Goal: Task Accomplishment & Management: Complete application form

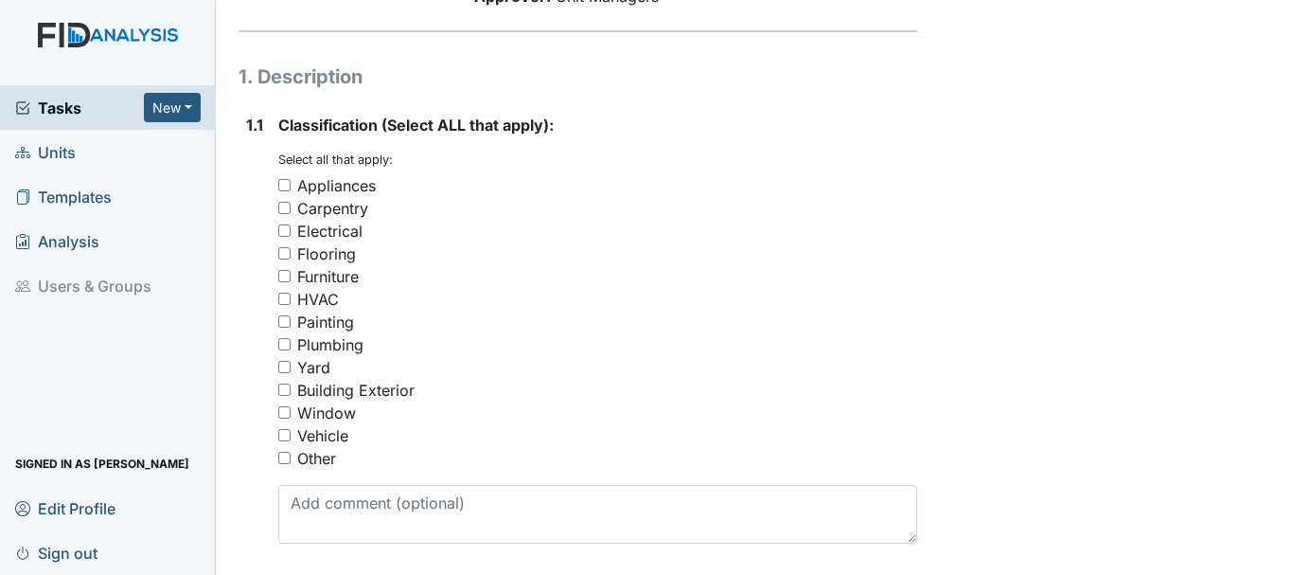
scroll to position [284, 0]
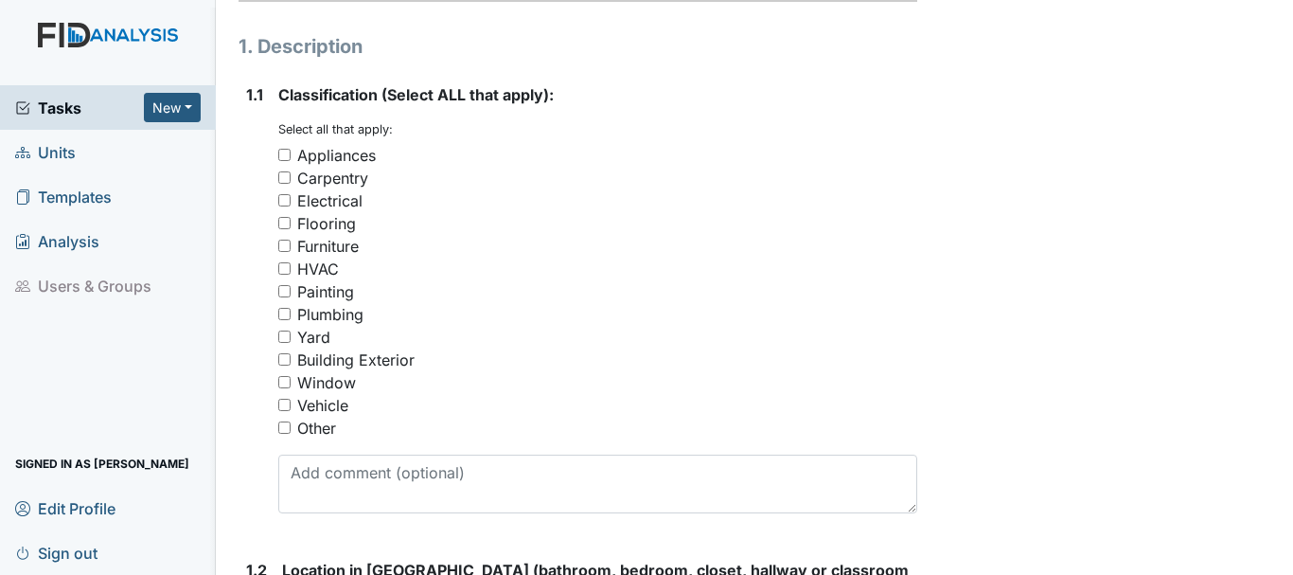
click at [288, 427] on input "Other" at bounding box center [284, 427] width 12 height 12
checkbox input "true"
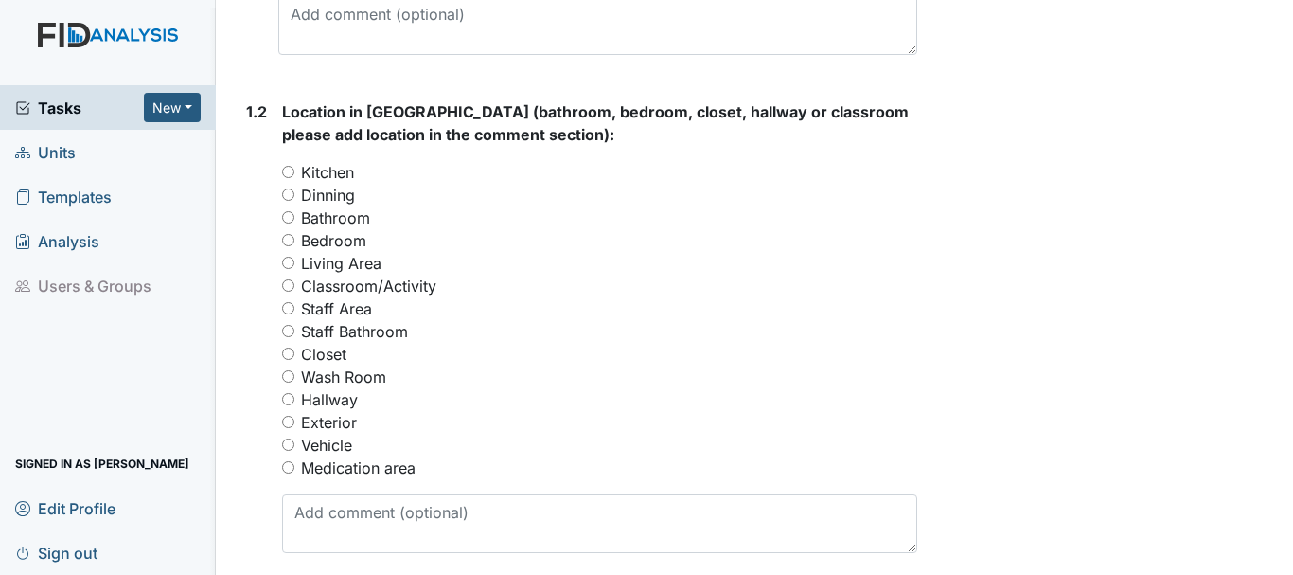
scroll to position [852, 0]
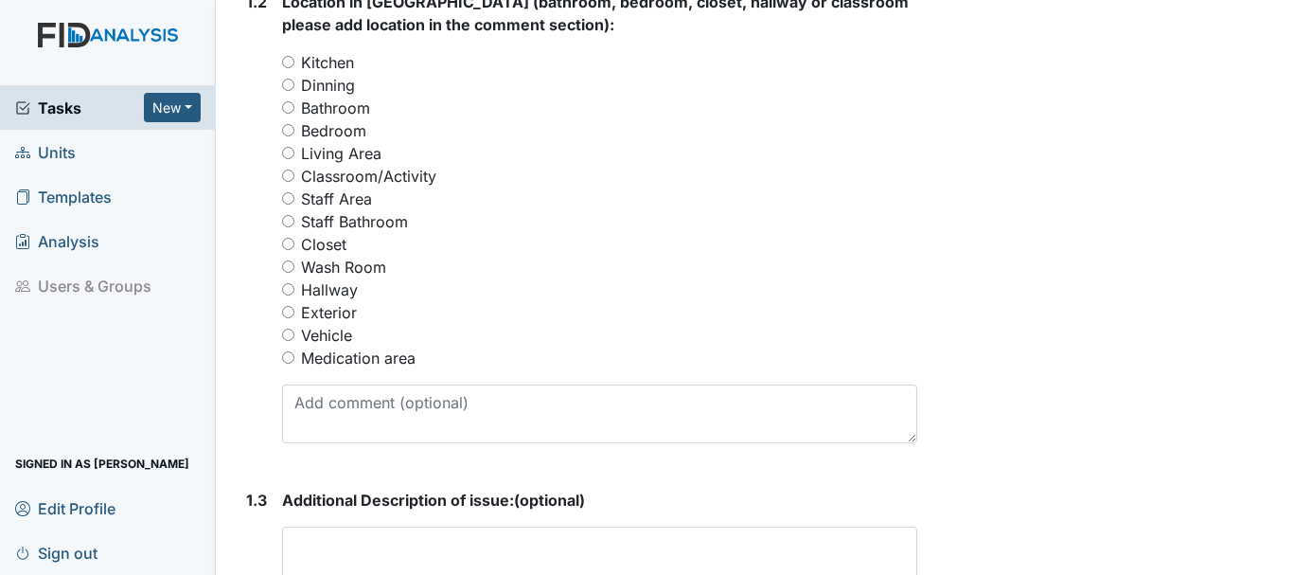
click at [287, 357] on input "Medication area" at bounding box center [288, 357] width 12 height 12
radio input "true"
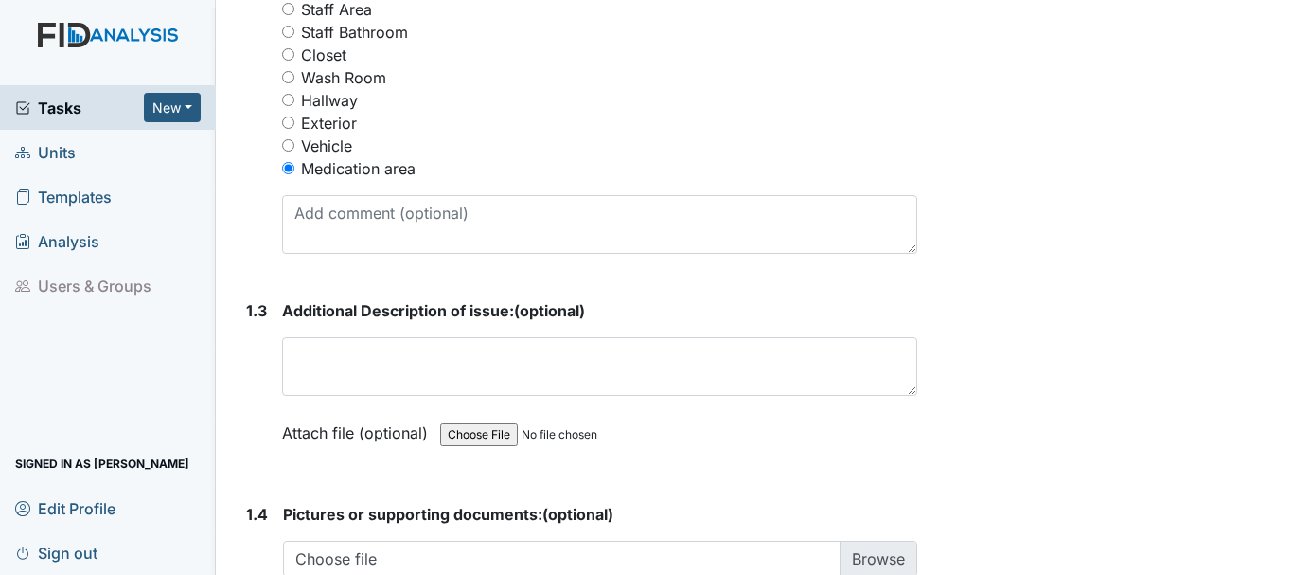
scroll to position [1136, 0]
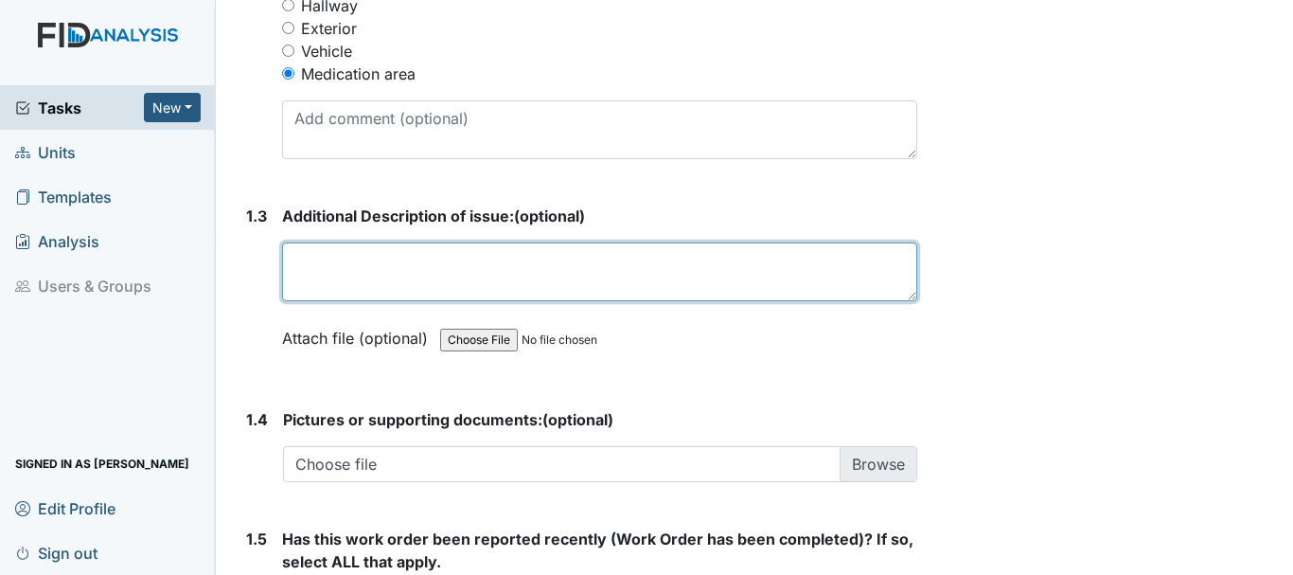
click at [419, 287] on textarea at bounding box center [599, 271] width 635 height 59
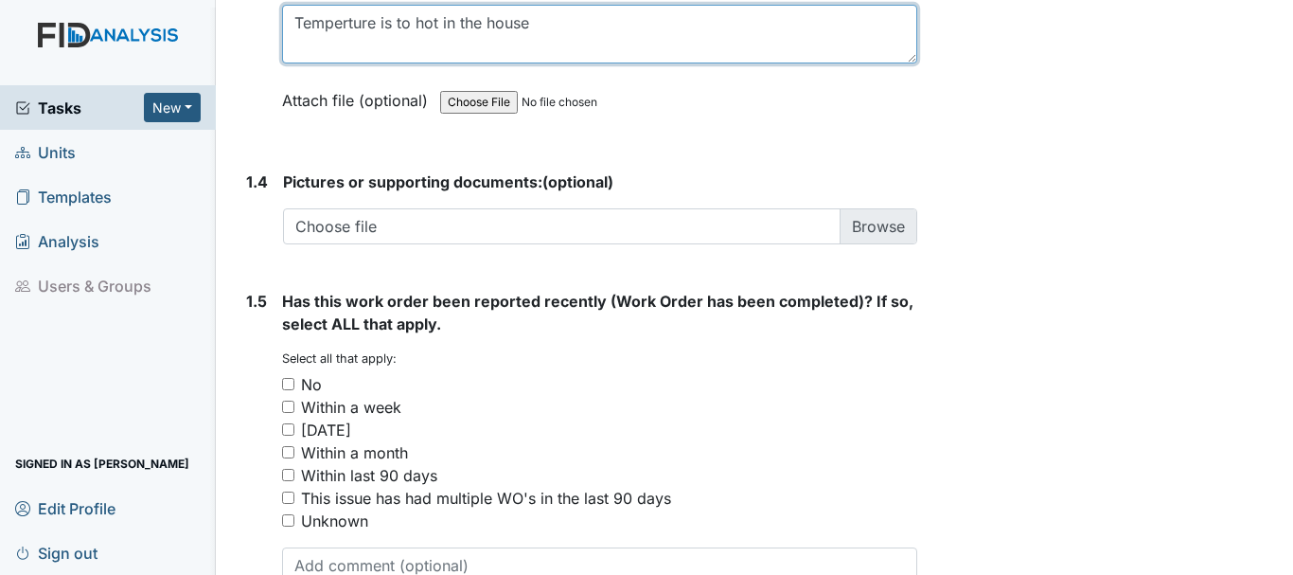
scroll to position [1420, 0]
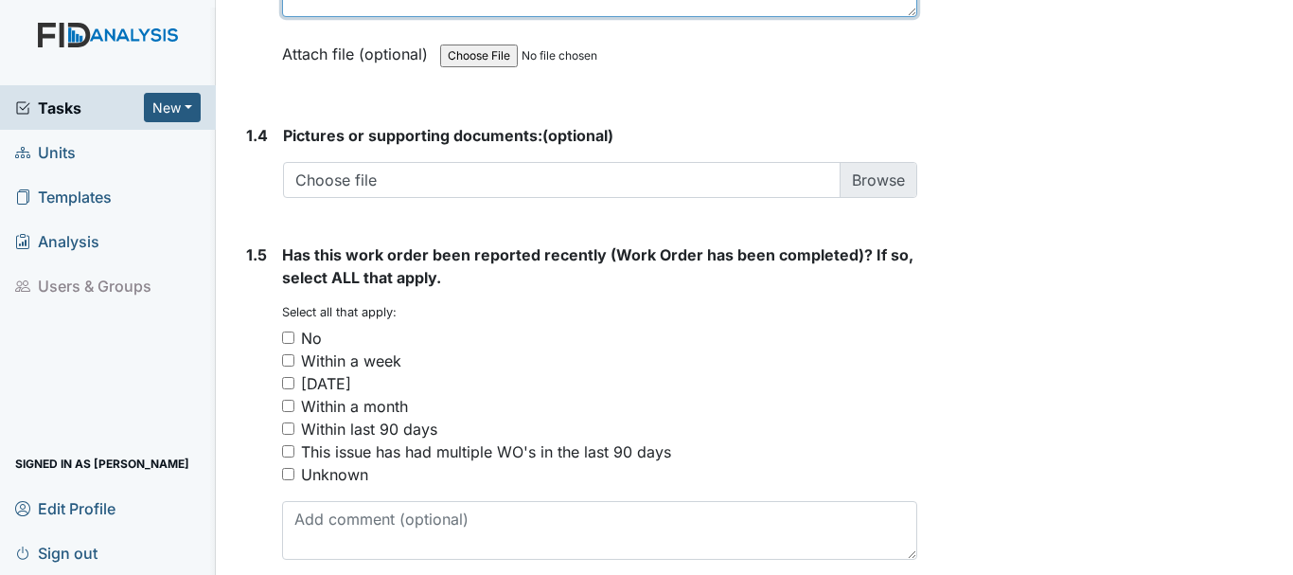
type textarea "Temperture is to hot in the house"
click at [286, 336] on input "No" at bounding box center [288, 337] width 12 height 12
checkbox input "true"
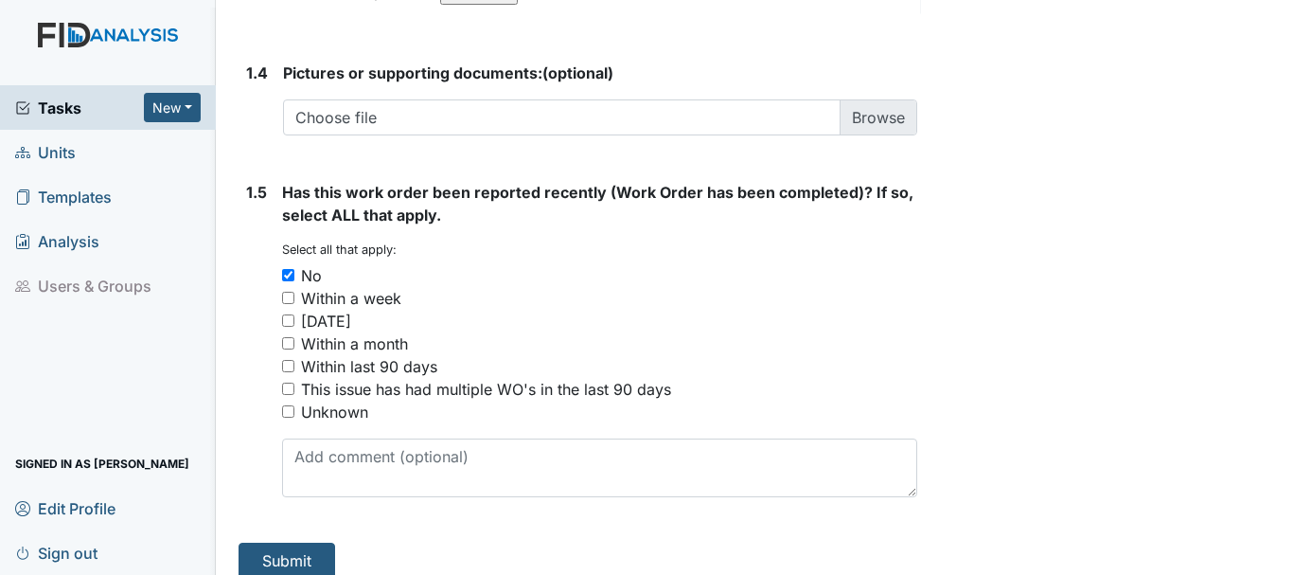
scroll to position [1501, 0]
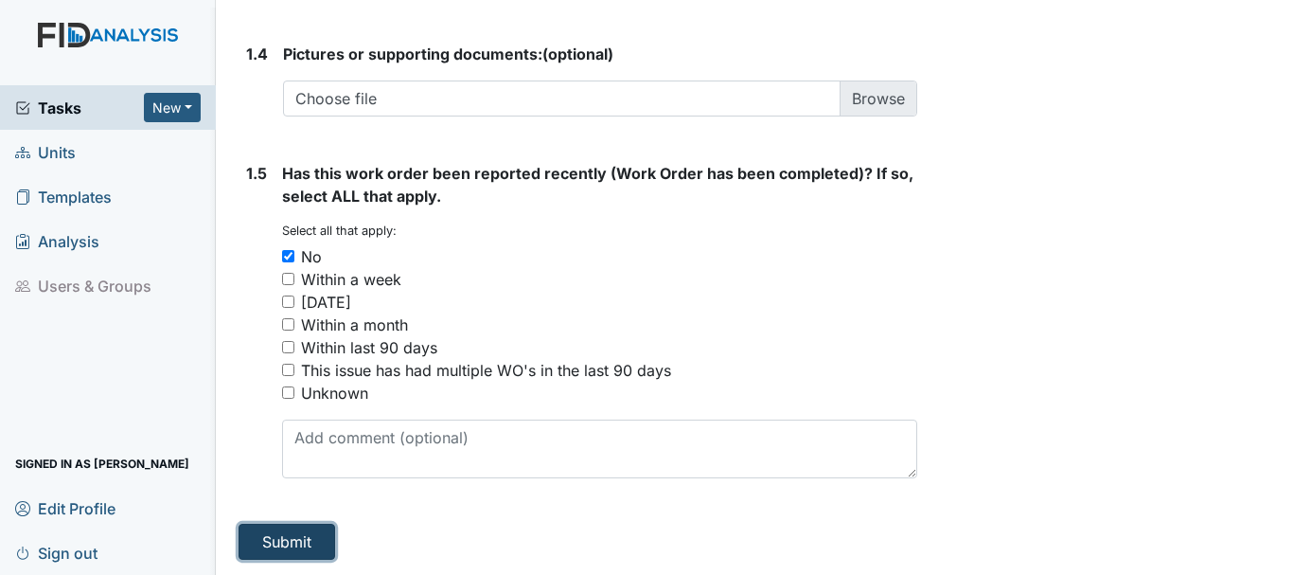
click at [270, 536] on button "Submit" at bounding box center [287, 542] width 97 height 36
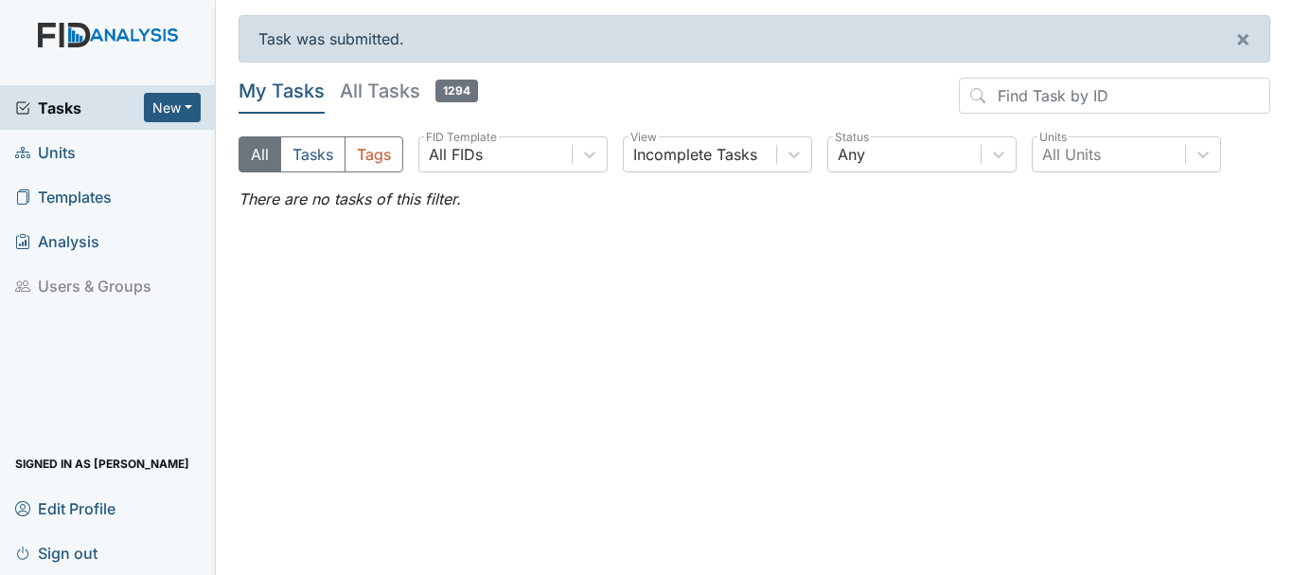
click at [55, 149] on span "Units" at bounding box center [45, 151] width 61 height 29
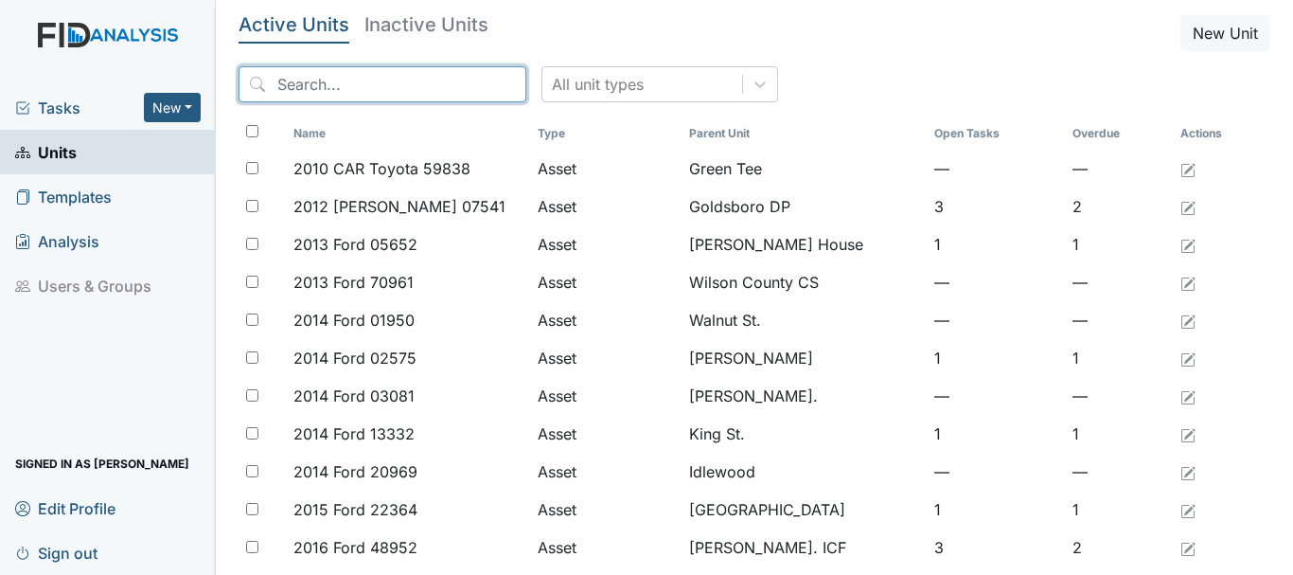
click at [324, 86] on input "search" at bounding box center [383, 84] width 288 height 36
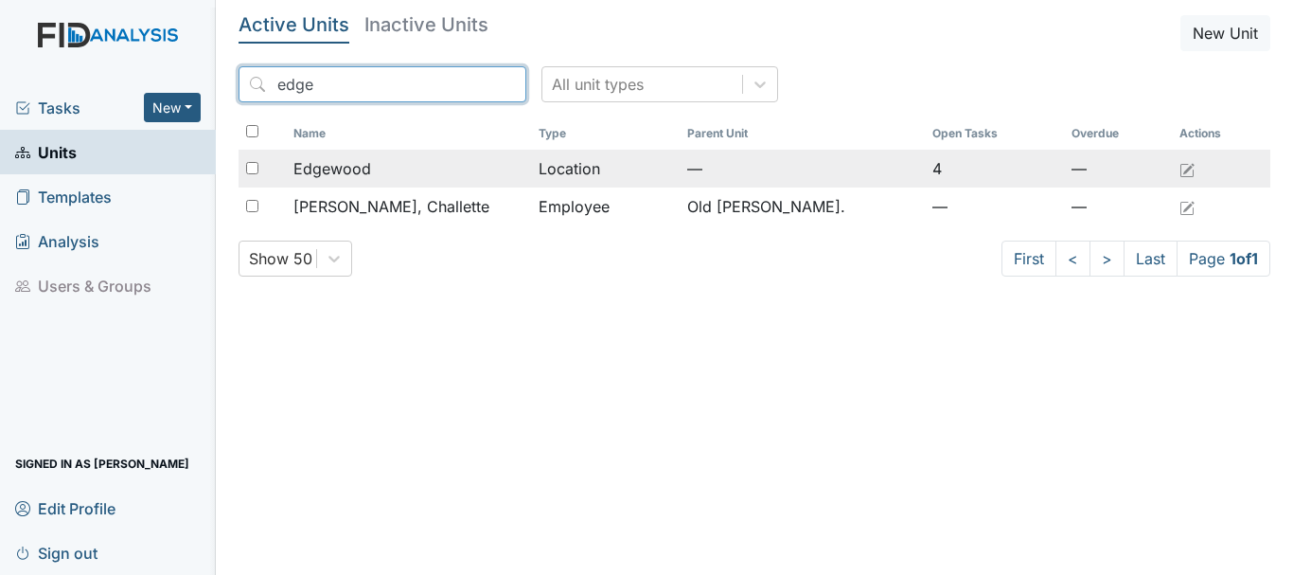
type input "edge"
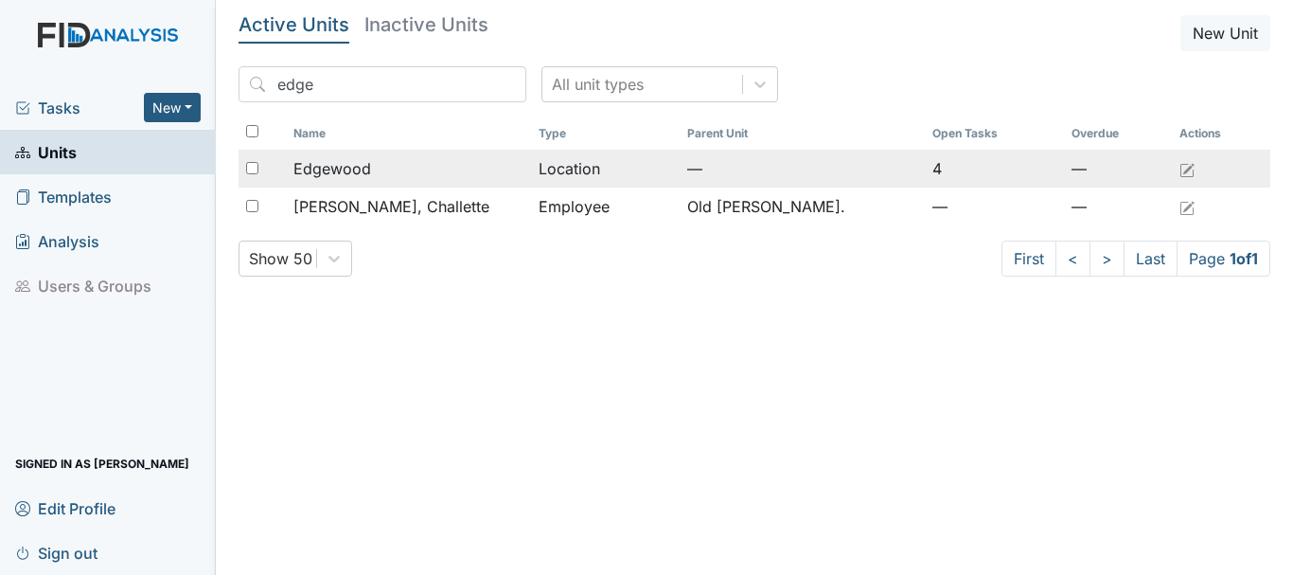
click at [250, 174] on div at bounding box center [262, 169] width 47 height 38
checkbox input "true"
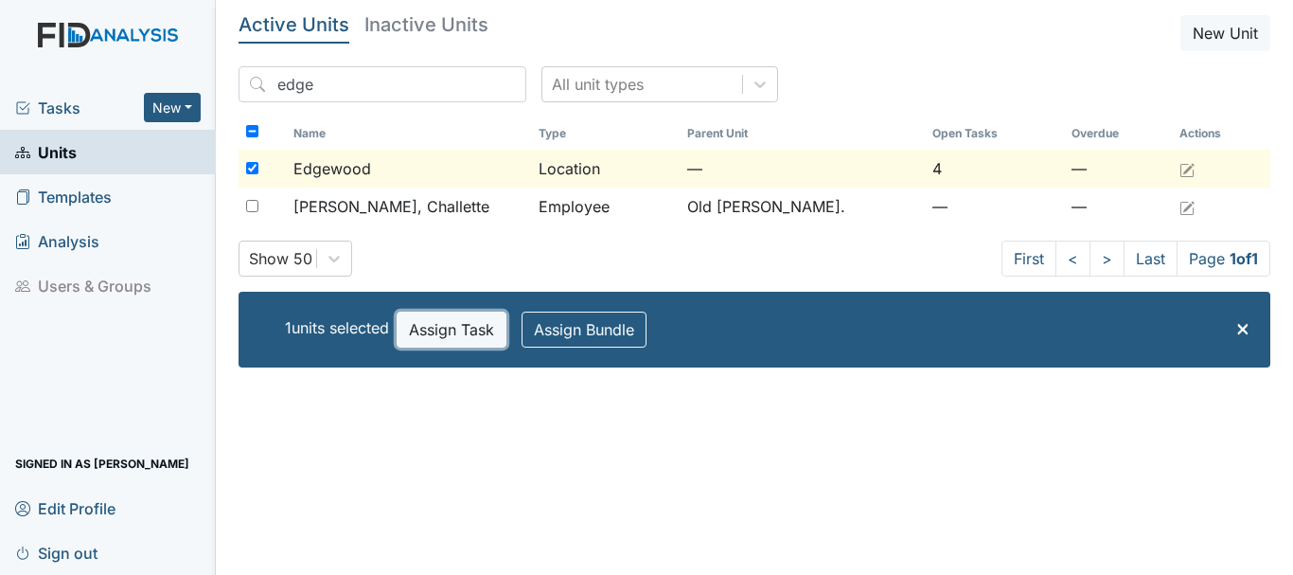
click at [448, 324] on button "Assign Task" at bounding box center [452, 329] width 110 height 36
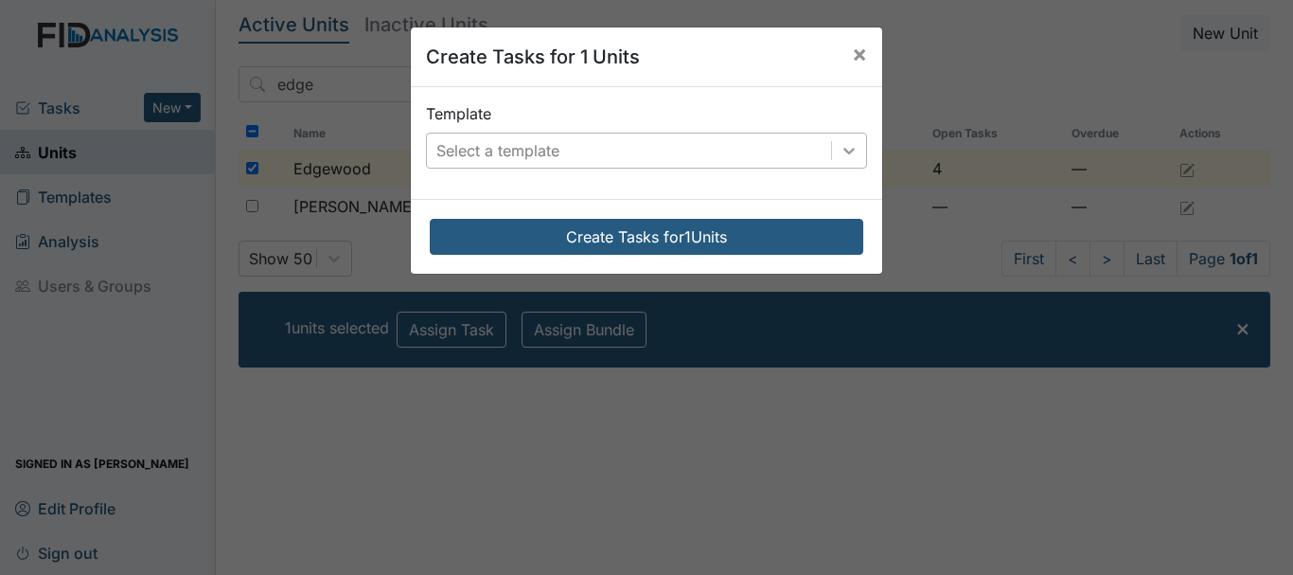
click at [840, 153] on icon at bounding box center [849, 150] width 19 height 19
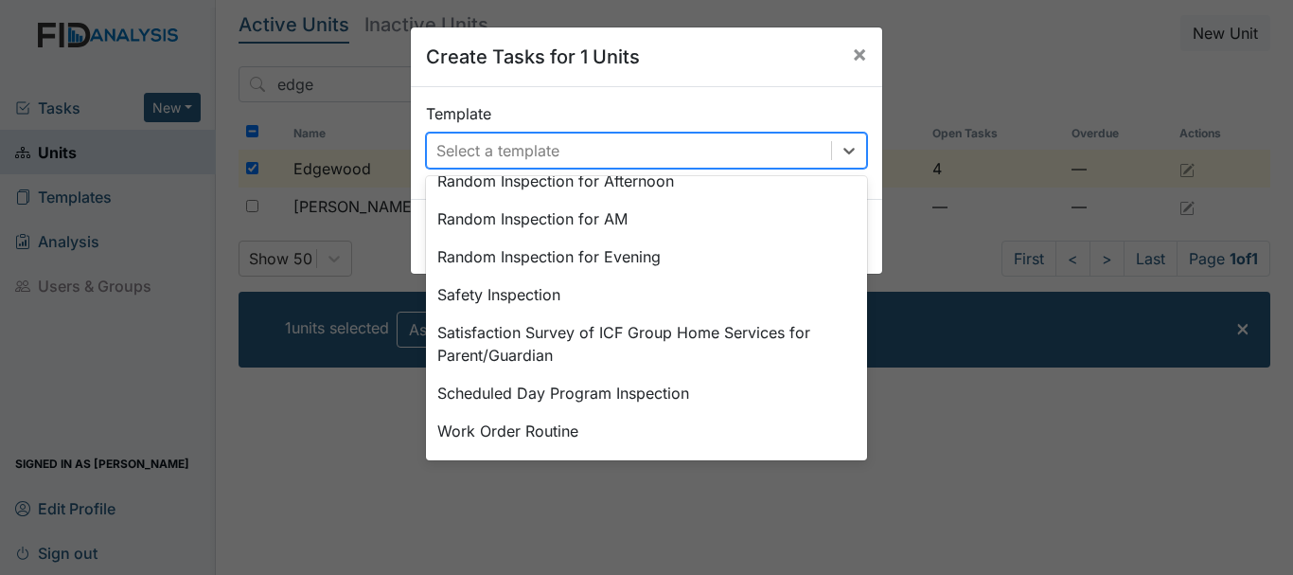
scroll to position [879, 0]
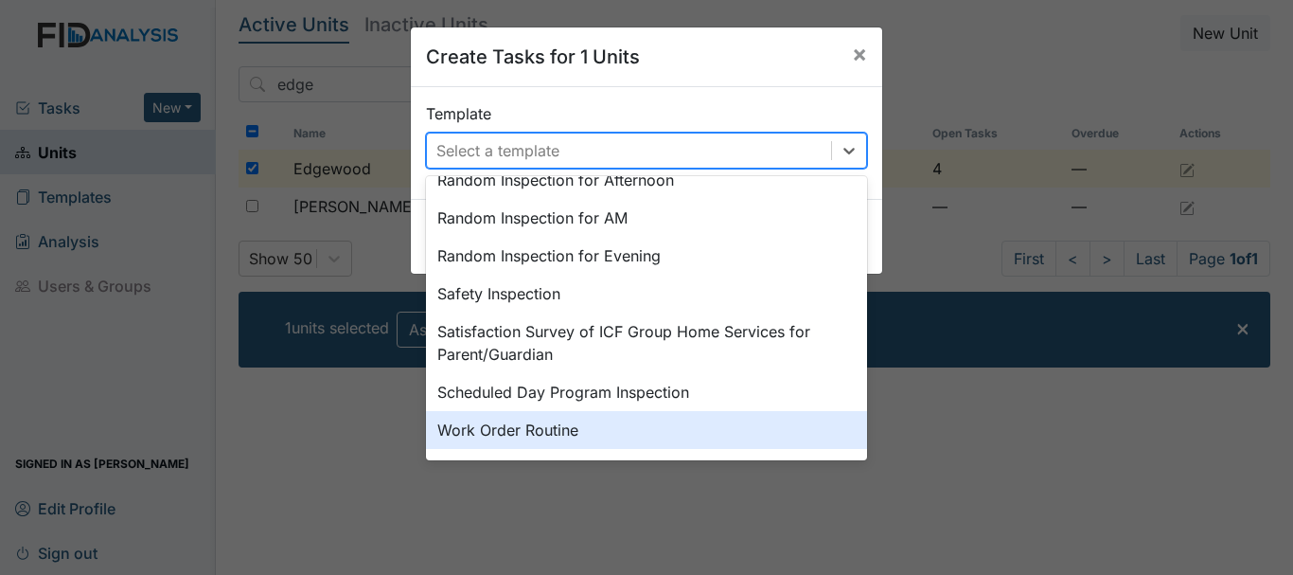
click at [472, 428] on div "Work Order Routine" at bounding box center [646, 430] width 441 height 38
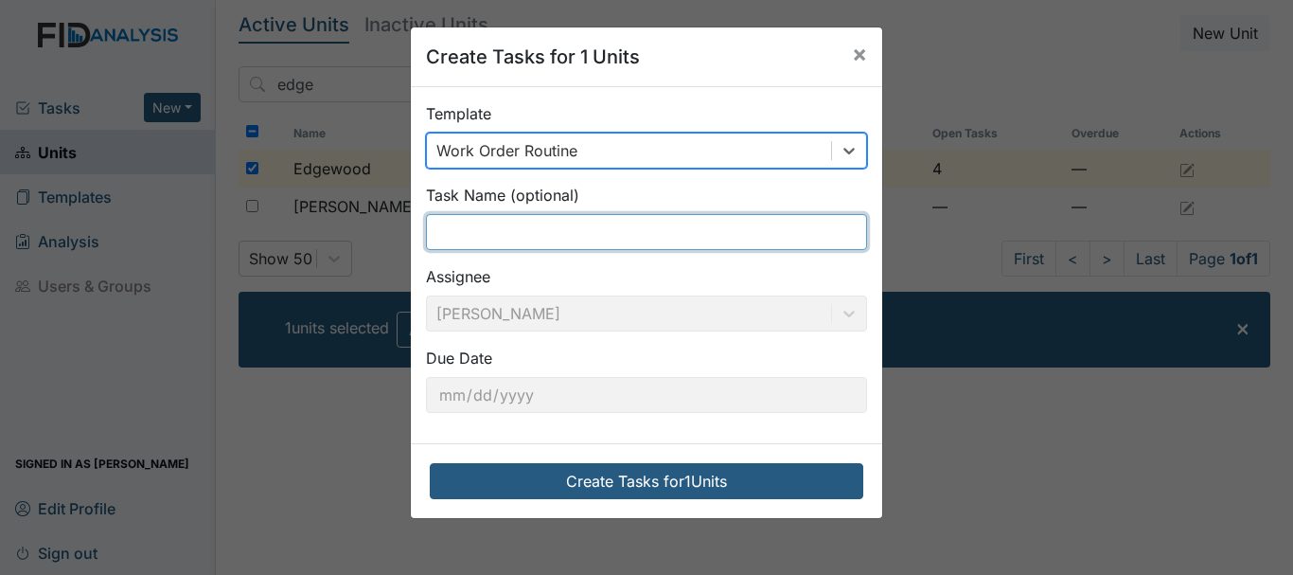
click at [493, 225] on input "text" at bounding box center [646, 232] width 441 height 36
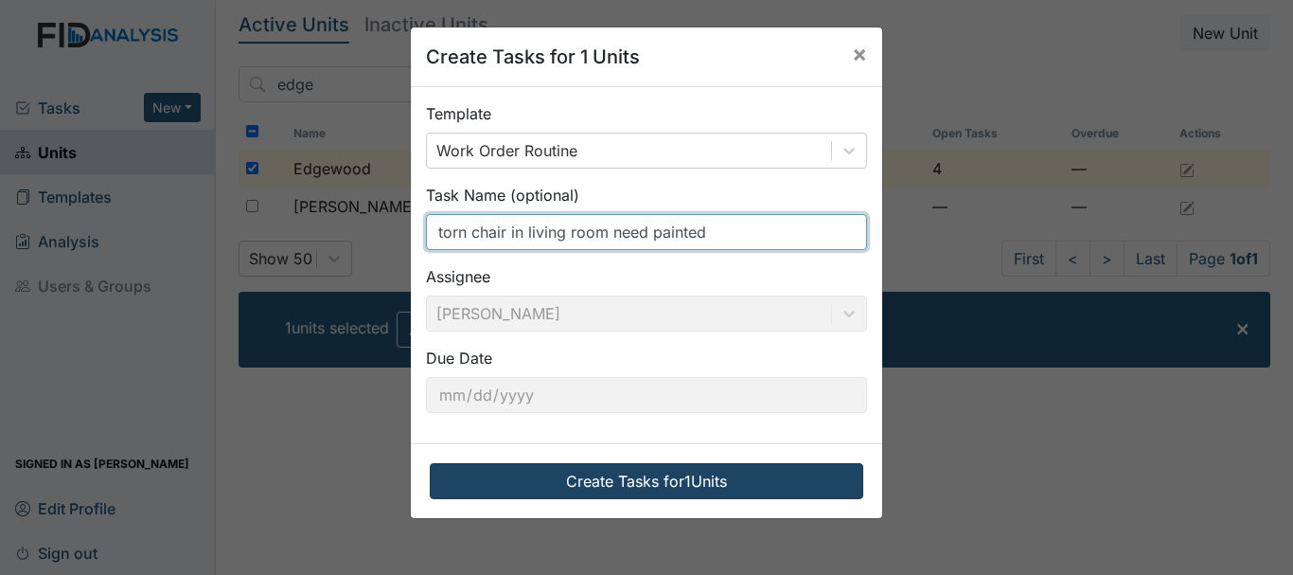
type input "torn chair in living room need painted"
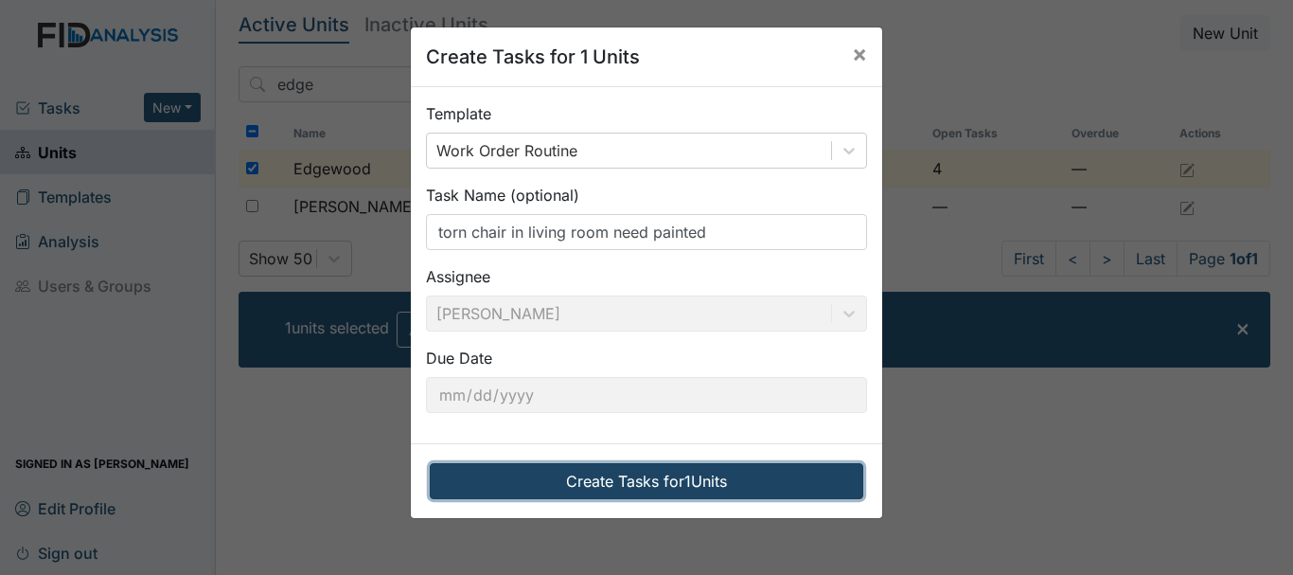
click at [617, 474] on button "Create Tasks for 1 Units" at bounding box center [647, 481] width 434 height 36
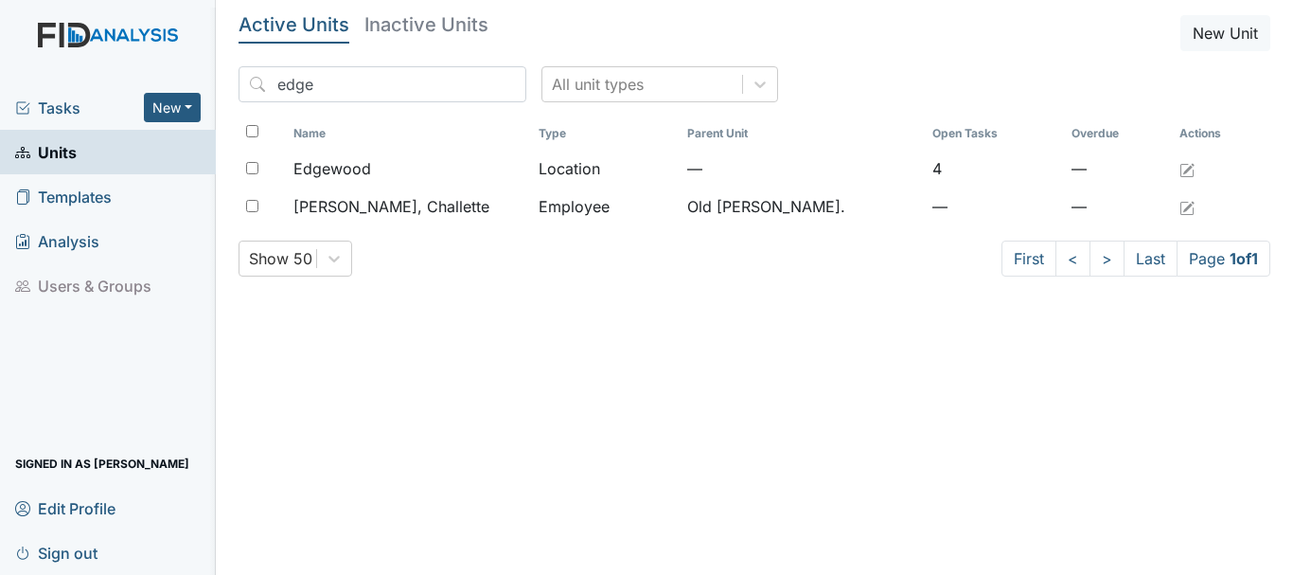
click at [63, 105] on span "Tasks" at bounding box center [79, 108] width 129 height 23
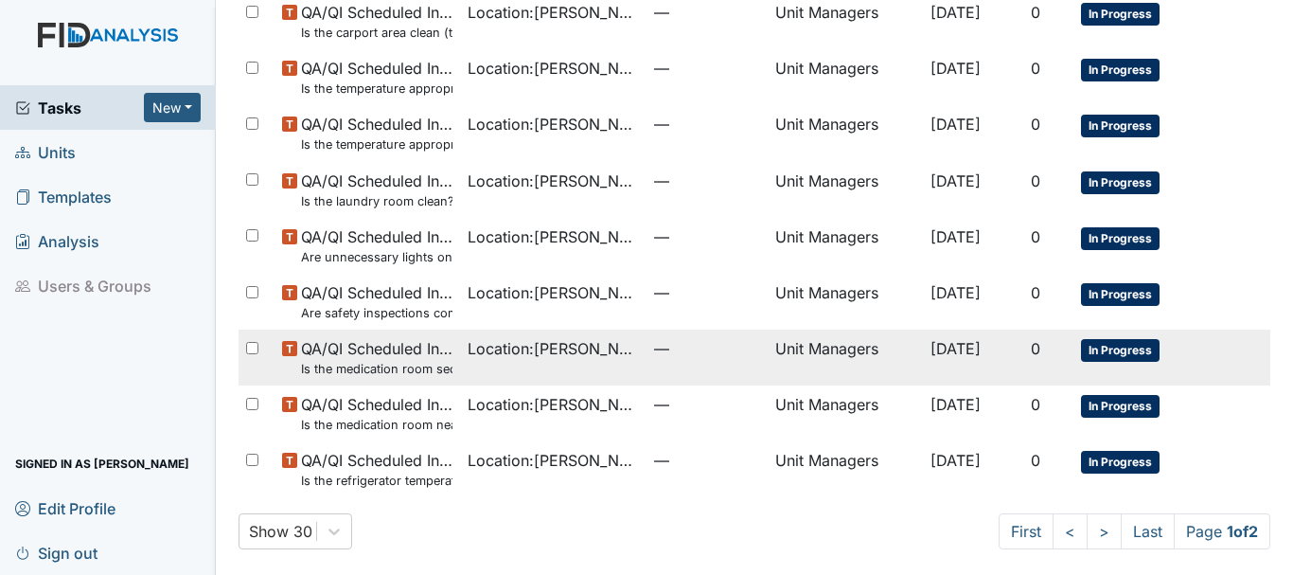
scroll to position [1345, 0]
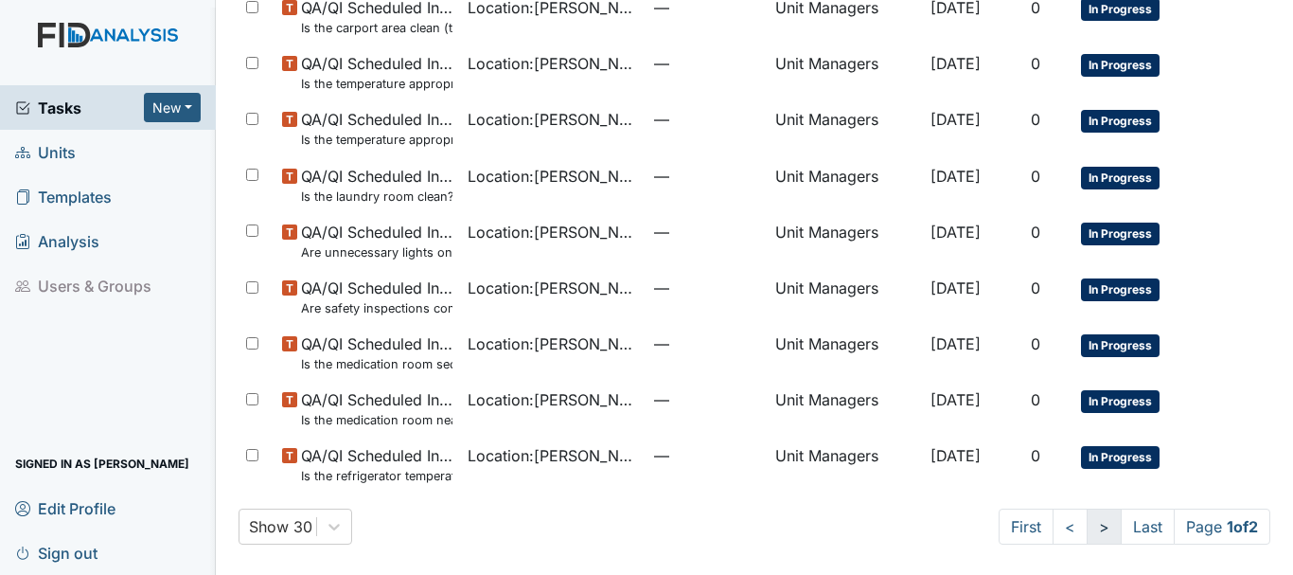
click at [1087, 530] on link ">" at bounding box center [1104, 526] width 35 height 36
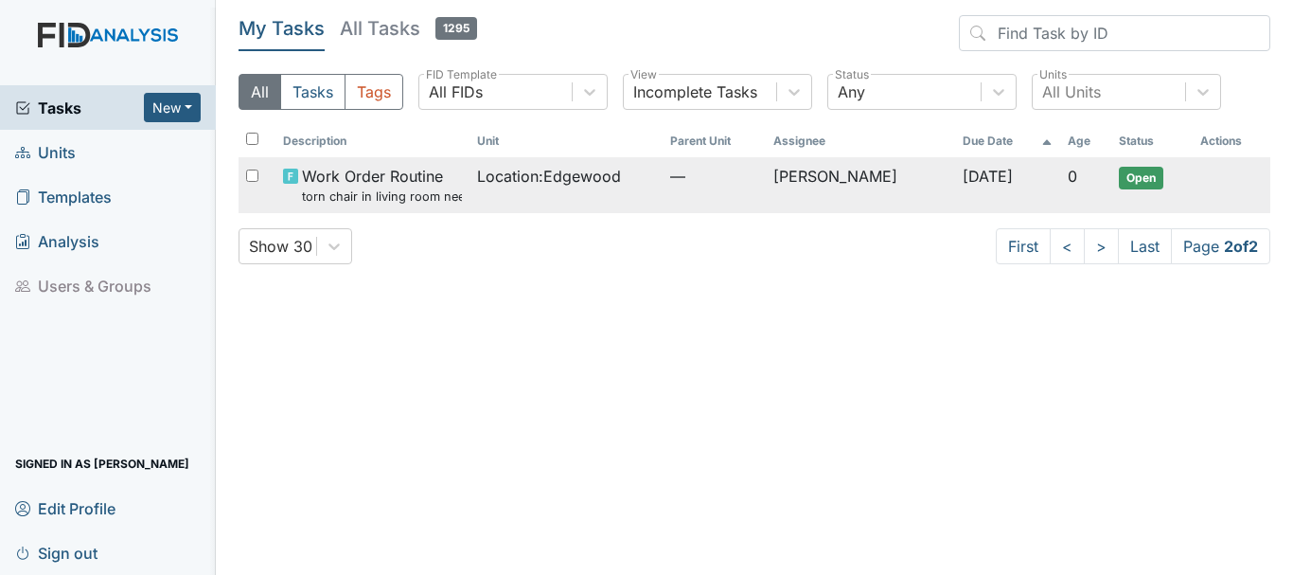
click at [383, 171] on span "Work Order Routine torn chair in living room need painted" at bounding box center [381, 185] width 159 height 41
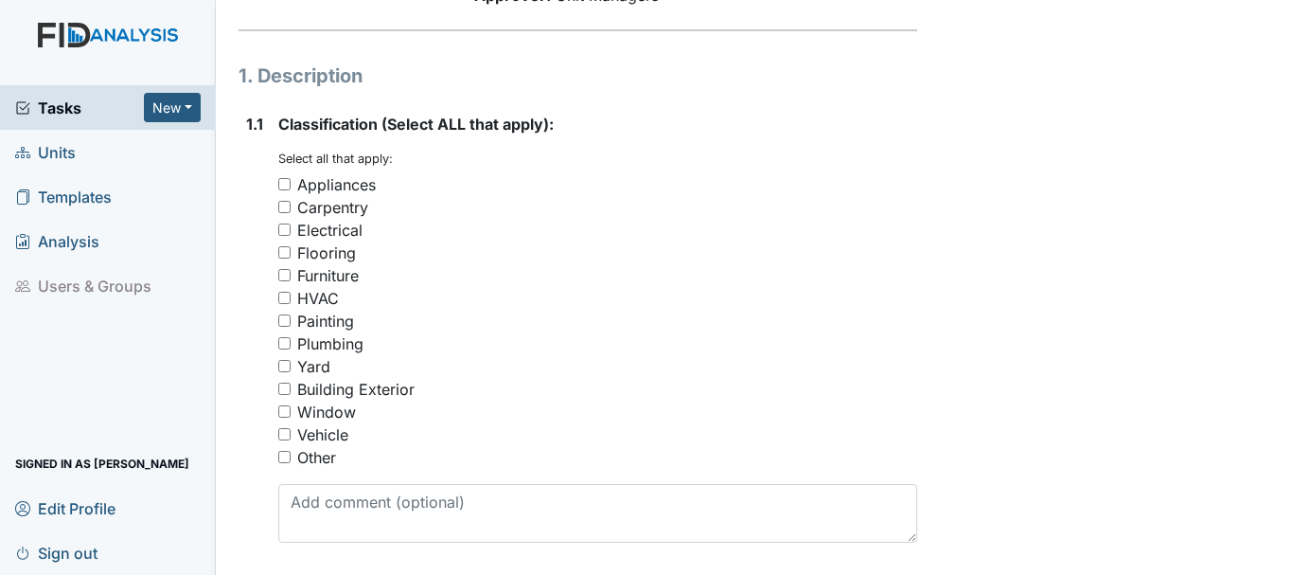
scroll to position [284, 0]
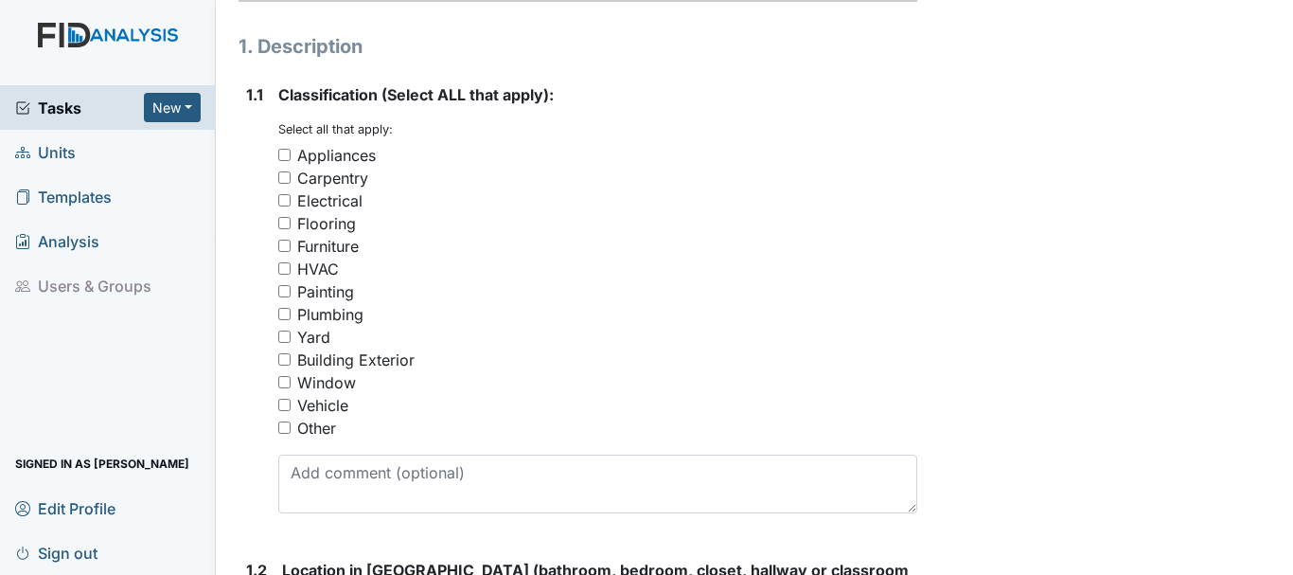
click at [283, 247] on input "Furniture" at bounding box center [284, 246] width 12 height 12
checkbox input "true"
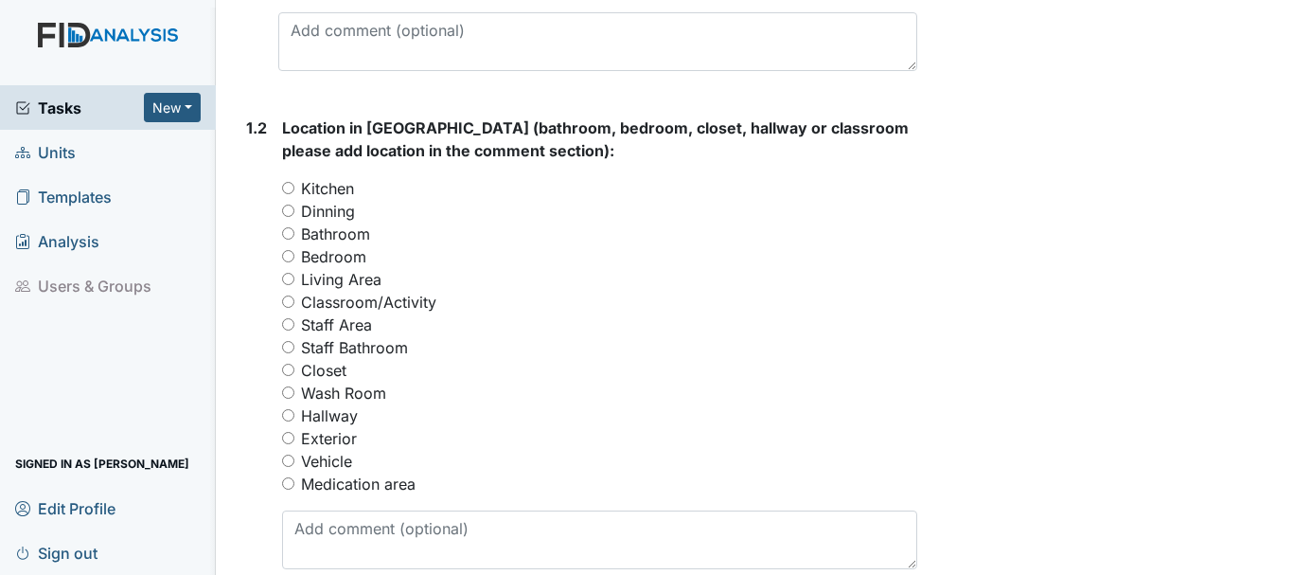
scroll to position [757, 0]
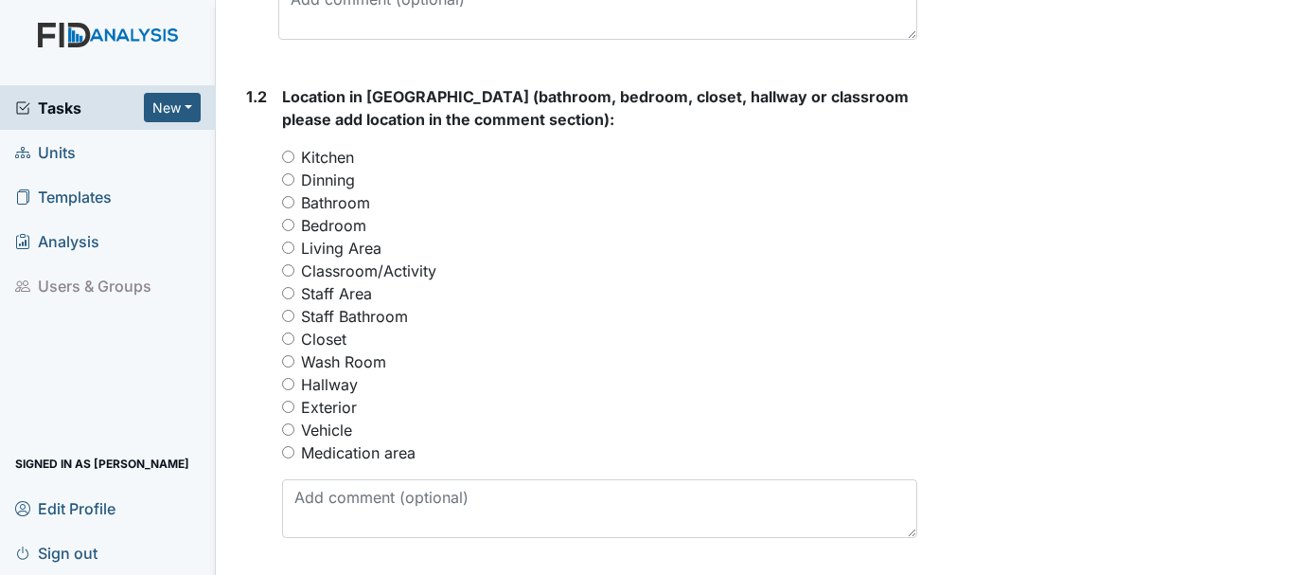
click at [288, 252] on input "Living Area" at bounding box center [288, 247] width 12 height 12
radio input "true"
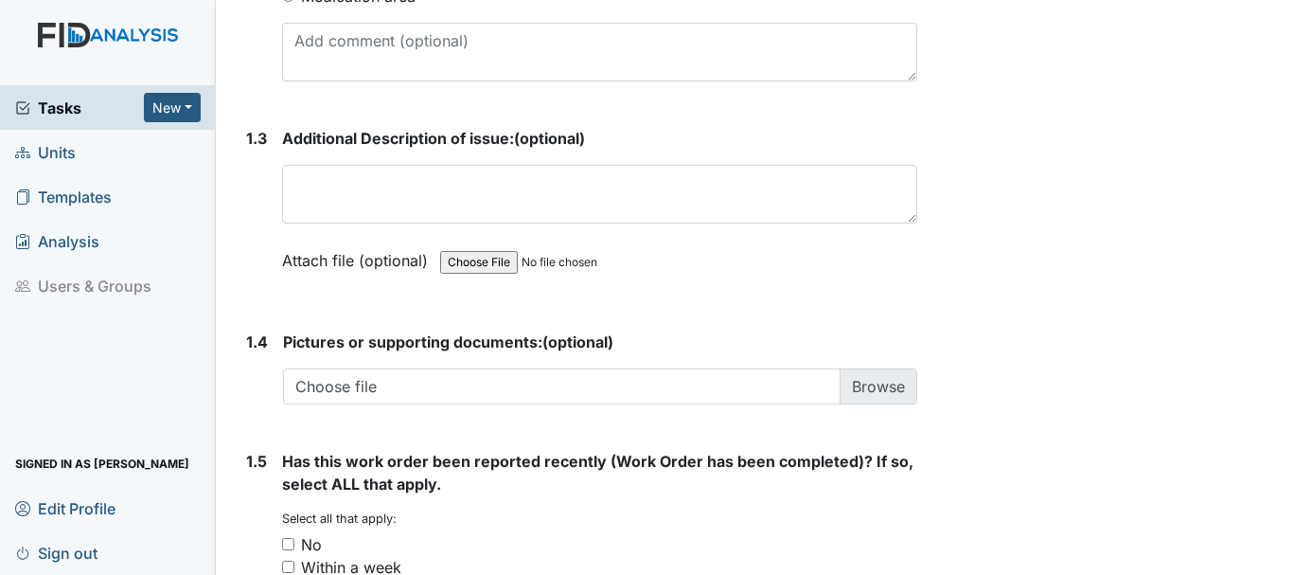
scroll to position [1217, 0]
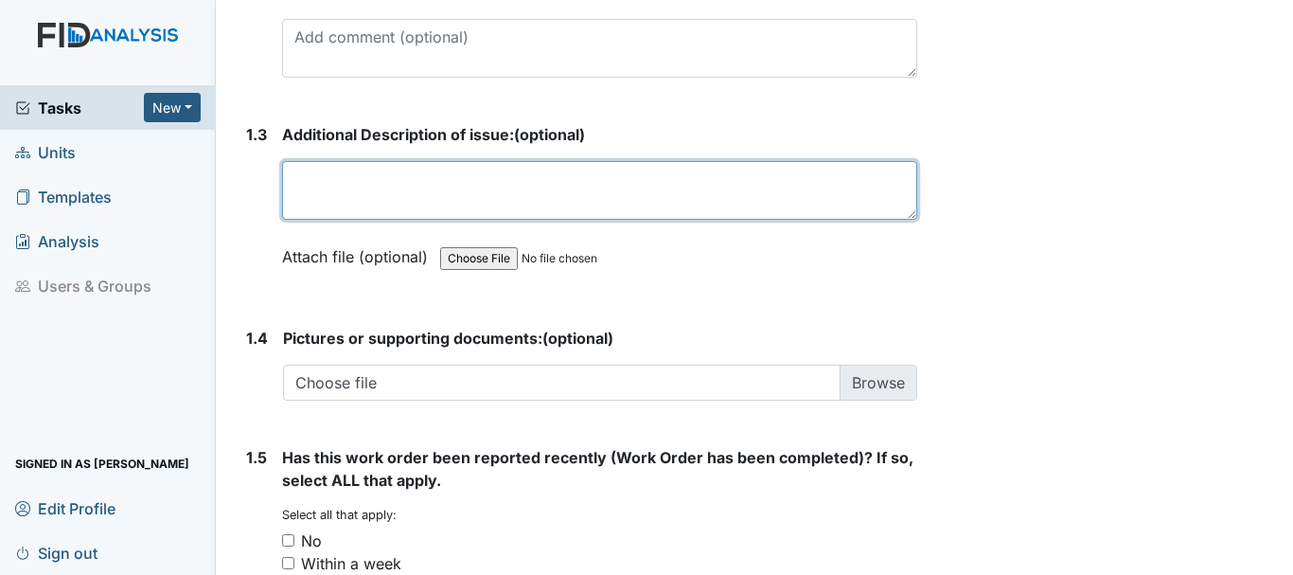
click at [390, 195] on textarea at bounding box center [599, 190] width 635 height 59
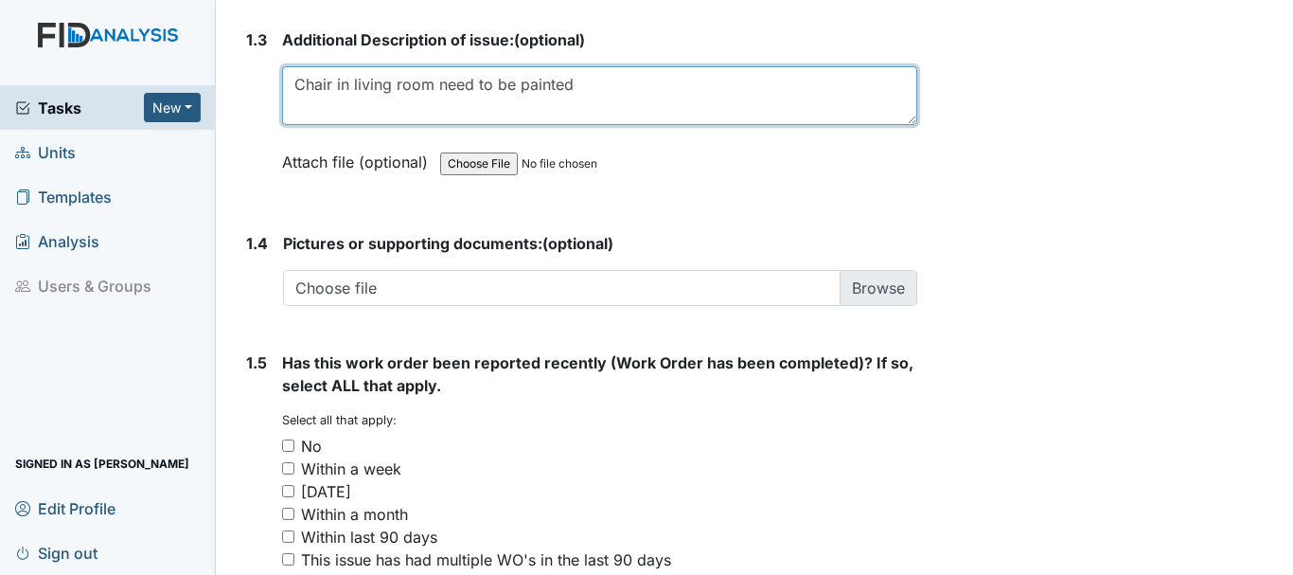
scroll to position [1407, 0]
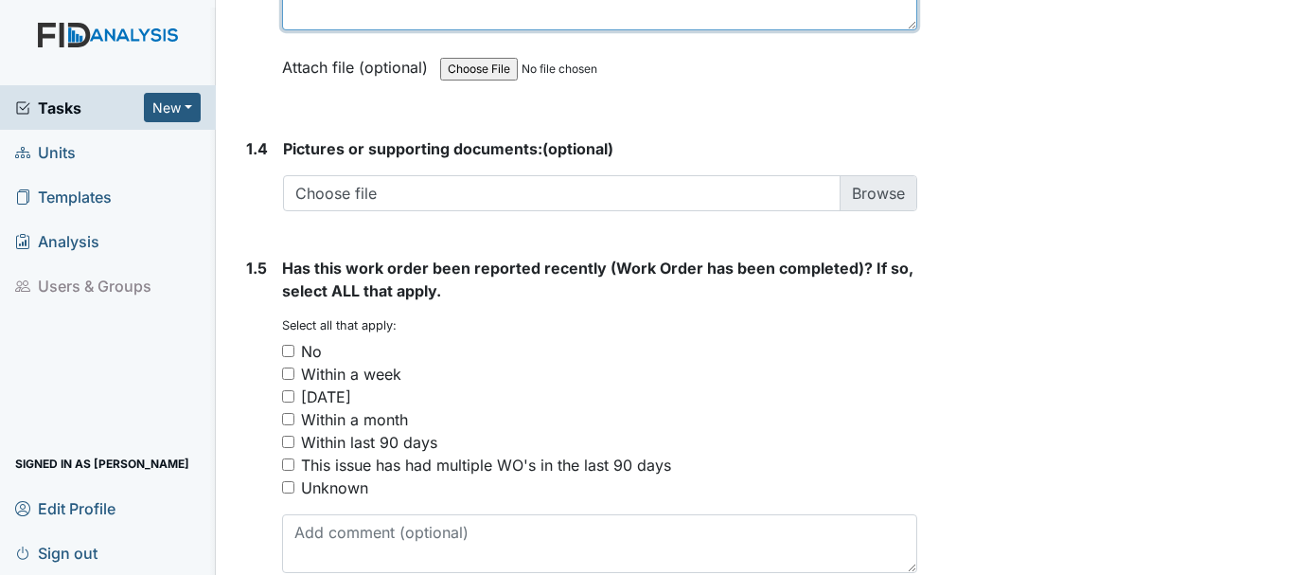
type textarea "Chair in living room need to be painted"
click at [284, 352] on input "No" at bounding box center [288, 351] width 12 height 12
checkbox input "true"
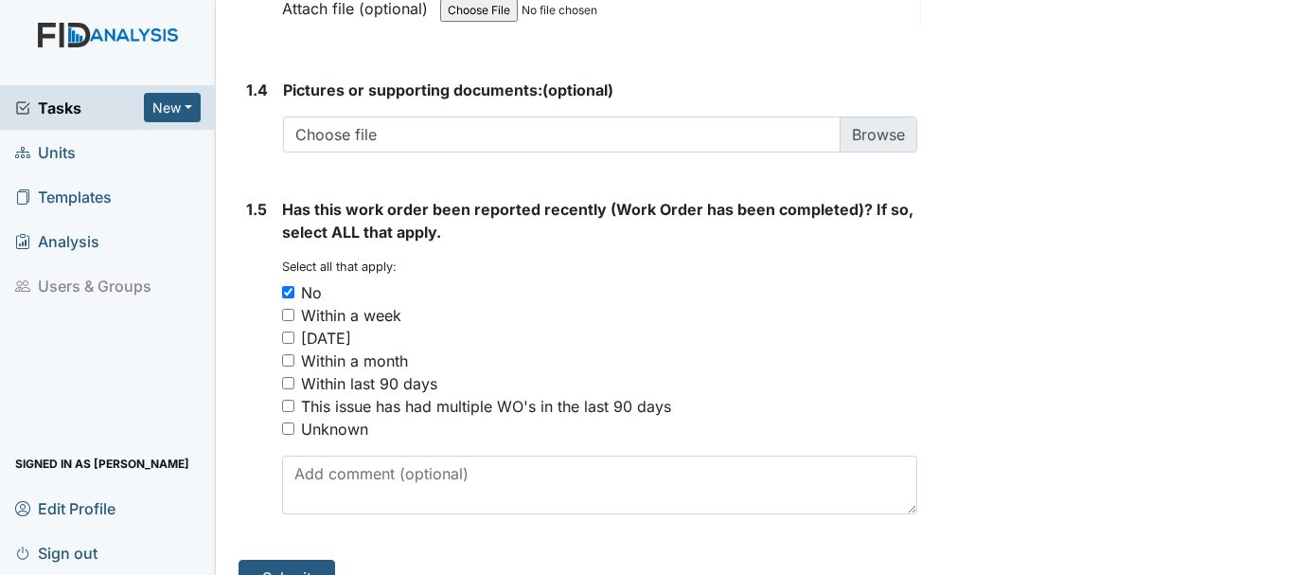
scroll to position [1501, 0]
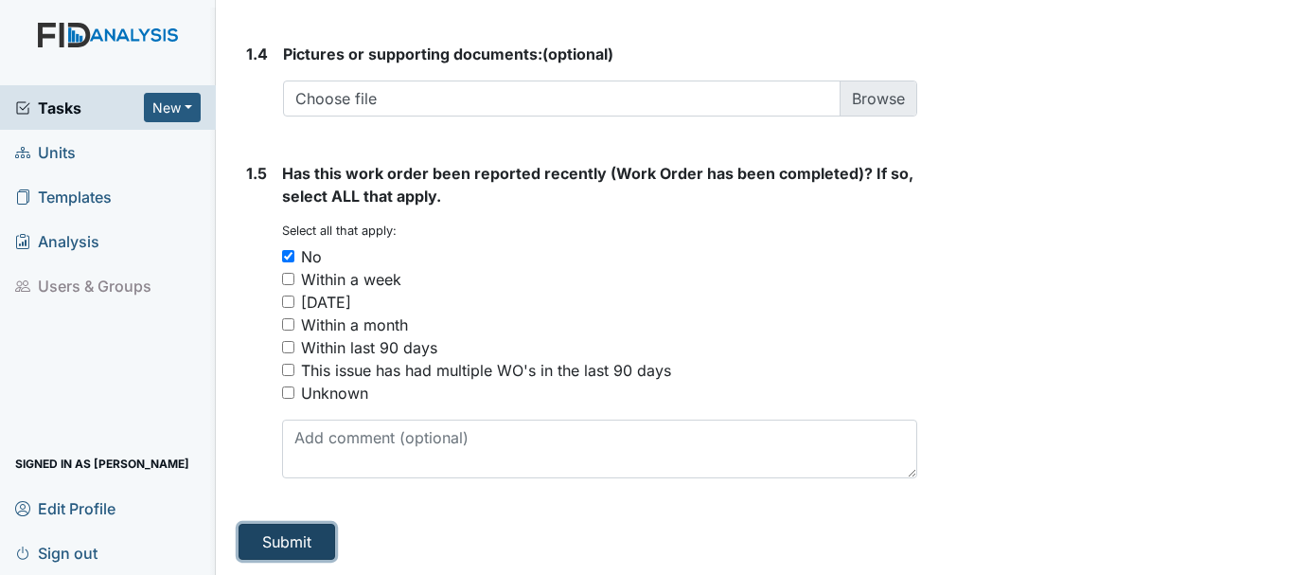
click at [275, 539] on button "Submit" at bounding box center [287, 542] width 97 height 36
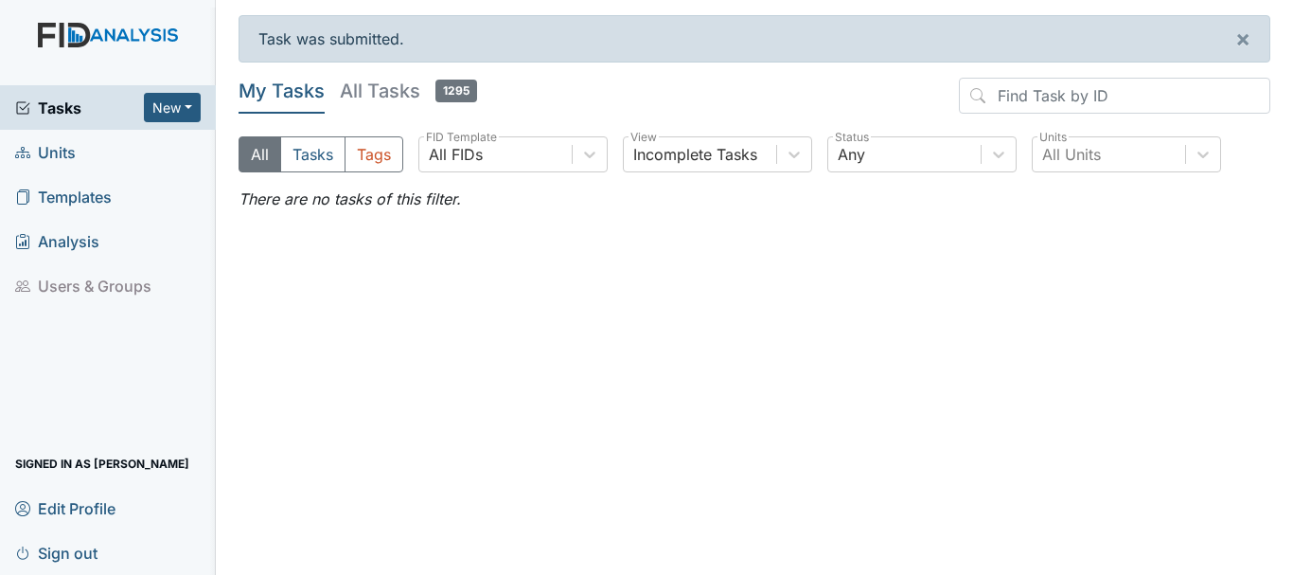
click at [49, 113] on span "Tasks" at bounding box center [79, 108] width 129 height 23
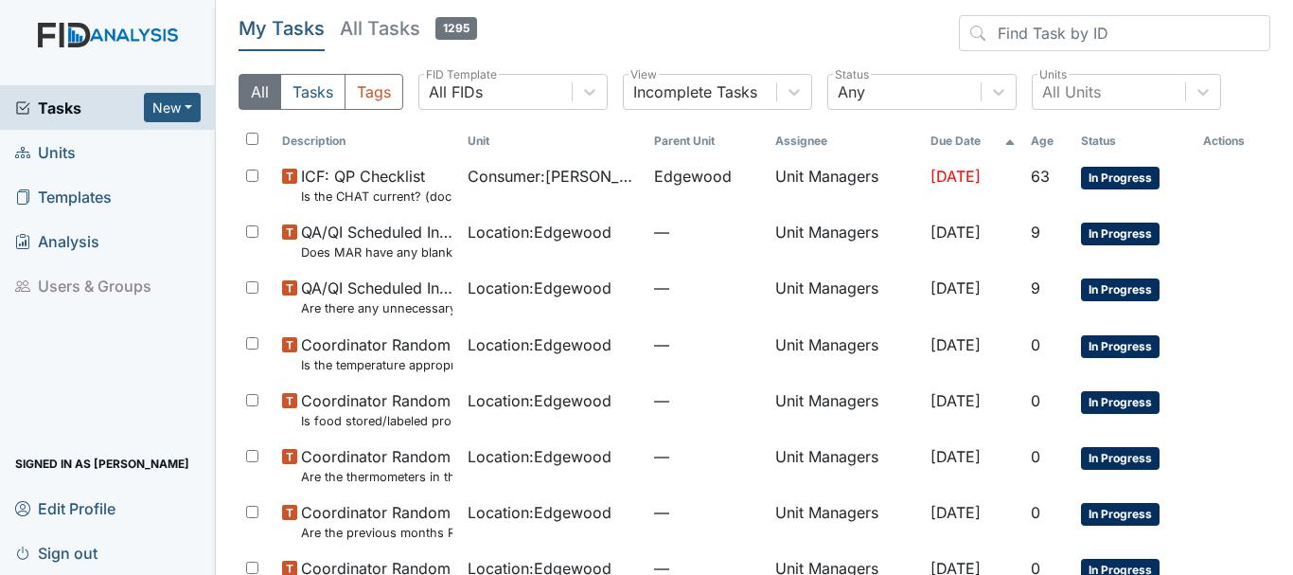
click at [64, 153] on span "Units" at bounding box center [45, 151] width 61 height 29
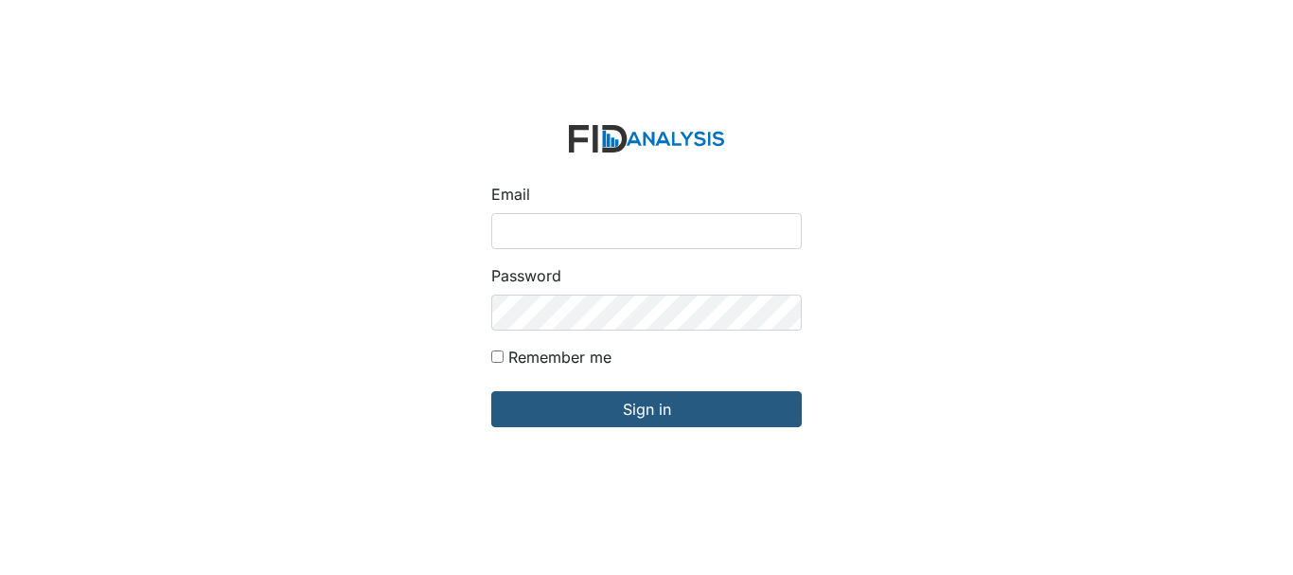
click at [553, 222] on input "Email" at bounding box center [646, 231] width 311 height 36
type input "[EMAIL_ADDRESS][DOMAIN_NAME]"
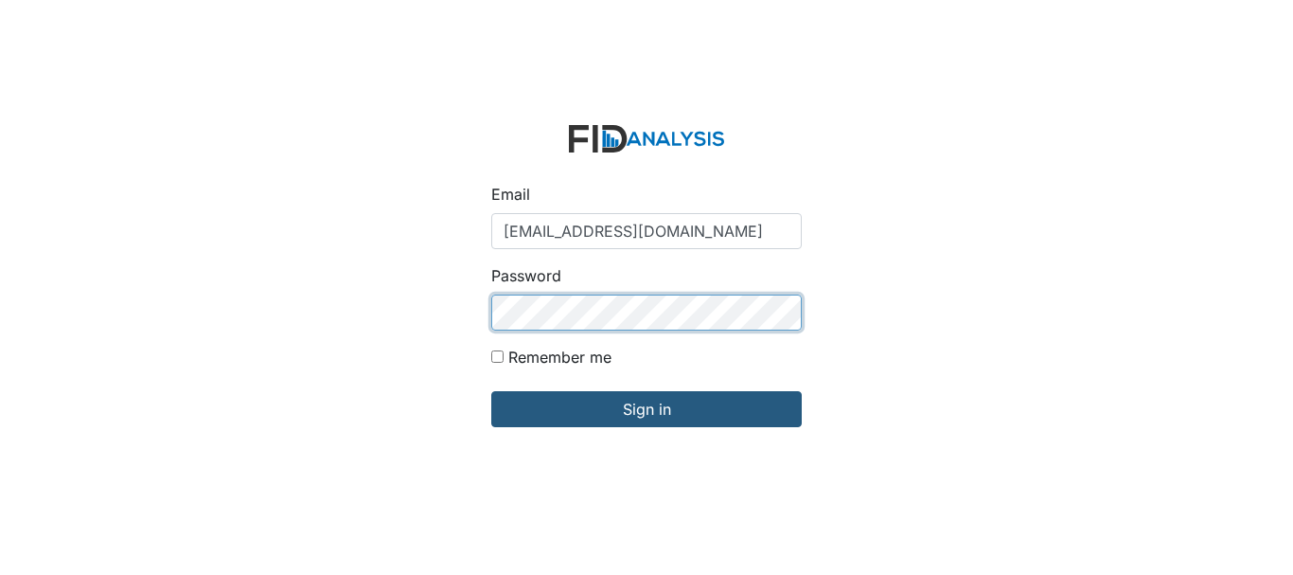
click at [491, 391] on input "Sign in" at bounding box center [646, 409] width 311 height 36
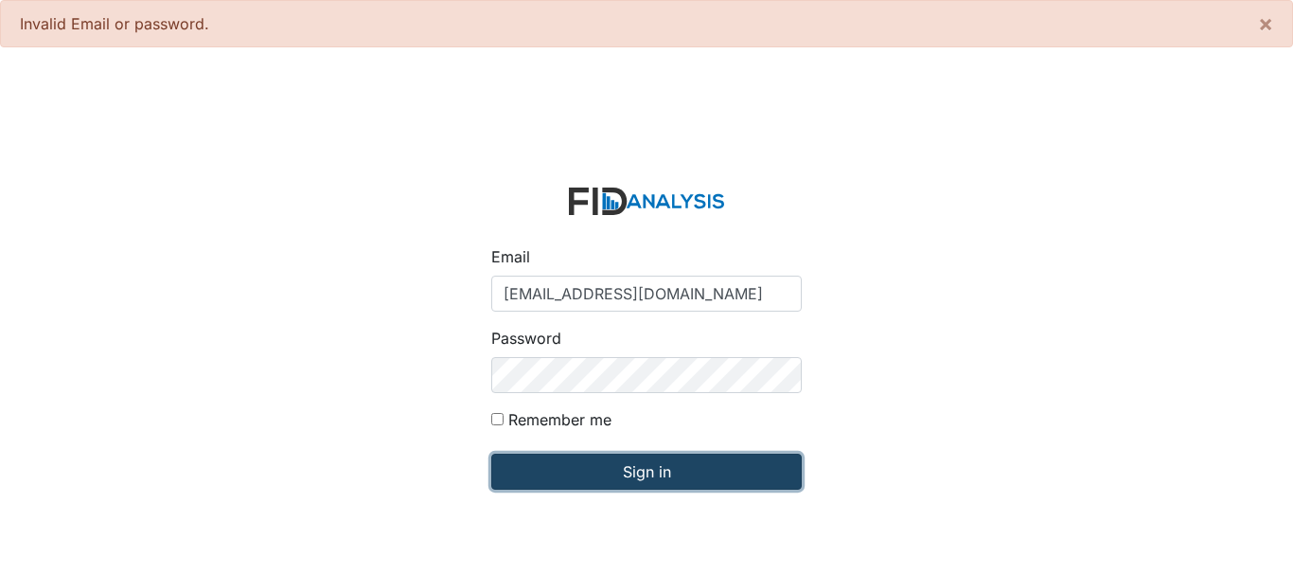
click at [600, 470] on input "Sign in" at bounding box center [646, 471] width 311 height 36
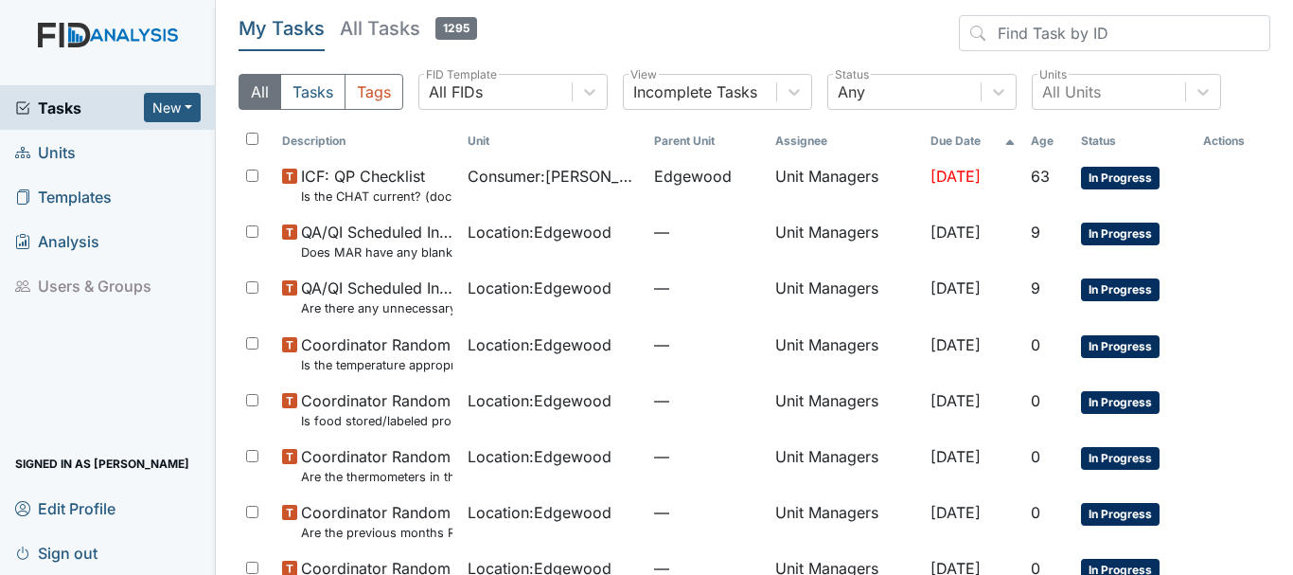
click at [60, 107] on span "Tasks" at bounding box center [79, 108] width 129 height 23
click at [311, 92] on button "Tasks" at bounding box center [312, 92] width 65 height 36
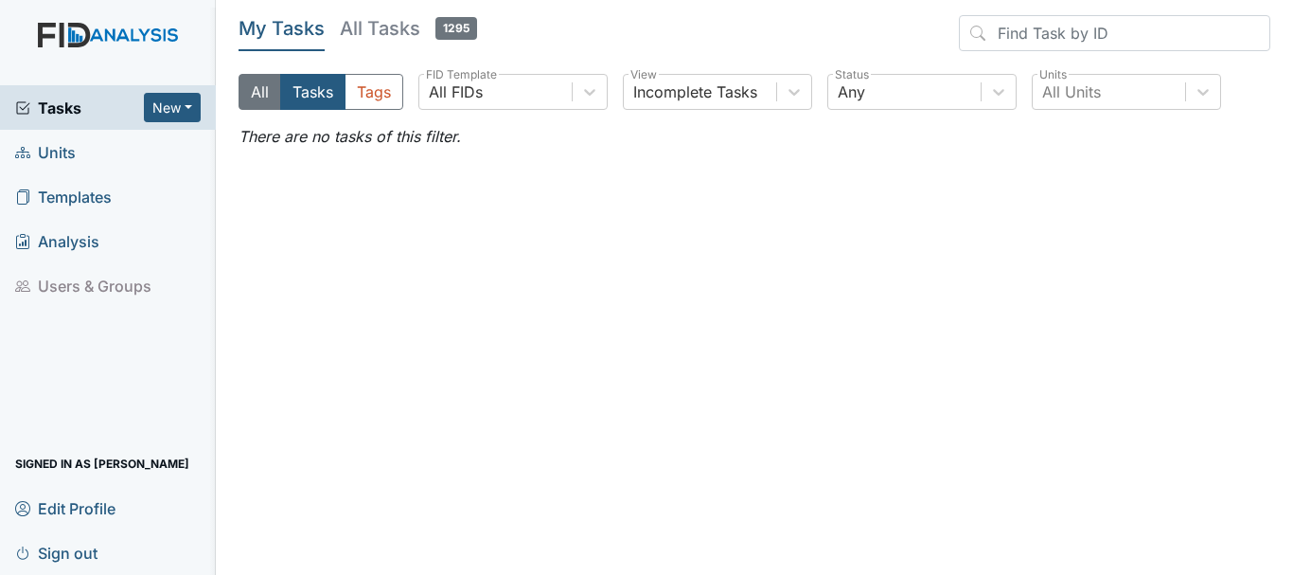
click at [252, 95] on button "All" at bounding box center [260, 92] width 43 height 36
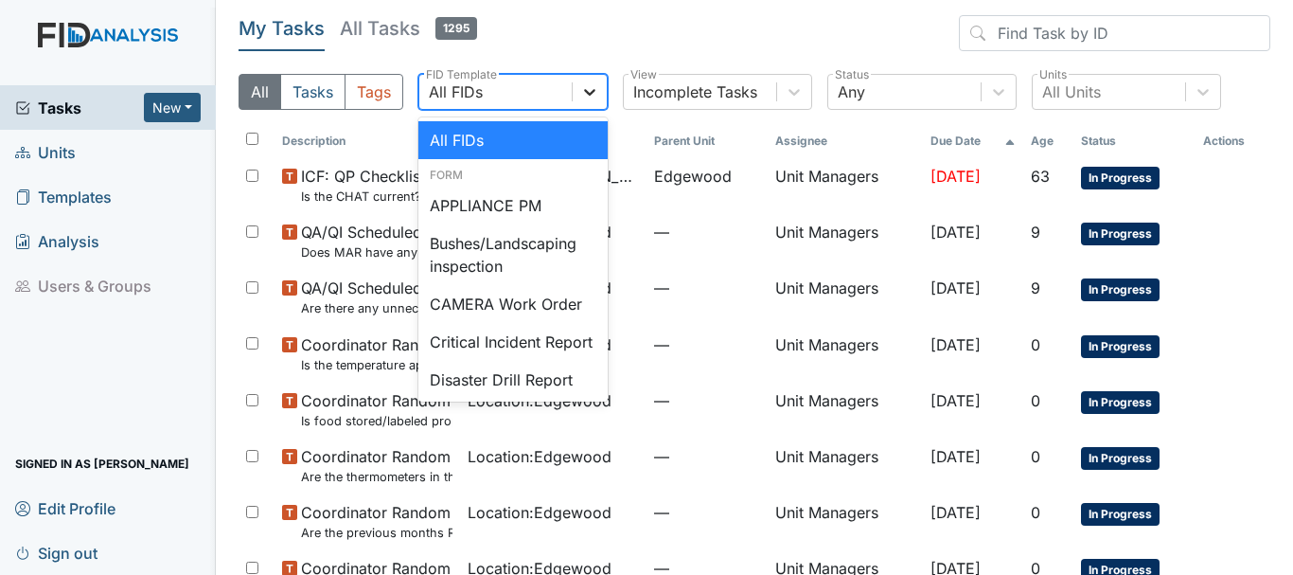
click at [587, 92] on icon at bounding box center [589, 92] width 11 height 7
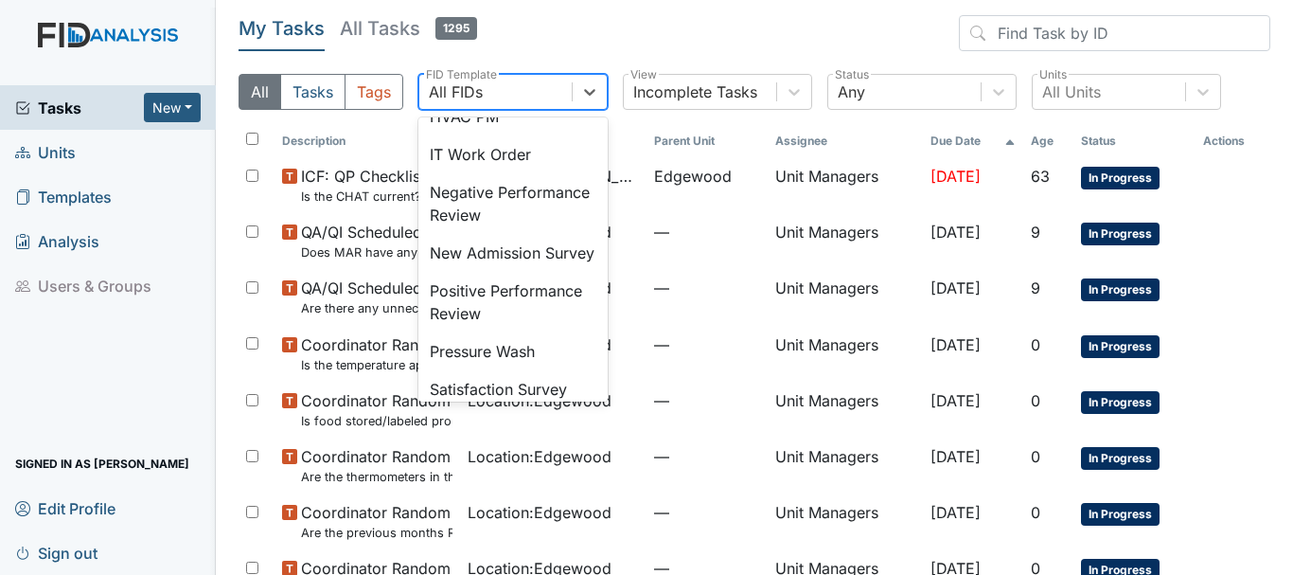
scroll to position [473, 0]
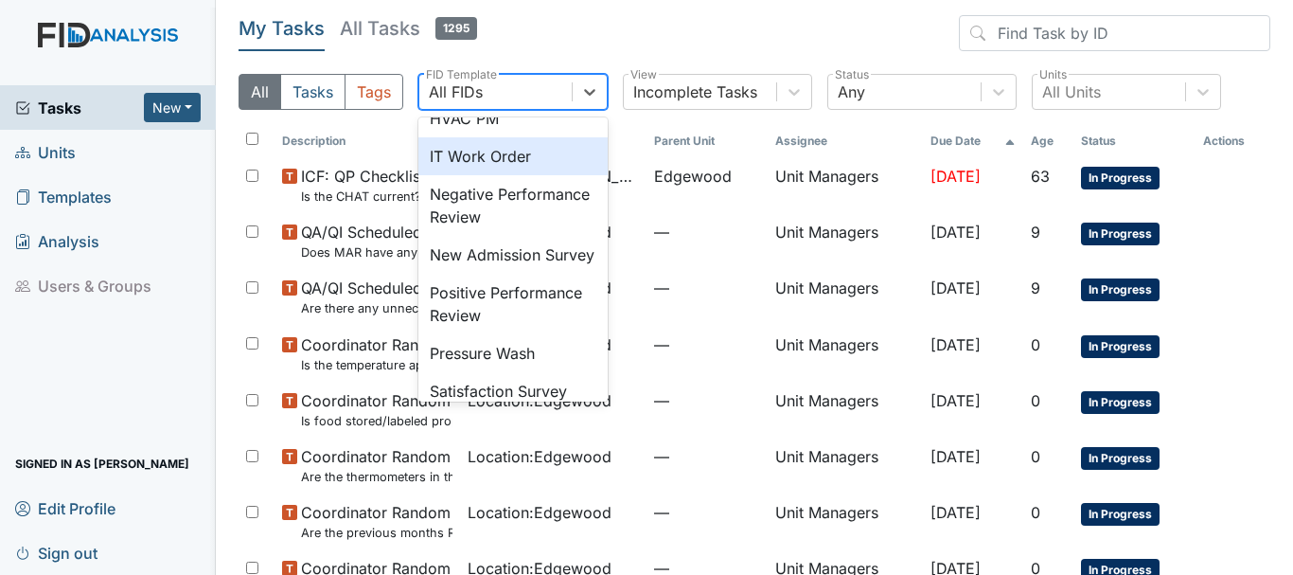
click at [468, 171] on div "IT Work Order" at bounding box center [512, 156] width 189 height 38
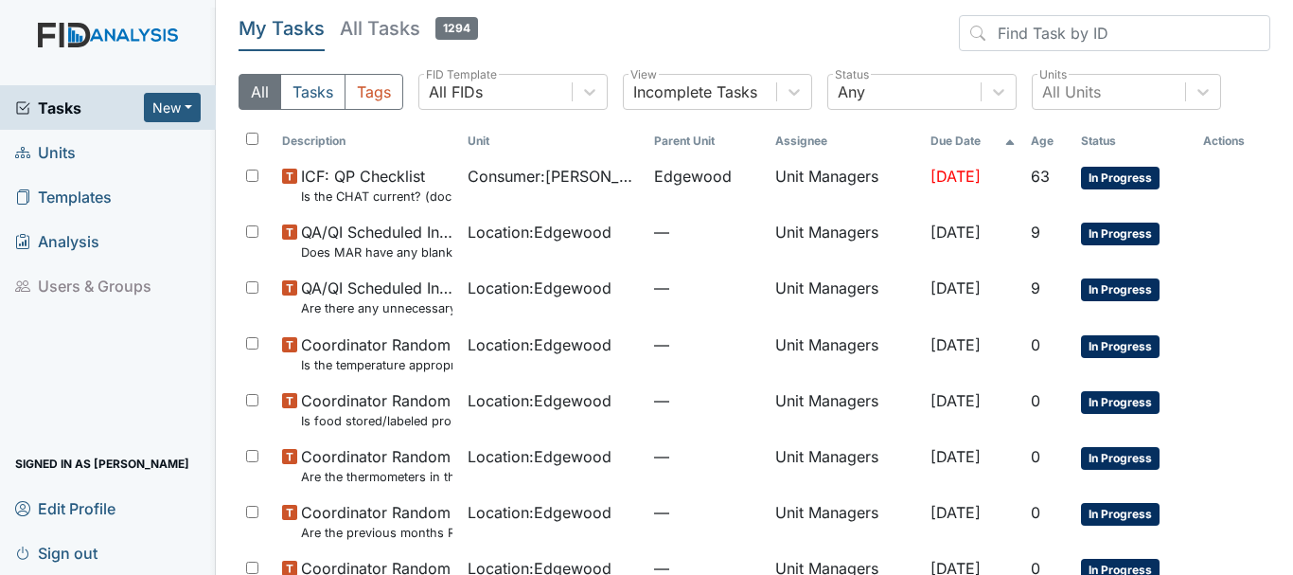
click at [58, 155] on span "Units" at bounding box center [45, 151] width 61 height 29
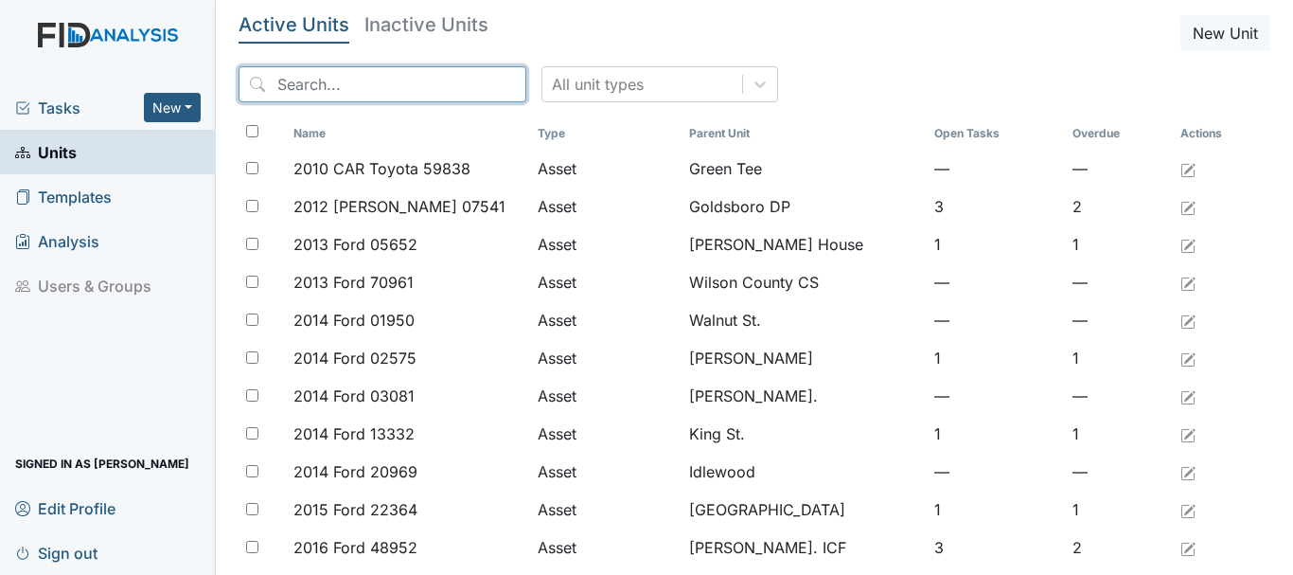
click at [363, 84] on input "search" at bounding box center [383, 84] width 288 height 36
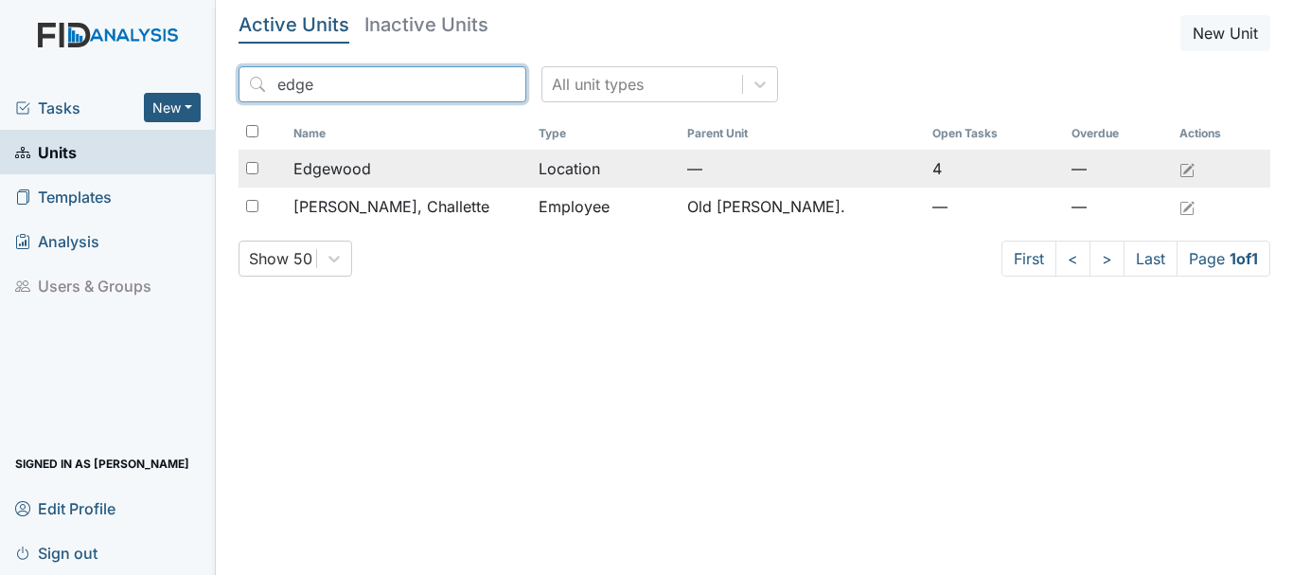
type input "edge"
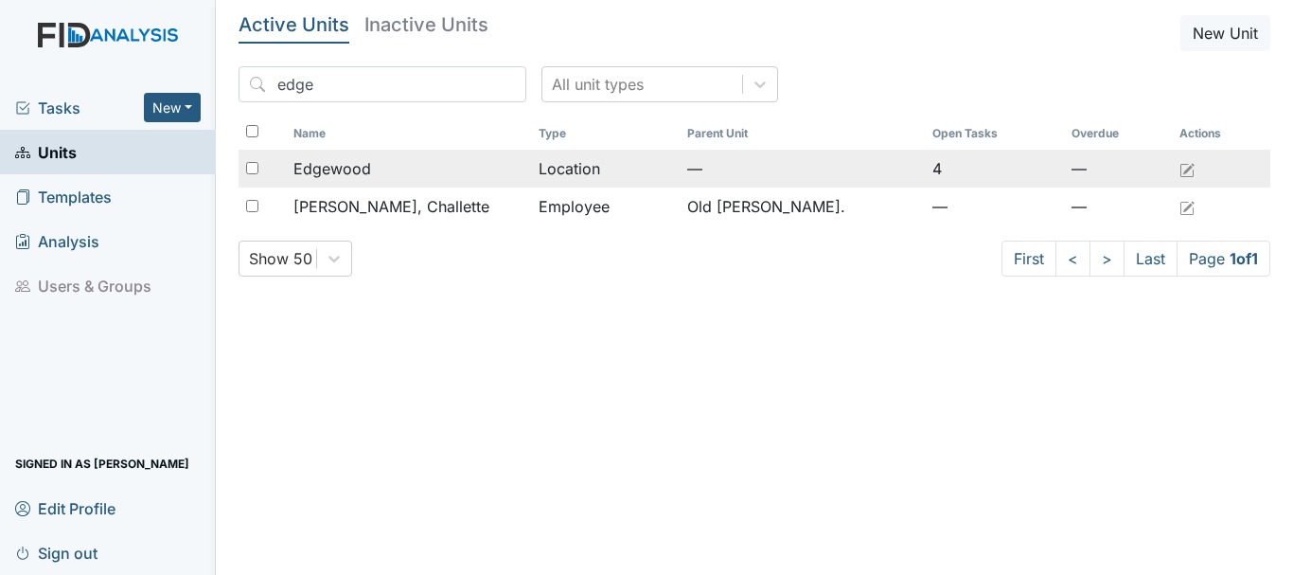
click at [253, 168] on input "checkbox" at bounding box center [252, 168] width 12 height 12
checkbox input "true"
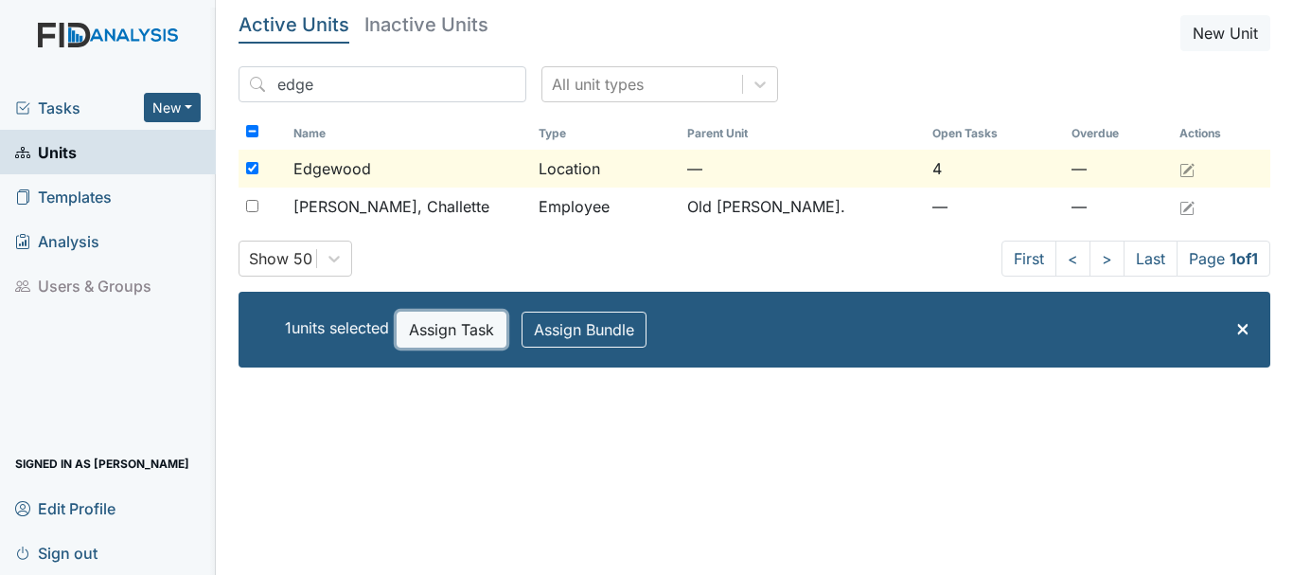
click at [446, 318] on button "Assign Task" at bounding box center [452, 329] width 110 height 36
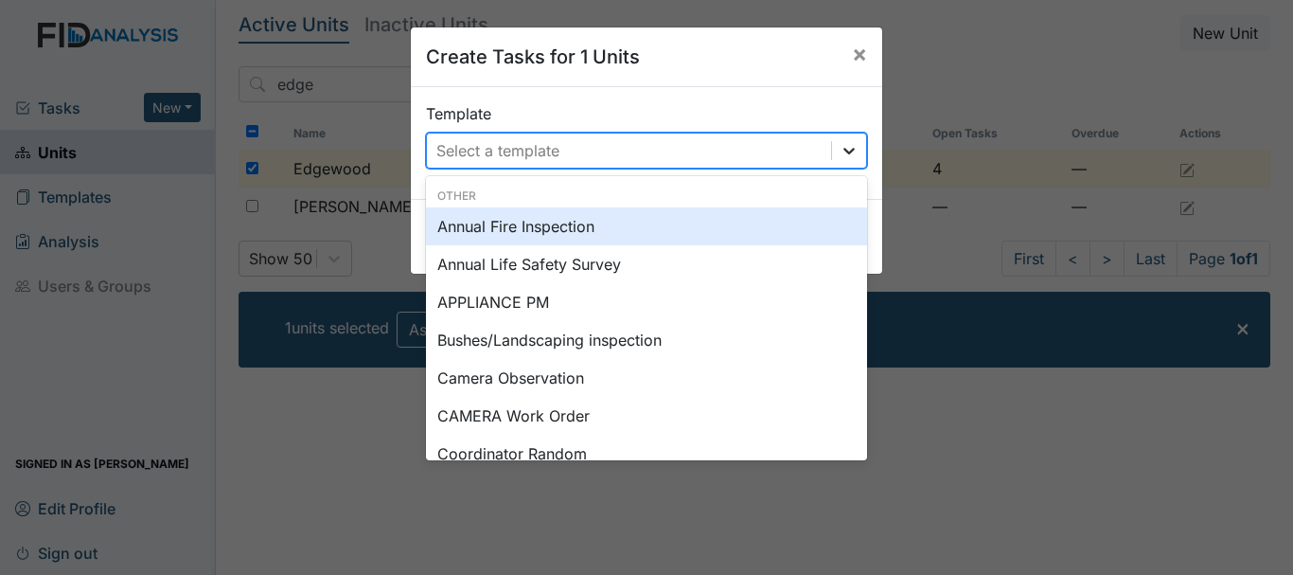
click at [843, 150] on icon at bounding box center [848, 151] width 11 height 7
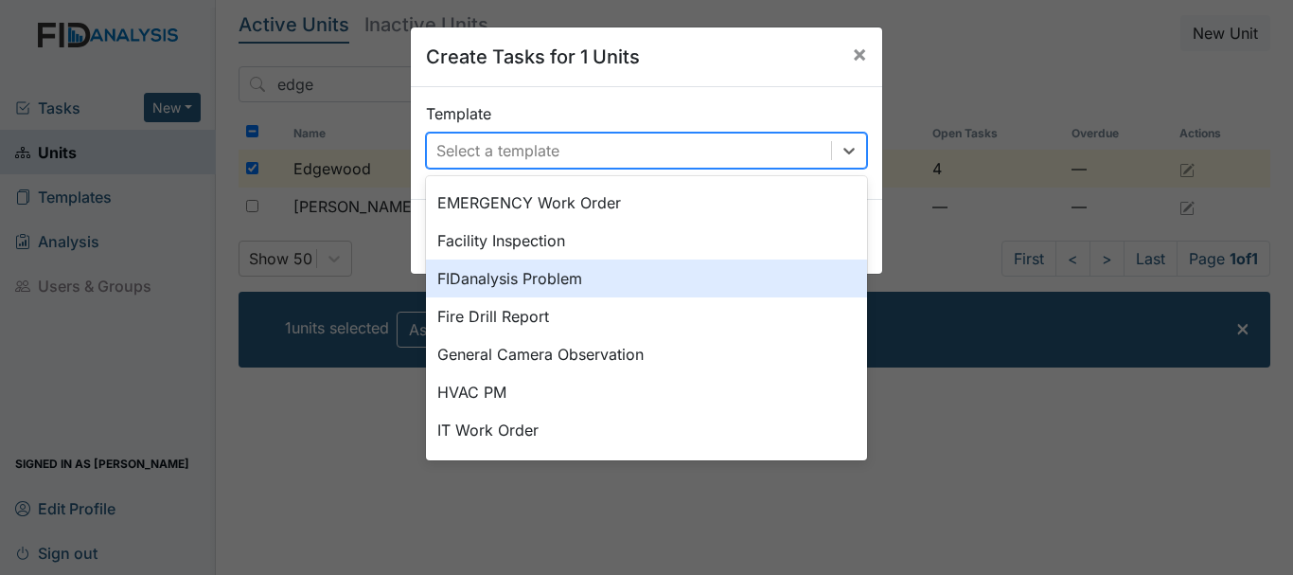
scroll to position [379, 0]
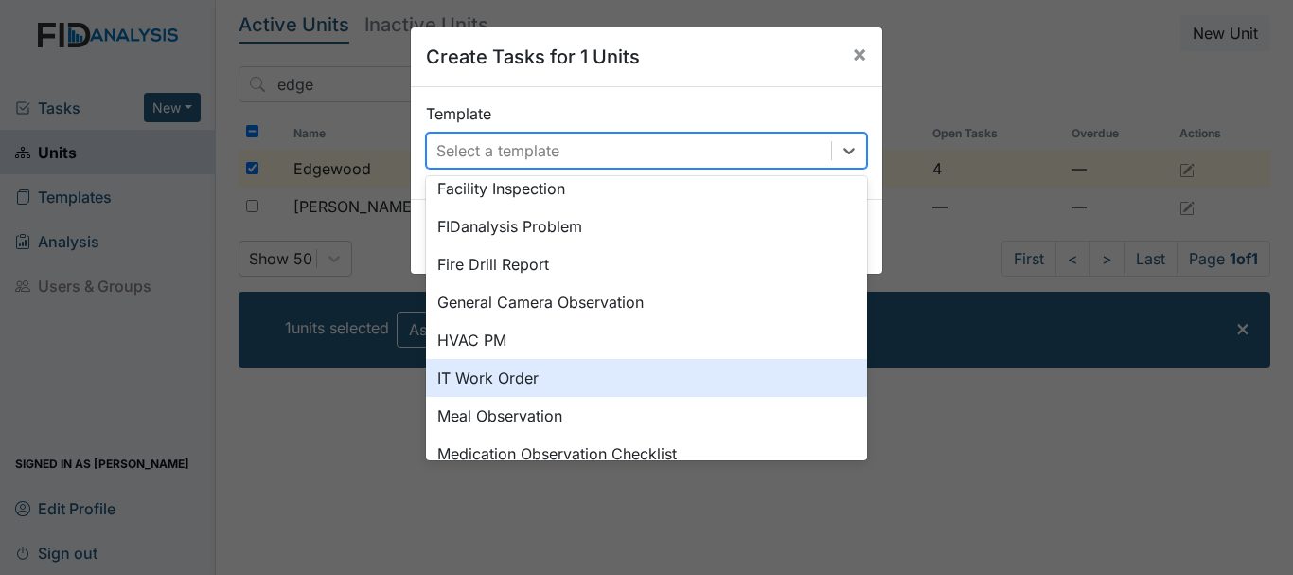
click at [458, 376] on div "IT Work Order" at bounding box center [646, 378] width 441 height 38
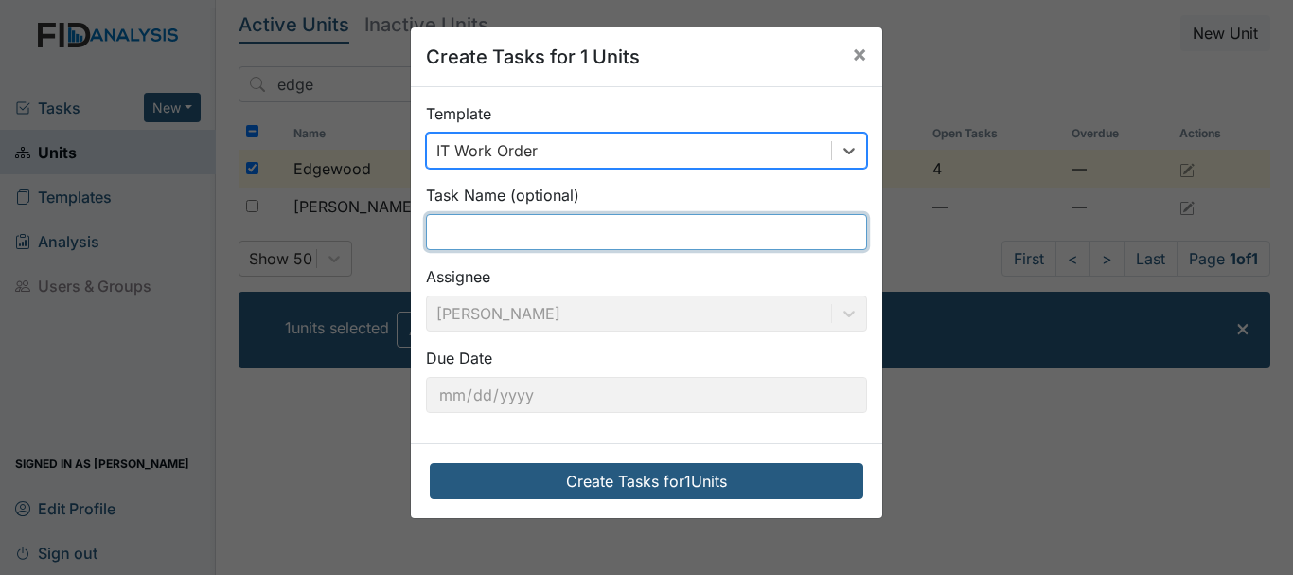
click at [505, 232] on input "text" at bounding box center [646, 232] width 441 height 36
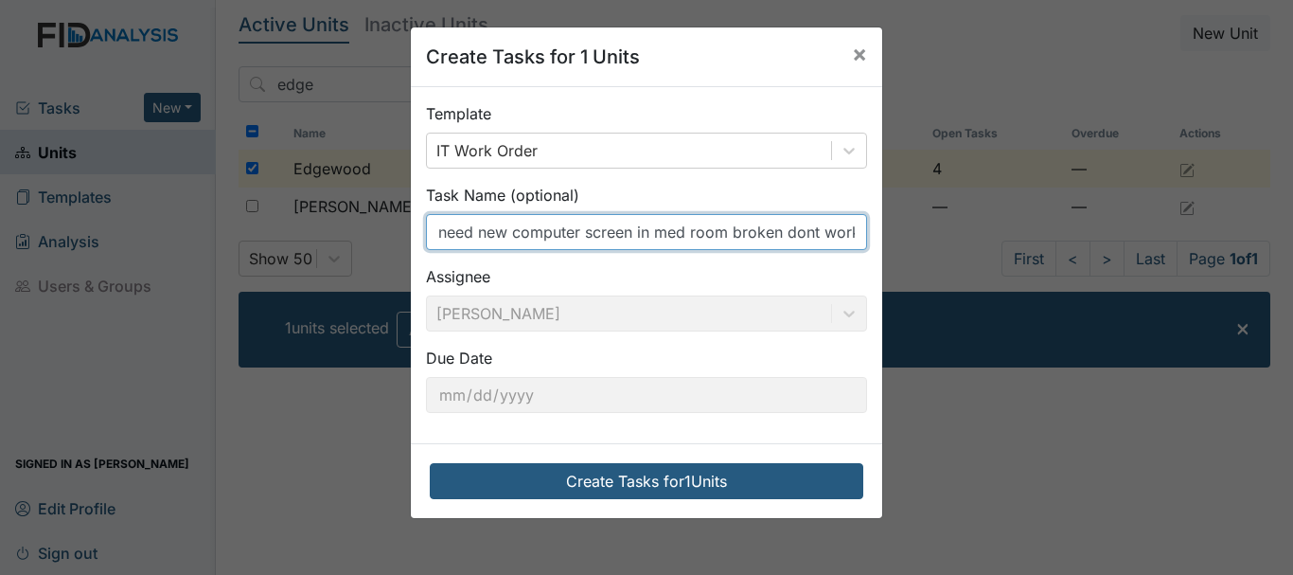
scroll to position [0, 3]
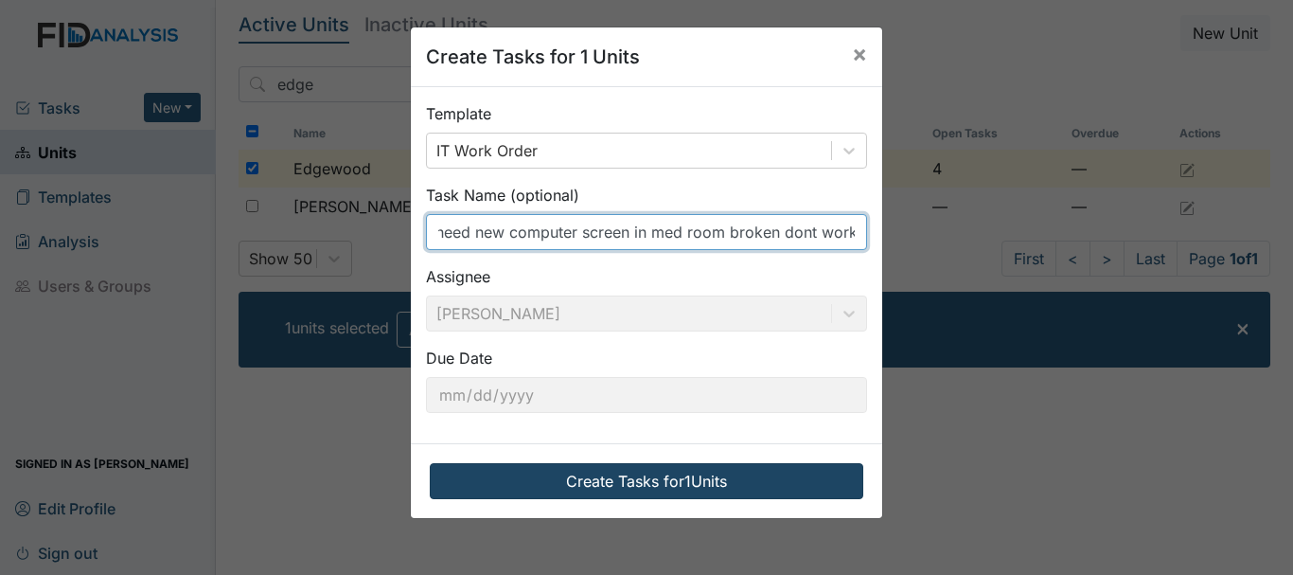
type input "need new computer screen in med room broken dont work"
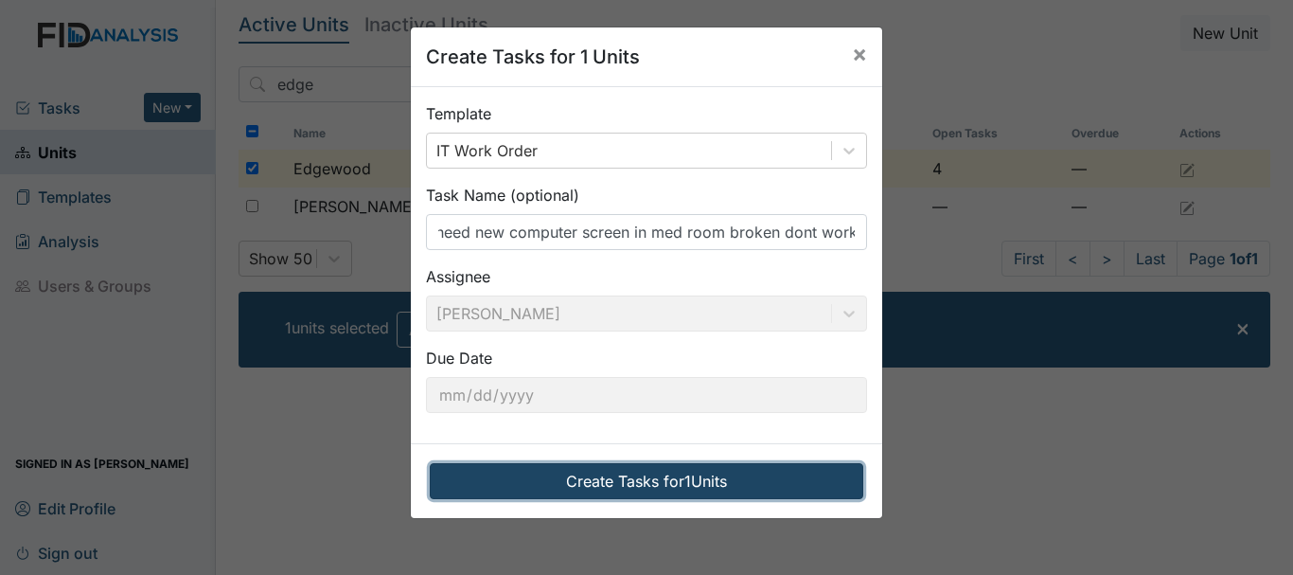
scroll to position [0, 0]
click at [614, 476] on button "Create Tasks for 1 Units" at bounding box center [647, 481] width 434 height 36
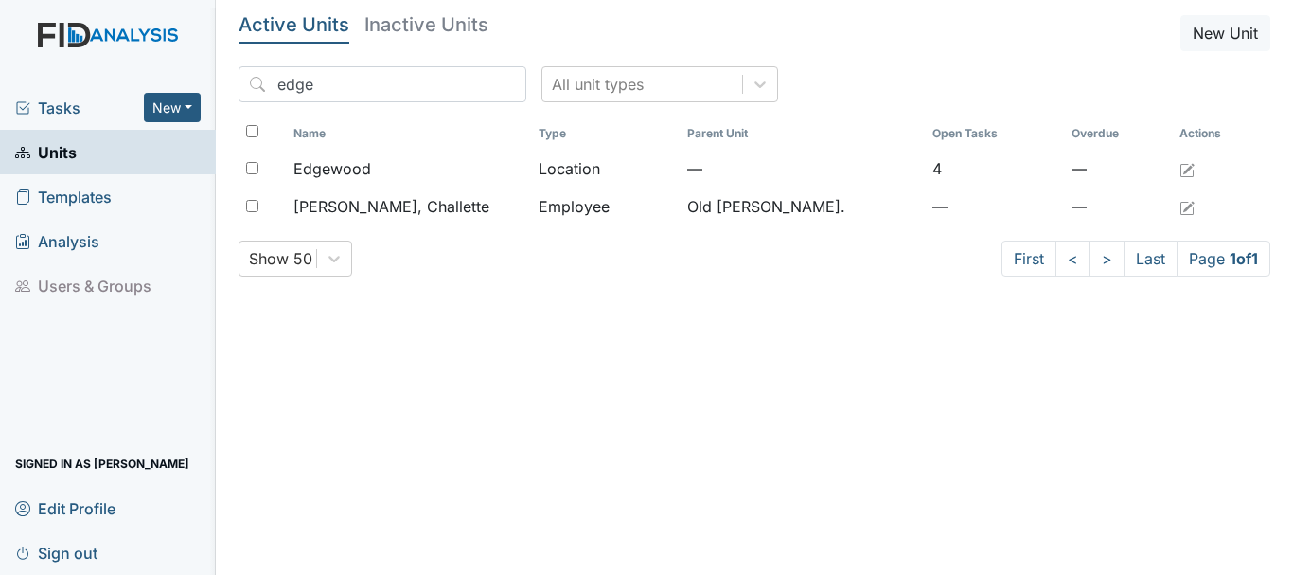
click at [56, 113] on span "Tasks" at bounding box center [79, 108] width 129 height 23
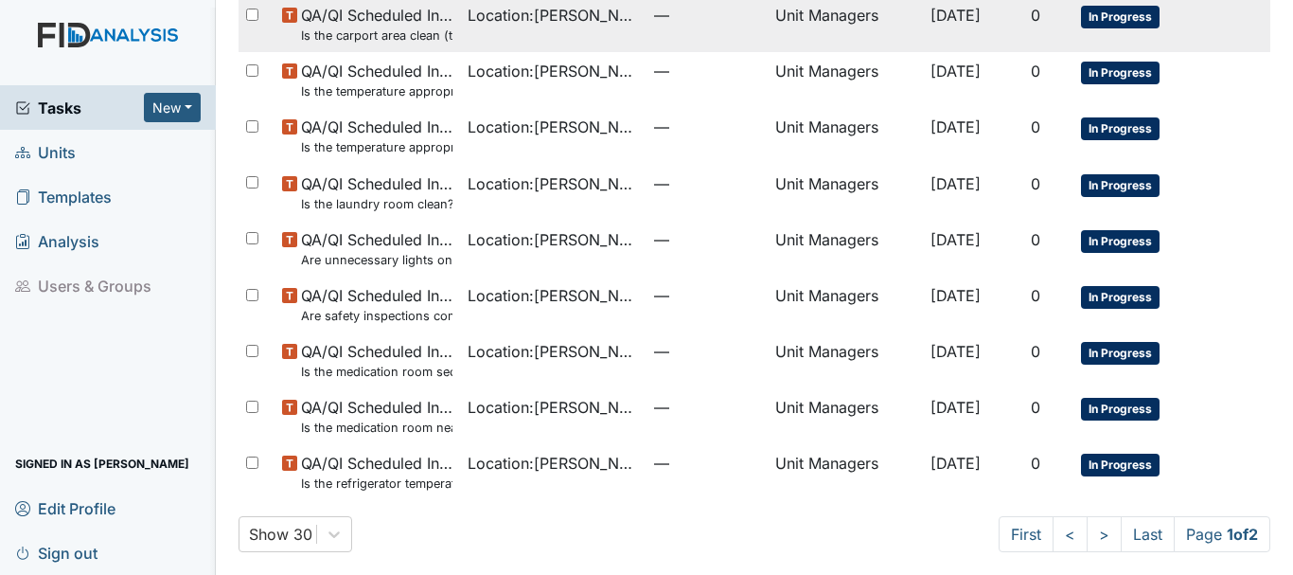
scroll to position [1345, 0]
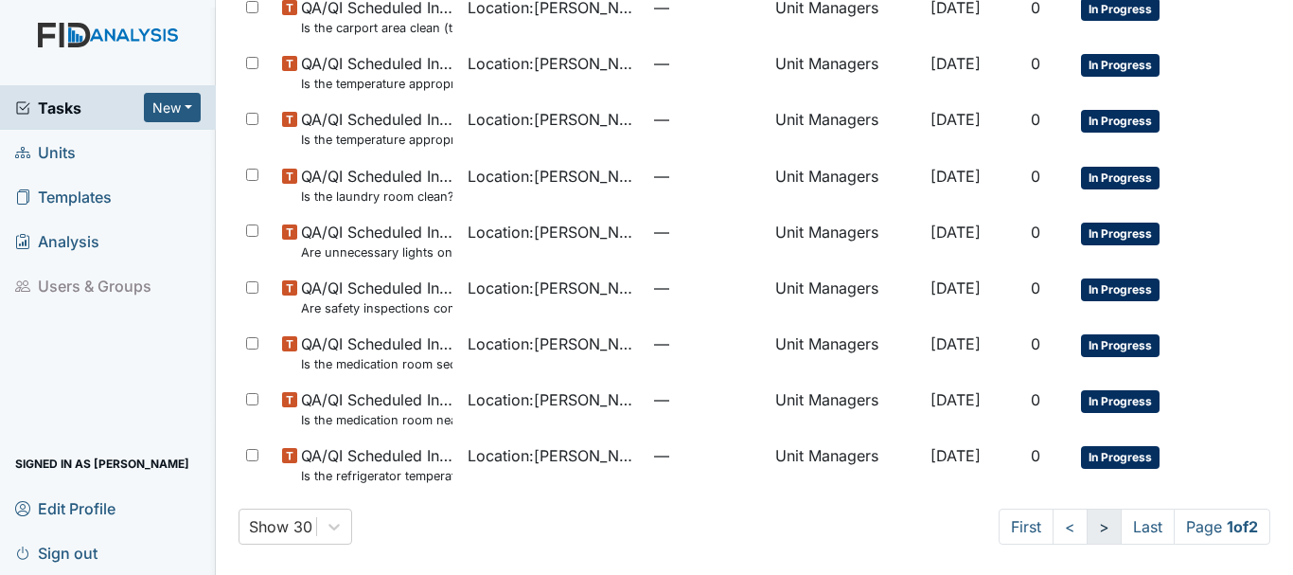
click at [1087, 528] on link ">" at bounding box center [1104, 526] width 35 height 36
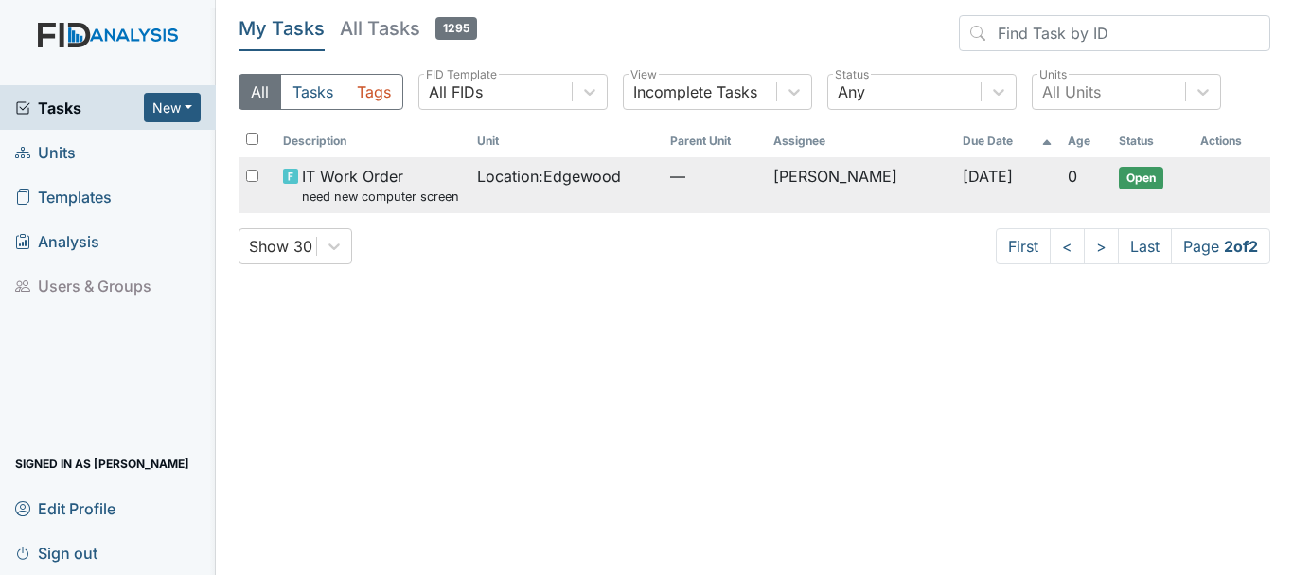
click at [513, 174] on span "Location : Edgewood" at bounding box center [549, 176] width 144 height 23
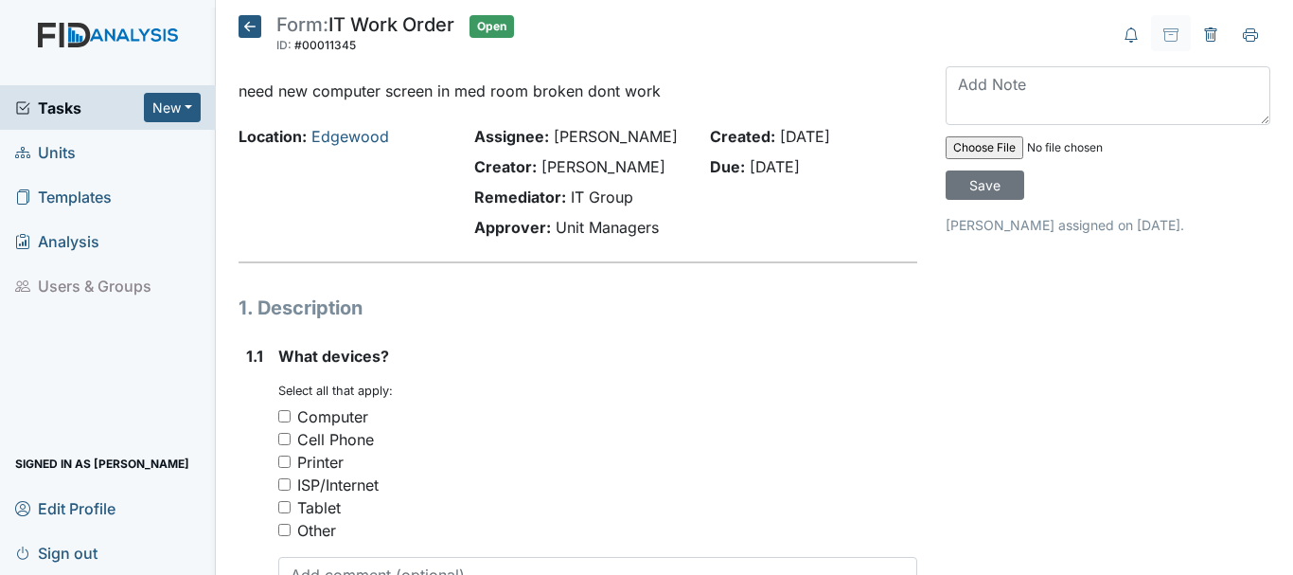
click at [278, 415] on input "Computer" at bounding box center [284, 416] width 12 height 12
checkbox input "true"
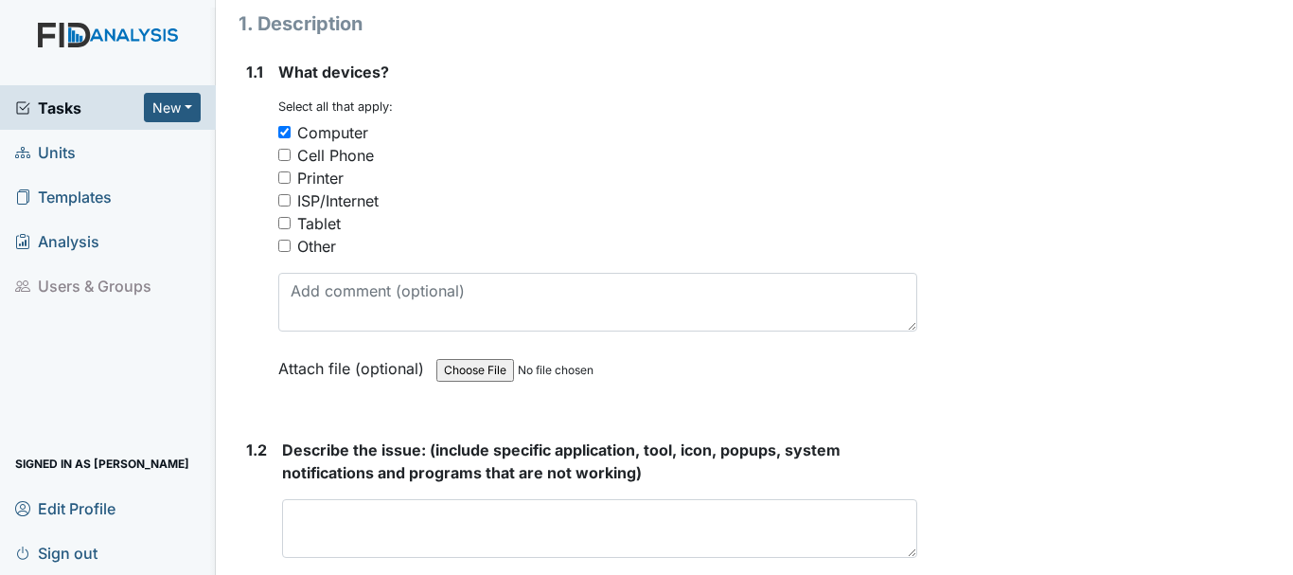
scroll to position [379, 0]
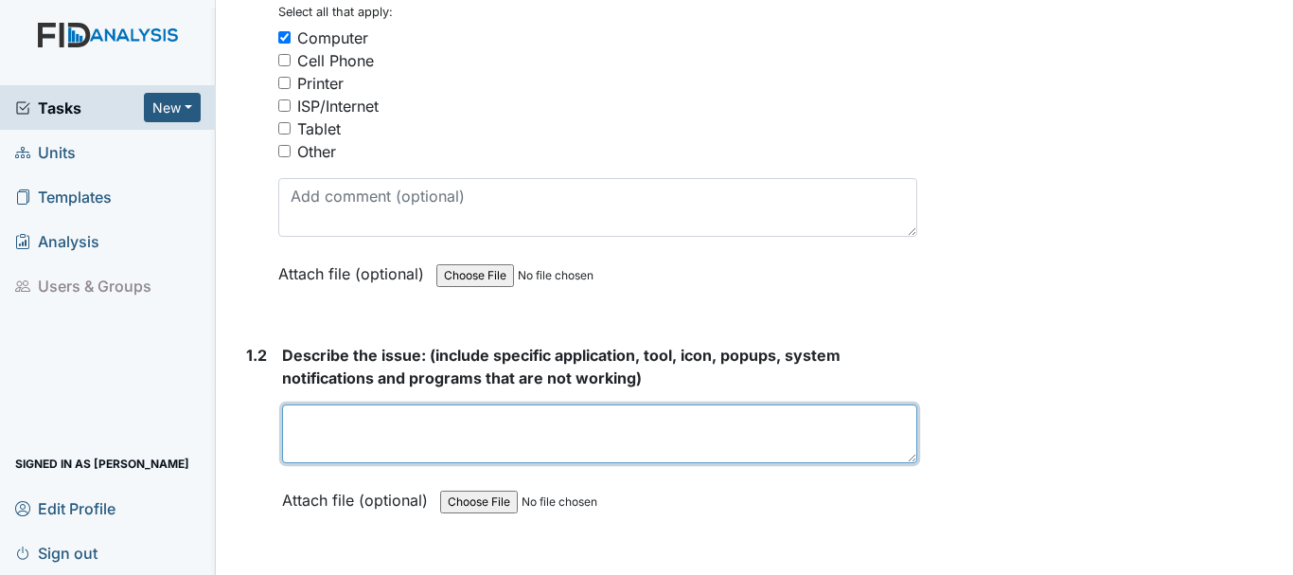
click at [400, 434] on textarea at bounding box center [599, 433] width 635 height 59
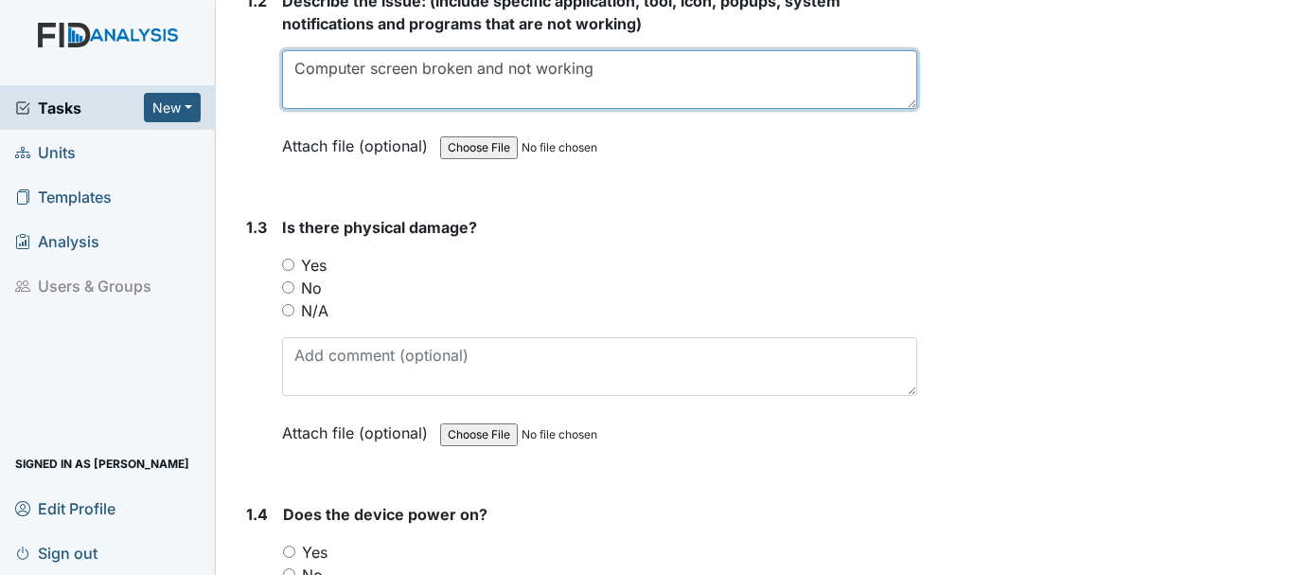
scroll to position [757, 0]
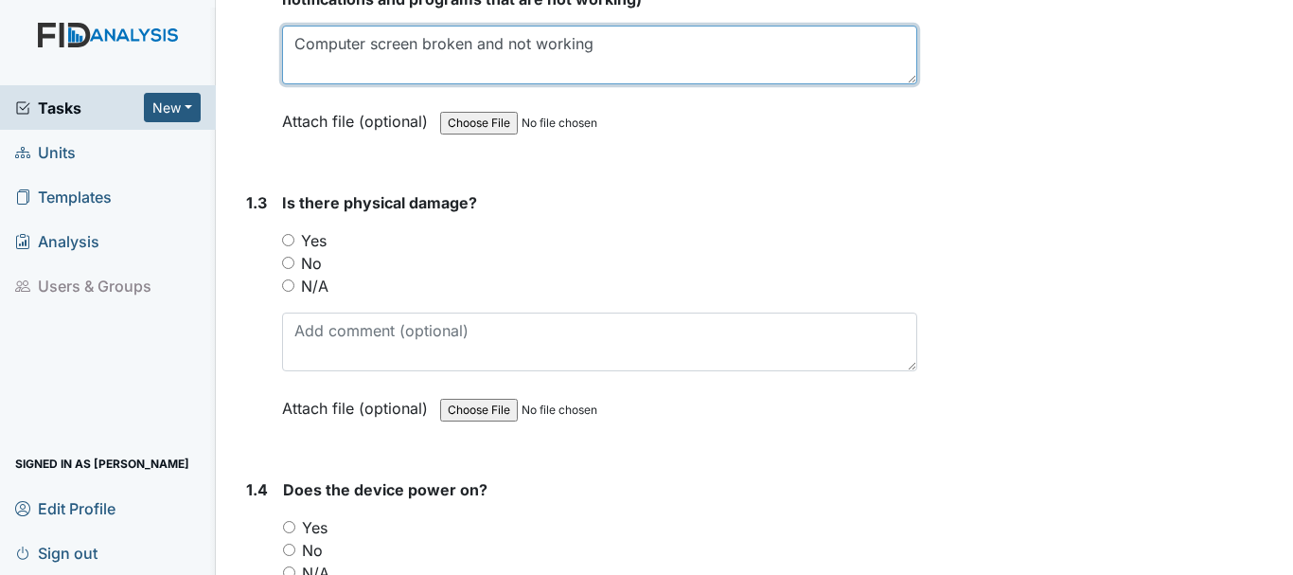
type textarea "Computer screen broken and not working"
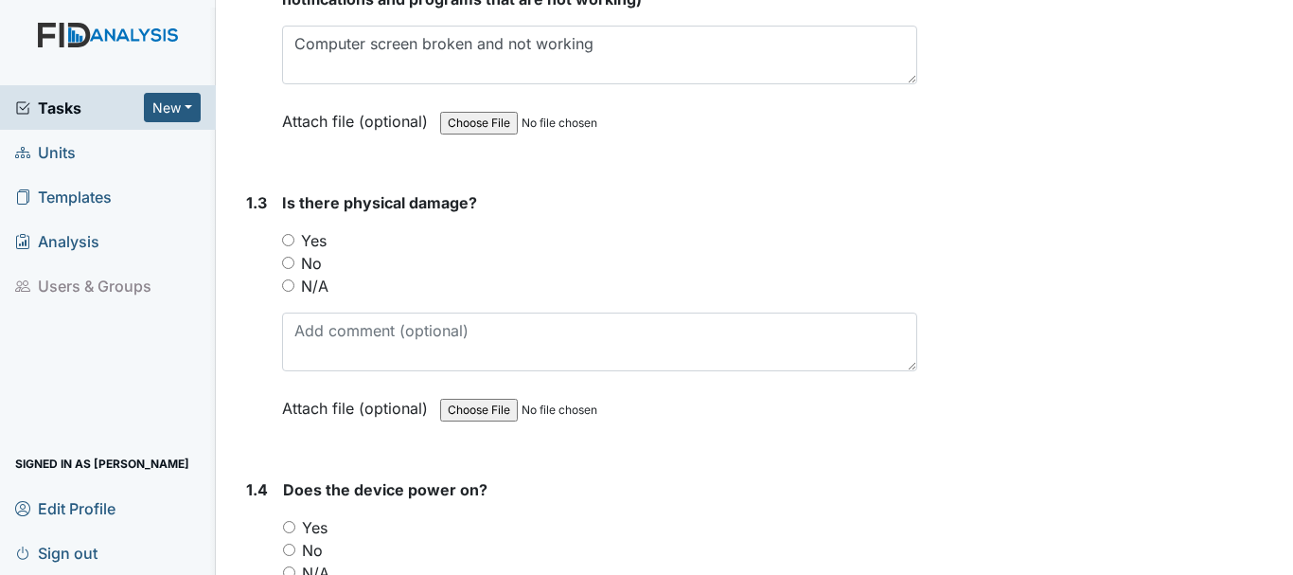
click at [291, 239] on input "Yes" at bounding box center [288, 240] width 12 height 12
radio input "true"
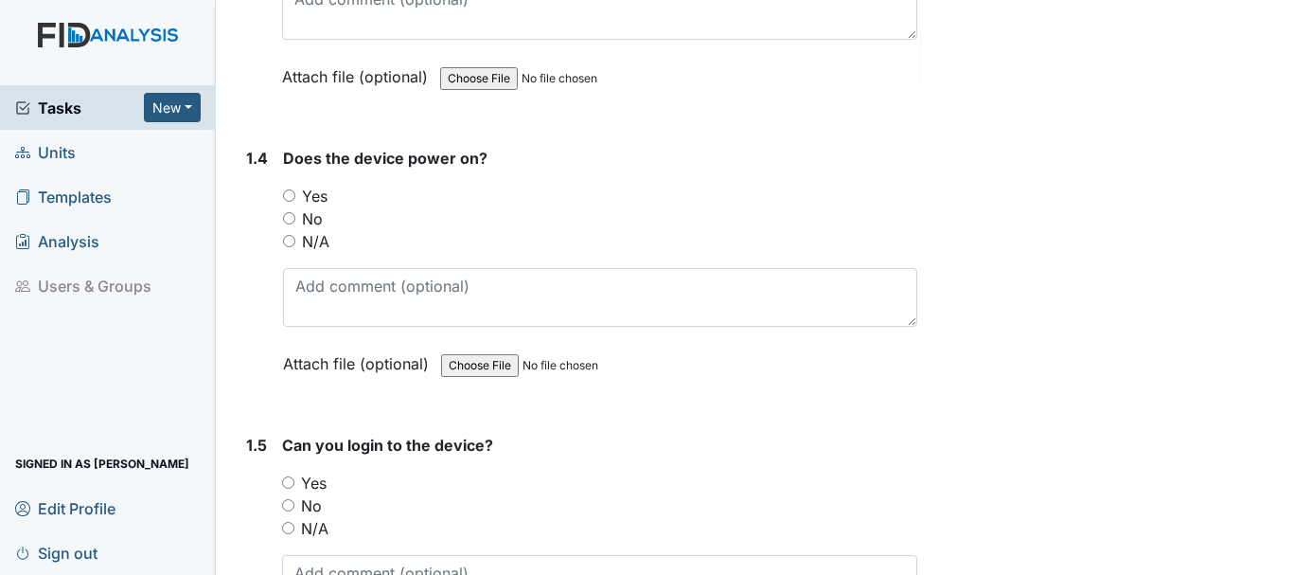
scroll to position [1136, 0]
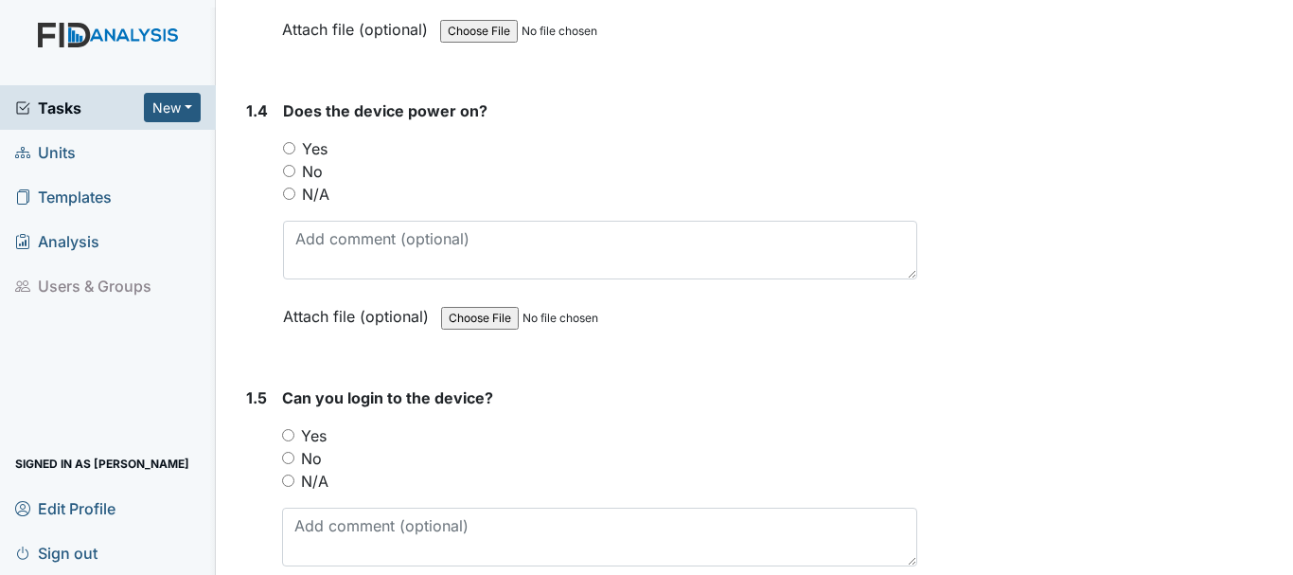
click at [290, 171] on input "No" at bounding box center [289, 171] width 12 height 12
radio input "true"
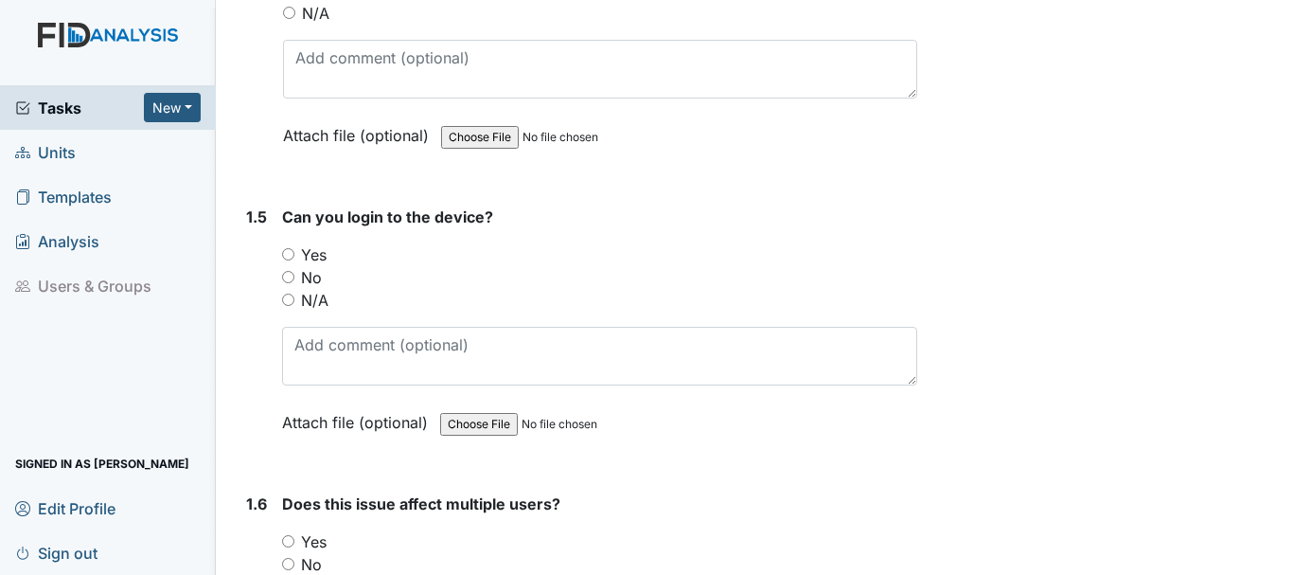
scroll to position [1325, 0]
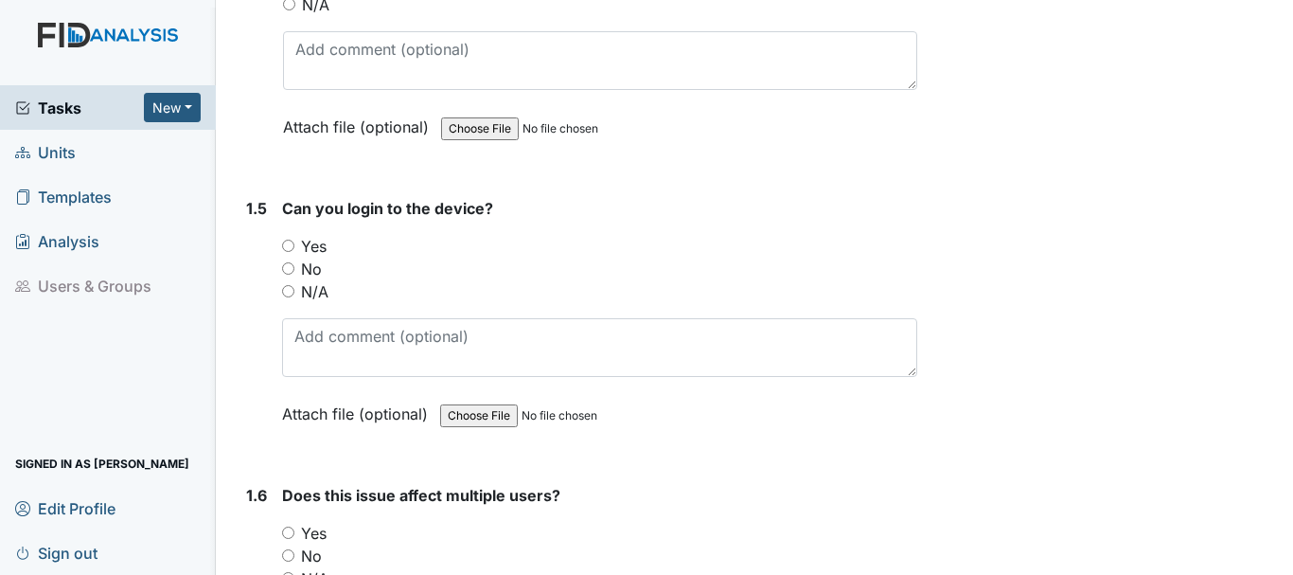
click at [285, 269] on input "No" at bounding box center [288, 268] width 12 height 12
radio input "true"
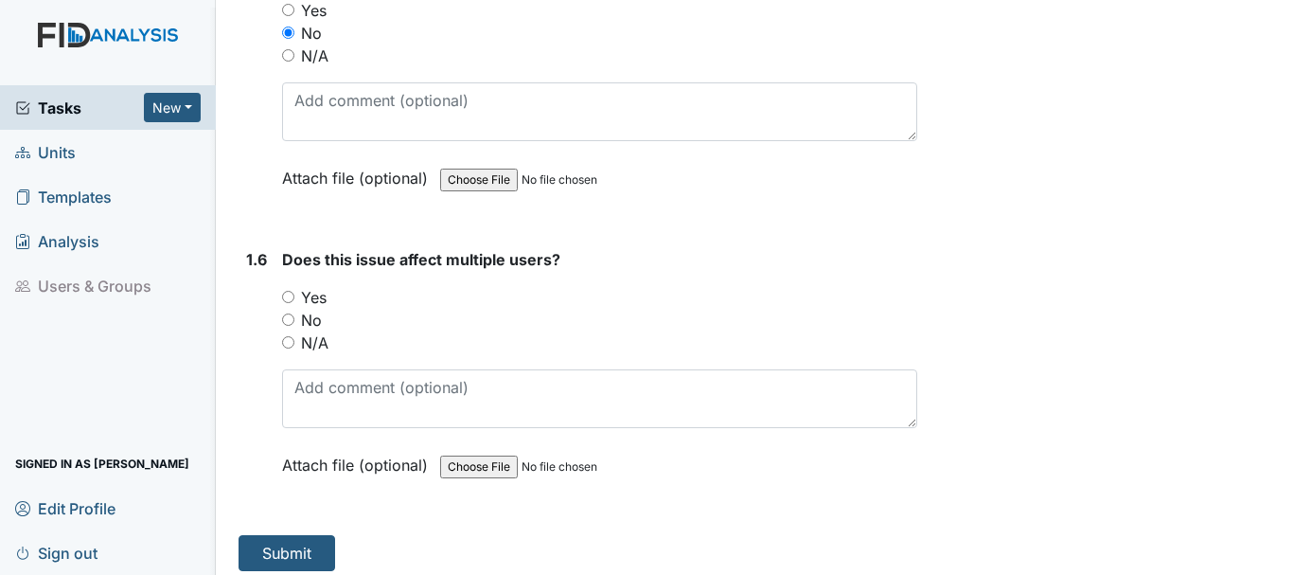
scroll to position [1572, 0]
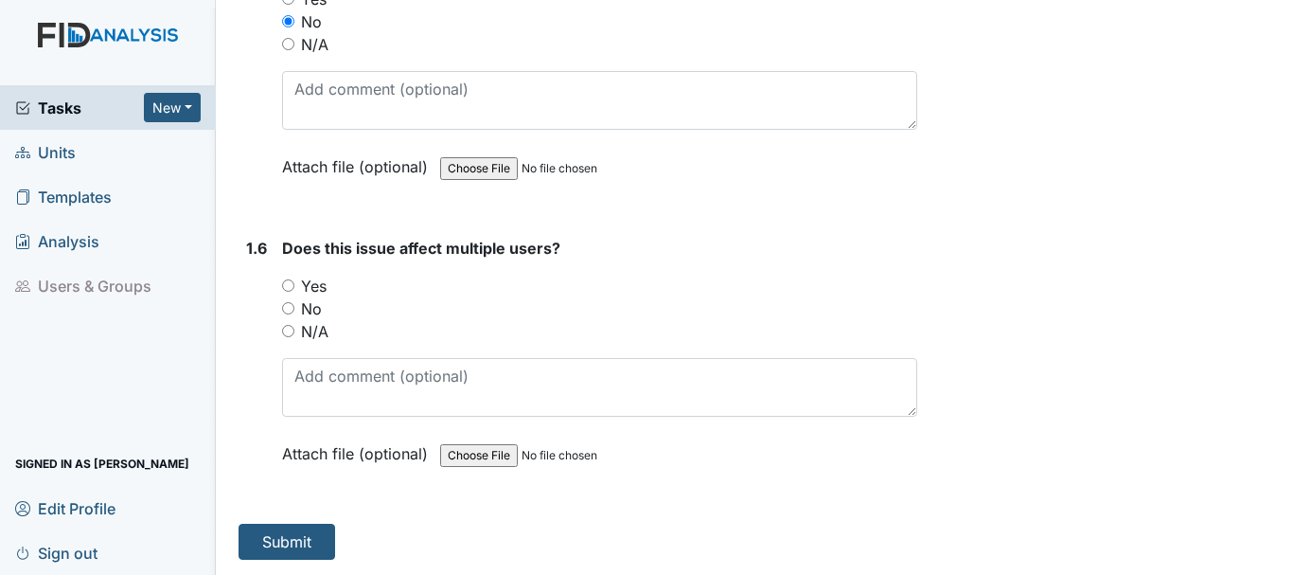
click at [288, 288] on input "Yes" at bounding box center [288, 285] width 12 height 12
radio input "true"
click at [303, 538] on button "Submit" at bounding box center [287, 542] width 97 height 36
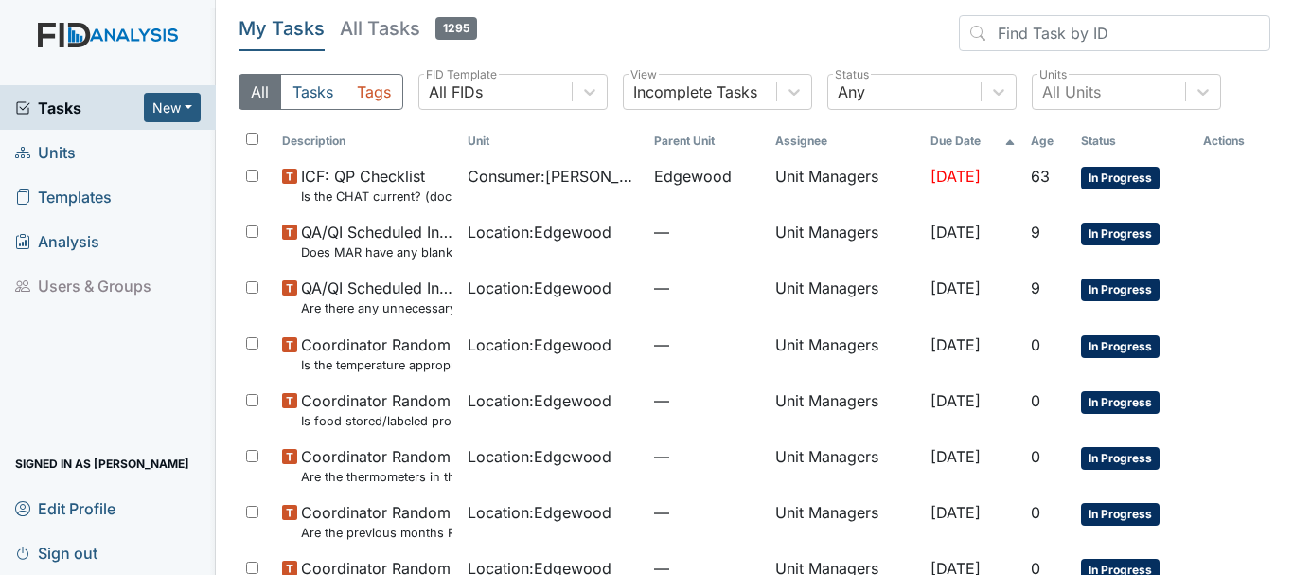
click at [57, 151] on span "Units" at bounding box center [45, 151] width 61 height 29
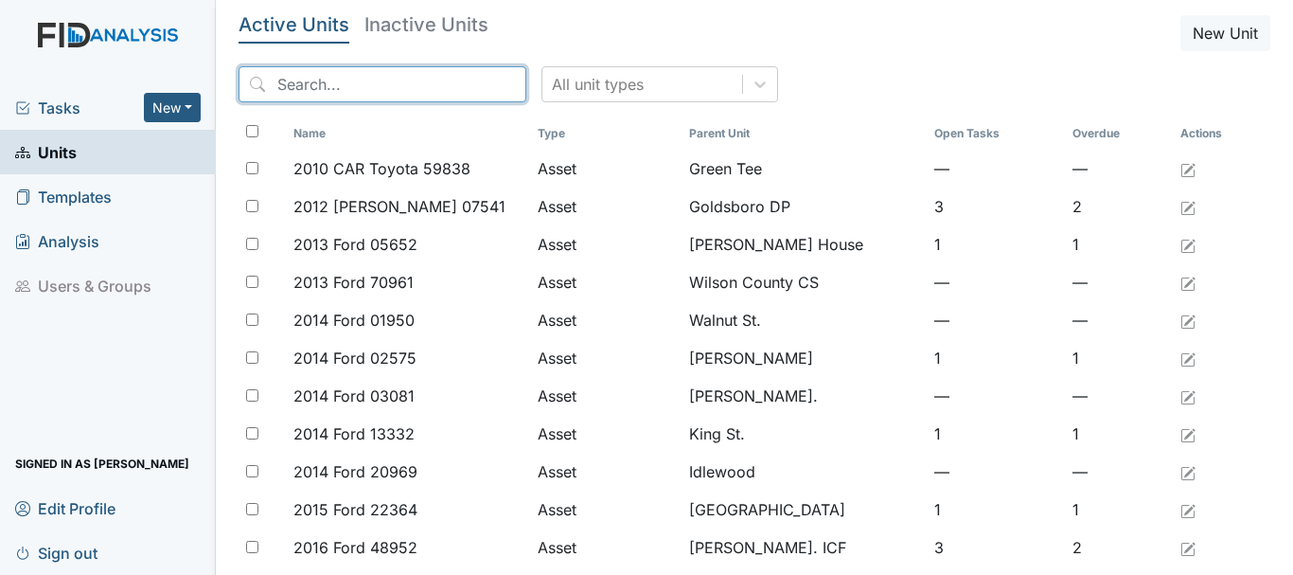
click at [350, 79] on input "search" at bounding box center [383, 84] width 288 height 36
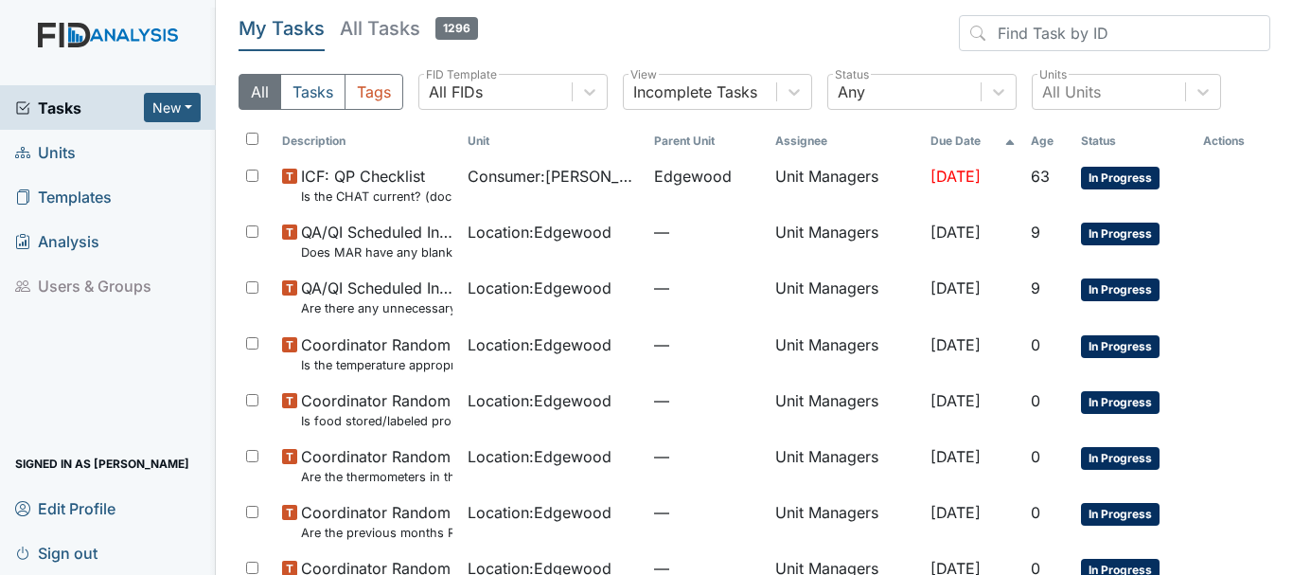
click at [50, 148] on span "Units" at bounding box center [45, 151] width 61 height 29
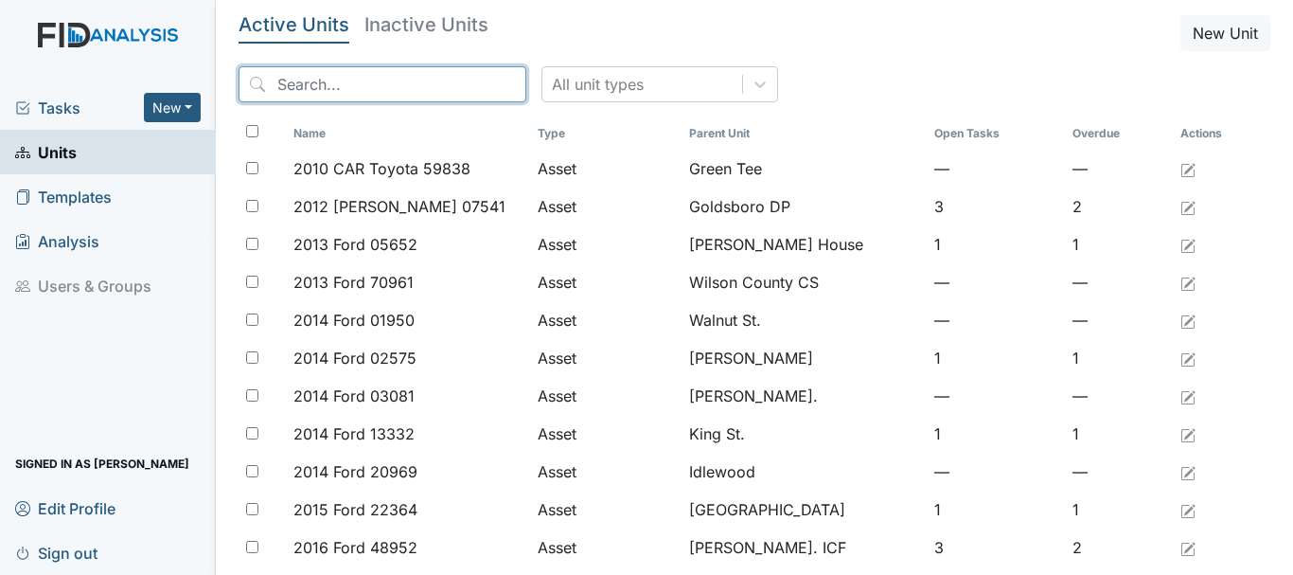
click at [314, 85] on input "search" at bounding box center [383, 84] width 288 height 36
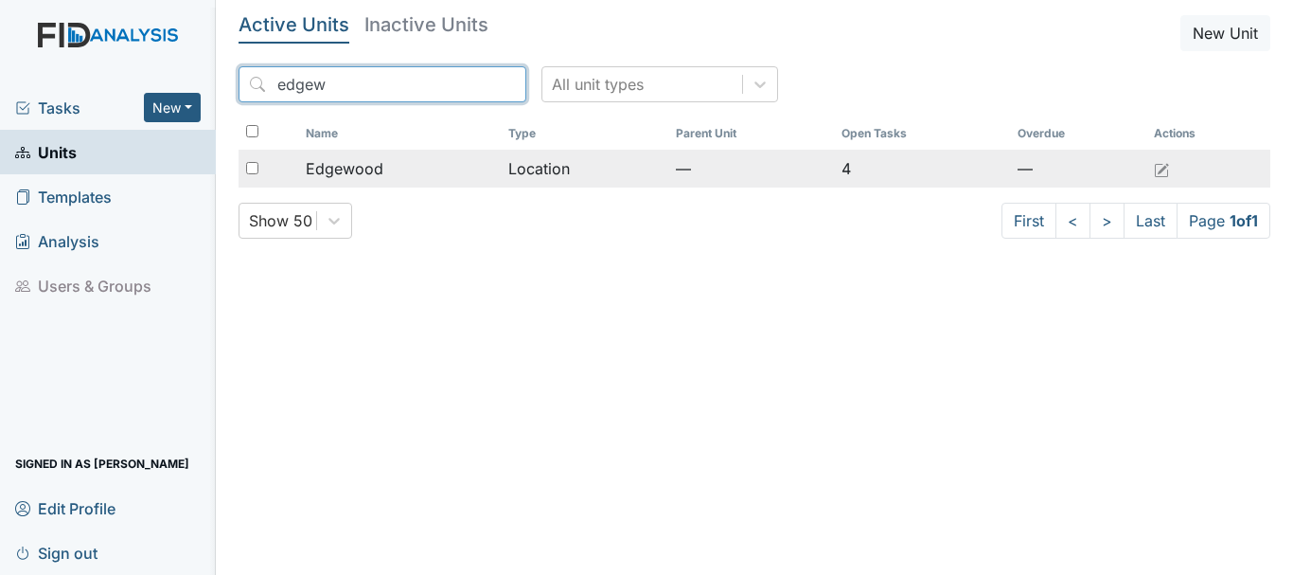
type input "edgew"
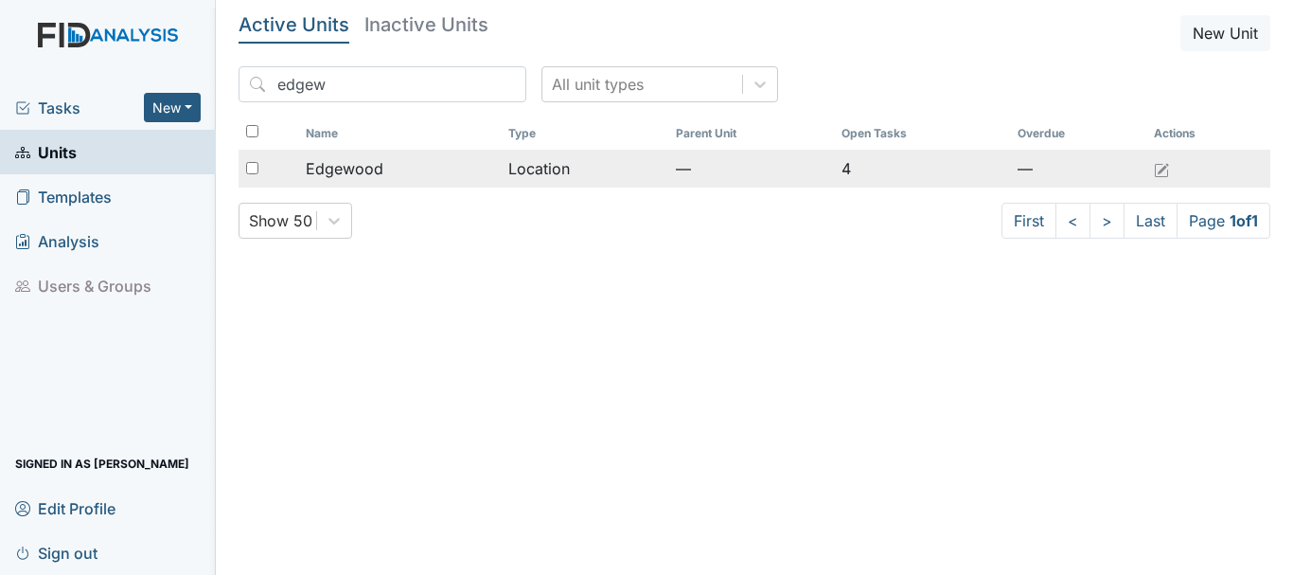
click at [255, 159] on div at bounding box center [269, 169] width 60 height 38
checkbox input "true"
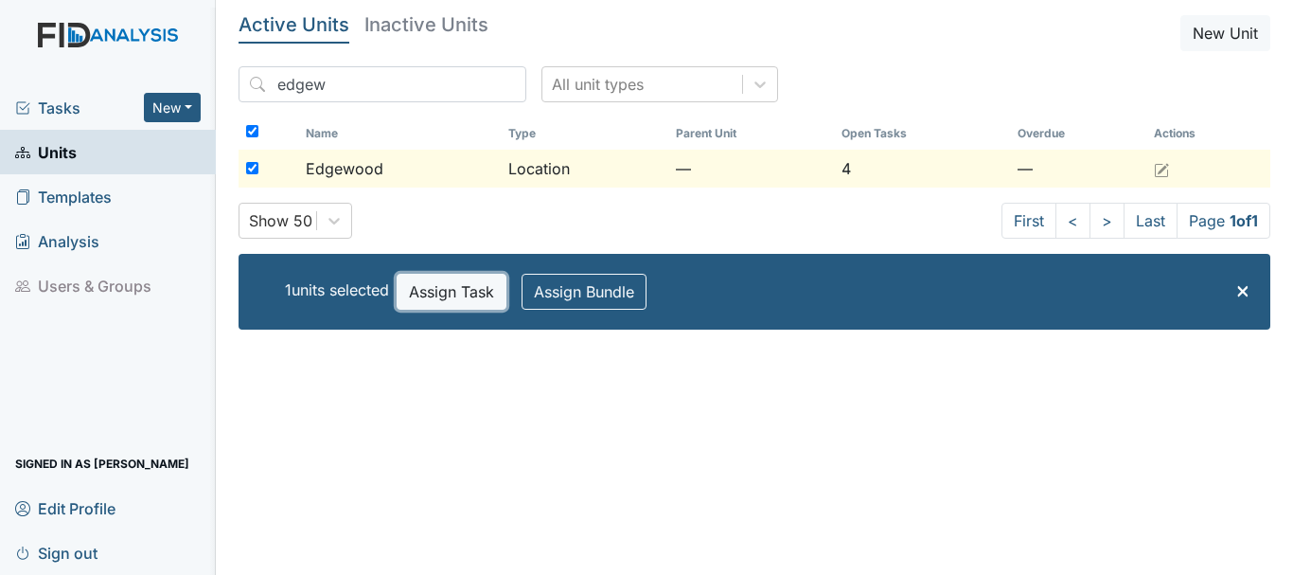
click at [434, 294] on button "Assign Task" at bounding box center [452, 292] width 110 height 36
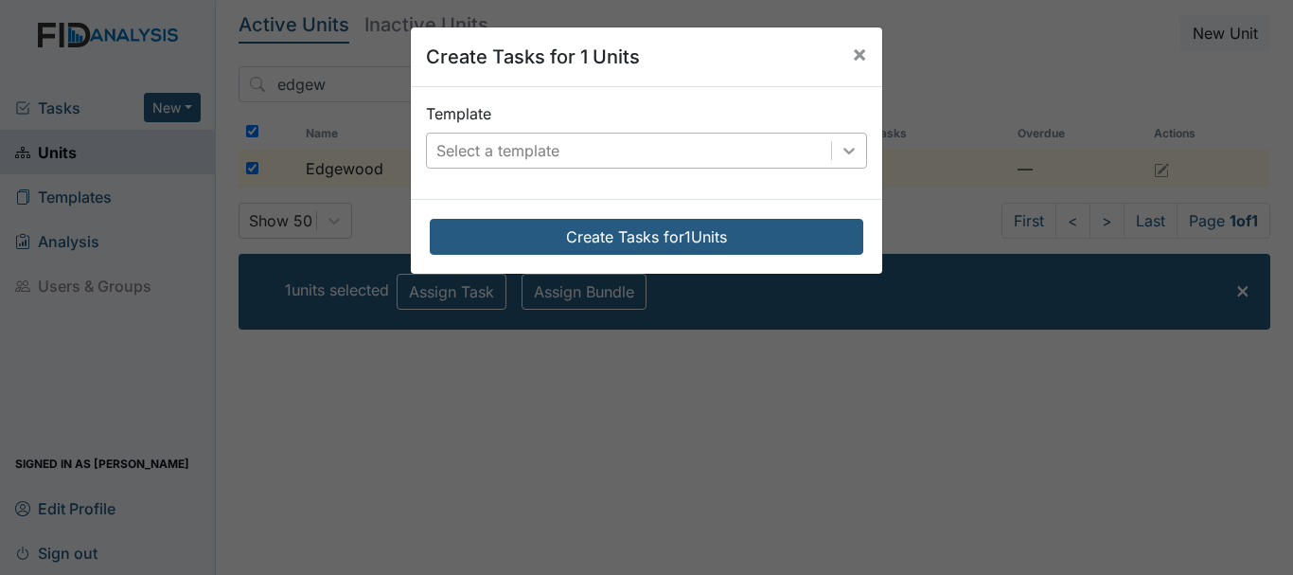
click at [840, 143] on icon at bounding box center [849, 150] width 19 height 19
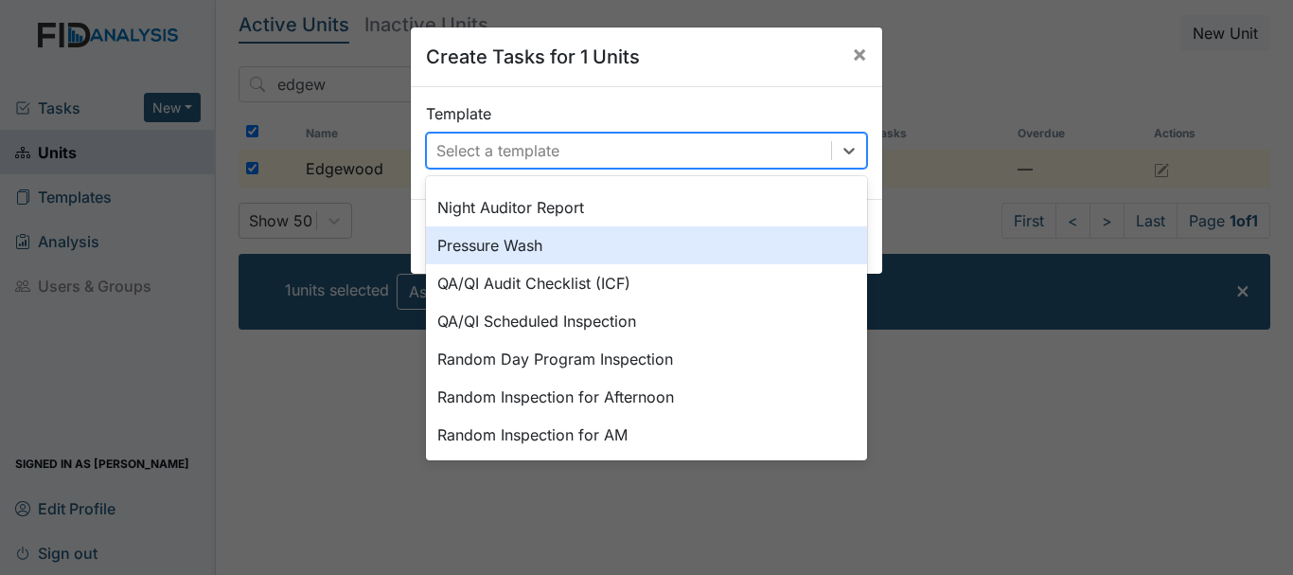
scroll to position [879, 0]
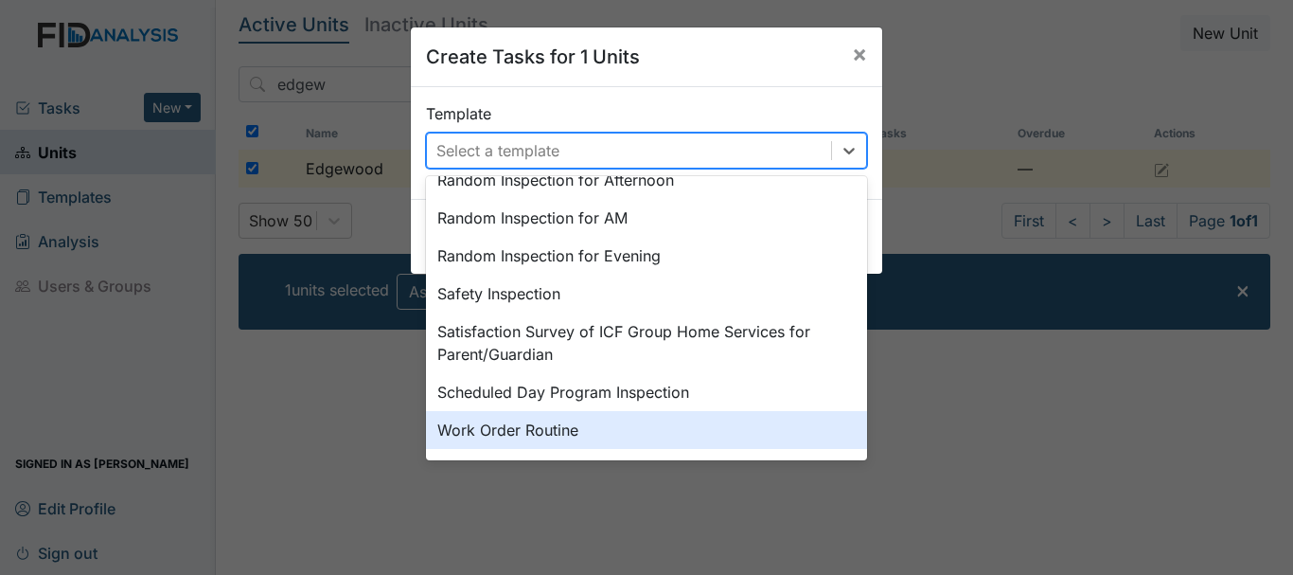
click at [498, 433] on div "Work Order Routine" at bounding box center [646, 430] width 441 height 38
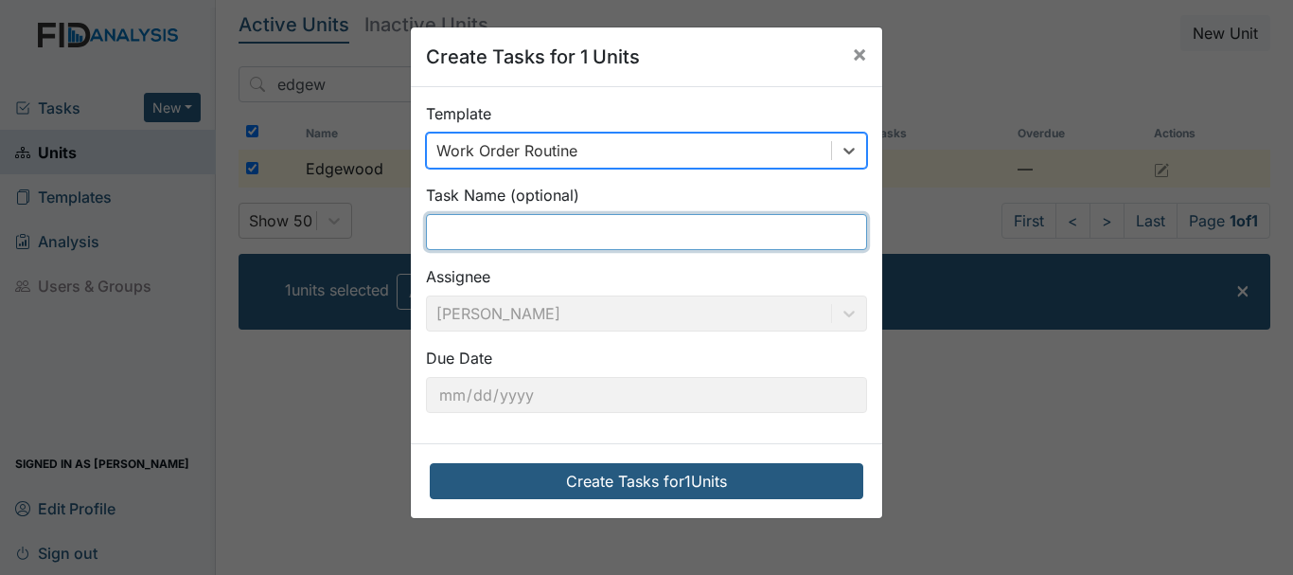
click at [494, 231] on input "text" at bounding box center [646, 232] width 441 height 36
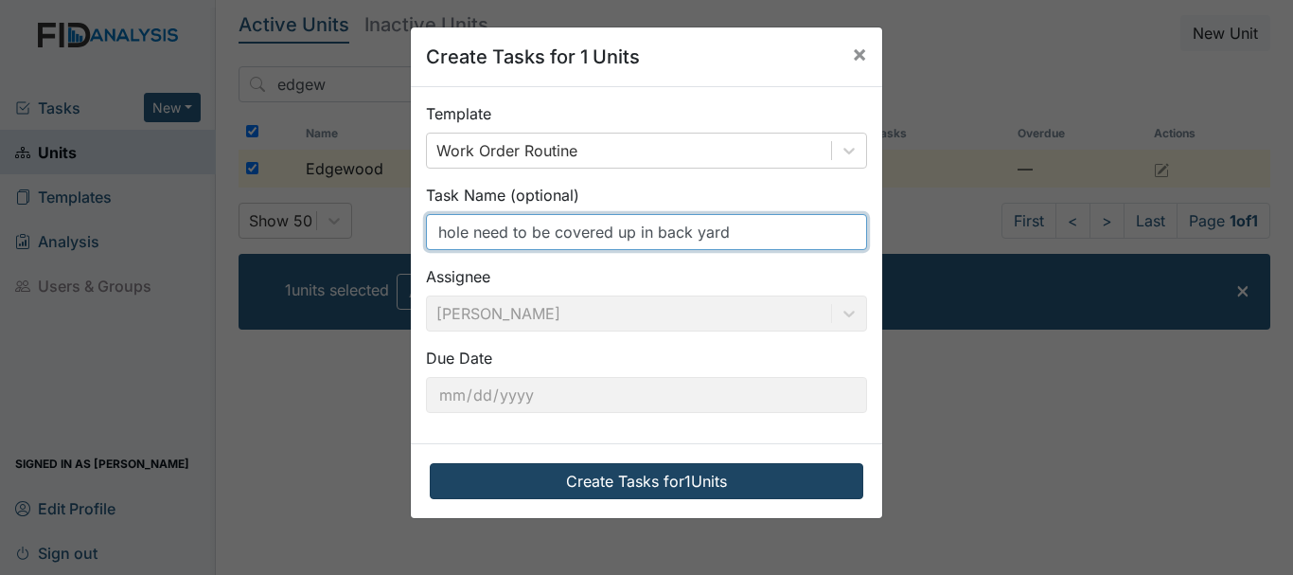
type input "hole need to be covered up in back yard"
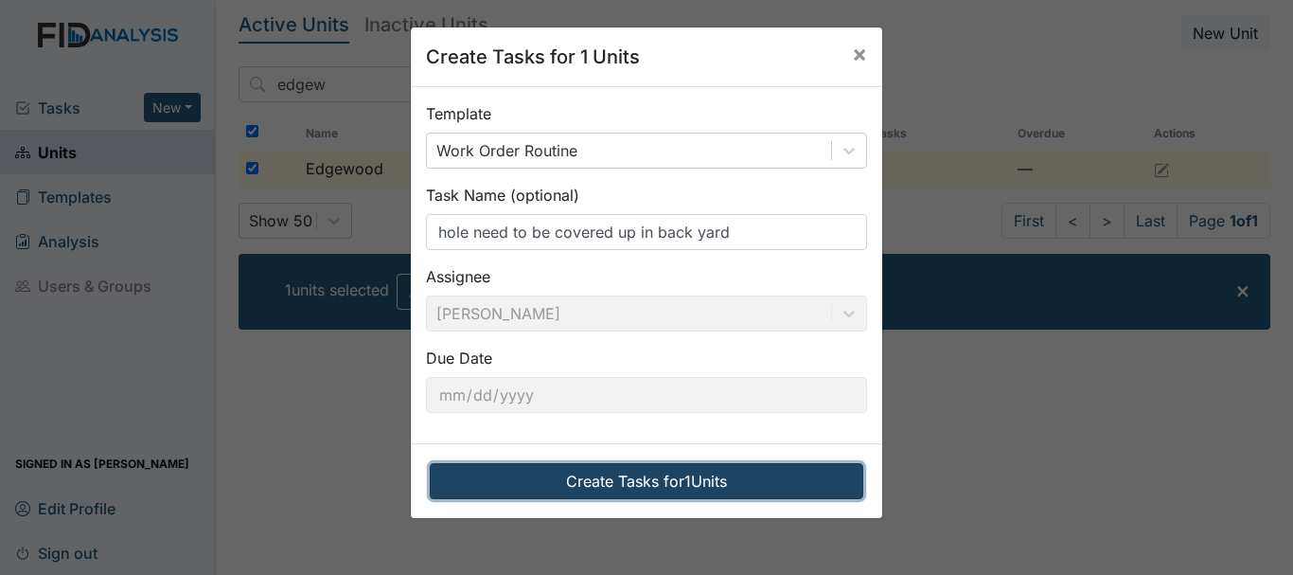
click at [632, 476] on button "Create Tasks for 1 Units" at bounding box center [647, 481] width 434 height 36
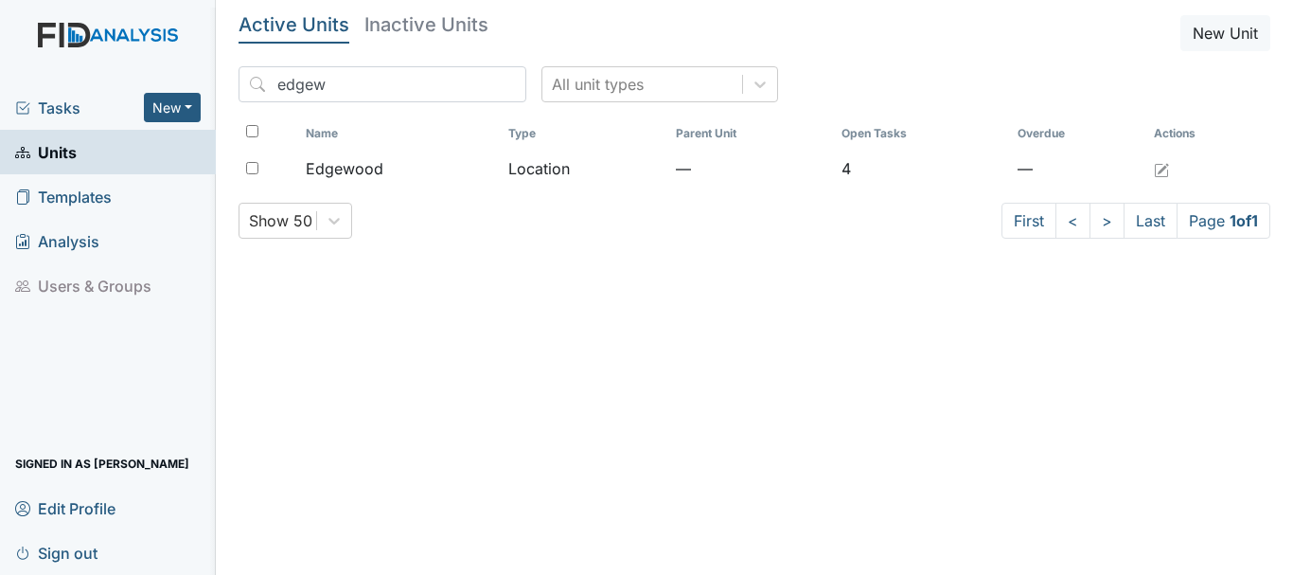
click at [64, 106] on span "Tasks" at bounding box center [79, 108] width 129 height 23
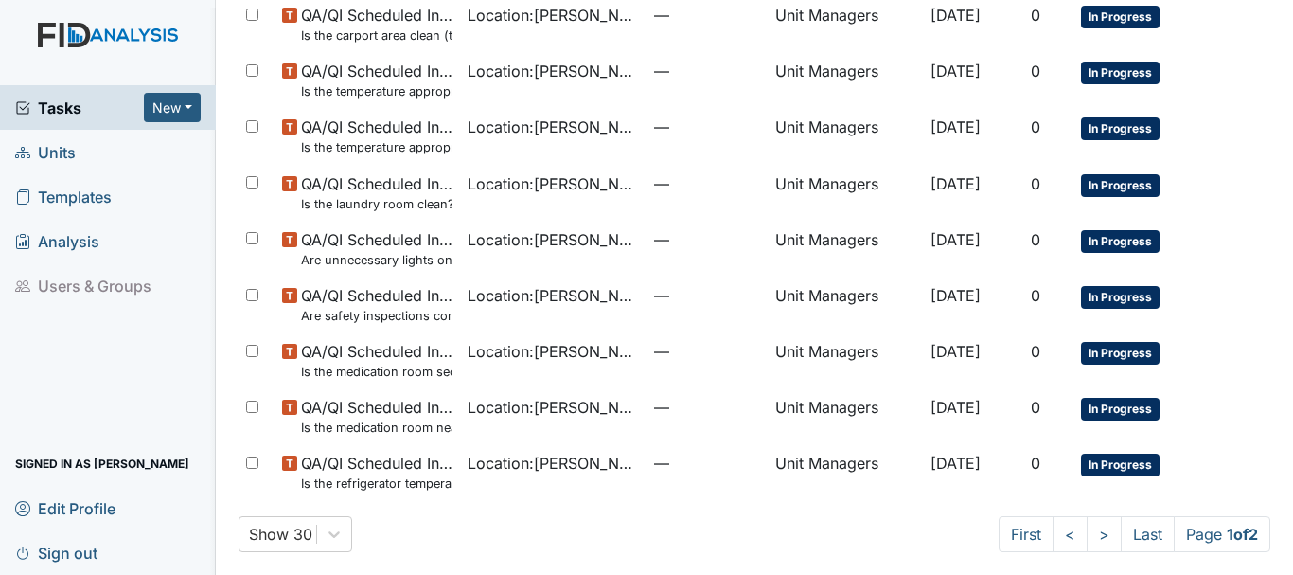
scroll to position [1345, 0]
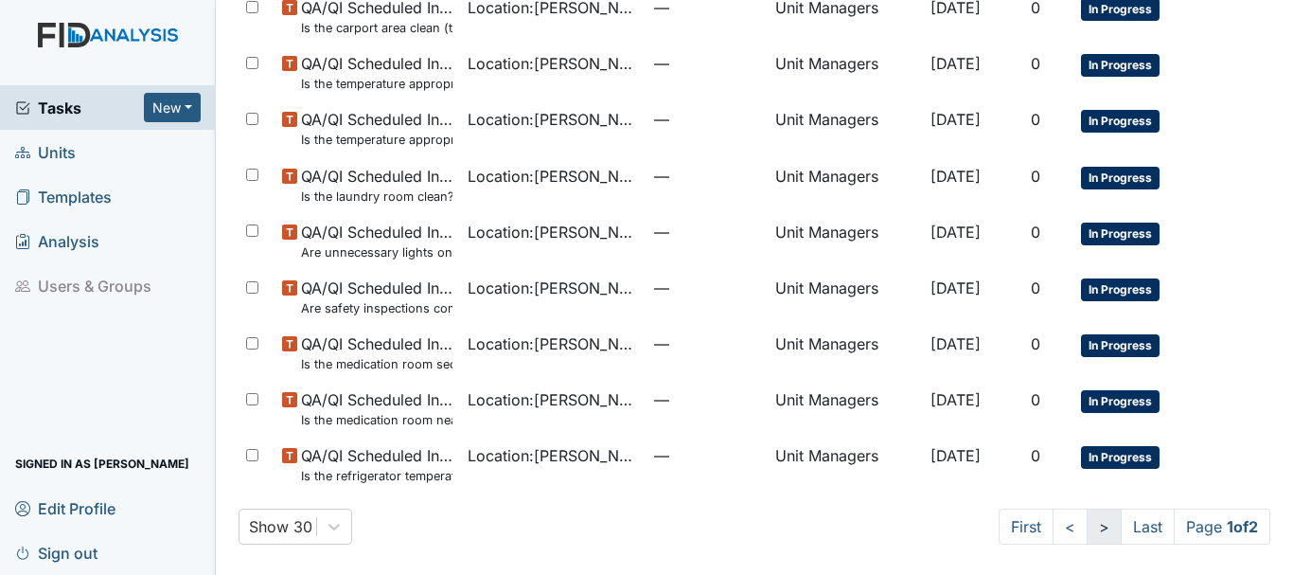
click at [1087, 529] on link ">" at bounding box center [1104, 526] width 35 height 36
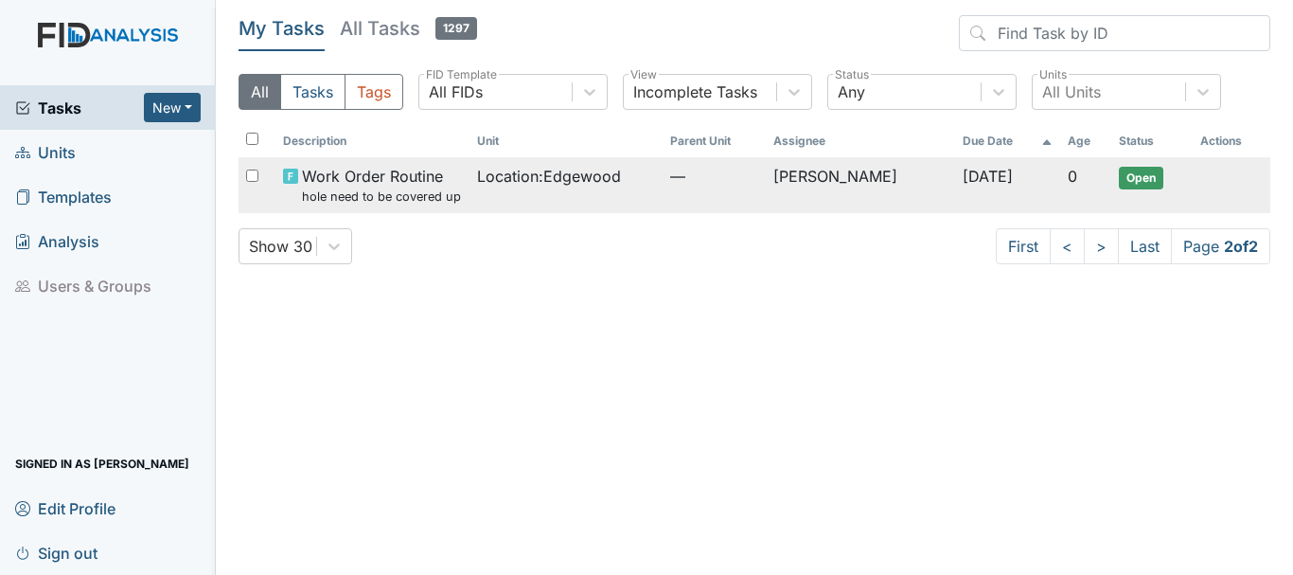
click at [438, 178] on span "Work Order Routine hole need to be covered up in back yard" at bounding box center [381, 185] width 159 height 41
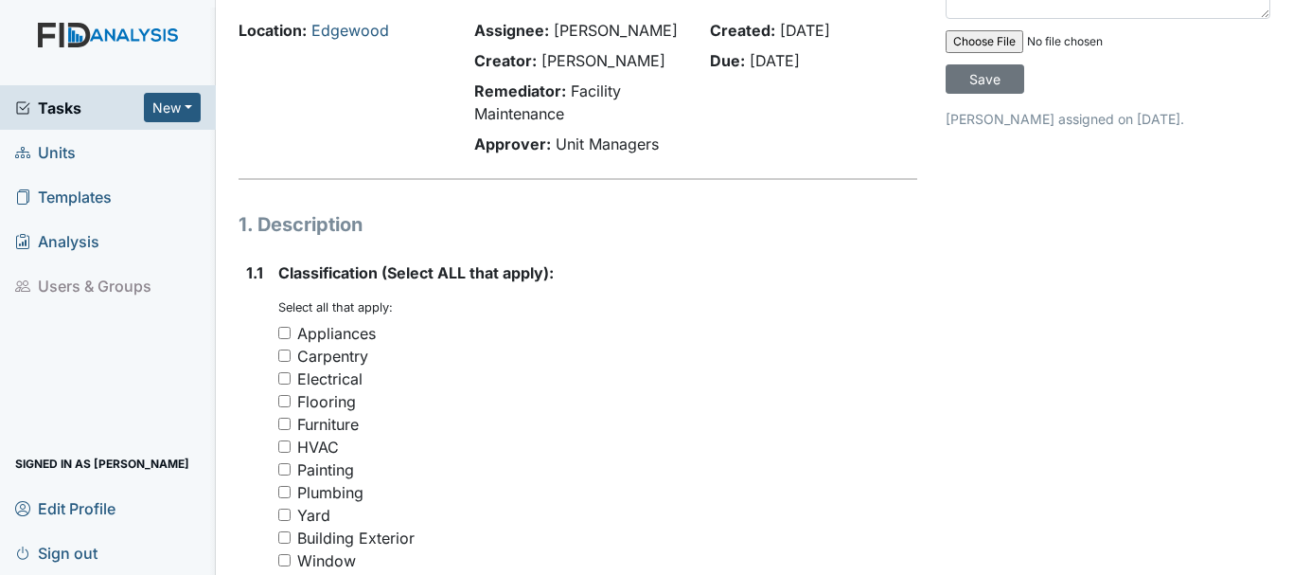
scroll to position [284, 0]
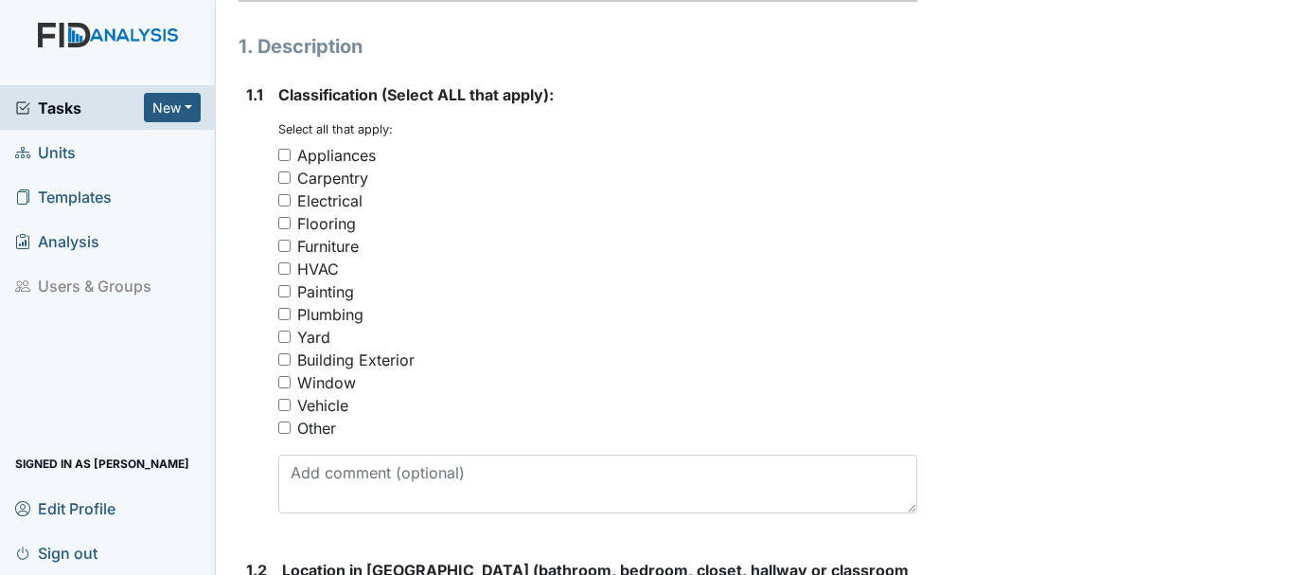
click at [284, 342] on input "Yard" at bounding box center [284, 336] width 12 height 12
checkbox input "true"
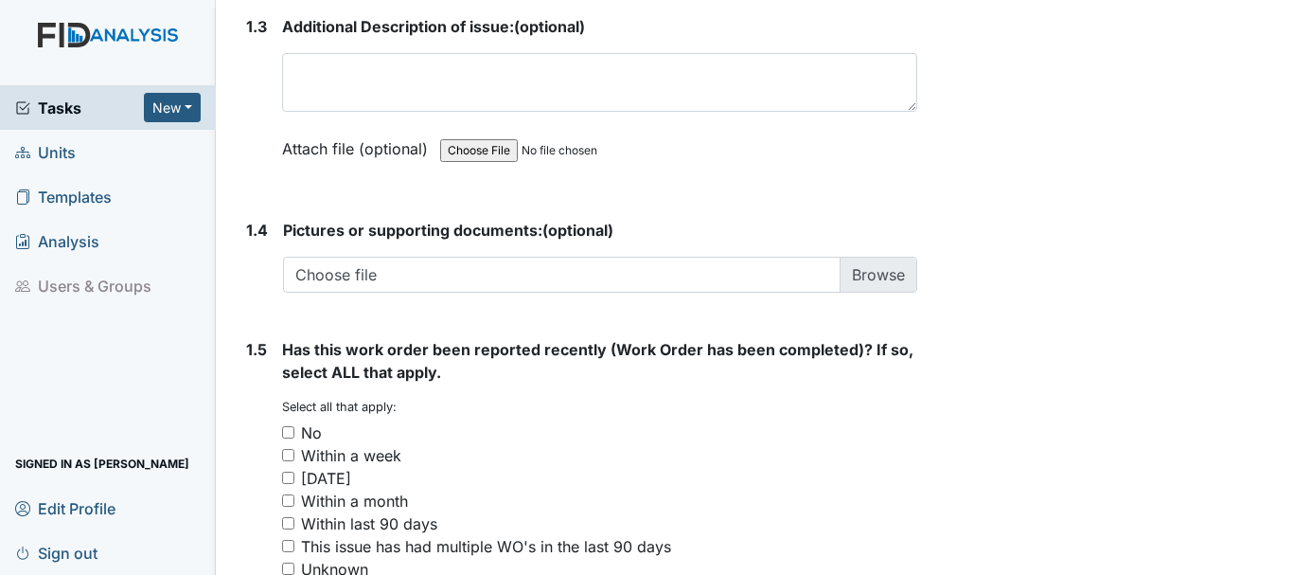
scroll to position [1420, 0]
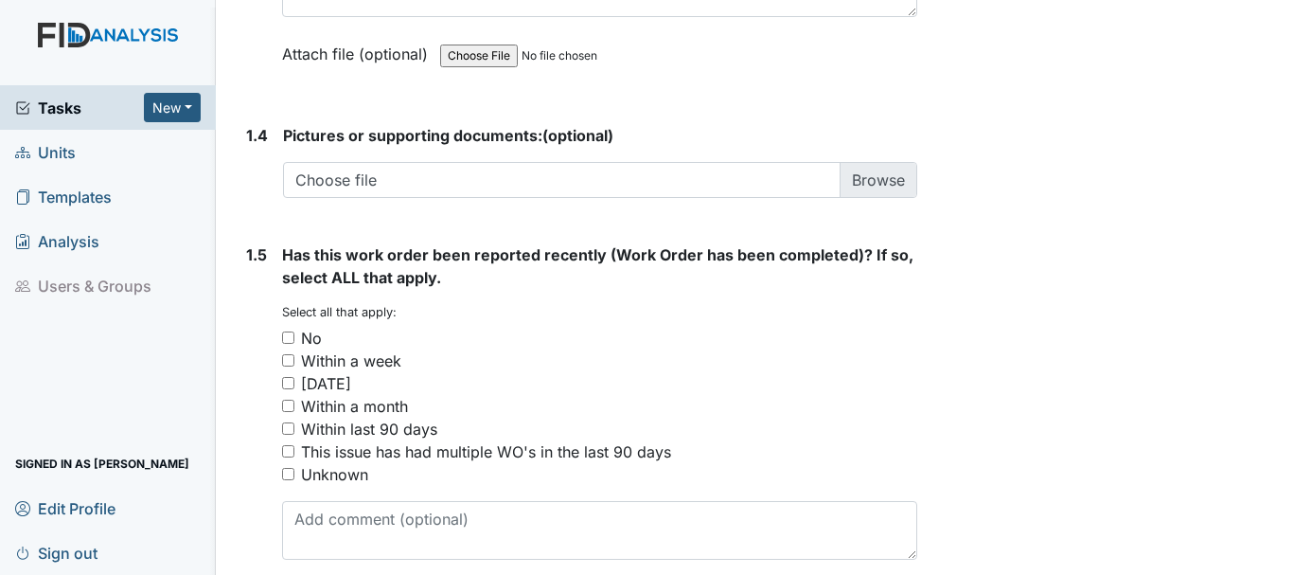
click at [291, 338] on input "No" at bounding box center [288, 337] width 12 height 12
checkbox input "true"
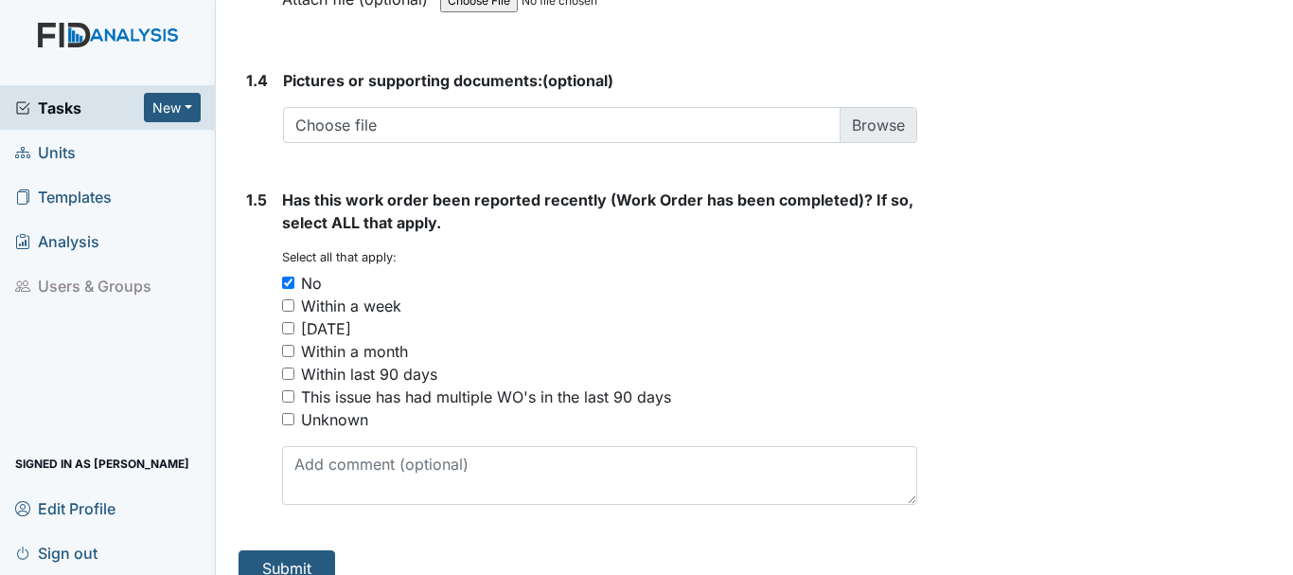
scroll to position [1501, 0]
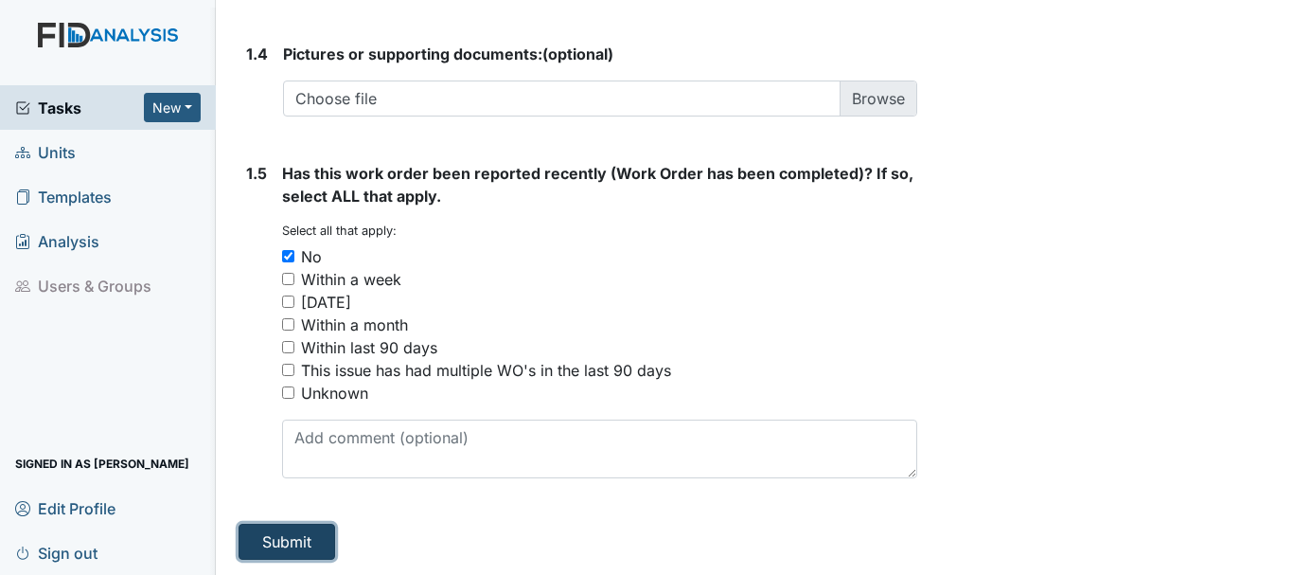
click at [287, 535] on button "Submit" at bounding box center [287, 542] width 97 height 36
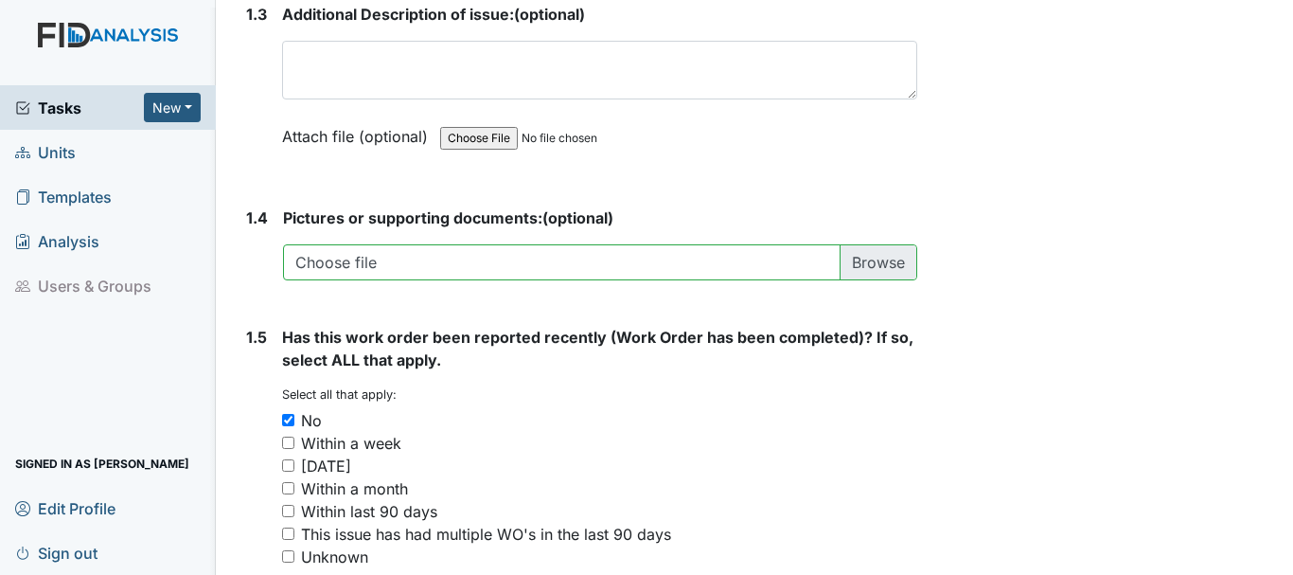
scroll to position [1375, 0]
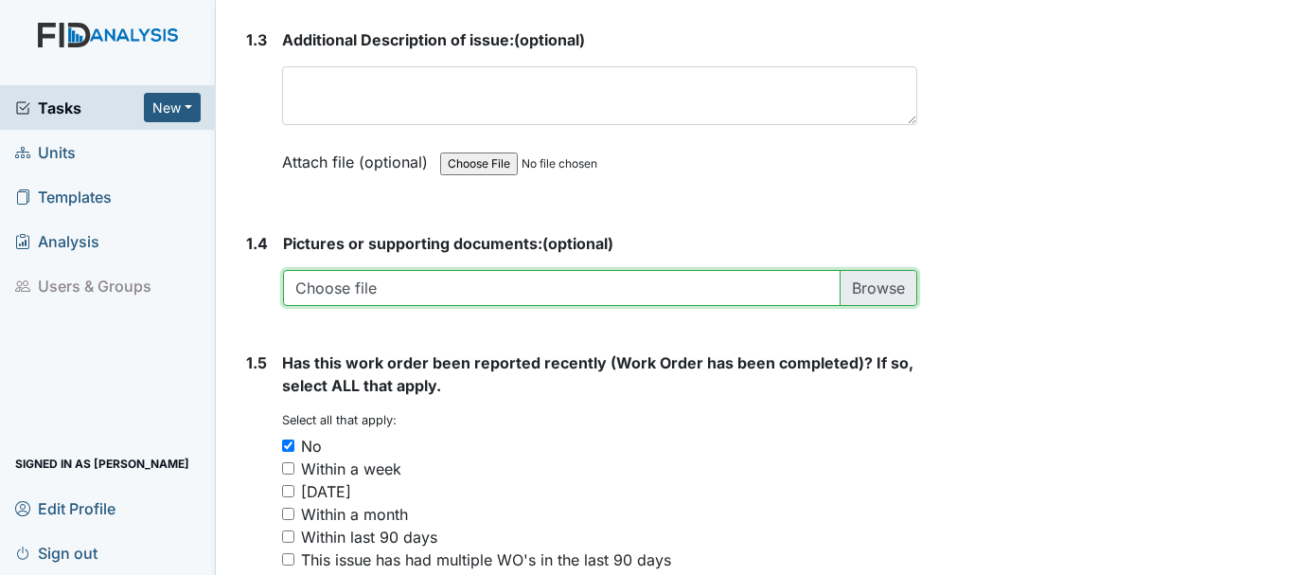
click at [379, 287] on input "file" at bounding box center [600, 288] width 634 height 36
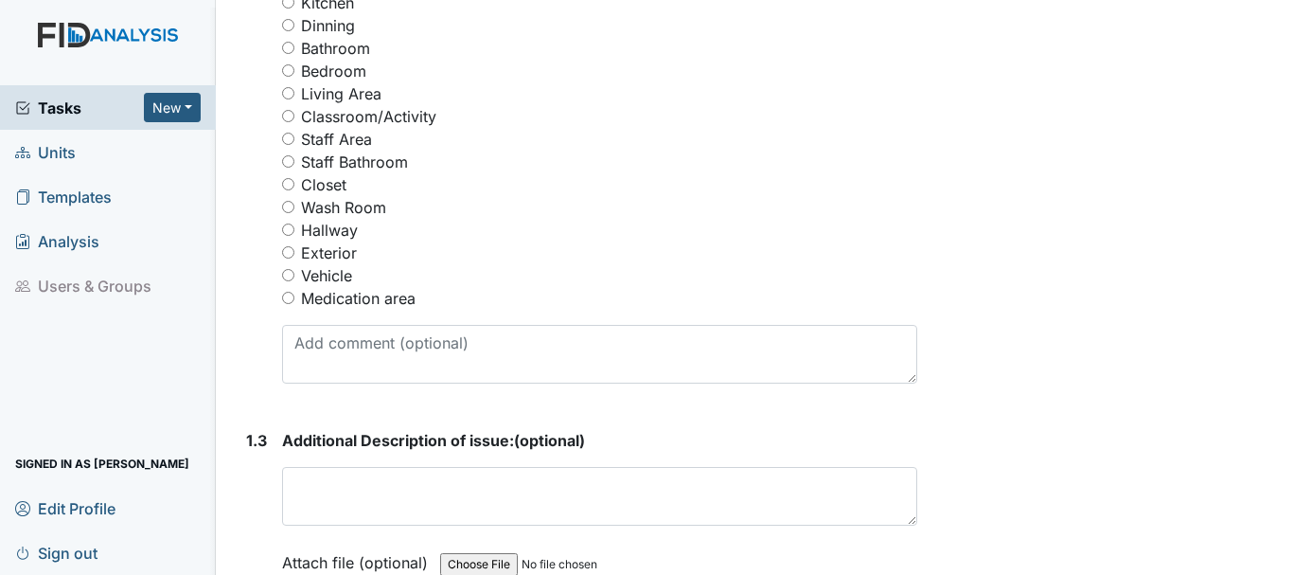
scroll to position [996, 0]
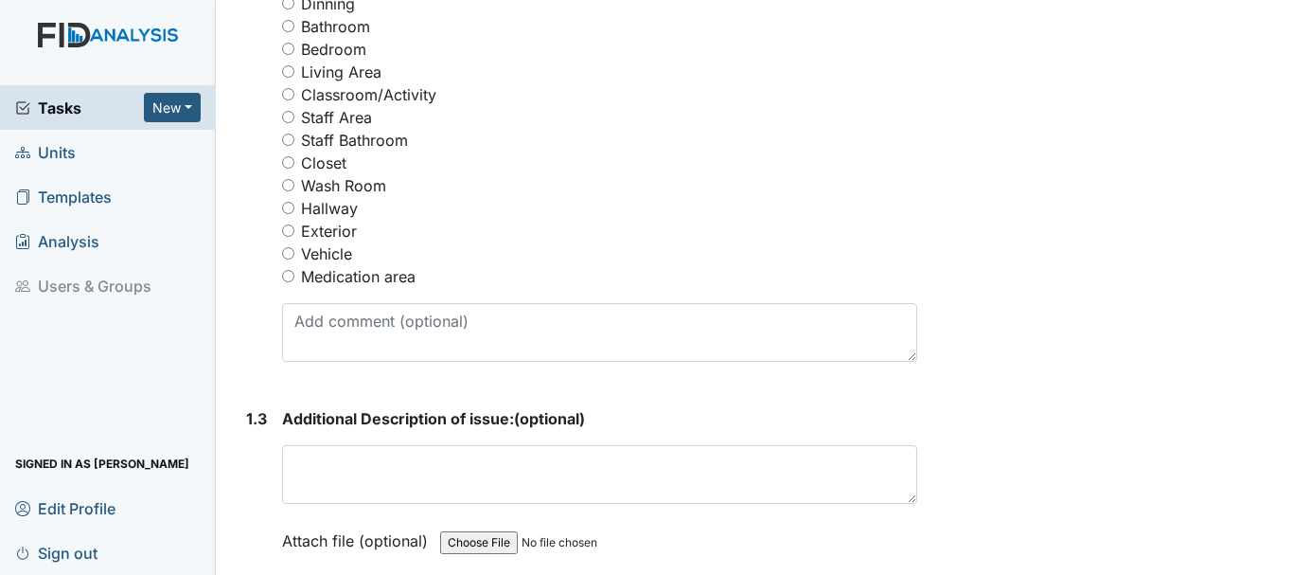
click at [289, 229] on input "Exterior" at bounding box center [288, 230] width 12 height 12
radio input "true"
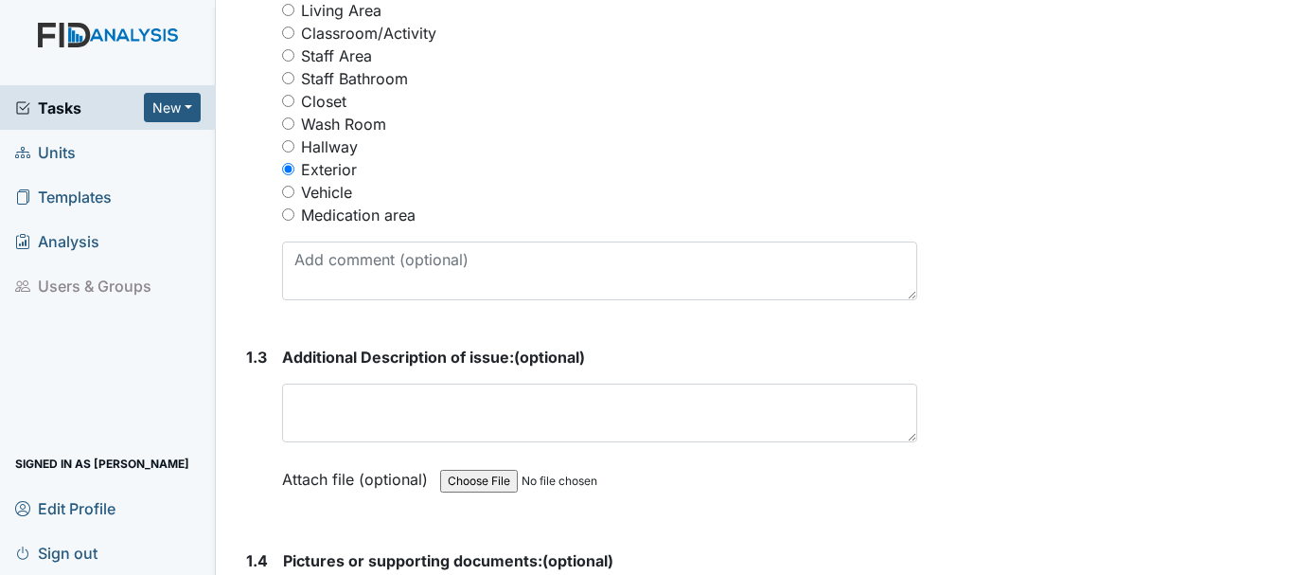
scroll to position [1091, 0]
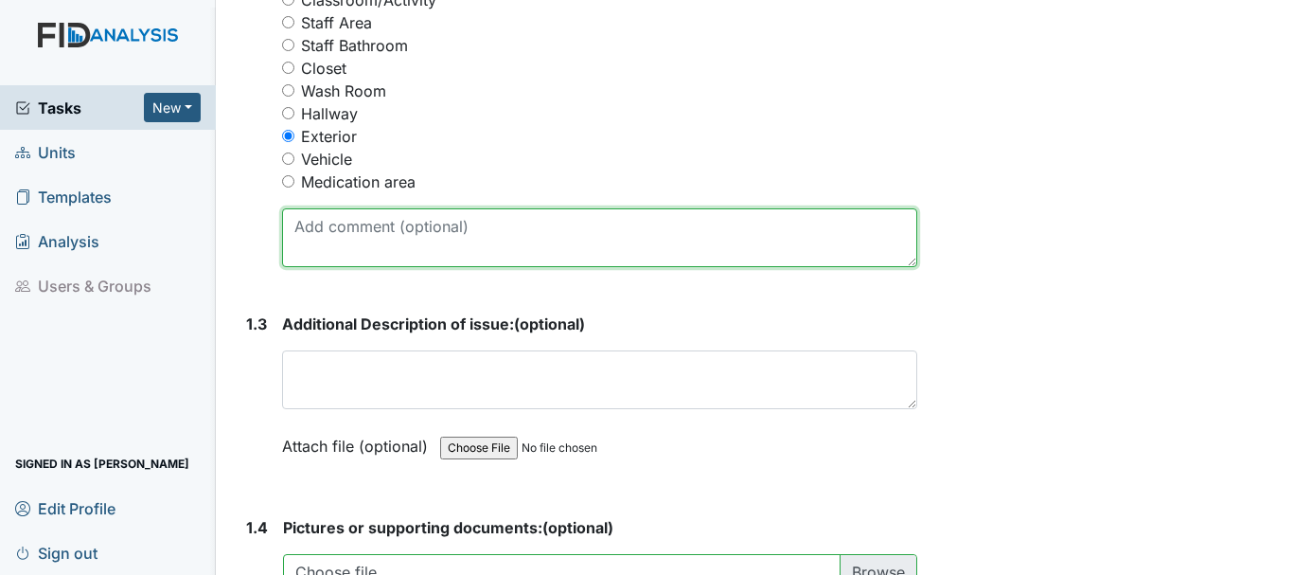
click at [357, 237] on textarea at bounding box center [599, 237] width 635 height 59
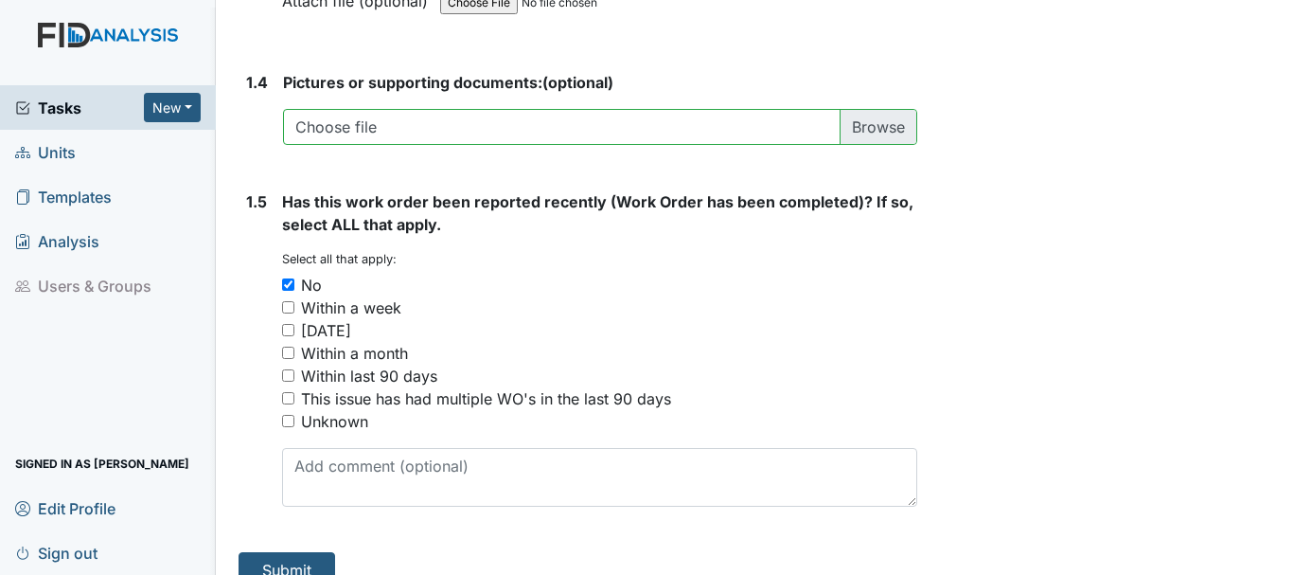
scroll to position [1564, 0]
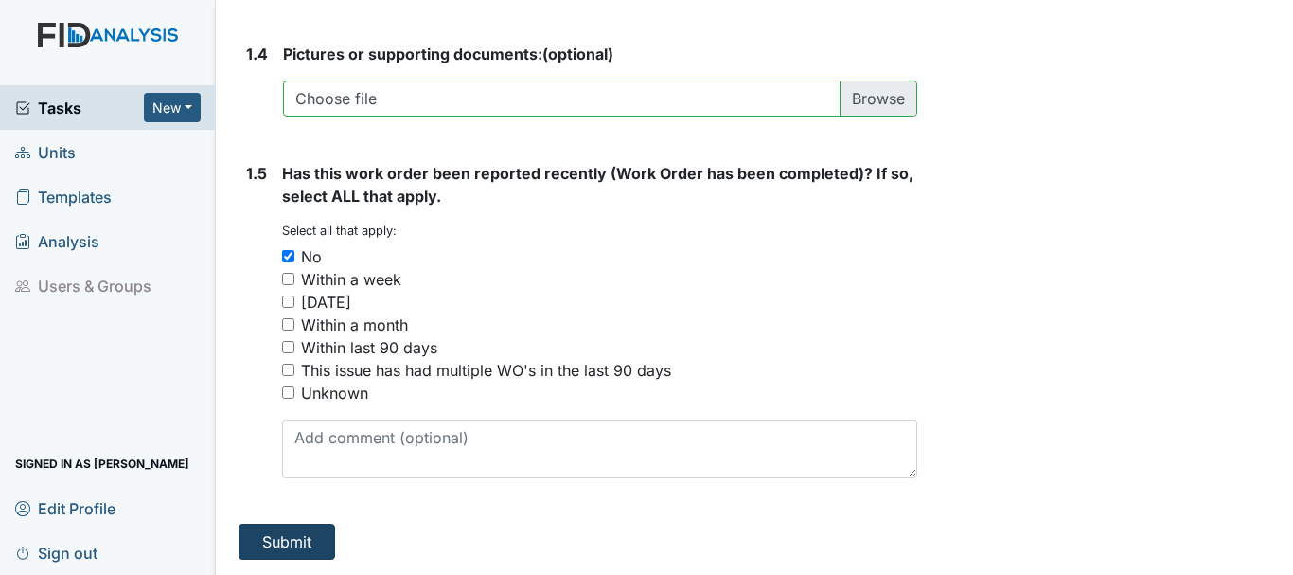
type textarea "hole in back yard need to be covered up"
click at [301, 541] on button "Submit" at bounding box center [287, 542] width 97 height 36
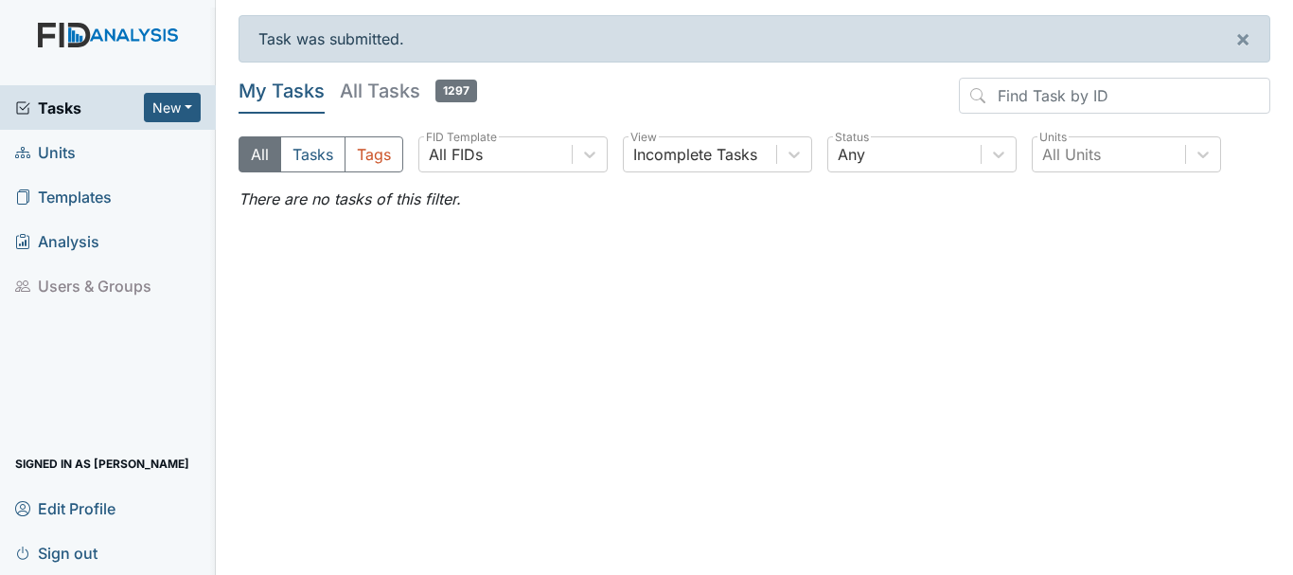
click at [55, 151] on span "Units" at bounding box center [45, 151] width 61 height 29
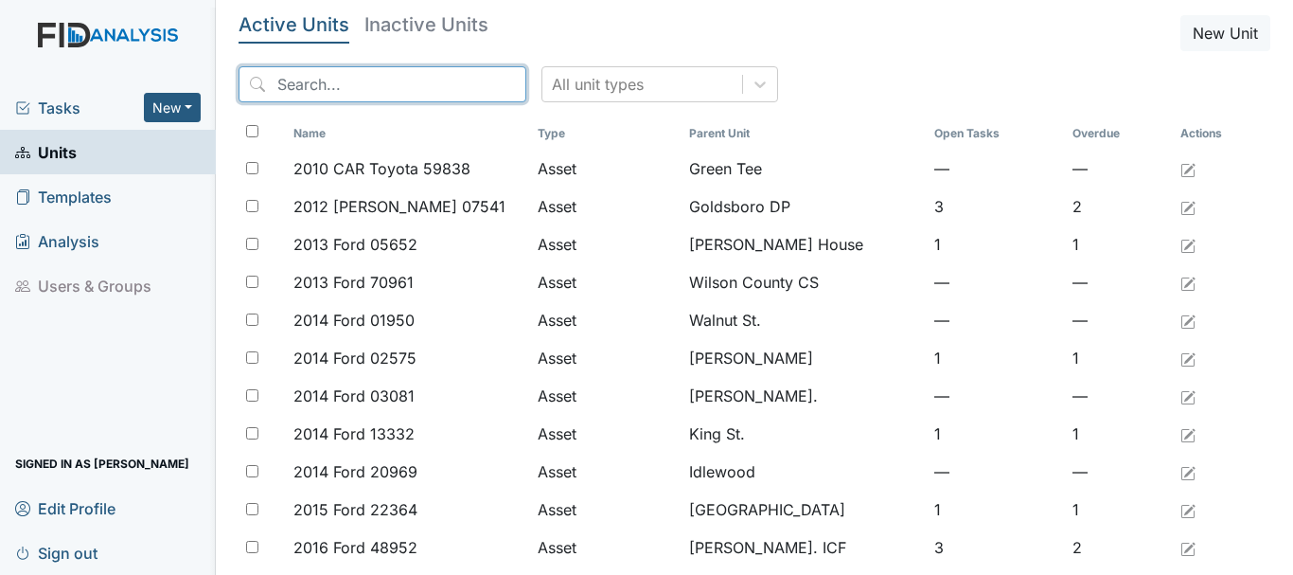
click at [321, 89] on input "search" at bounding box center [383, 84] width 288 height 36
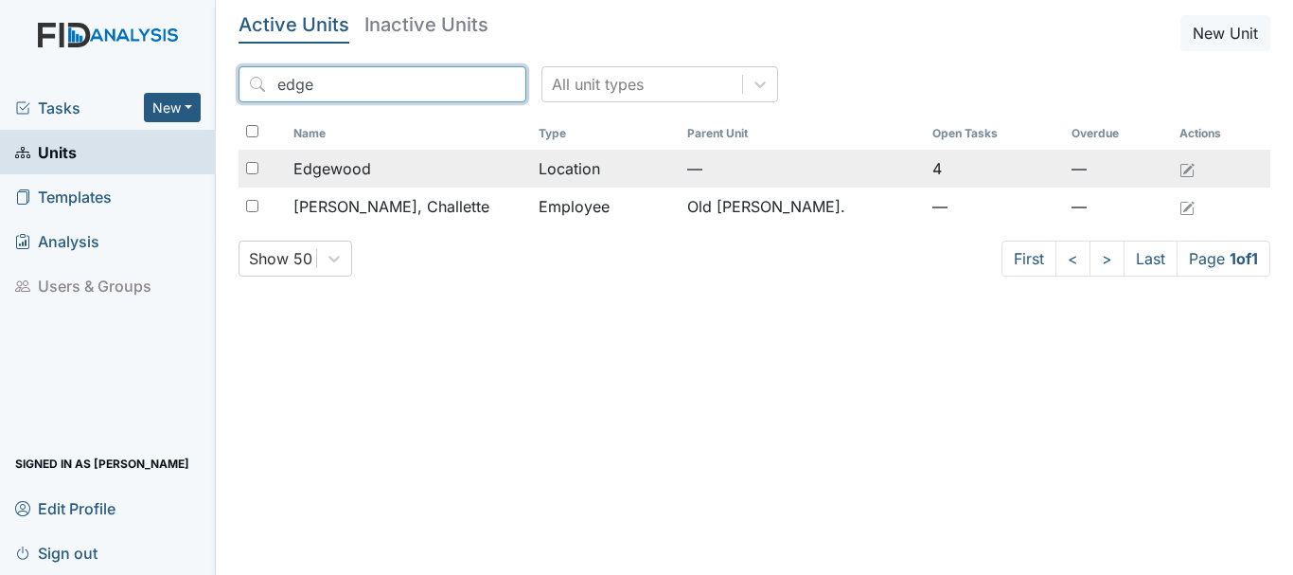
type input "edge"
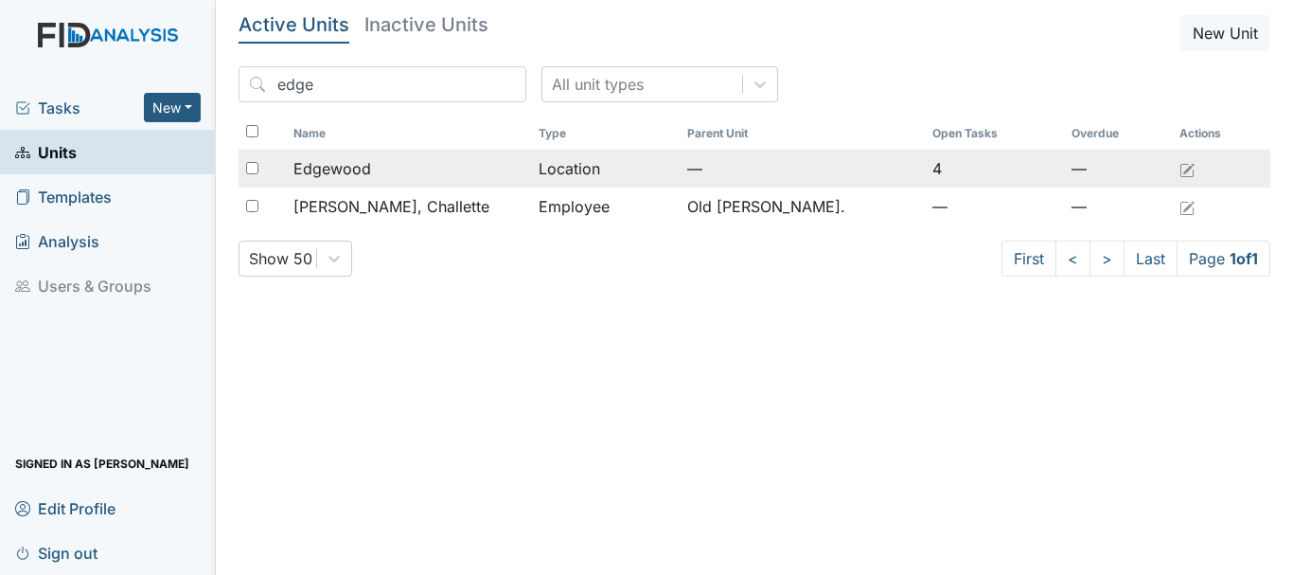
click at [250, 165] on input "checkbox" at bounding box center [252, 168] width 12 height 12
checkbox input "true"
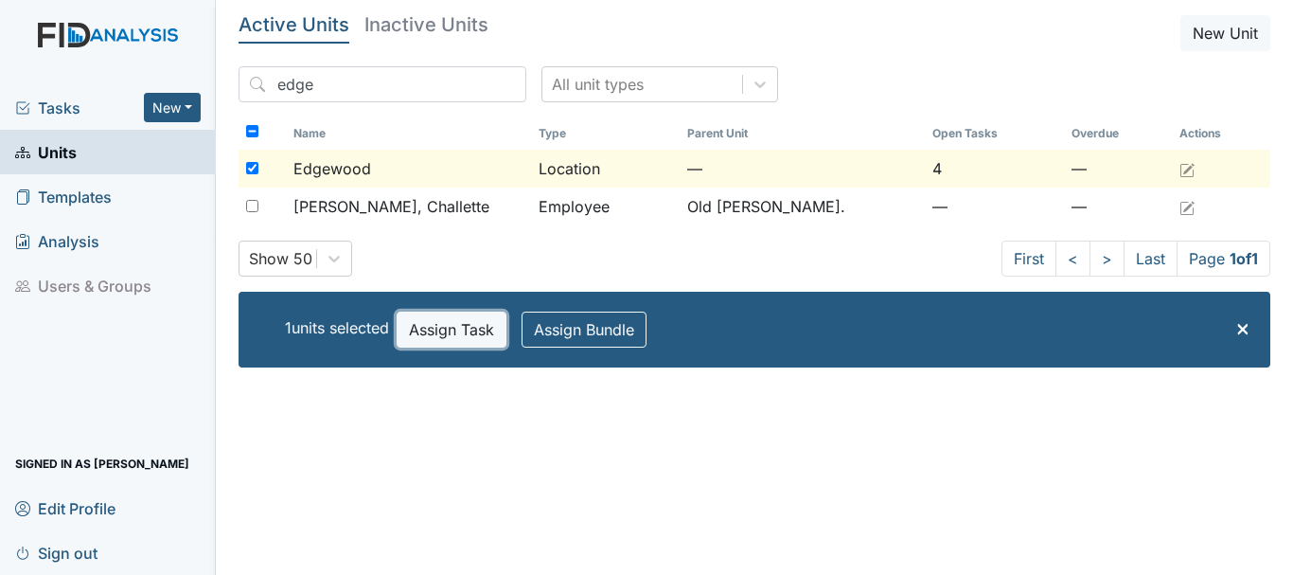
click at [444, 314] on button "Assign Task" at bounding box center [452, 329] width 110 height 36
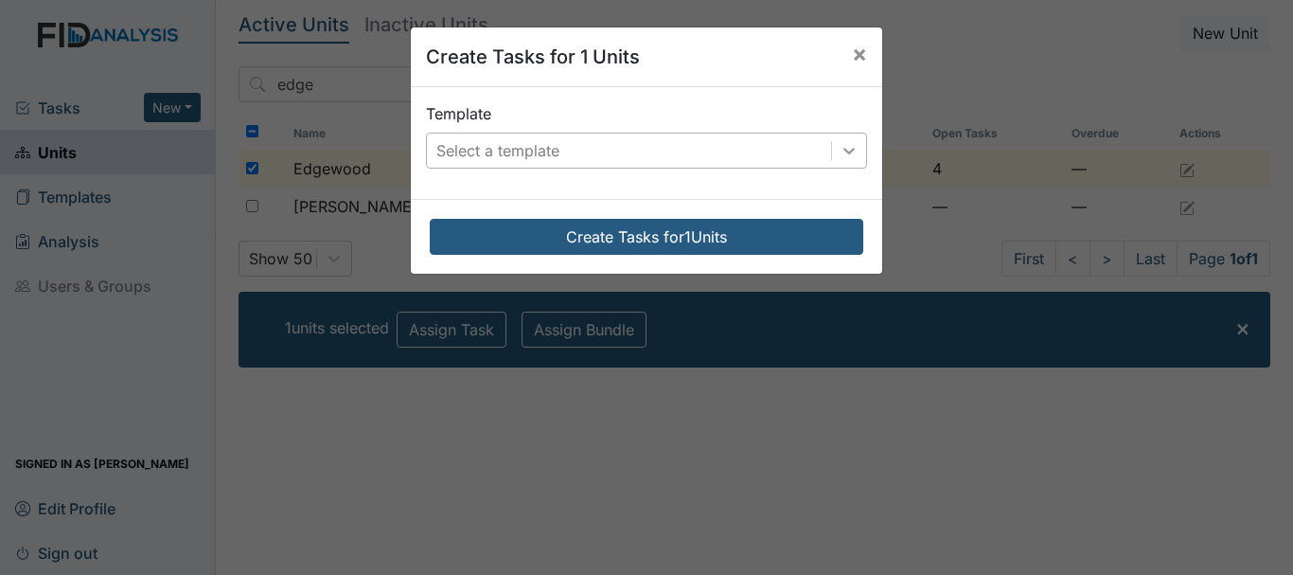
click at [832, 151] on div at bounding box center [849, 150] width 34 height 34
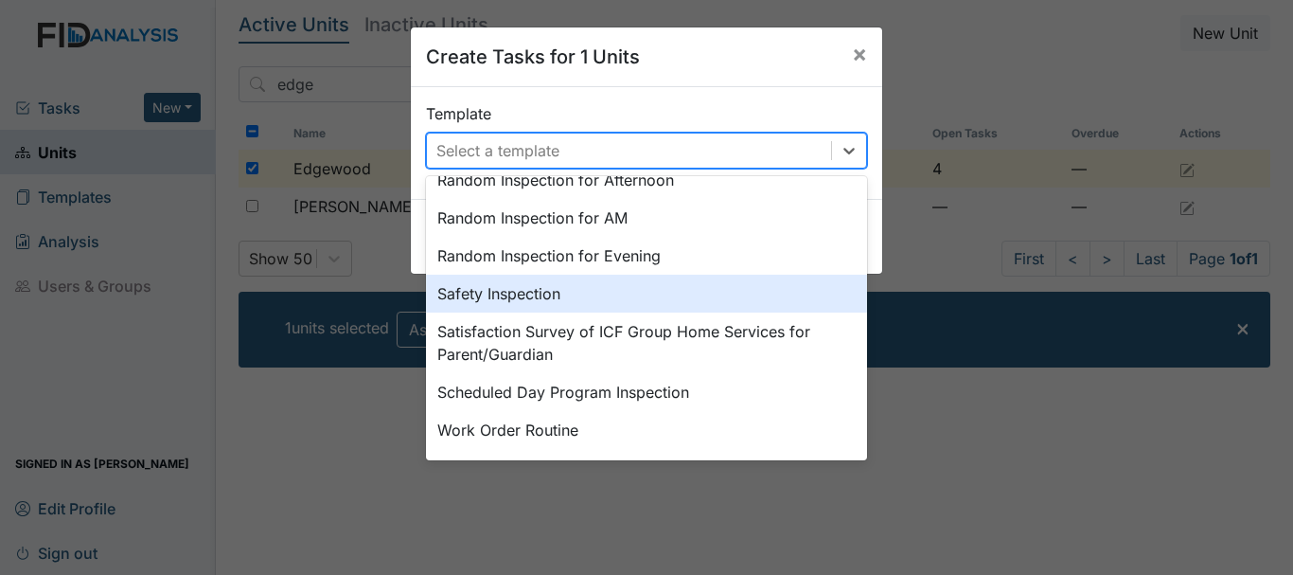
scroll to position [879, 0]
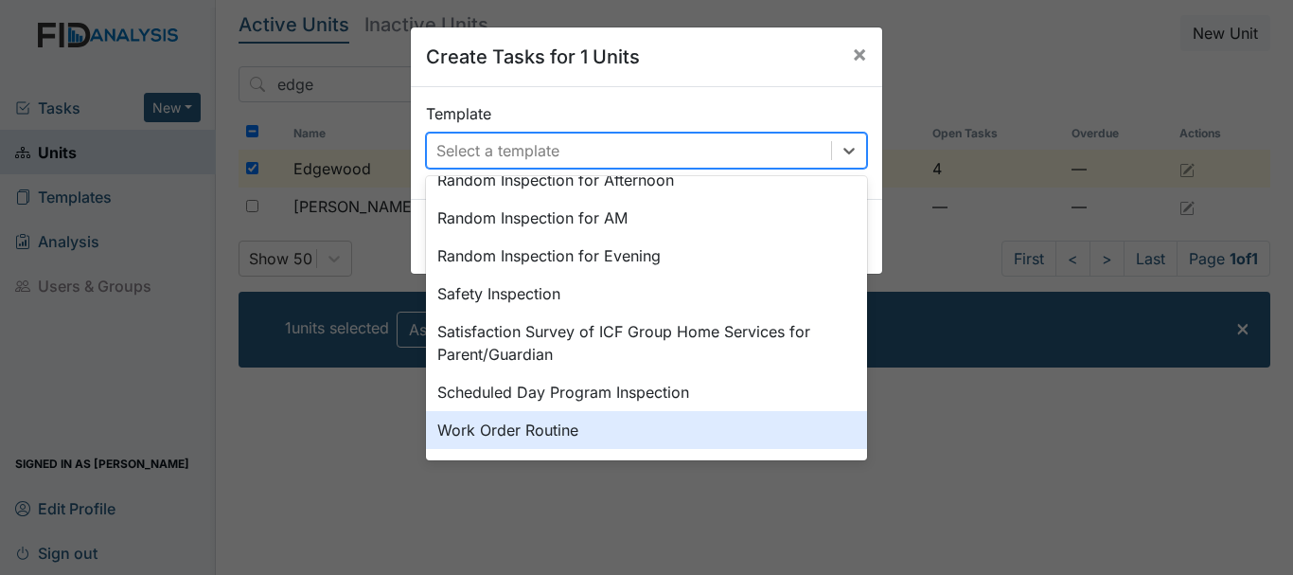
click at [467, 424] on div "Work Order Routine" at bounding box center [646, 430] width 441 height 38
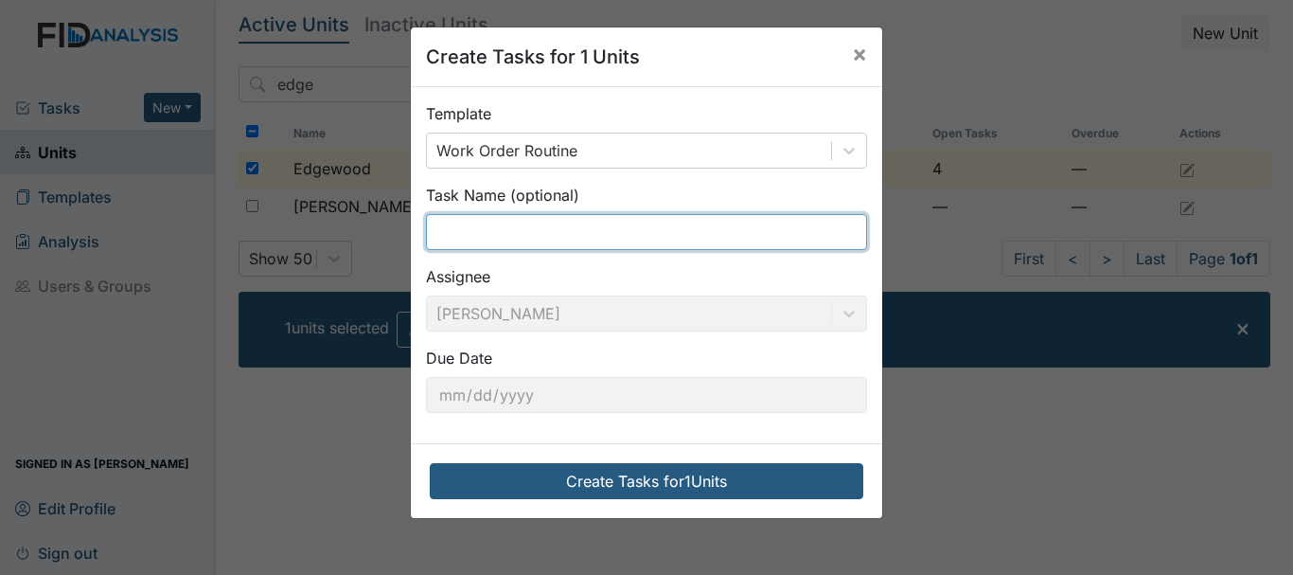
click at [455, 237] on input "text" at bounding box center [646, 232] width 441 height 36
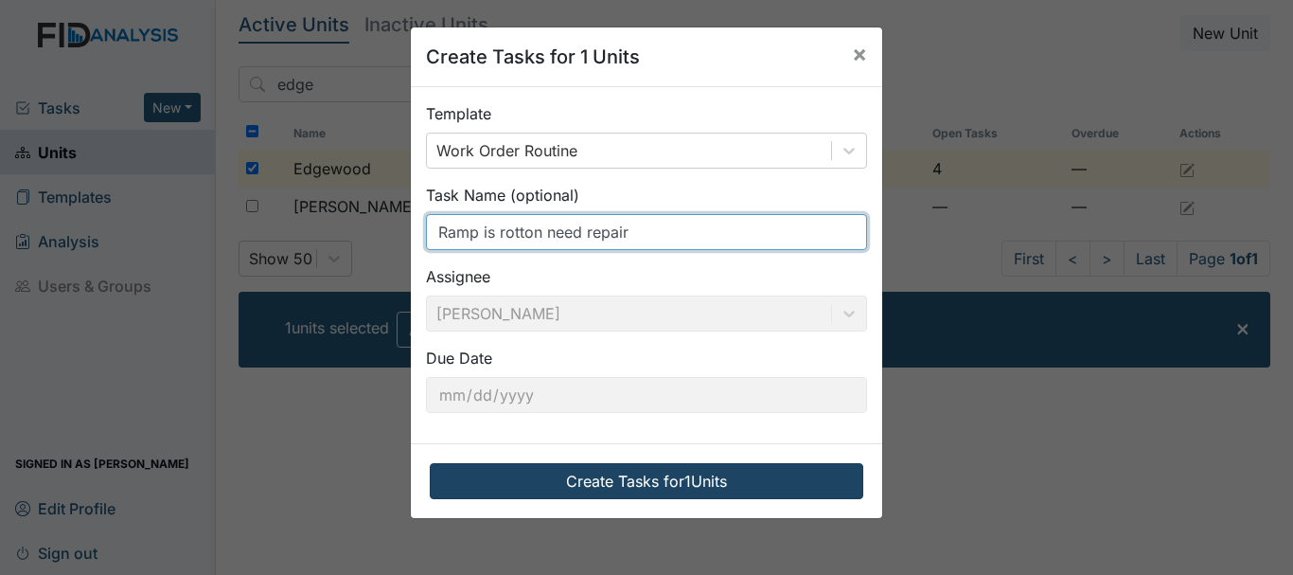
type input "Ramp is rotton need repair"
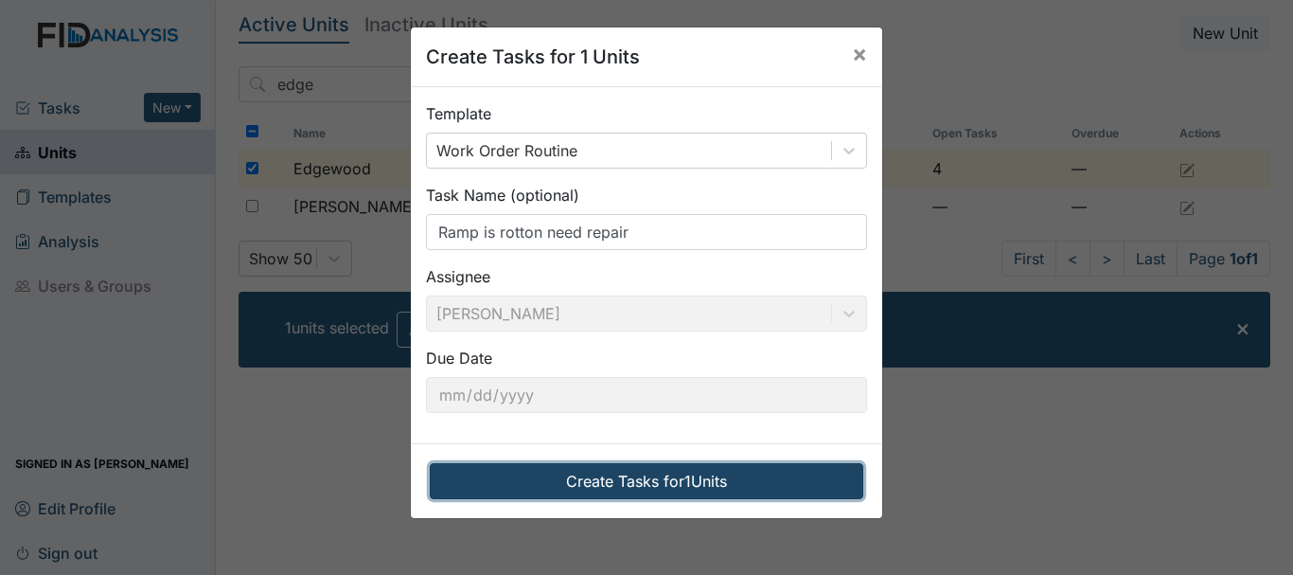
click at [648, 471] on button "Create Tasks for 1 Units" at bounding box center [647, 481] width 434 height 36
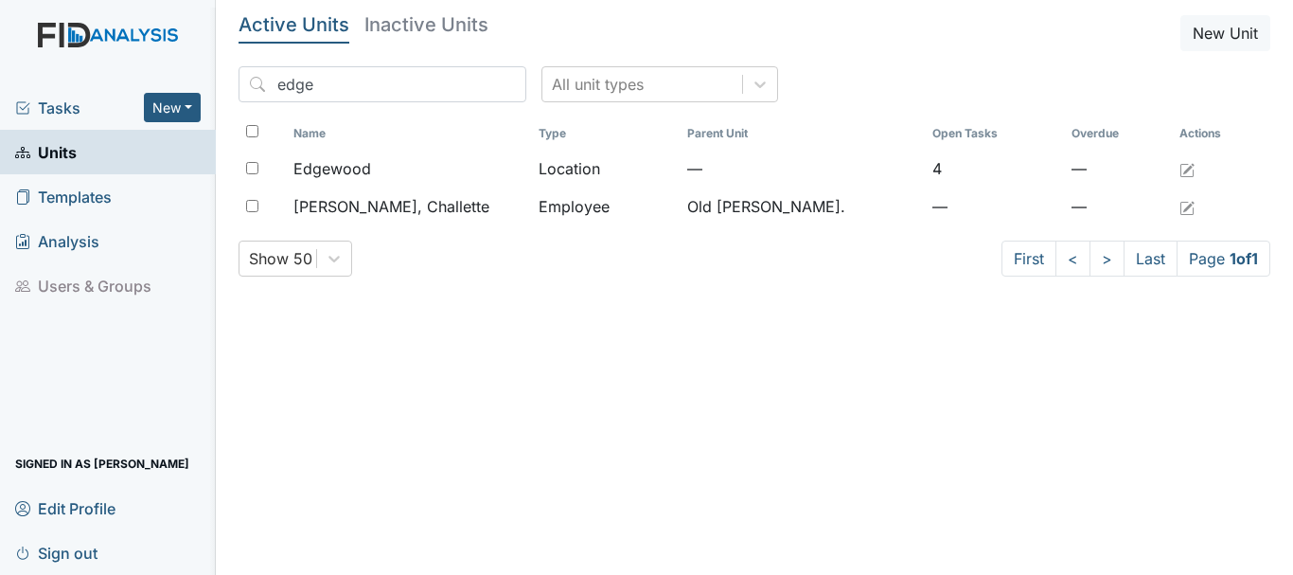
click at [63, 108] on span "Tasks" at bounding box center [79, 108] width 129 height 23
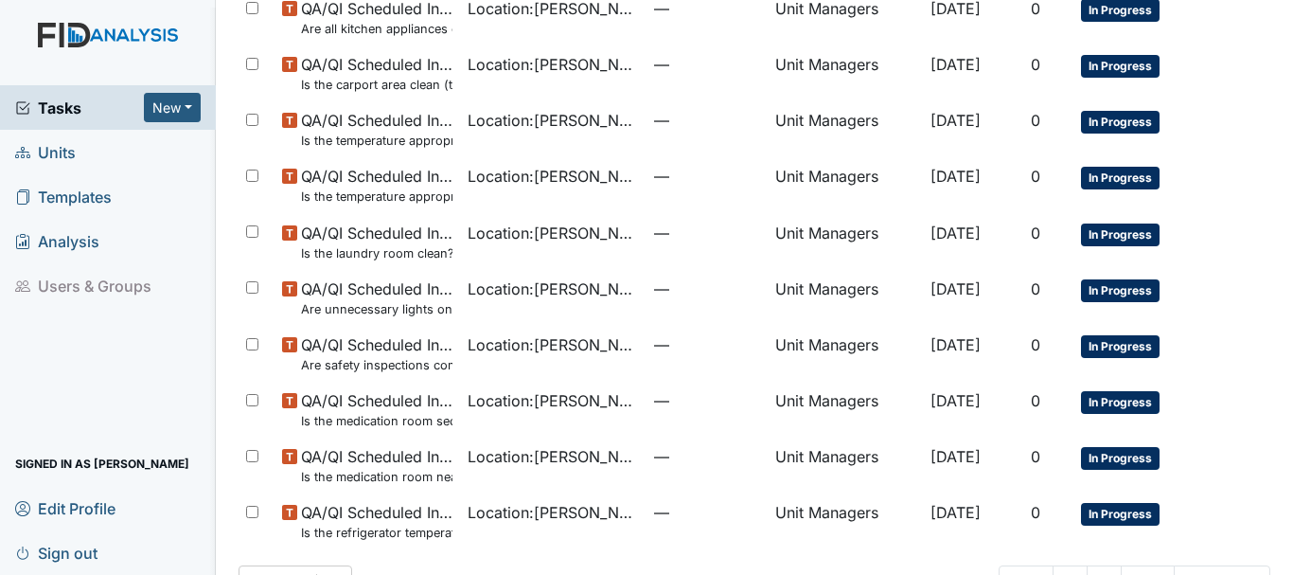
scroll to position [1345, 0]
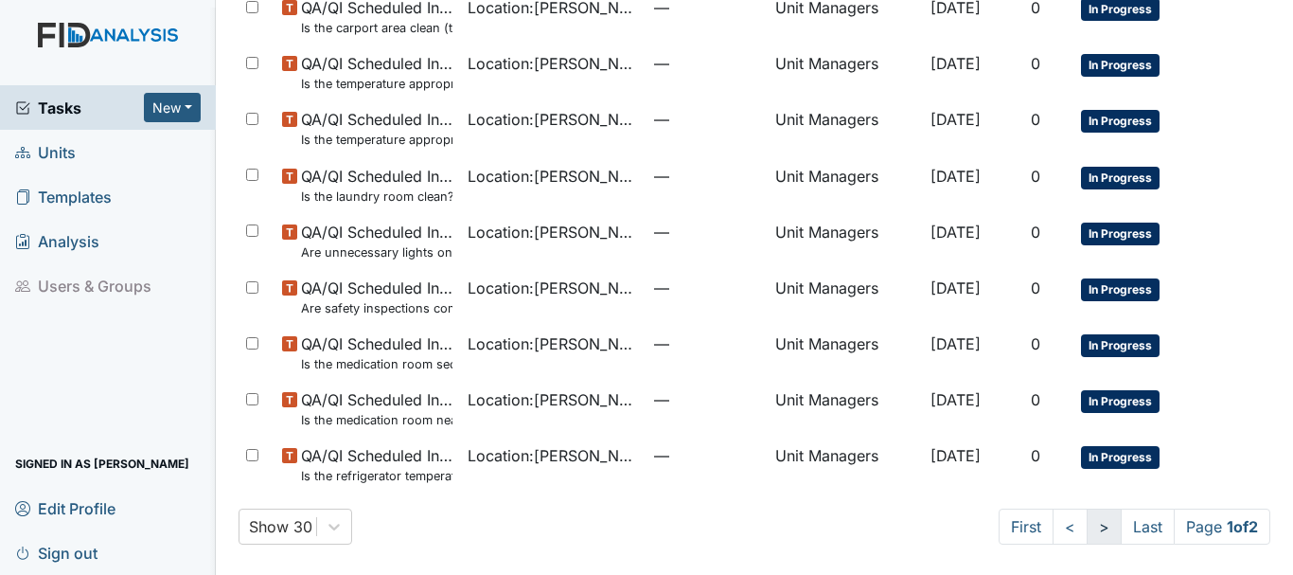
click at [1087, 530] on link ">" at bounding box center [1104, 526] width 35 height 36
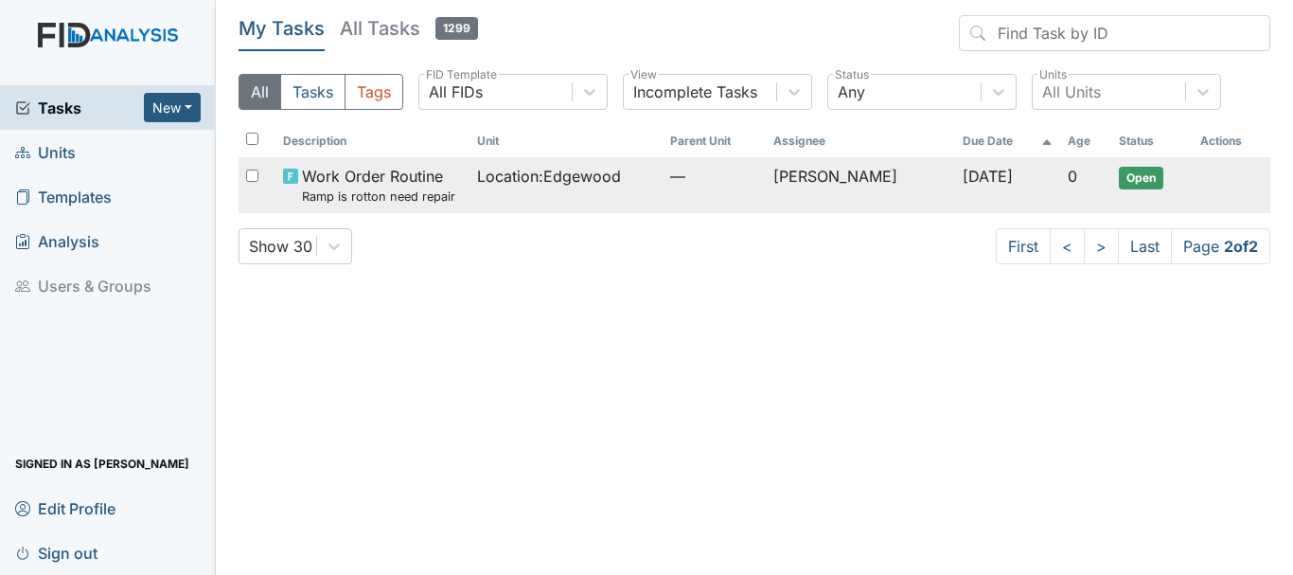
click at [470, 172] on td "Location : Edgewood" at bounding box center [566, 185] width 193 height 56
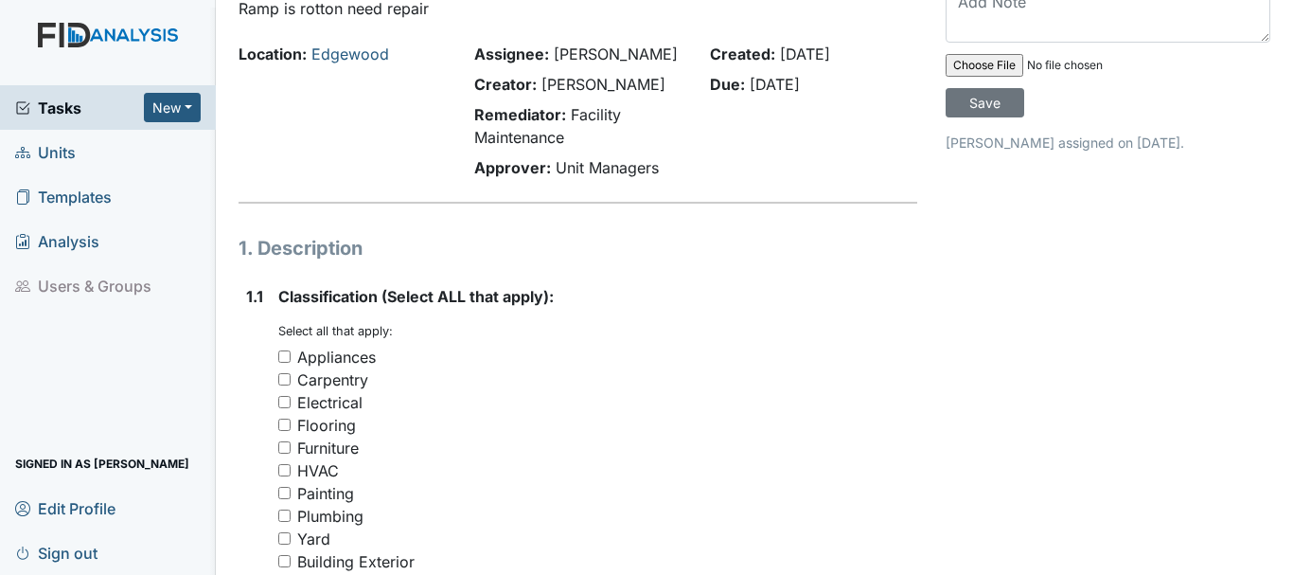
scroll to position [189, 0]
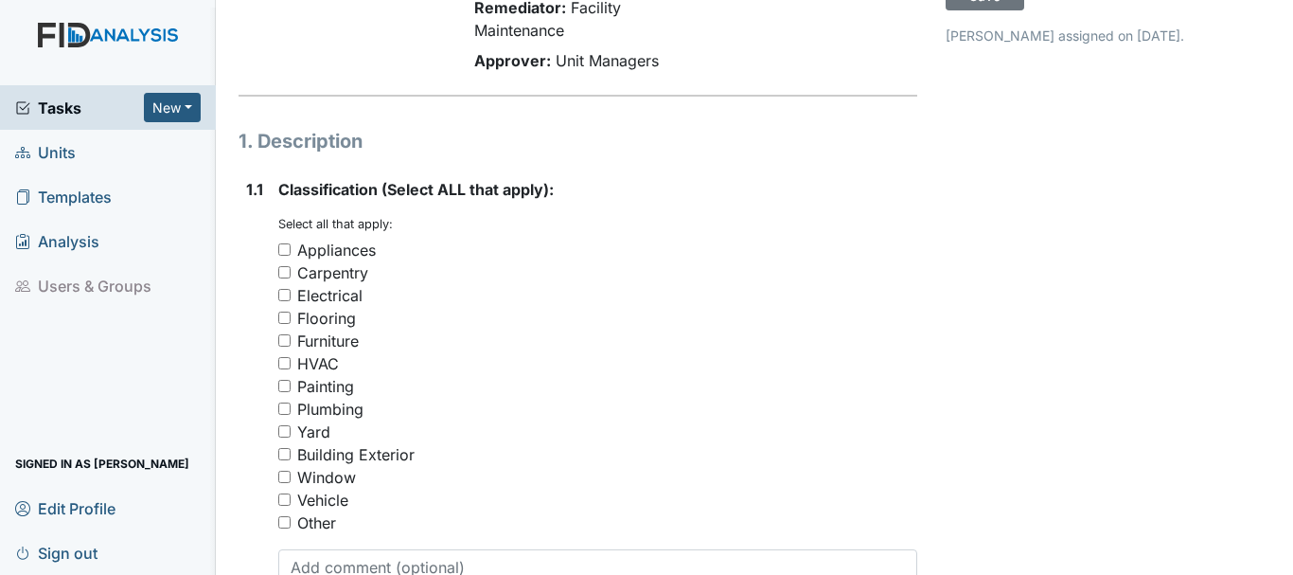
click at [288, 453] on input "Building Exterior" at bounding box center [284, 454] width 12 height 12
checkbox input "true"
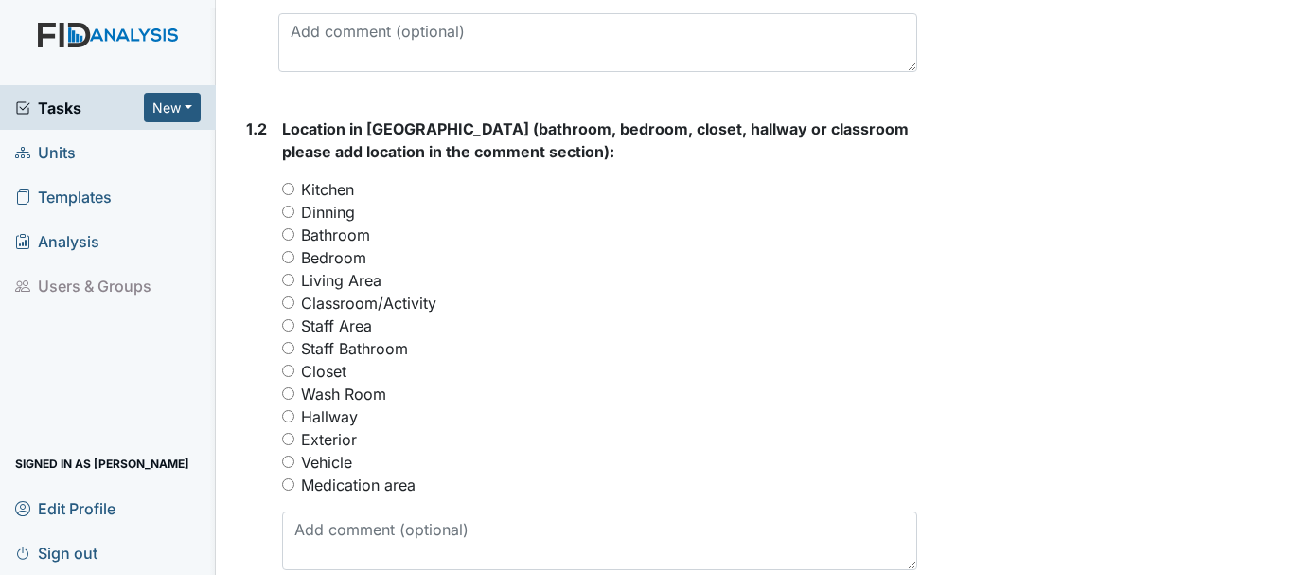
scroll to position [757, 0]
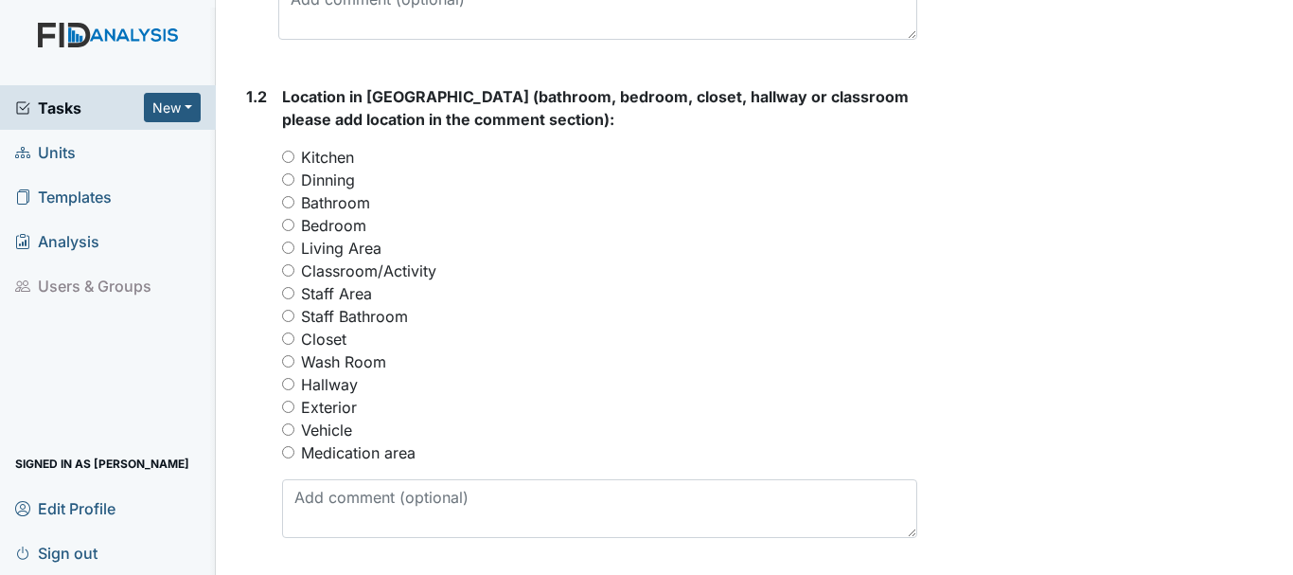
drag, startPoint x: 285, startPoint y: 408, endPoint x: 398, endPoint y: 403, distance: 112.8
click at [286, 408] on input "Exterior" at bounding box center [288, 406] width 12 height 12
radio input "true"
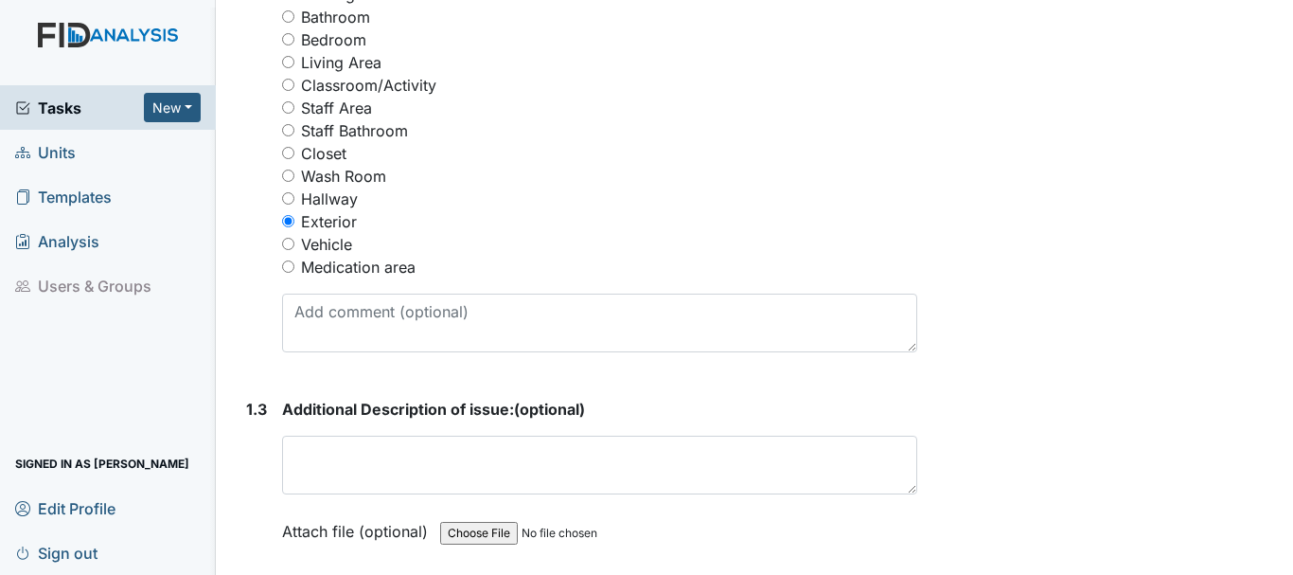
scroll to position [947, 0]
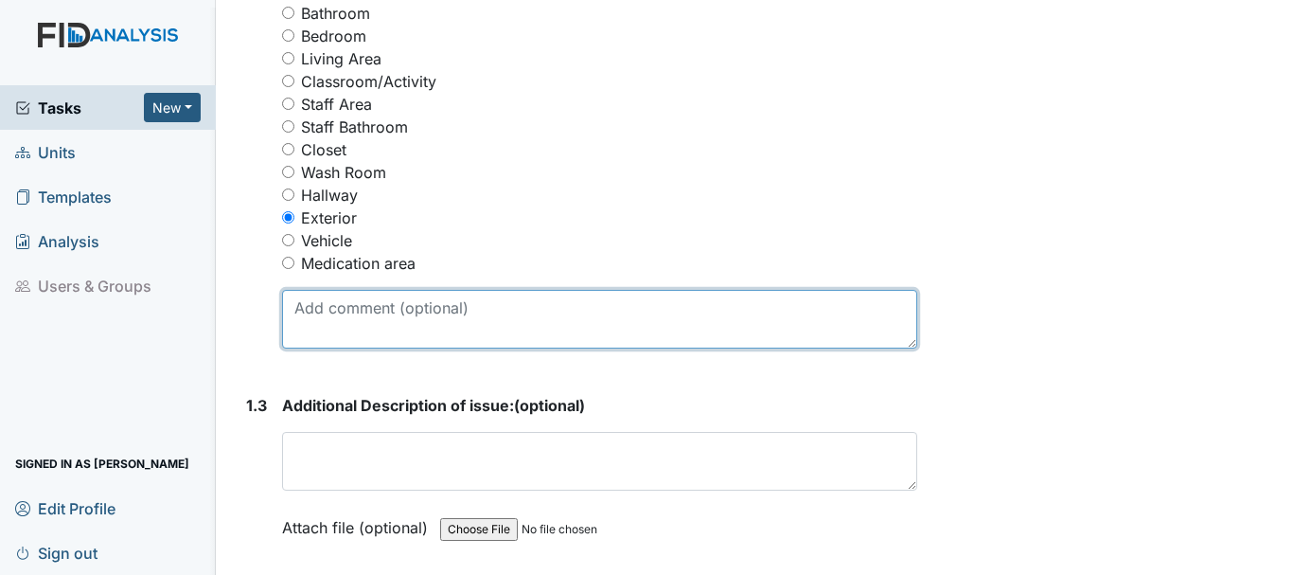
click at [486, 328] on textarea at bounding box center [599, 319] width 635 height 59
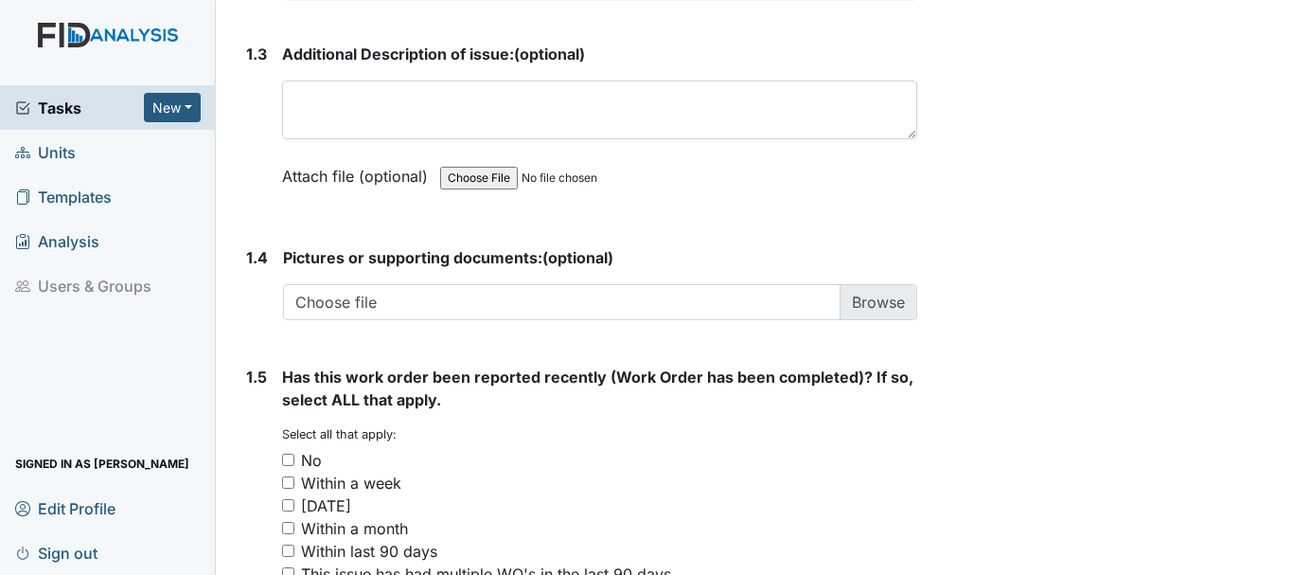
scroll to position [1420, 0]
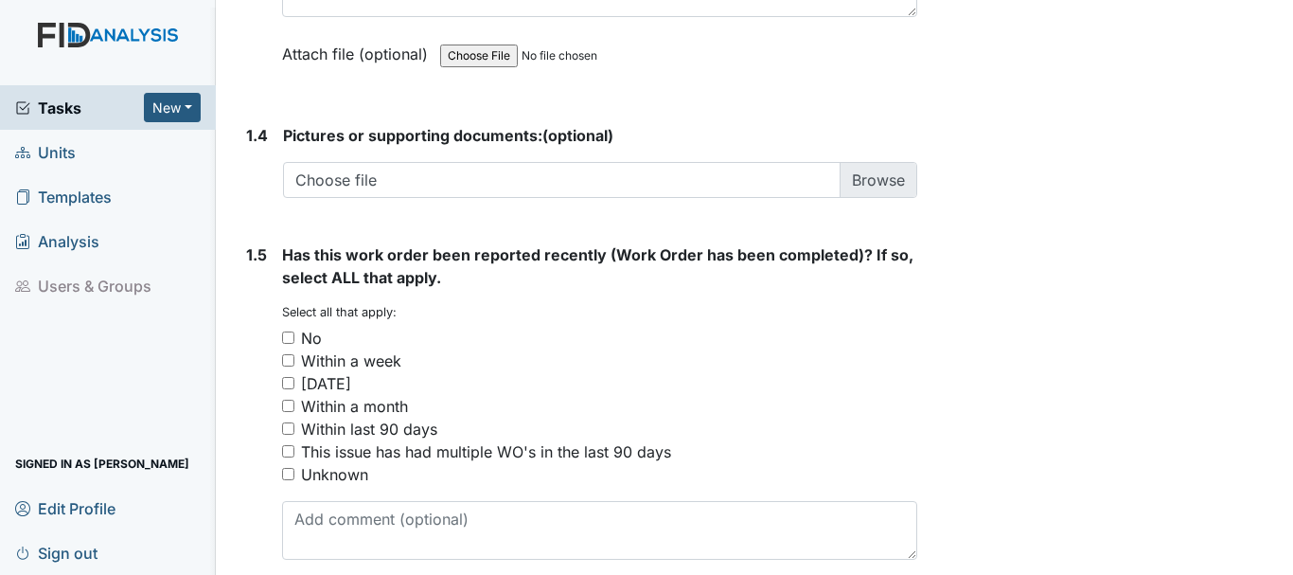
type textarea "Ramp is rotton needs repair"
drag, startPoint x: 291, startPoint y: 340, endPoint x: 320, endPoint y: 337, distance: 29.5
click at [290, 340] on input "No" at bounding box center [288, 337] width 12 height 12
checkbox input "true"
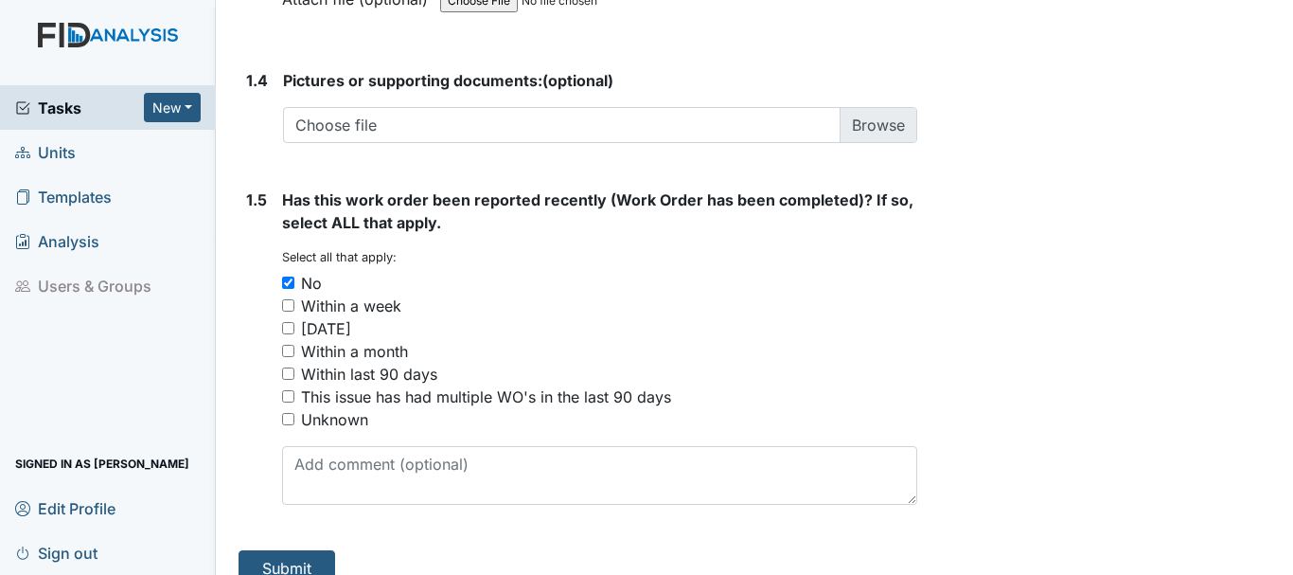
scroll to position [1501, 0]
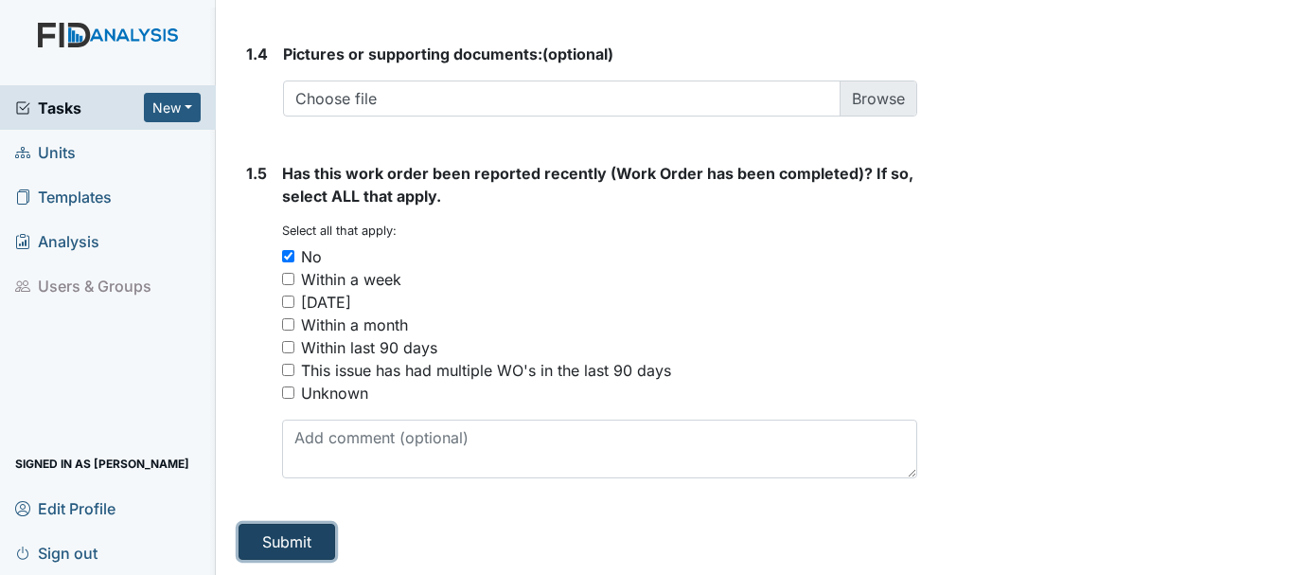
click at [296, 542] on button "Submit" at bounding box center [287, 542] width 97 height 36
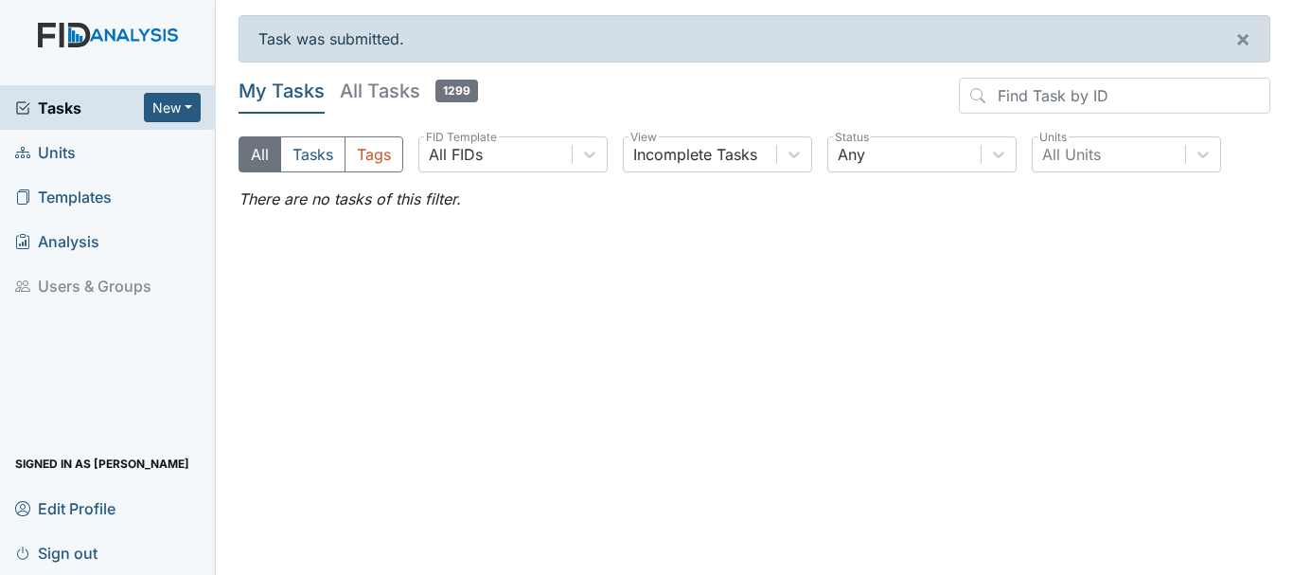
click at [60, 155] on span "Units" at bounding box center [45, 151] width 61 height 29
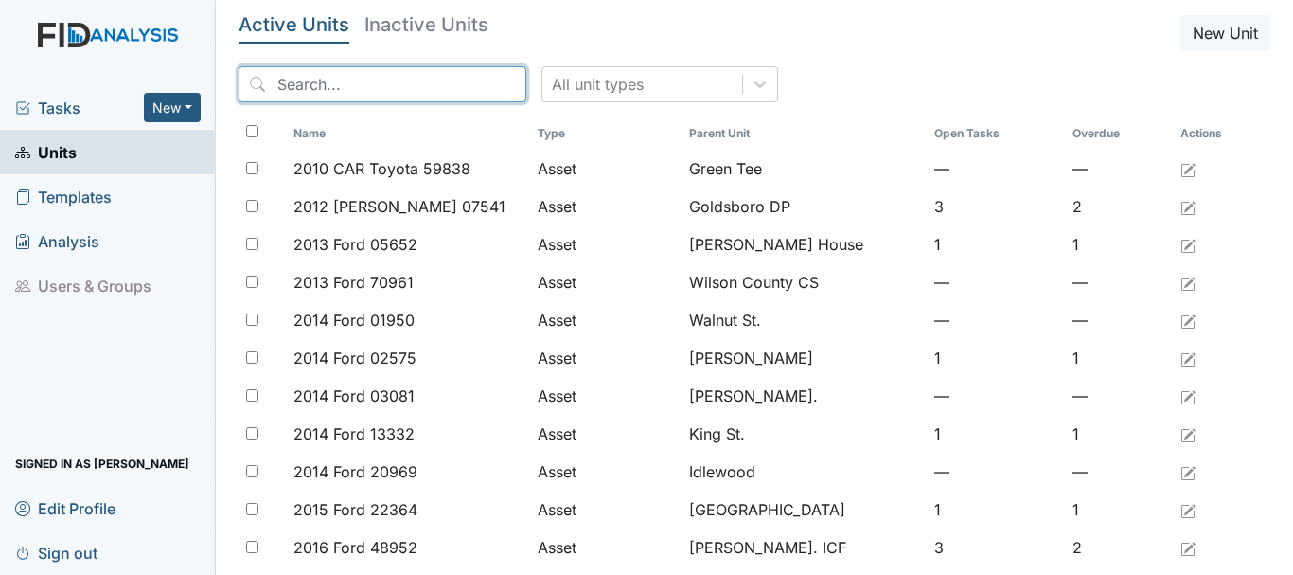
click at [316, 80] on input "search" at bounding box center [383, 84] width 288 height 36
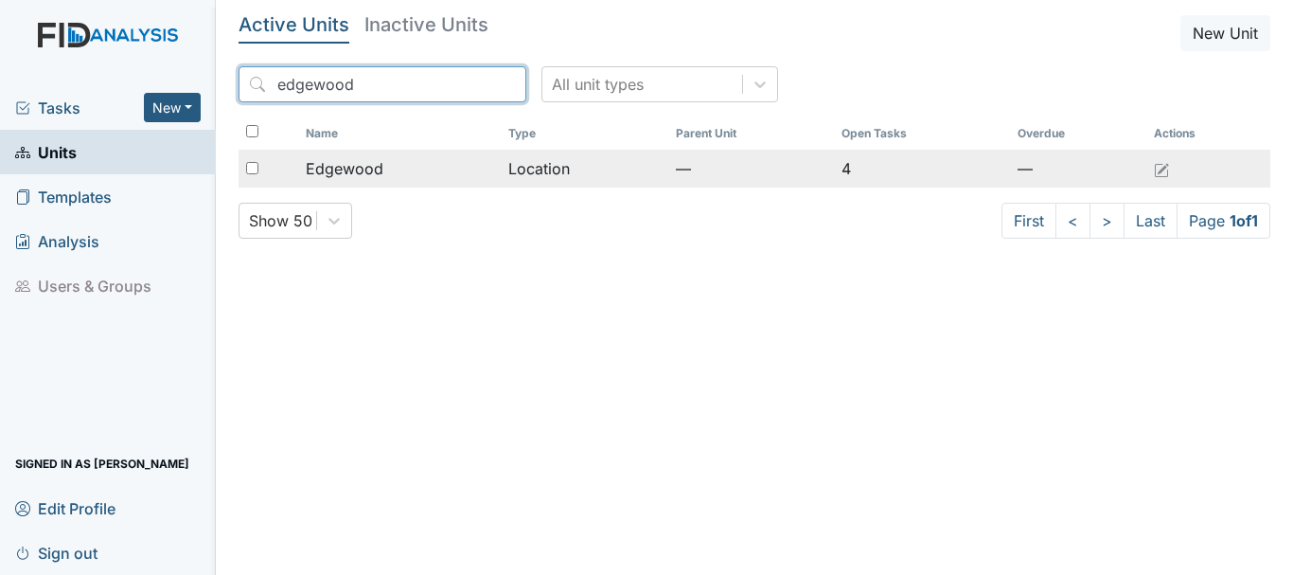
type input "edgewood"
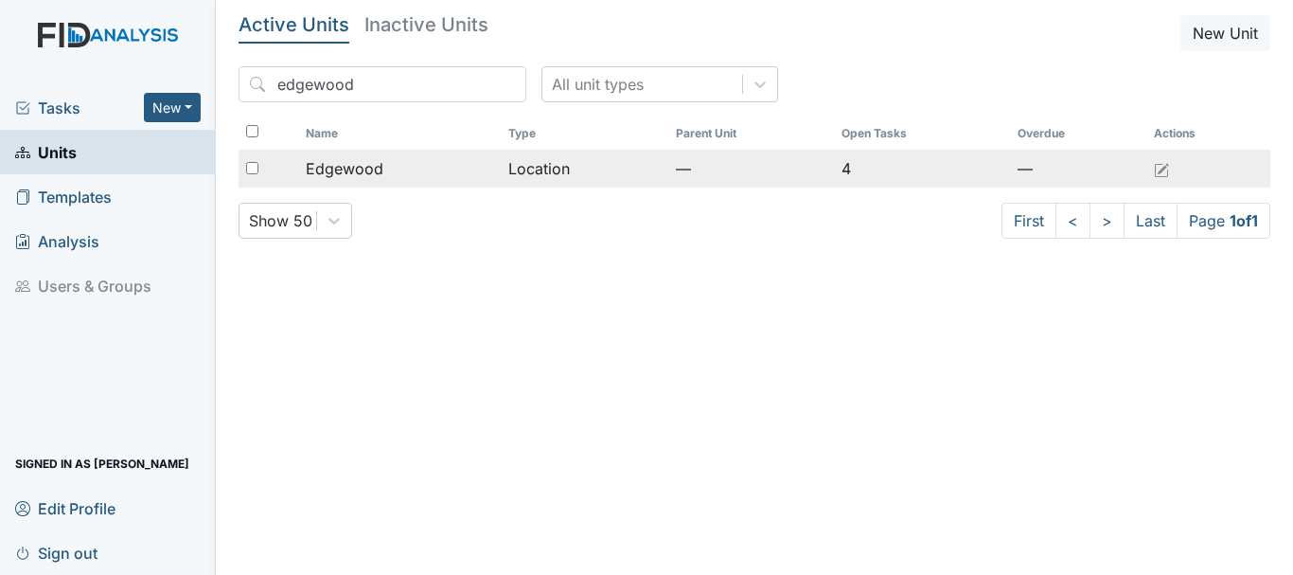
click at [251, 167] on input "checkbox" at bounding box center [252, 168] width 12 height 12
checkbox input "true"
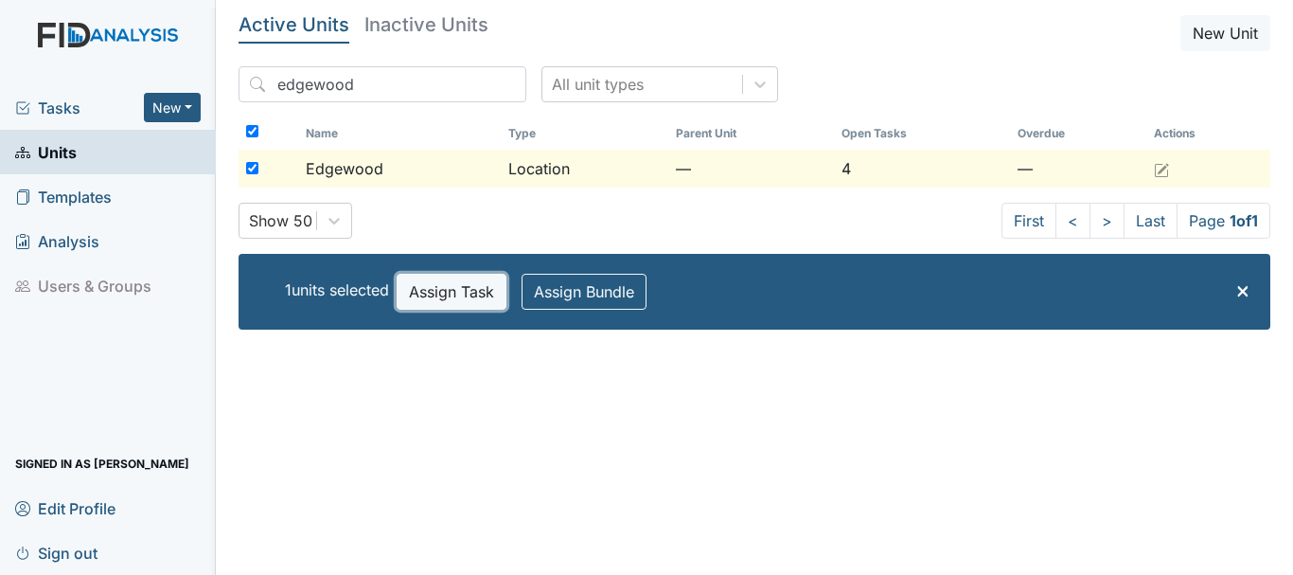
click at [461, 293] on button "Assign Task" at bounding box center [452, 292] width 110 height 36
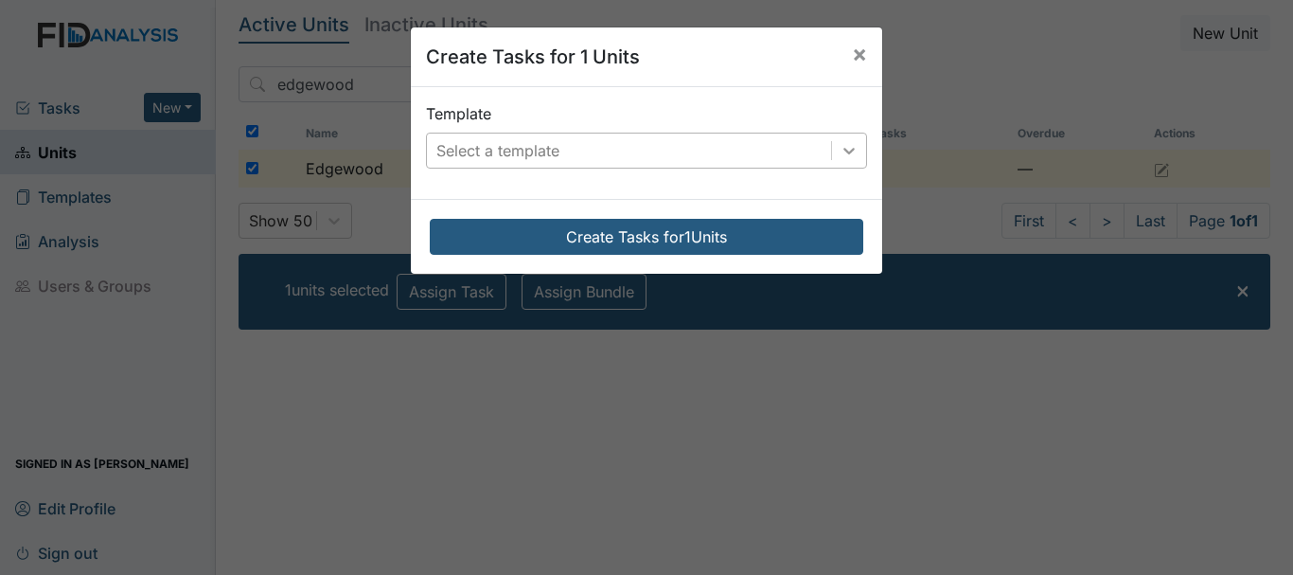
click at [846, 154] on icon at bounding box center [849, 150] width 19 height 19
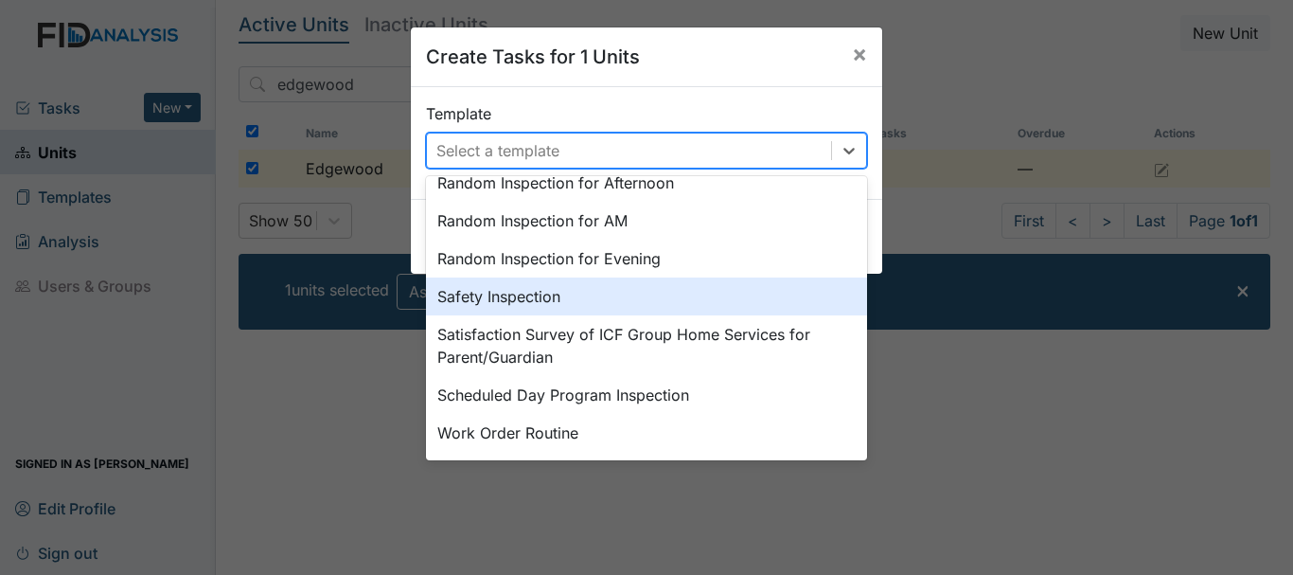
scroll to position [879, 0]
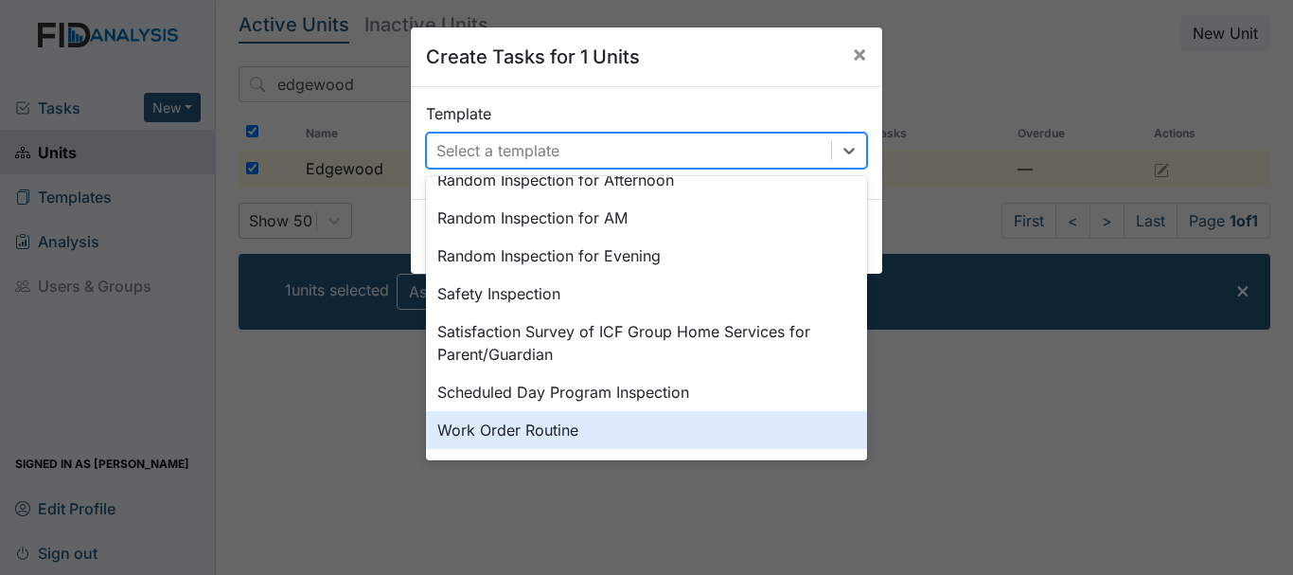
click at [522, 430] on div "Work Order Routine" at bounding box center [646, 430] width 441 height 38
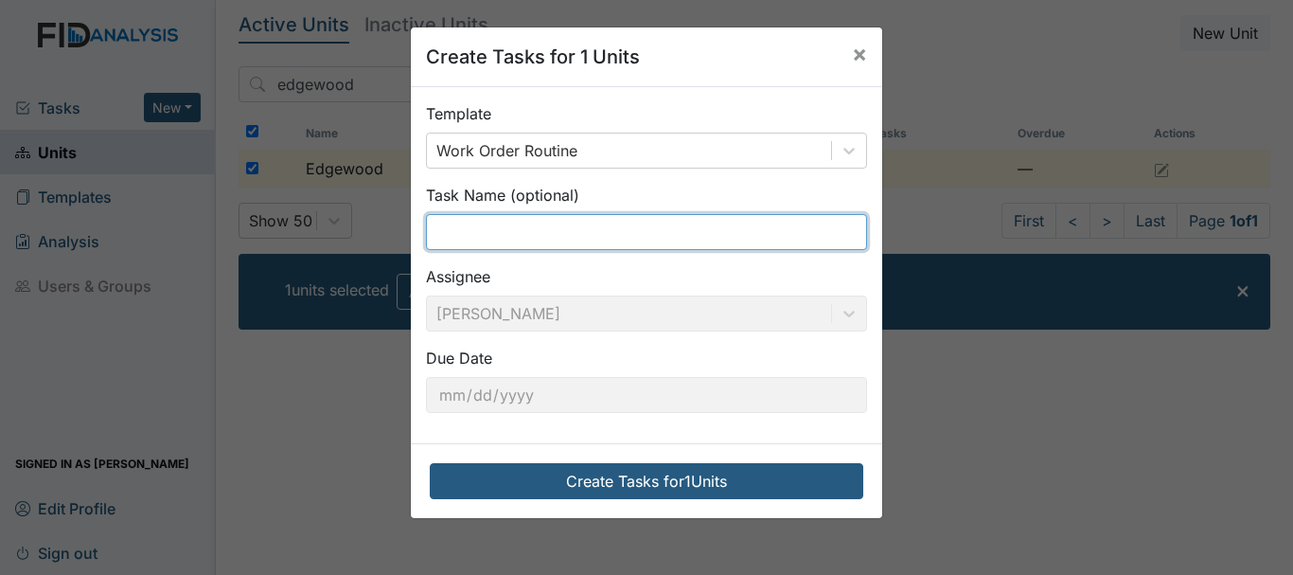
click at [540, 230] on input "text" at bounding box center [646, 232] width 441 height 36
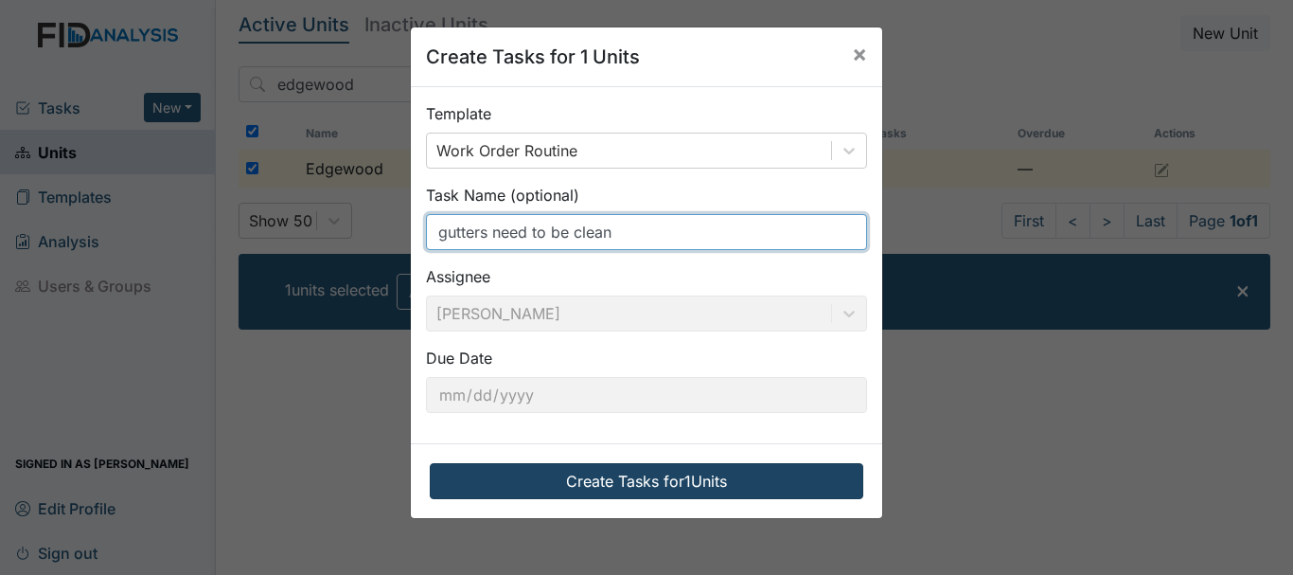
type input "gutters need to be clean"
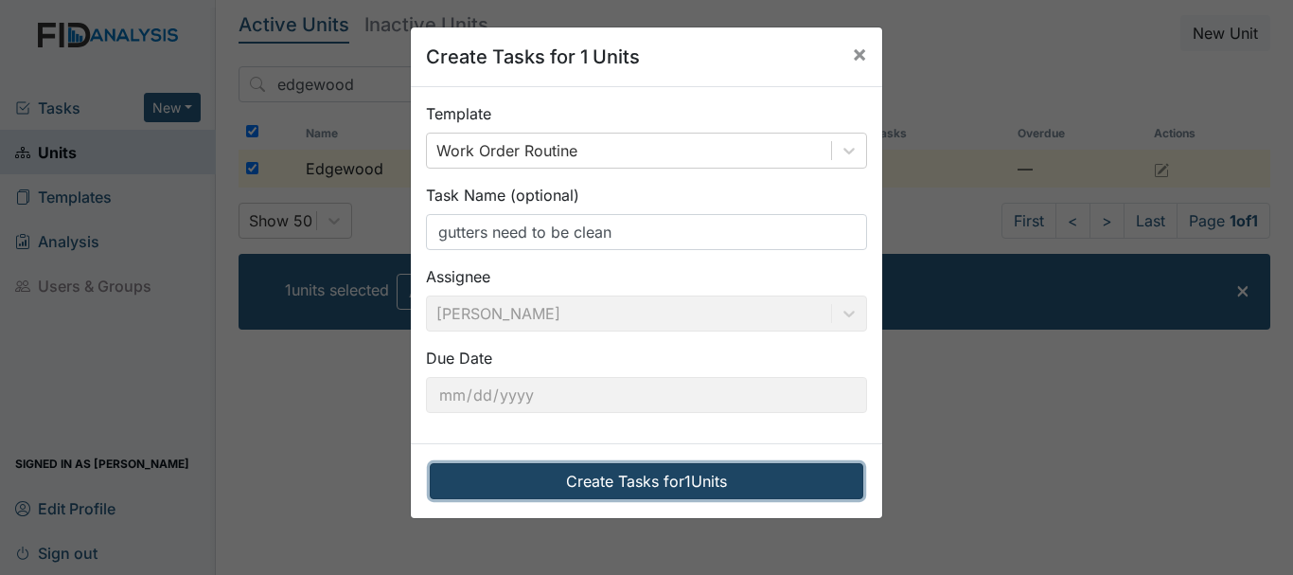
click at [614, 475] on button "Create Tasks for 1 Units" at bounding box center [647, 481] width 434 height 36
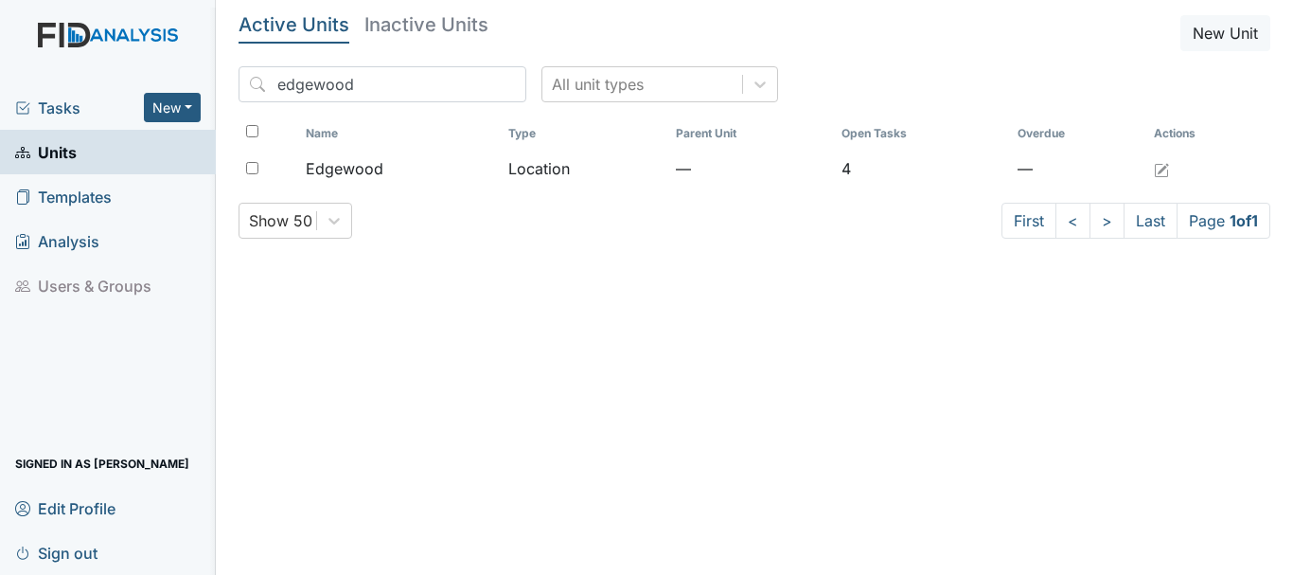
click at [70, 151] on span "Units" at bounding box center [46, 151] width 62 height 29
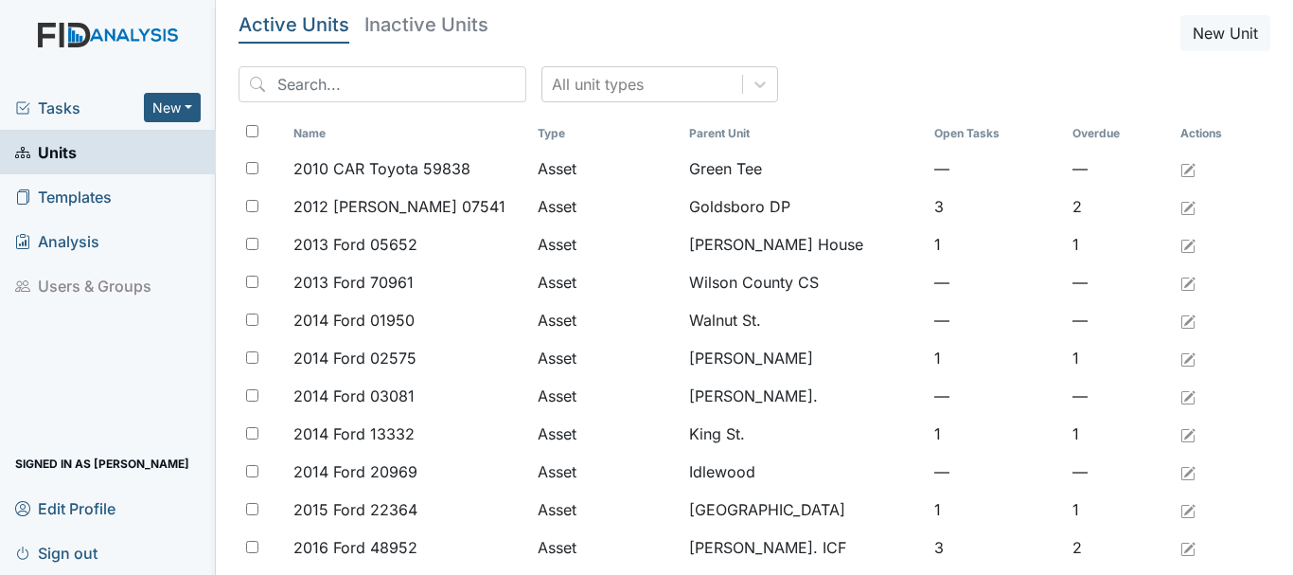
click at [78, 109] on span "Tasks" at bounding box center [79, 108] width 129 height 23
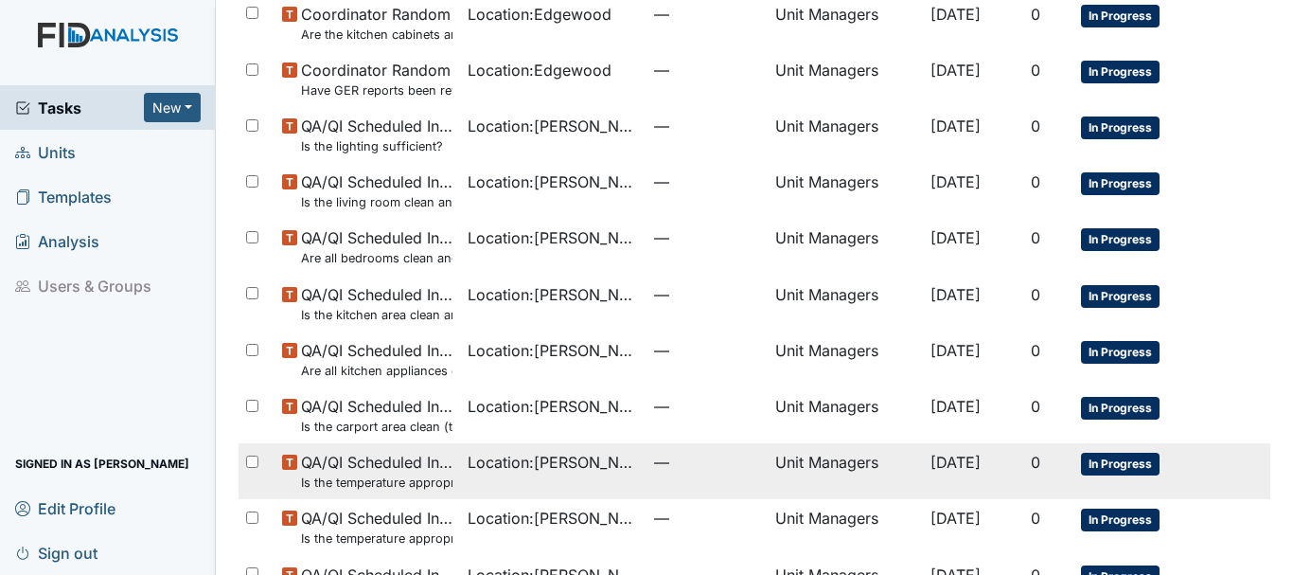
scroll to position [1345, 0]
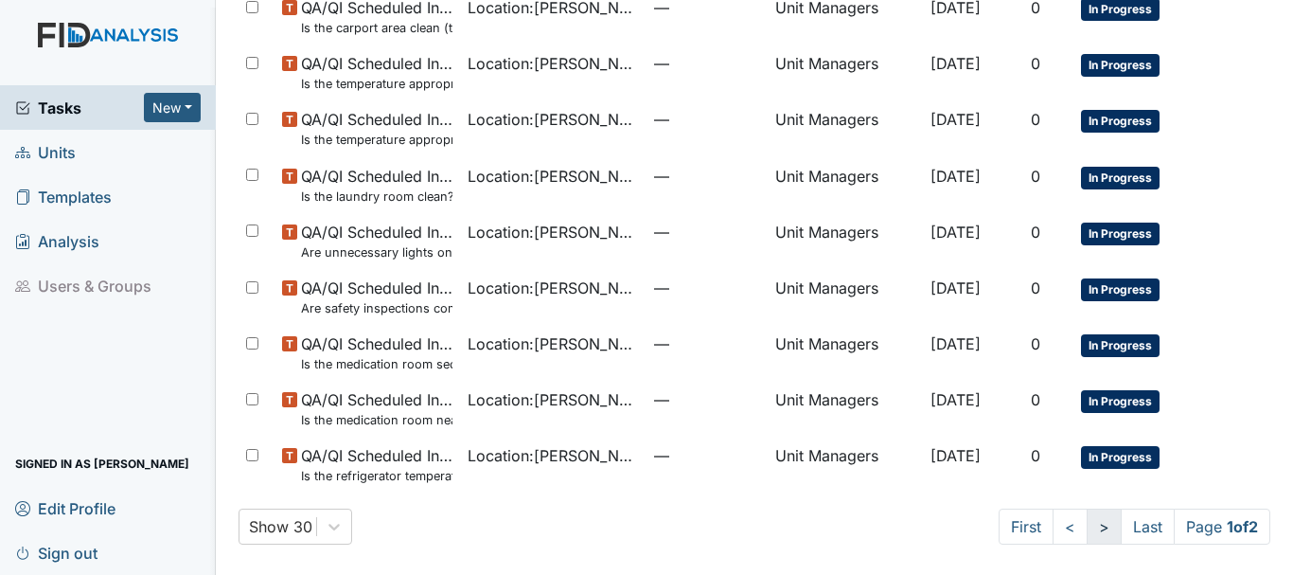
click at [1087, 529] on link ">" at bounding box center [1104, 526] width 35 height 36
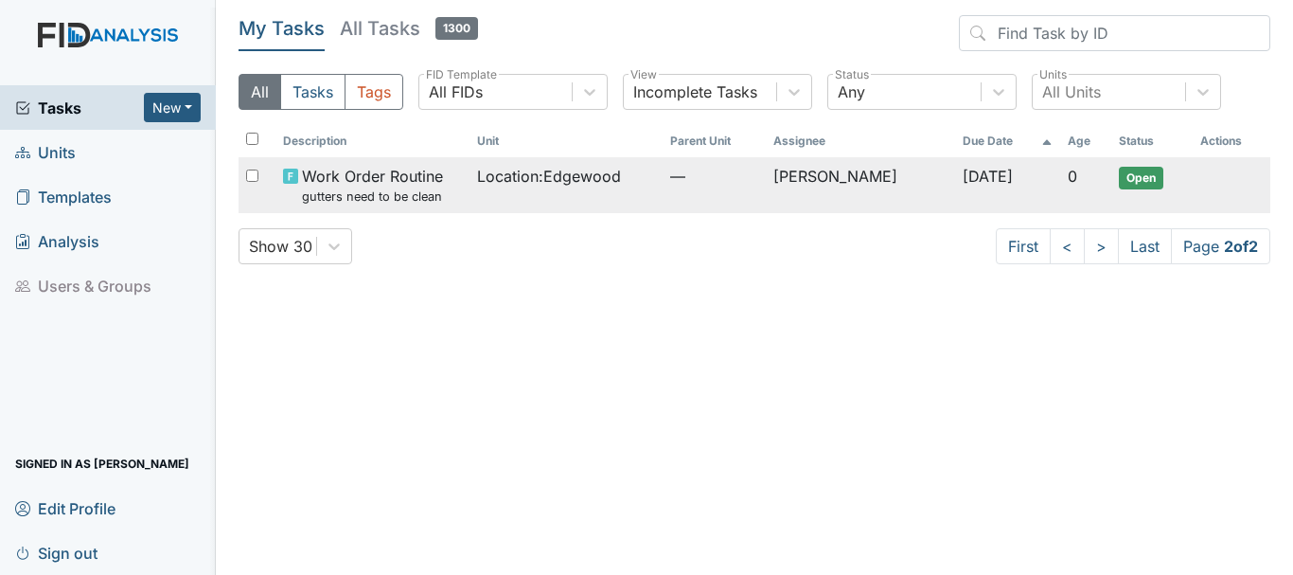
click at [501, 169] on span "Location : Edgewood" at bounding box center [549, 176] width 144 height 23
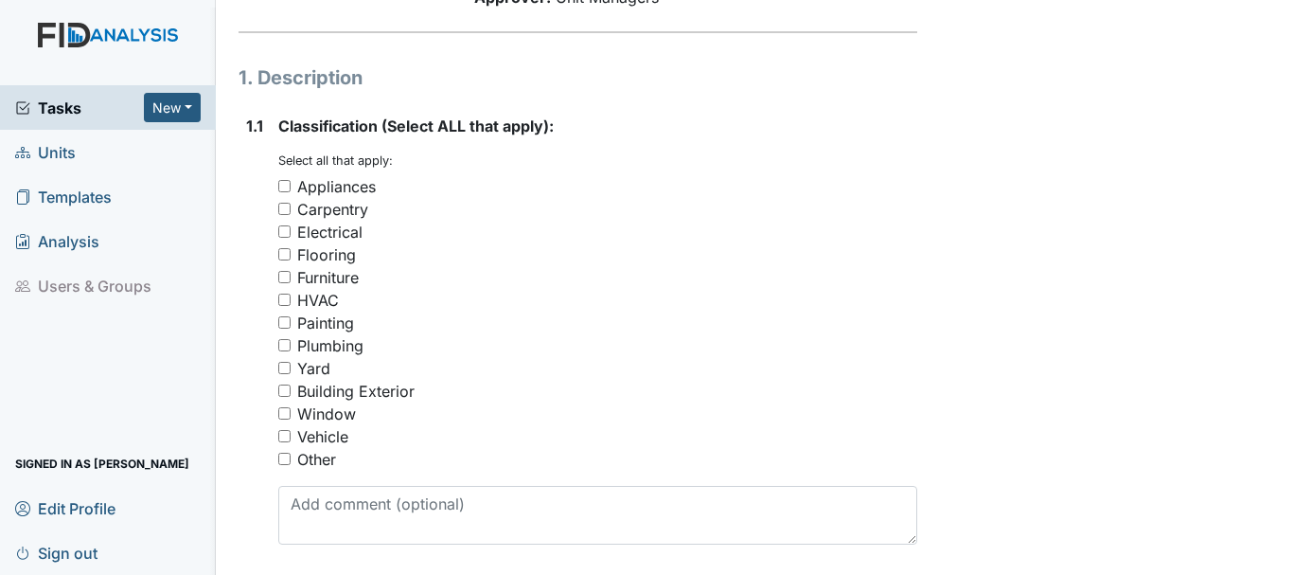
scroll to position [284, 0]
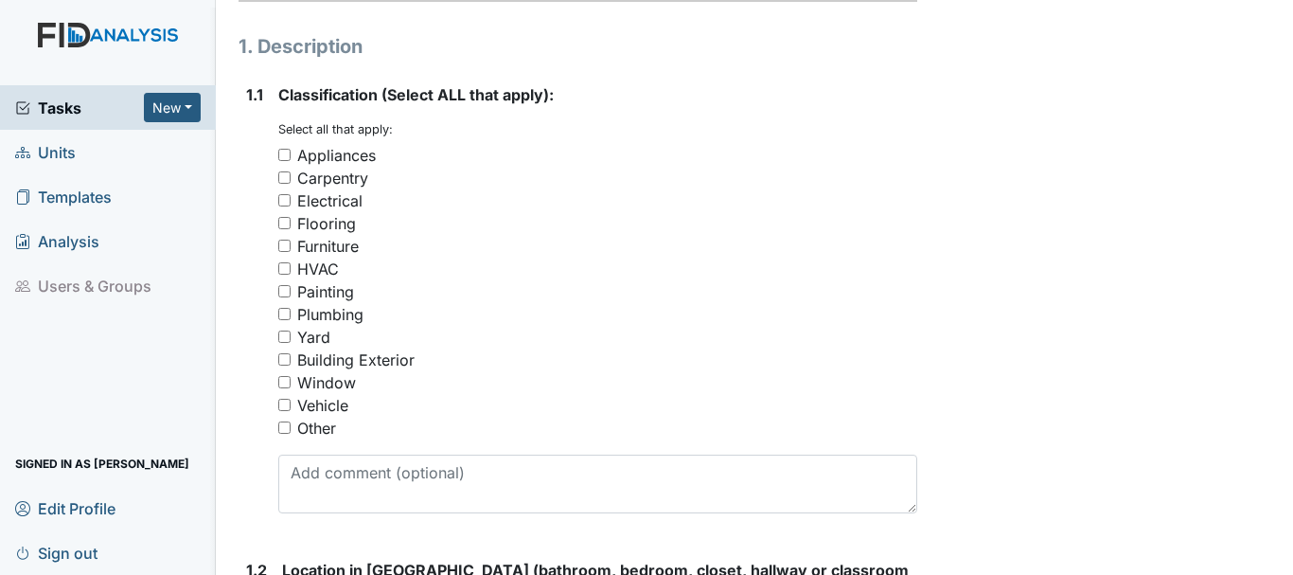
click at [286, 356] on input "Building Exterior" at bounding box center [284, 359] width 12 height 12
checkbox input "true"
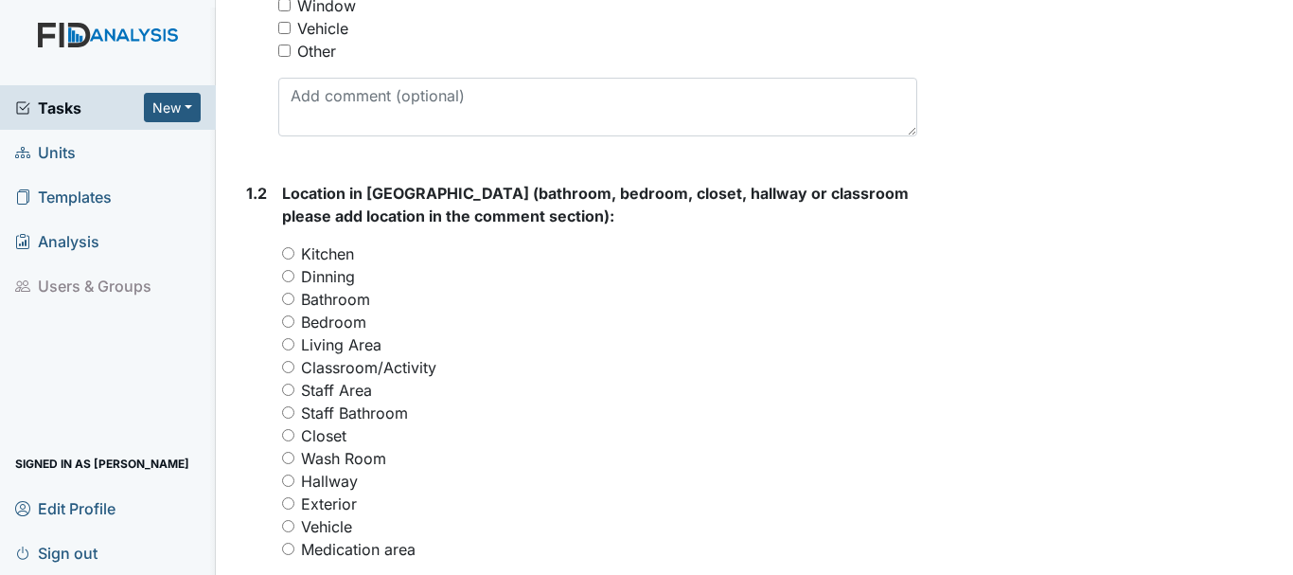
scroll to position [663, 0]
click at [290, 500] on input "Exterior" at bounding box center [288, 501] width 12 height 12
radio input "true"
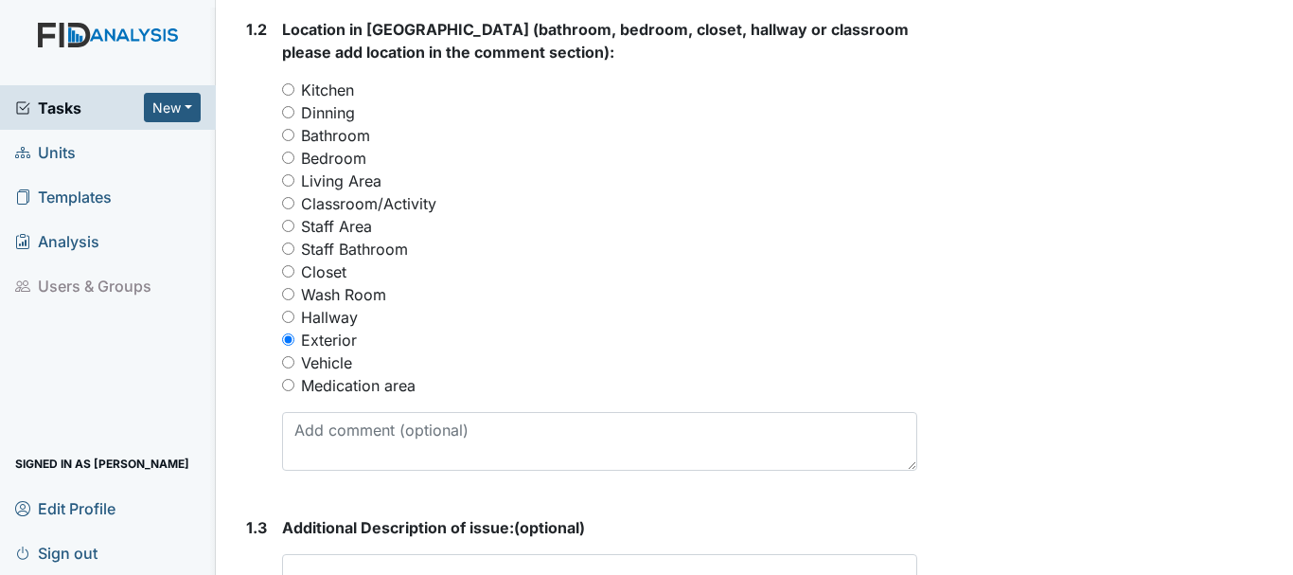
scroll to position [947, 0]
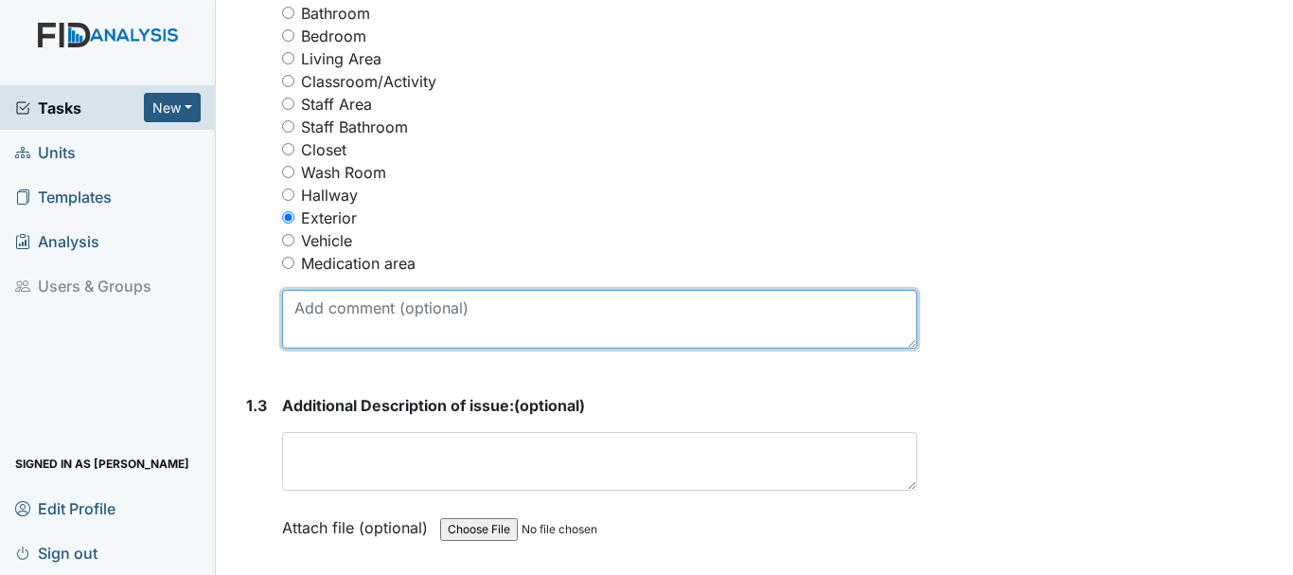
click at [399, 318] on textarea at bounding box center [599, 319] width 635 height 59
click at [306, 307] on textarea "gitters need to be clean" at bounding box center [599, 319] width 635 height 59
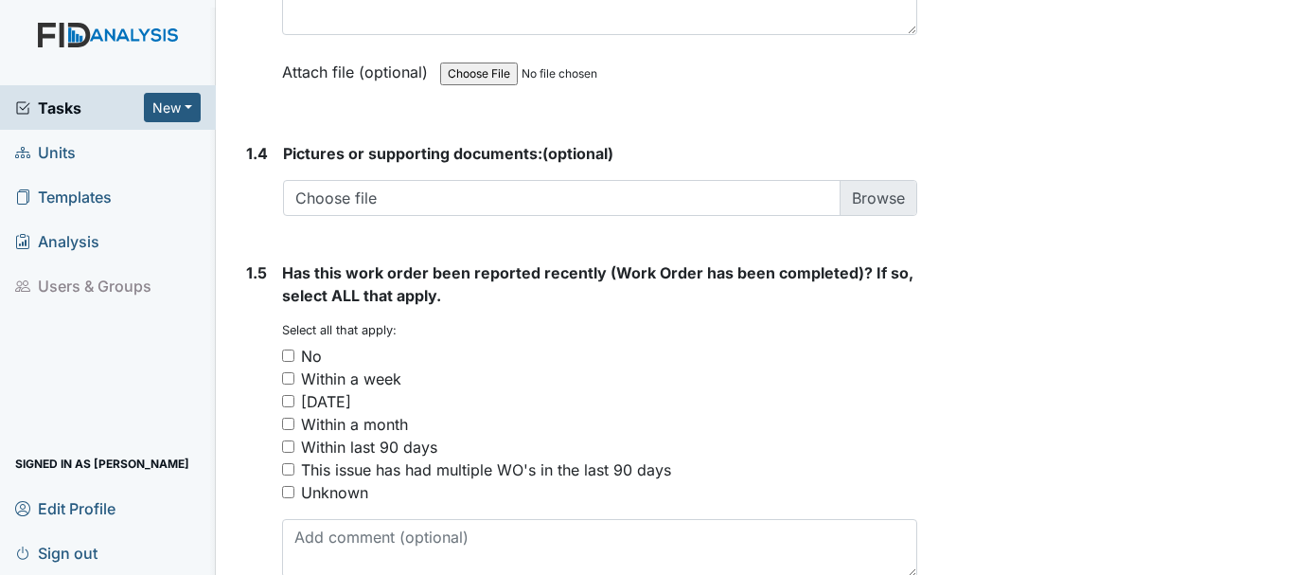
scroll to position [1501, 0]
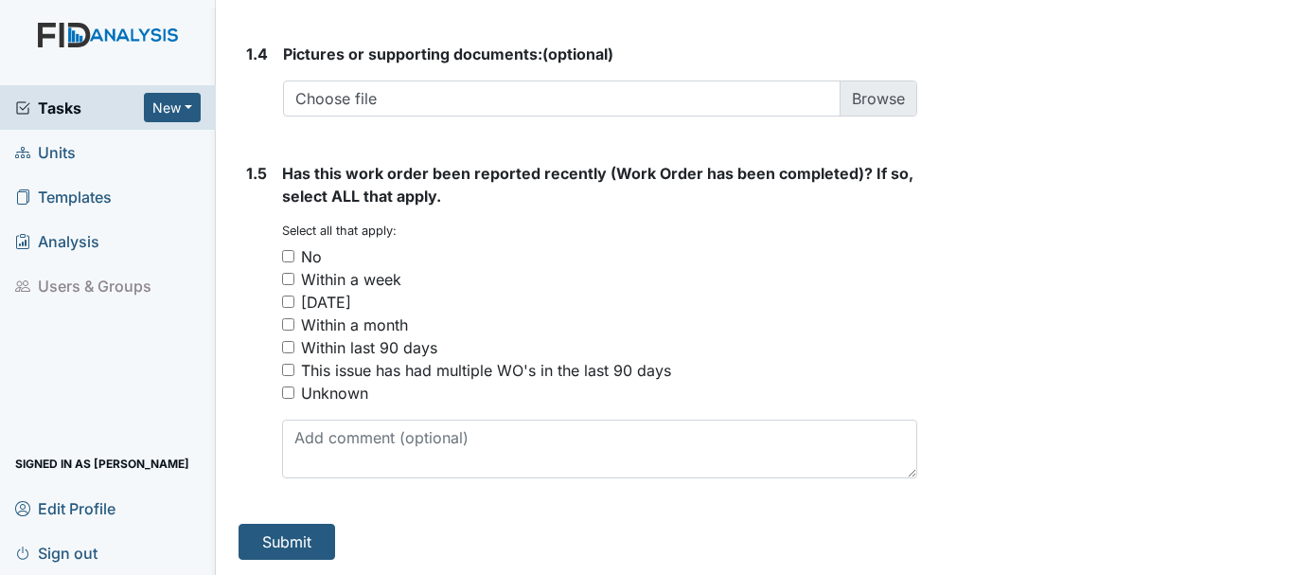
type textarea "gutters need to be clean"
click at [285, 251] on input "No" at bounding box center [288, 256] width 12 height 12
checkbox input "true"
click at [276, 542] on button "Submit" at bounding box center [287, 542] width 97 height 36
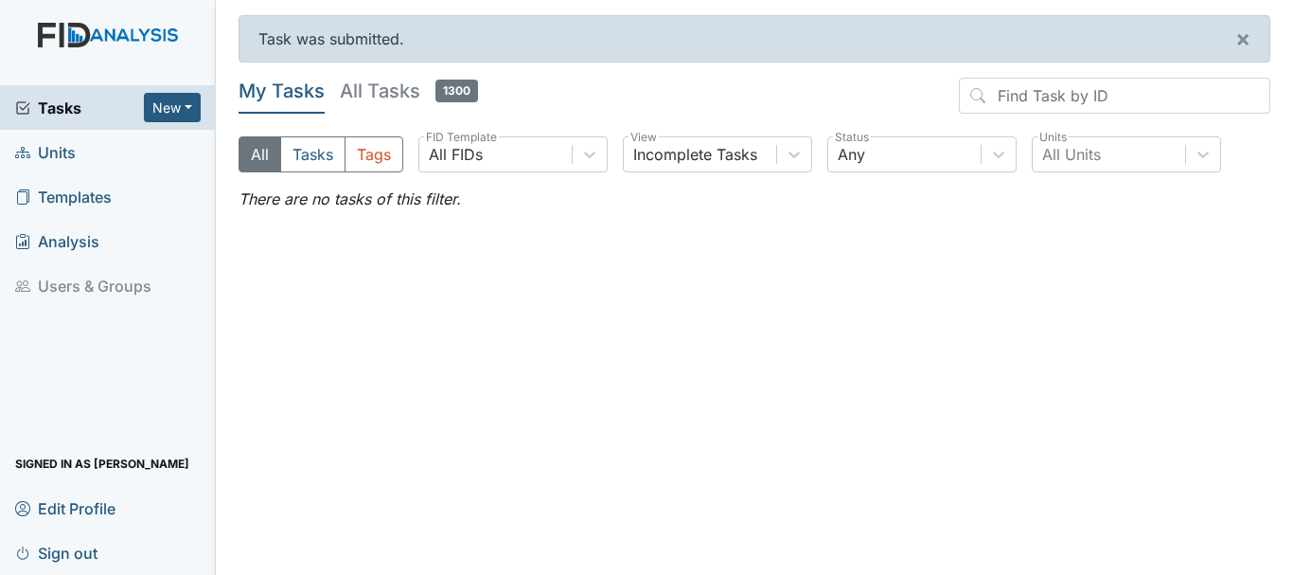
click at [51, 147] on span "Units" at bounding box center [45, 151] width 61 height 29
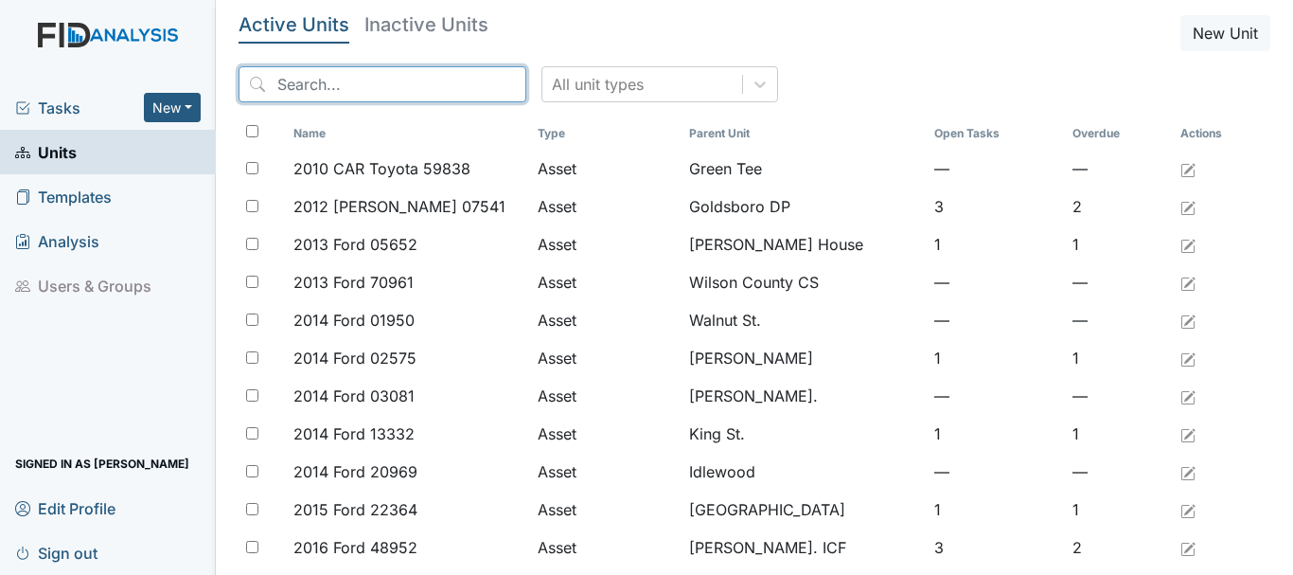
click at [397, 83] on input "search" at bounding box center [383, 84] width 288 height 36
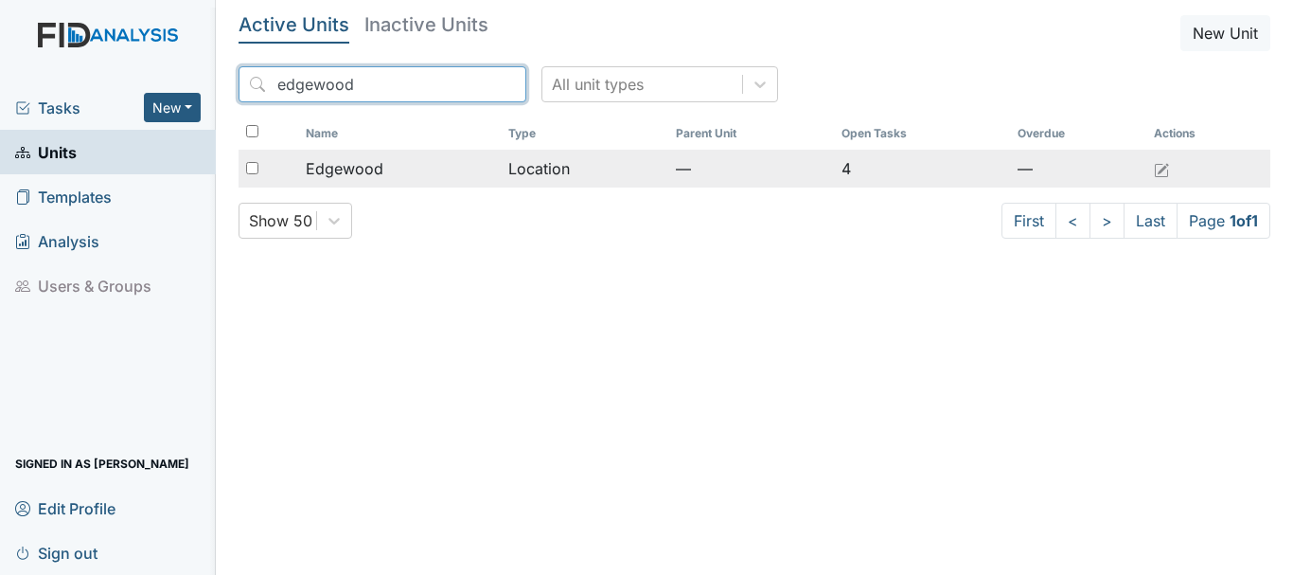
type input "edgewood"
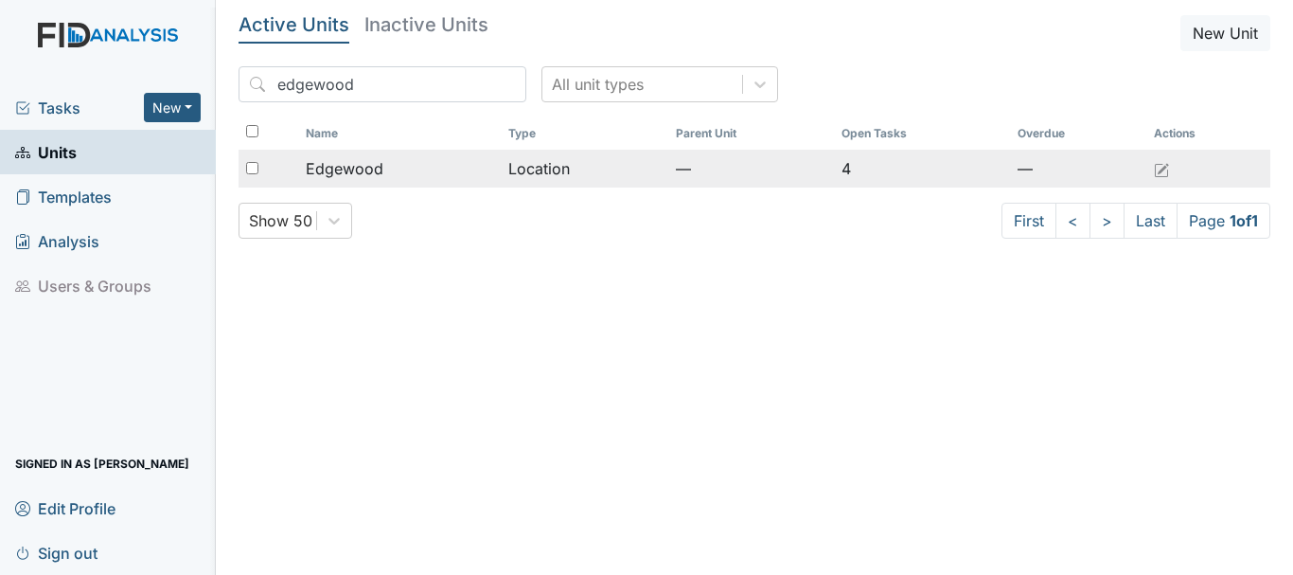
click at [244, 165] on div at bounding box center [269, 169] width 60 height 38
checkbox input "true"
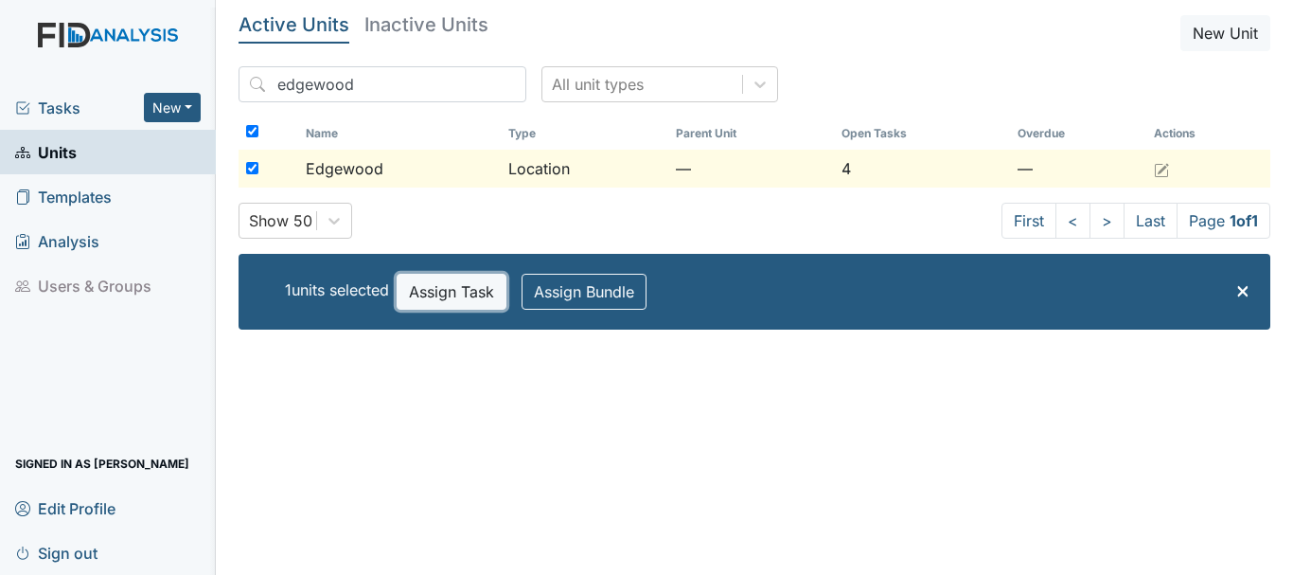
click at [448, 295] on button "Assign Task" at bounding box center [452, 292] width 110 height 36
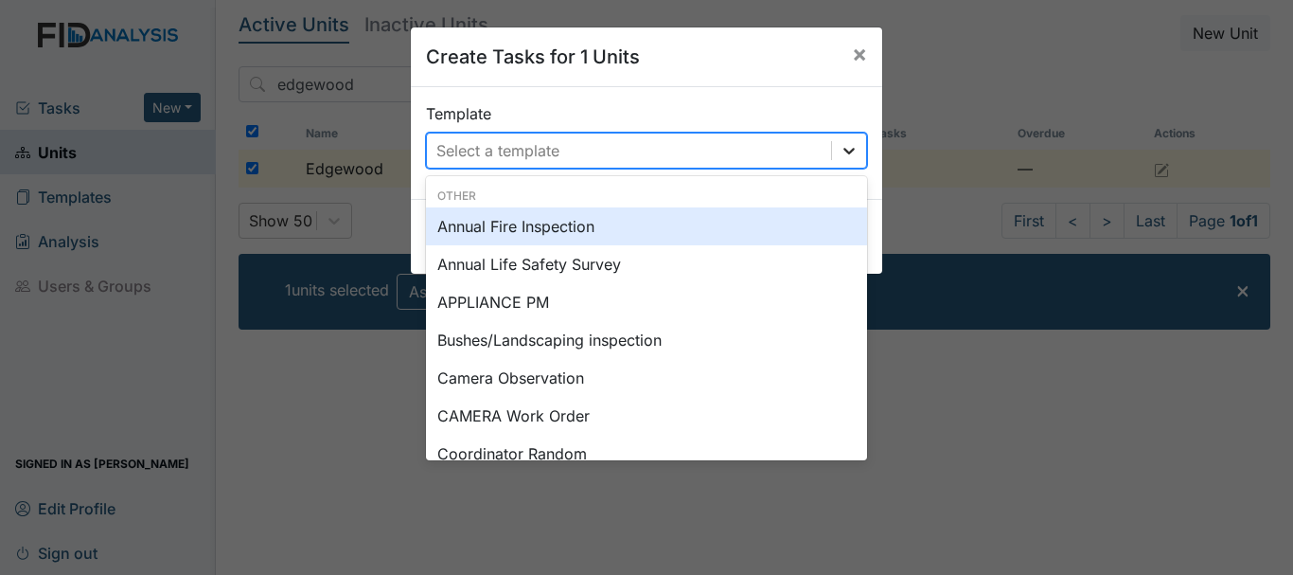
click at [841, 146] on icon at bounding box center [849, 150] width 19 height 19
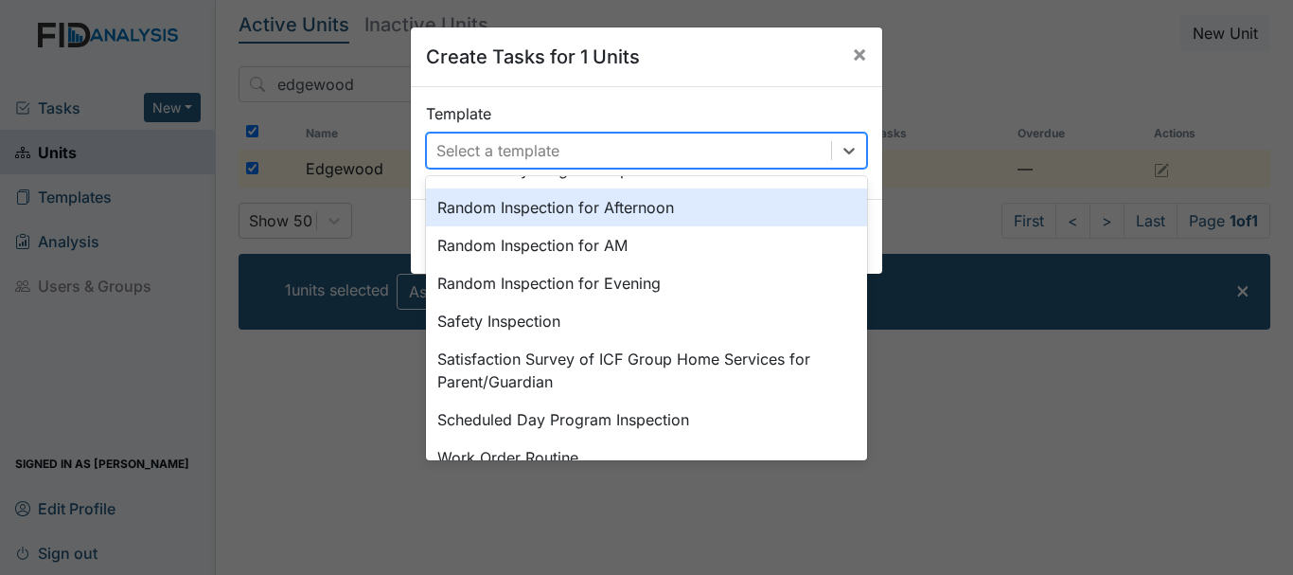
scroll to position [879, 0]
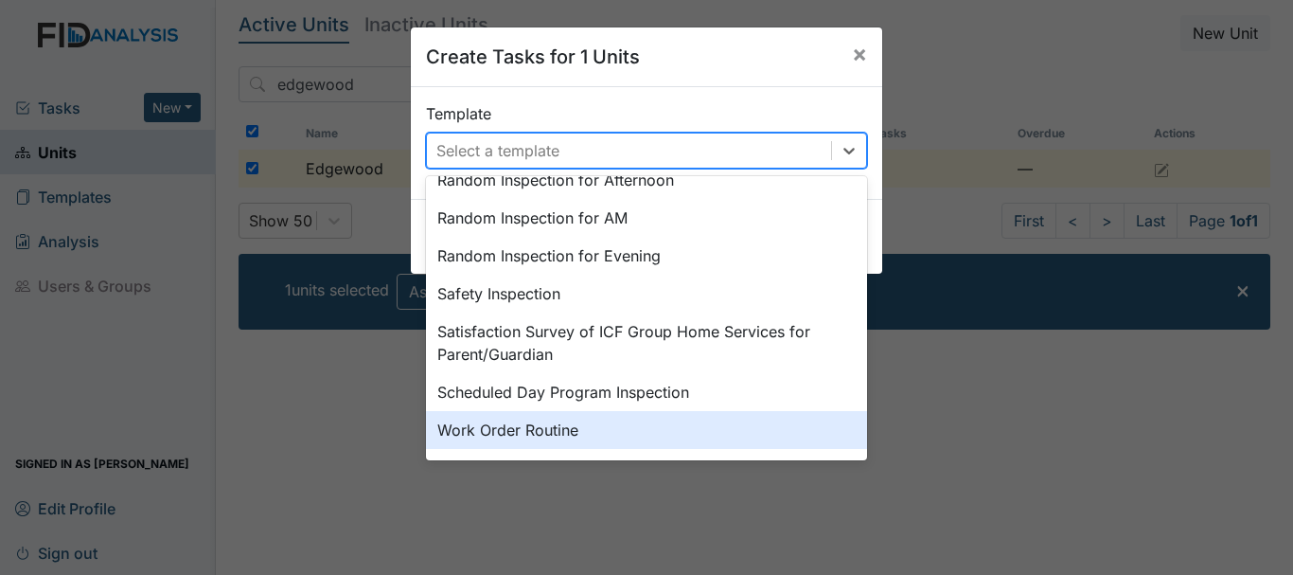
click at [506, 436] on div "Work Order Routine" at bounding box center [646, 430] width 441 height 38
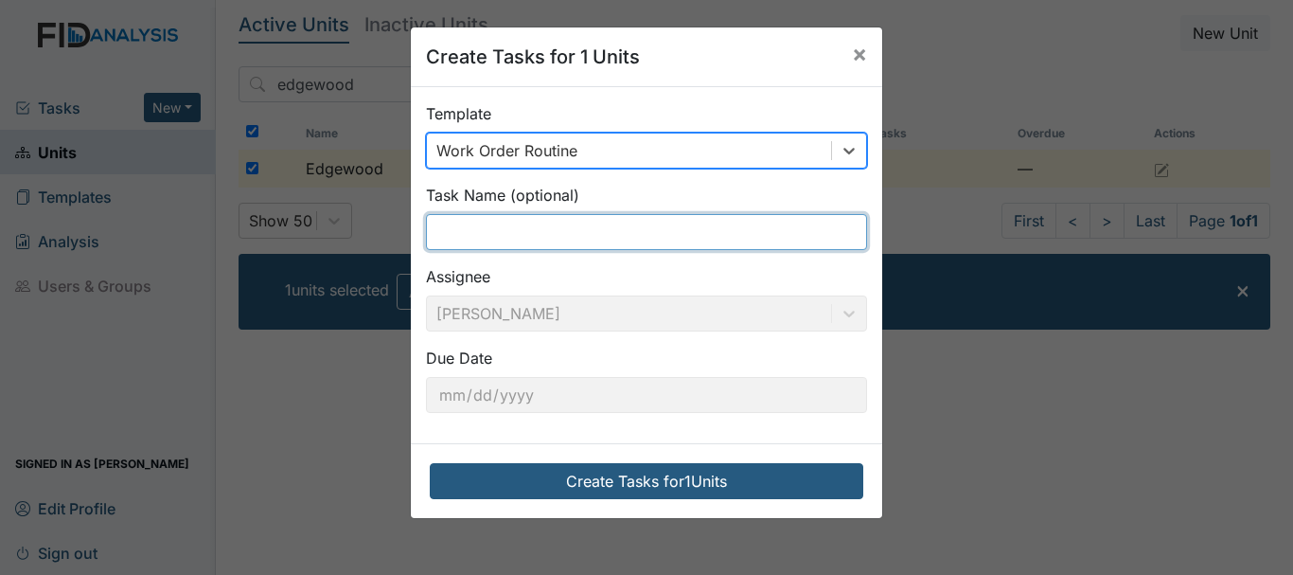
click at [513, 217] on input "text" at bounding box center [646, 232] width 441 height 36
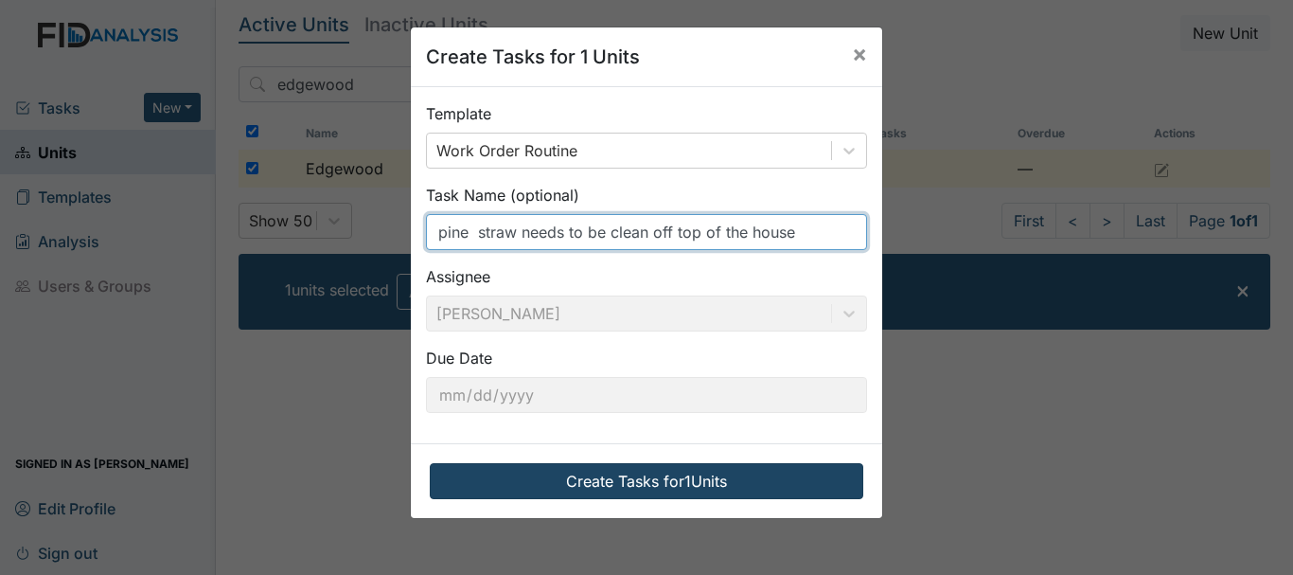
type input "pine straw needs to be clean off top of the house"
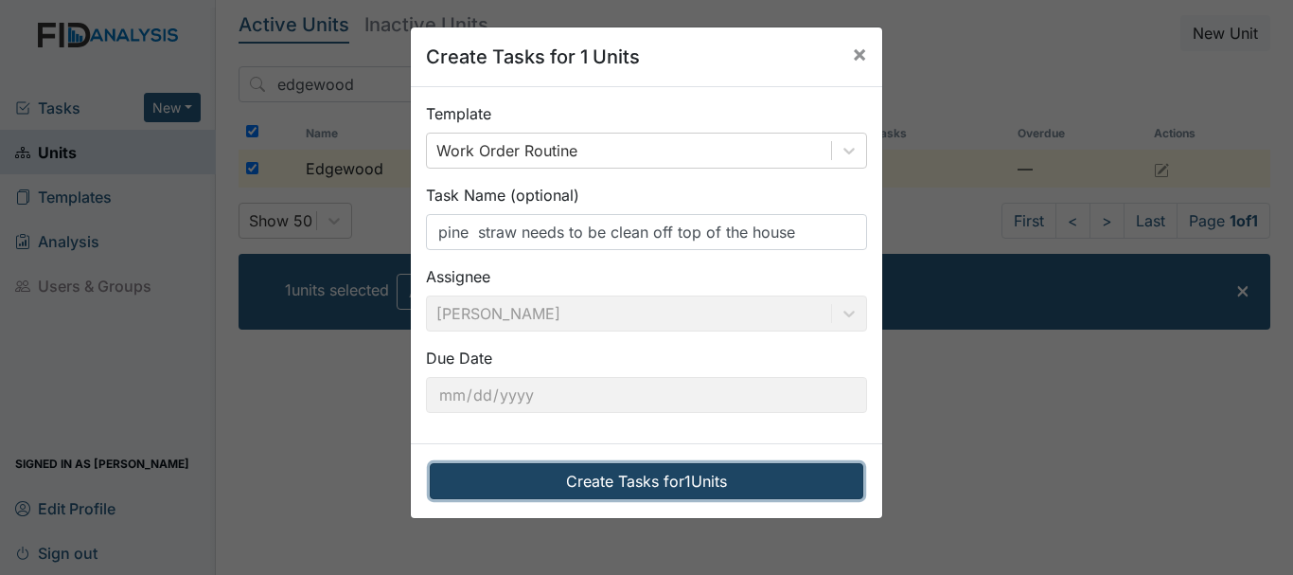
click at [625, 478] on button "Create Tasks for 1 Units" at bounding box center [647, 481] width 434 height 36
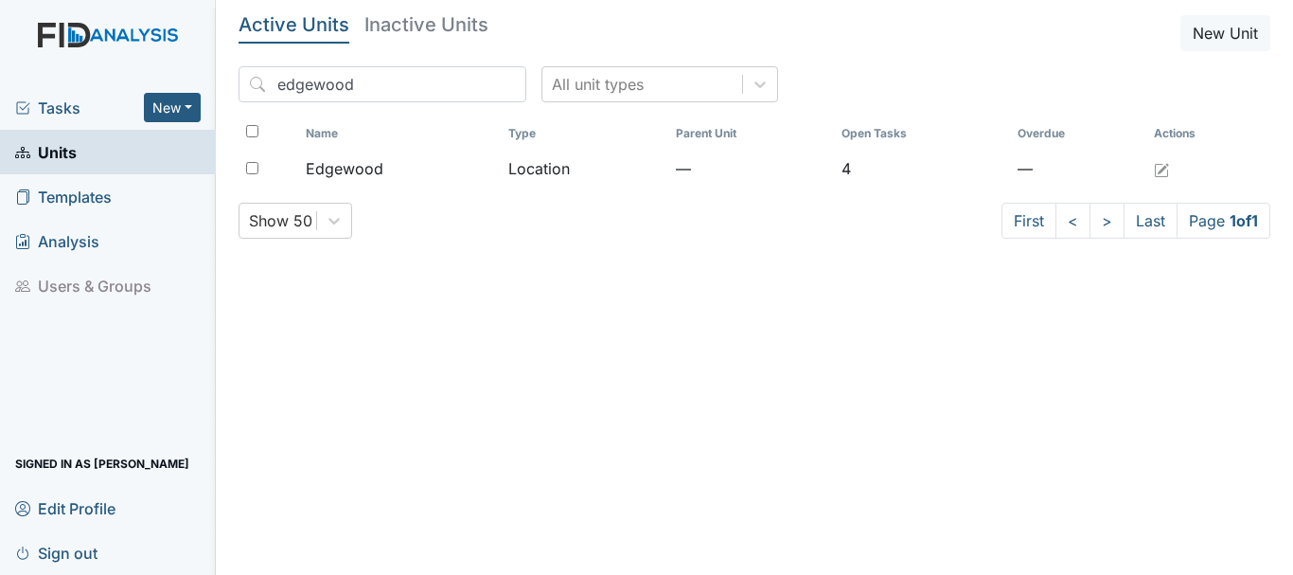
click at [64, 114] on span "Tasks" at bounding box center [79, 108] width 129 height 23
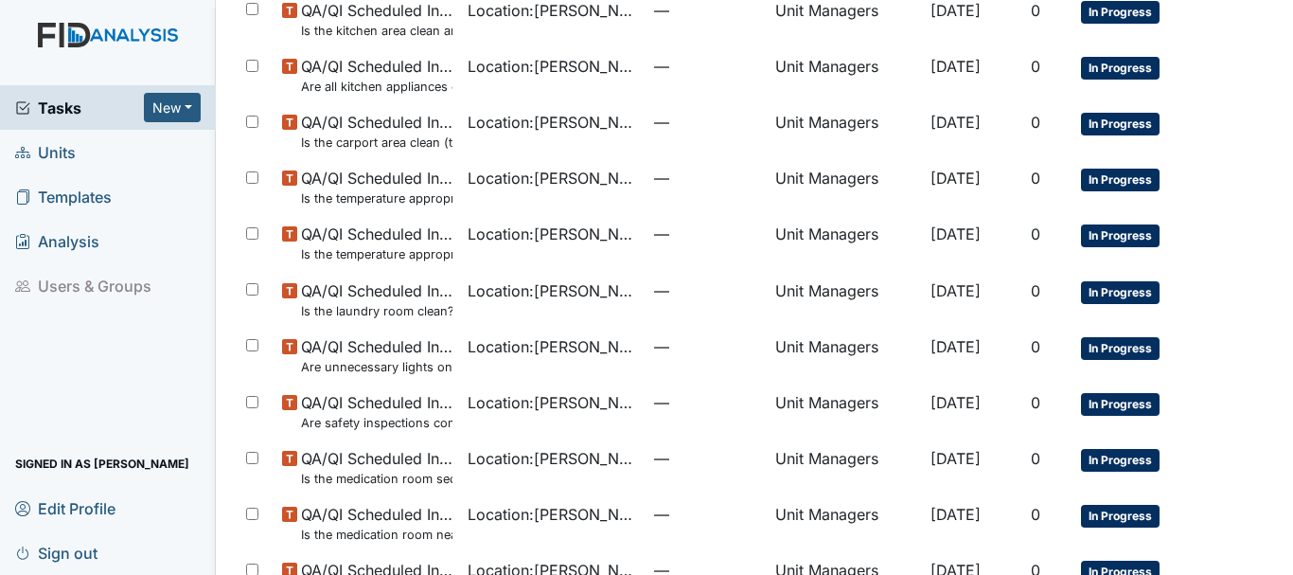
scroll to position [1345, 0]
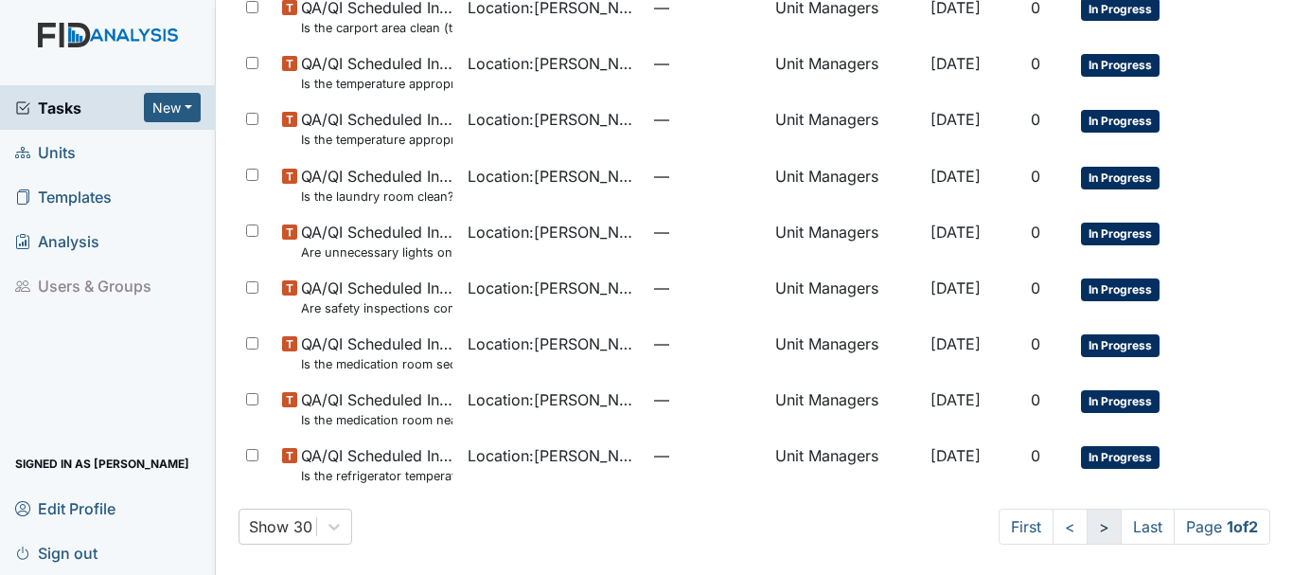
click at [1087, 531] on link ">" at bounding box center [1104, 526] width 35 height 36
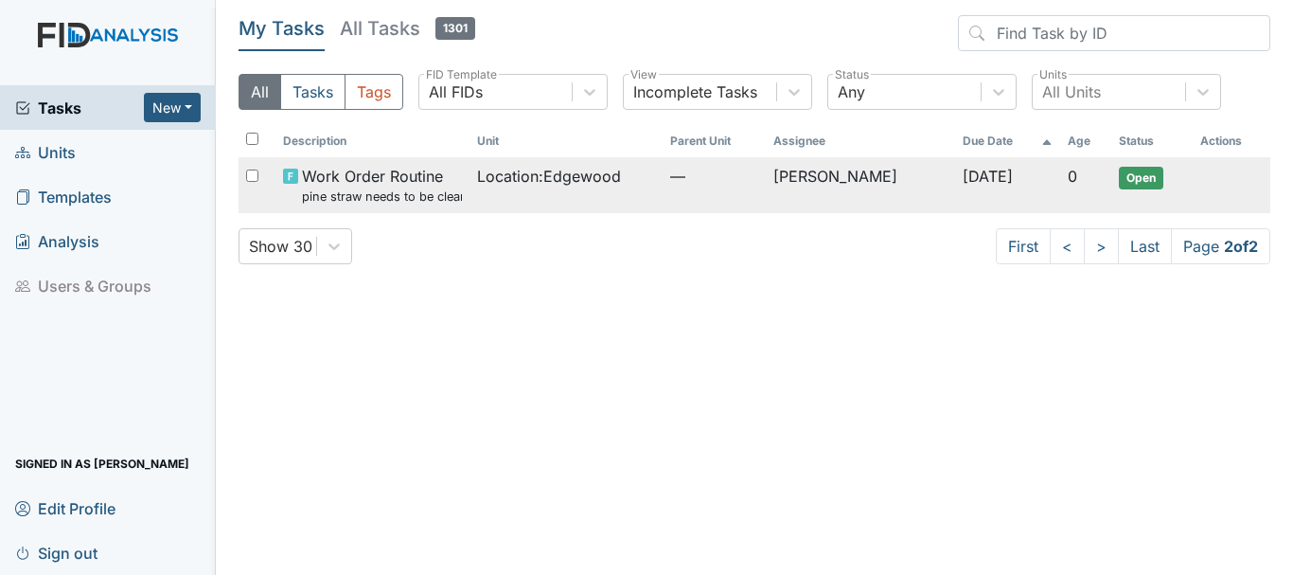
click at [396, 174] on span "Work Order Routine pine straw needs to be clean off top of the house" at bounding box center [381, 185] width 159 height 41
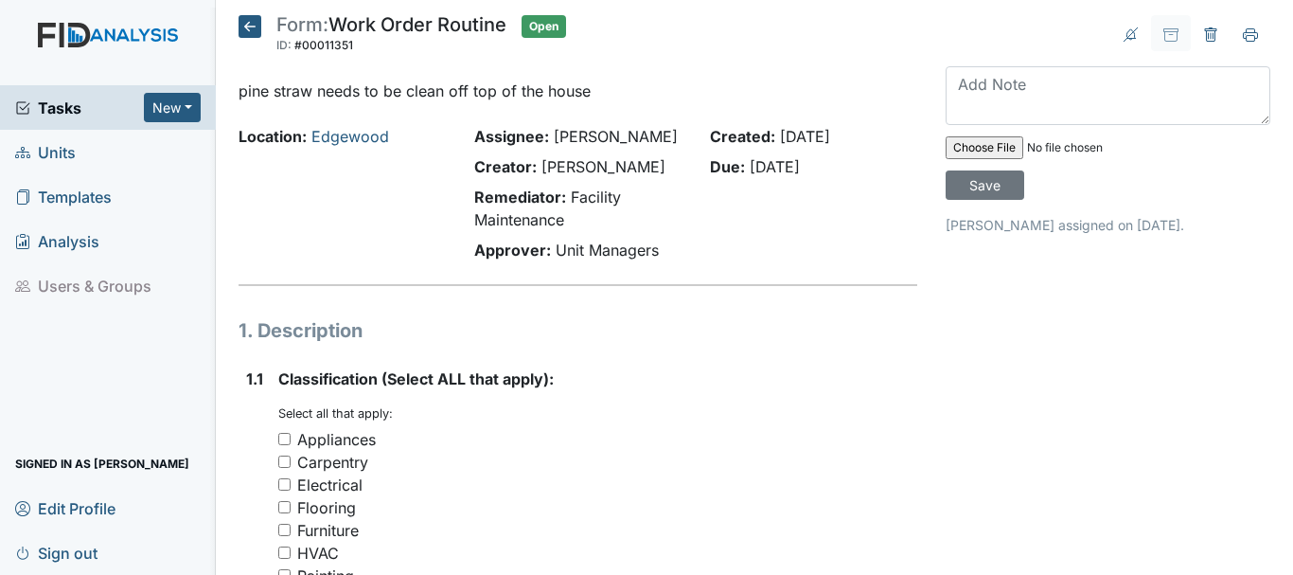
scroll to position [284, 0]
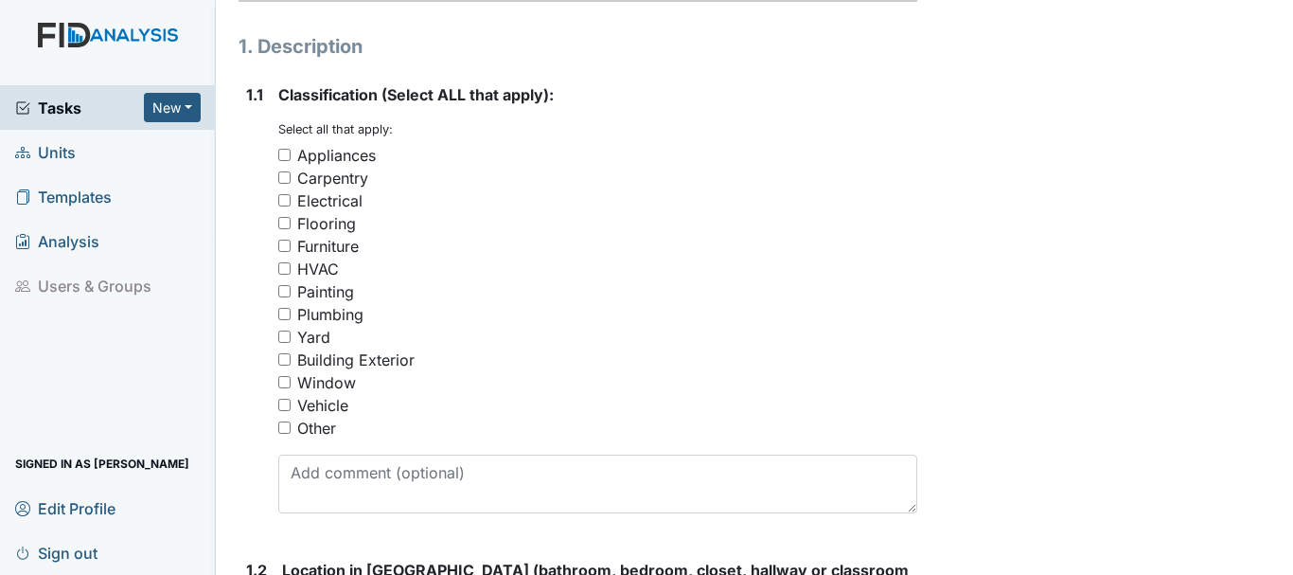
click at [285, 358] on input "Building Exterior" at bounding box center [284, 359] width 12 height 12
checkbox input "true"
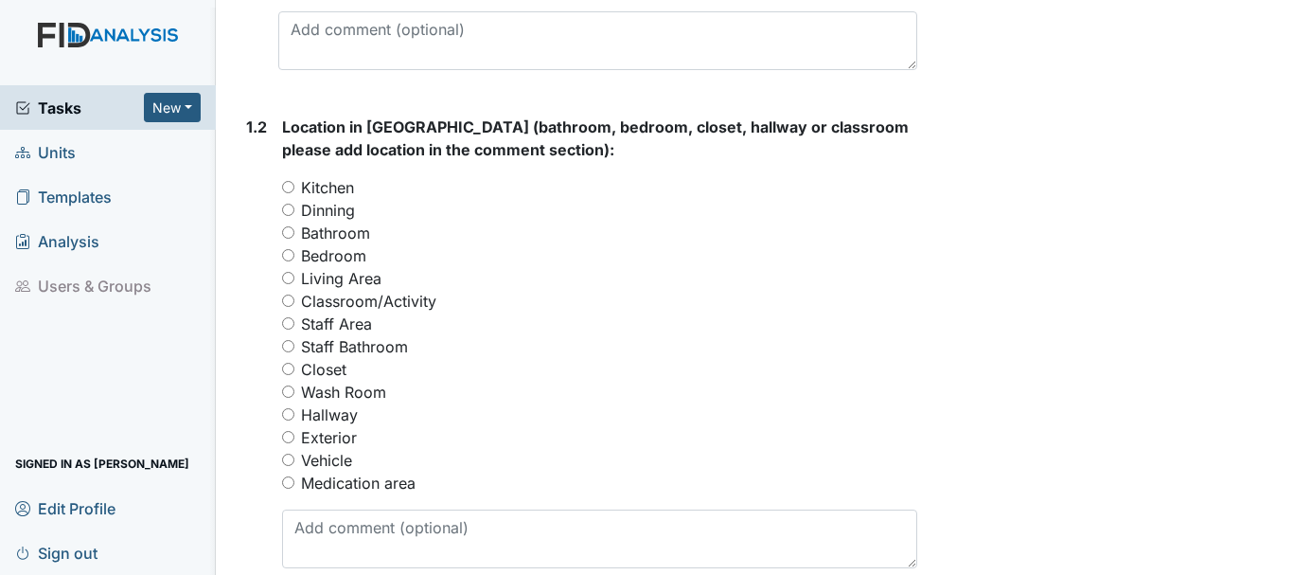
scroll to position [757, 0]
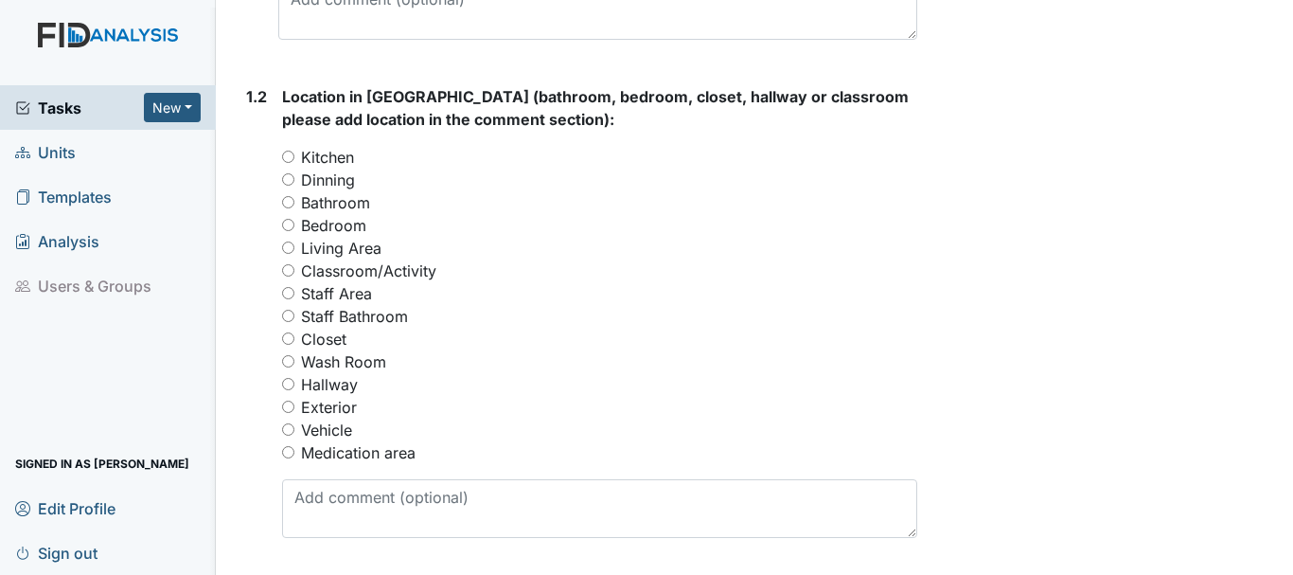
click at [287, 405] on input "Exterior" at bounding box center [288, 406] width 12 height 12
radio input "true"
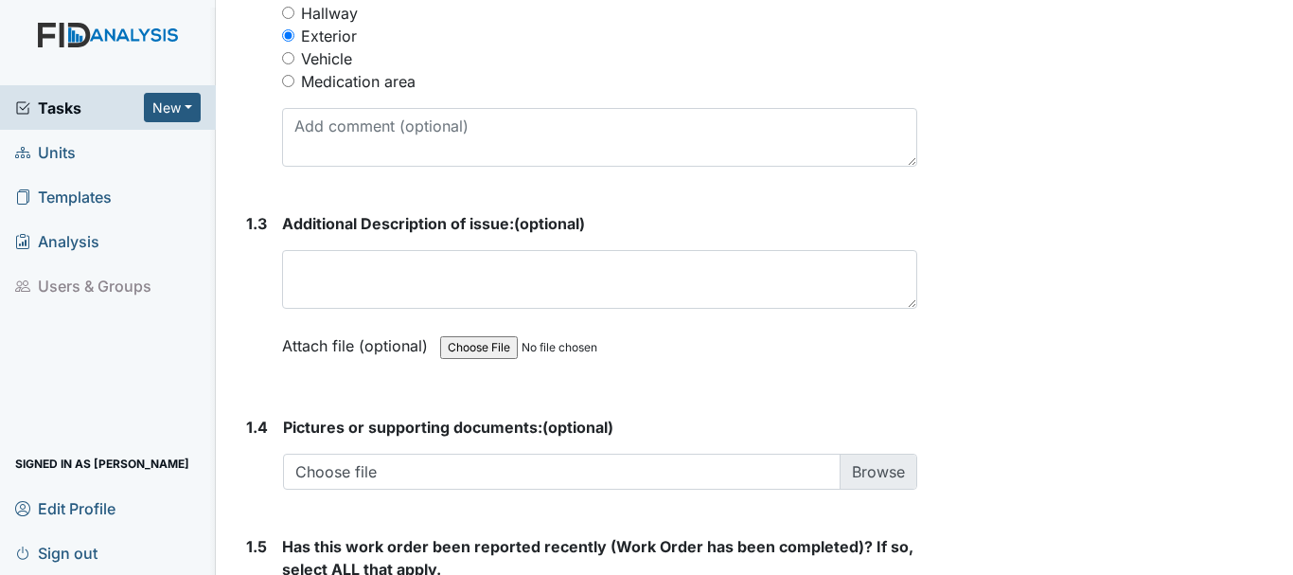
scroll to position [1136, 0]
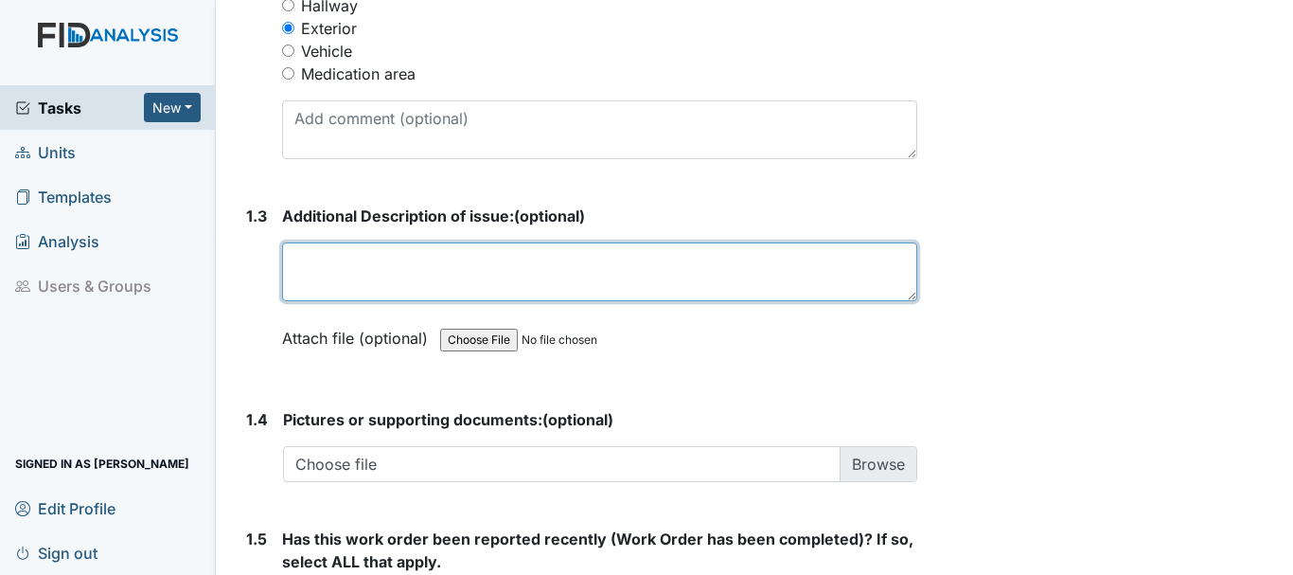
drag, startPoint x: 407, startPoint y: 268, endPoint x: 410, endPoint y: 277, distance: 9.9
click at [410, 276] on textarea at bounding box center [599, 271] width 635 height 59
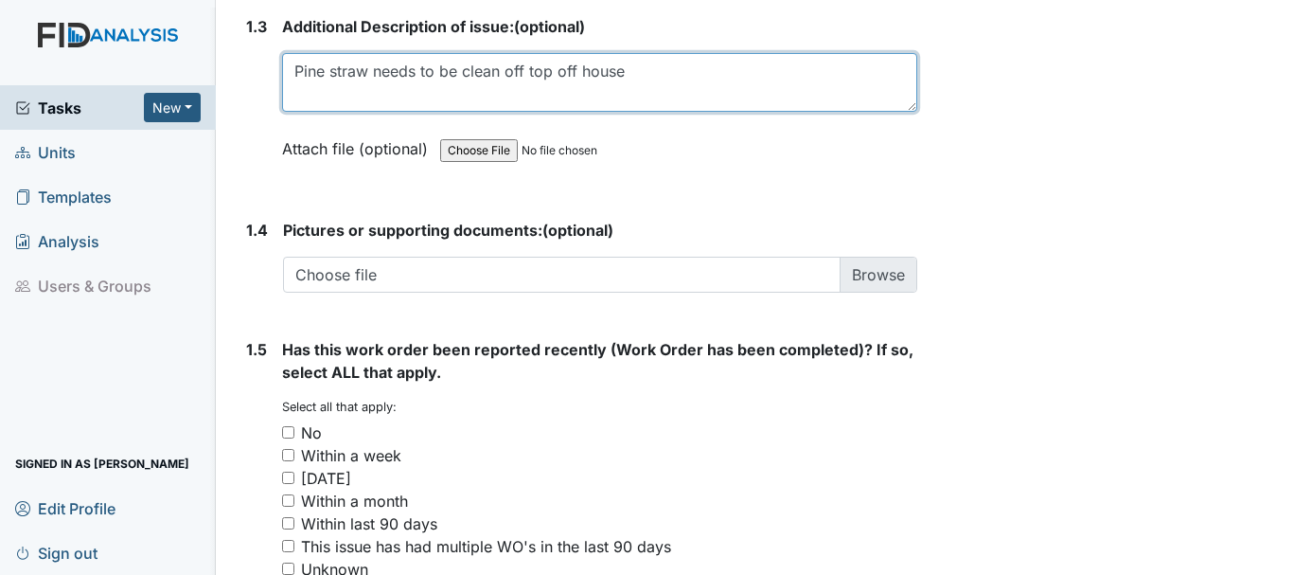
scroll to position [1420, 0]
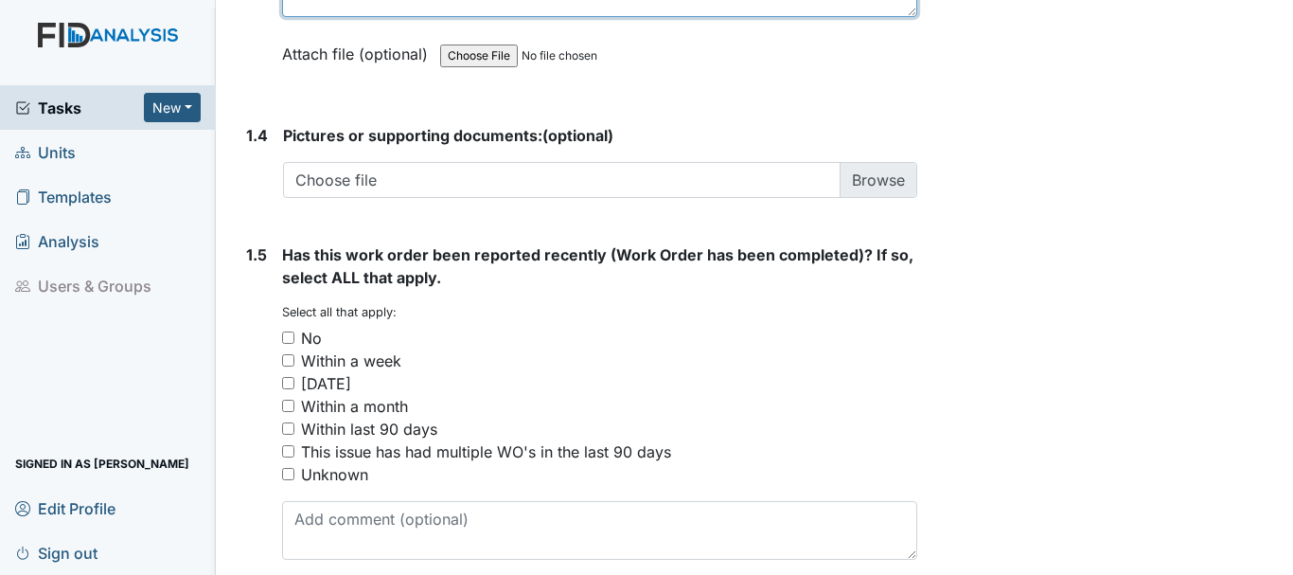
type textarea "Pine straw needs to be clean off top off house"
click at [285, 344] on div "No" at bounding box center [599, 338] width 635 height 23
click at [292, 340] on input "No" at bounding box center [288, 337] width 12 height 12
checkbox input "true"
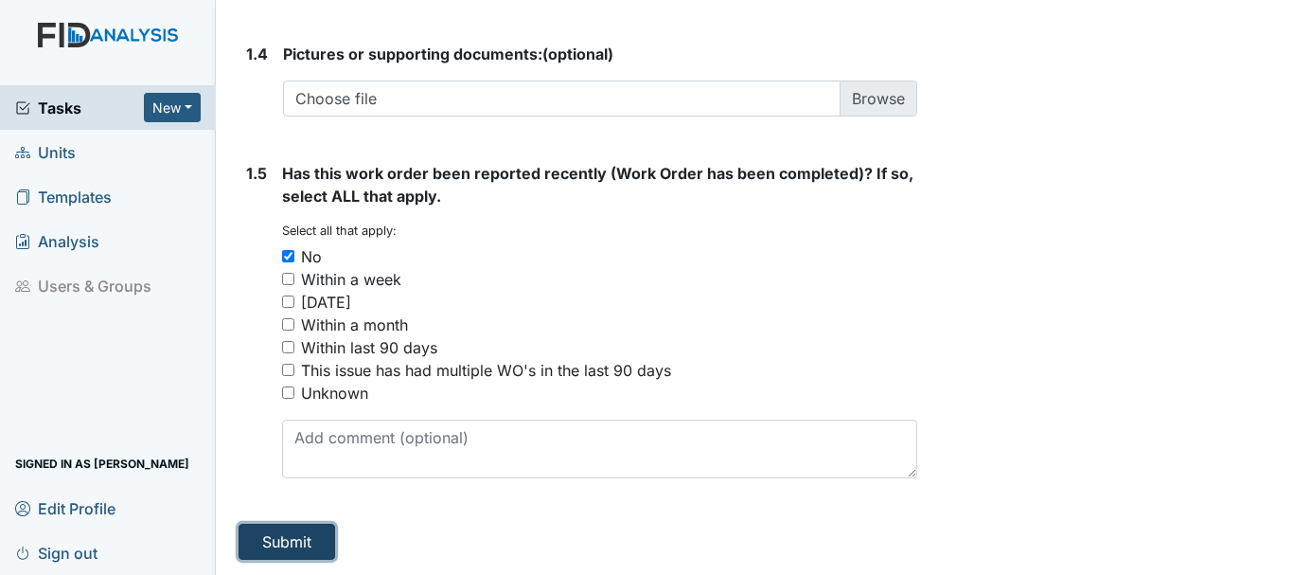
click at [309, 538] on button "Submit" at bounding box center [287, 542] width 97 height 36
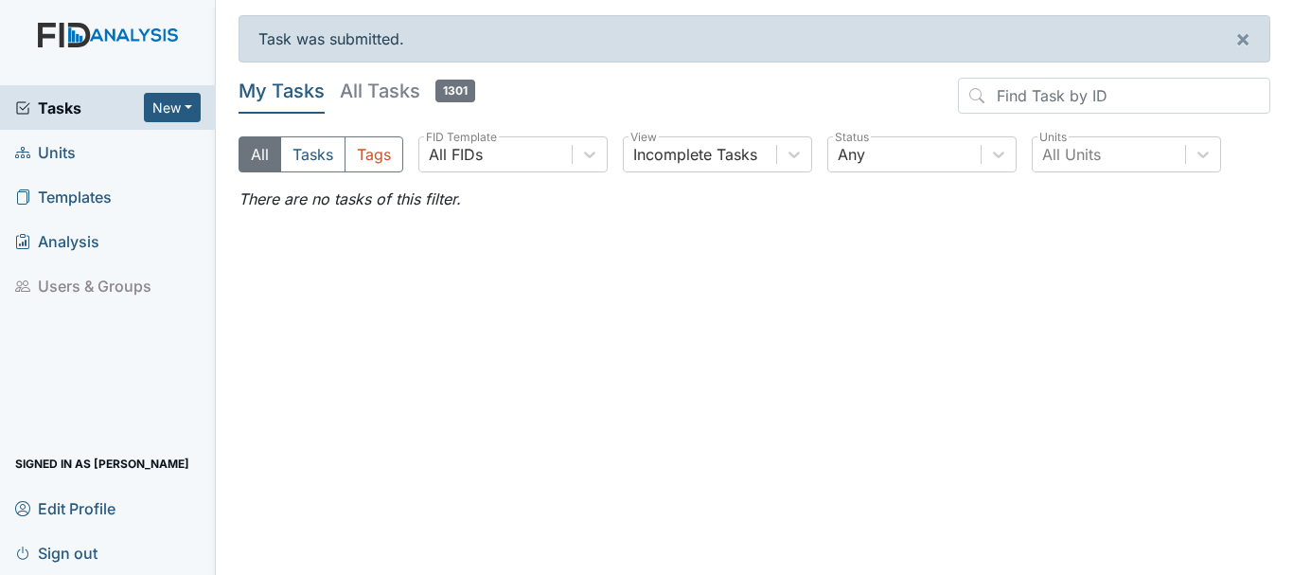
click at [64, 154] on span "Units" at bounding box center [45, 151] width 61 height 29
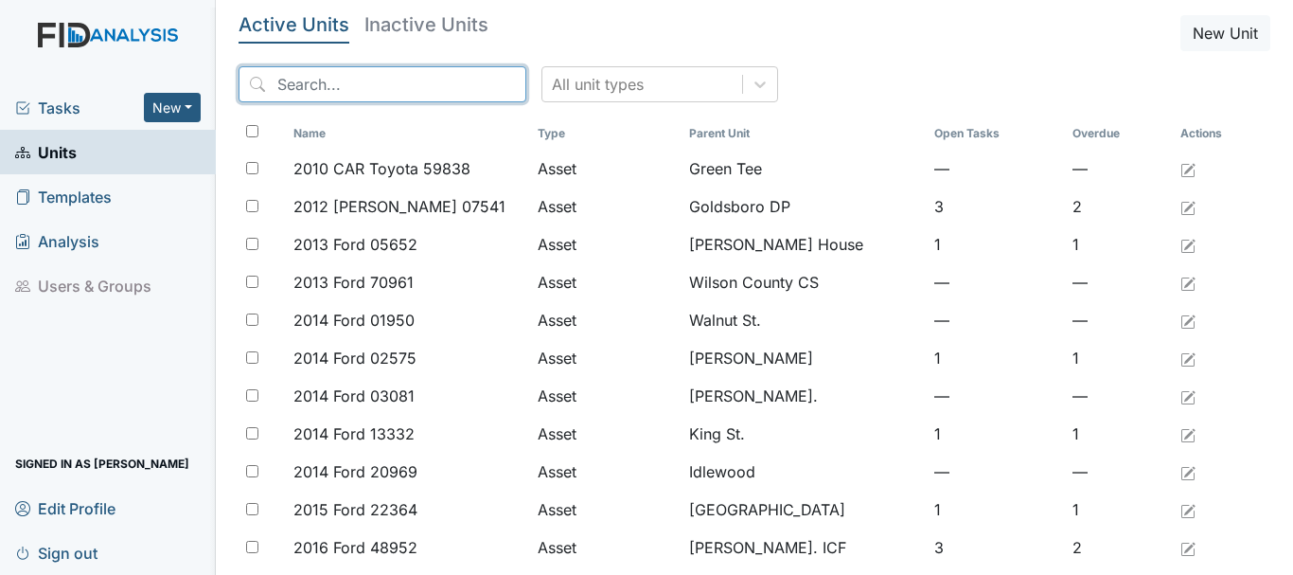
click at [352, 97] on input "search" at bounding box center [383, 84] width 288 height 36
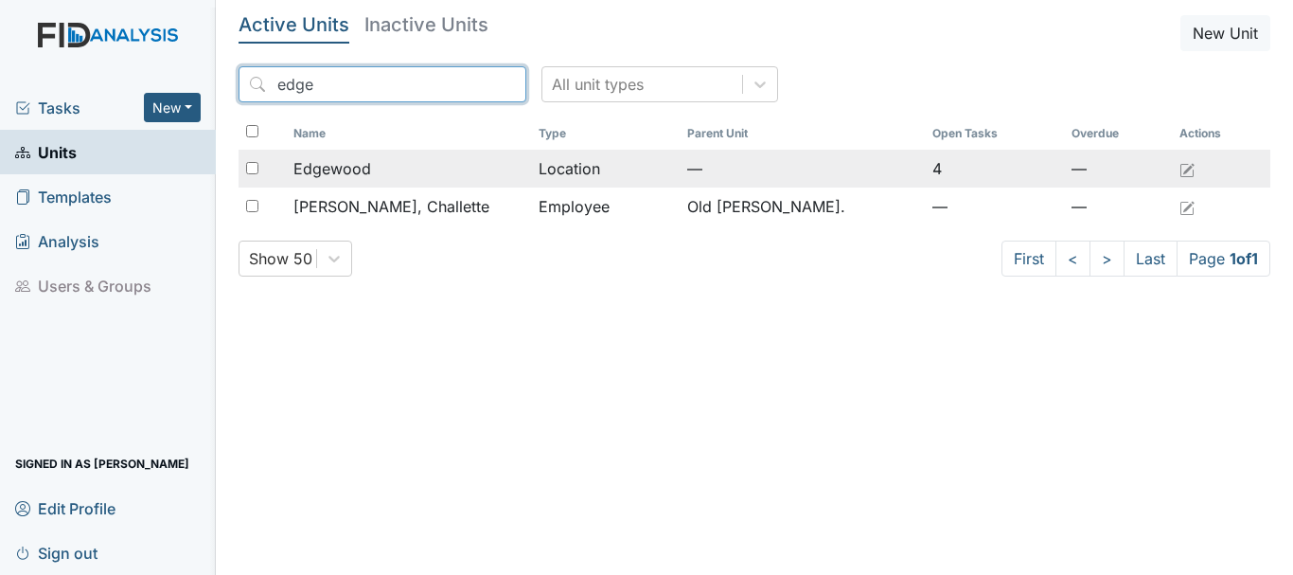
type input "edge"
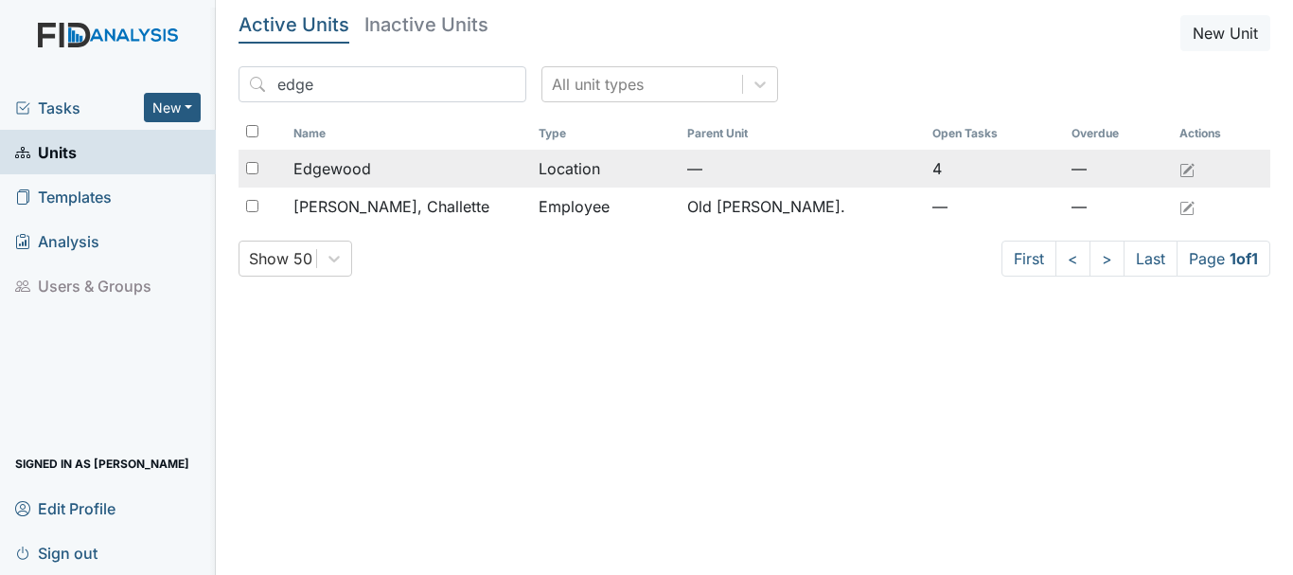
click at [251, 168] on input "checkbox" at bounding box center [252, 168] width 12 height 12
checkbox input "true"
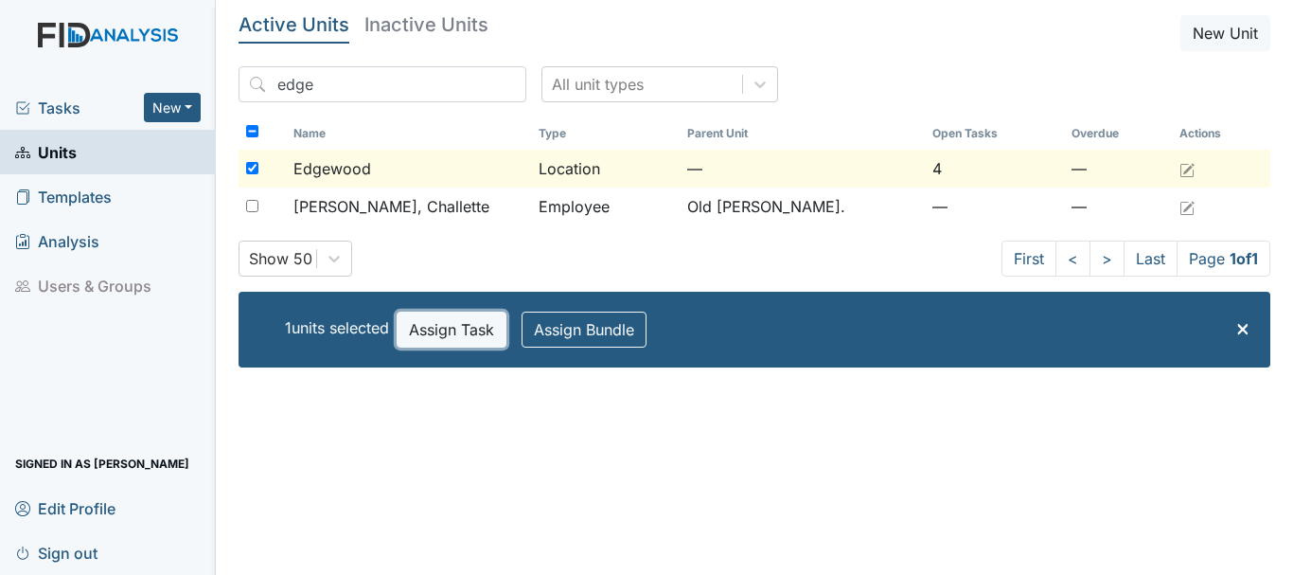
click at [424, 328] on button "Assign Task" at bounding box center [452, 329] width 110 height 36
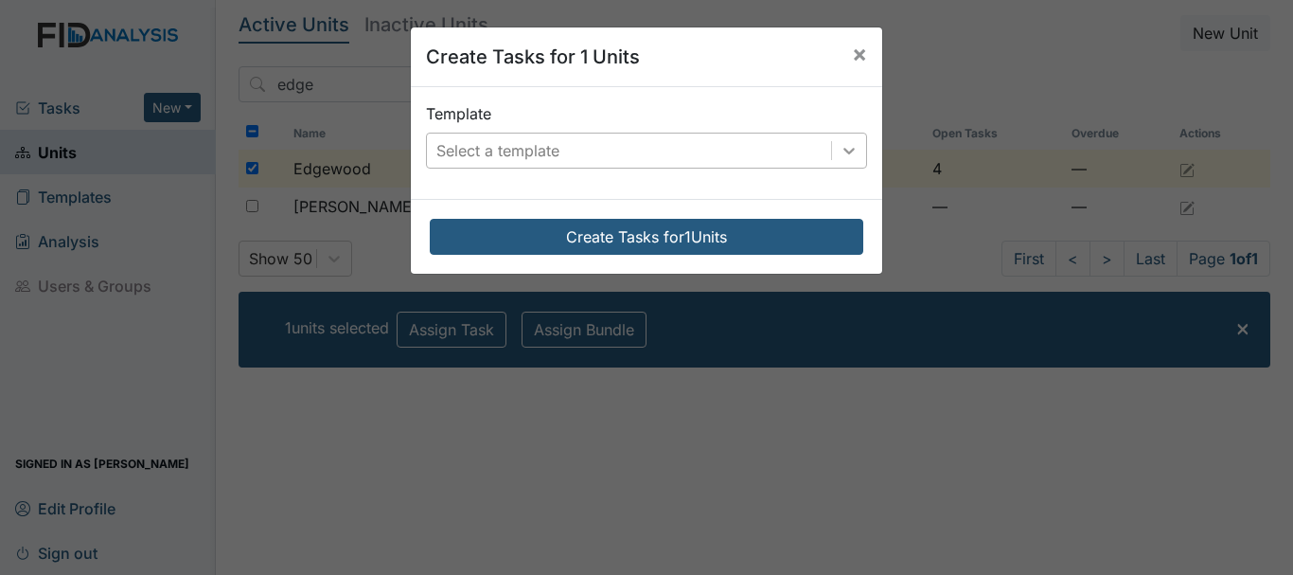
click at [840, 151] on icon at bounding box center [849, 150] width 19 height 19
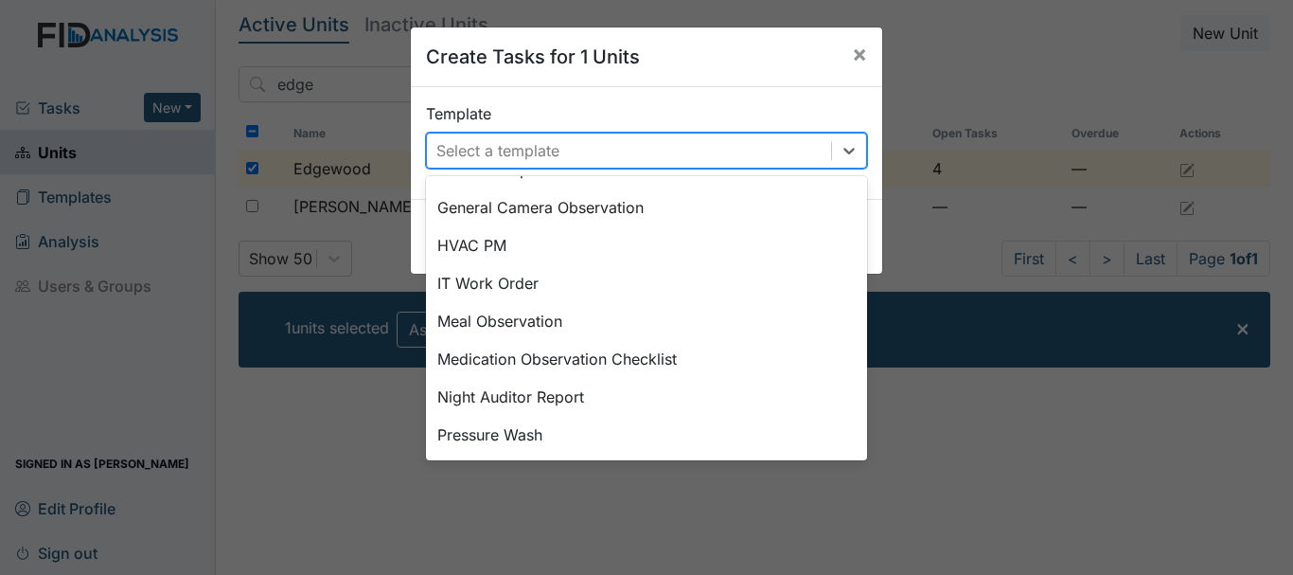
scroll to position [879, 0]
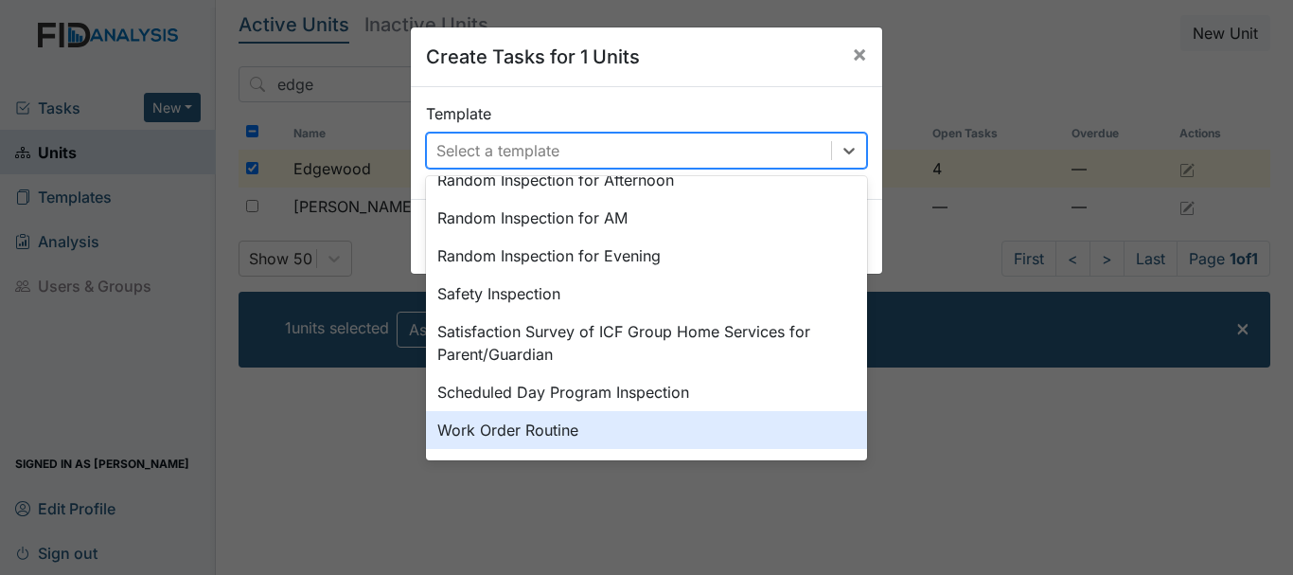
click at [473, 432] on div "Work Order Routine" at bounding box center [646, 430] width 441 height 38
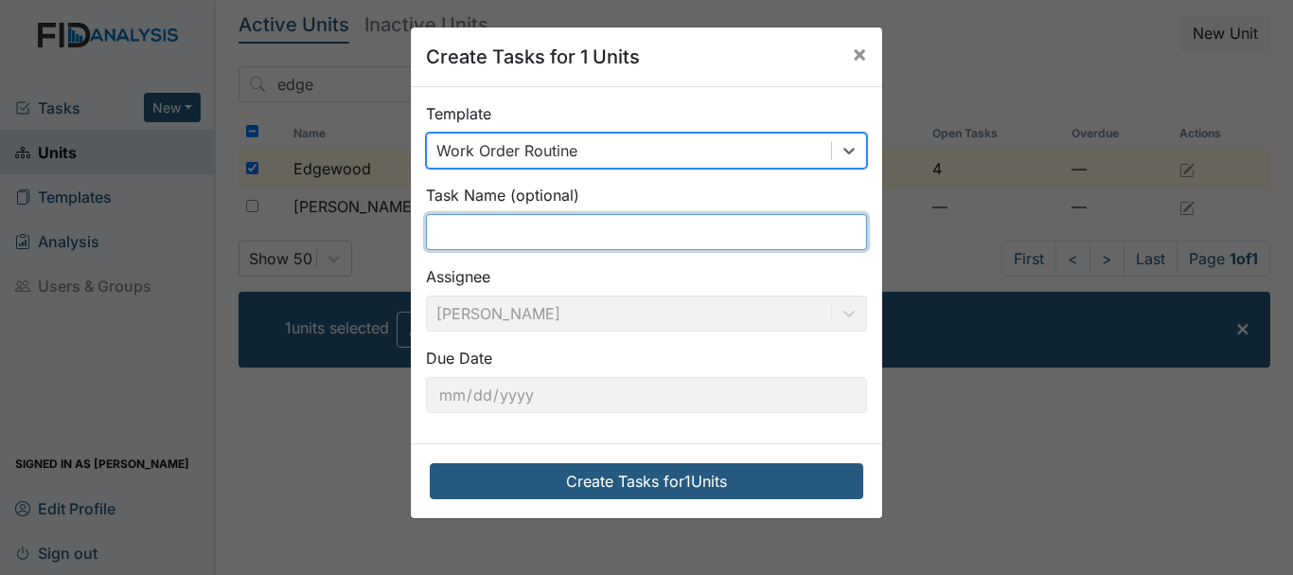
click at [489, 235] on input "text" at bounding box center [646, 232] width 441 height 36
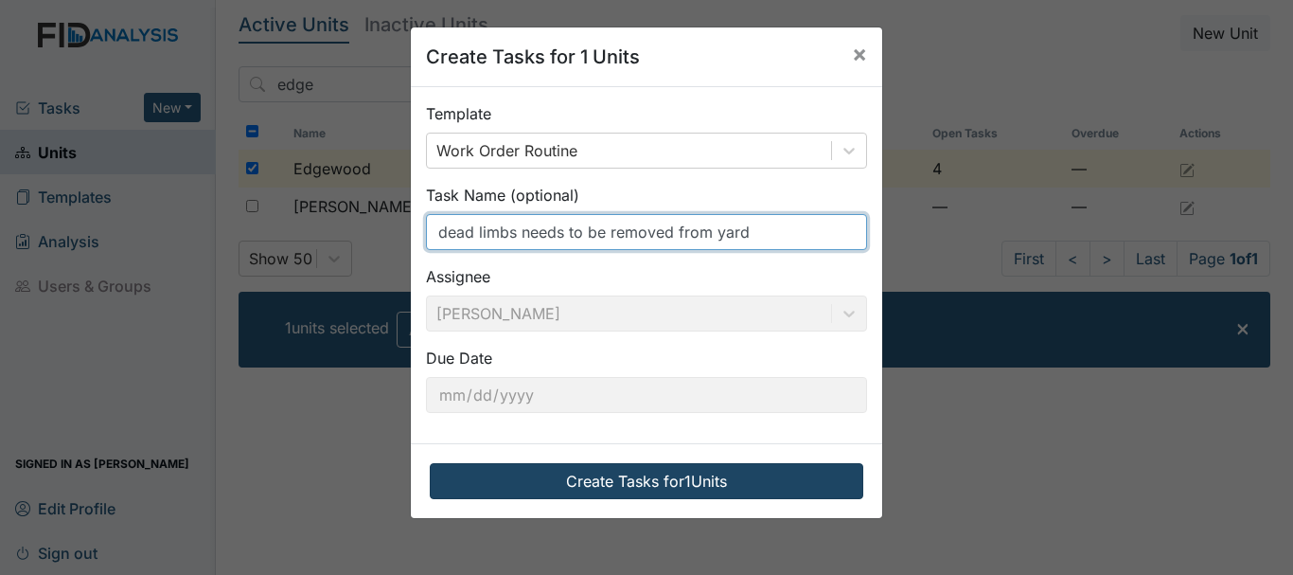
type input "dead limbs needs to be removed from yard"
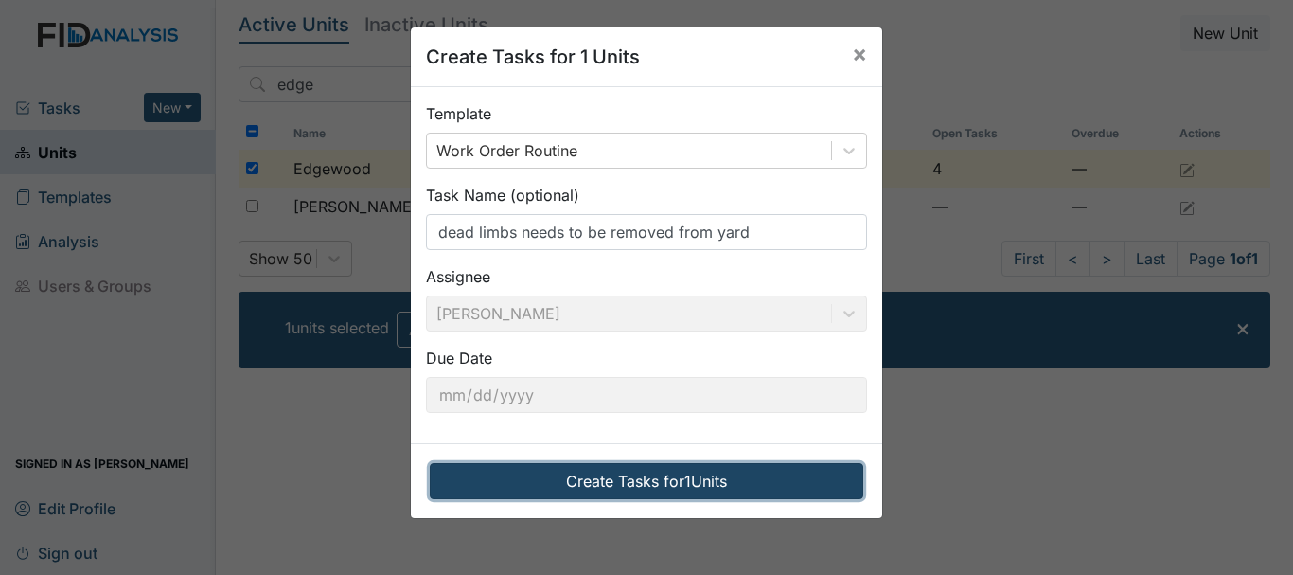
click at [626, 475] on button "Create Tasks for 1 Units" at bounding box center [647, 481] width 434 height 36
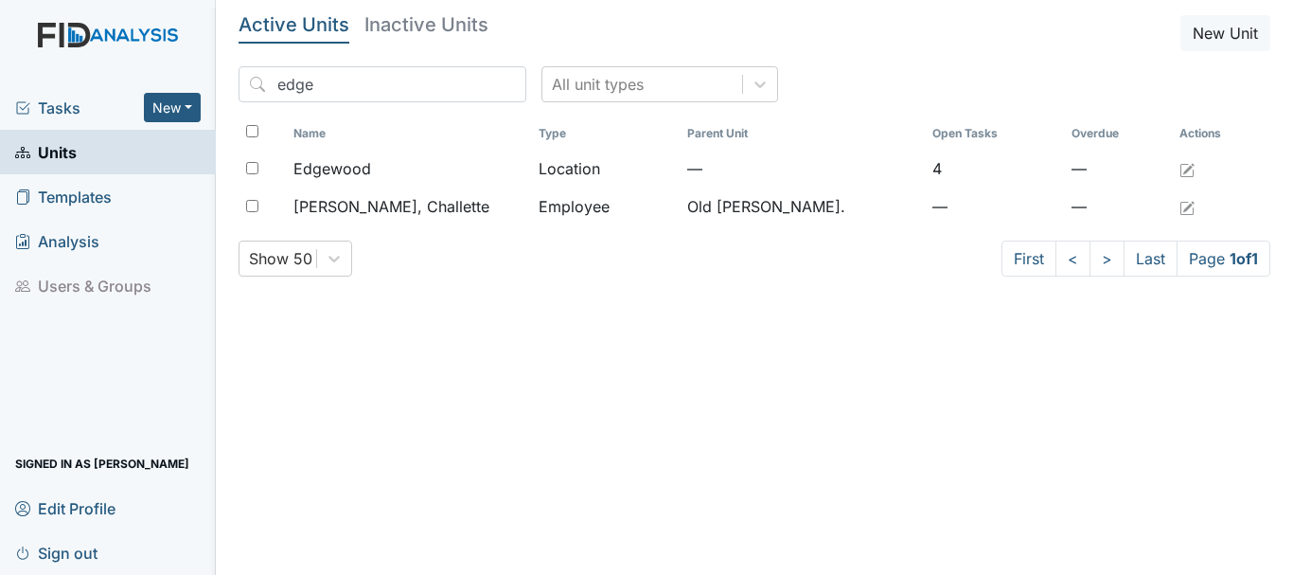
click at [57, 106] on span "Tasks" at bounding box center [79, 108] width 129 height 23
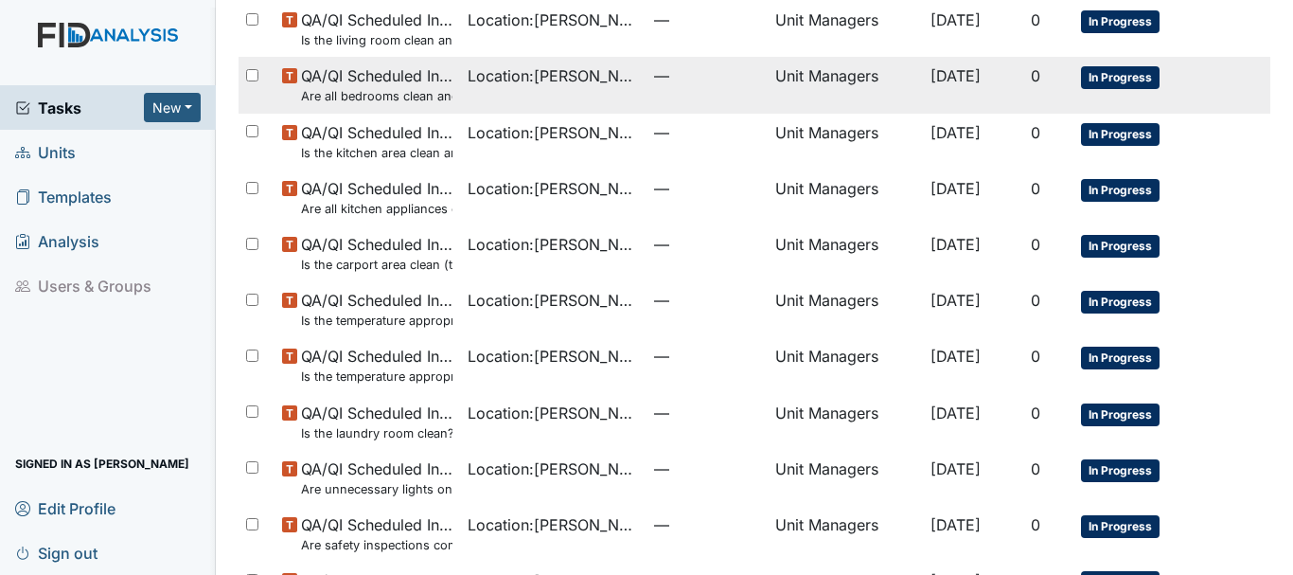
scroll to position [1345, 0]
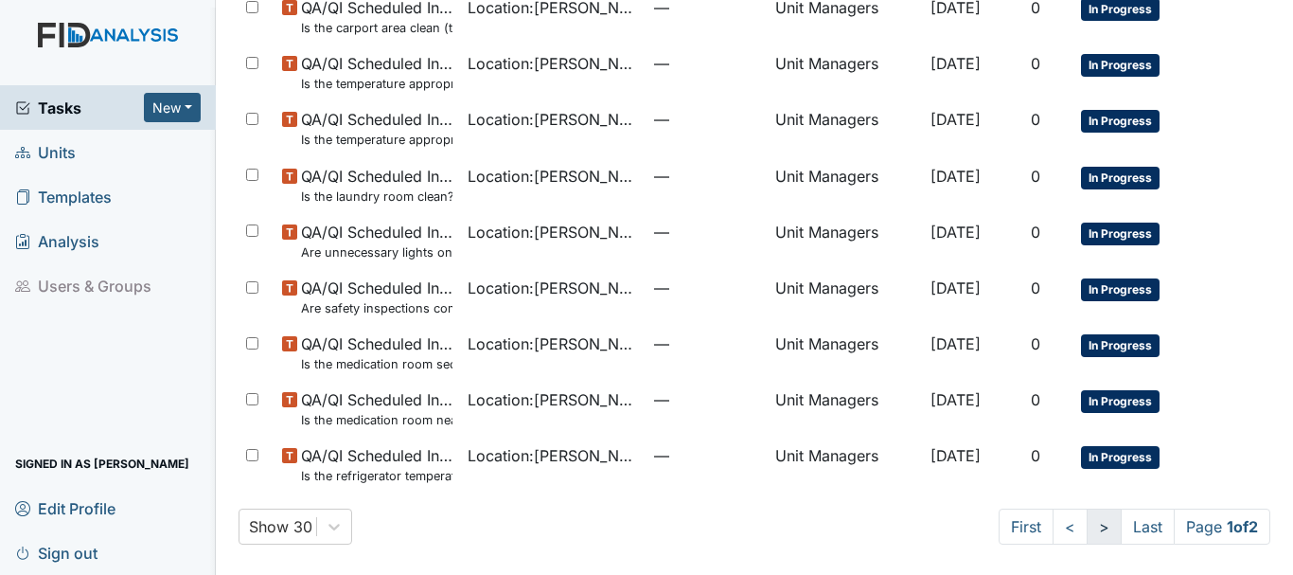
click at [1087, 524] on link ">" at bounding box center [1104, 526] width 35 height 36
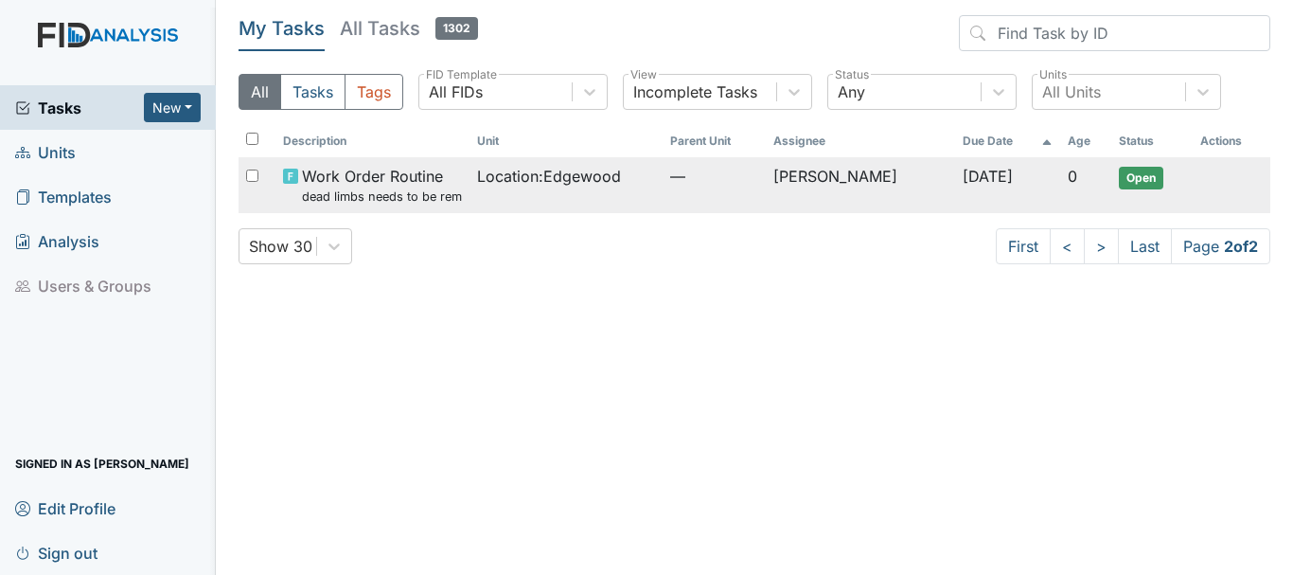
click at [417, 185] on span "Work Order Routine dead limbs needs to be removed from yard" at bounding box center [381, 185] width 159 height 41
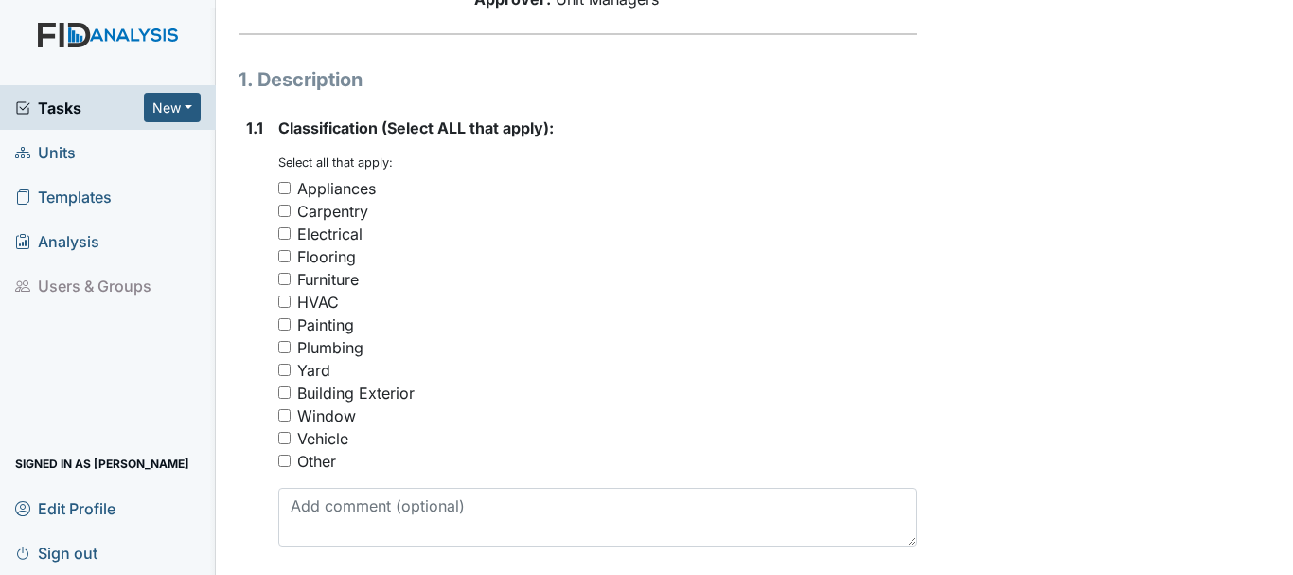
scroll to position [284, 0]
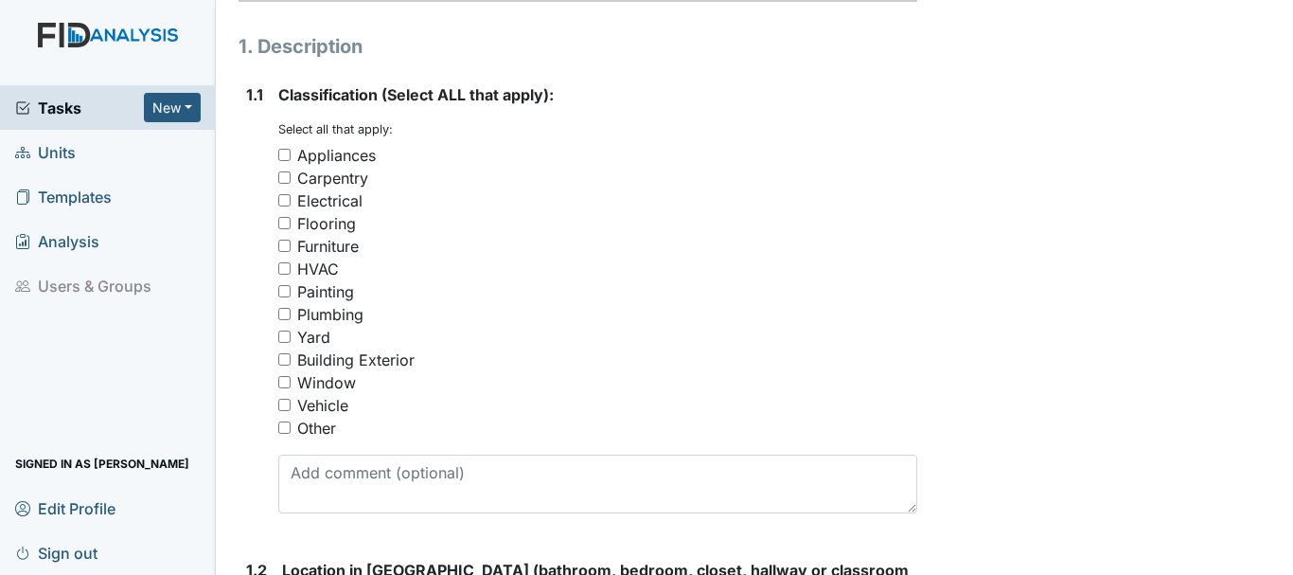
click at [284, 340] on input "Yard" at bounding box center [284, 336] width 12 height 12
checkbox input "true"
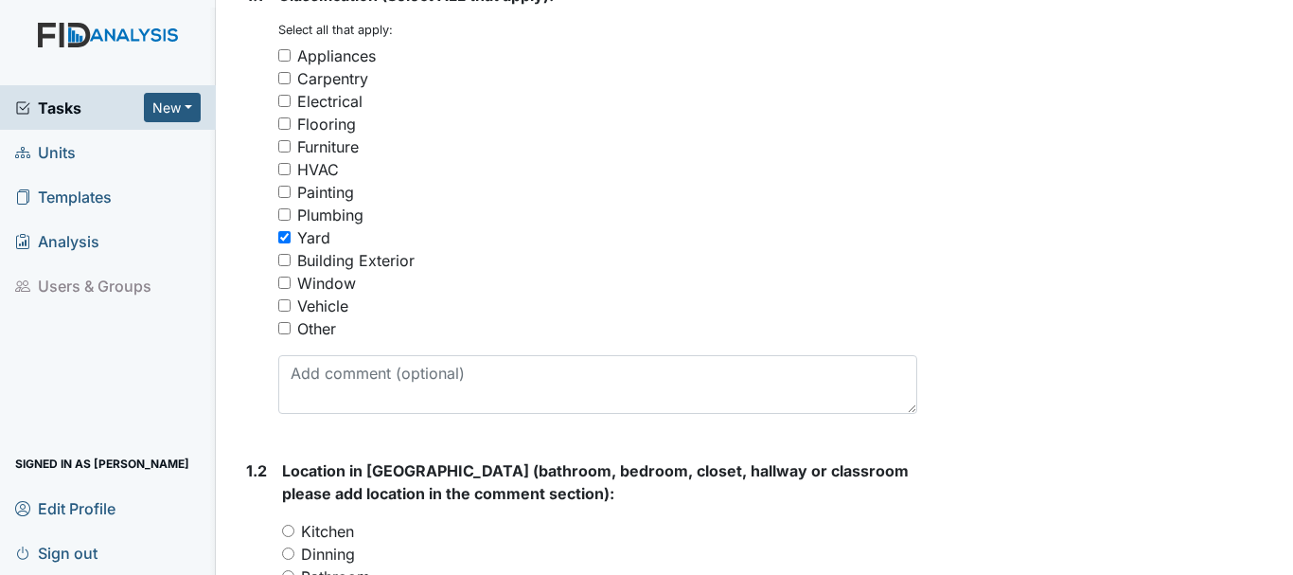
scroll to position [757, 0]
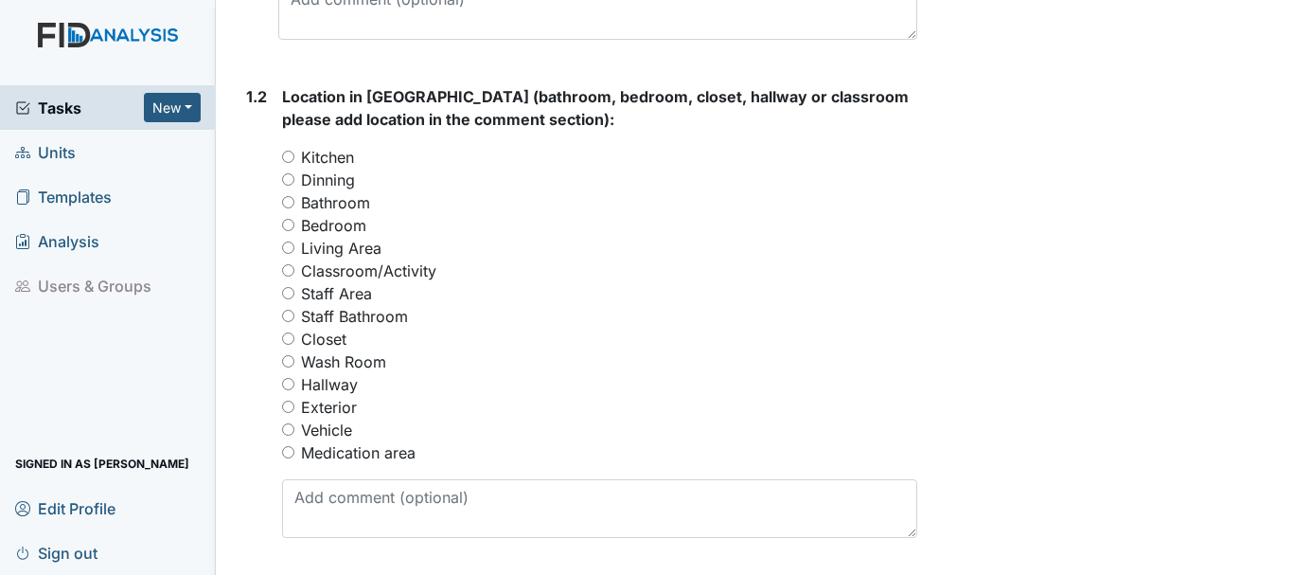
click at [290, 408] on input "Exterior" at bounding box center [288, 406] width 12 height 12
radio input "true"
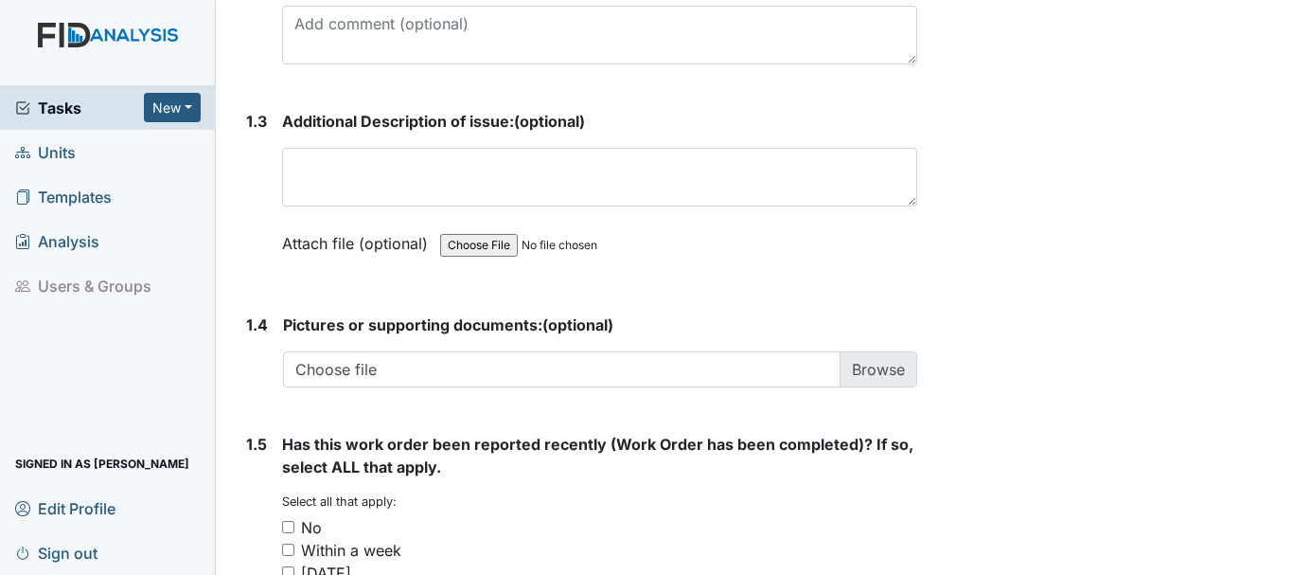
scroll to position [1136, 0]
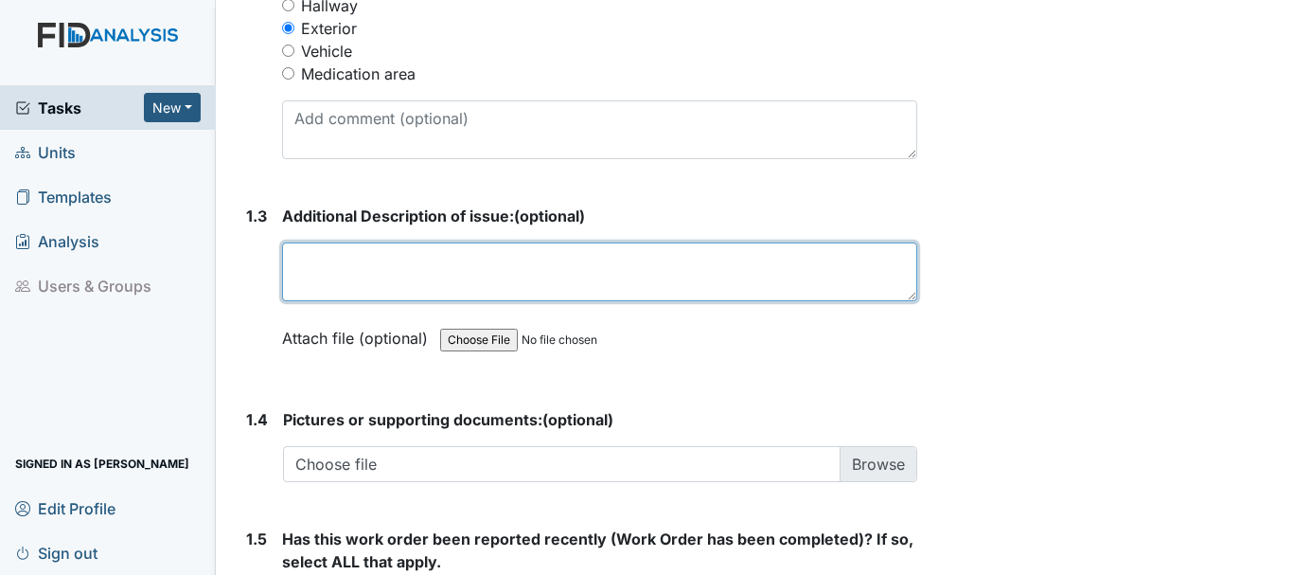
click at [418, 277] on textarea at bounding box center [599, 271] width 635 height 59
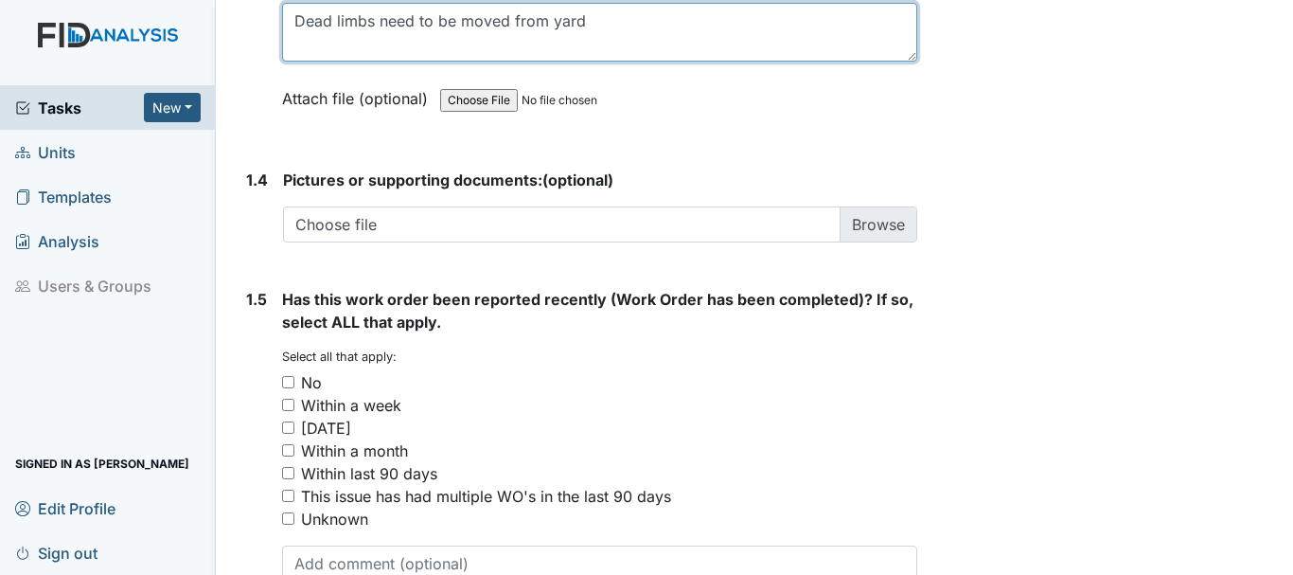
scroll to position [1420, 0]
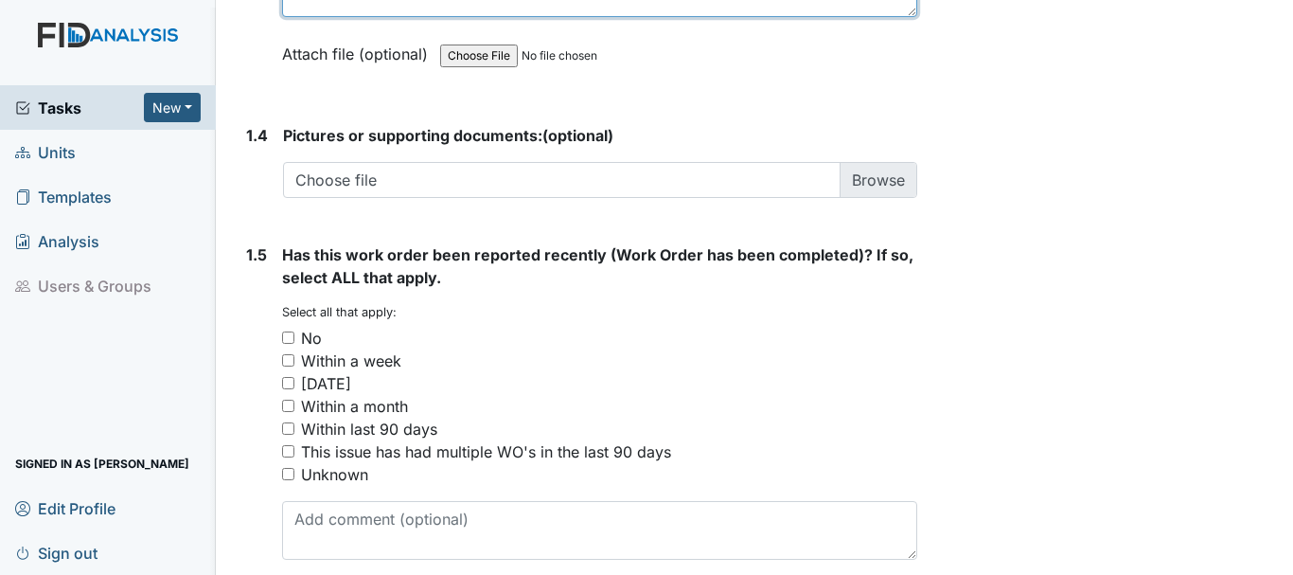
type textarea "Dead limbs need to be moved from yard"
click at [292, 339] on input "No" at bounding box center [288, 337] width 12 height 12
checkbox input "true"
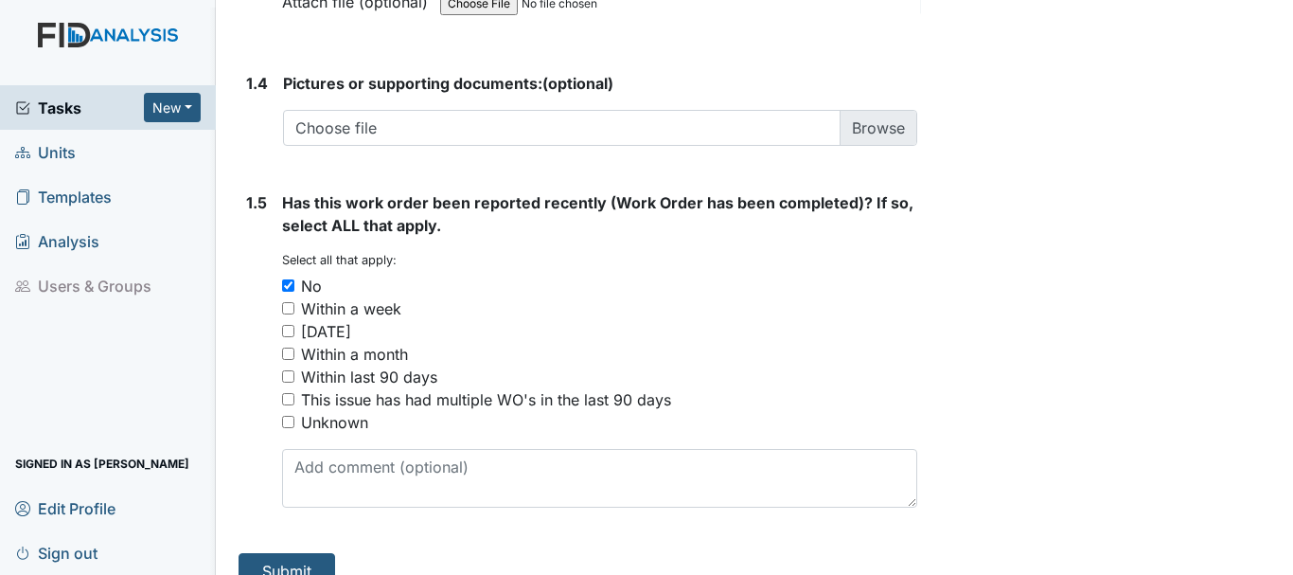
scroll to position [1501, 0]
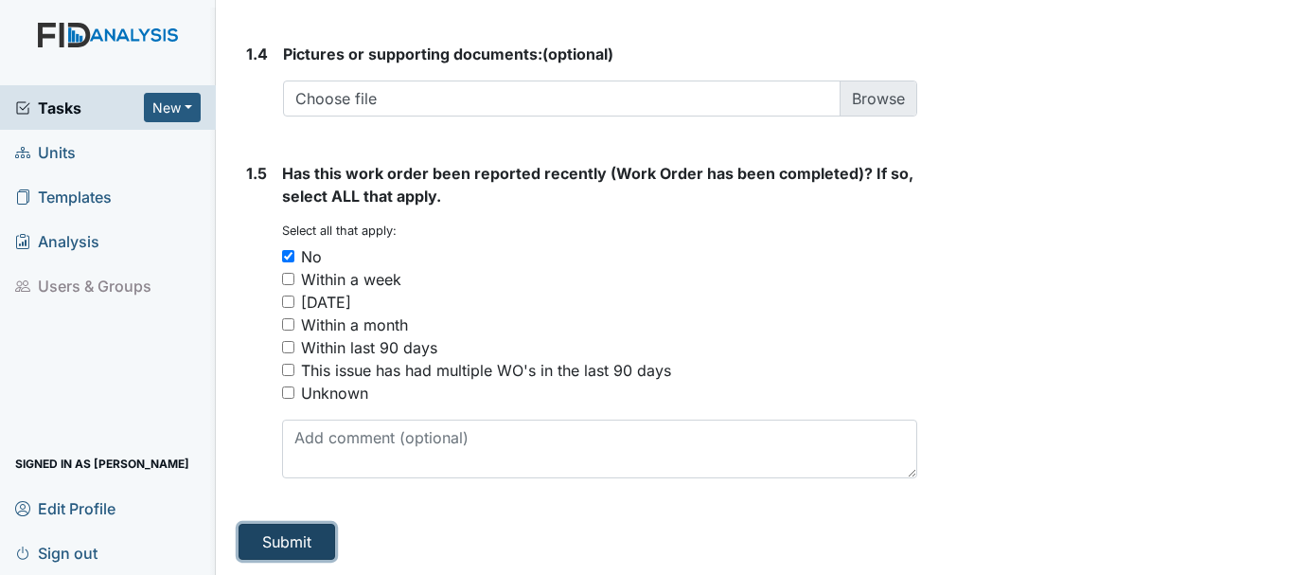
click at [275, 544] on button "Submit" at bounding box center [287, 542] width 97 height 36
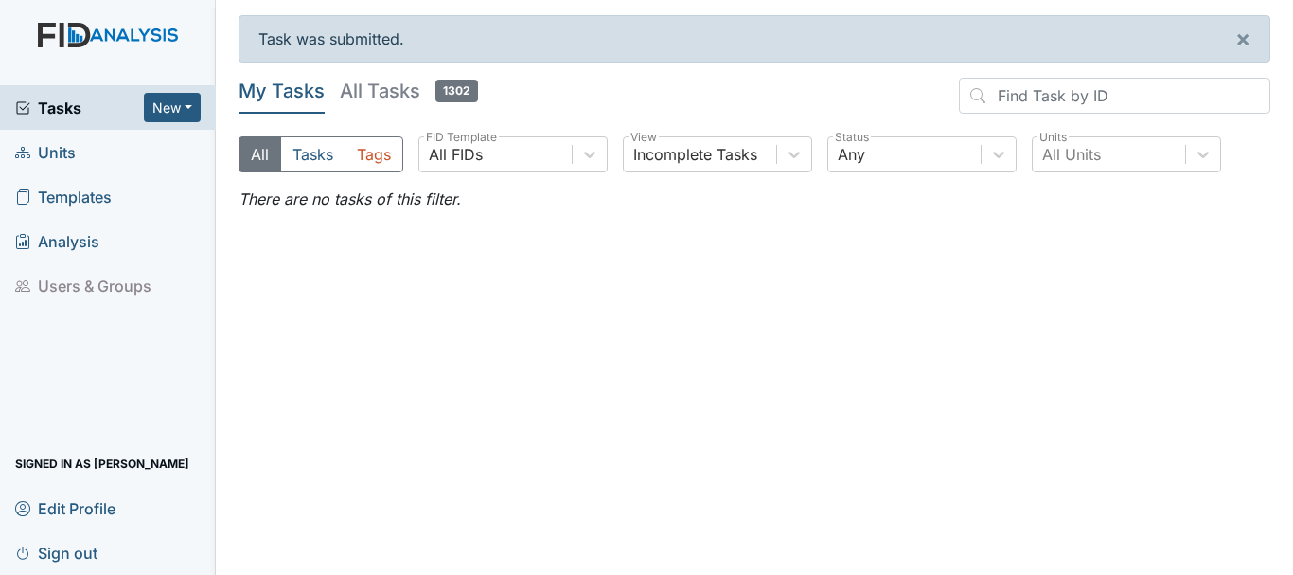
click at [55, 153] on span "Units" at bounding box center [45, 151] width 61 height 29
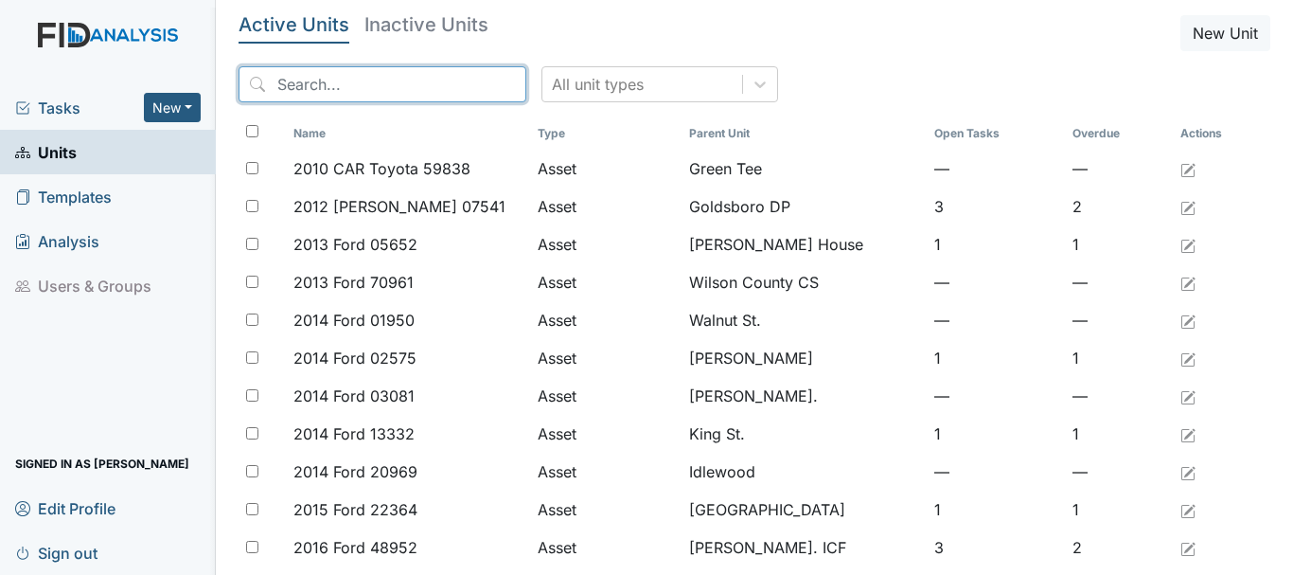
click at [314, 84] on input "search" at bounding box center [383, 84] width 288 height 36
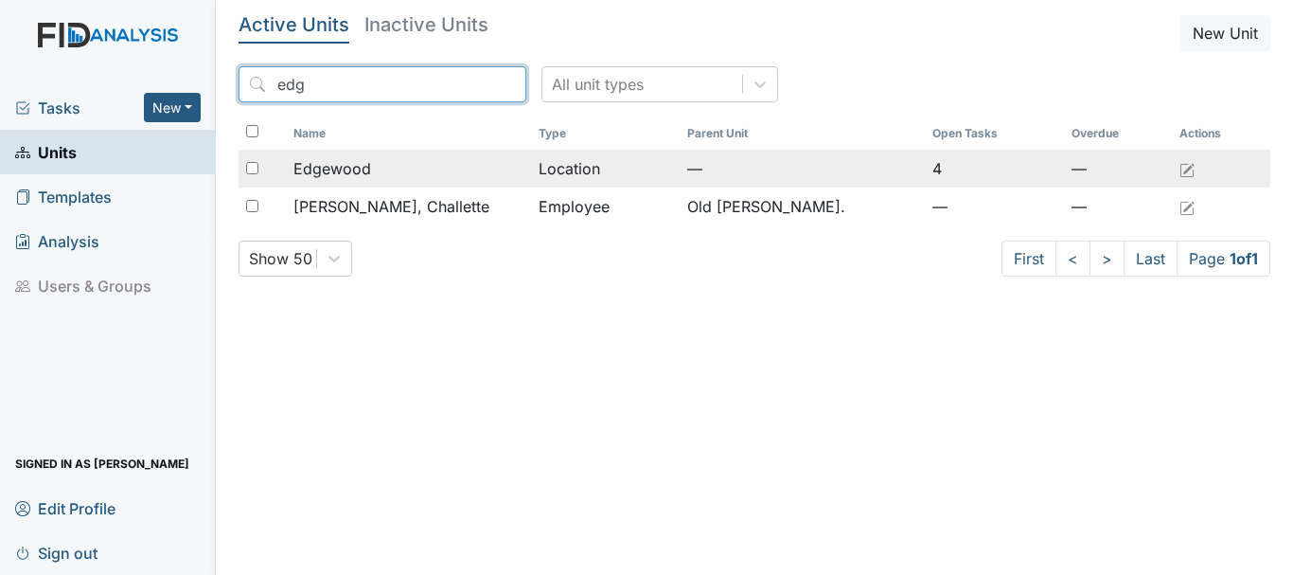
type input "edg"
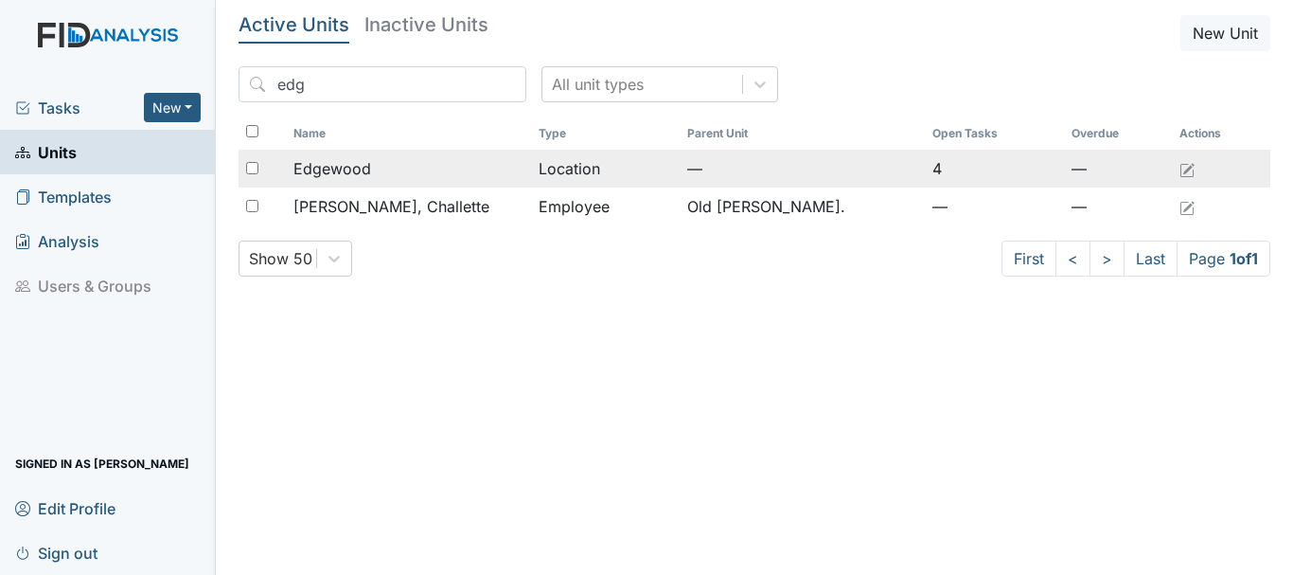
click at [254, 169] on input "checkbox" at bounding box center [252, 168] width 12 height 12
checkbox input "true"
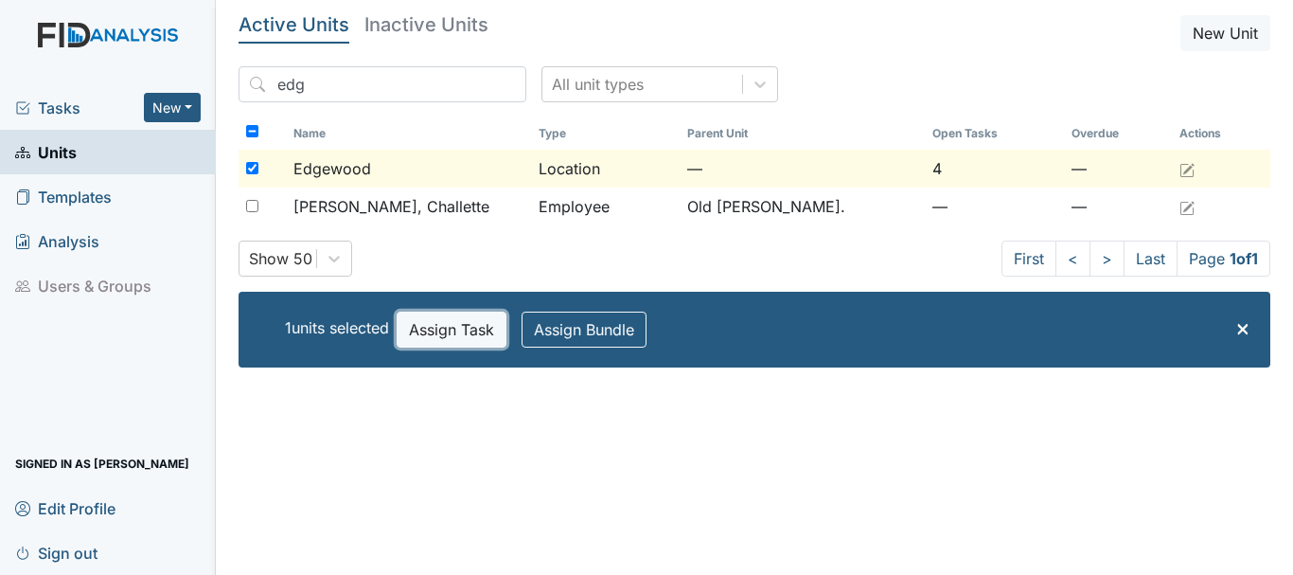
click at [443, 317] on button "Assign Task" at bounding box center [452, 329] width 110 height 36
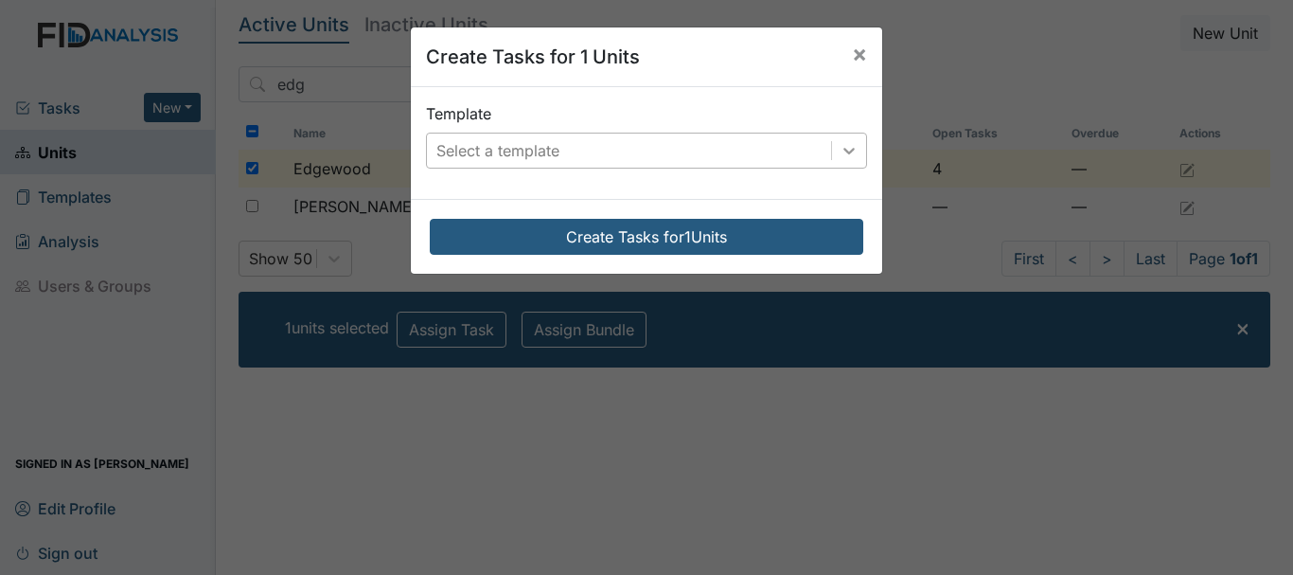
click at [844, 149] on icon at bounding box center [849, 150] width 19 height 19
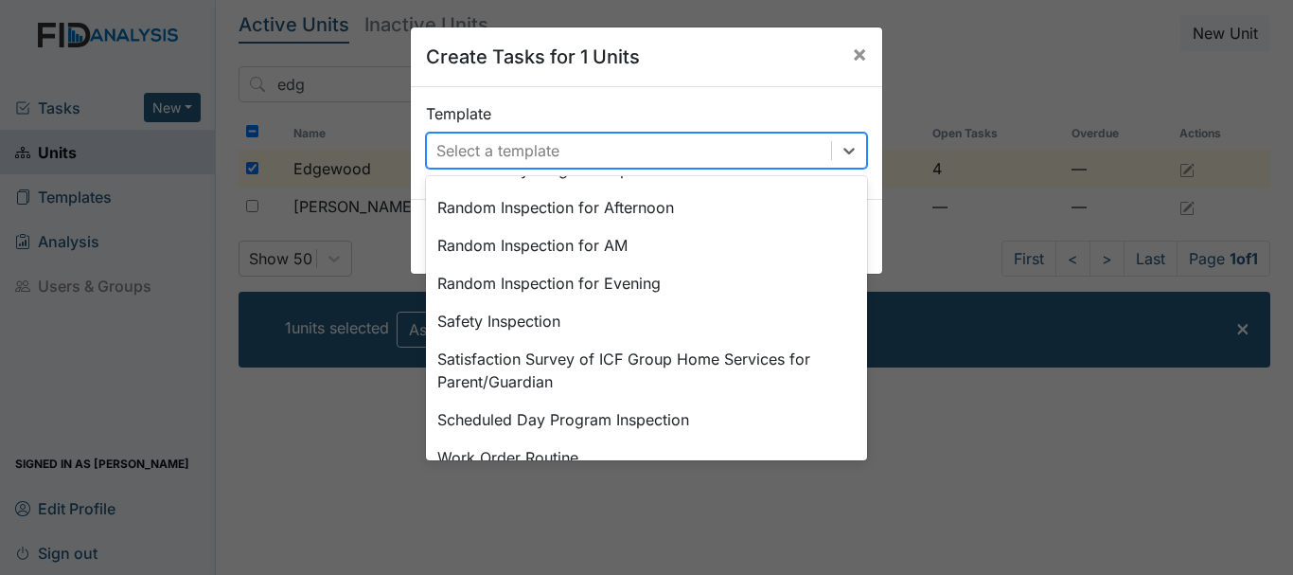
scroll to position [879, 0]
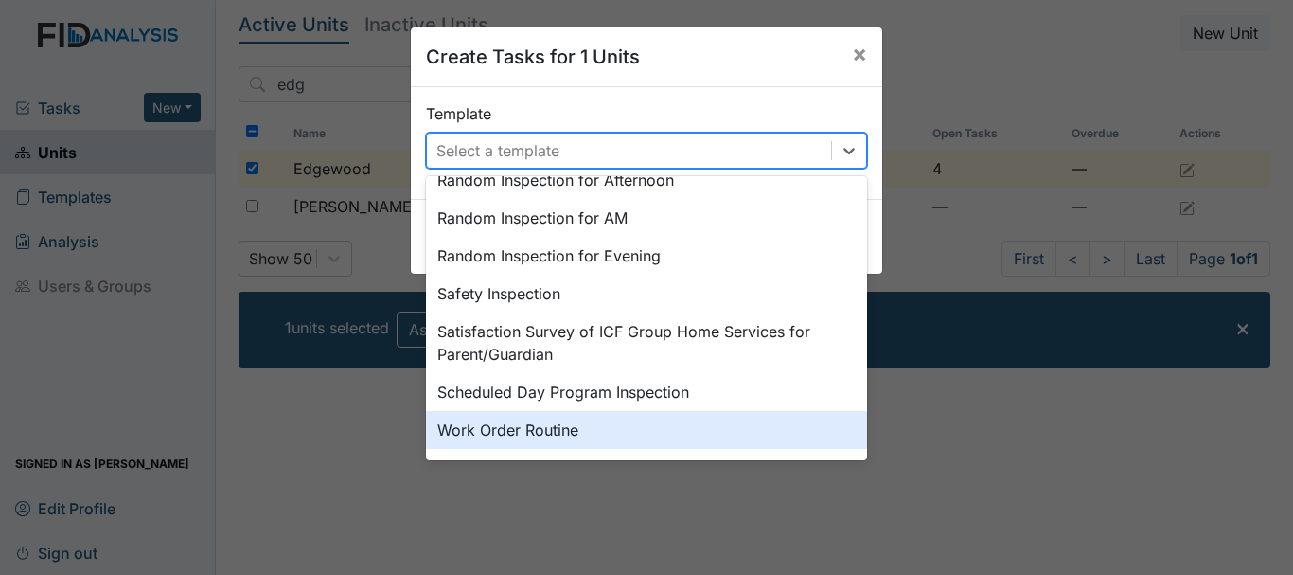
click at [479, 432] on div "Work Order Routine" at bounding box center [646, 430] width 441 height 38
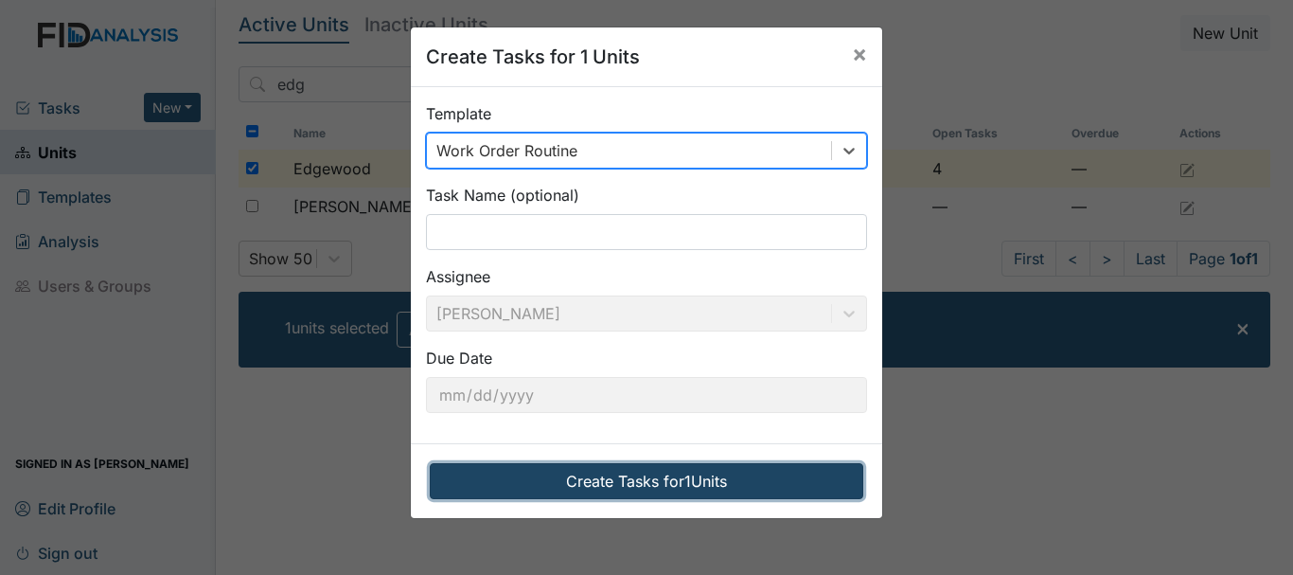
click at [622, 478] on button "Create Tasks for 1 Units" at bounding box center [647, 481] width 434 height 36
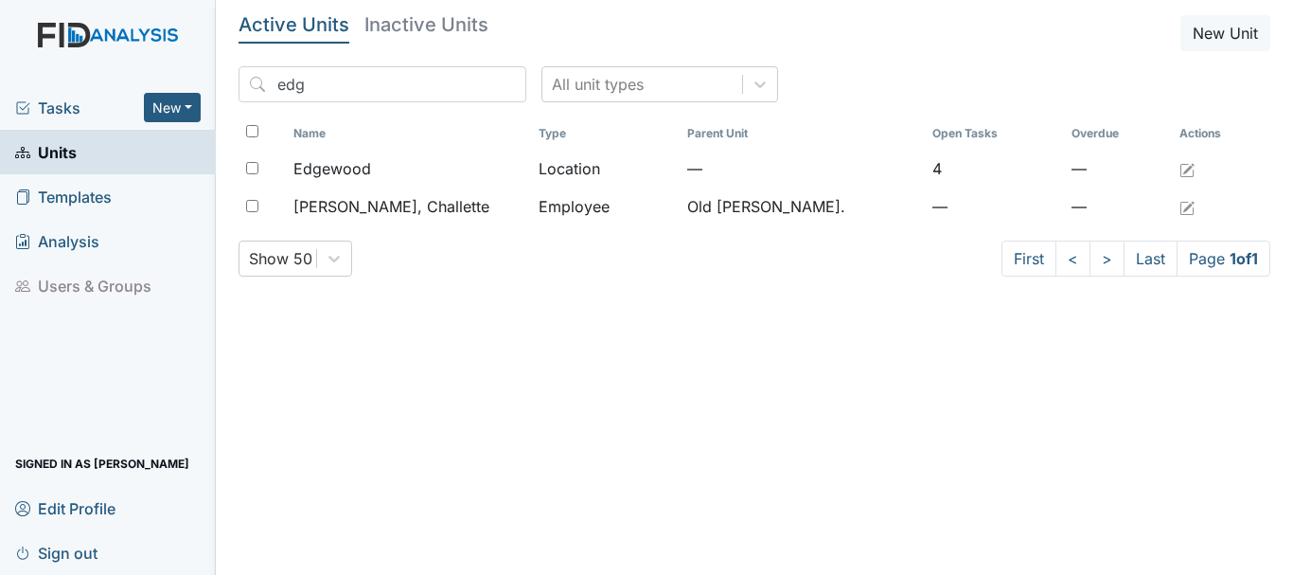
click at [50, 107] on span "Tasks" at bounding box center [79, 108] width 129 height 23
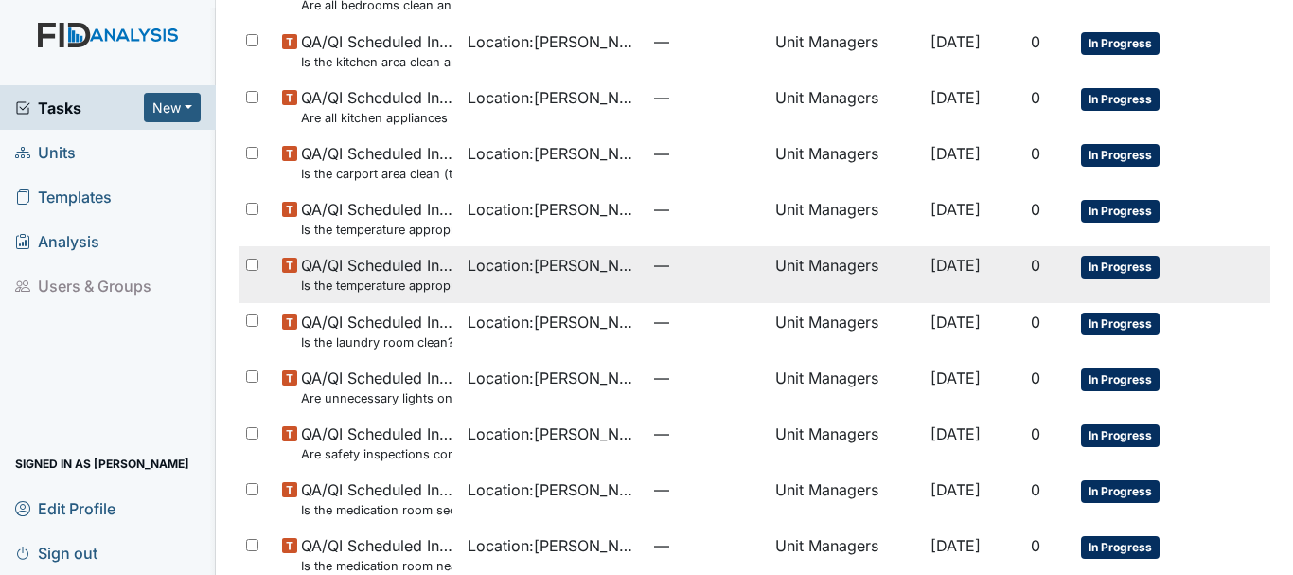
scroll to position [1345, 0]
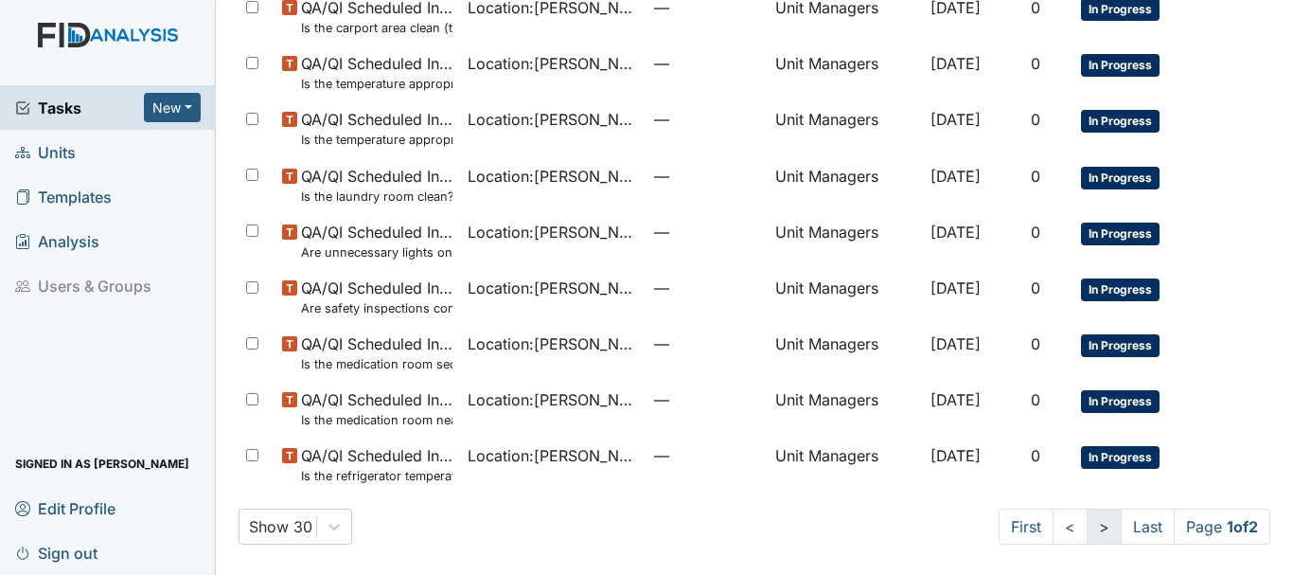
click at [1087, 528] on link ">" at bounding box center [1104, 526] width 35 height 36
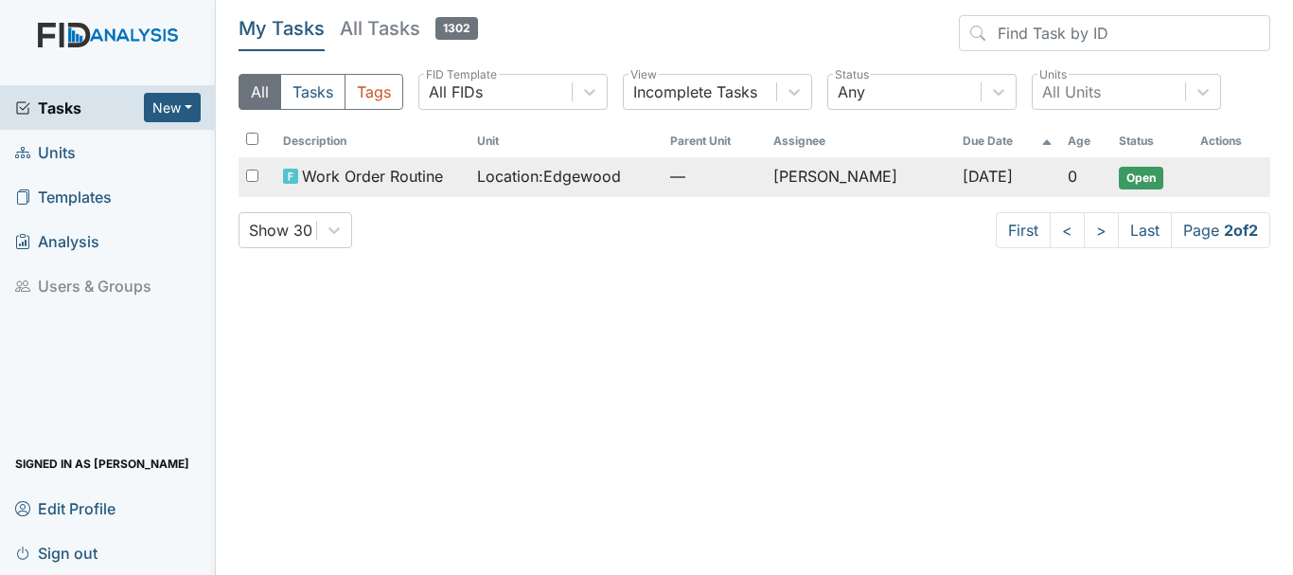
click at [409, 181] on span "Work Order Routine" at bounding box center [372, 176] width 141 height 23
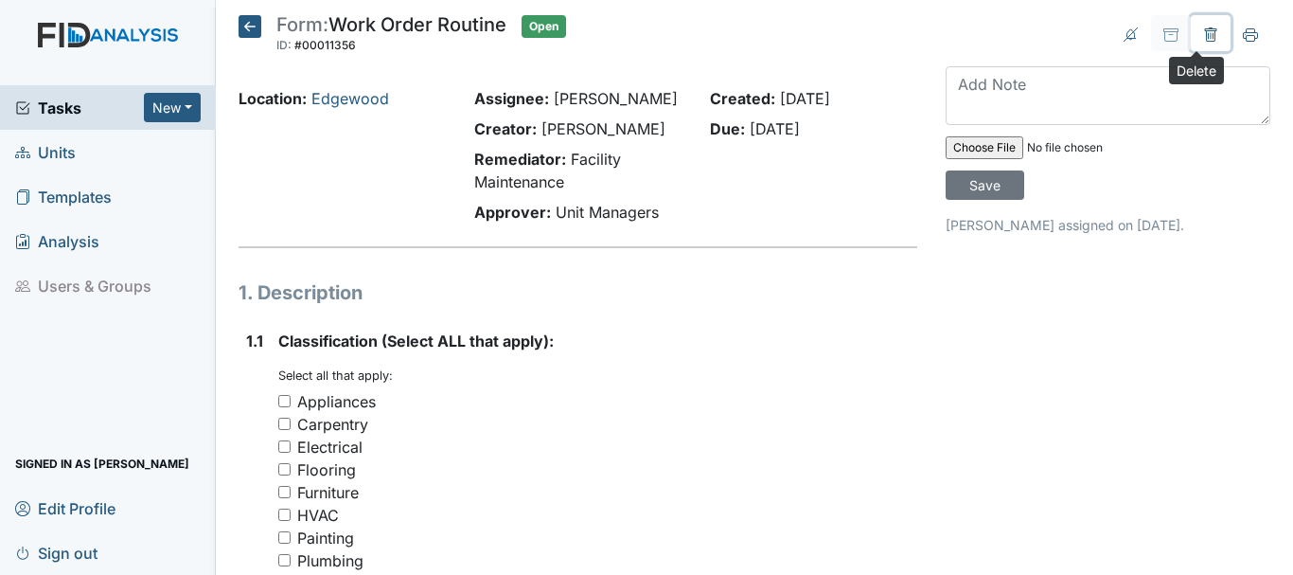
click at [1208, 35] on icon at bounding box center [1211, 35] width 6 height 7
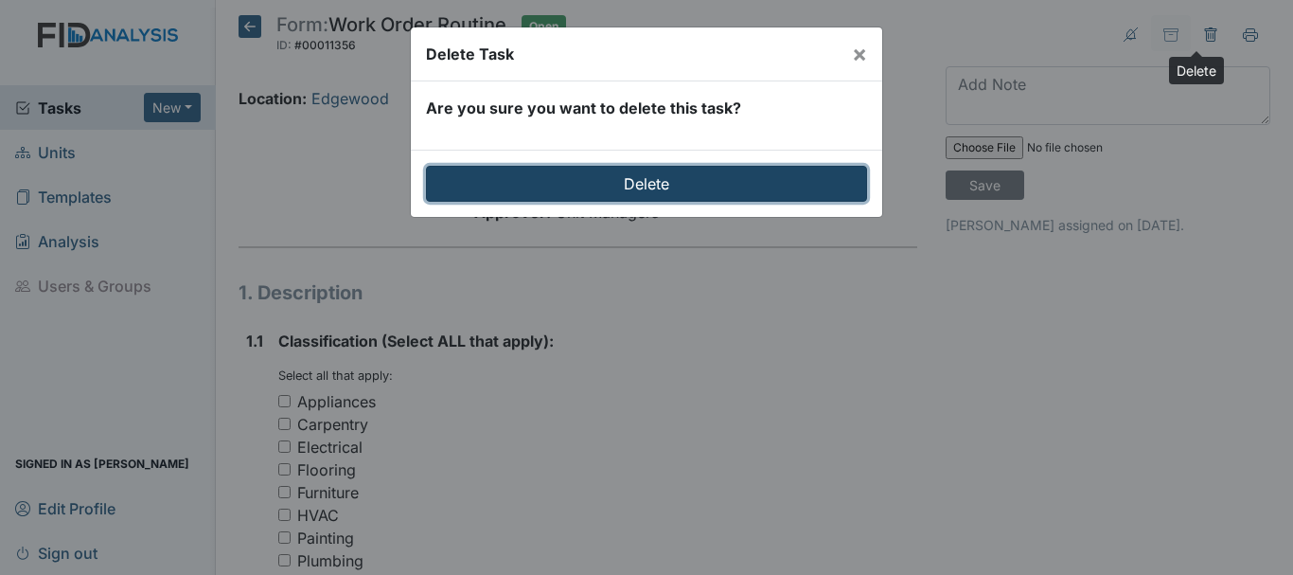
click at [663, 186] on input "Delete" at bounding box center [646, 184] width 441 height 36
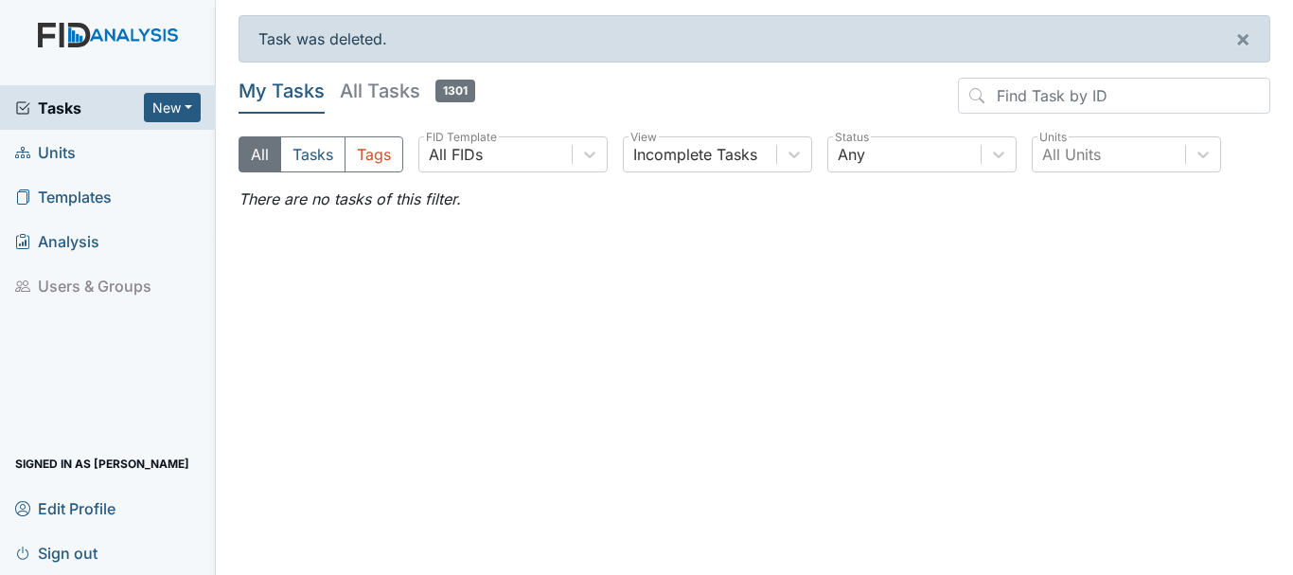
click at [56, 150] on span "Units" at bounding box center [45, 151] width 61 height 29
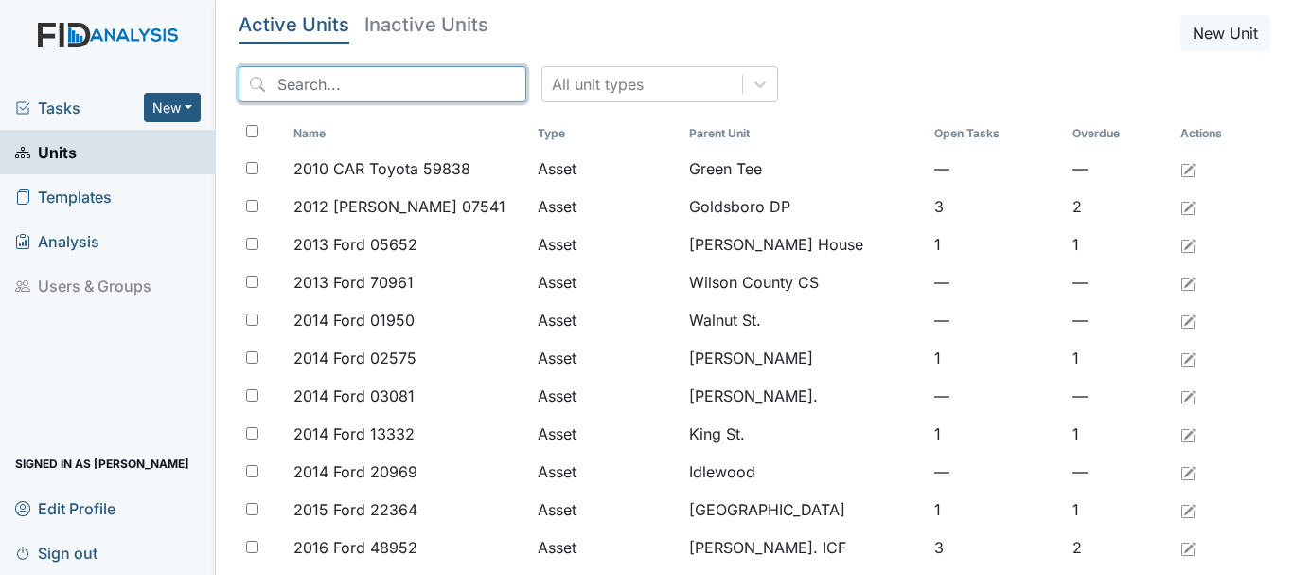
click at [286, 88] on input "search" at bounding box center [383, 84] width 288 height 36
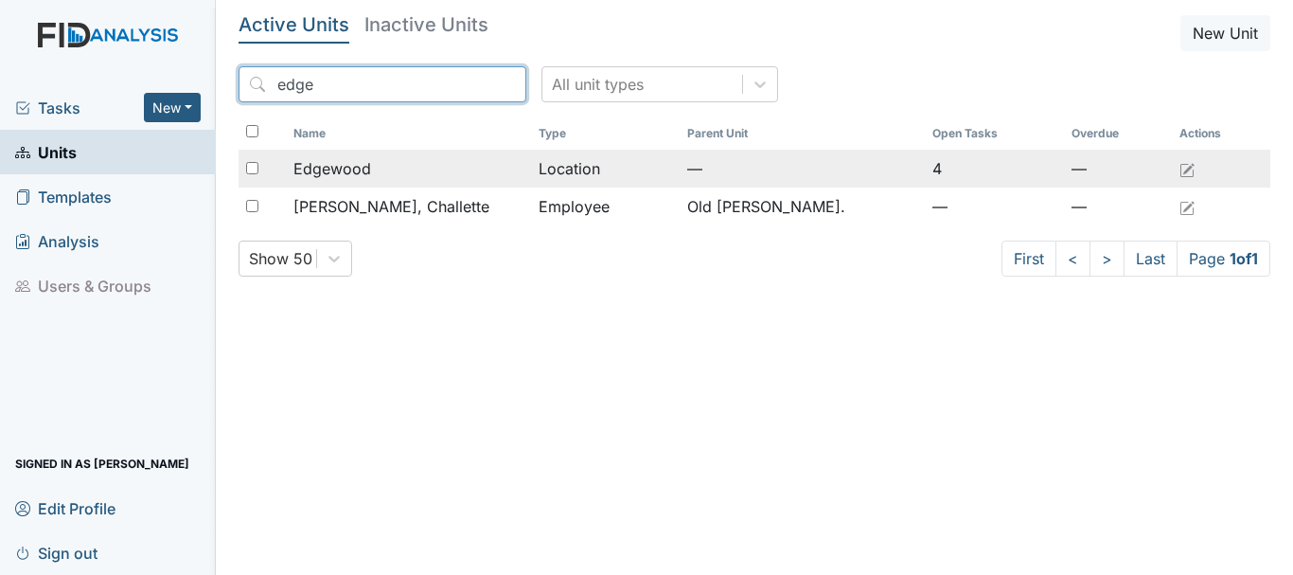
type input "edge"
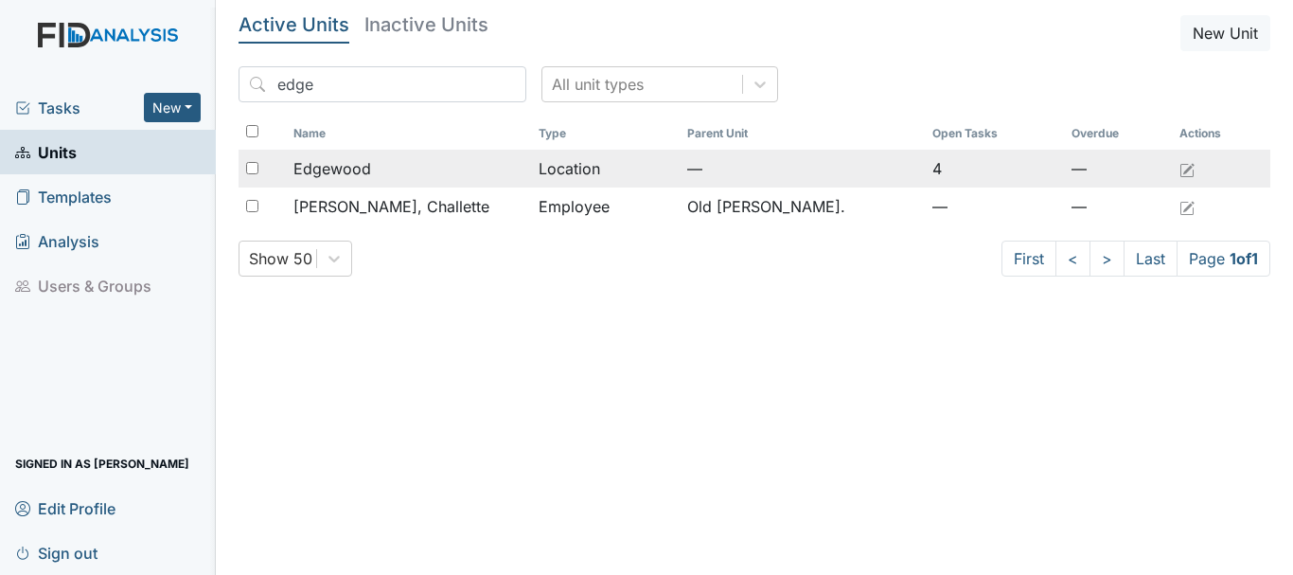
click at [254, 169] on input "checkbox" at bounding box center [252, 168] width 12 height 12
checkbox input "true"
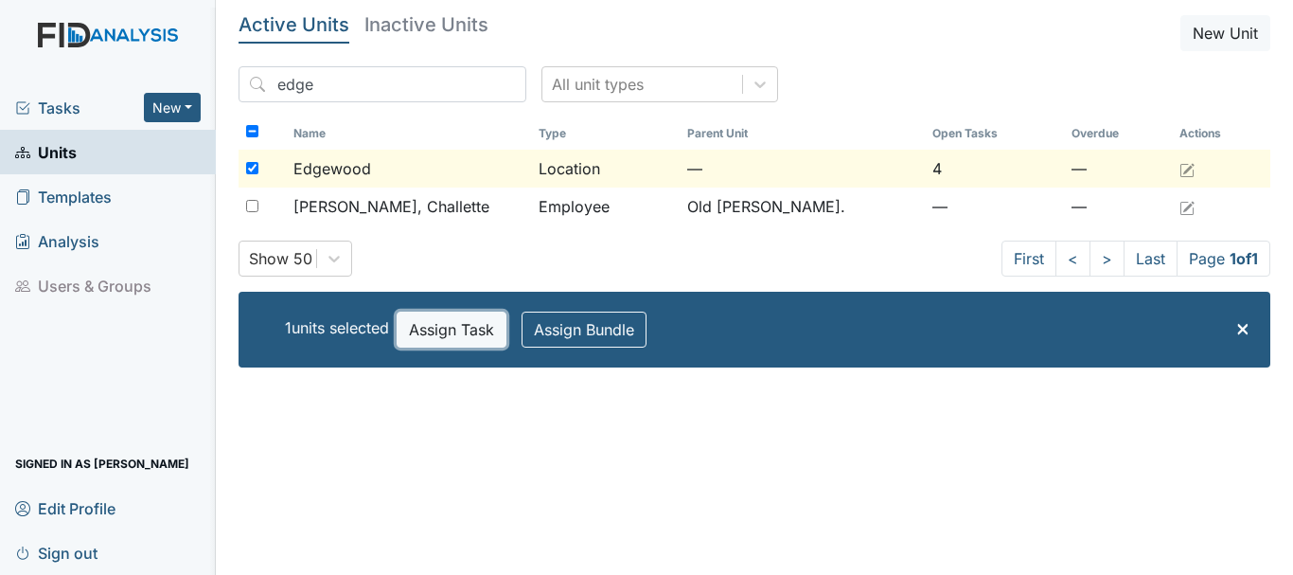
click at [452, 329] on button "Assign Task" at bounding box center [452, 329] width 110 height 36
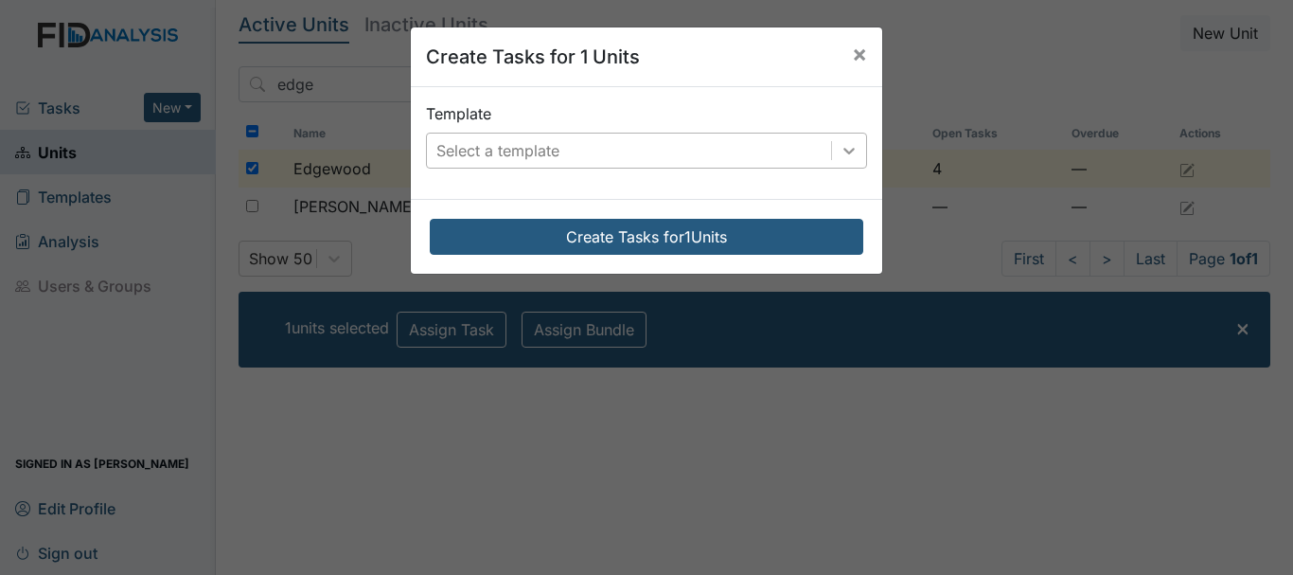
click at [843, 155] on icon at bounding box center [849, 150] width 19 height 19
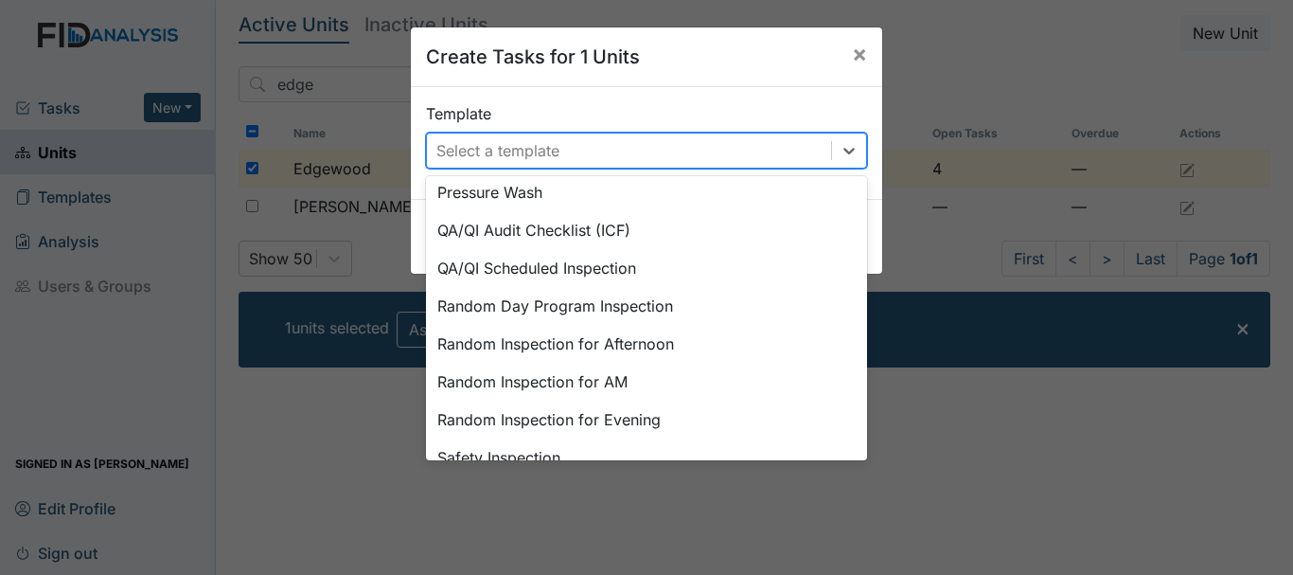
scroll to position [879, 0]
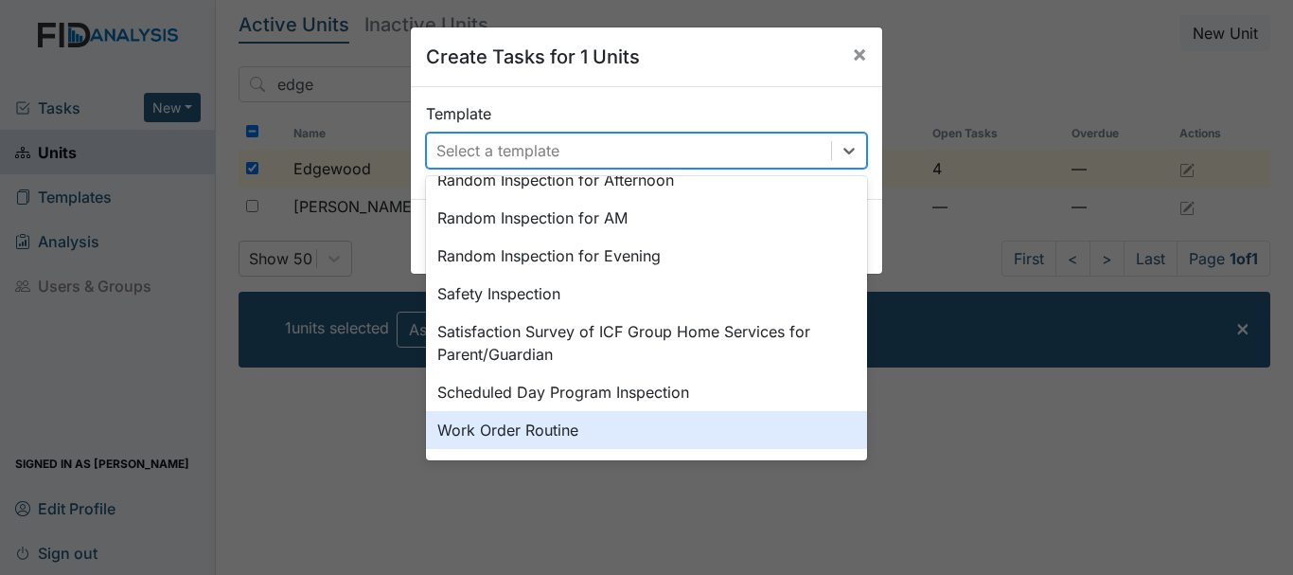
click at [490, 425] on div "Work Order Routine" at bounding box center [646, 430] width 441 height 38
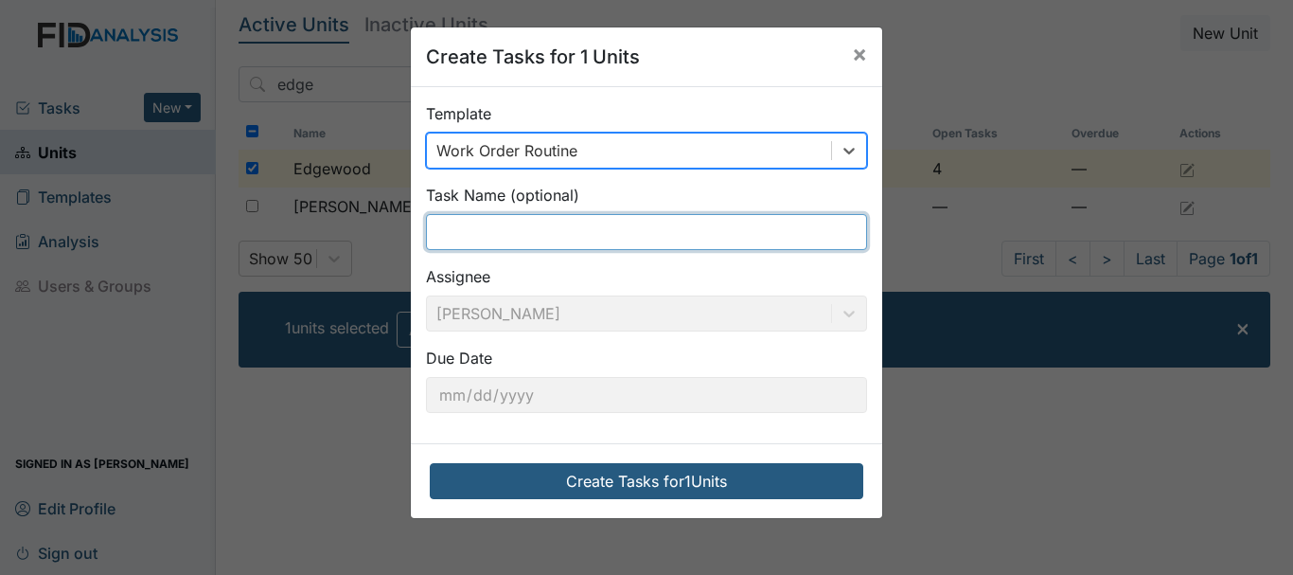
click at [470, 227] on input "text" at bounding box center [646, 232] width 441 height 36
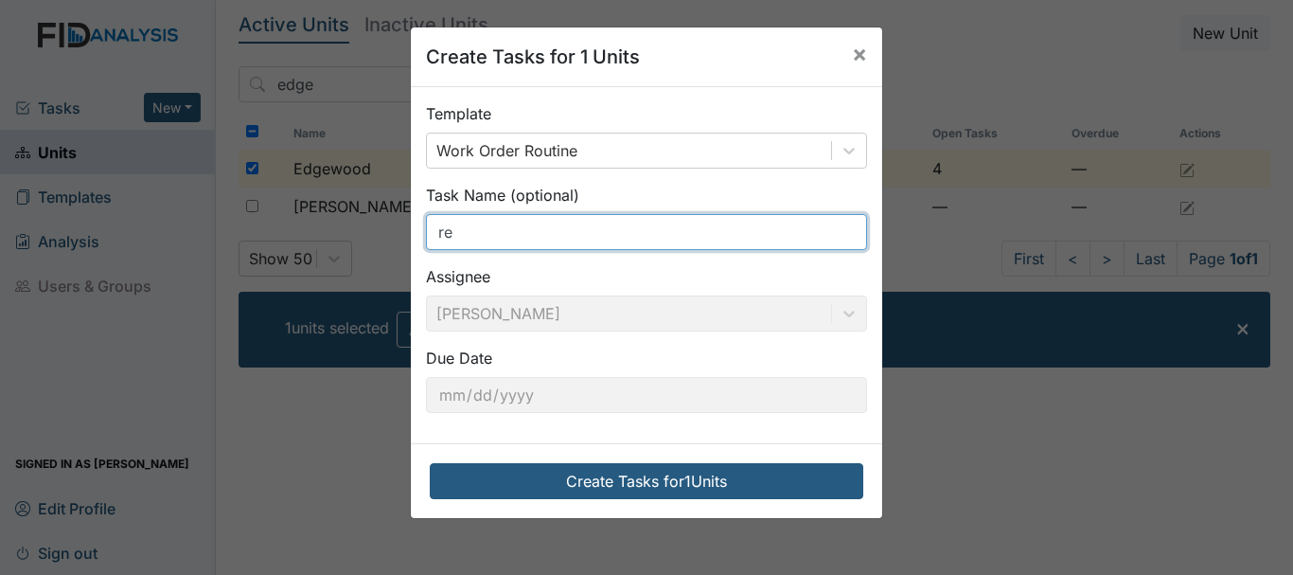
type input "r"
type input "f"
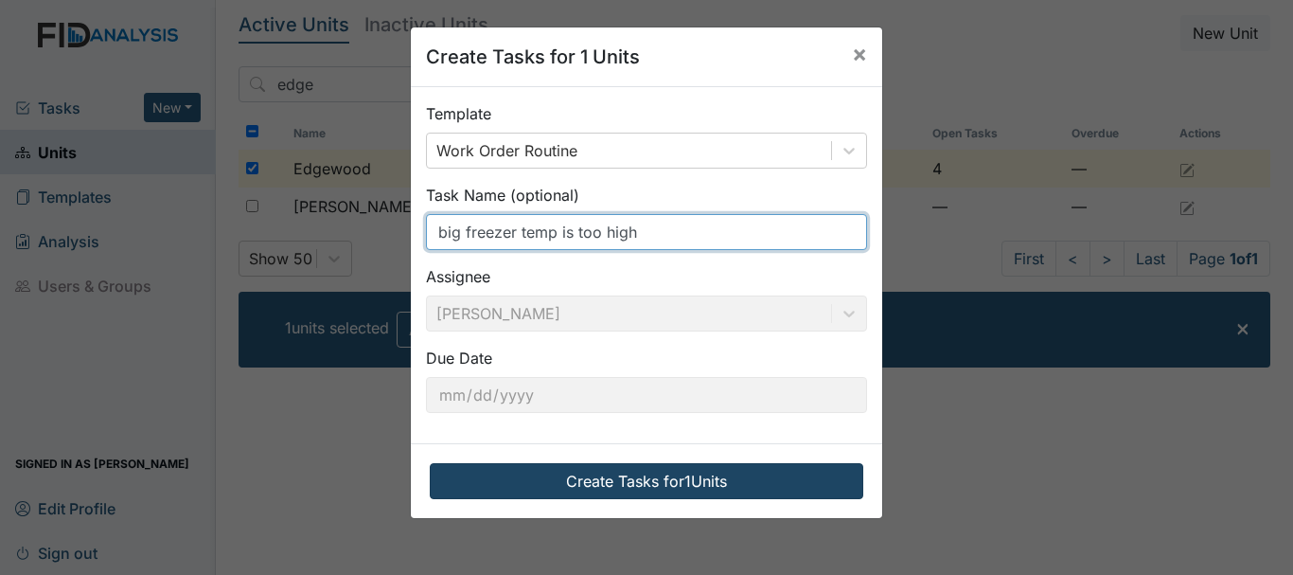
type input "big freezer temp is too high"
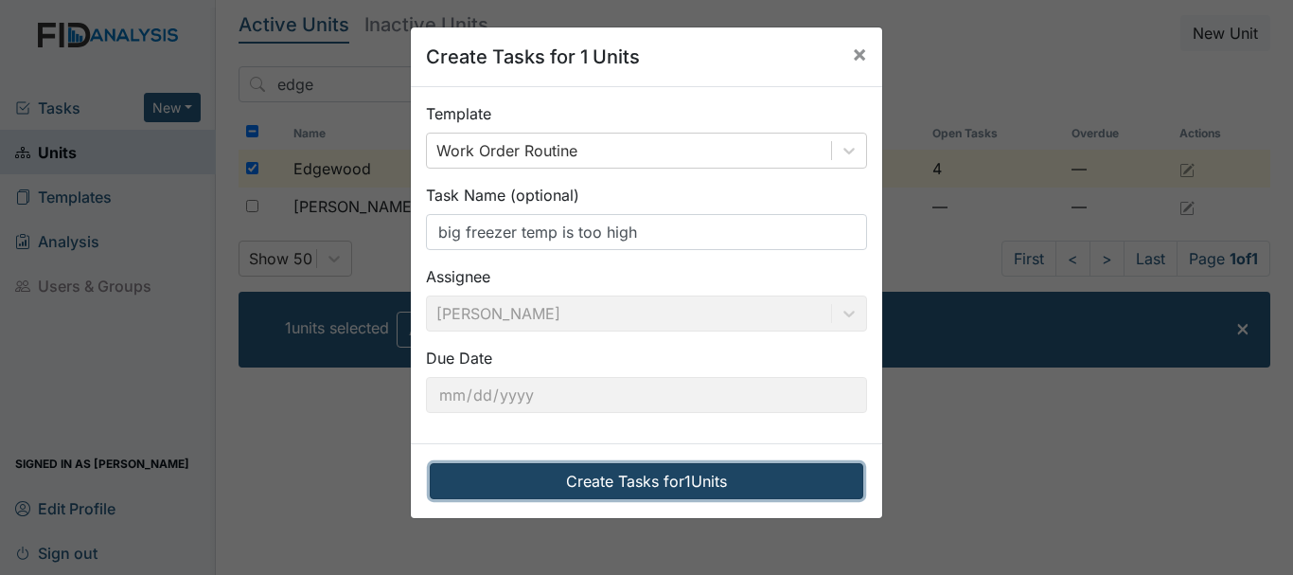
click at [564, 485] on button "Create Tasks for 1 Units" at bounding box center [647, 481] width 434 height 36
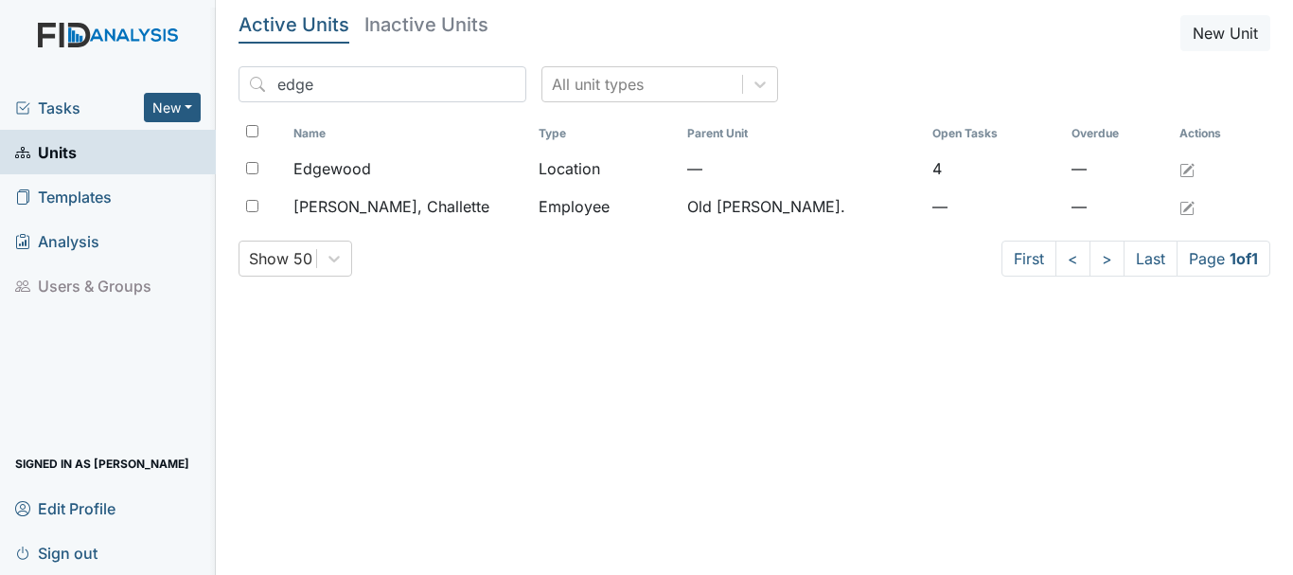
click at [68, 106] on span "Tasks" at bounding box center [79, 108] width 129 height 23
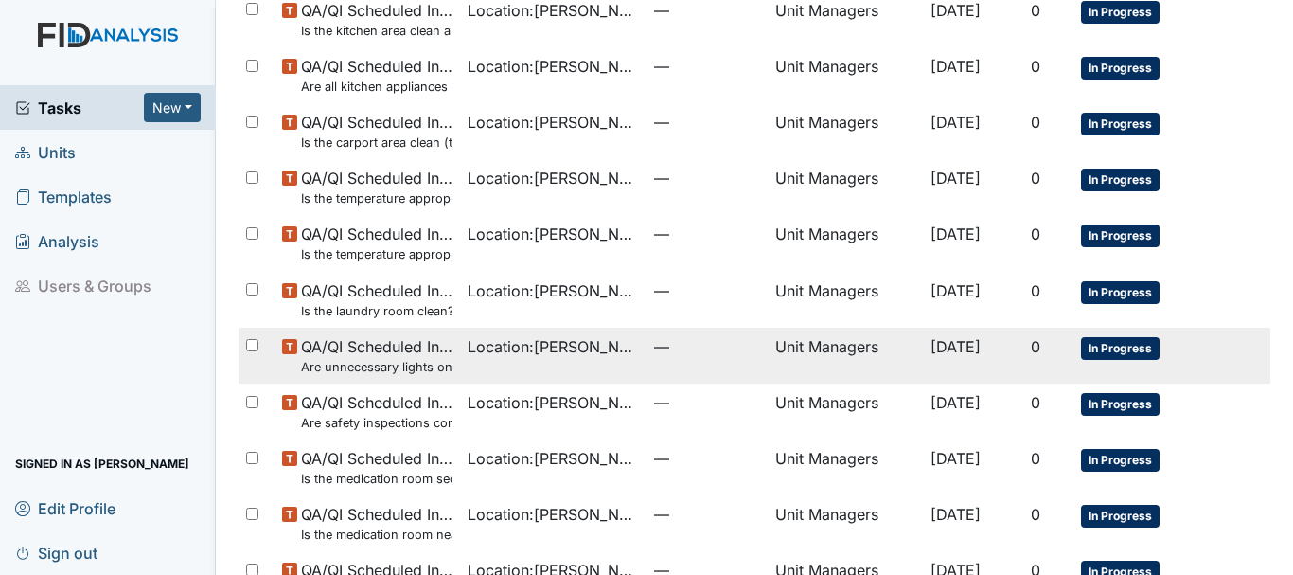
scroll to position [1345, 0]
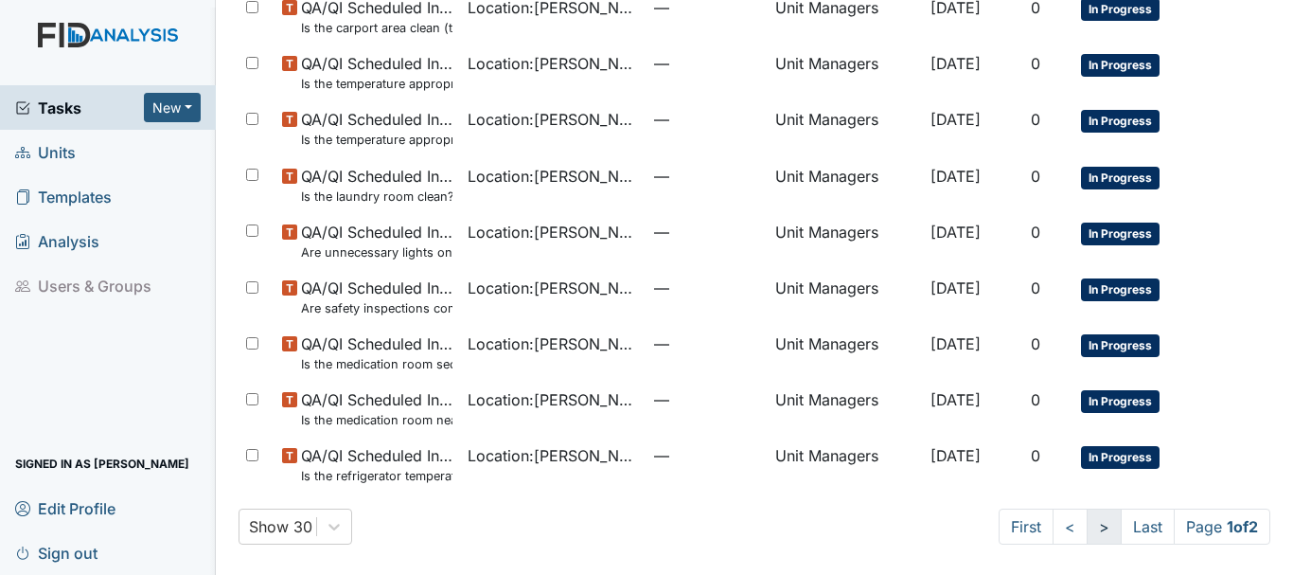
click at [1087, 527] on link ">" at bounding box center [1104, 526] width 35 height 36
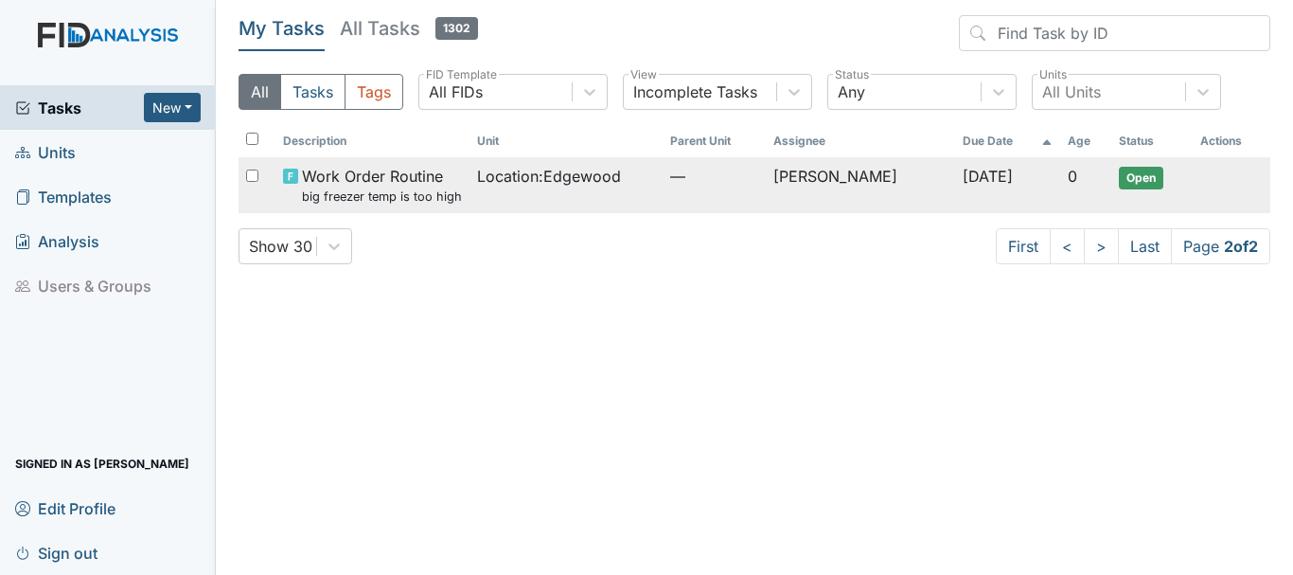
click at [545, 177] on span "Location : Edgewood" at bounding box center [549, 176] width 144 height 23
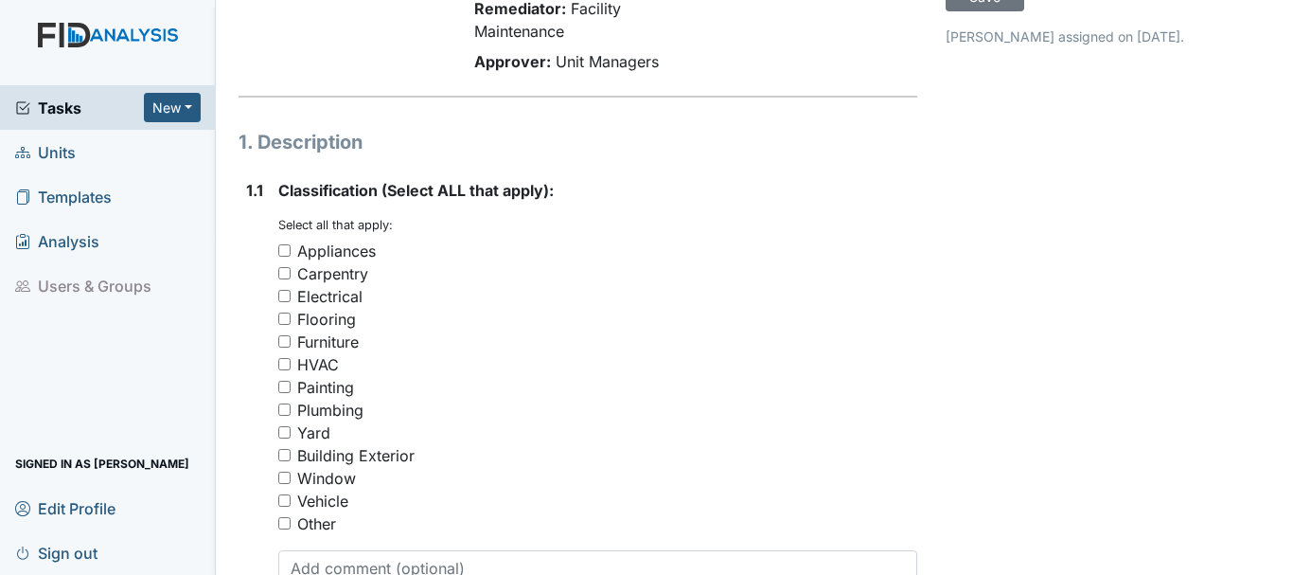
scroll to position [189, 0]
click at [290, 249] on input "Appliances" at bounding box center [284, 249] width 12 height 12
checkbox input "true"
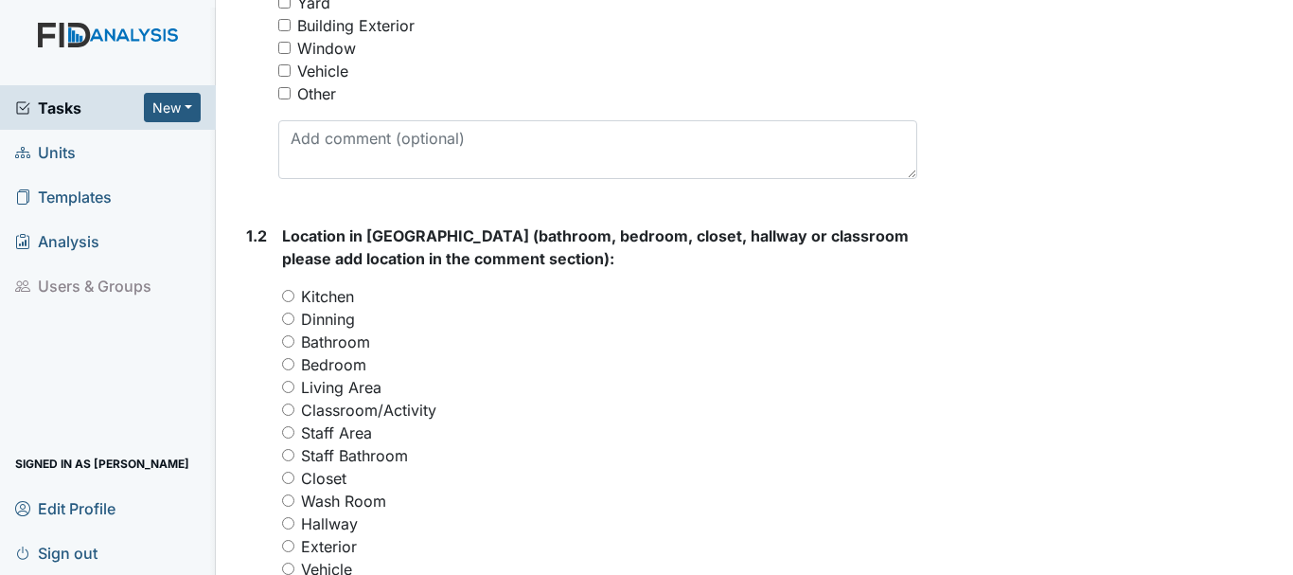
scroll to position [663, 0]
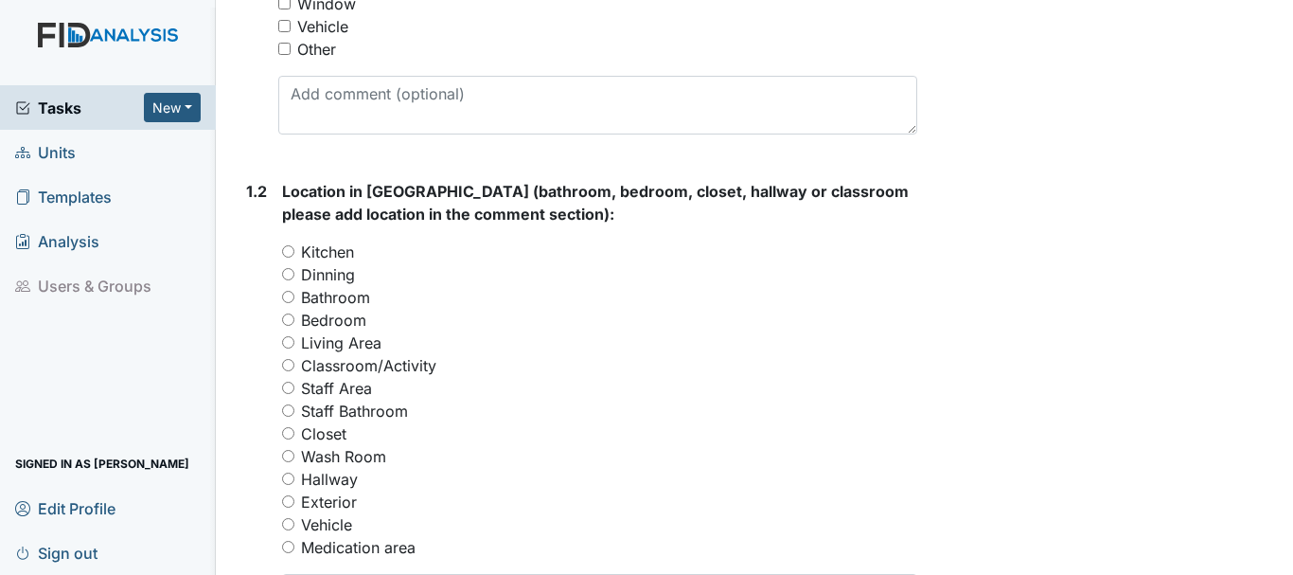
click at [285, 390] on input "Staff Area" at bounding box center [288, 388] width 12 height 12
radio input "true"
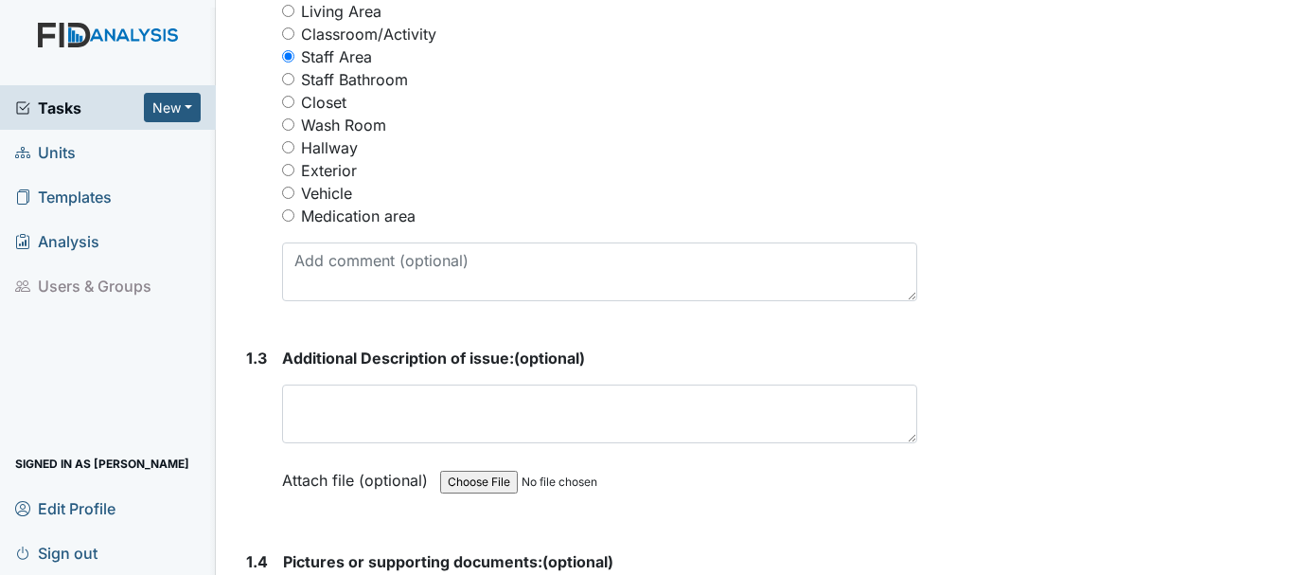
scroll to position [1041, 0]
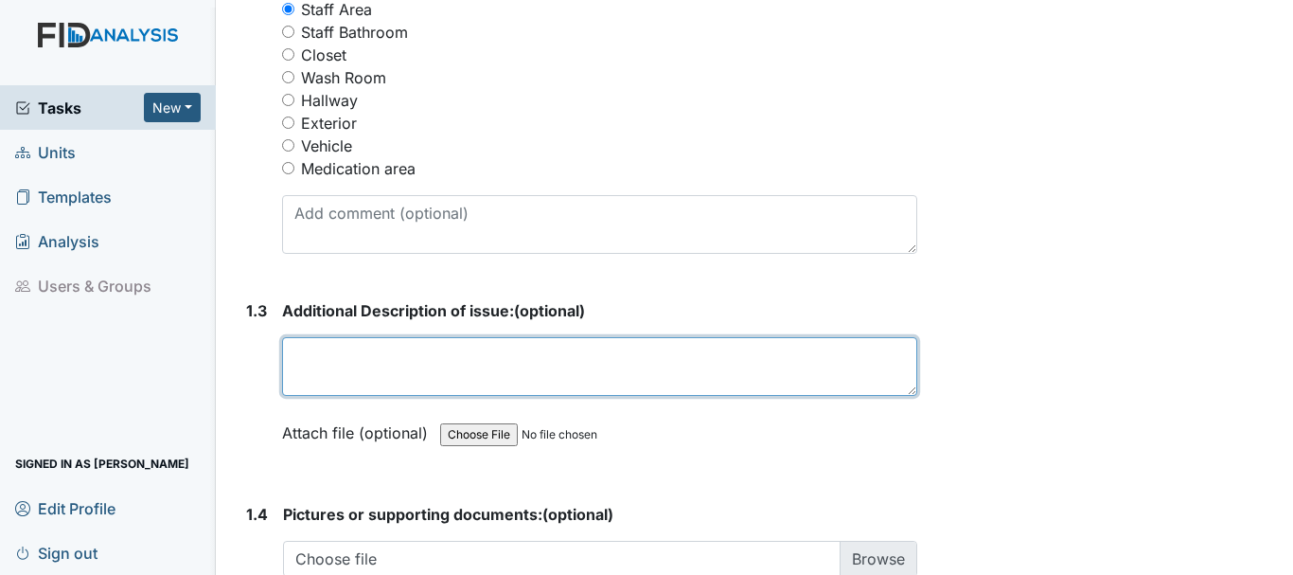
click at [464, 373] on textarea at bounding box center [599, 366] width 635 height 59
type textarea "R"
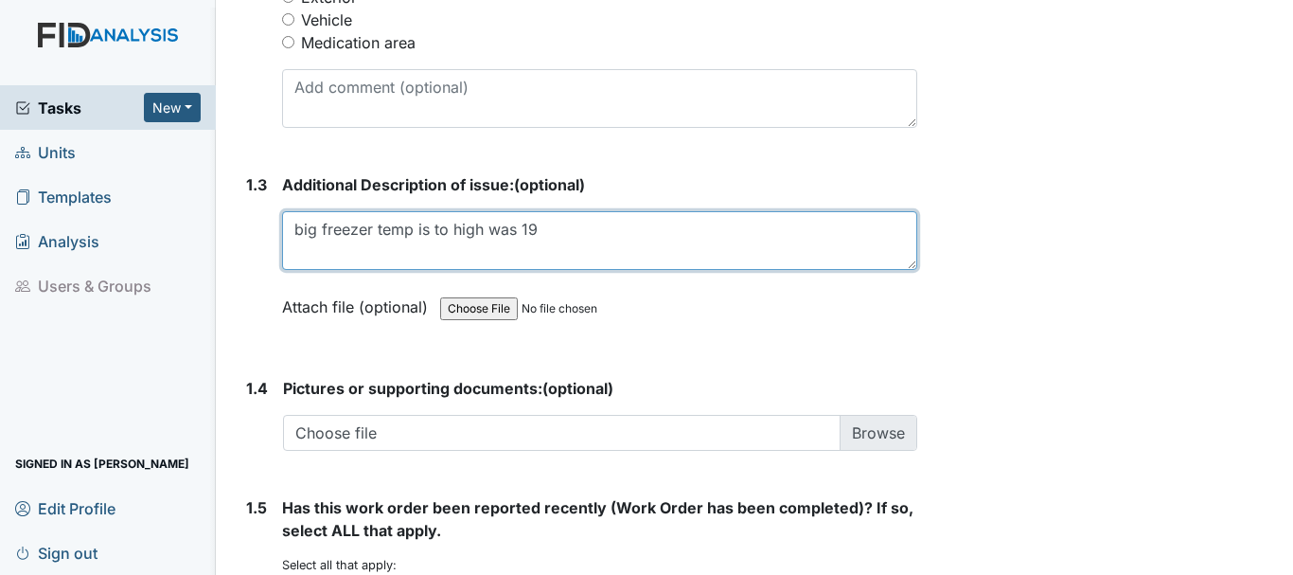
scroll to position [1420, 0]
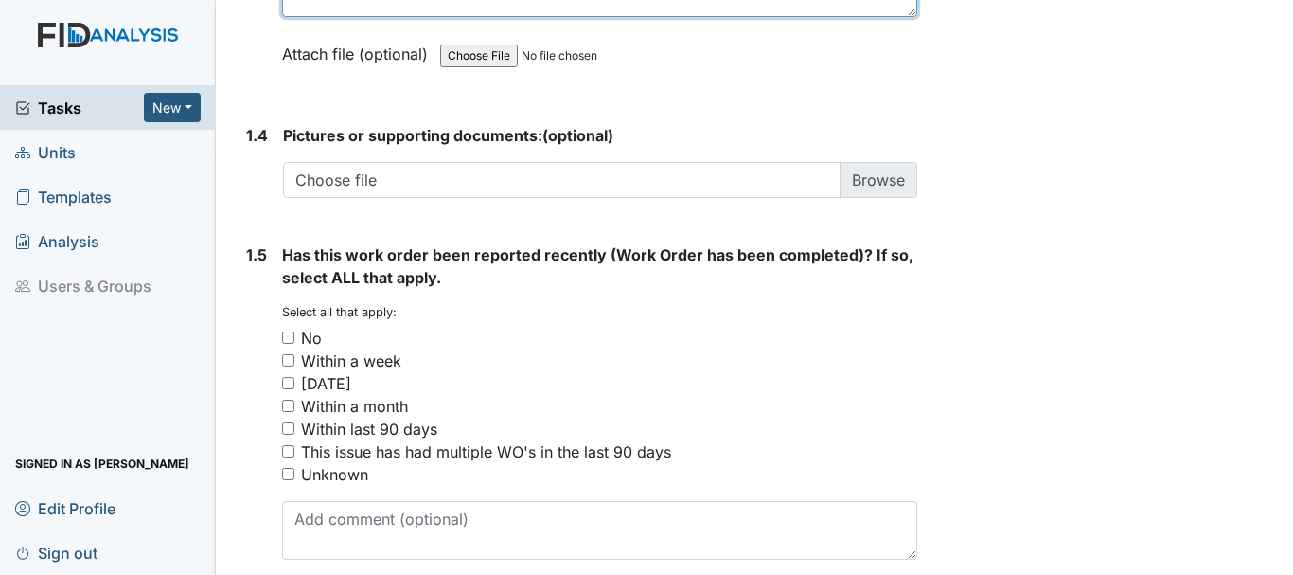
type textarea "big freezer temp is to high was 19"
click at [283, 338] on input "No" at bounding box center [288, 337] width 12 height 12
checkbox input "true"
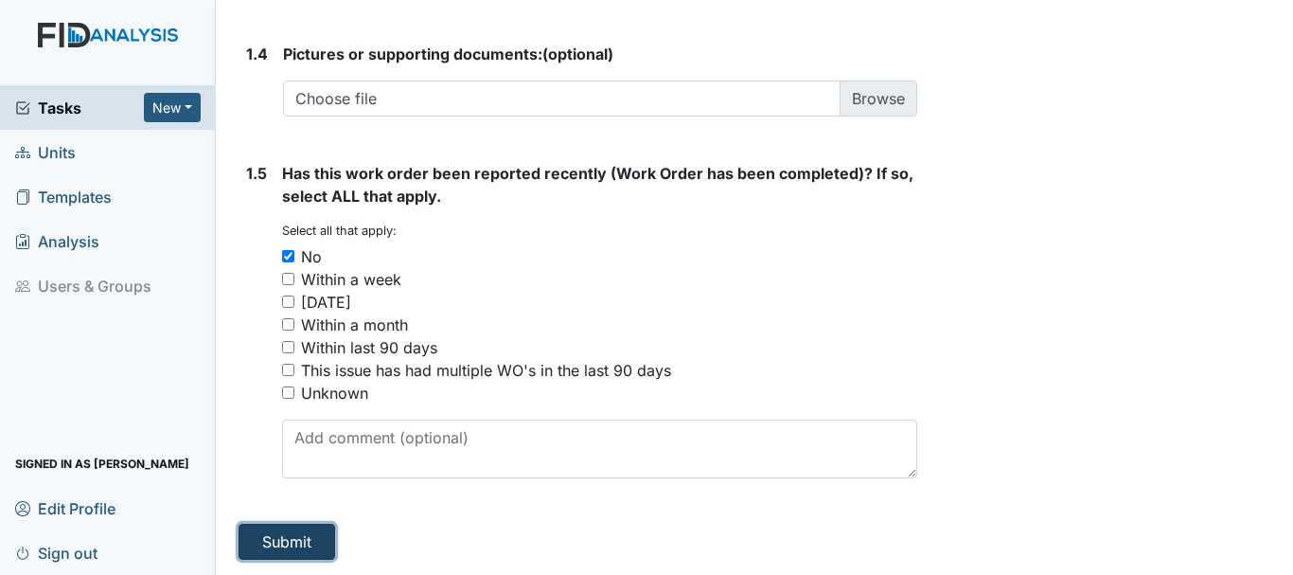
click at [274, 540] on button "Submit" at bounding box center [287, 542] width 97 height 36
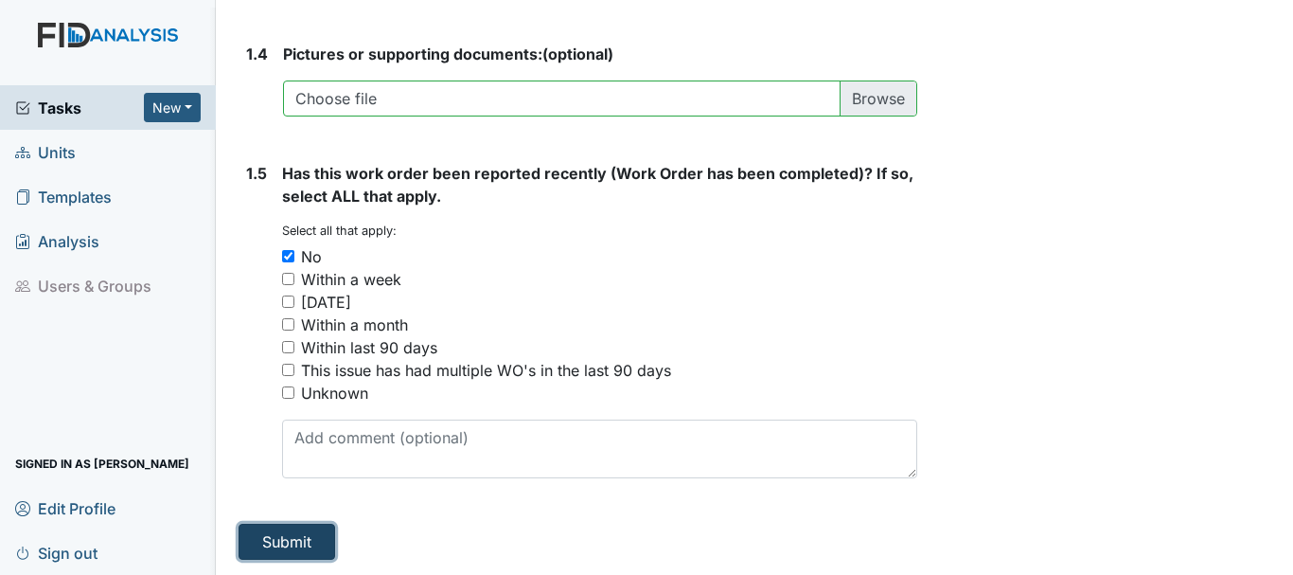
click at [283, 538] on button "Submit" at bounding box center [287, 542] width 97 height 36
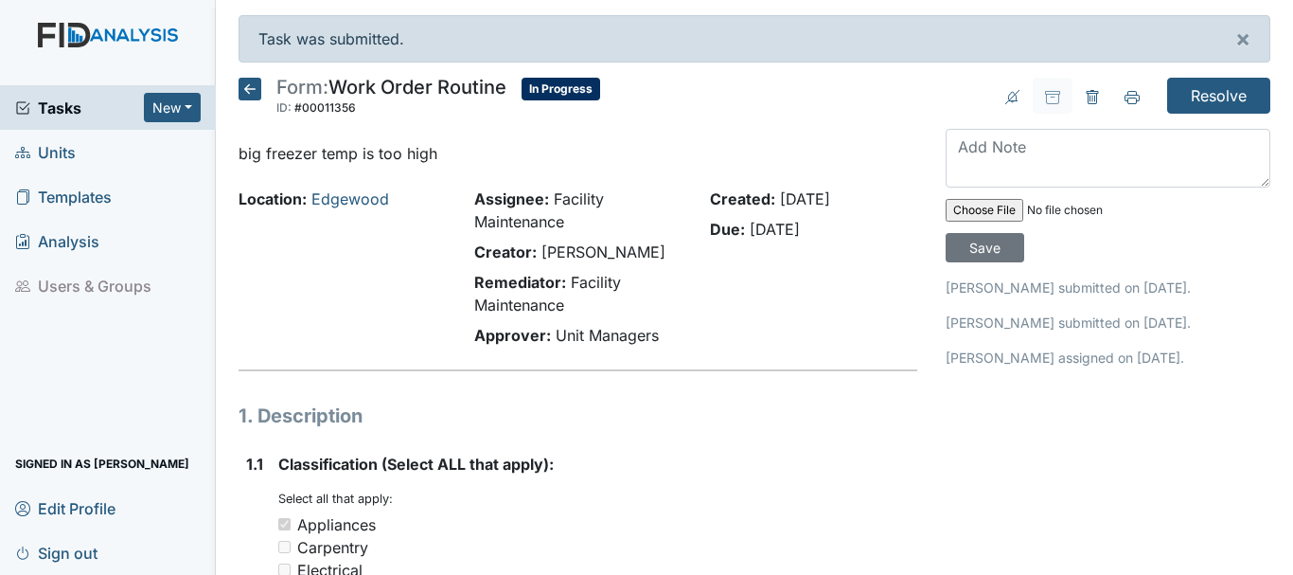
scroll to position [95, 0]
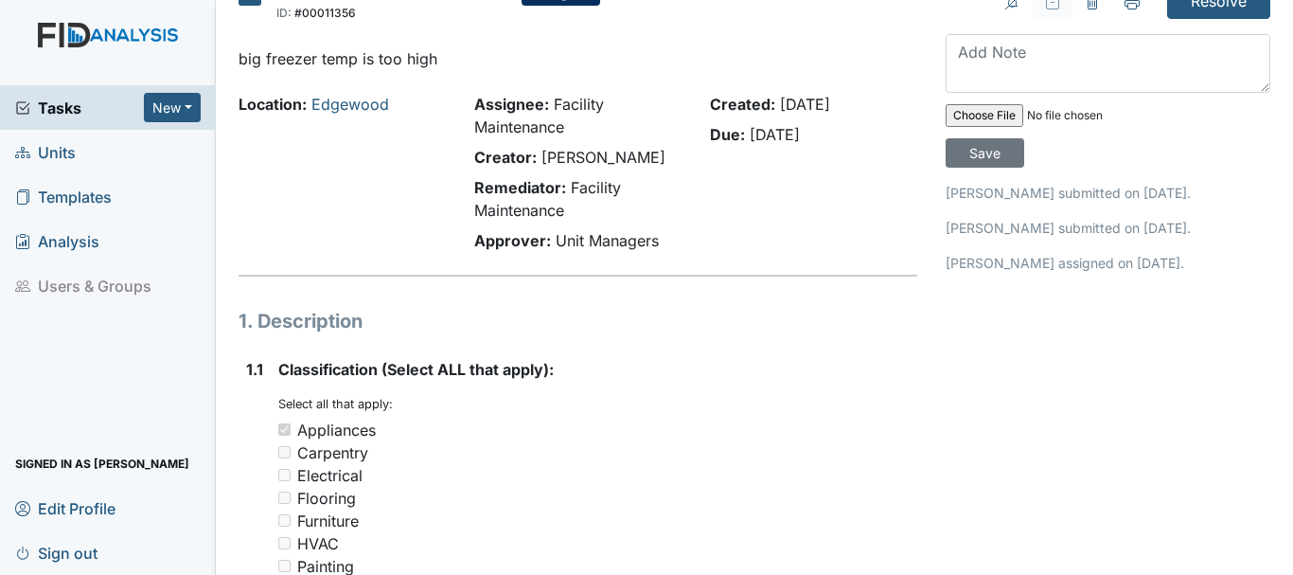
click at [43, 156] on span "Units" at bounding box center [45, 151] width 61 height 29
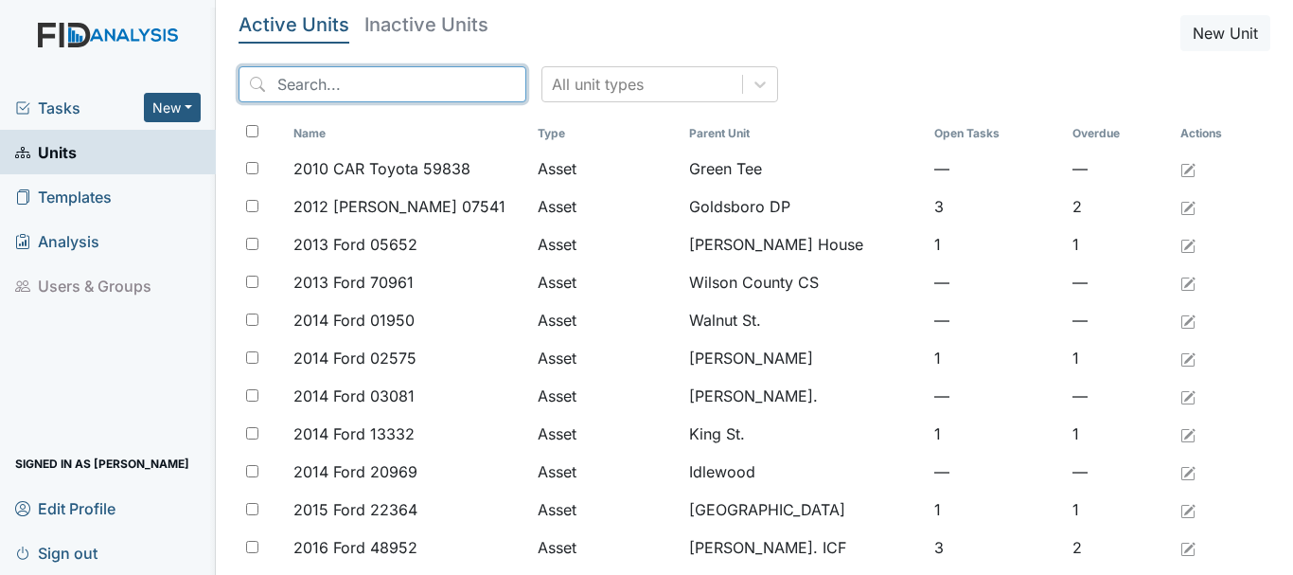
click at [374, 85] on input "search" at bounding box center [383, 84] width 288 height 36
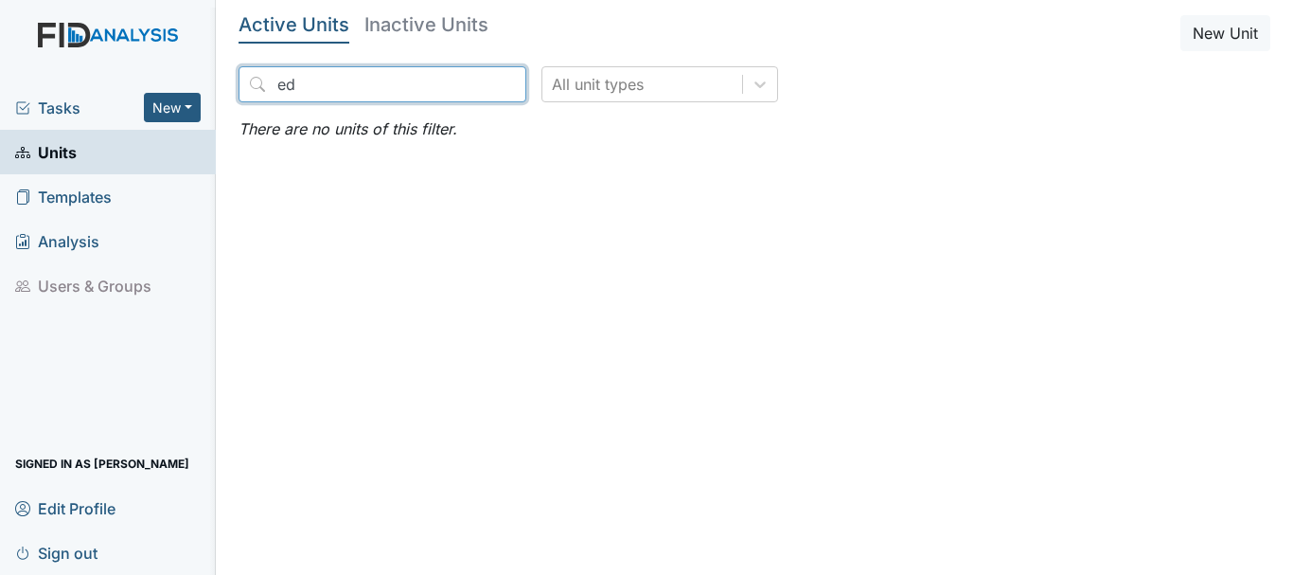
type input "e"
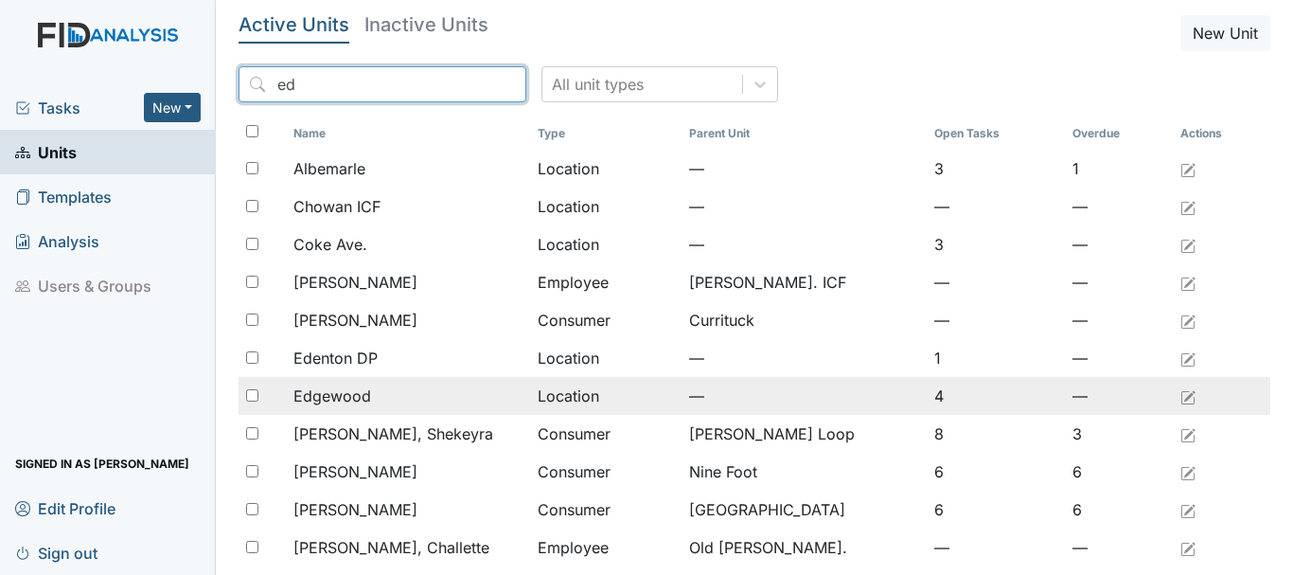
type input "ed"
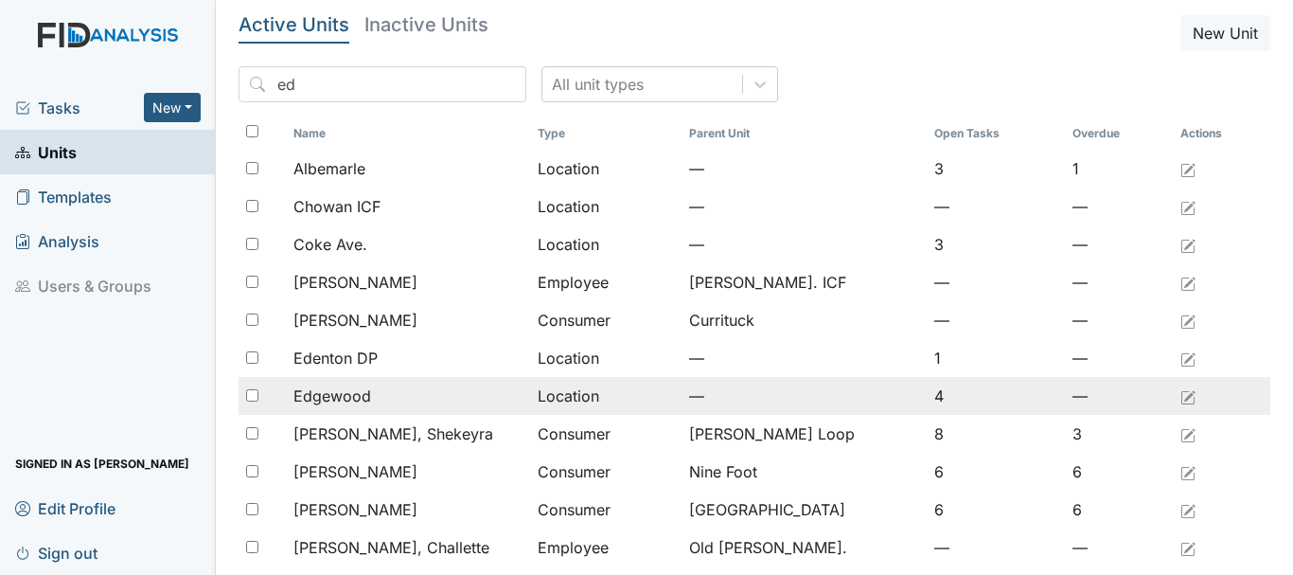
click at [251, 399] on input "checkbox" at bounding box center [252, 395] width 12 height 12
checkbox input "true"
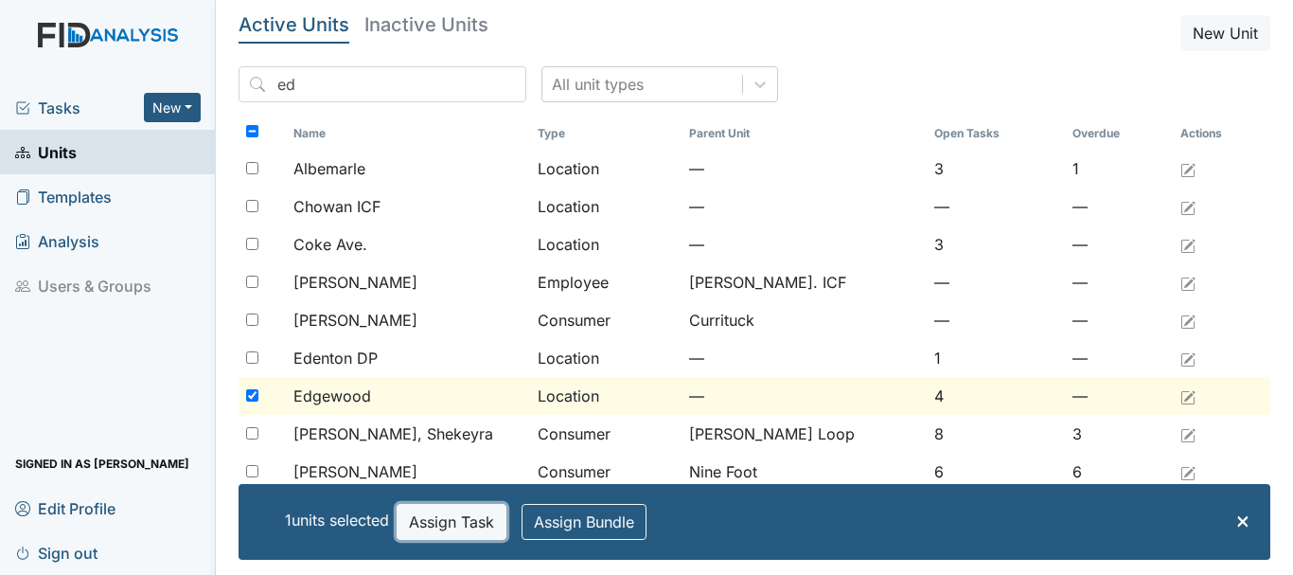
click at [449, 524] on button "Assign Task" at bounding box center [452, 522] width 110 height 36
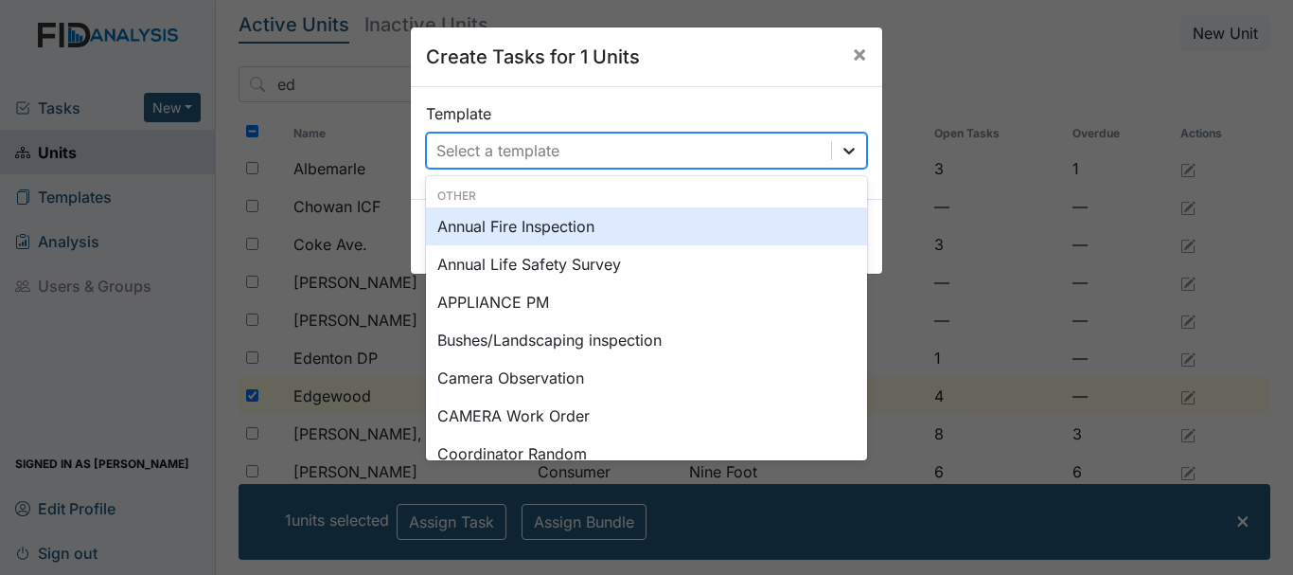
click at [845, 151] on icon at bounding box center [848, 151] width 11 height 7
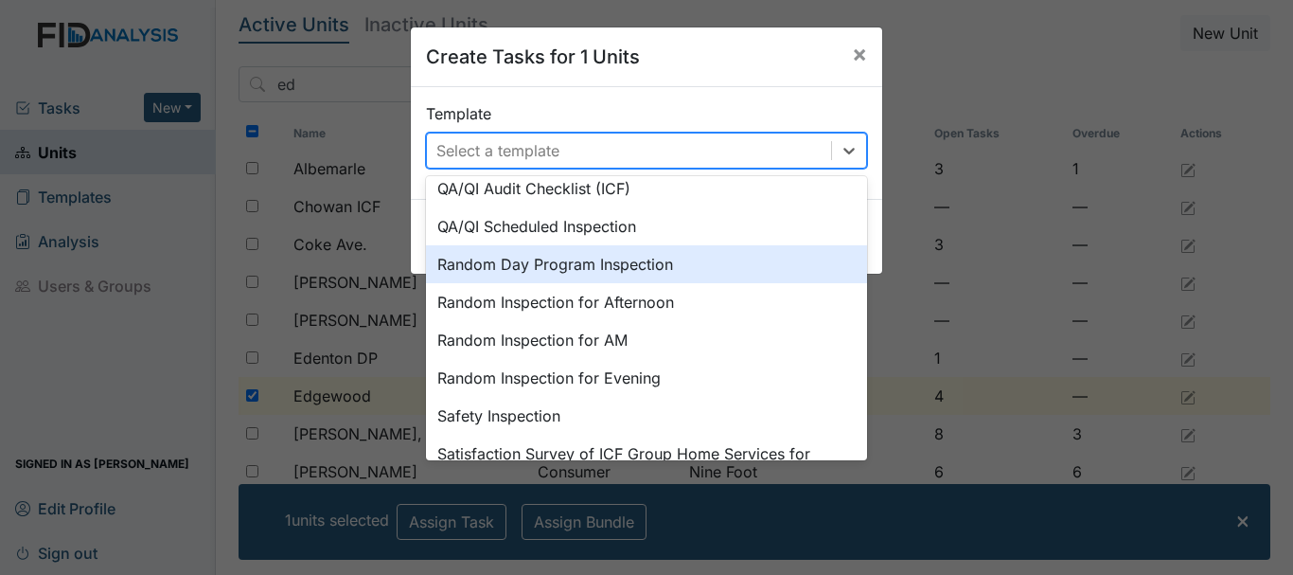
scroll to position [879, 0]
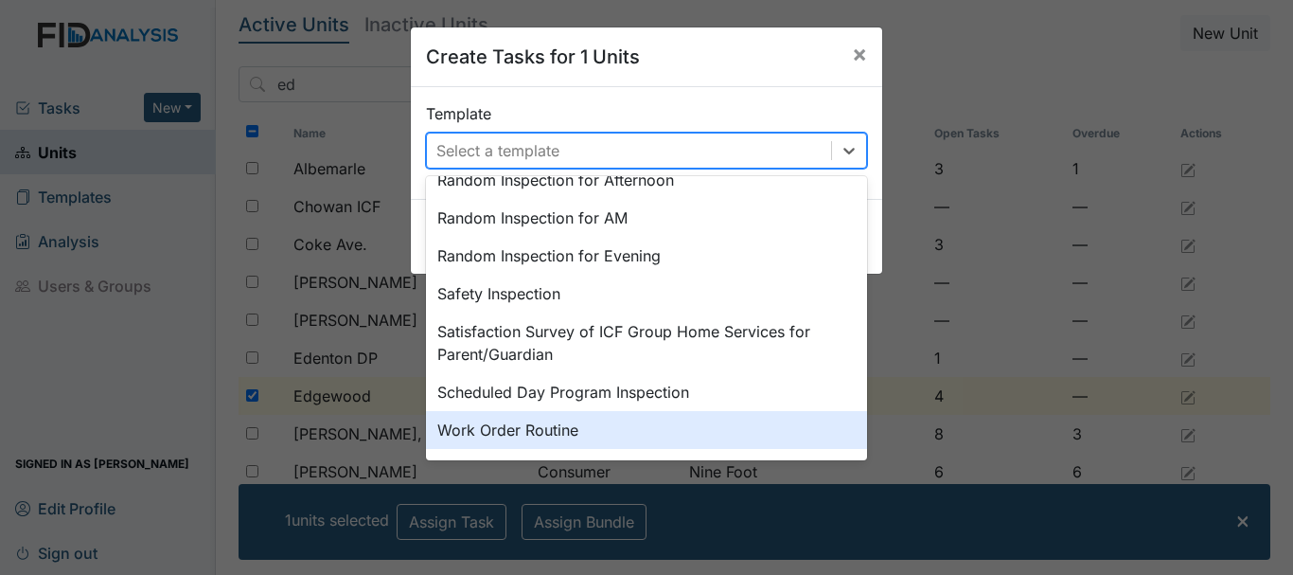
click at [505, 434] on div "Work Order Routine" at bounding box center [646, 430] width 441 height 38
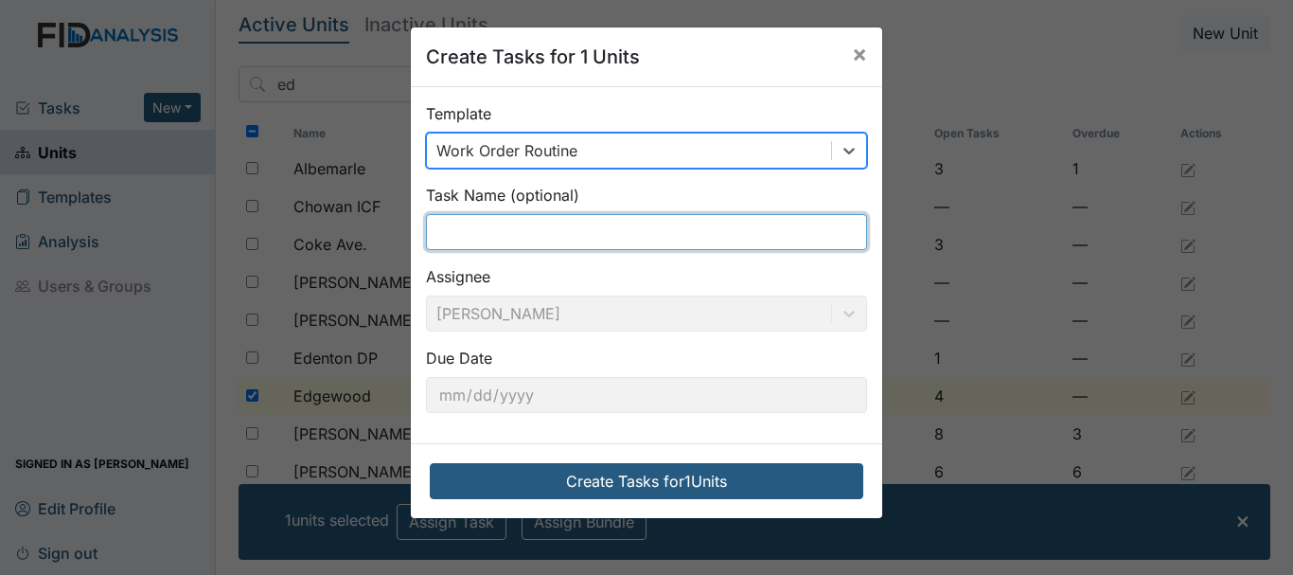
click at [481, 237] on input "text" at bounding box center [646, 232] width 441 height 36
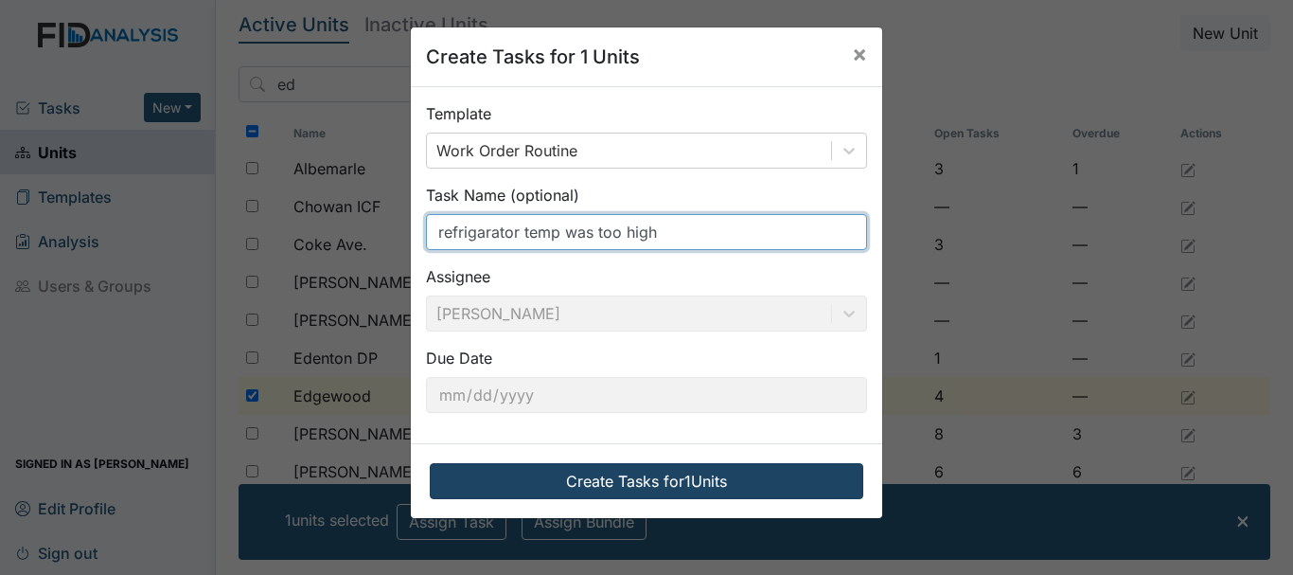
type input "refrigarator temp was too high"
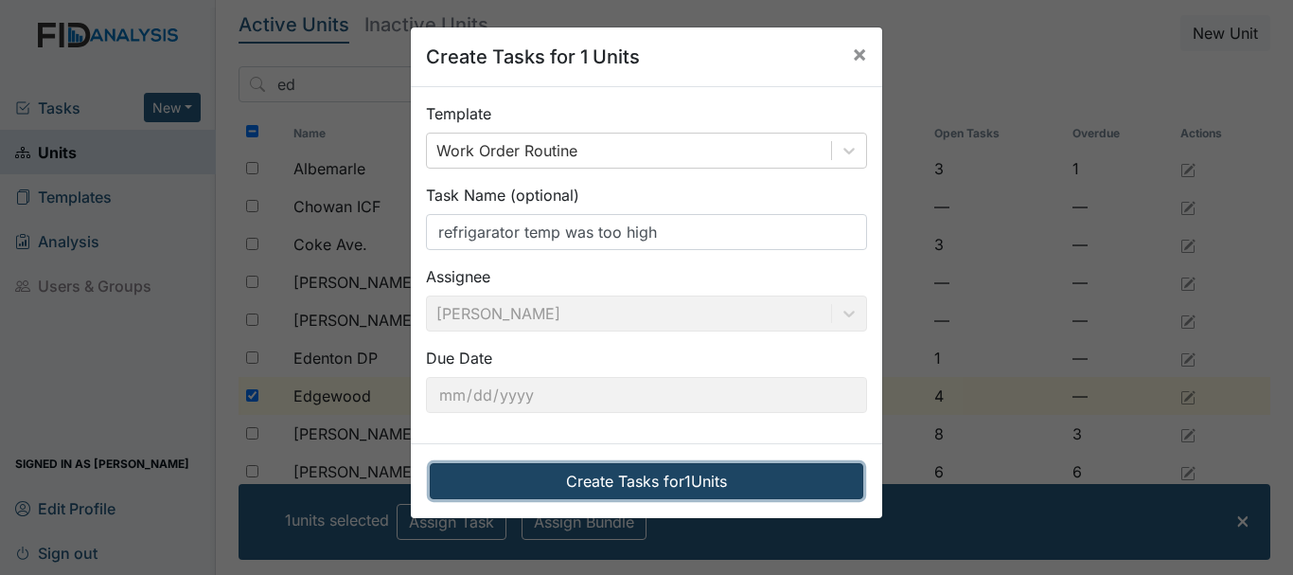
click at [639, 475] on button "Create Tasks for 1 Units" at bounding box center [647, 481] width 434 height 36
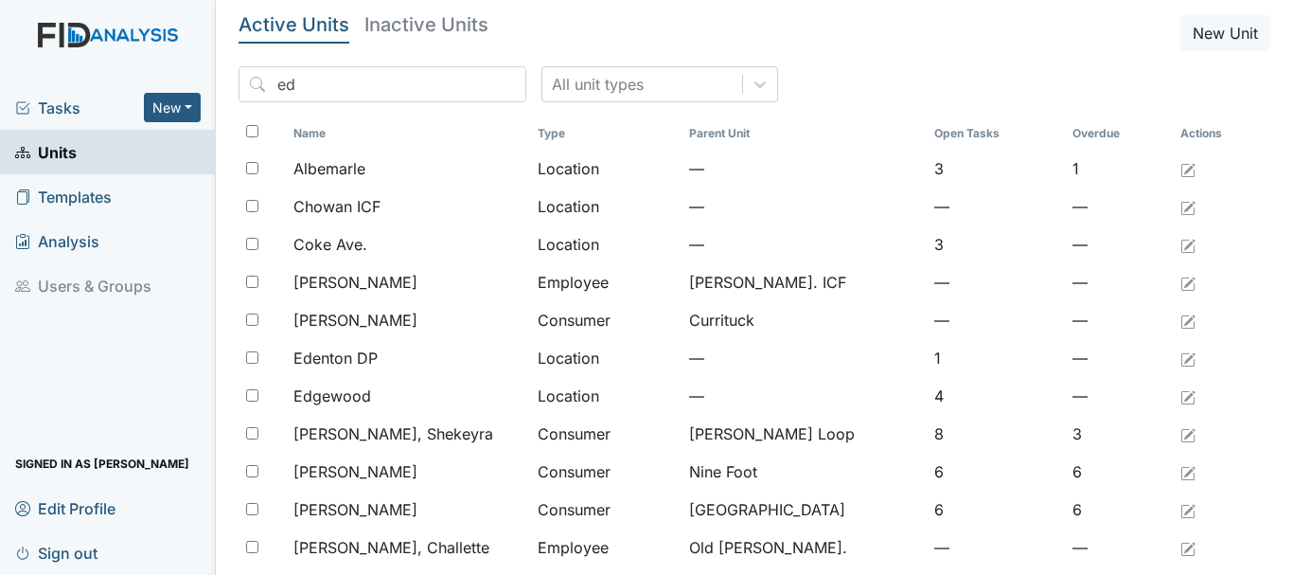
click at [60, 113] on span "Tasks" at bounding box center [79, 108] width 129 height 23
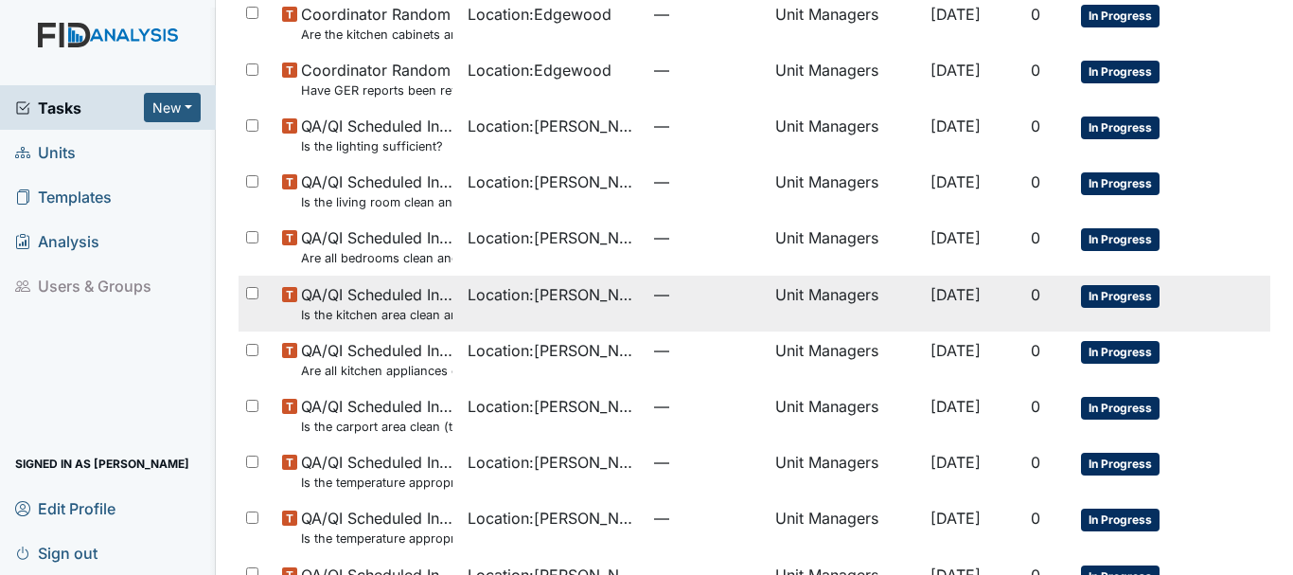
scroll to position [1345, 0]
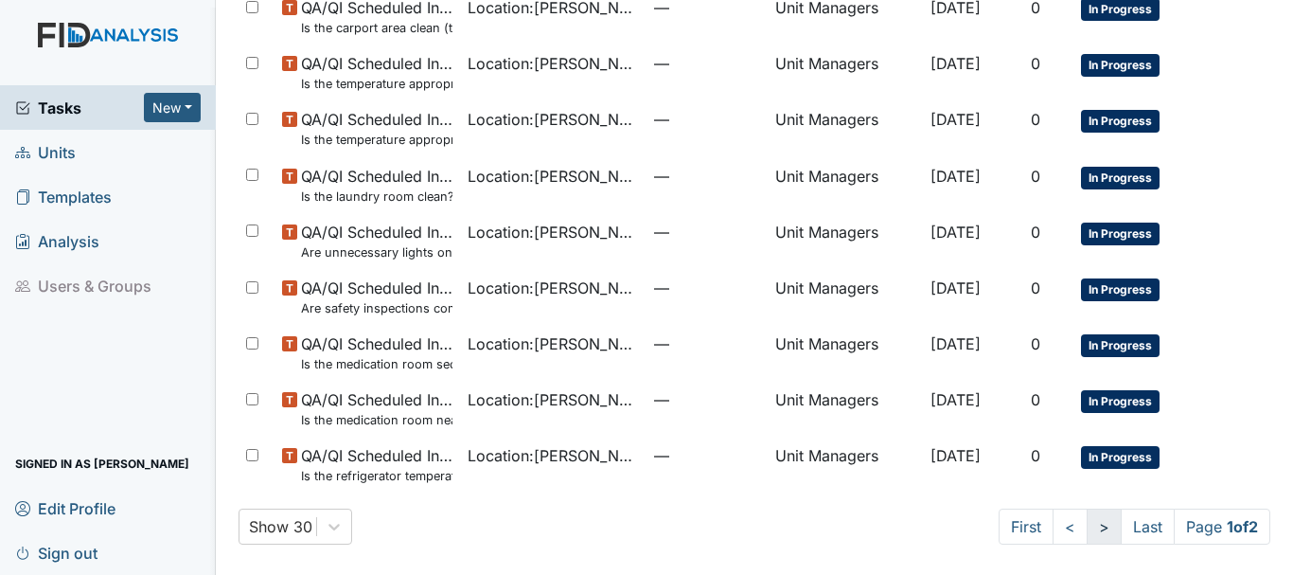
click at [1087, 528] on link ">" at bounding box center [1104, 526] width 35 height 36
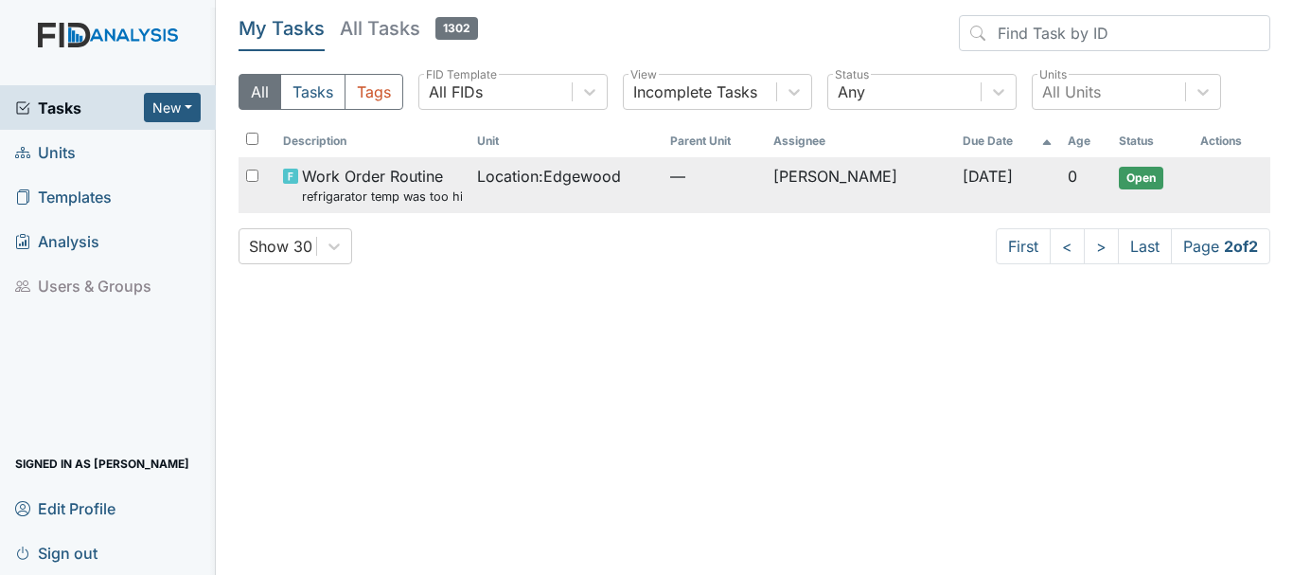
click at [392, 178] on span "Work Order Routine refrigarator temp was too high" at bounding box center [381, 185] width 159 height 41
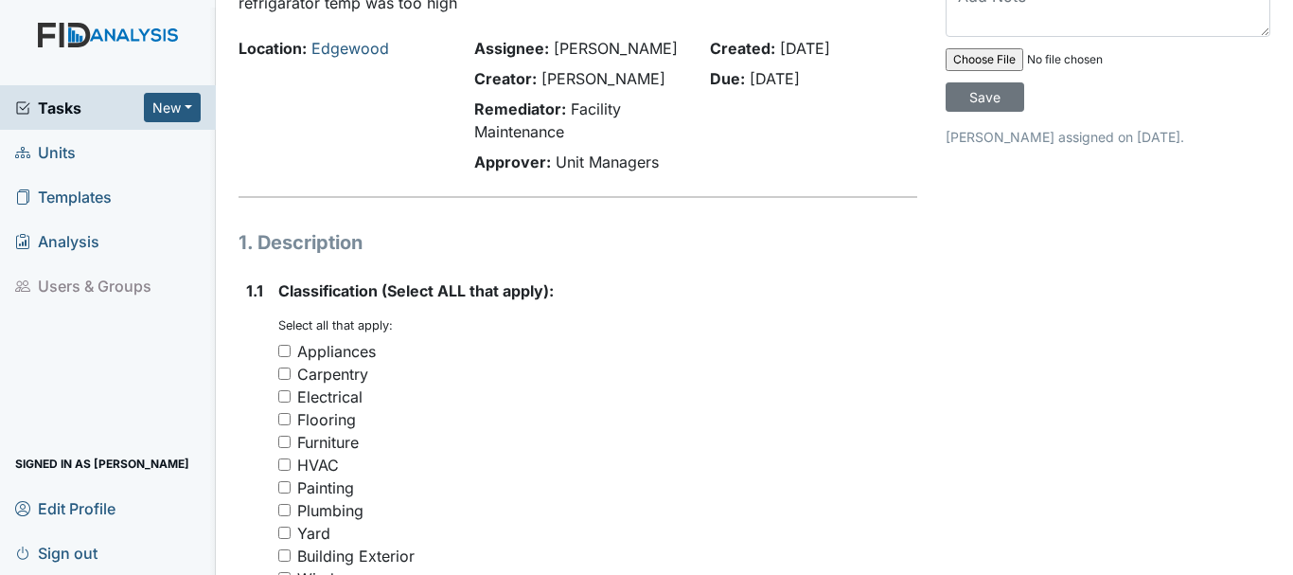
scroll to position [284, 0]
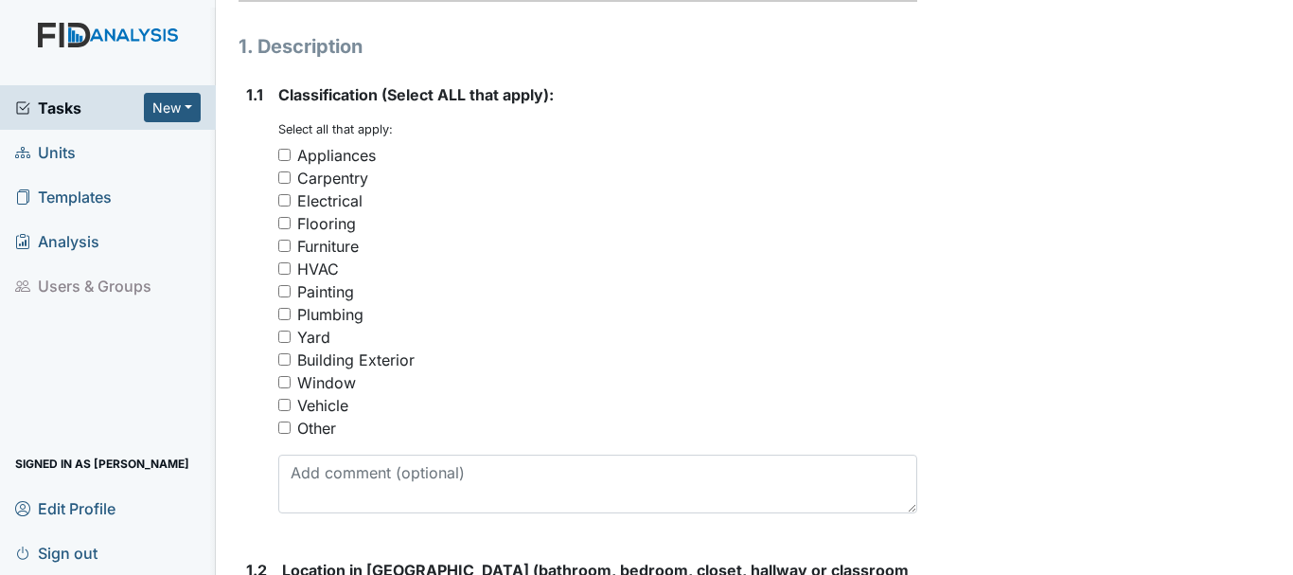
click at [287, 153] on input "Appliances" at bounding box center [284, 155] width 12 height 12
checkbox input "true"
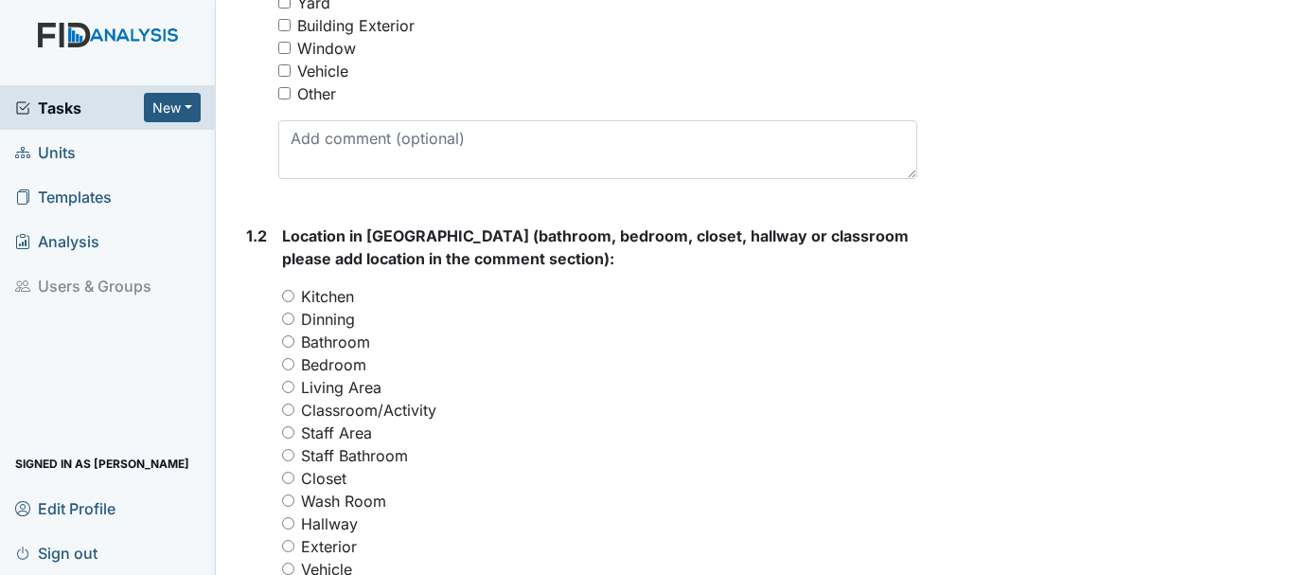
scroll to position [757, 0]
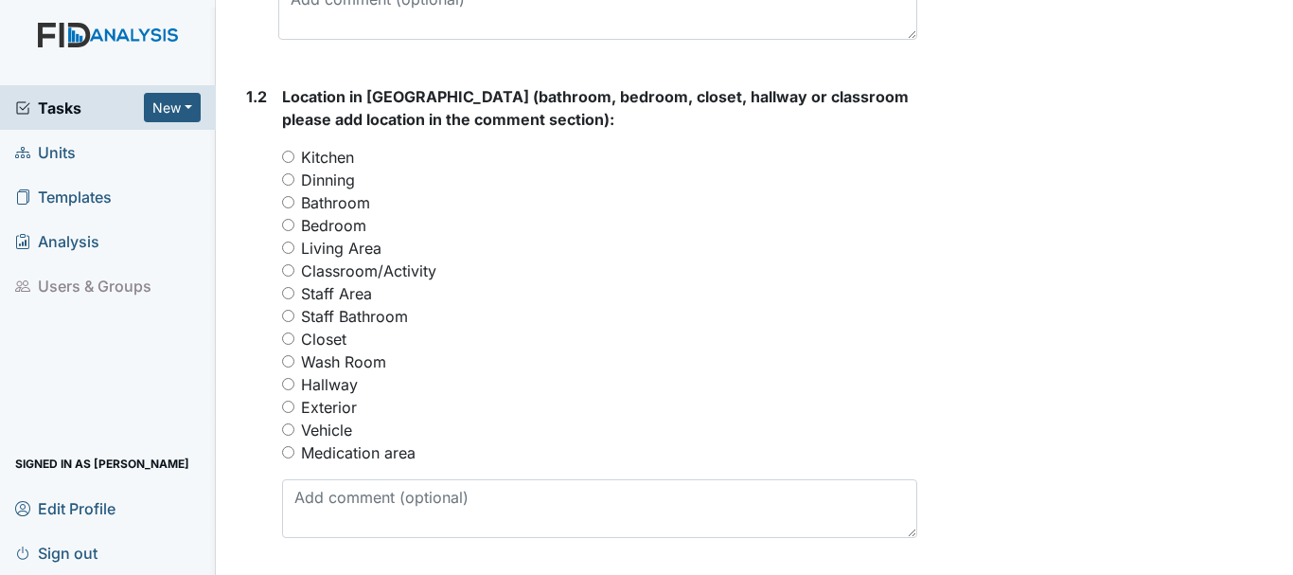
click at [286, 155] on input "Kitchen" at bounding box center [288, 157] width 12 height 12
radio input "true"
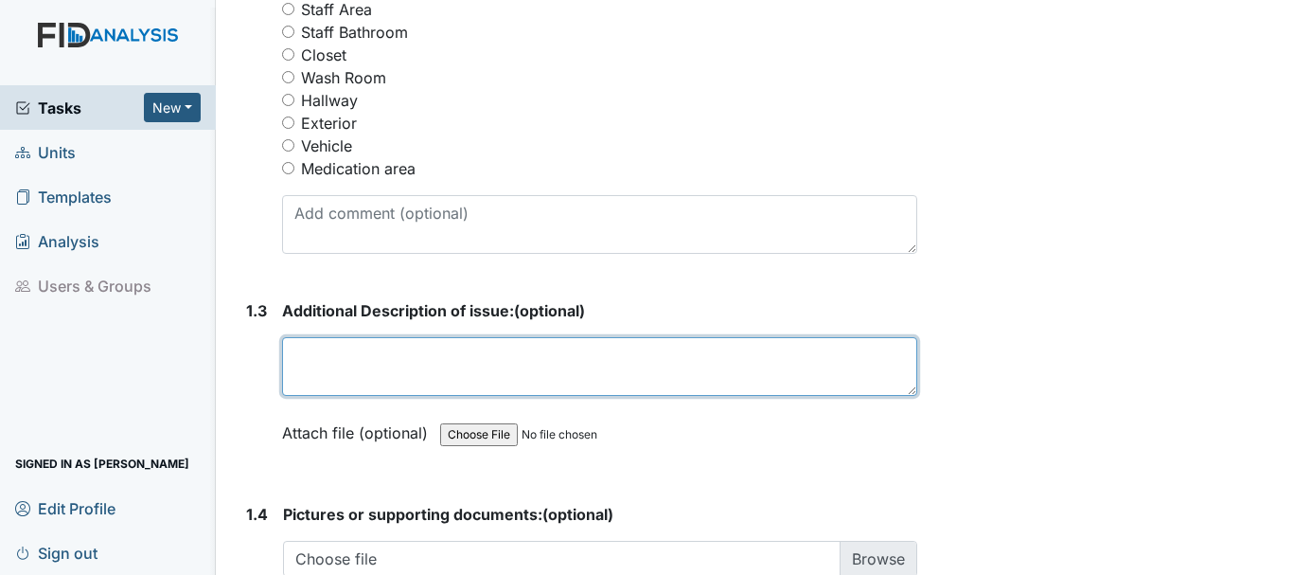
click at [363, 359] on textarea at bounding box center [599, 366] width 635 height 59
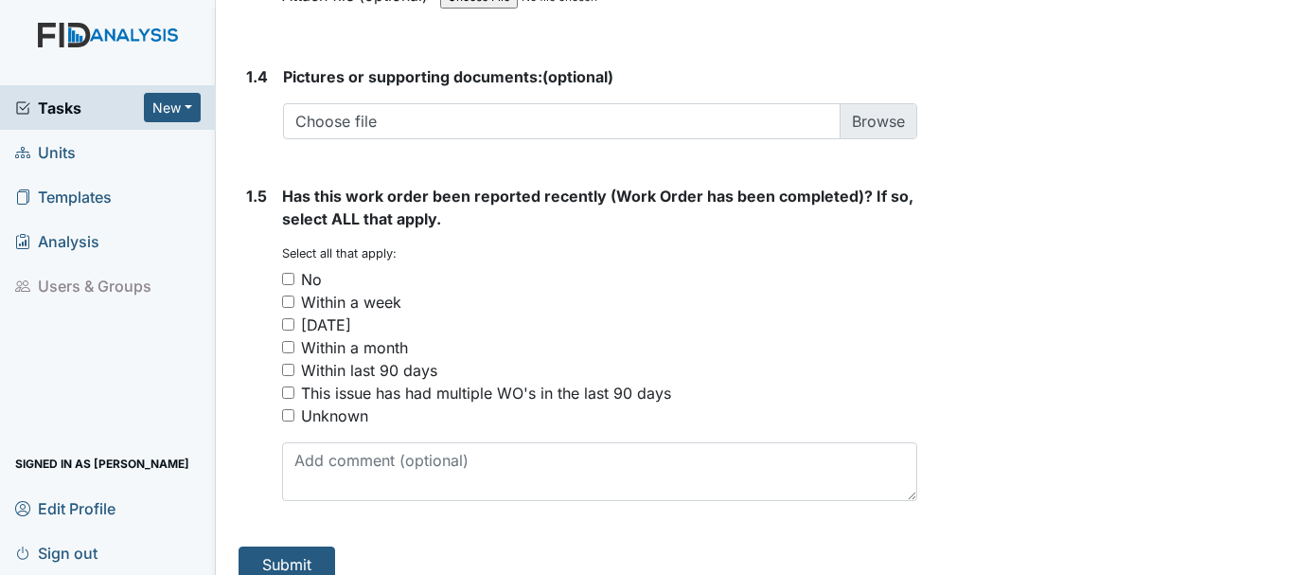
scroll to position [1501, 0]
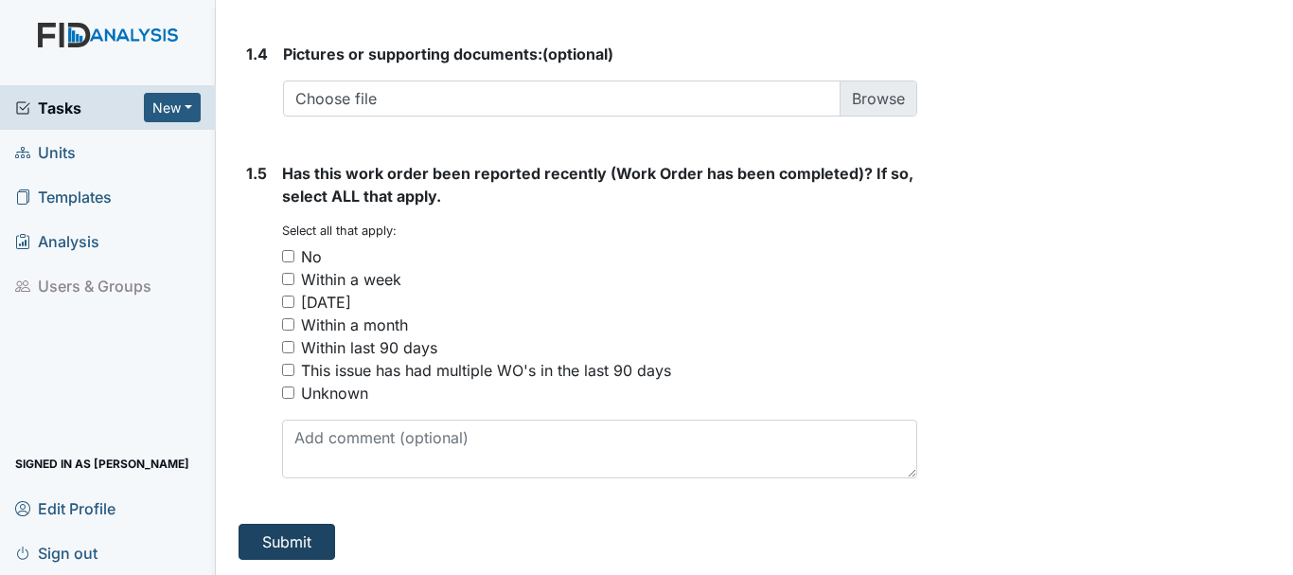
type textarea "refriarator temp to high"
click at [299, 531] on button "Submit" at bounding box center [287, 542] width 97 height 36
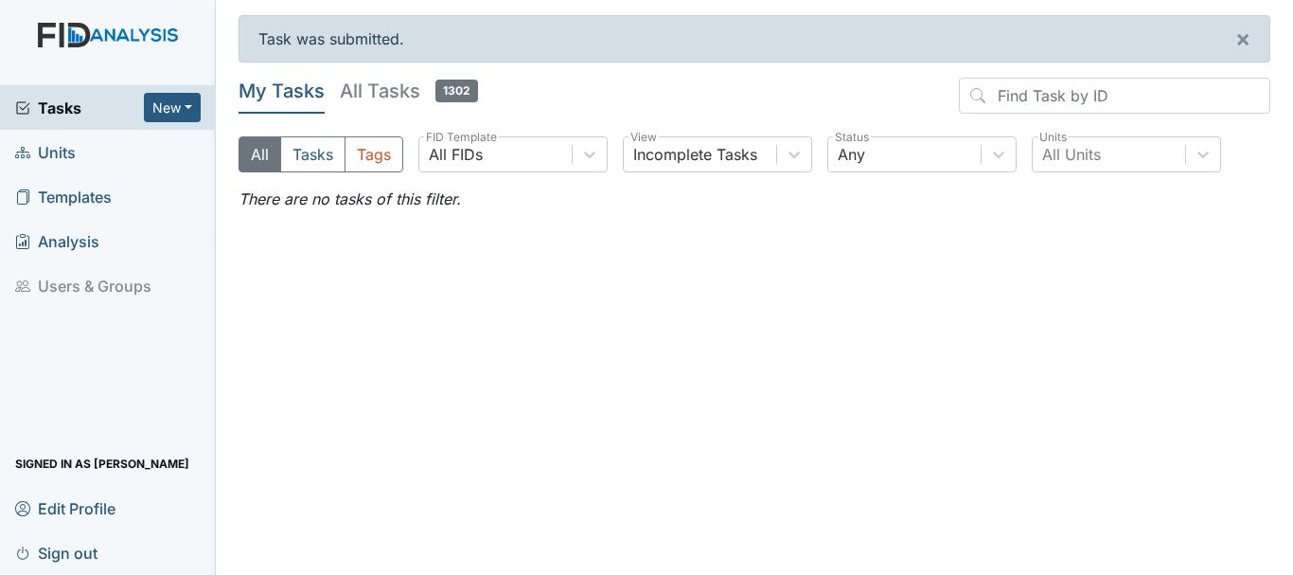
click at [49, 148] on span "Units" at bounding box center [45, 151] width 61 height 29
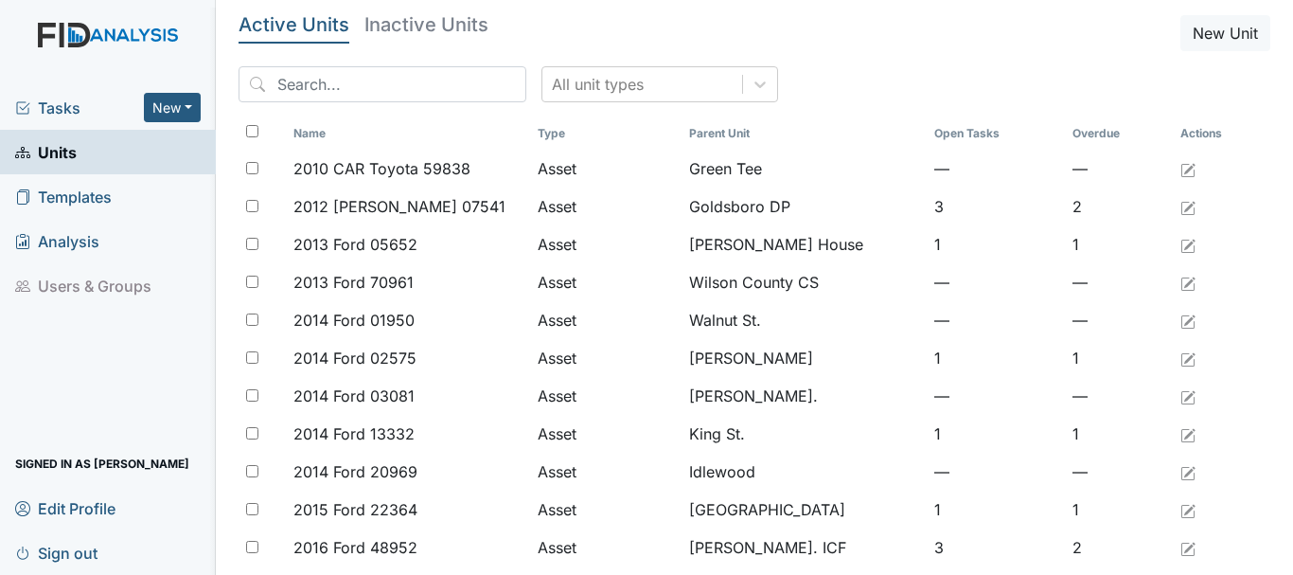
click at [51, 101] on span "Tasks" at bounding box center [79, 108] width 129 height 23
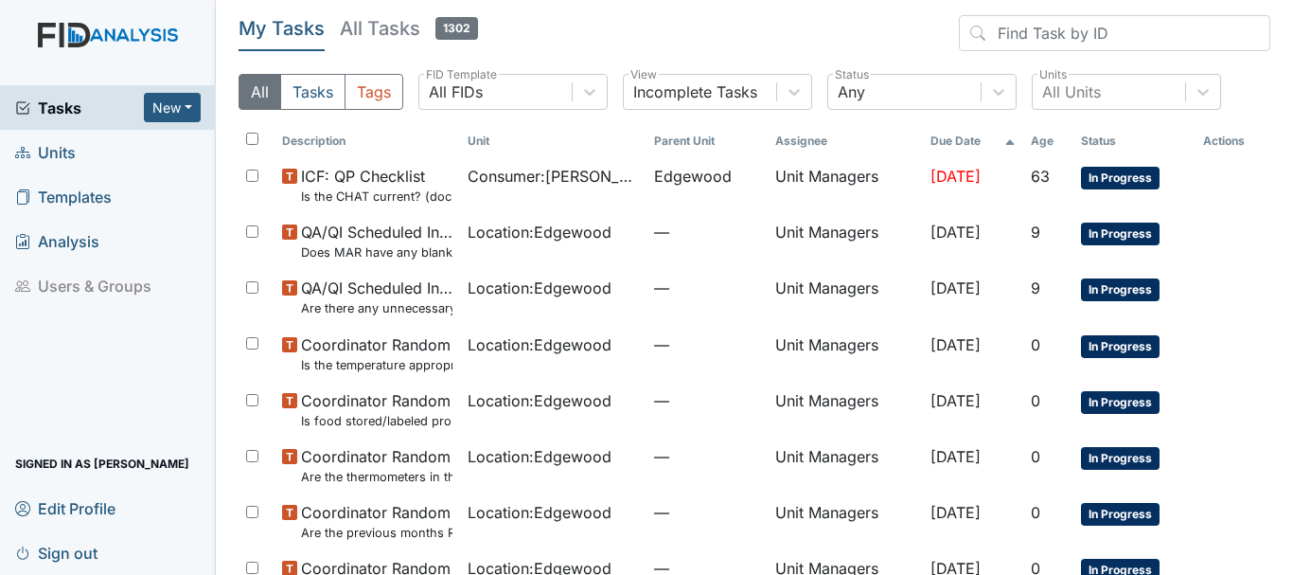
click at [55, 152] on span "Units" at bounding box center [45, 151] width 61 height 29
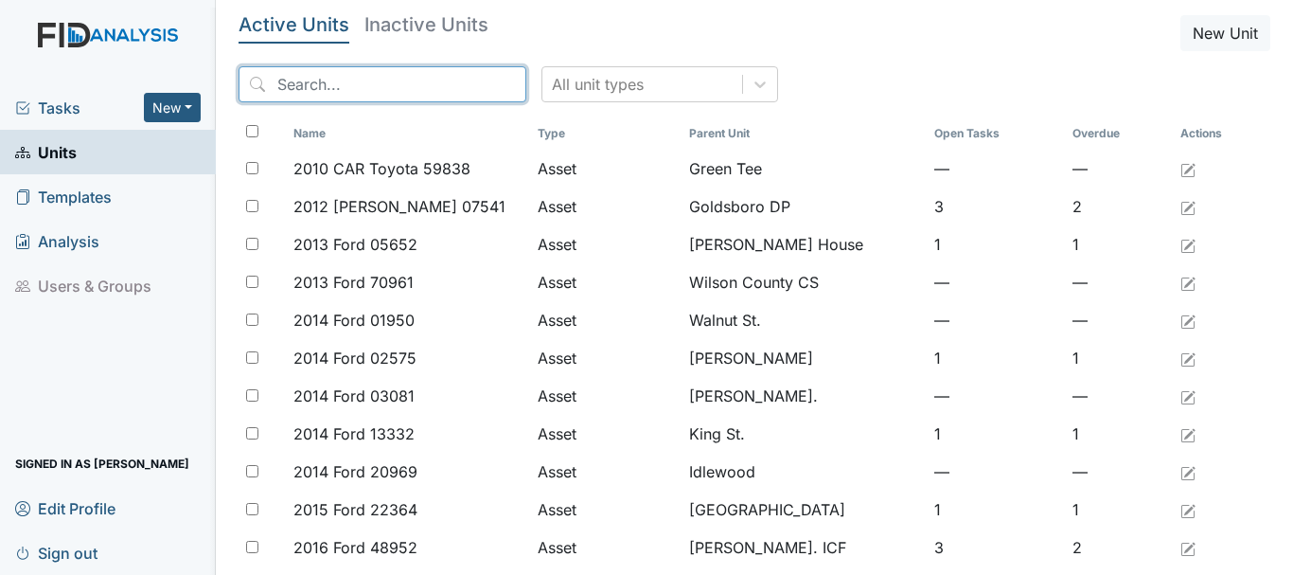
click at [337, 76] on input "search" at bounding box center [383, 84] width 288 height 36
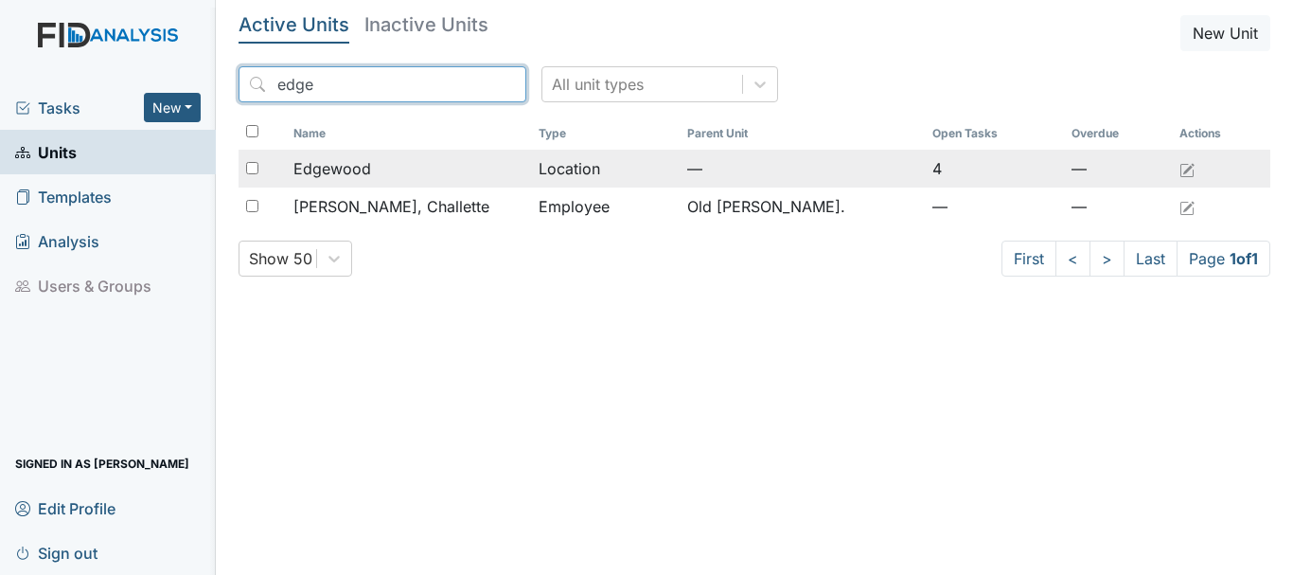
type input "edge"
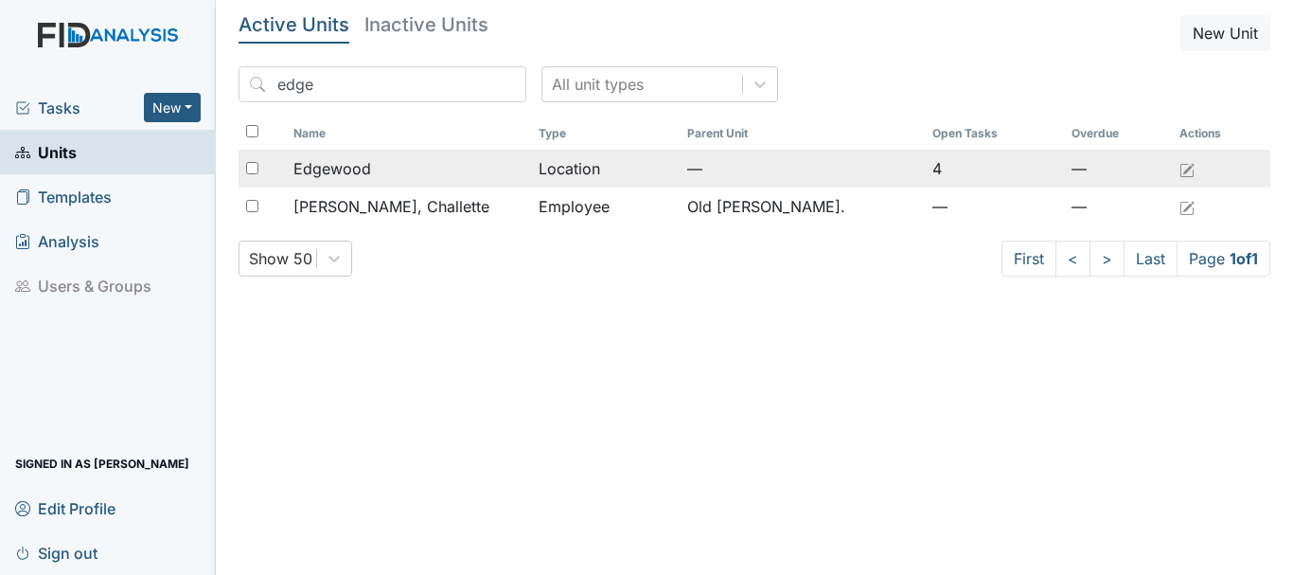
click at [257, 165] on input "checkbox" at bounding box center [252, 168] width 12 height 12
checkbox input "true"
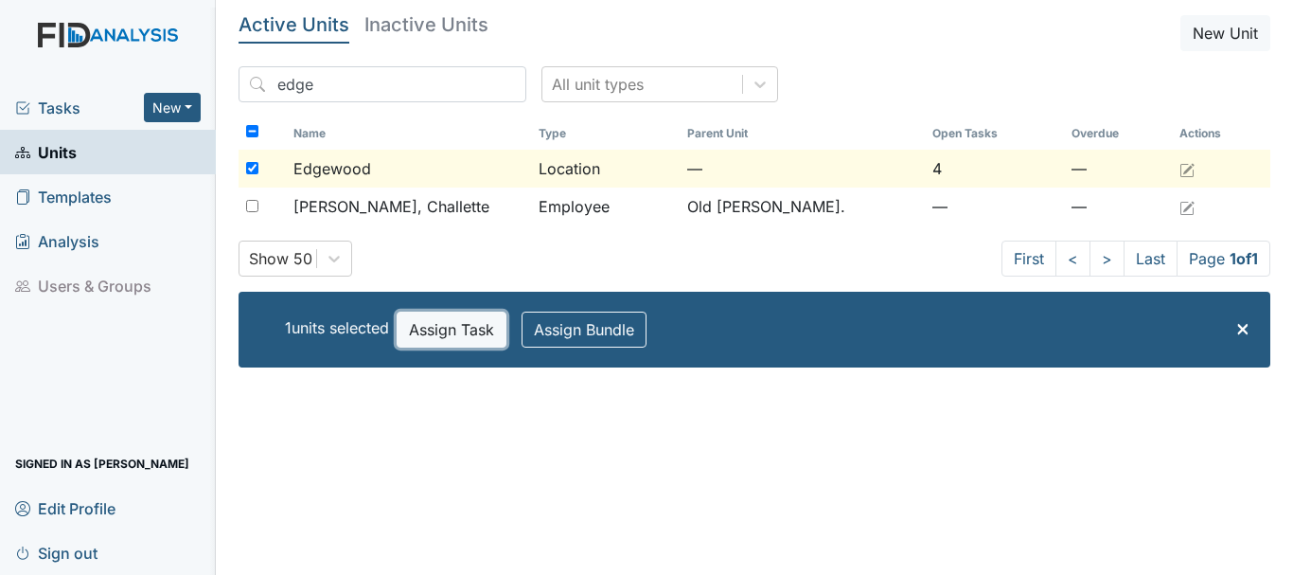
click at [435, 335] on button "Assign Task" at bounding box center [452, 329] width 110 height 36
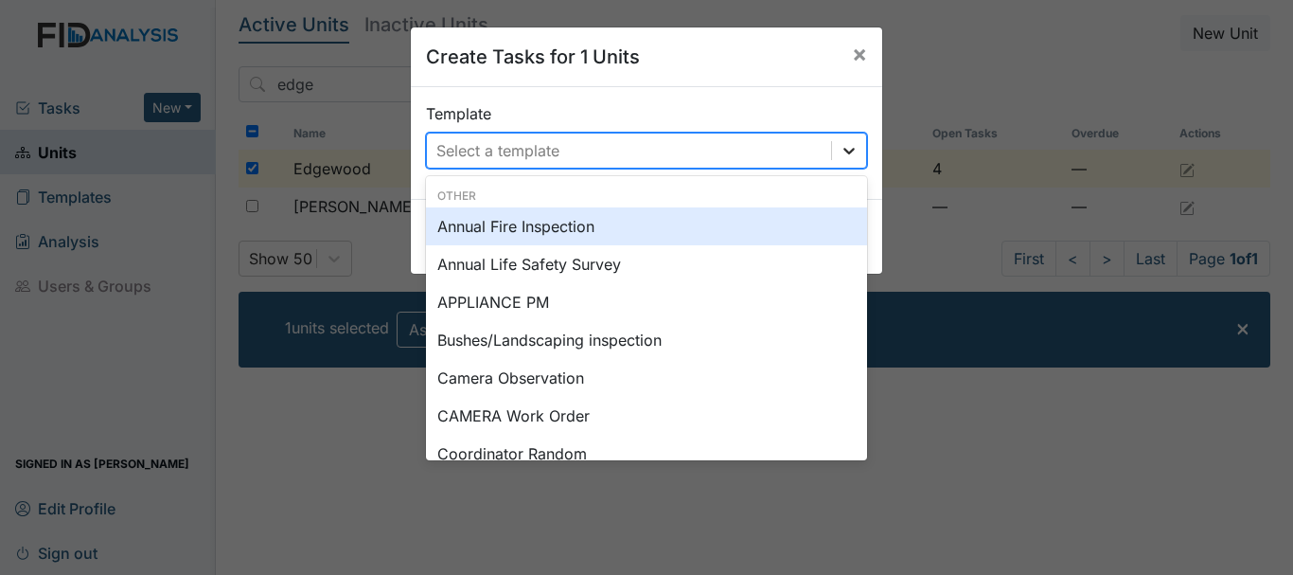
click at [832, 153] on div at bounding box center [849, 150] width 34 height 34
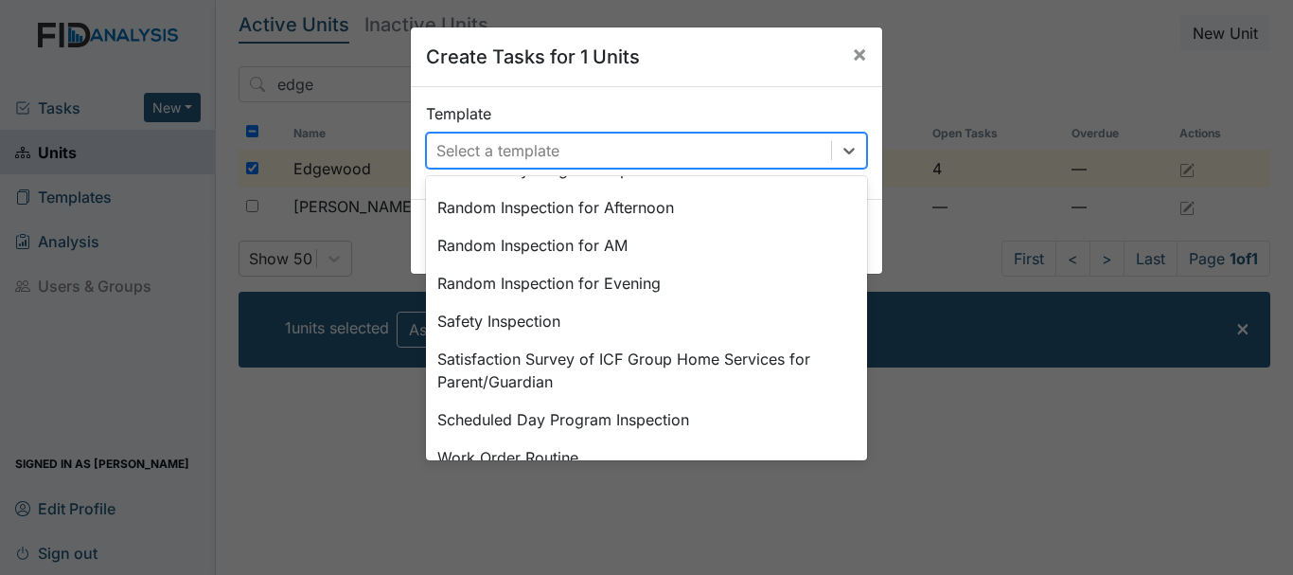
scroll to position [879, 0]
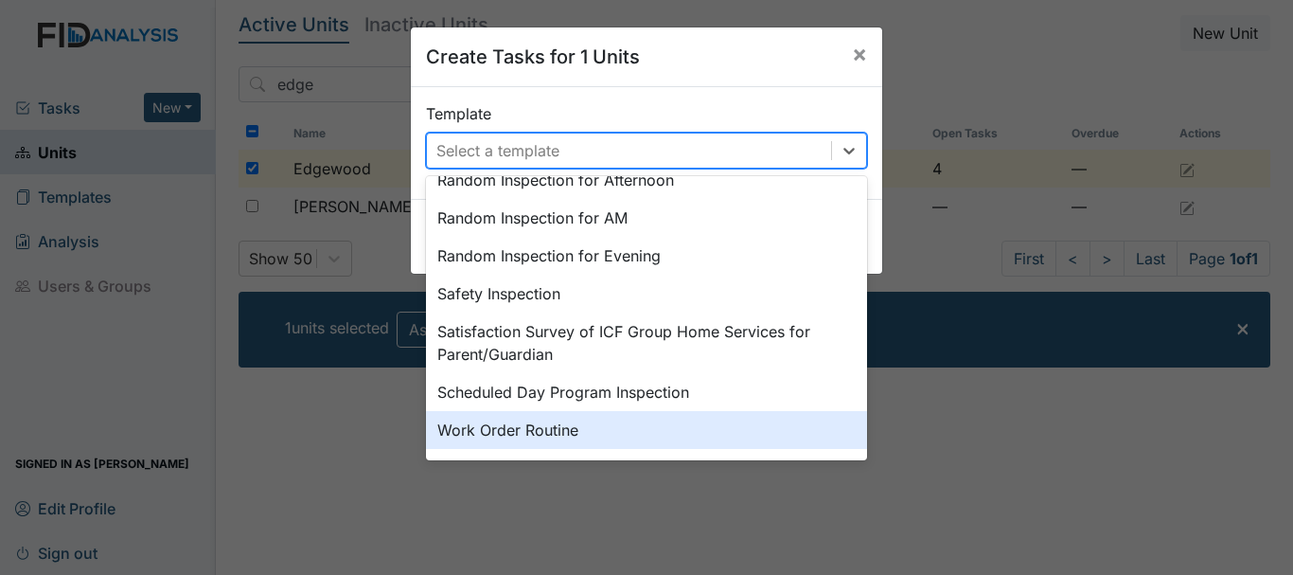
click at [488, 425] on div "Work Order Routine" at bounding box center [646, 430] width 441 height 38
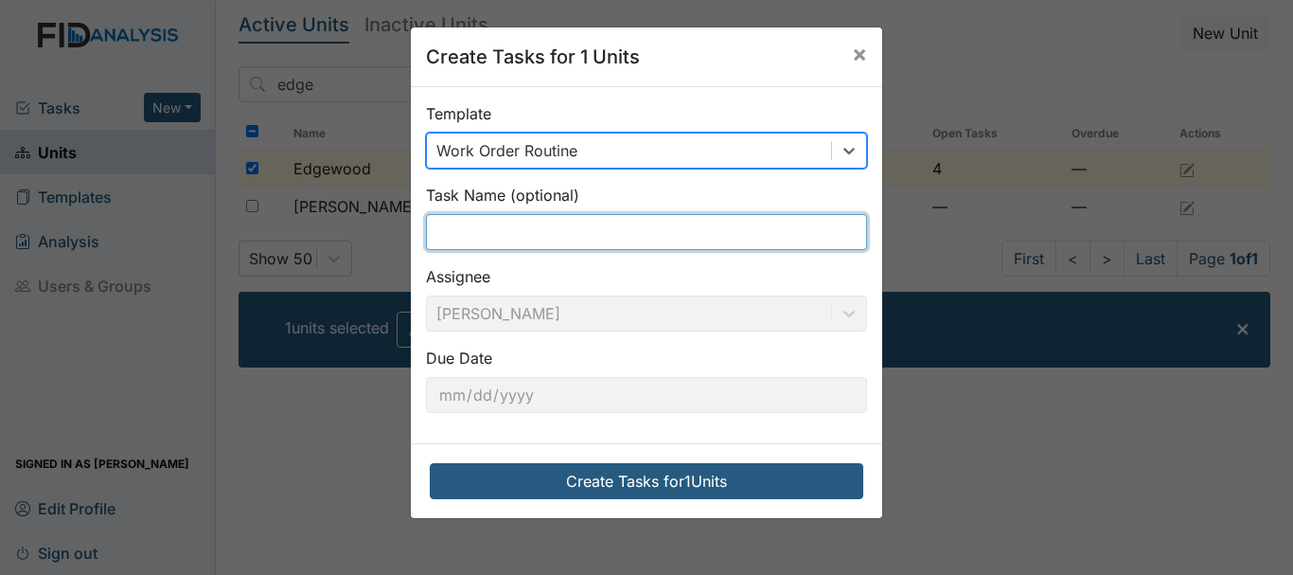
click at [491, 232] on input "text" at bounding box center [646, 232] width 441 height 36
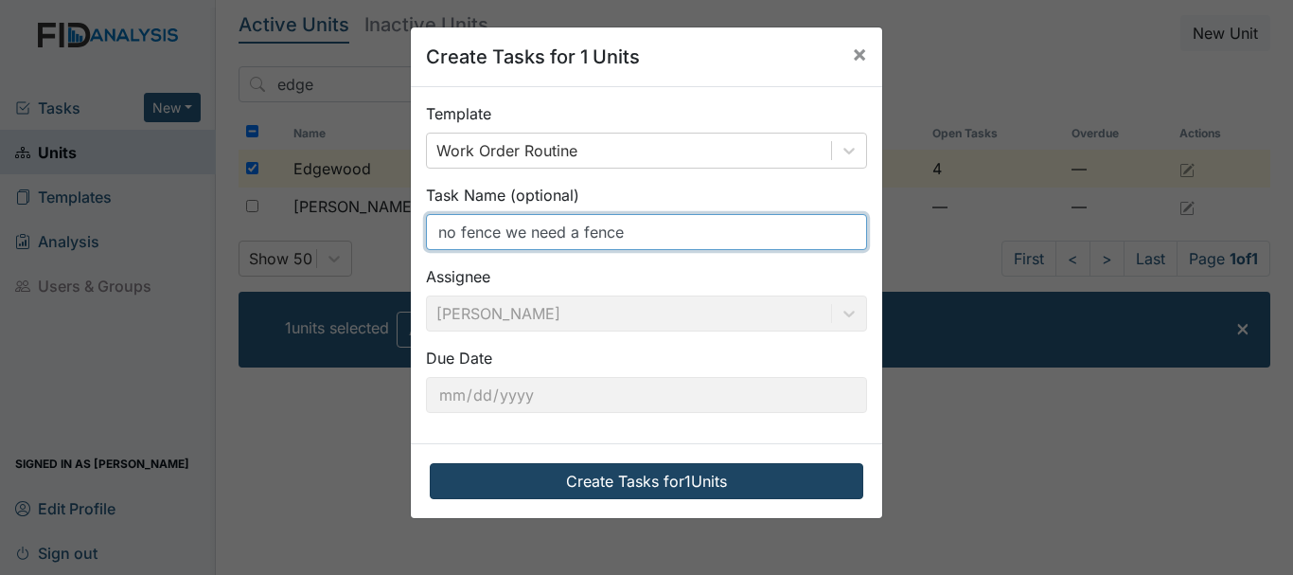
type input "no fence we need a fence"
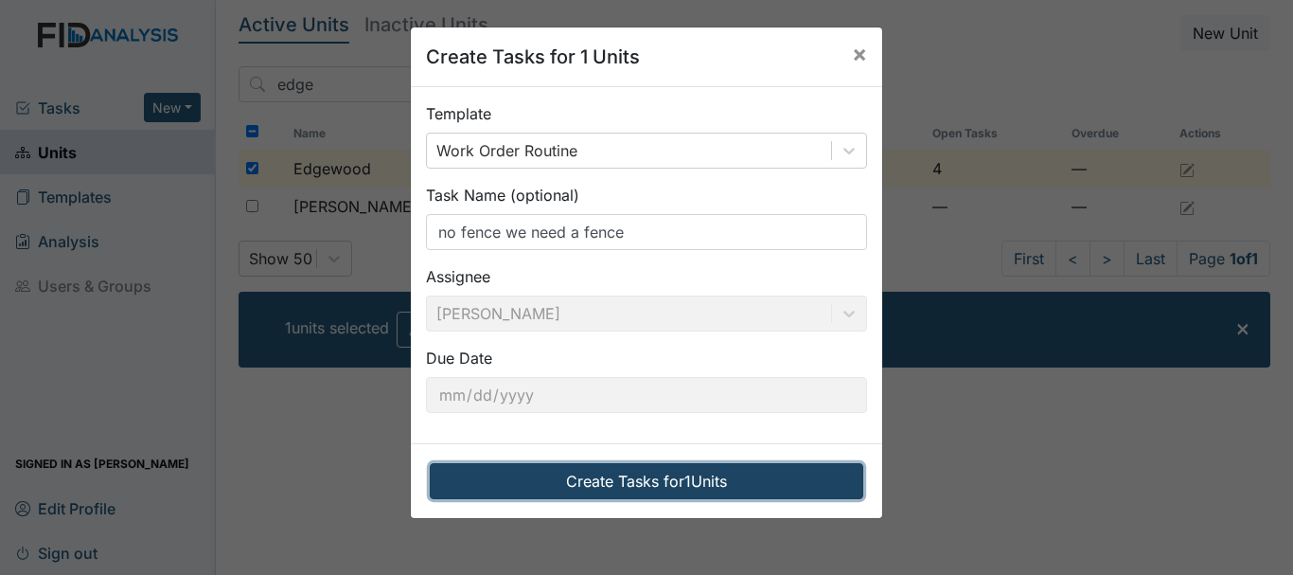
click at [610, 482] on button "Create Tasks for 1 Units" at bounding box center [647, 481] width 434 height 36
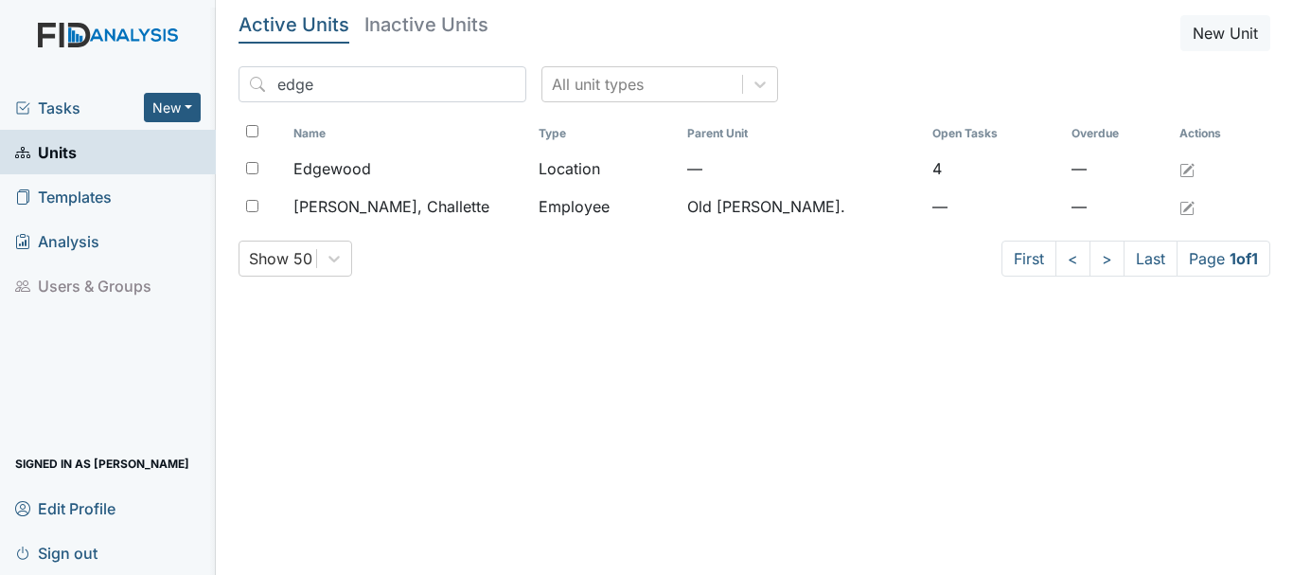
click at [68, 103] on span "Tasks" at bounding box center [79, 108] width 129 height 23
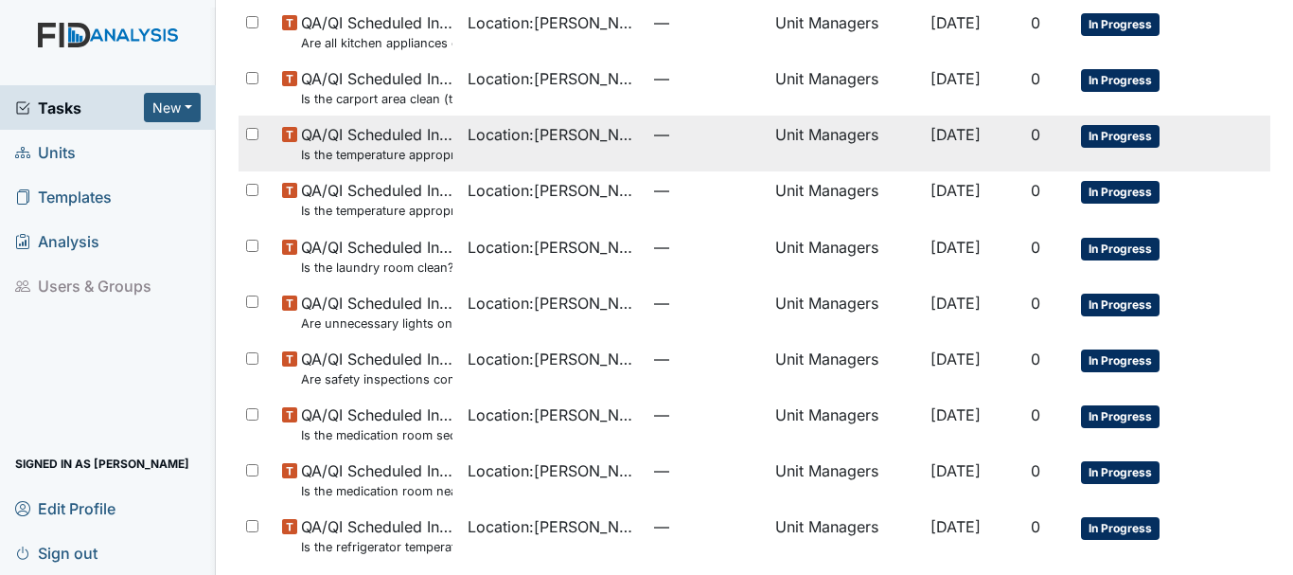
scroll to position [1345, 0]
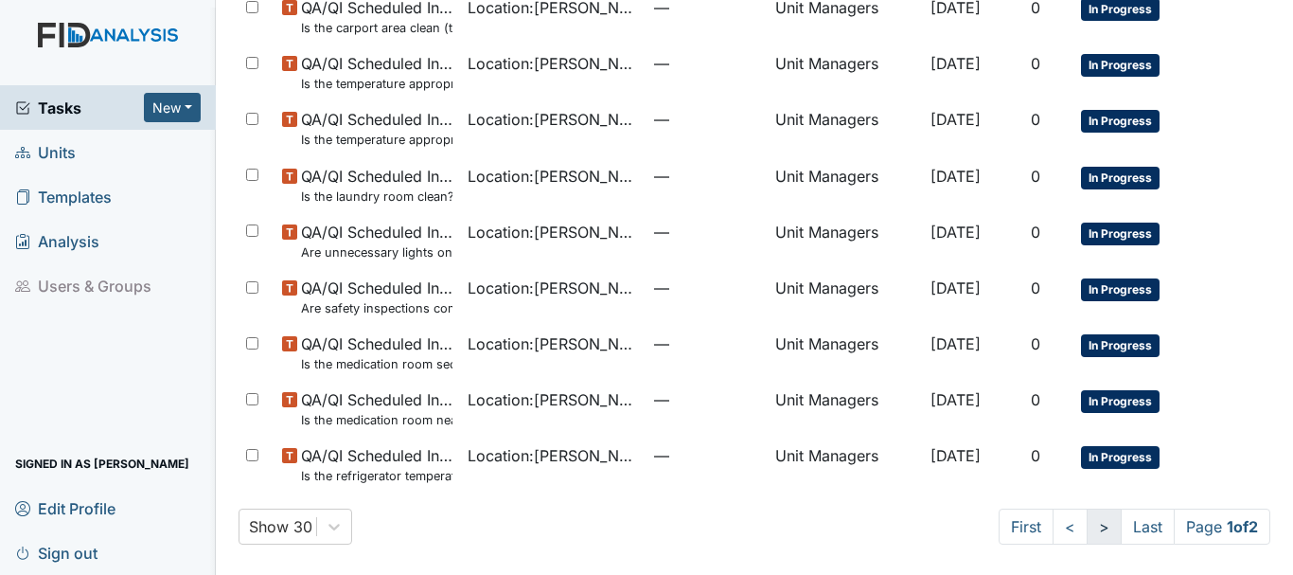
click at [1087, 532] on link ">" at bounding box center [1104, 526] width 35 height 36
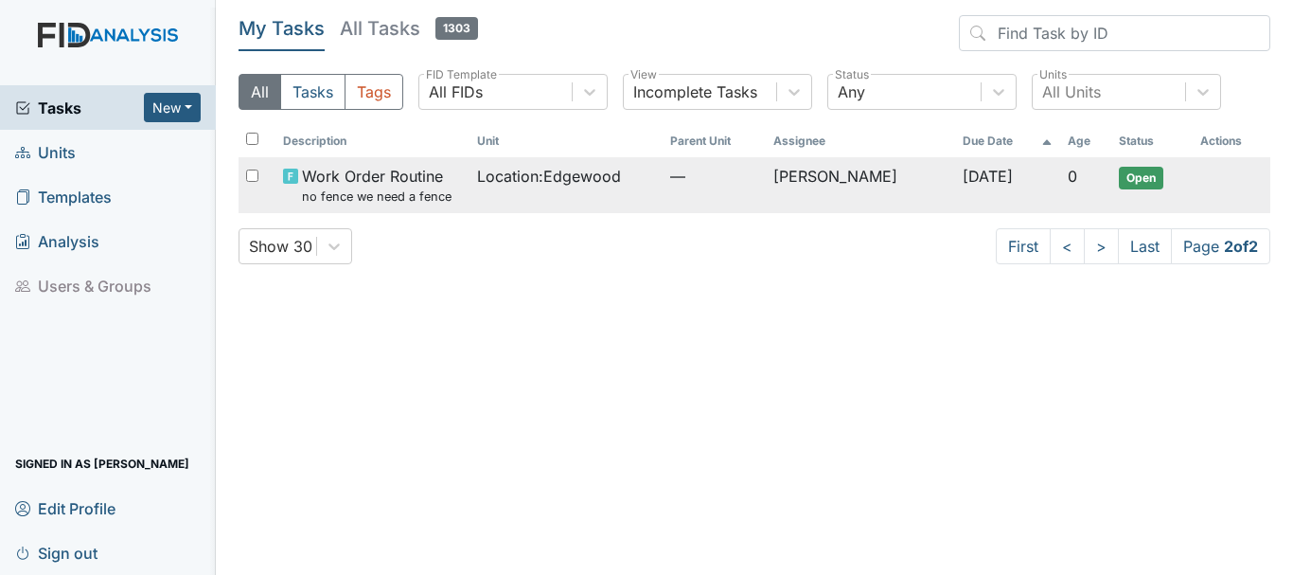
click at [481, 177] on span "Location : Edgewood" at bounding box center [549, 176] width 144 height 23
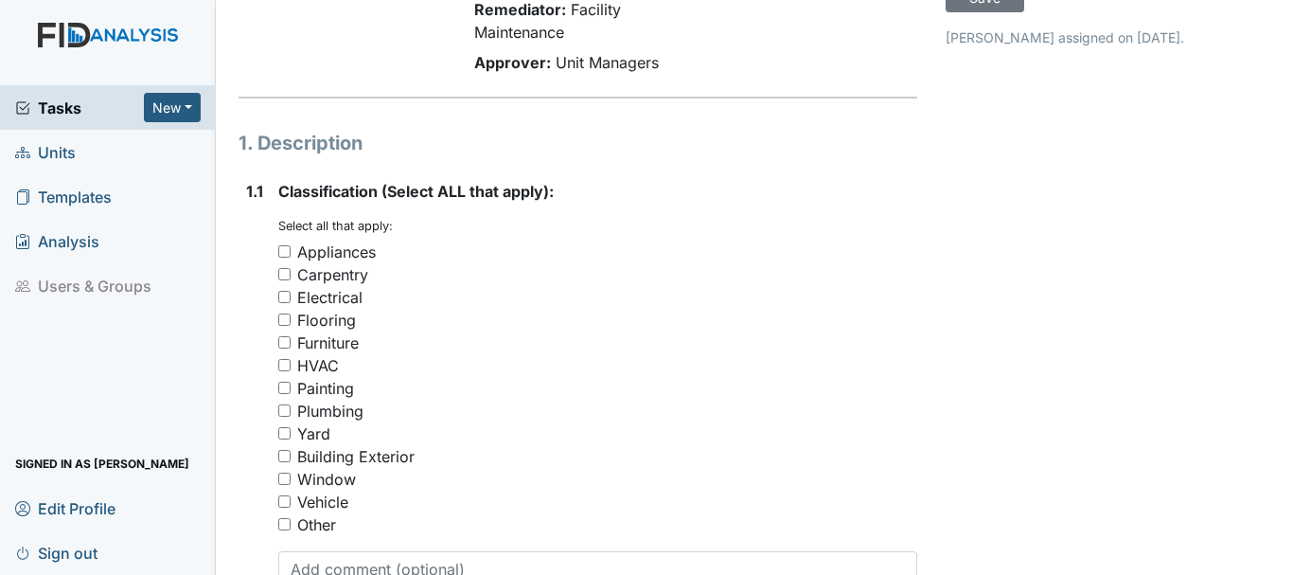
scroll to position [189, 0]
click at [283, 428] on input "Yard" at bounding box center [284, 431] width 12 height 12
checkbox input "true"
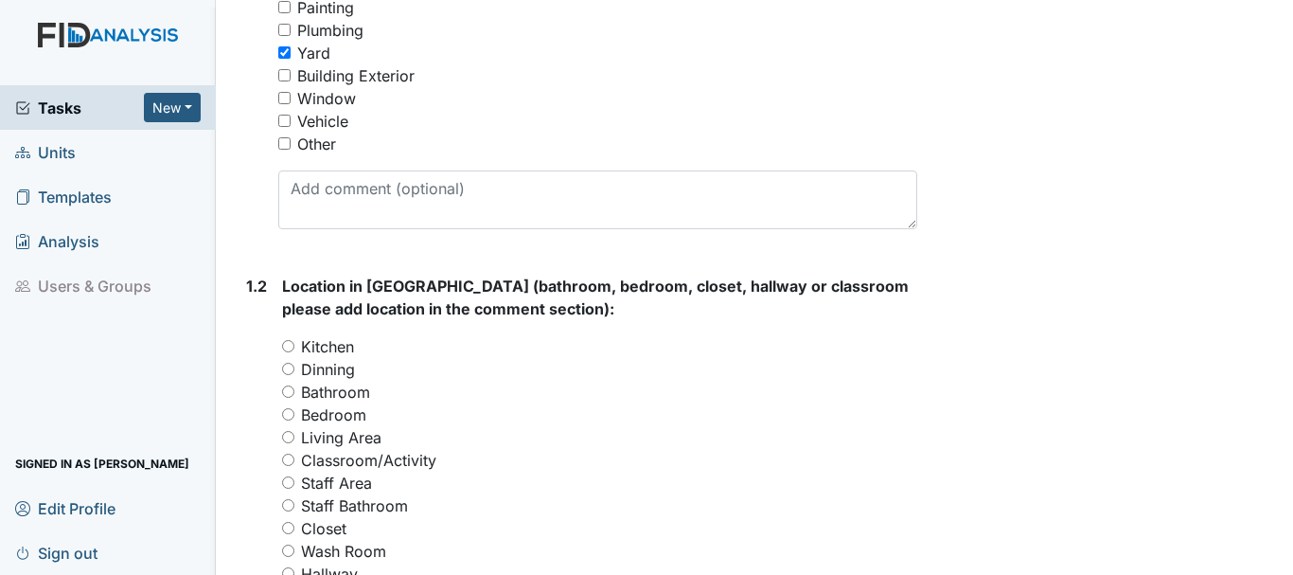
scroll to position [663, 0]
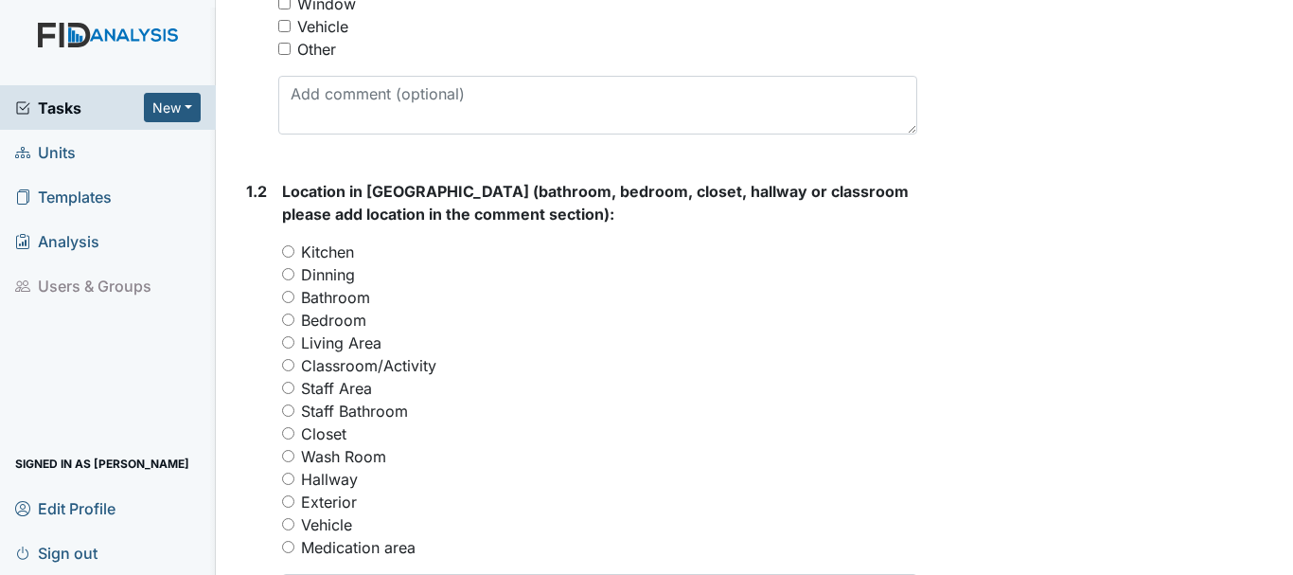
click at [291, 500] on input "Exterior" at bounding box center [288, 501] width 12 height 12
radio input "true"
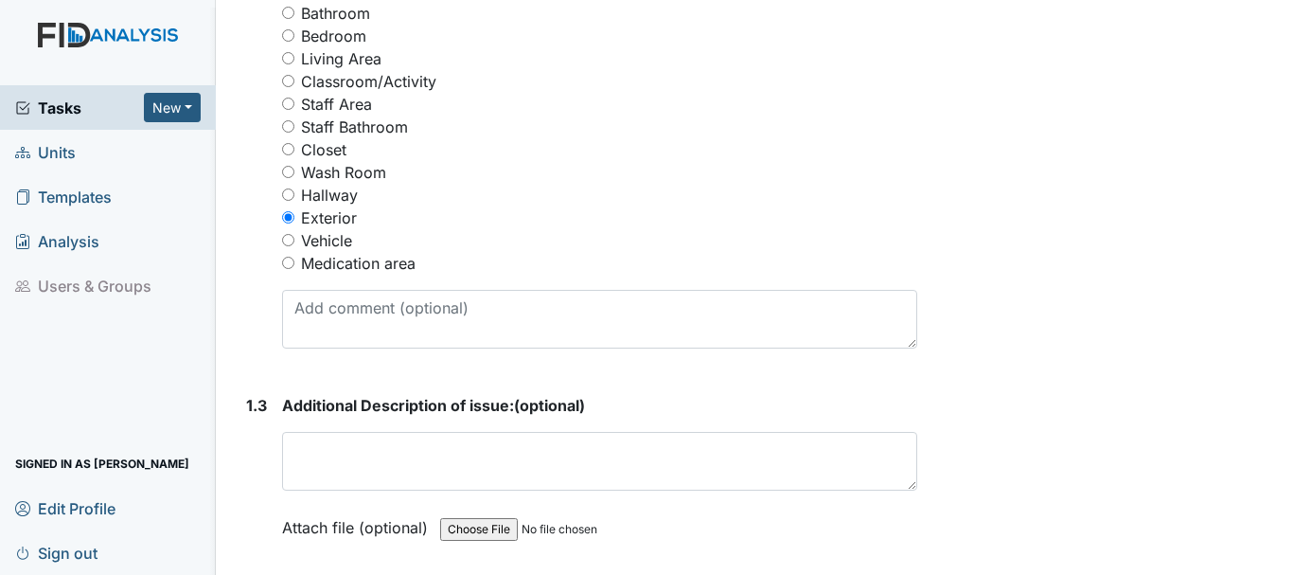
scroll to position [1041, 0]
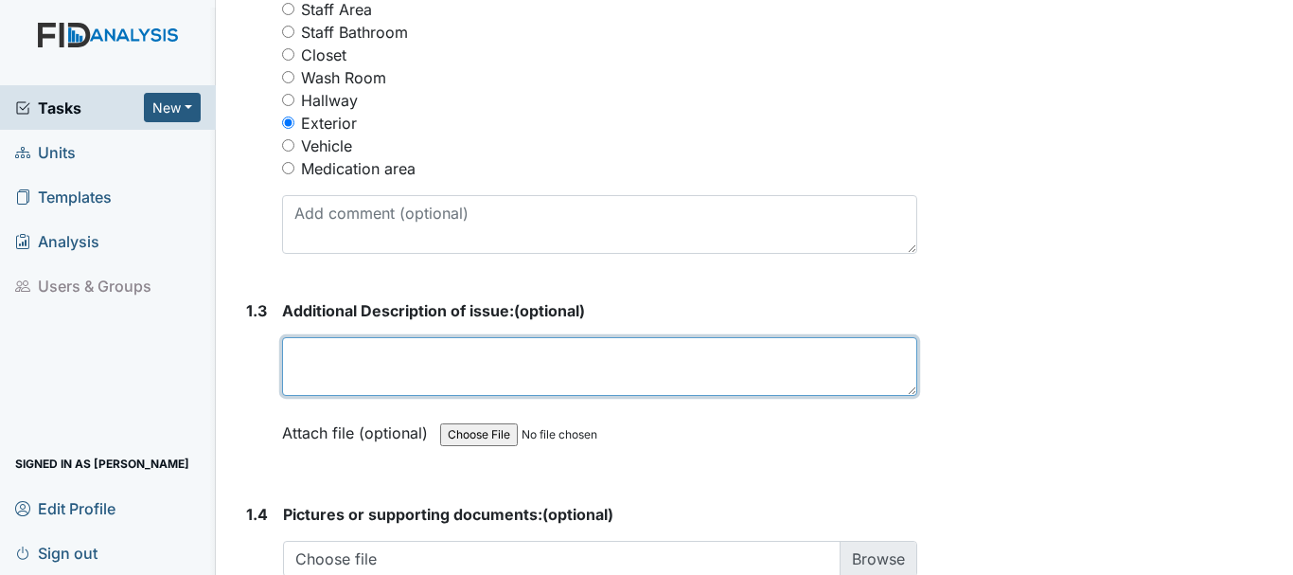
click at [419, 371] on textarea at bounding box center [599, 366] width 635 height 59
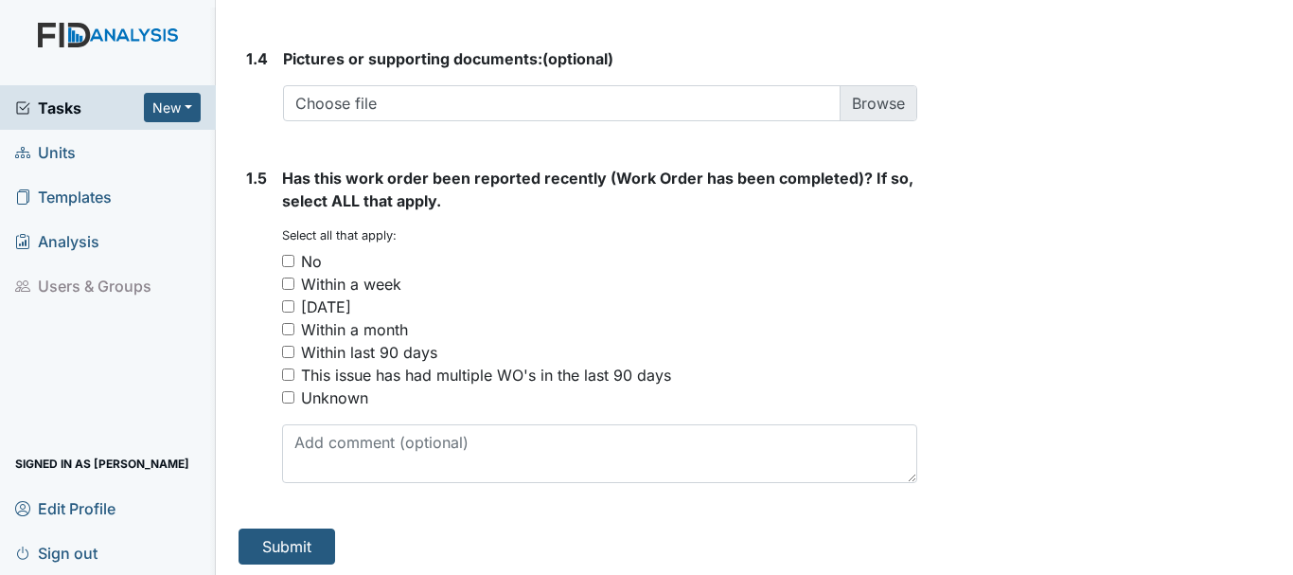
scroll to position [1501, 0]
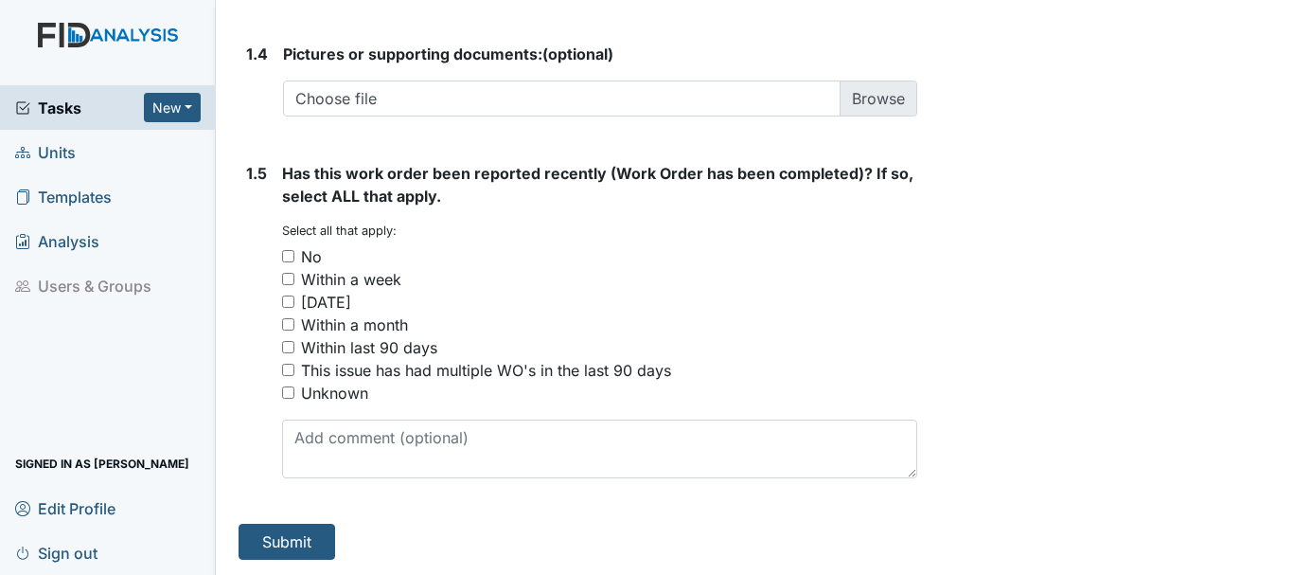
type textarea "we never had a fence but was tag for not having one"
click at [287, 256] on input "No" at bounding box center [288, 256] width 12 height 12
checkbox input "true"
click at [277, 536] on button "Submit" at bounding box center [287, 542] width 97 height 36
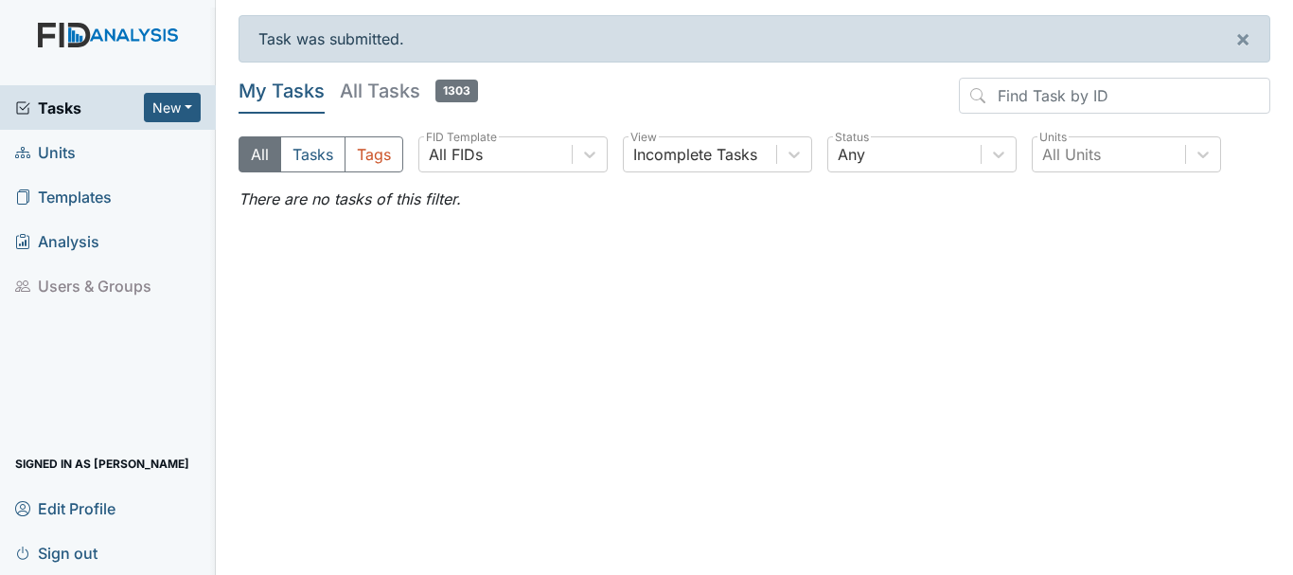
click at [64, 150] on span "Units" at bounding box center [45, 151] width 61 height 29
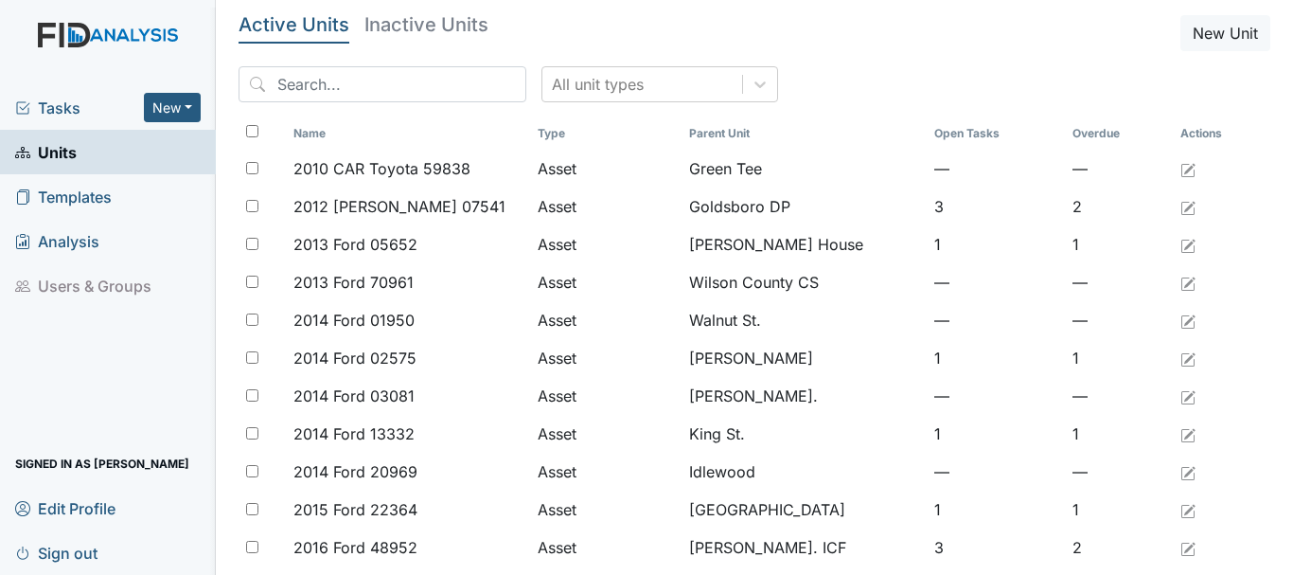
click at [68, 99] on span "Tasks" at bounding box center [79, 108] width 129 height 23
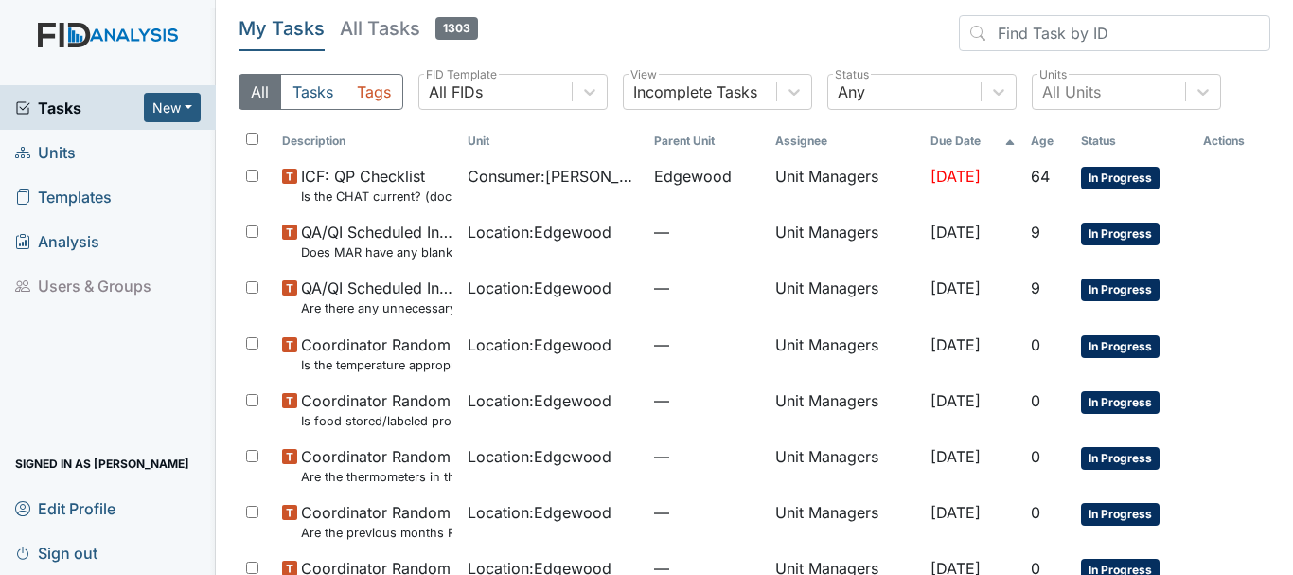
click at [61, 151] on span "Units" at bounding box center [45, 151] width 61 height 29
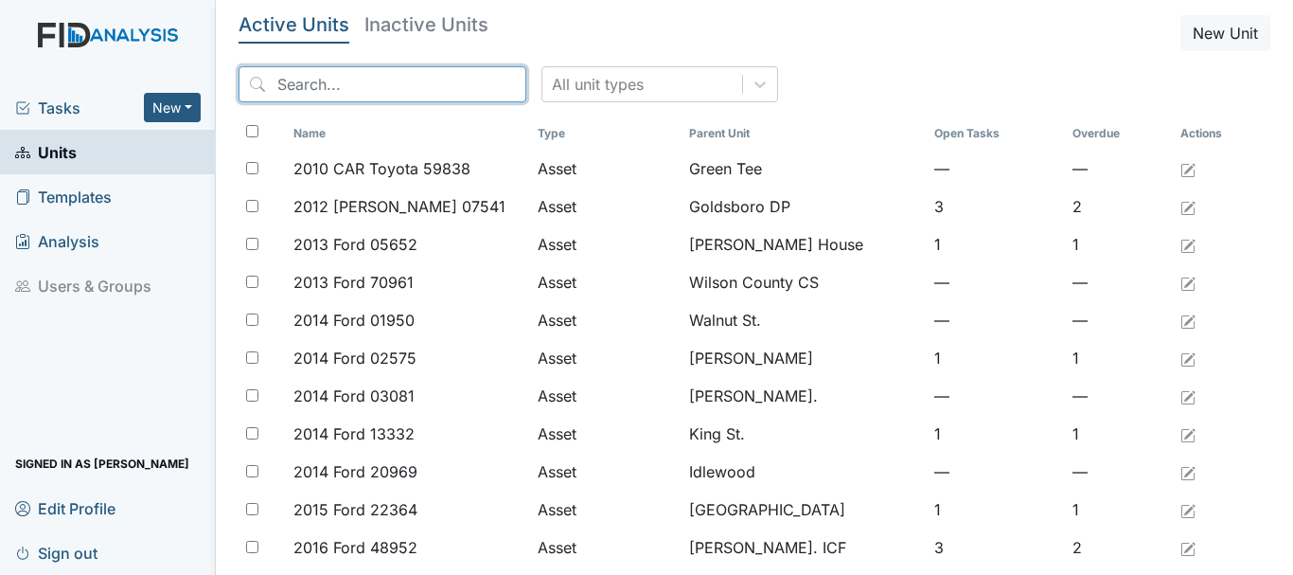
click at [322, 79] on input "search" at bounding box center [383, 84] width 288 height 36
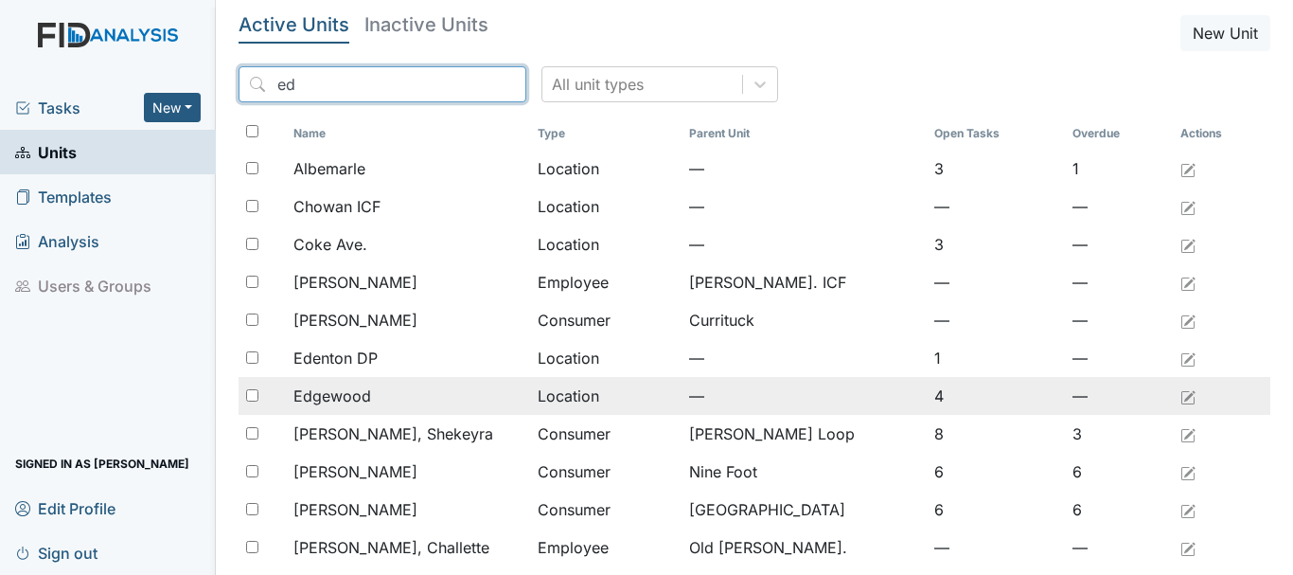
type input "ed"
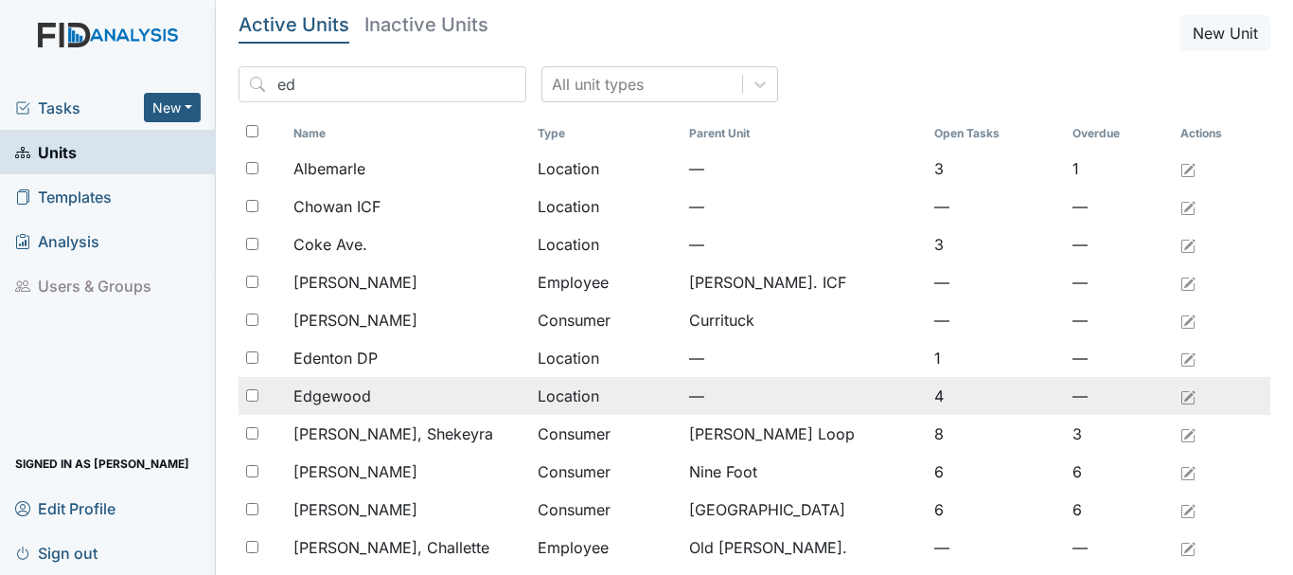
click at [248, 392] on input "checkbox" at bounding box center [252, 395] width 12 height 12
checkbox input "true"
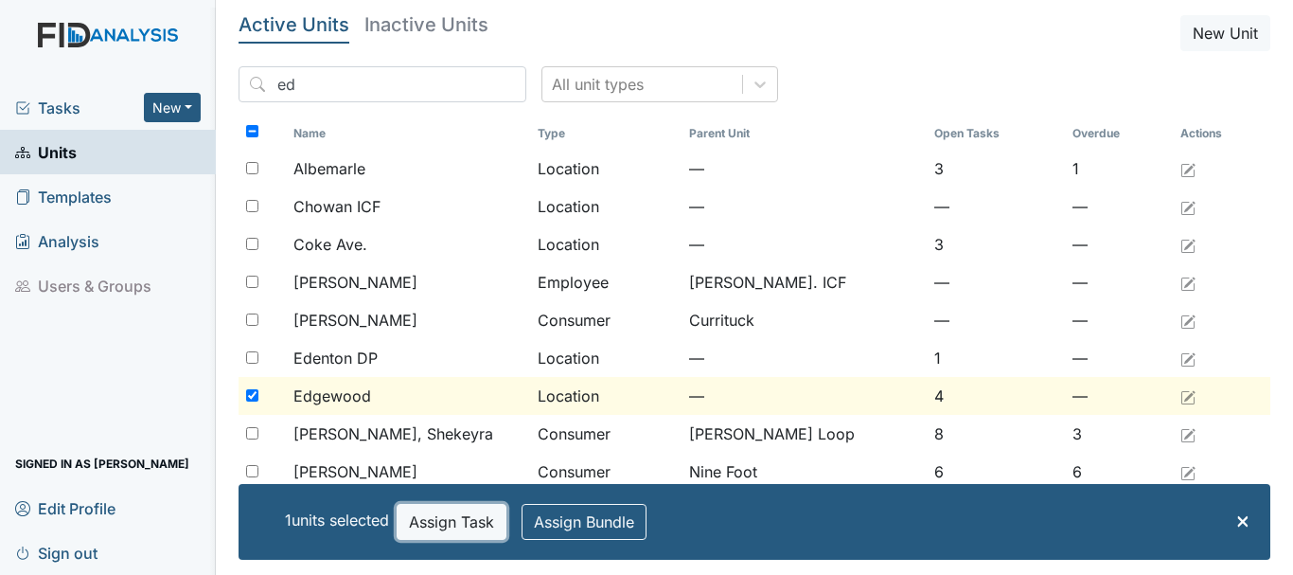
click at [433, 514] on button "Assign Task" at bounding box center [452, 522] width 110 height 36
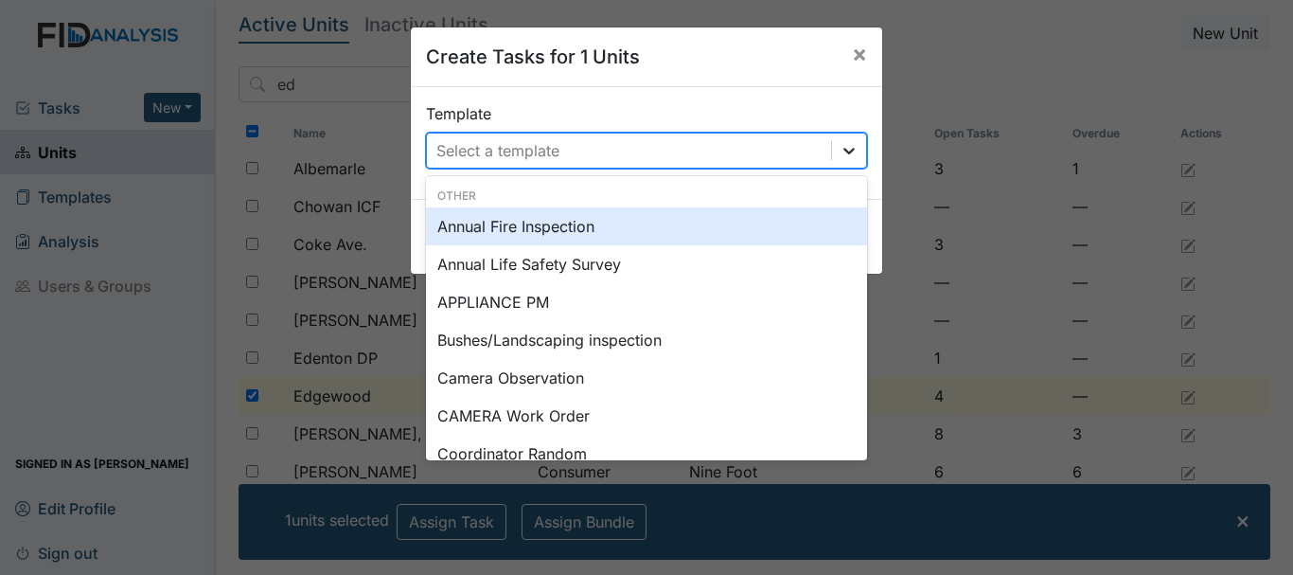
click at [840, 144] on icon at bounding box center [849, 150] width 19 height 19
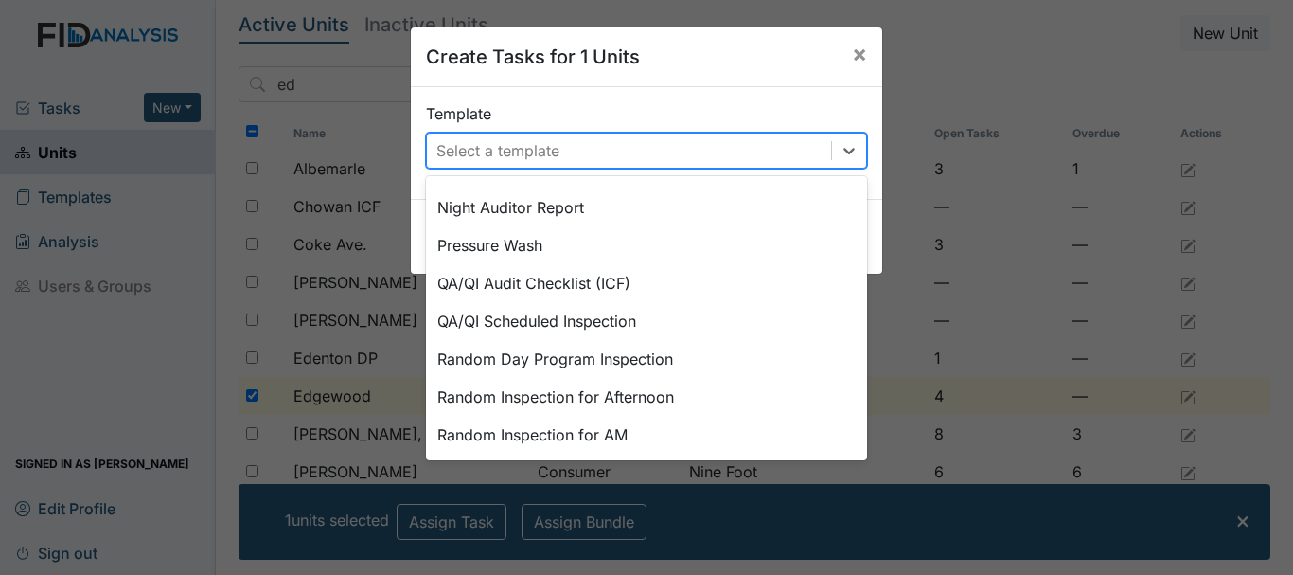
scroll to position [879, 0]
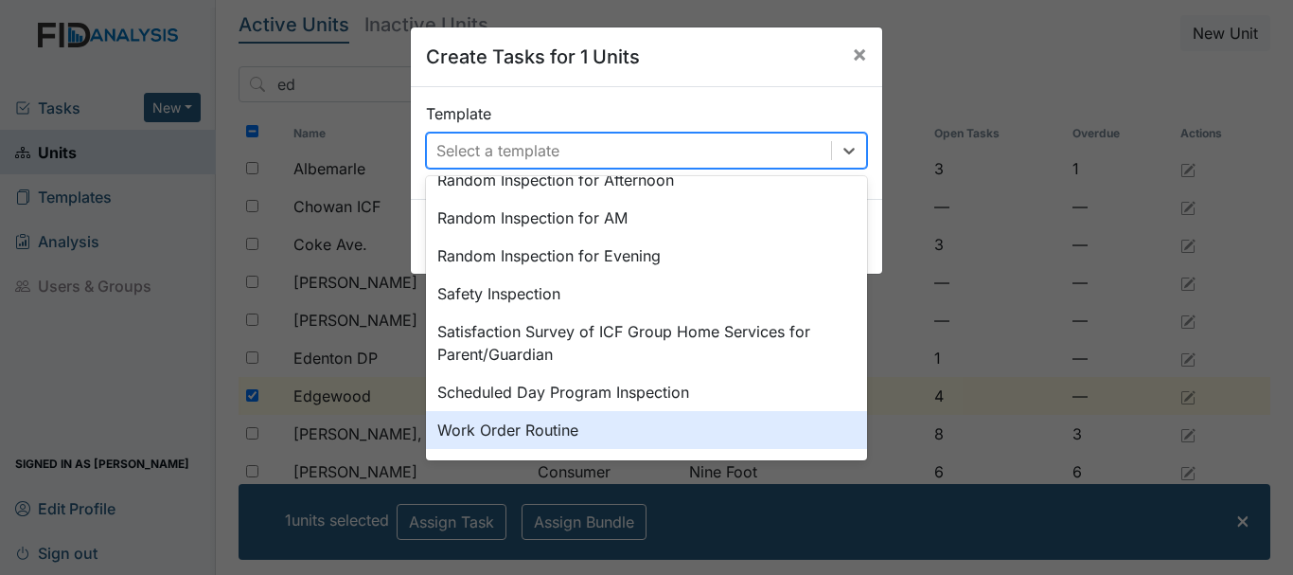
click at [473, 427] on div "Work Order Routine" at bounding box center [646, 430] width 441 height 38
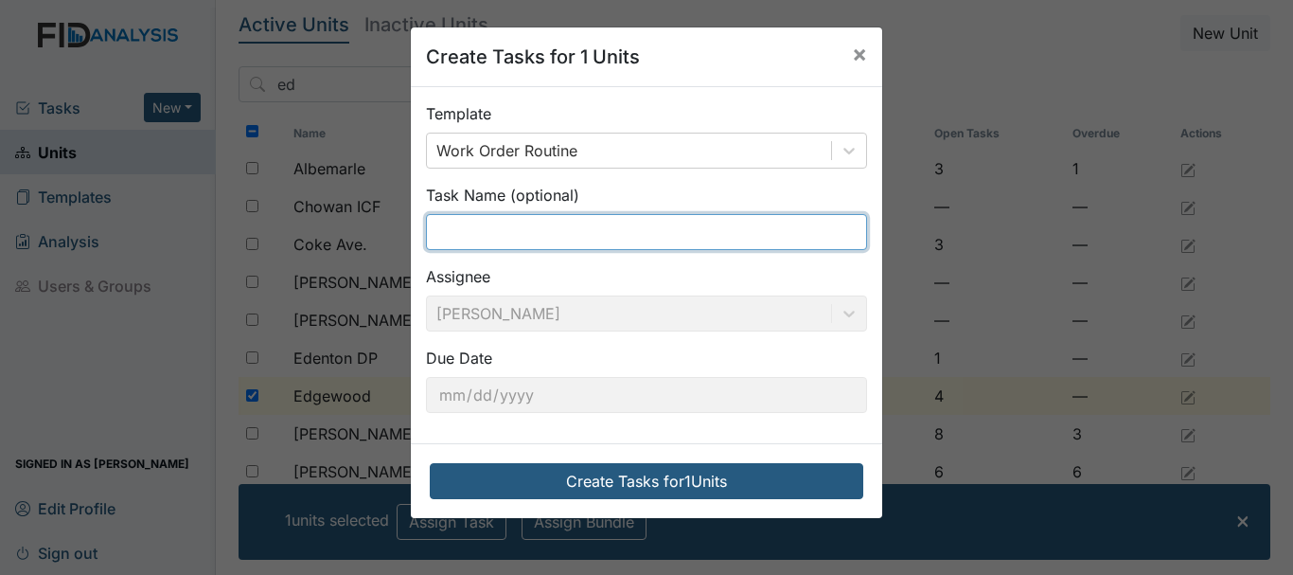
click at [515, 220] on input "text" at bounding box center [646, 232] width 441 height 36
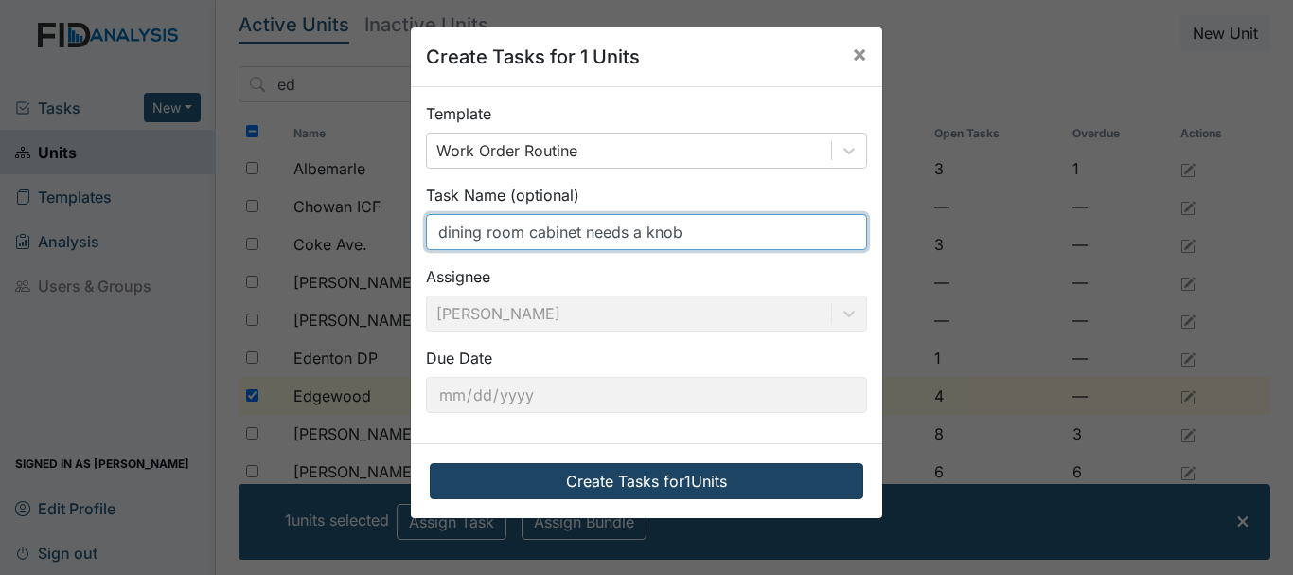
type input "dining room cabinet needs a knob"
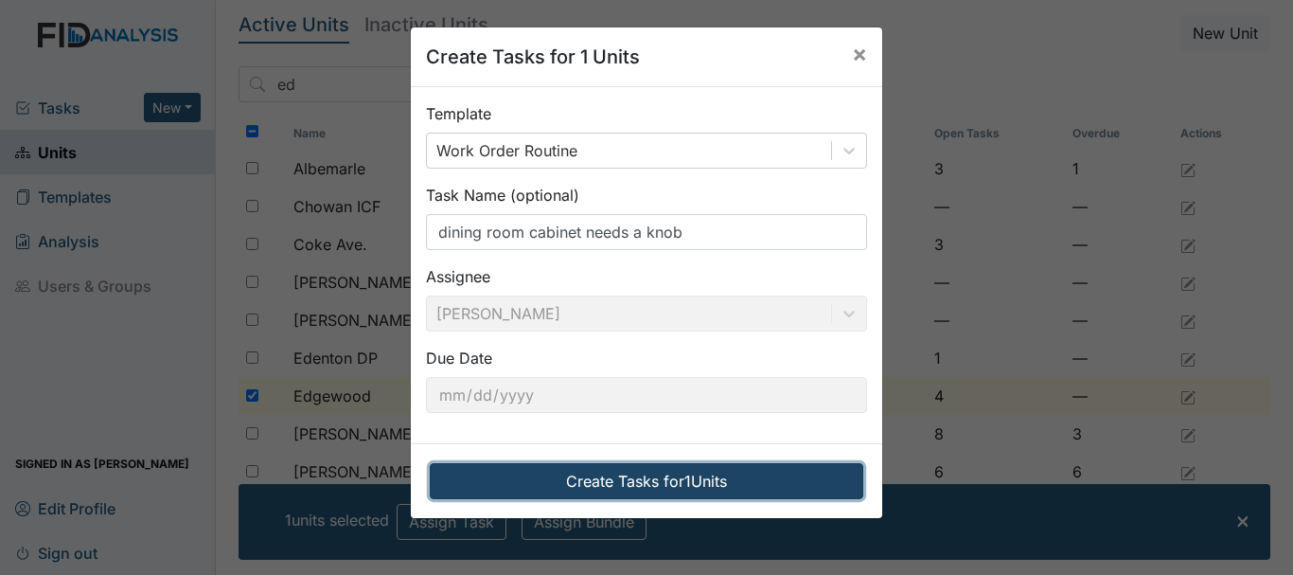
click at [602, 479] on button "Create Tasks for 1 Units" at bounding box center [647, 481] width 434 height 36
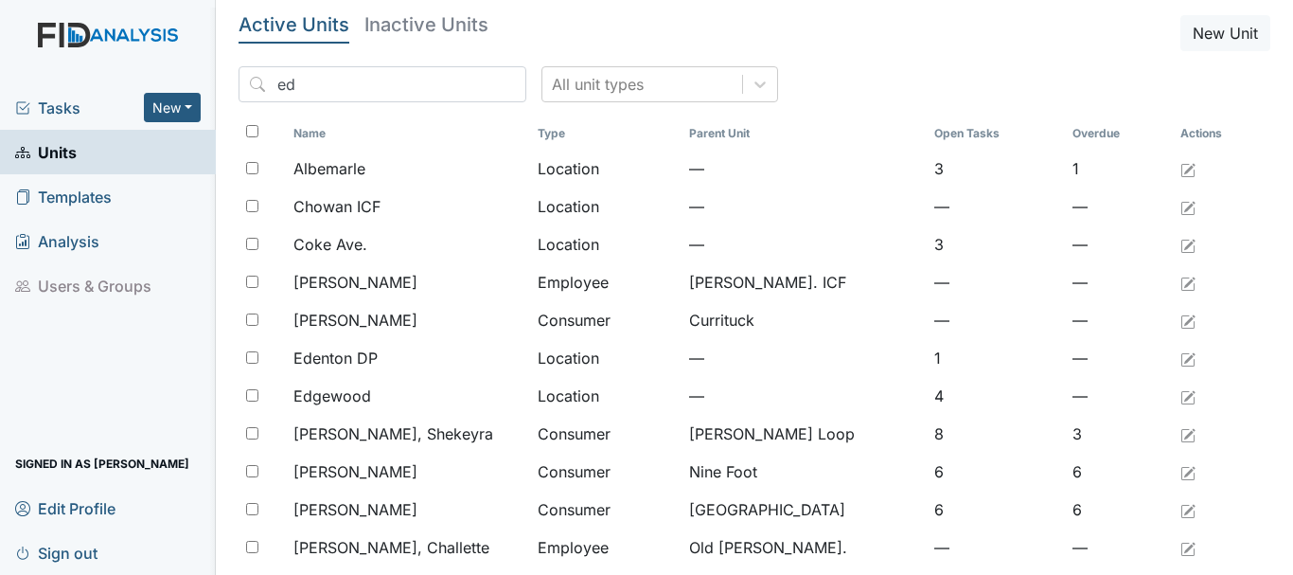
click at [59, 115] on span "Tasks" at bounding box center [79, 108] width 129 height 23
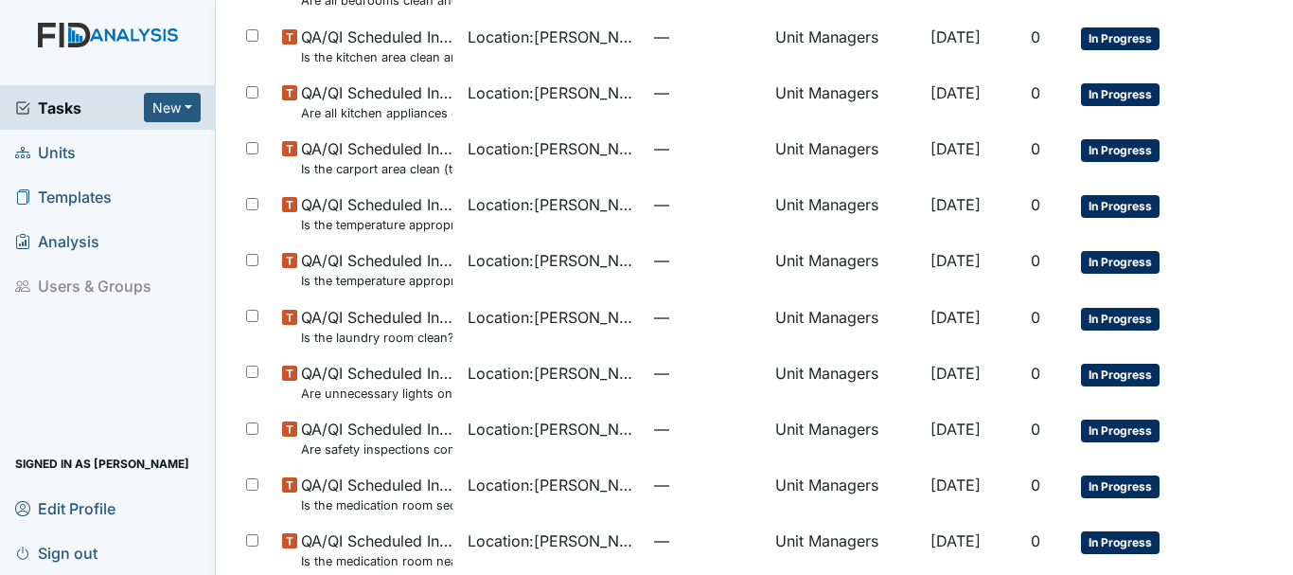
scroll to position [1345, 0]
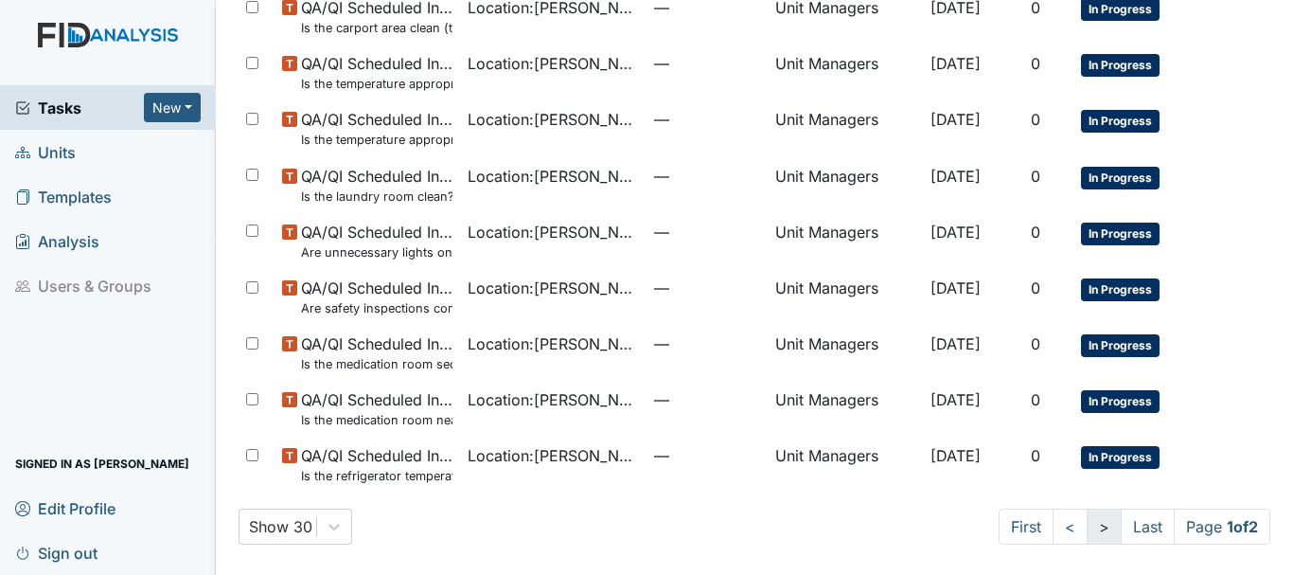
click at [1087, 522] on link ">" at bounding box center [1104, 526] width 35 height 36
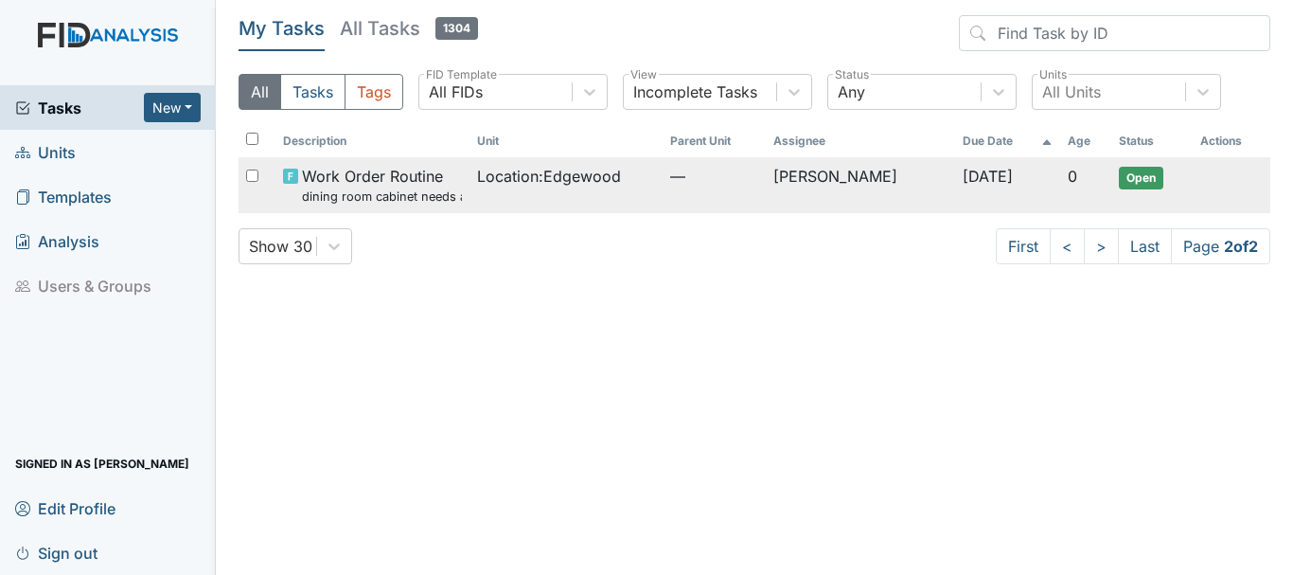
click at [380, 183] on span "Work Order Routine dining room cabinet needs a knob" at bounding box center [381, 185] width 159 height 41
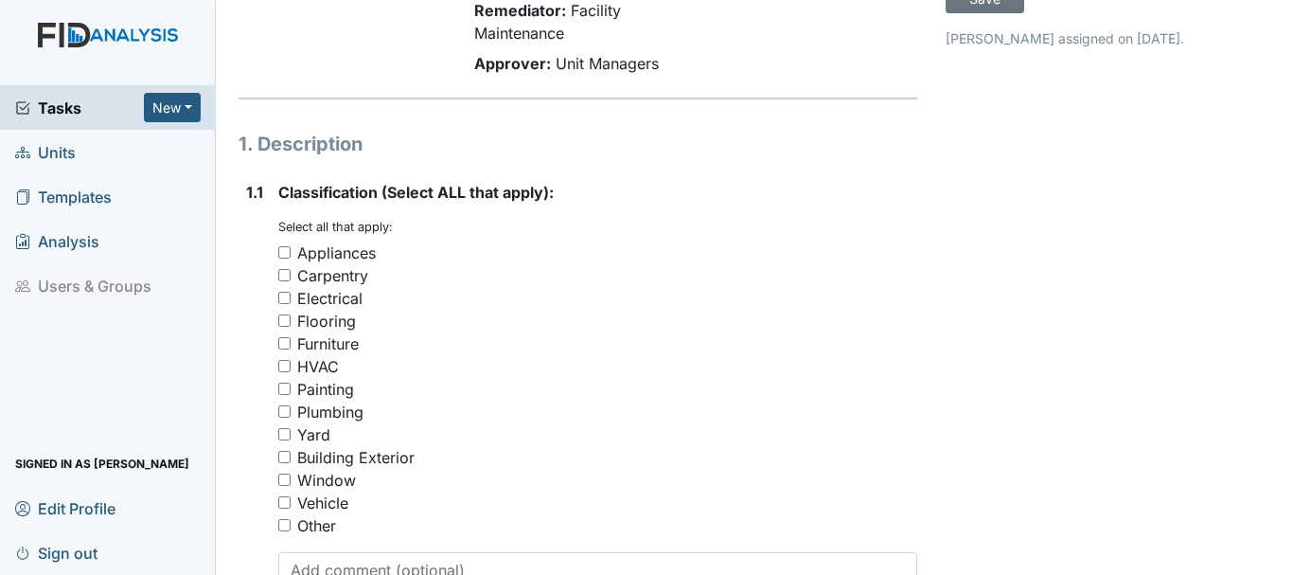
scroll to position [189, 0]
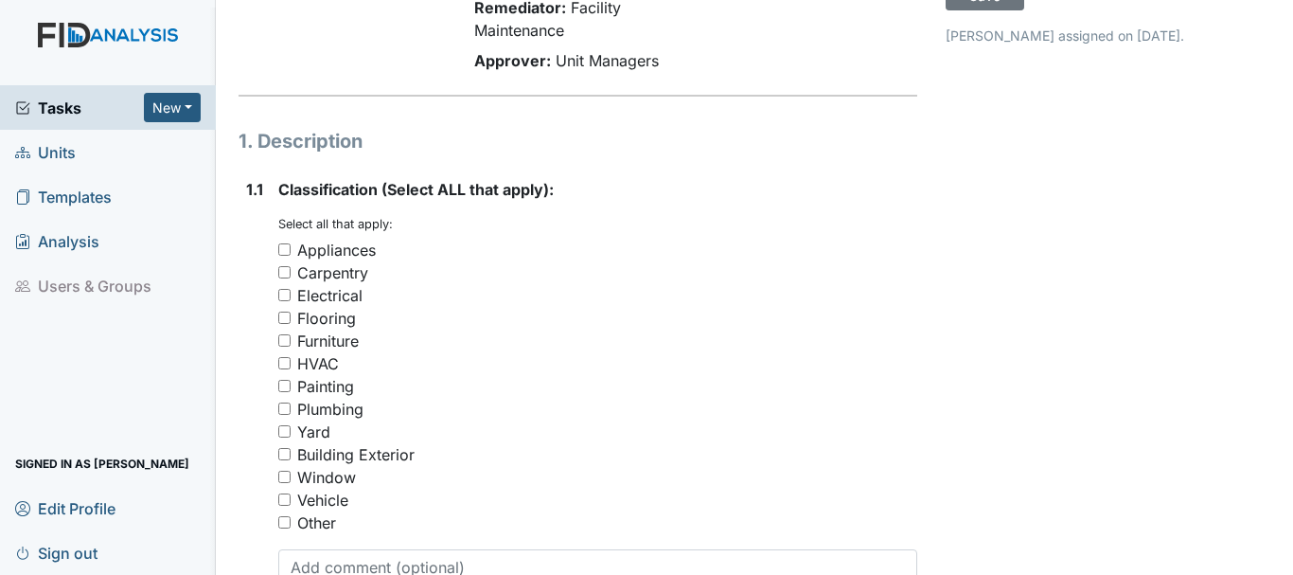
click at [285, 457] on input "Building Exterior" at bounding box center [284, 454] width 12 height 12
checkbox input "true"
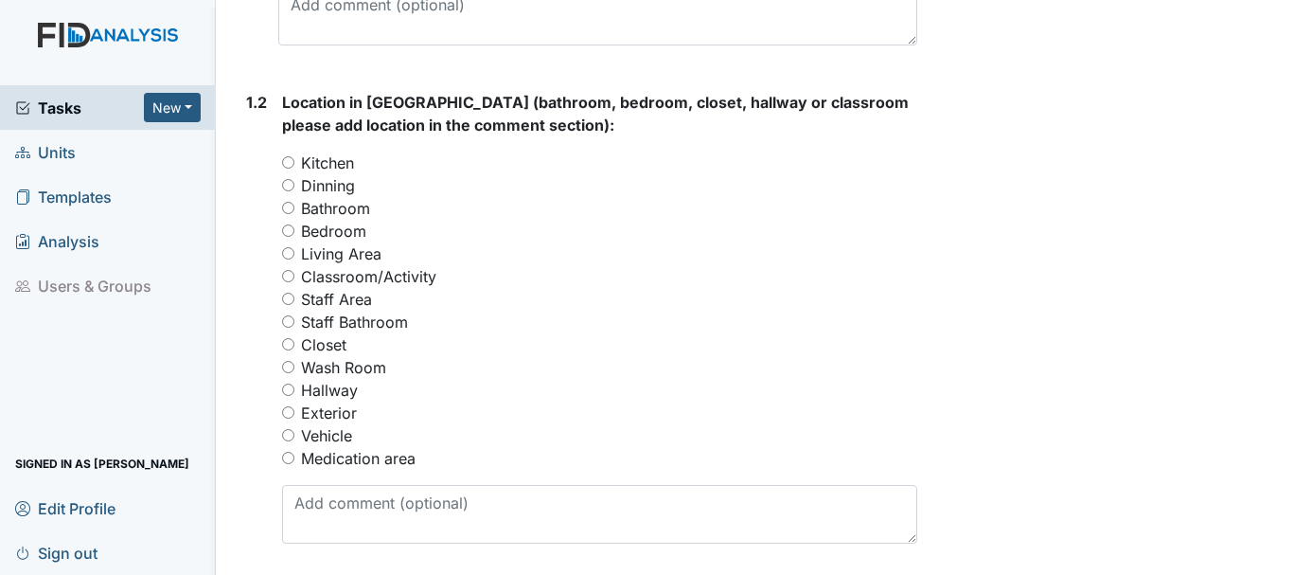
scroll to position [757, 0]
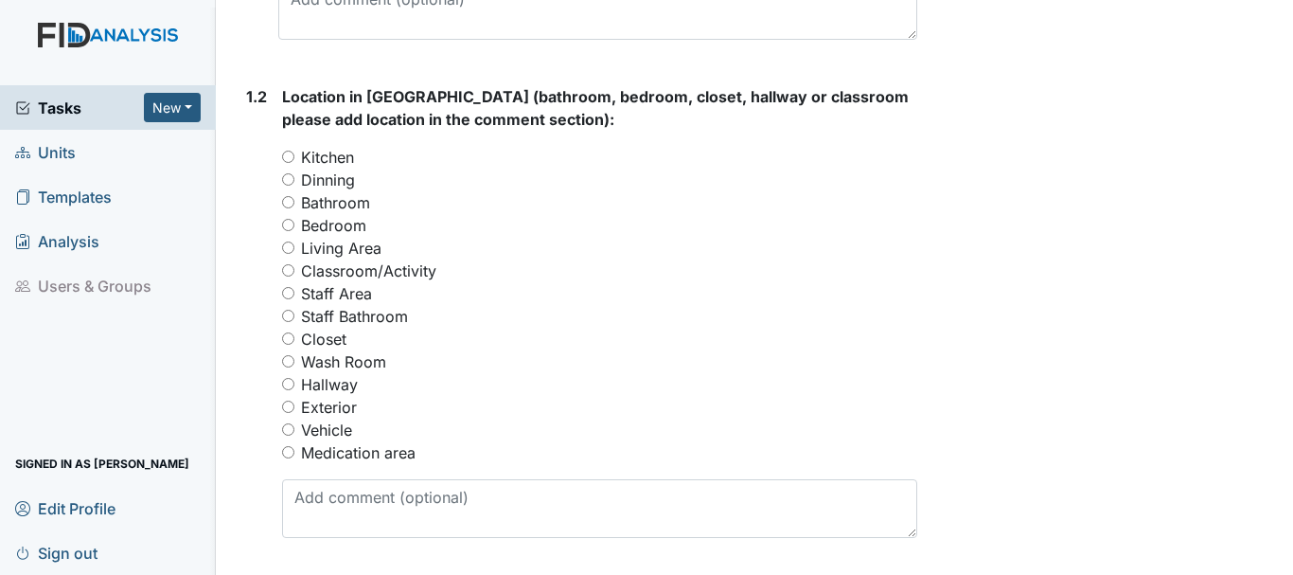
click at [288, 182] on input "Dinning" at bounding box center [288, 179] width 12 height 12
radio input "true"
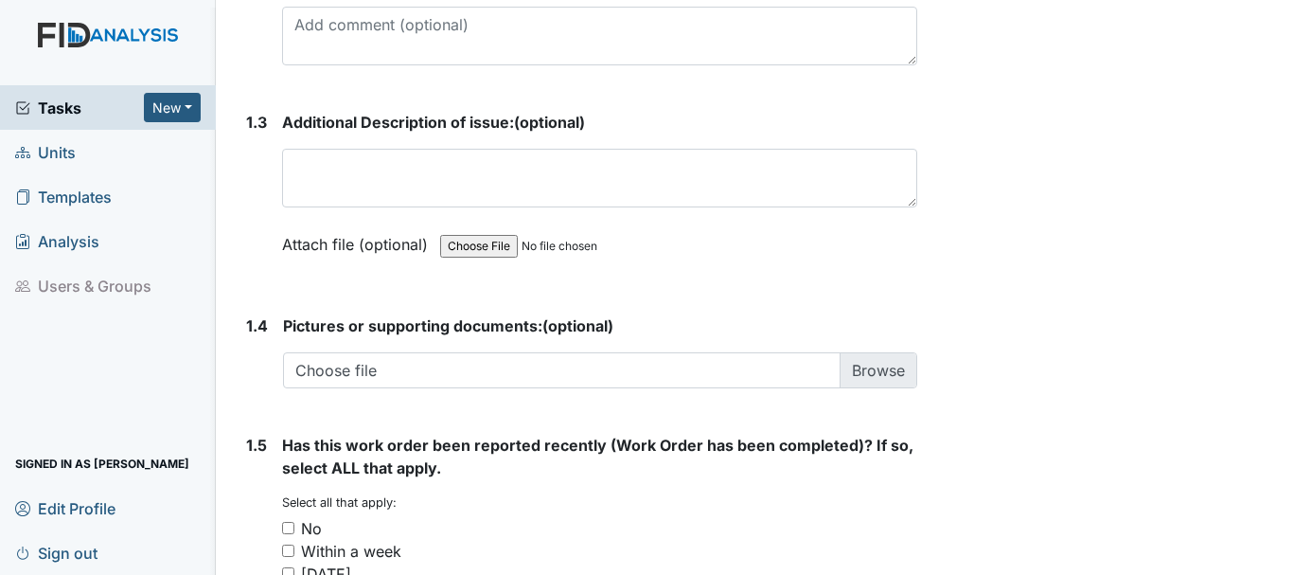
scroll to position [1231, 0]
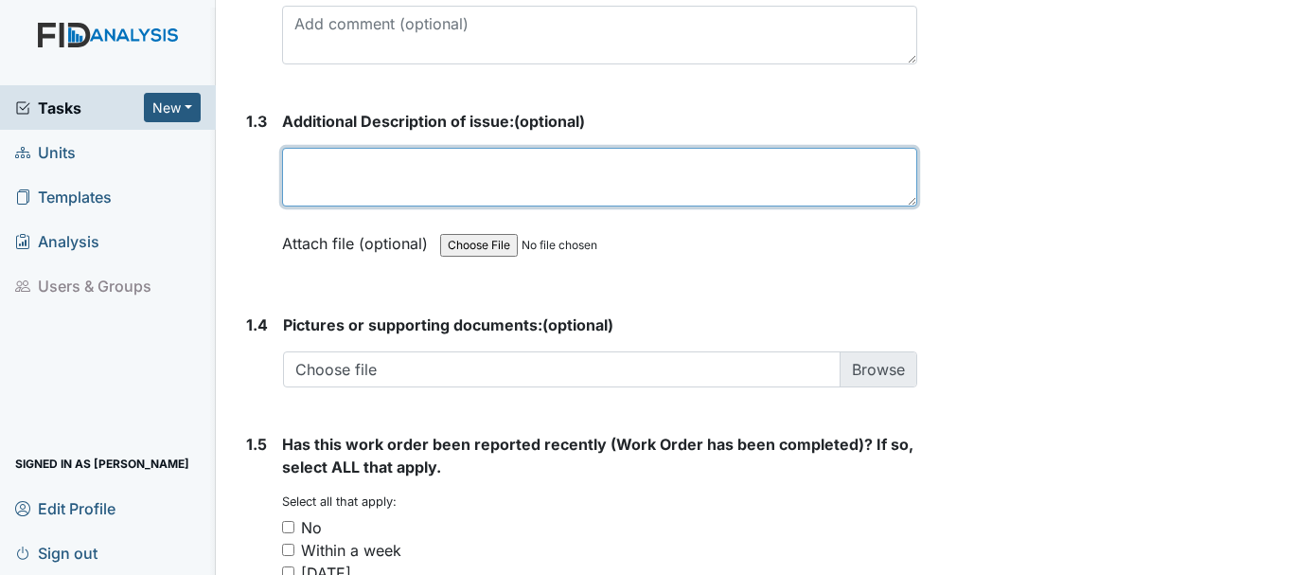
click at [402, 180] on textarea at bounding box center [599, 177] width 635 height 59
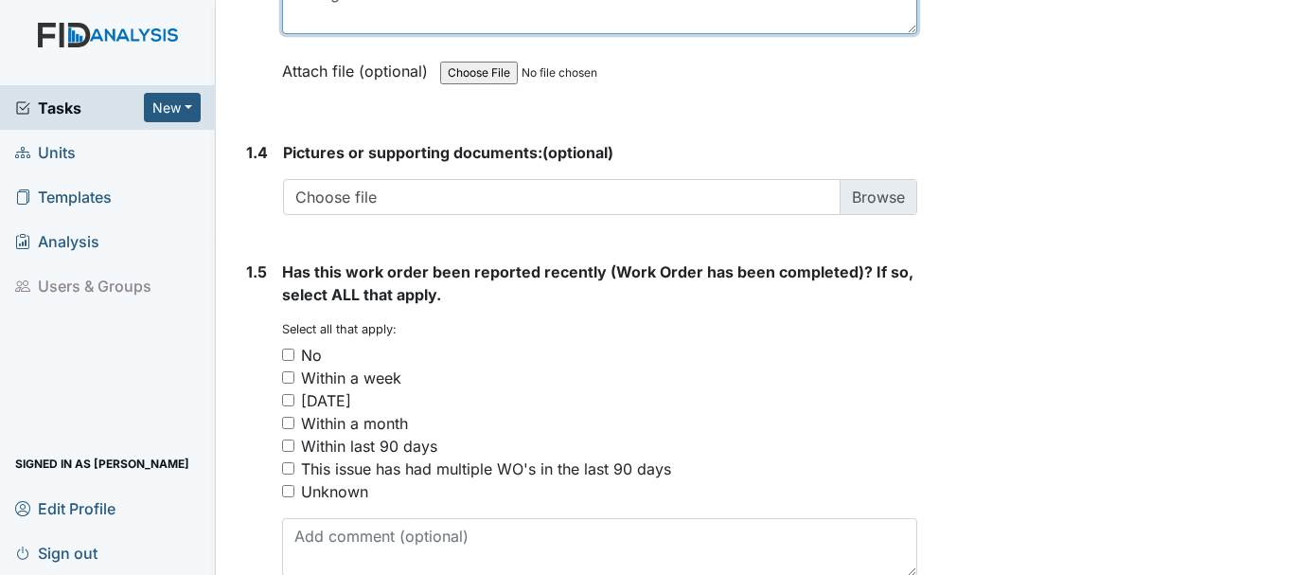
scroll to position [1420, 0]
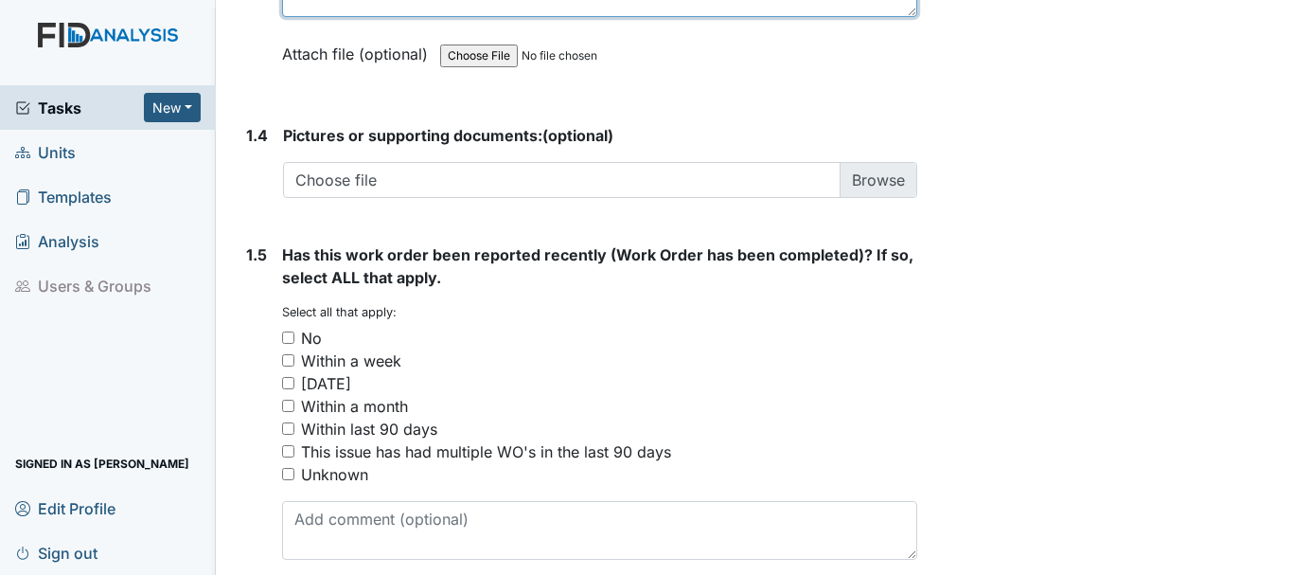
type textarea "Dining room cabnet needs a knob"
click at [291, 337] on input "No" at bounding box center [288, 337] width 12 height 12
checkbox input "true"
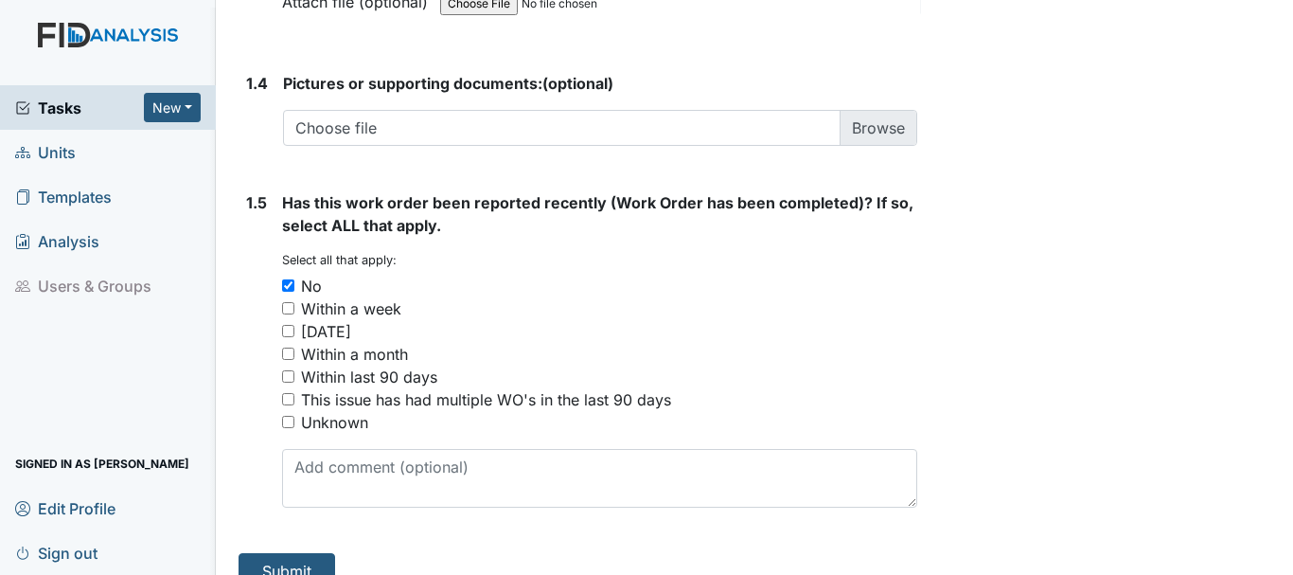
scroll to position [1501, 0]
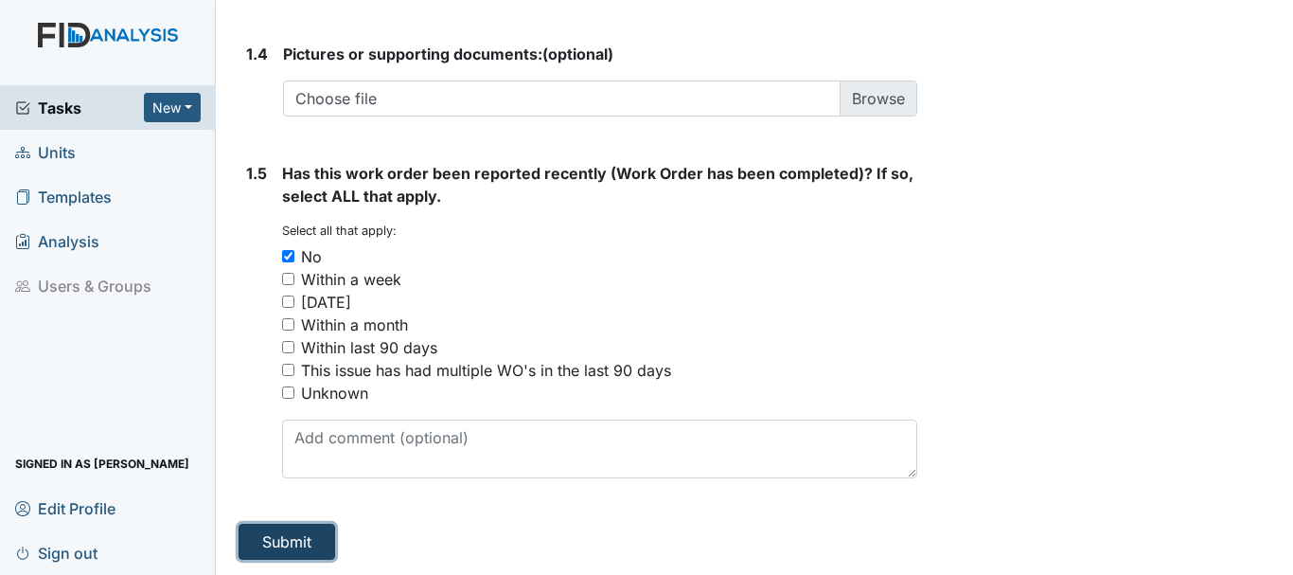
click at [282, 541] on button "Submit" at bounding box center [287, 542] width 97 height 36
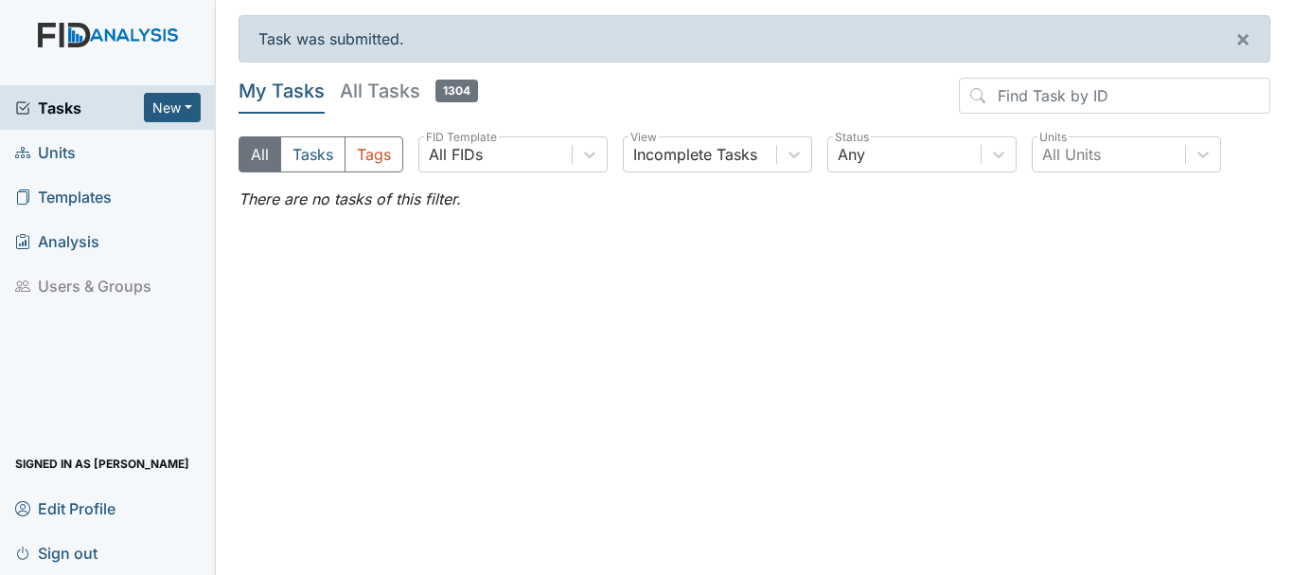
click at [58, 149] on span "Units" at bounding box center [45, 151] width 61 height 29
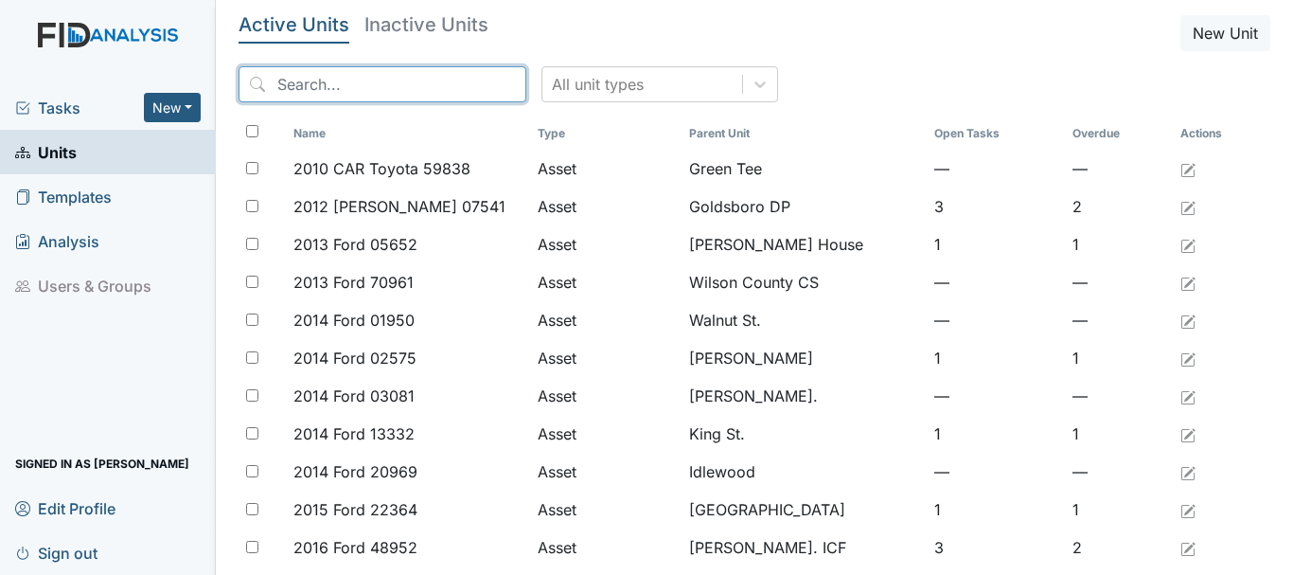
click at [345, 78] on input "search" at bounding box center [383, 84] width 288 height 36
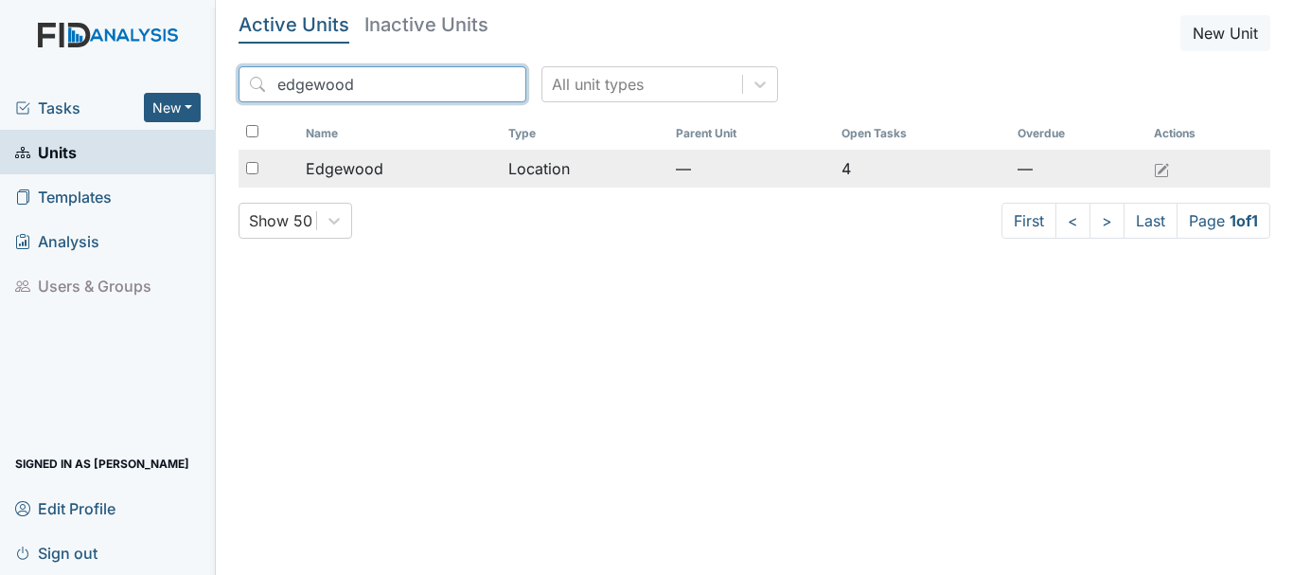
type input "edgewood"
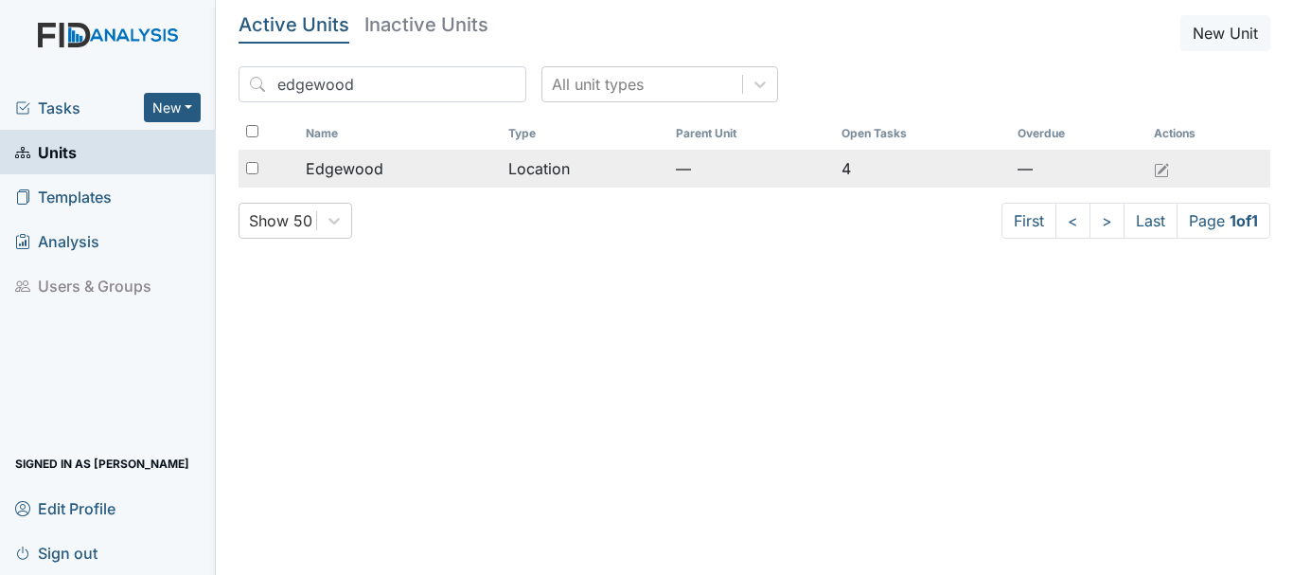
click at [252, 170] on input "checkbox" at bounding box center [252, 168] width 12 height 12
checkbox input "true"
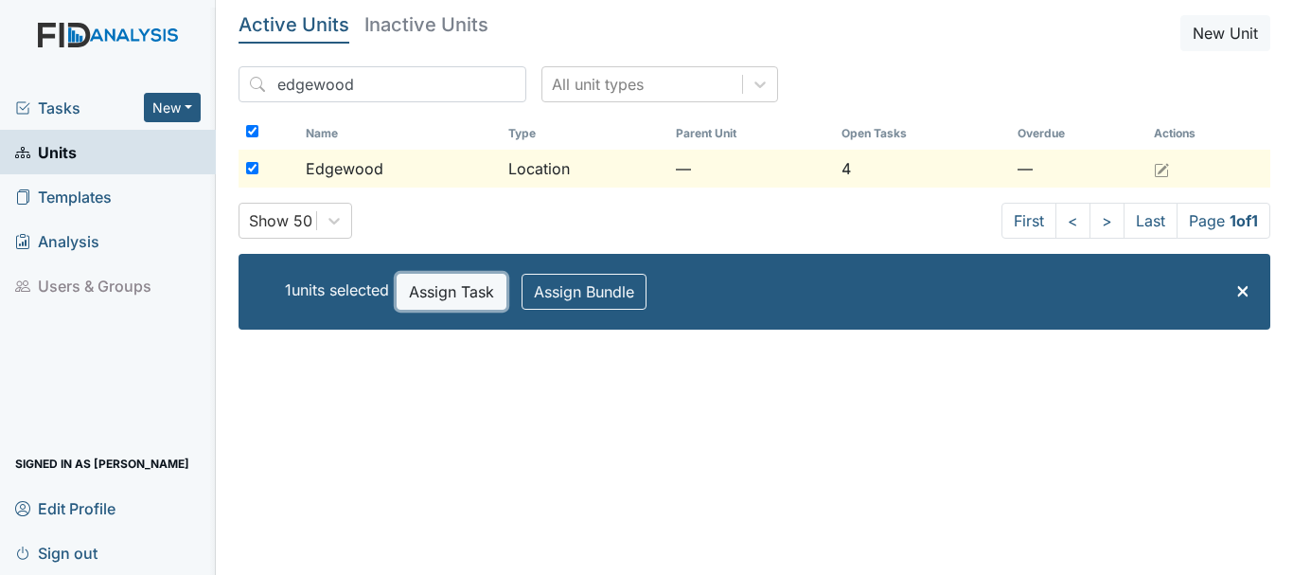
click at [445, 290] on button "Assign Task" at bounding box center [452, 292] width 110 height 36
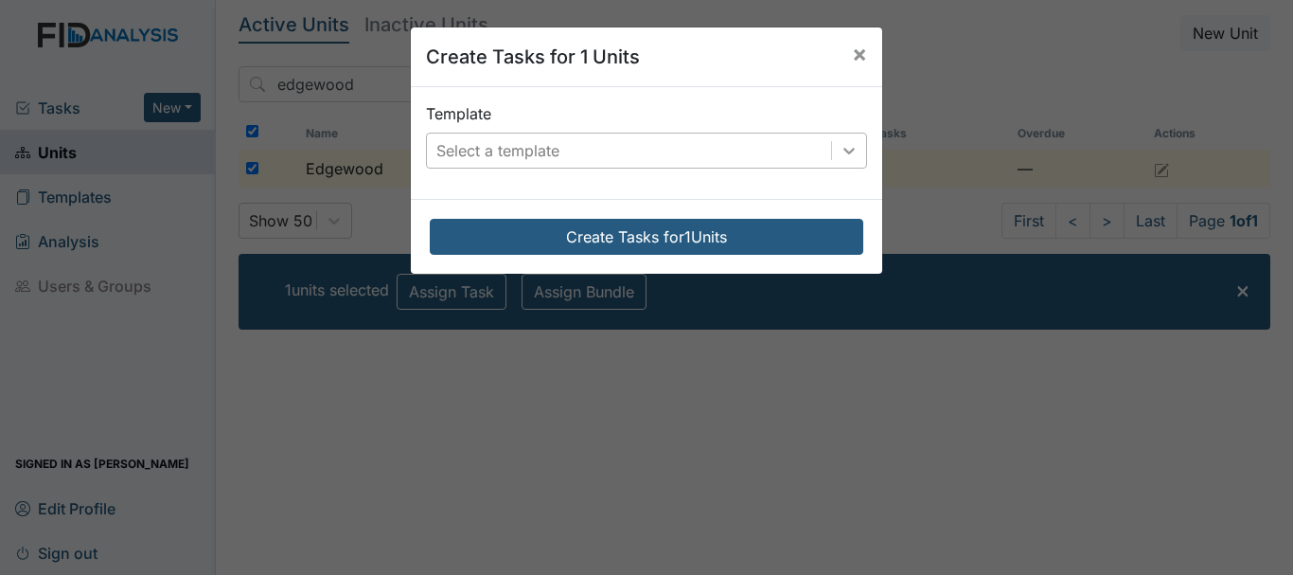
drag, startPoint x: 851, startPoint y: 148, endPoint x: 797, endPoint y: 165, distance: 56.6
click at [850, 148] on icon at bounding box center [849, 150] width 19 height 19
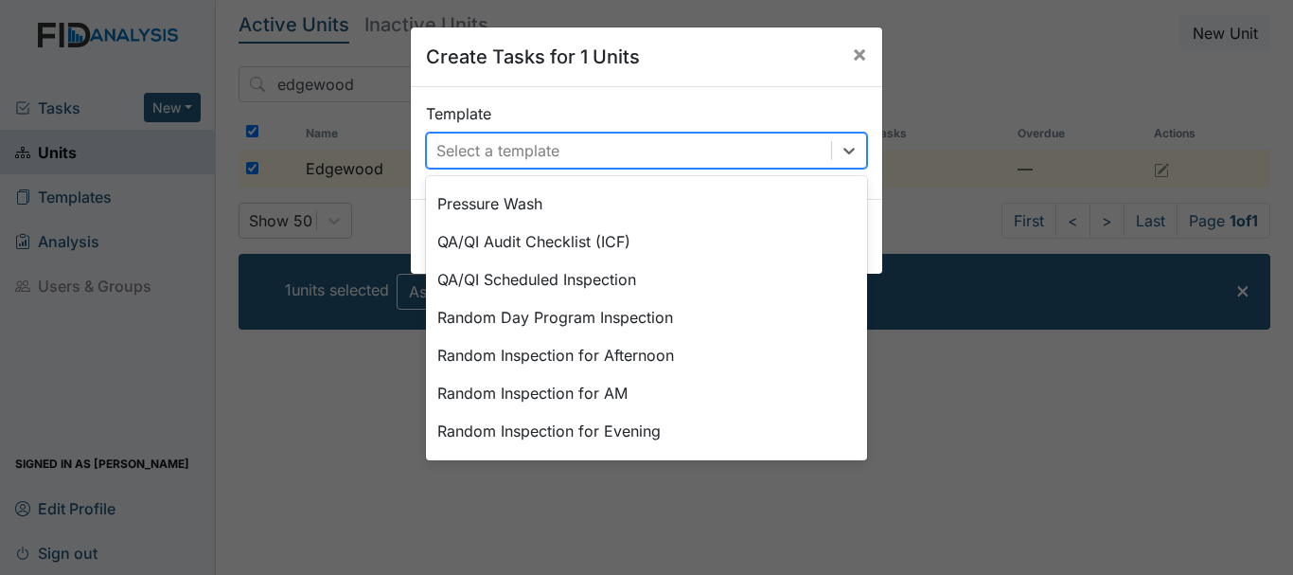
scroll to position [879, 0]
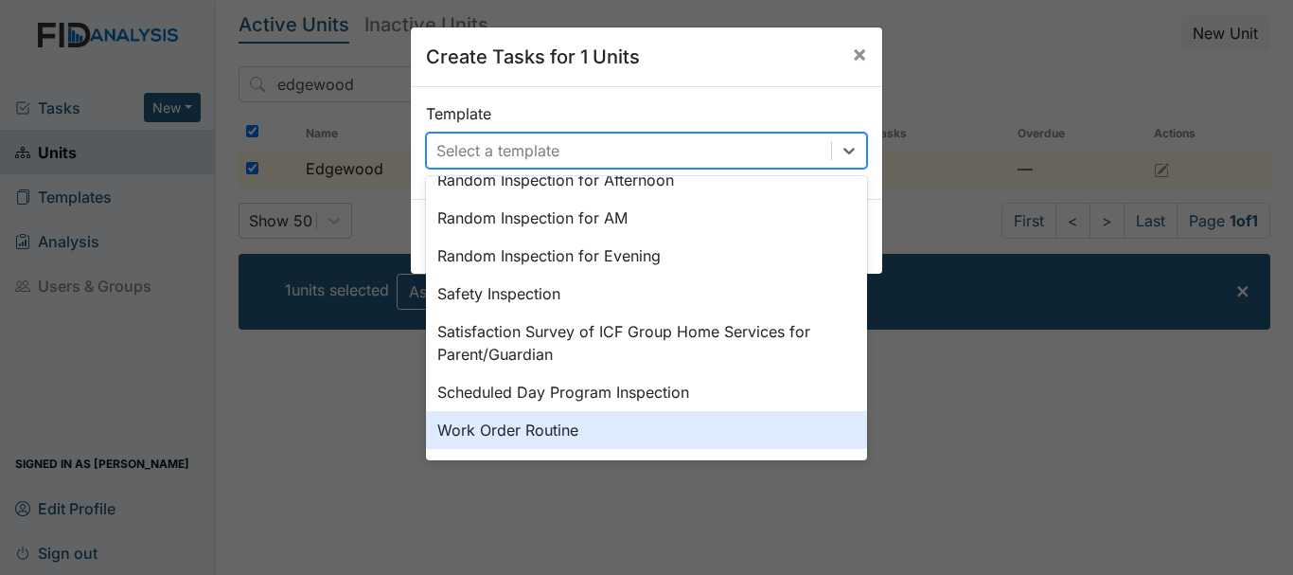
click at [518, 432] on div "Work Order Routine" at bounding box center [646, 430] width 441 height 38
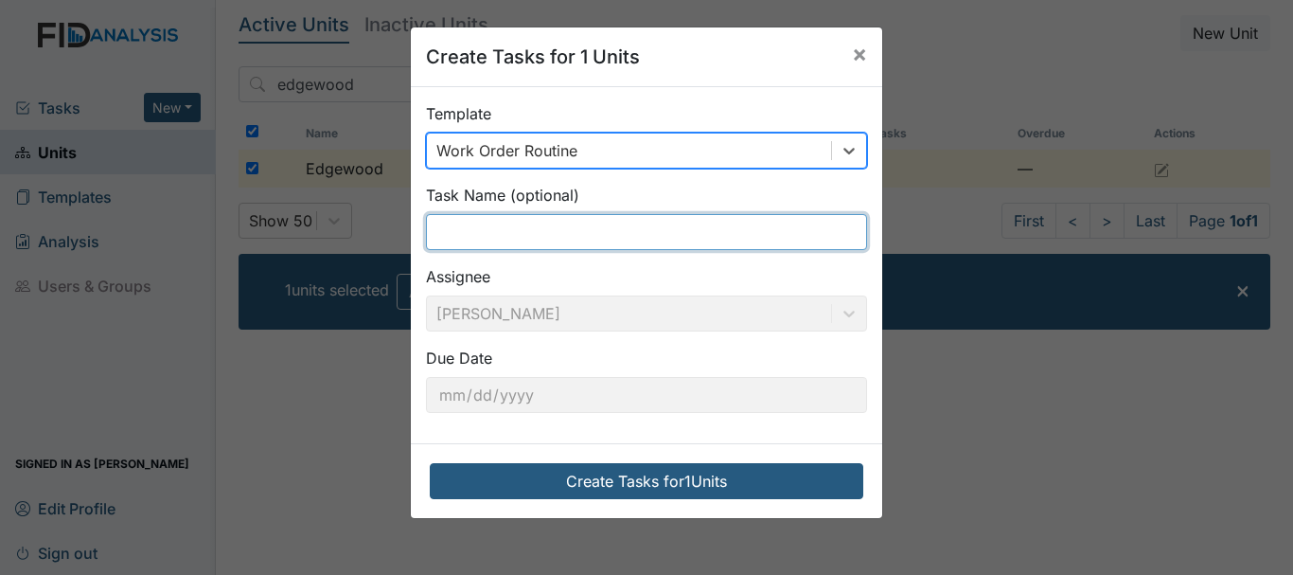
click at [525, 229] on input "text" at bounding box center [646, 232] width 441 height 36
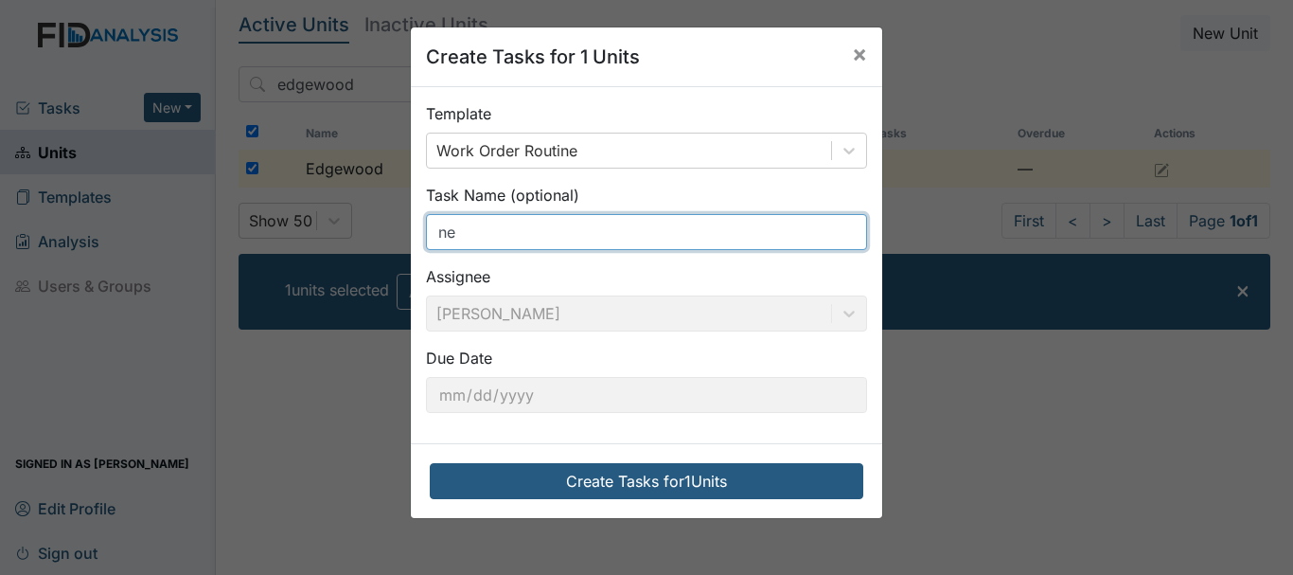
type input "n"
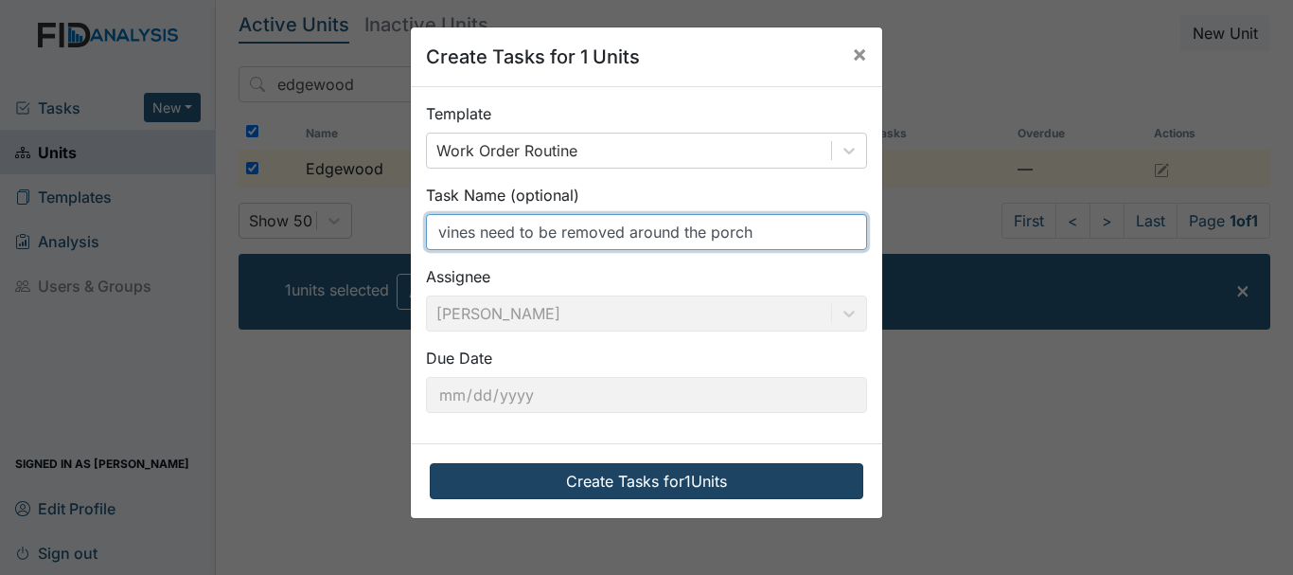
type input "vines need to be removed around the porch"
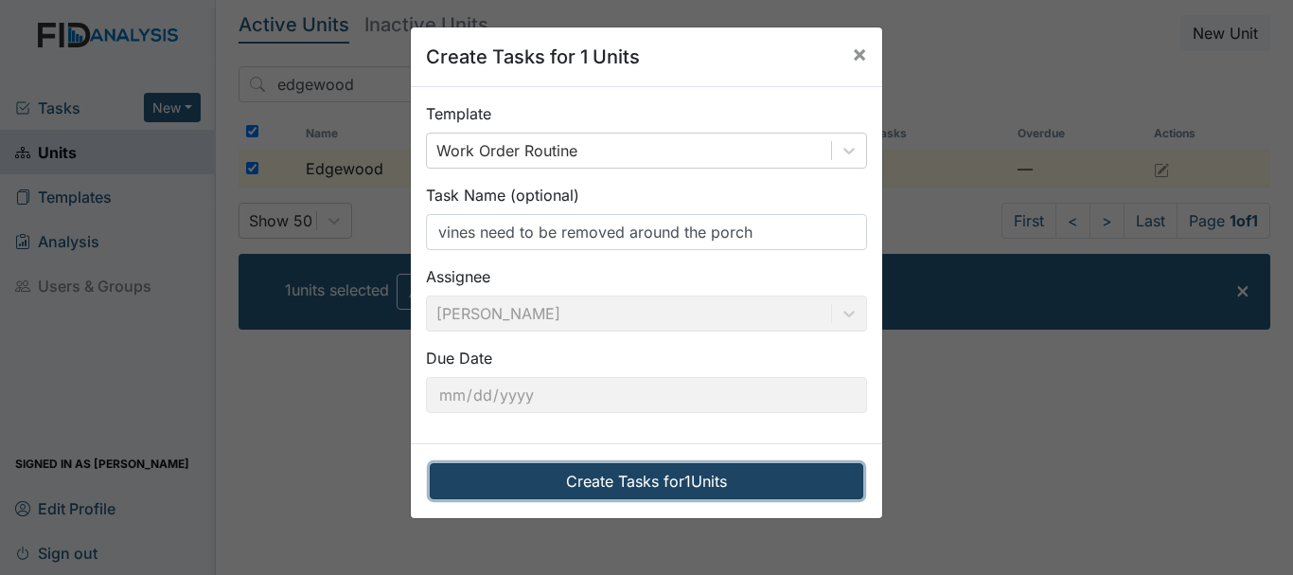
click at [619, 476] on button "Create Tasks for 1 Units" at bounding box center [647, 481] width 434 height 36
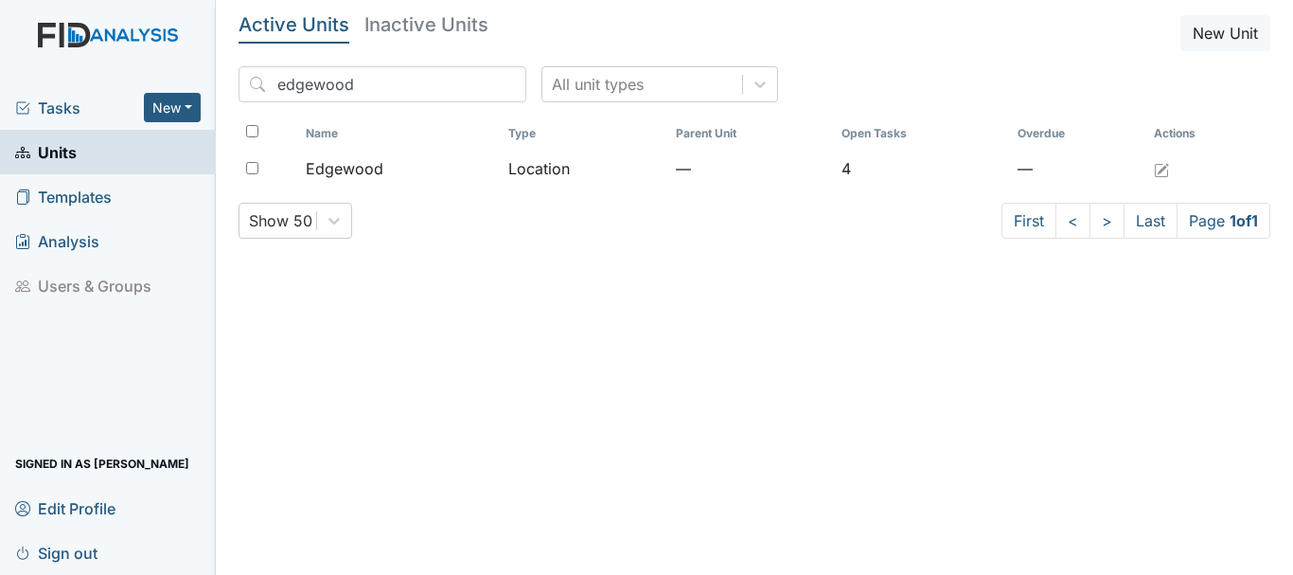
click at [61, 110] on span "Tasks" at bounding box center [79, 108] width 129 height 23
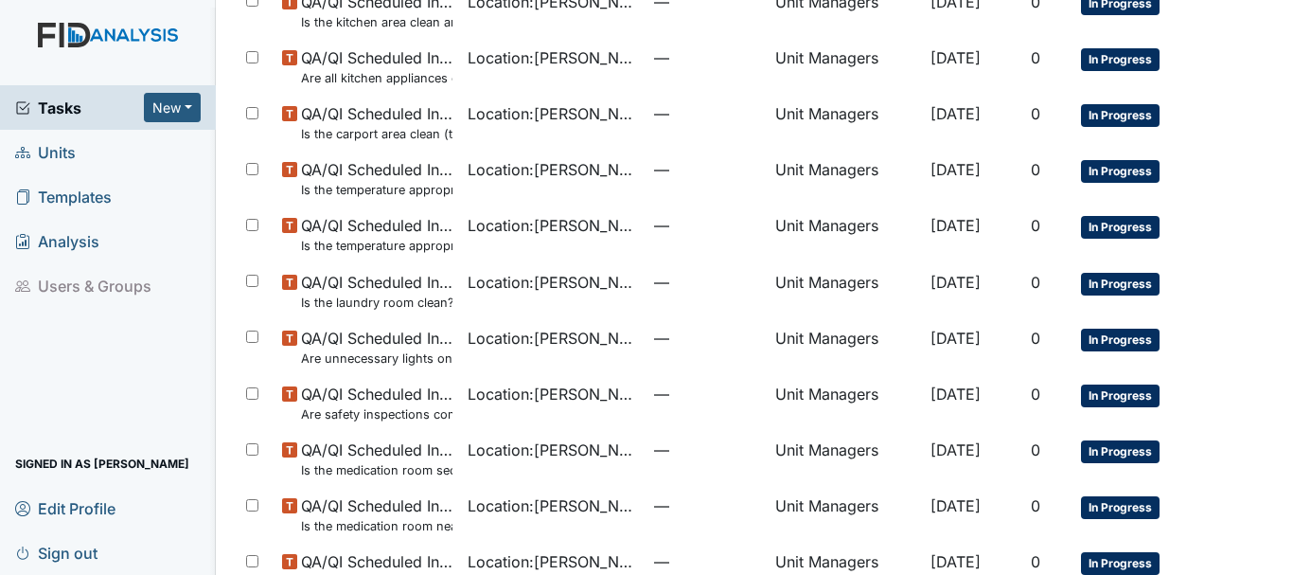
scroll to position [1345, 0]
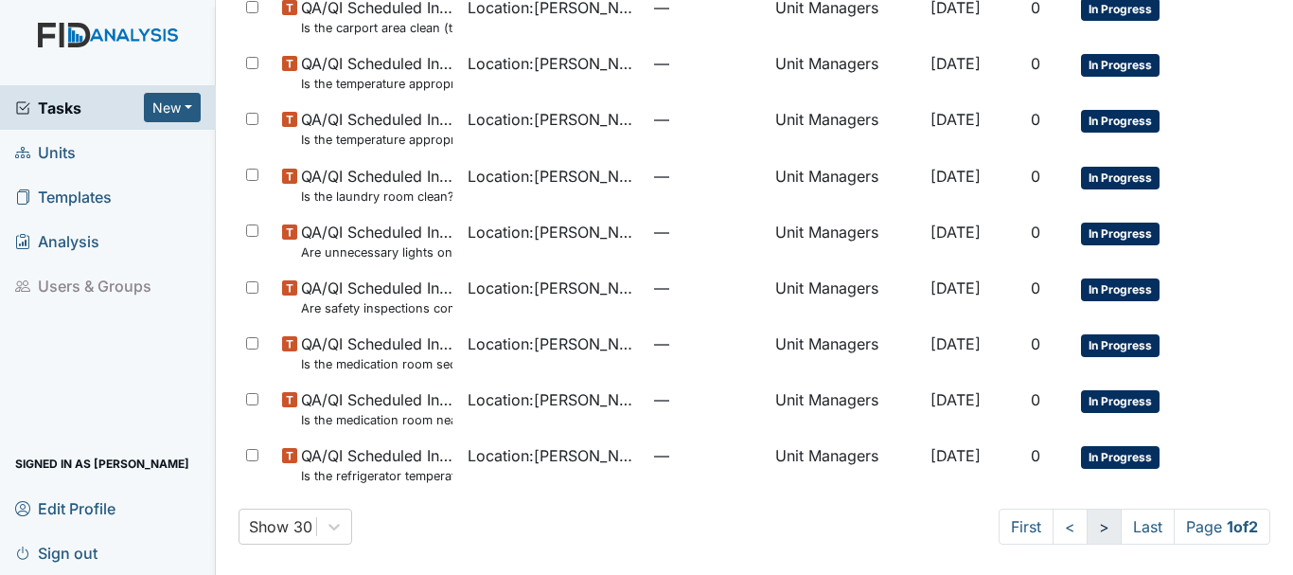
click at [1087, 524] on link ">" at bounding box center [1104, 526] width 35 height 36
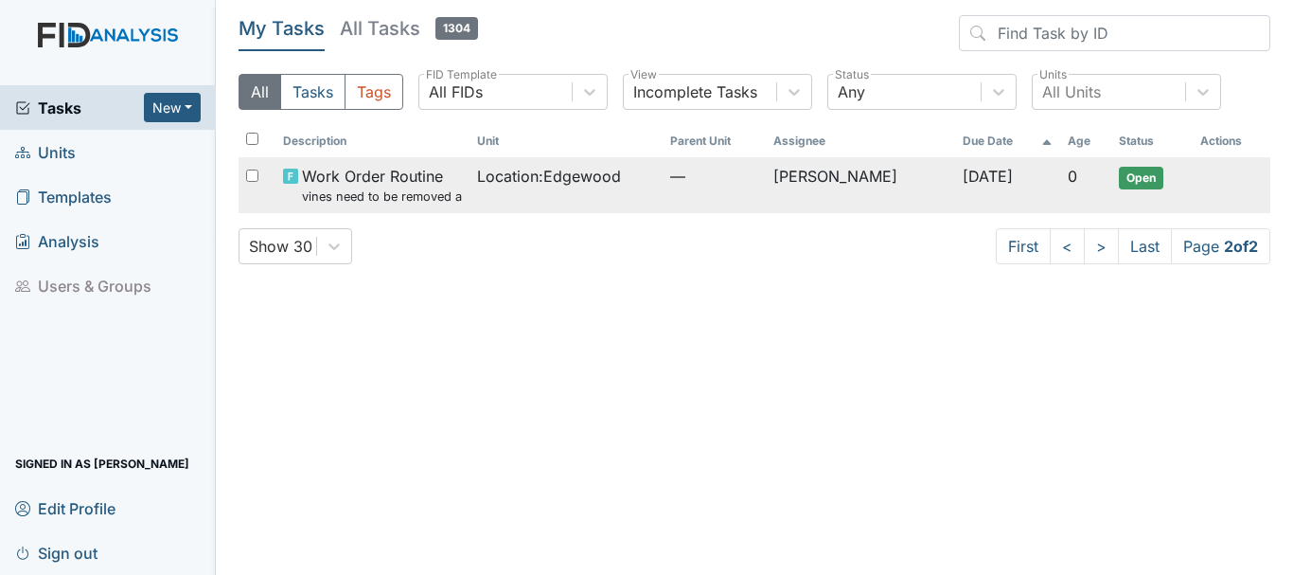
click at [533, 175] on span "Location : Edgewood" at bounding box center [549, 176] width 144 height 23
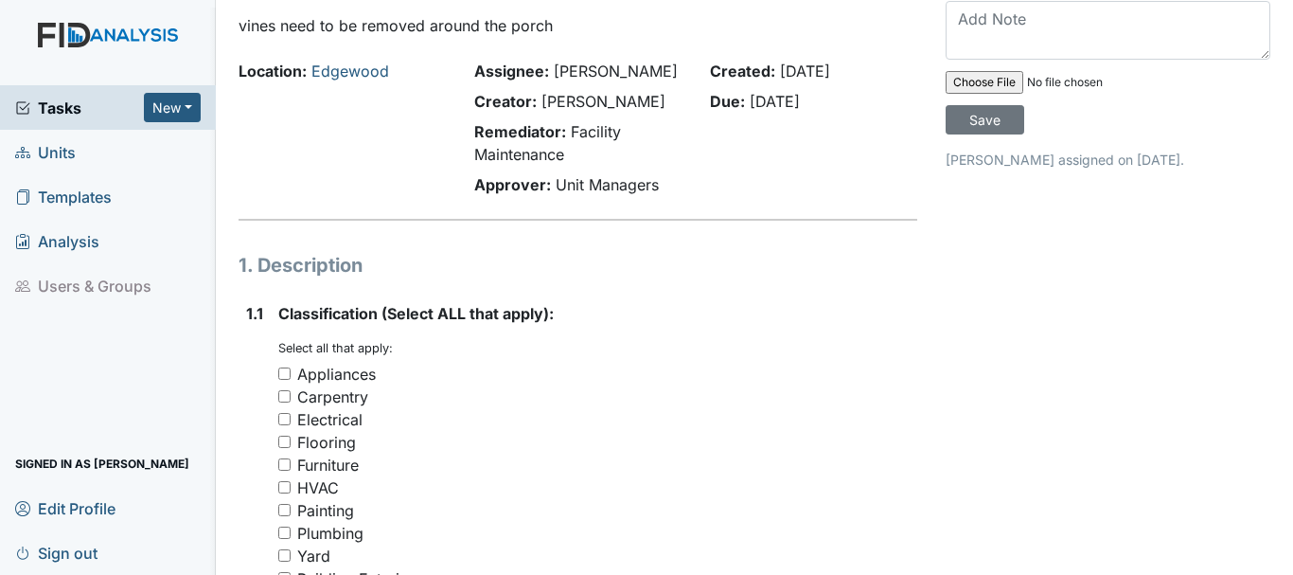
scroll to position [189, 0]
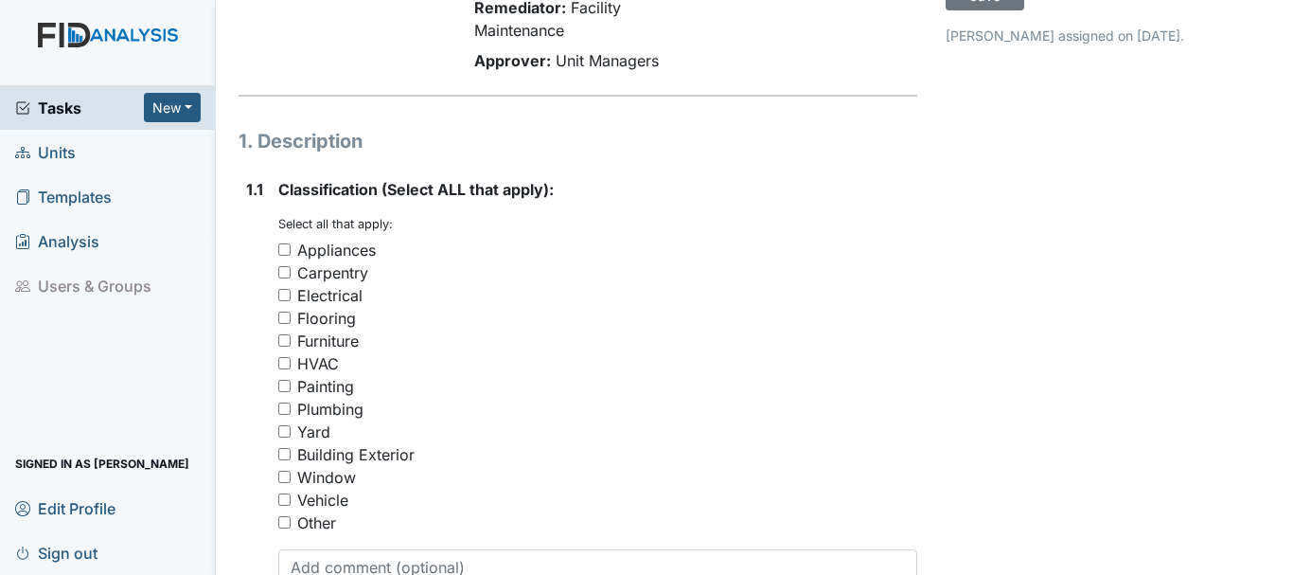
click at [281, 432] on input "Yard" at bounding box center [284, 431] width 12 height 12
checkbox input "true"
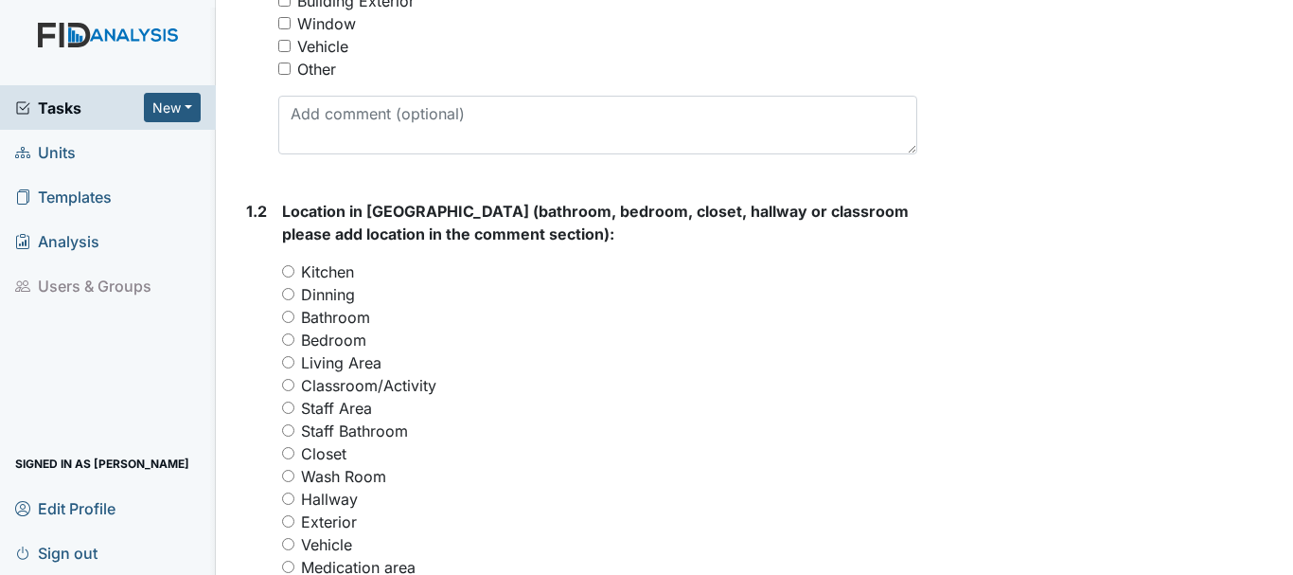
scroll to position [663, 0]
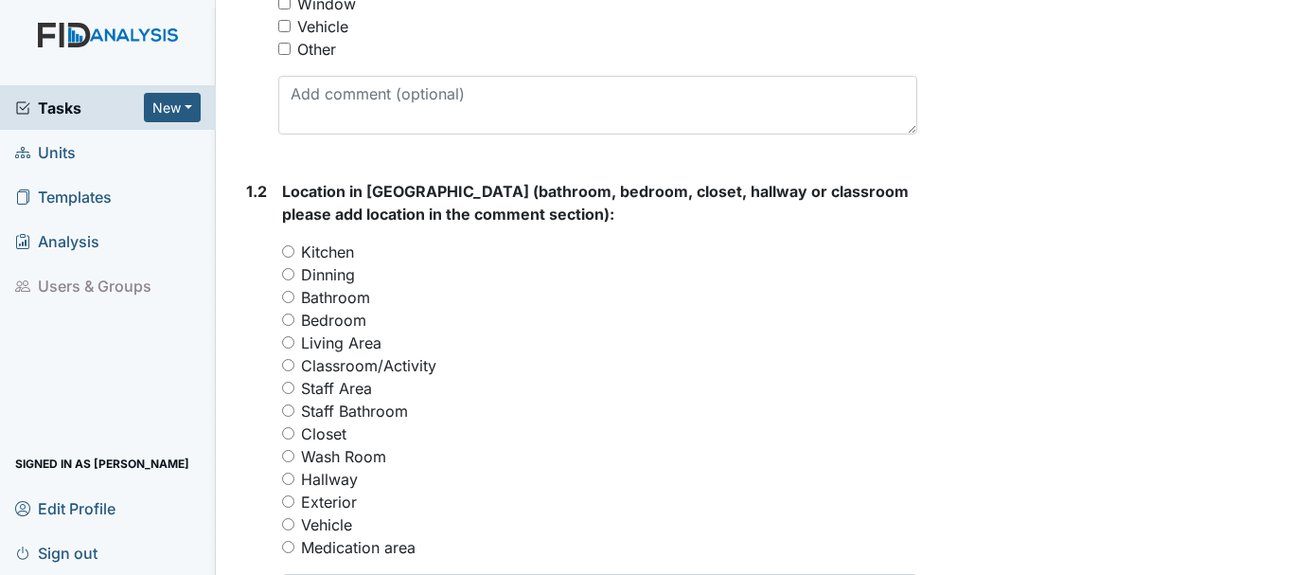
click at [294, 504] on div "Exterior" at bounding box center [599, 501] width 635 height 23
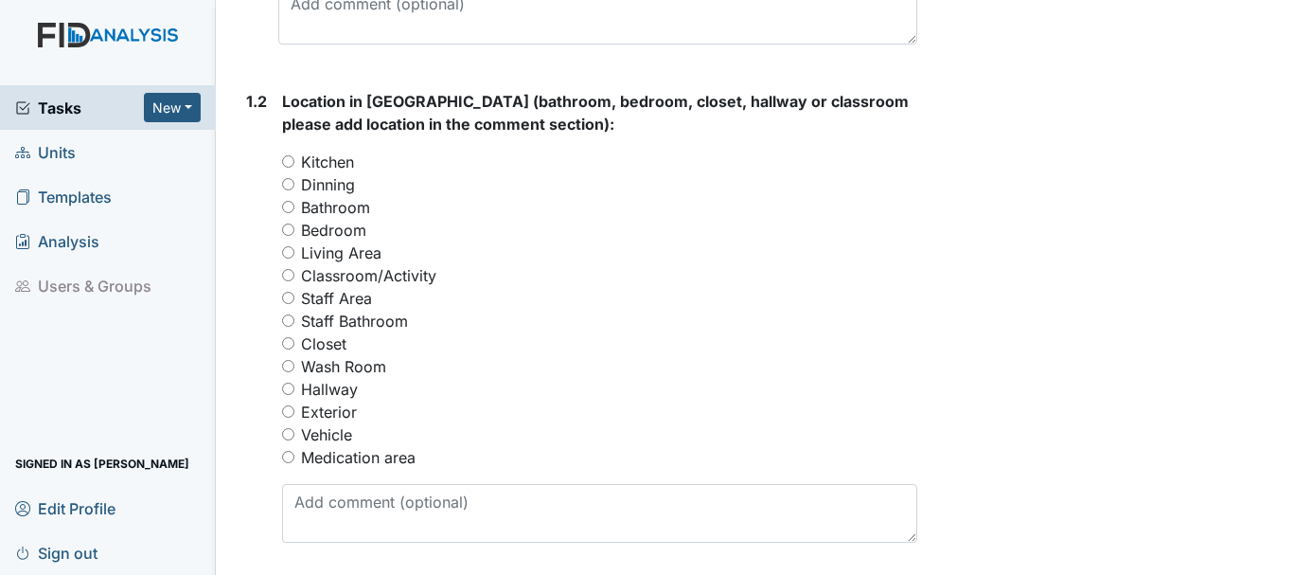
scroll to position [852, 0]
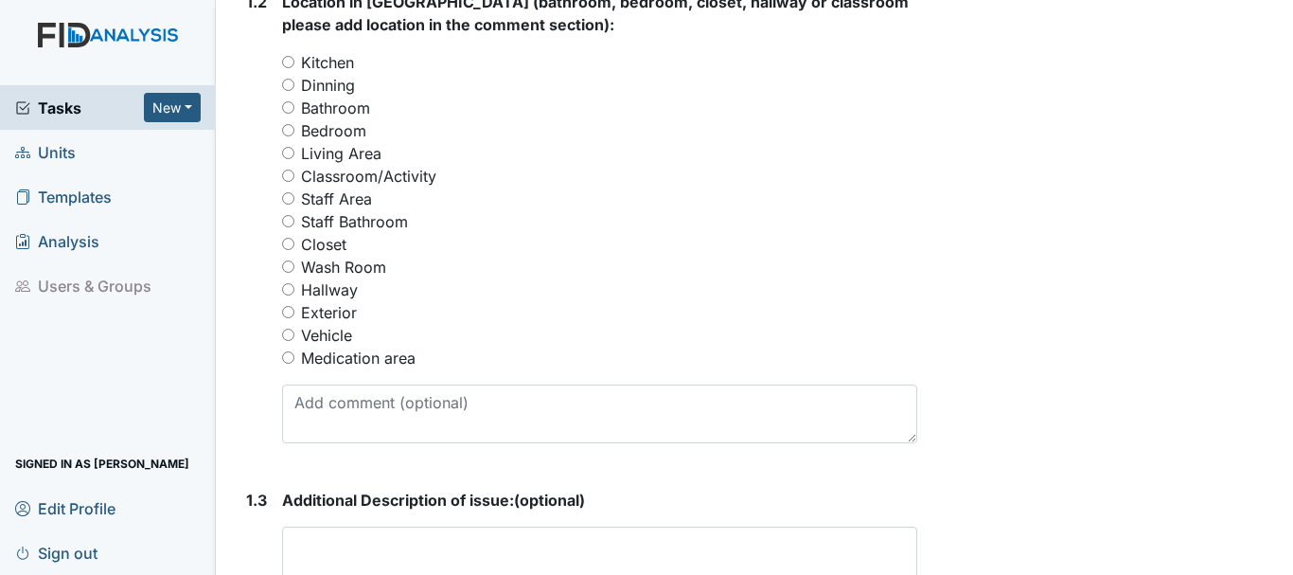
click at [288, 306] on input "Exterior" at bounding box center [288, 312] width 12 height 12
radio input "true"
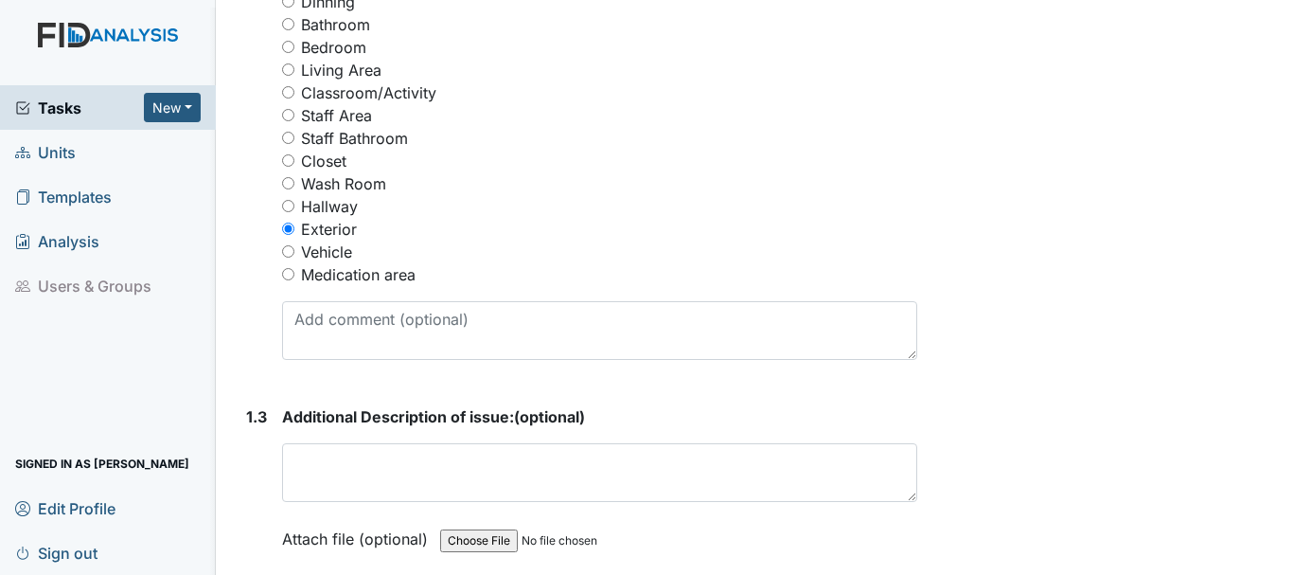
scroll to position [1041, 0]
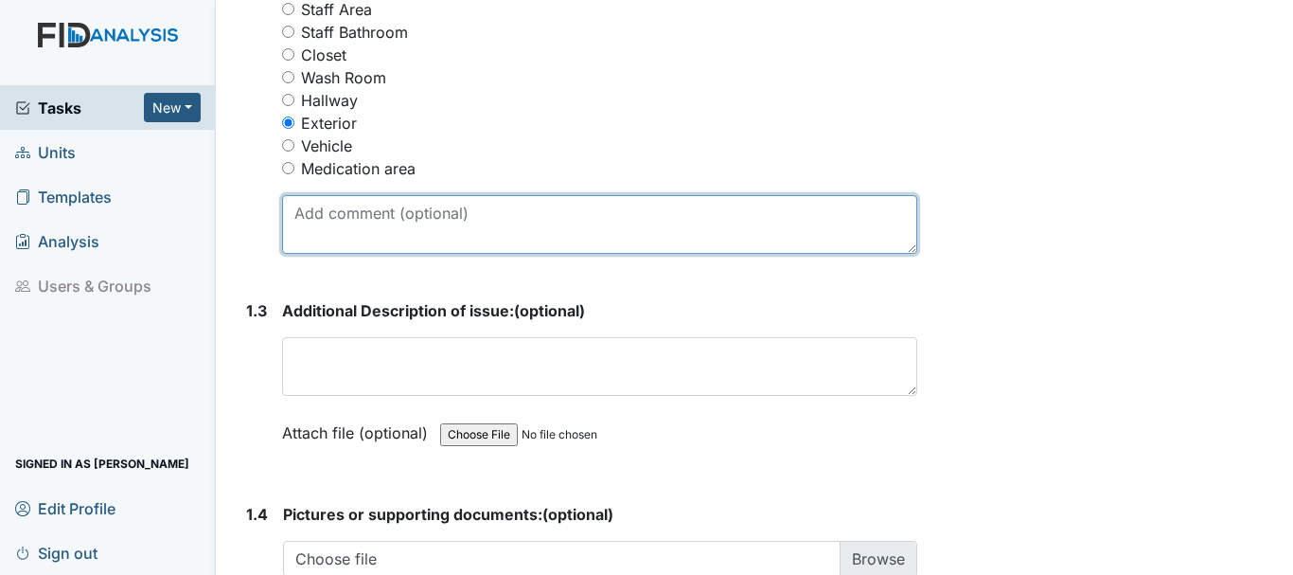
click at [418, 235] on textarea at bounding box center [599, 224] width 635 height 59
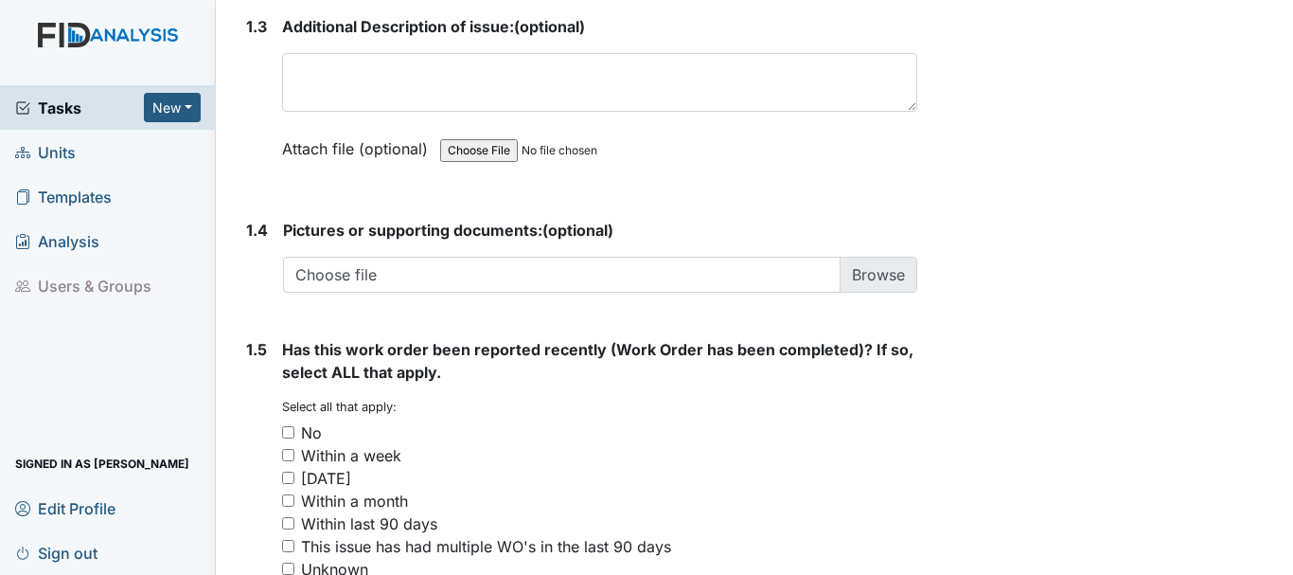
scroll to position [1420, 0]
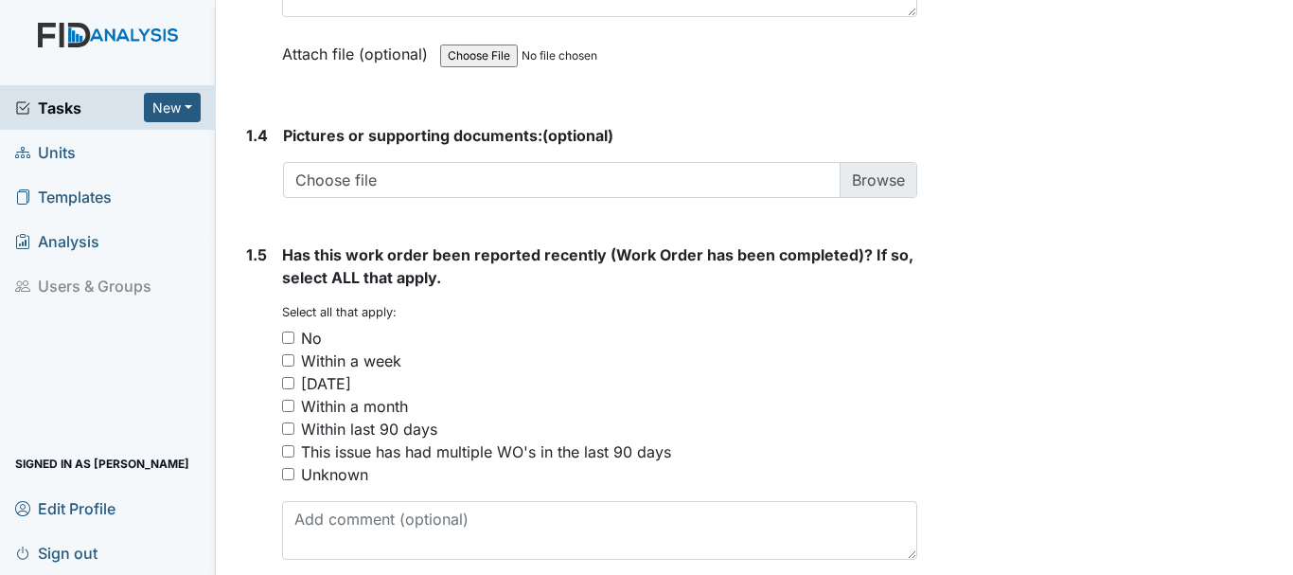
type textarea "Vines need to be removed around porch"
click at [286, 342] on input "No" at bounding box center [288, 337] width 12 height 12
checkbox input "true"
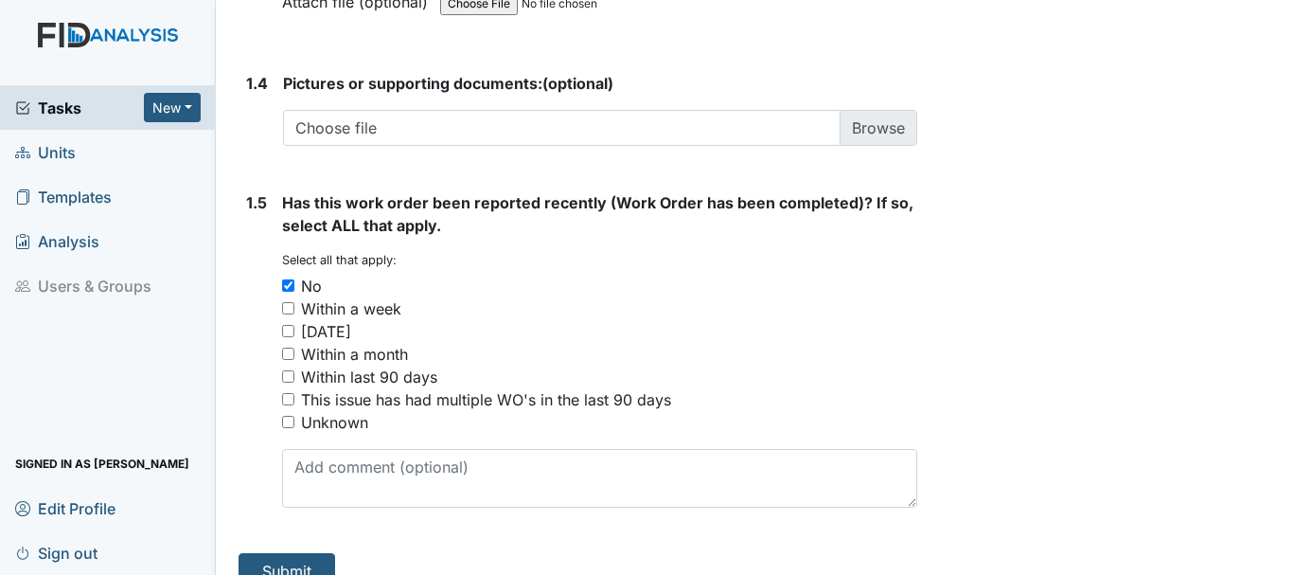
scroll to position [1501, 0]
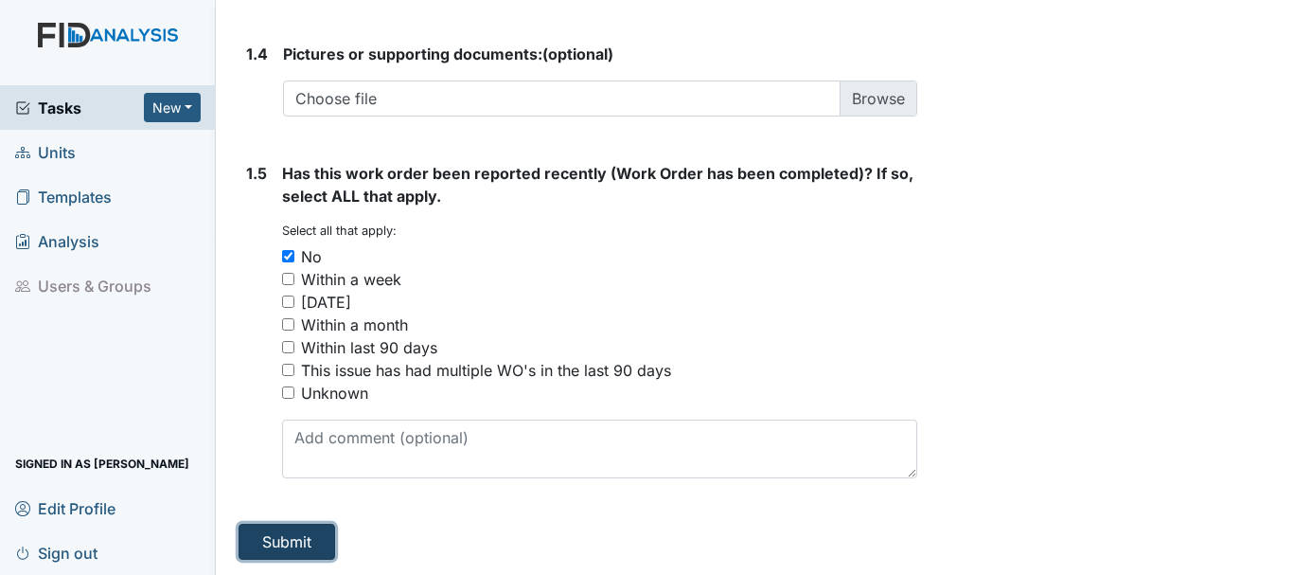
click at [293, 542] on button "Submit" at bounding box center [287, 542] width 97 height 36
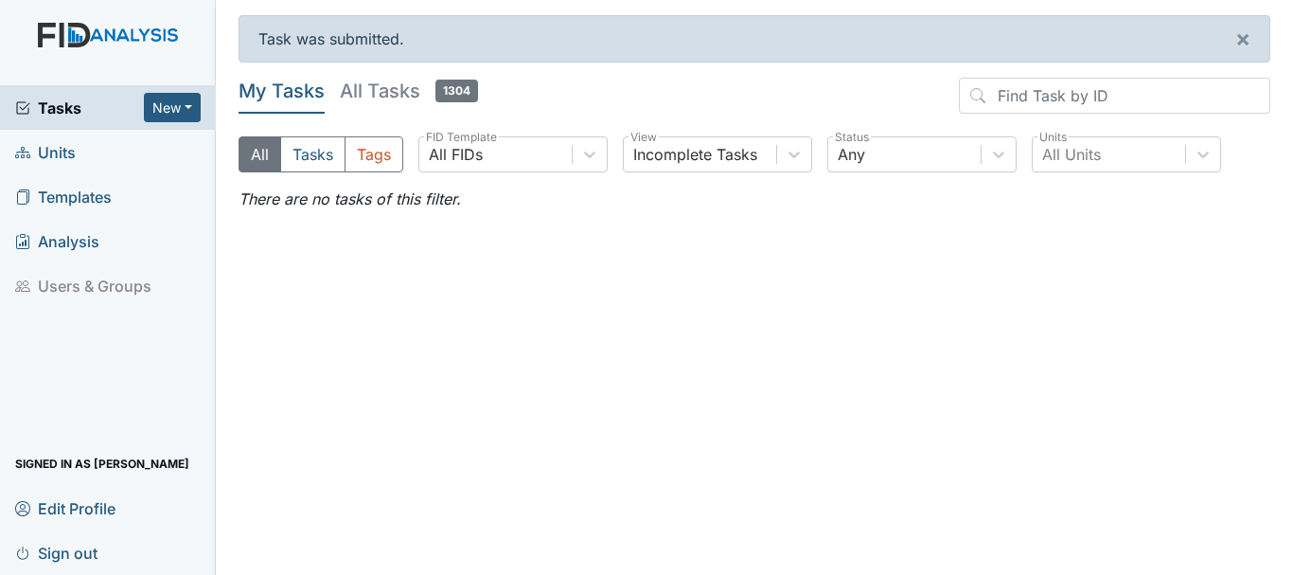
click at [56, 150] on span "Units" at bounding box center [45, 151] width 61 height 29
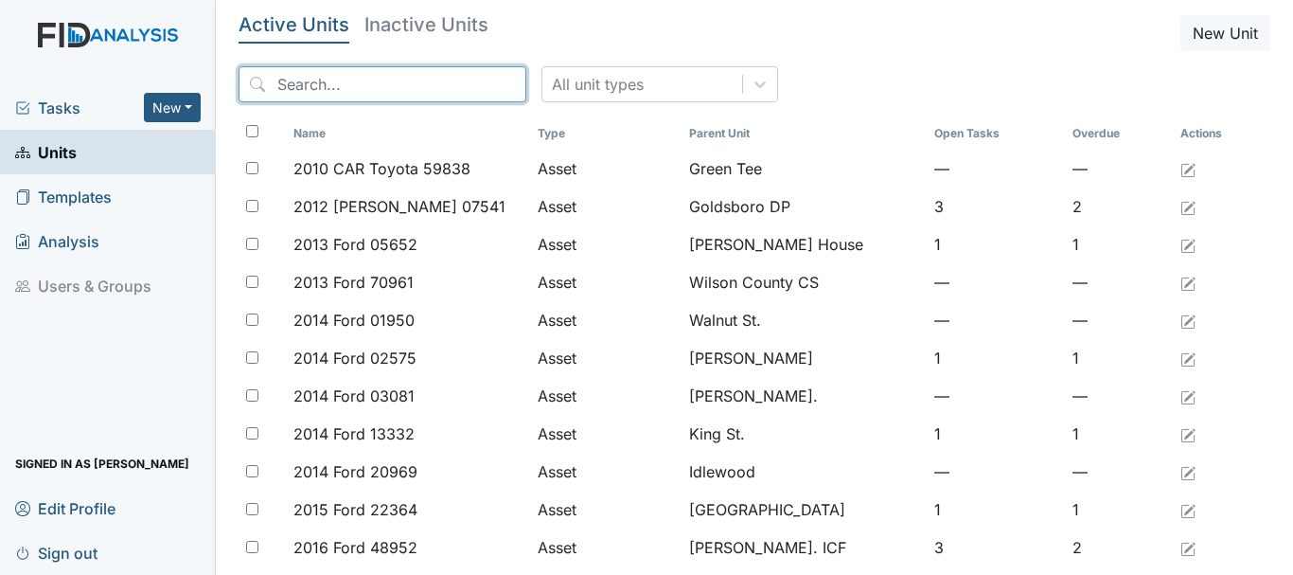
click at [330, 82] on input "search" at bounding box center [383, 84] width 288 height 36
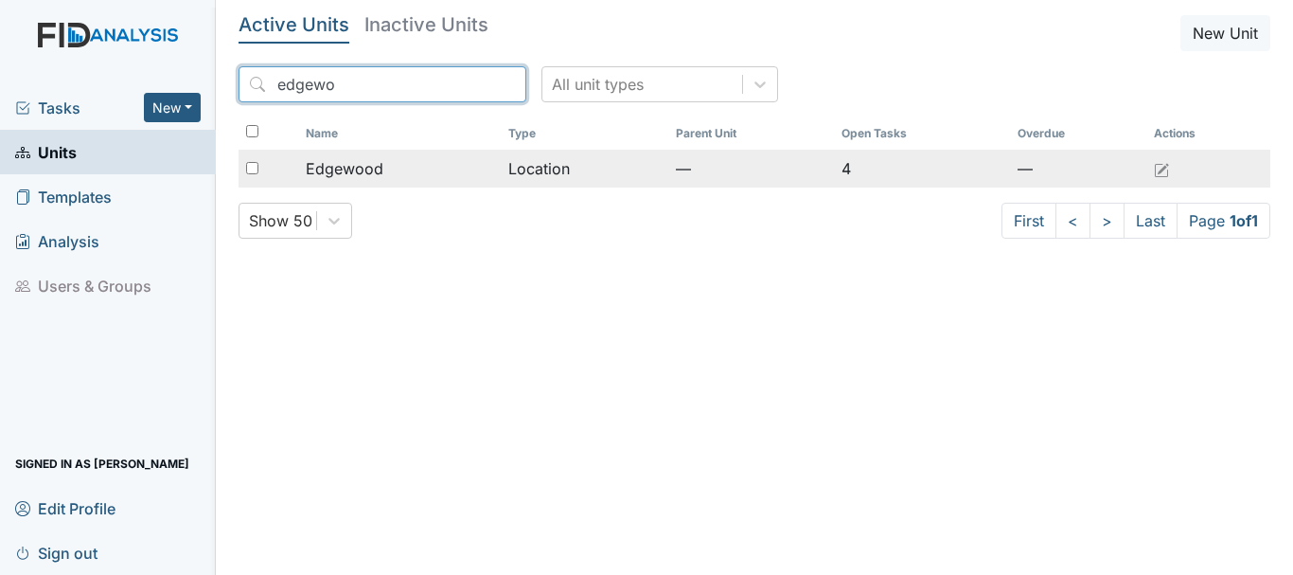
type input "edgewo"
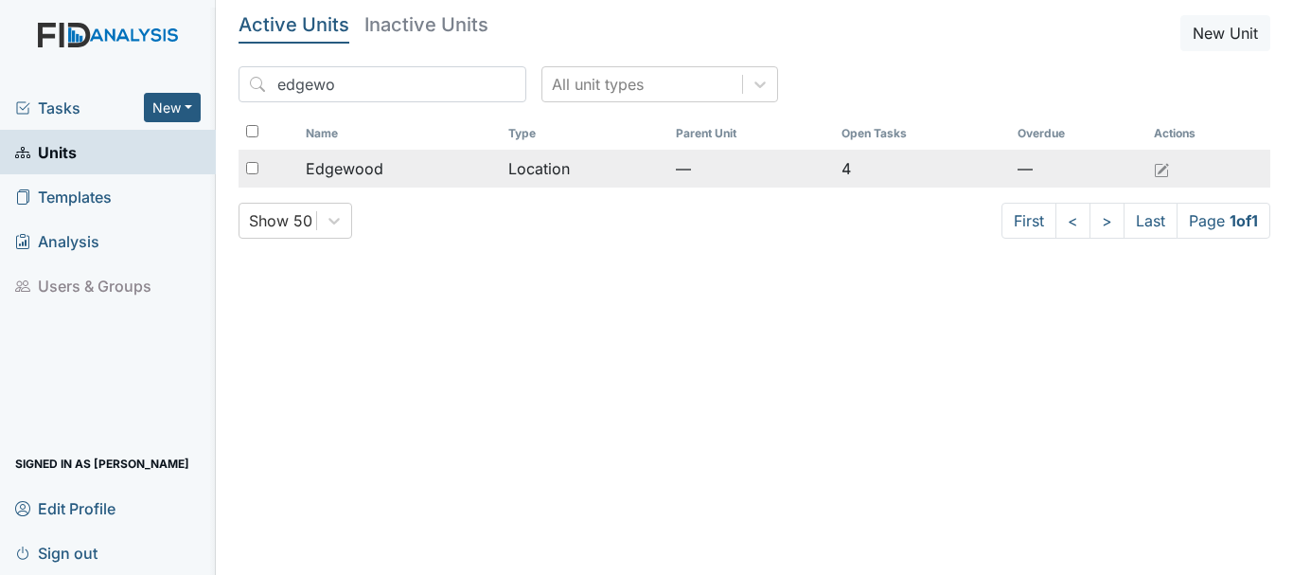
click at [247, 166] on input "checkbox" at bounding box center [252, 168] width 12 height 12
checkbox input "true"
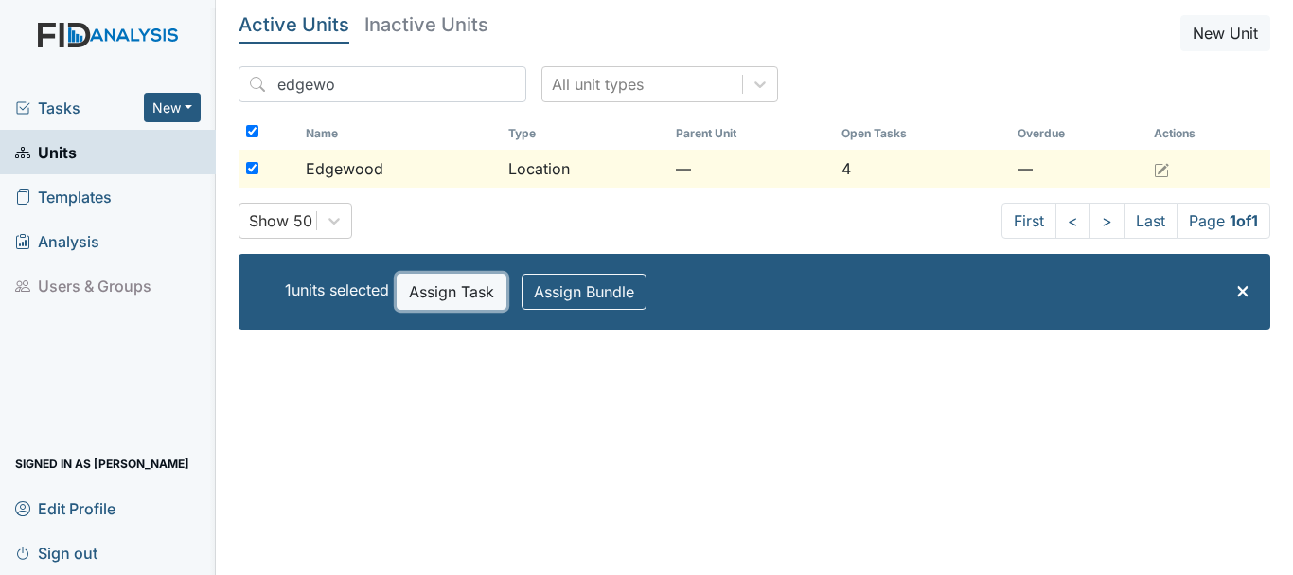
click at [421, 284] on button "Assign Task" at bounding box center [452, 292] width 110 height 36
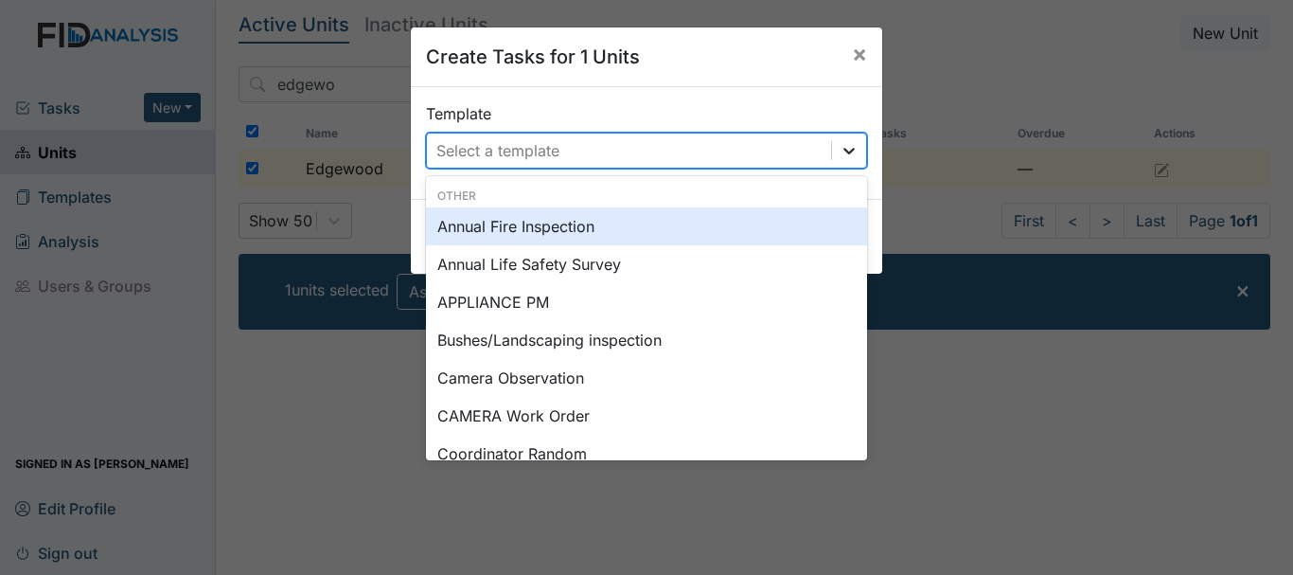
click at [840, 153] on icon at bounding box center [849, 150] width 19 height 19
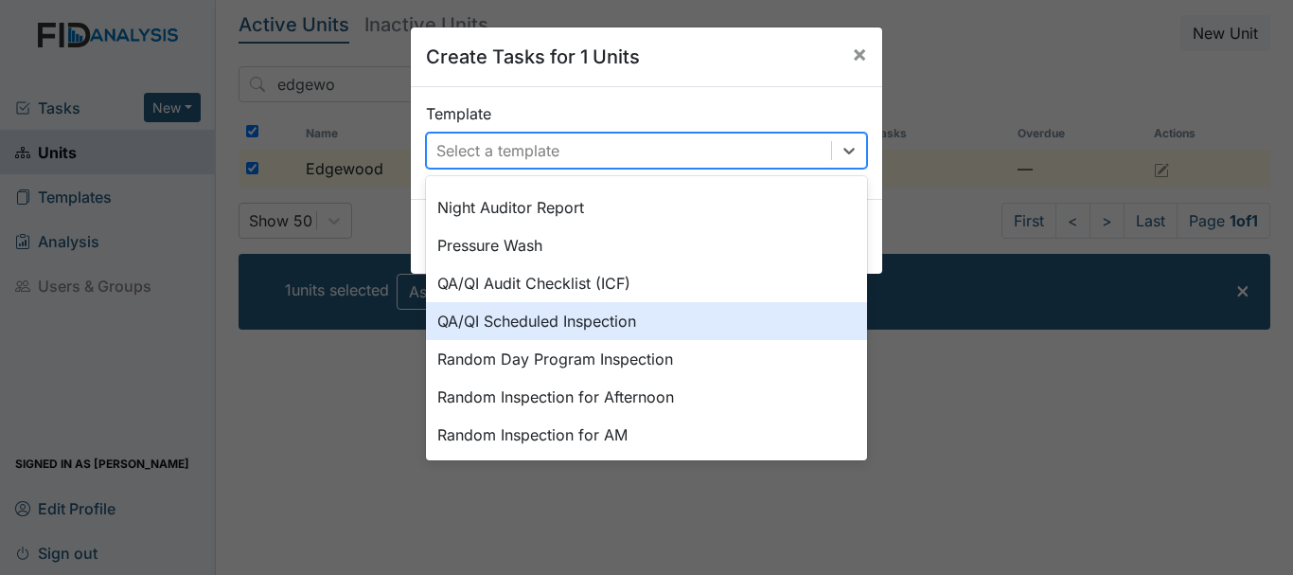
scroll to position [879, 0]
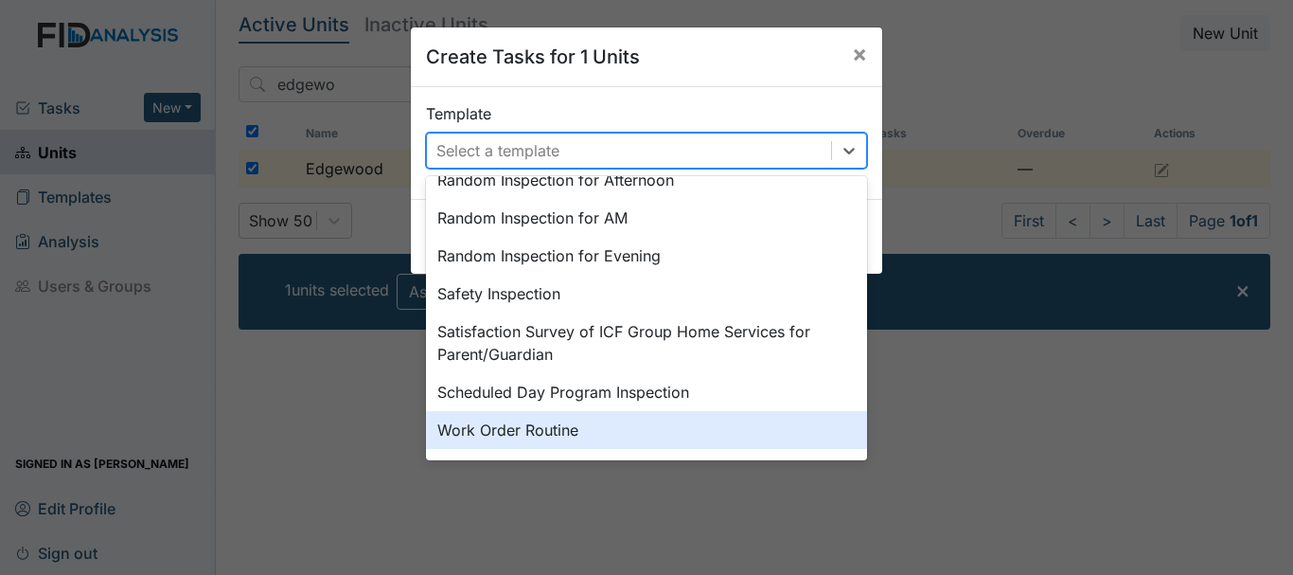
click at [495, 433] on div "Work Order Routine" at bounding box center [646, 430] width 441 height 38
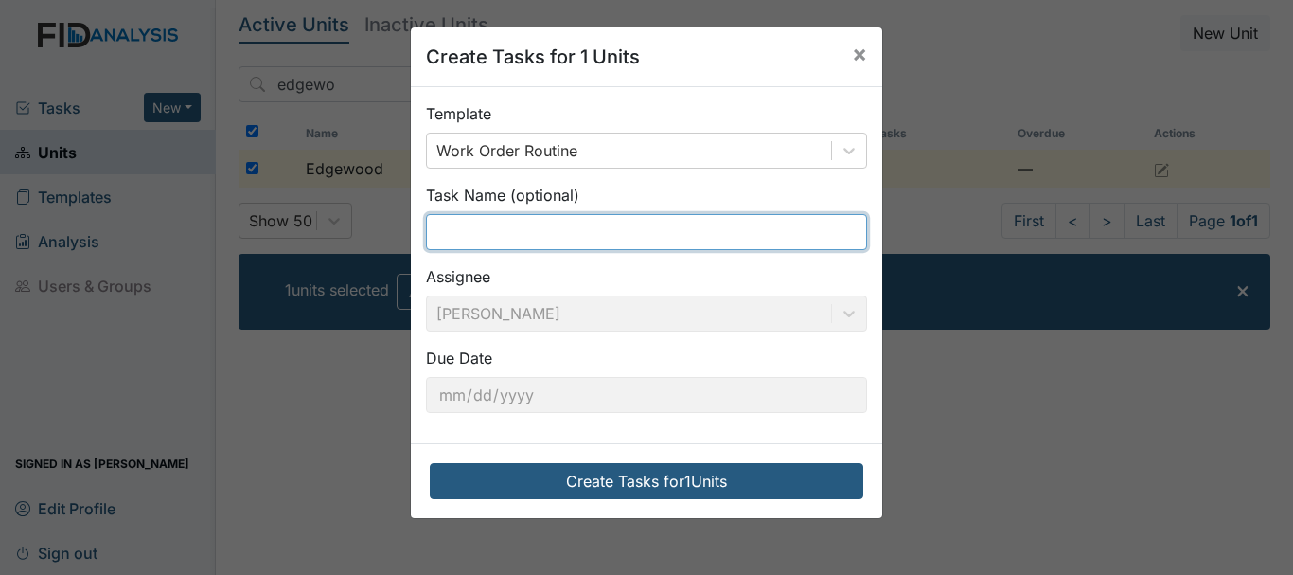
click at [486, 241] on input "text" at bounding box center [646, 232] width 441 height 36
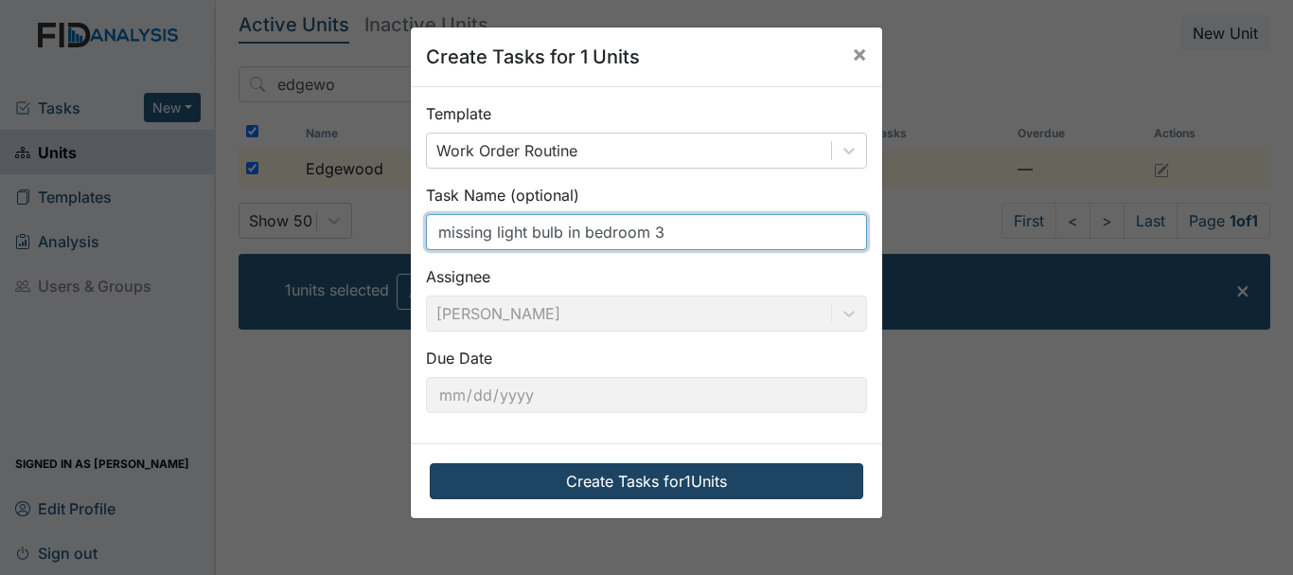
type input "missing light bulb in bedroom 3"
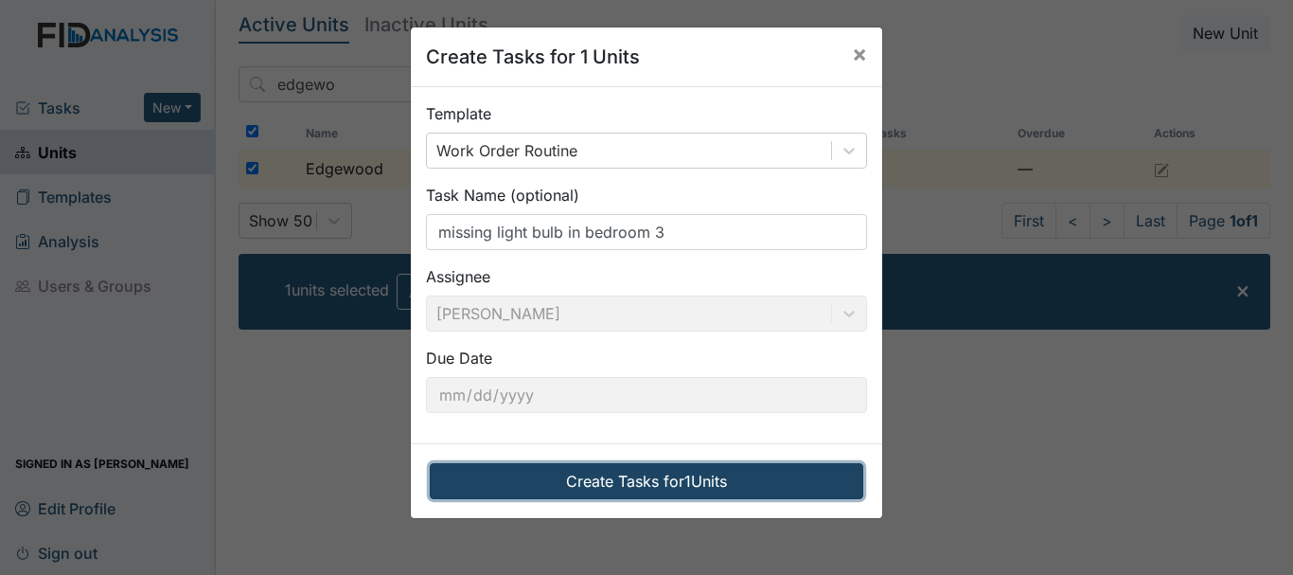
click at [647, 476] on button "Create Tasks for 1 Units" at bounding box center [647, 481] width 434 height 36
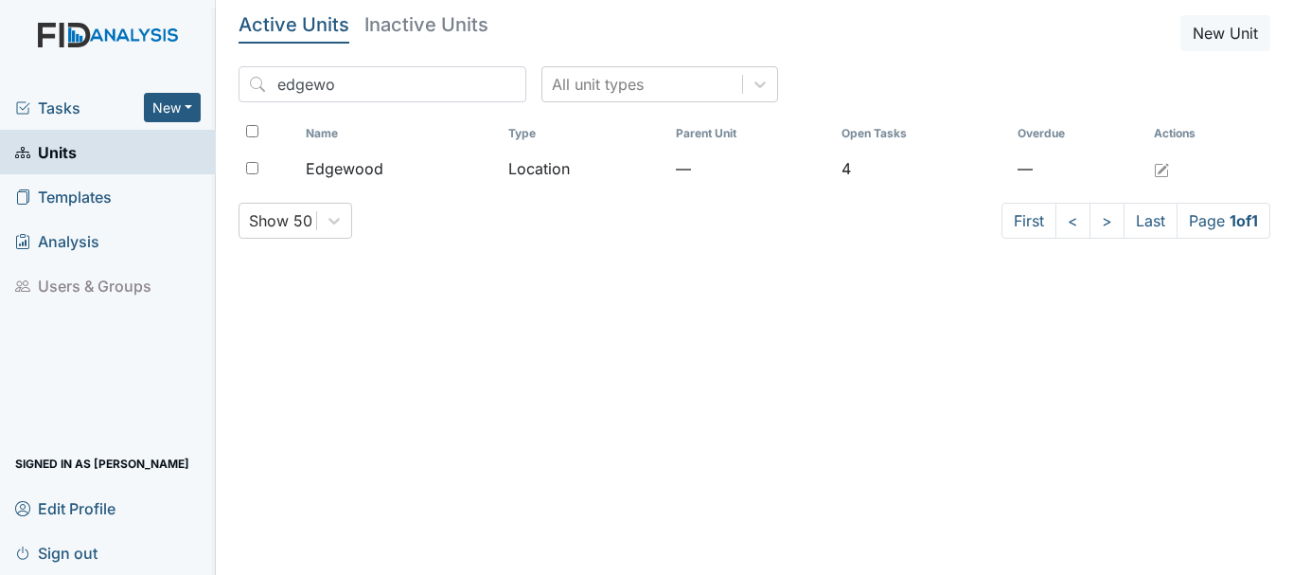
click at [70, 98] on span "Tasks" at bounding box center [79, 108] width 129 height 23
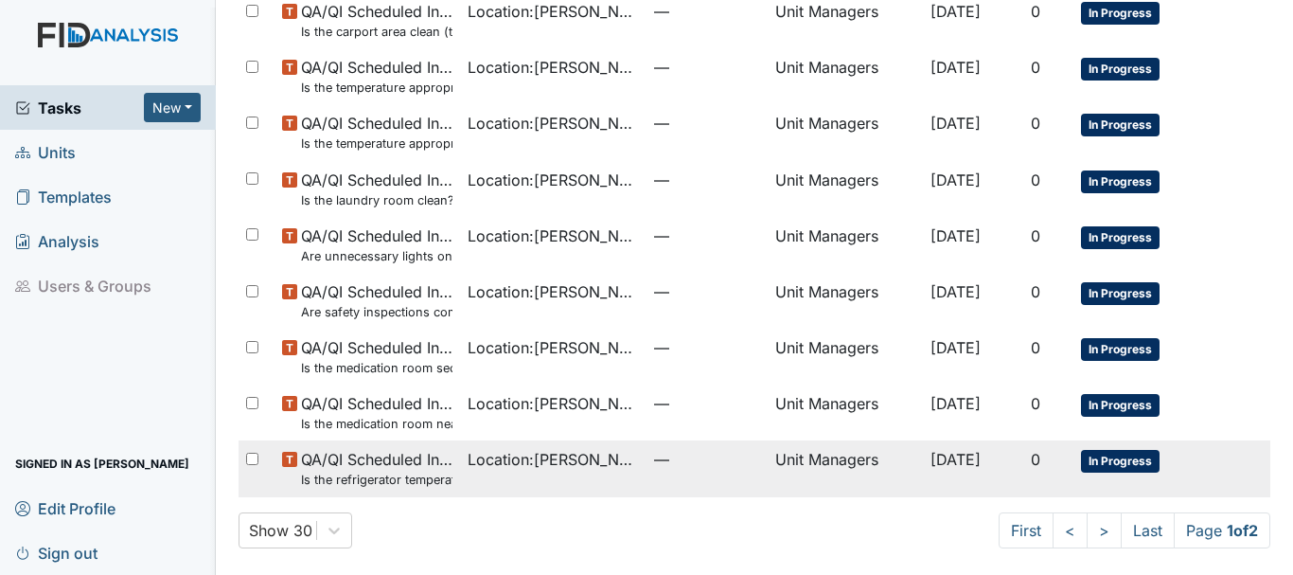
scroll to position [1345, 0]
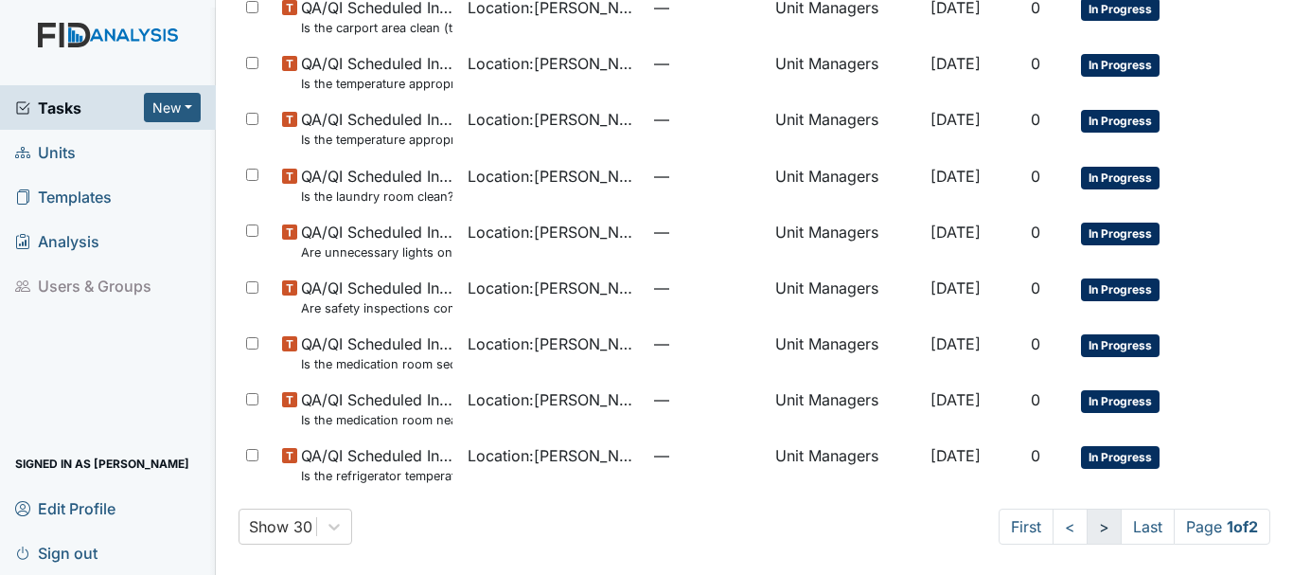
click at [1087, 524] on link ">" at bounding box center [1104, 526] width 35 height 36
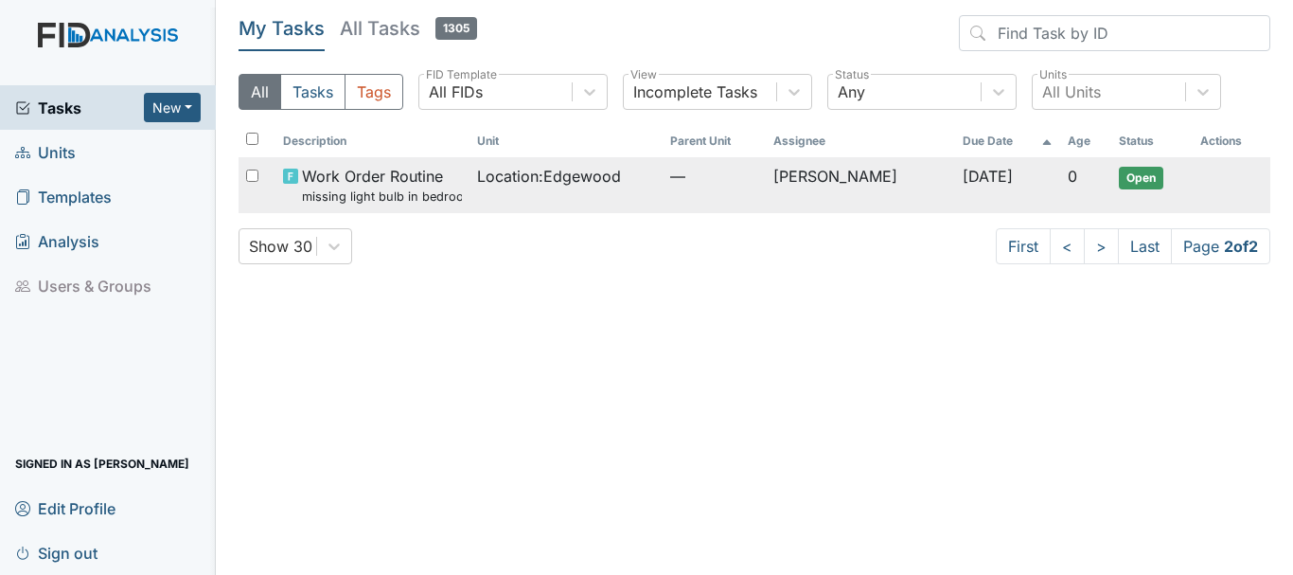
click at [373, 183] on span "Work Order Routine missing light bulb in bedroom 3" at bounding box center [381, 185] width 159 height 41
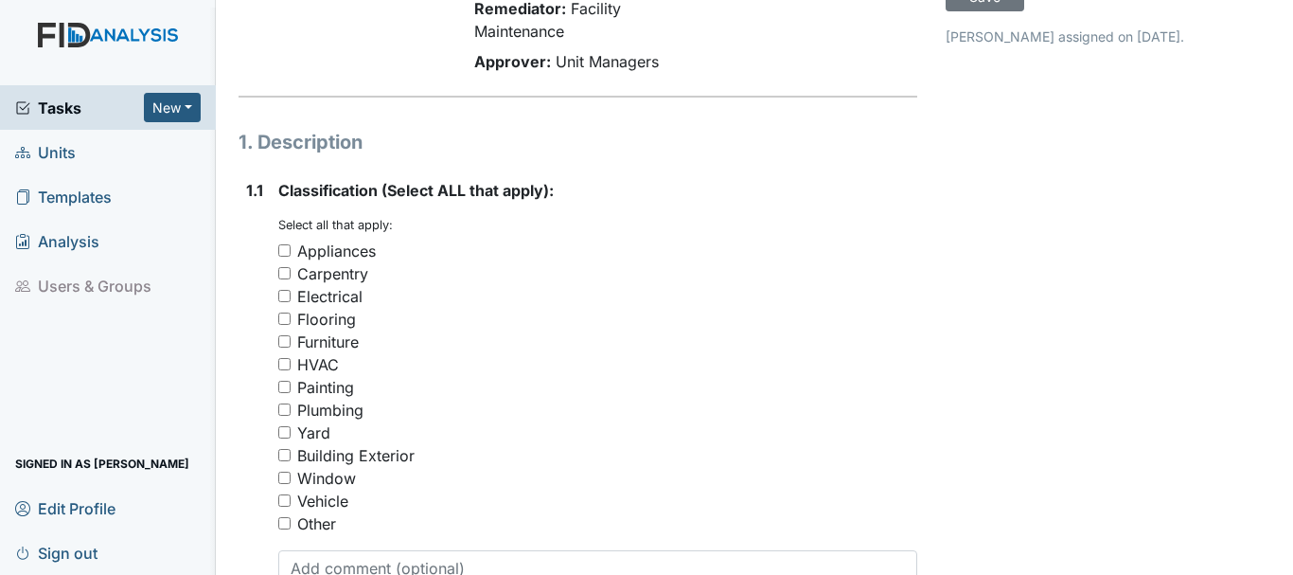
scroll to position [189, 0]
click at [284, 297] on input "Electrical" at bounding box center [284, 295] width 12 height 12
checkbox input "true"
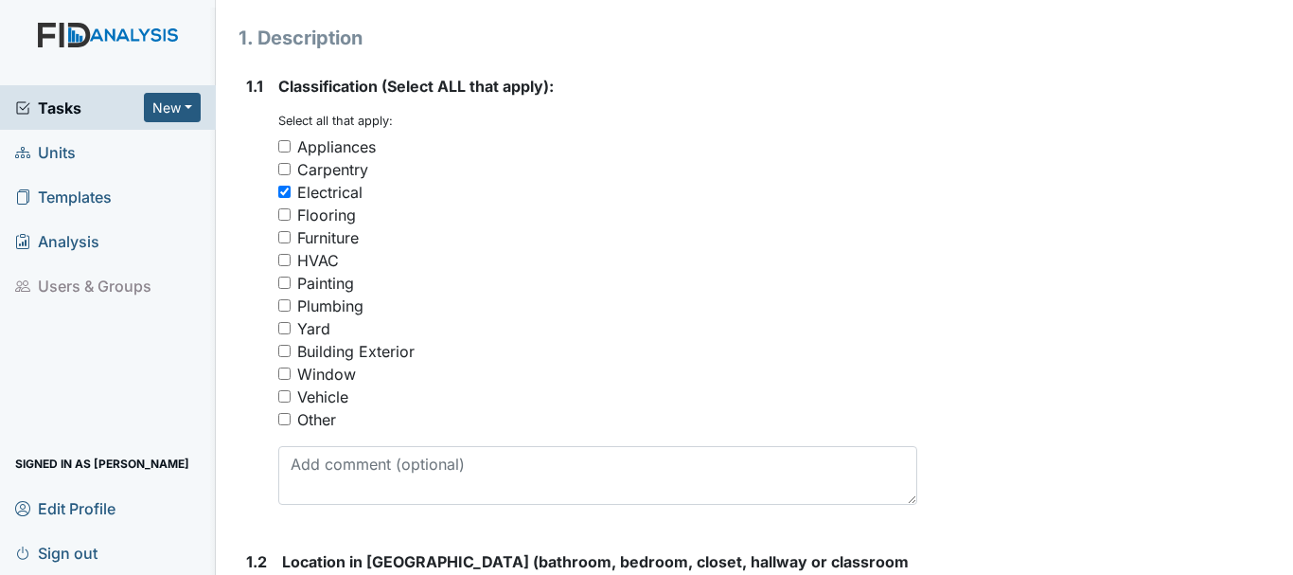
scroll to position [568, 0]
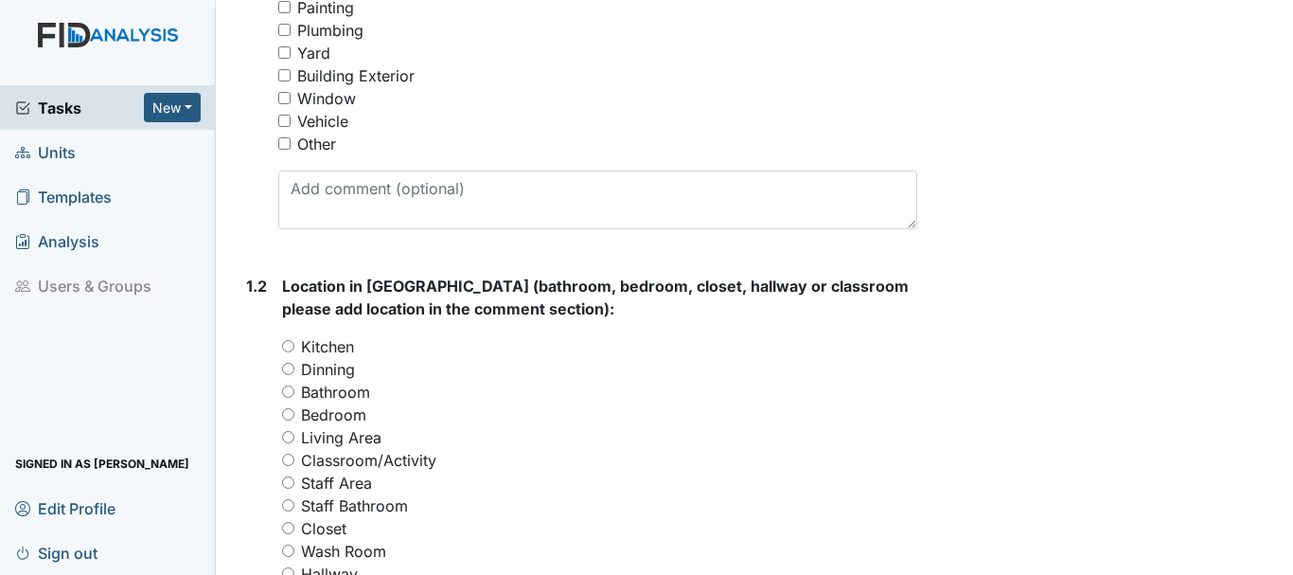
click at [290, 409] on input "Bedroom" at bounding box center [288, 414] width 12 height 12
radio input "true"
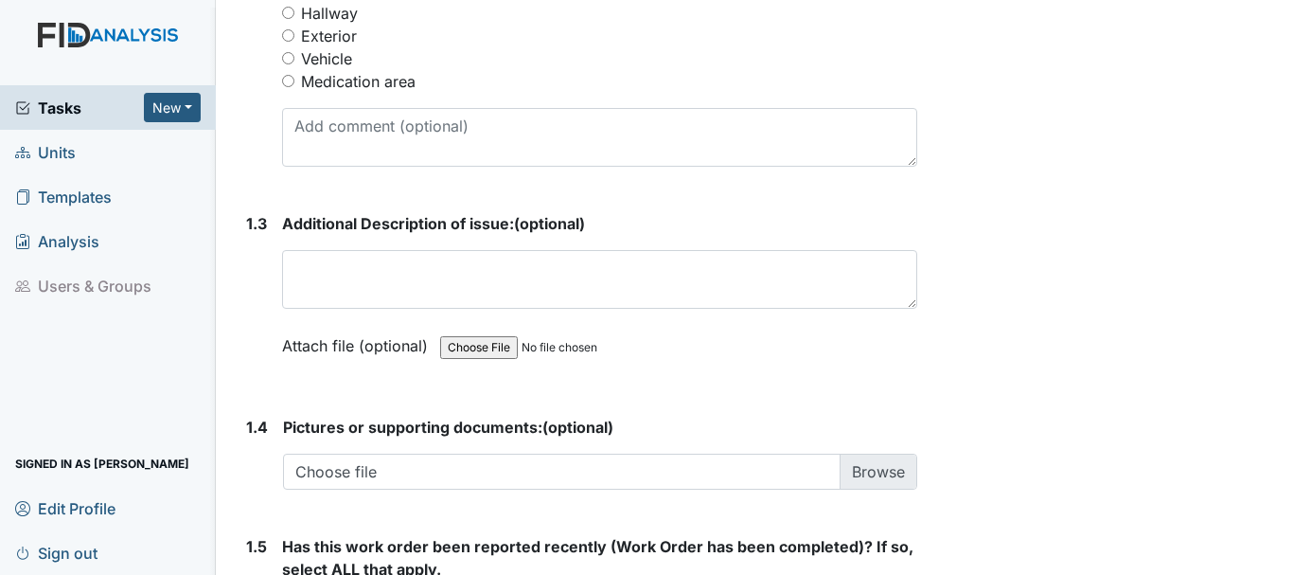
scroll to position [1136, 0]
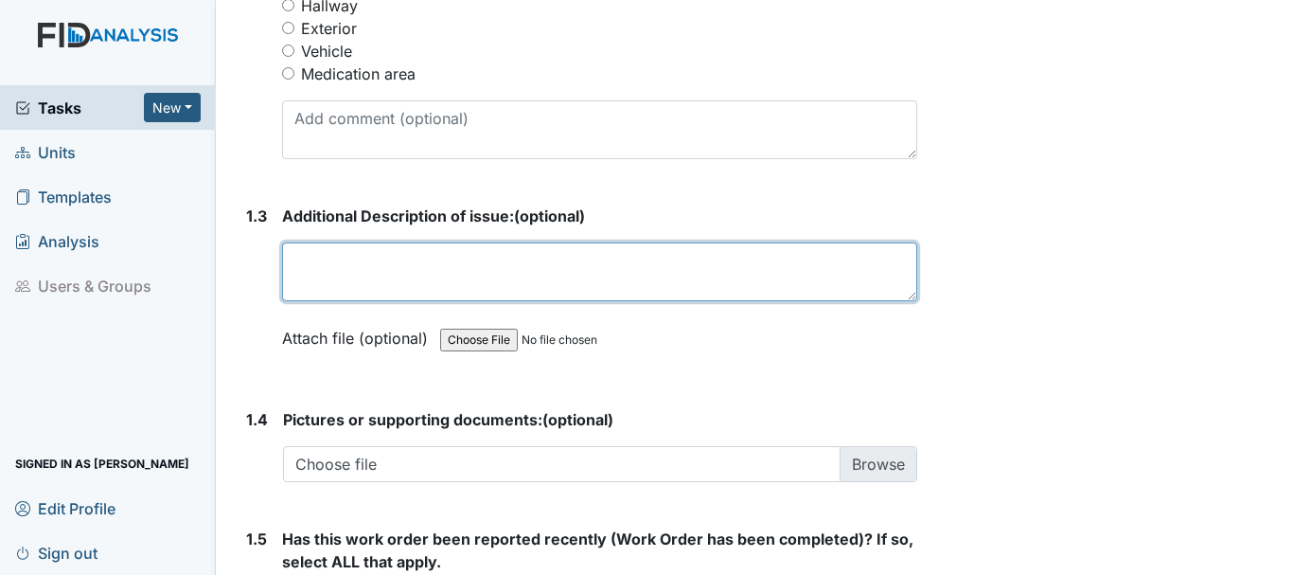
click at [413, 276] on textarea at bounding box center [599, 271] width 635 height 59
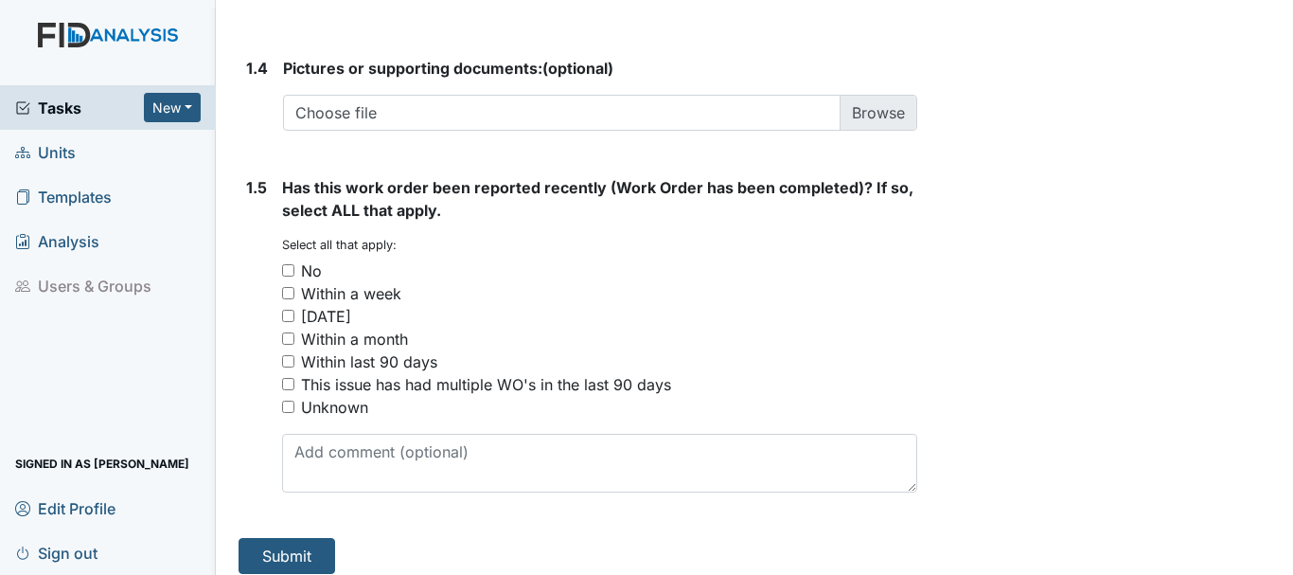
scroll to position [1501, 0]
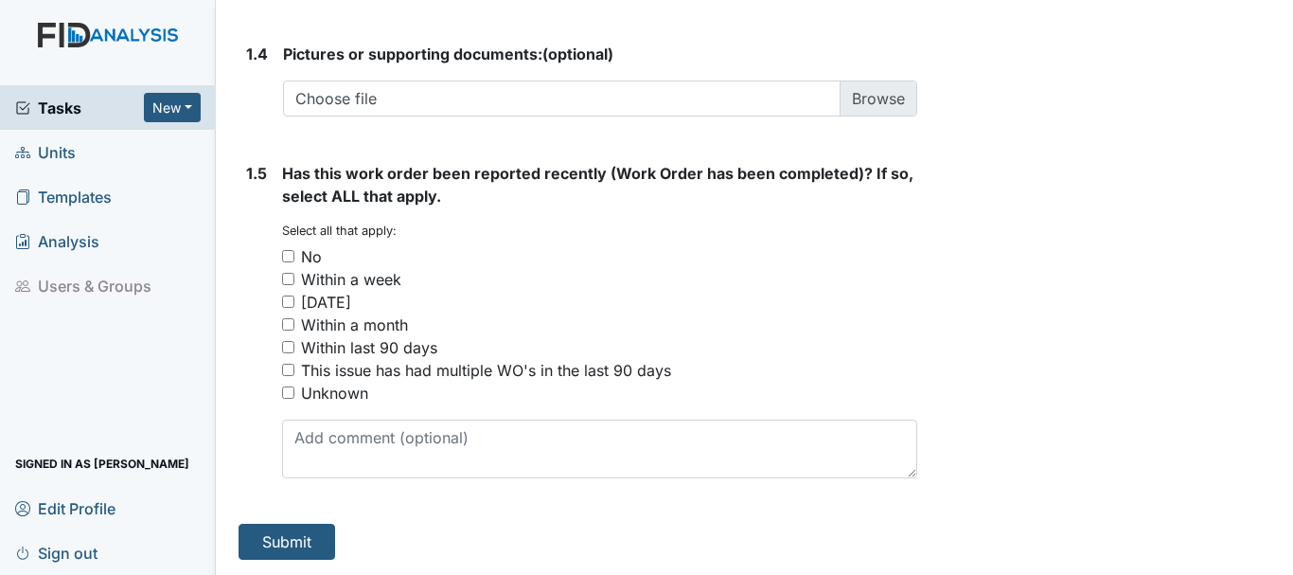
type textarea "missing light bulb in bedroom 3"
click at [290, 256] on input "No" at bounding box center [288, 256] width 12 height 12
checkbox input "true"
click at [296, 538] on button "Submit" at bounding box center [287, 542] width 97 height 36
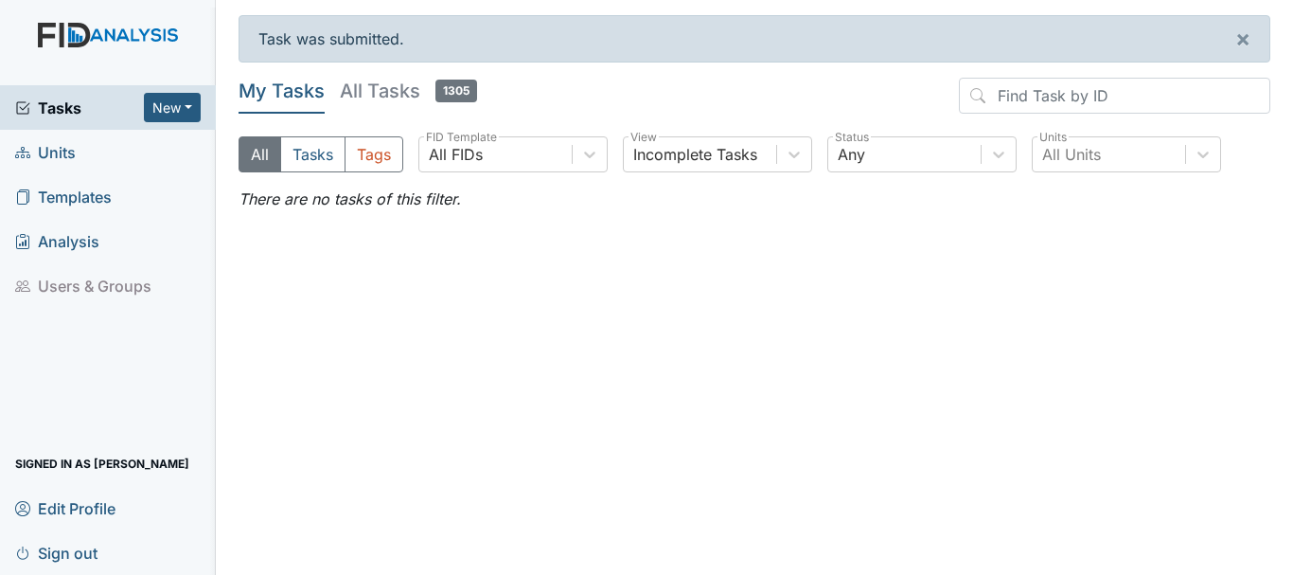
click at [55, 151] on span "Units" at bounding box center [45, 151] width 61 height 29
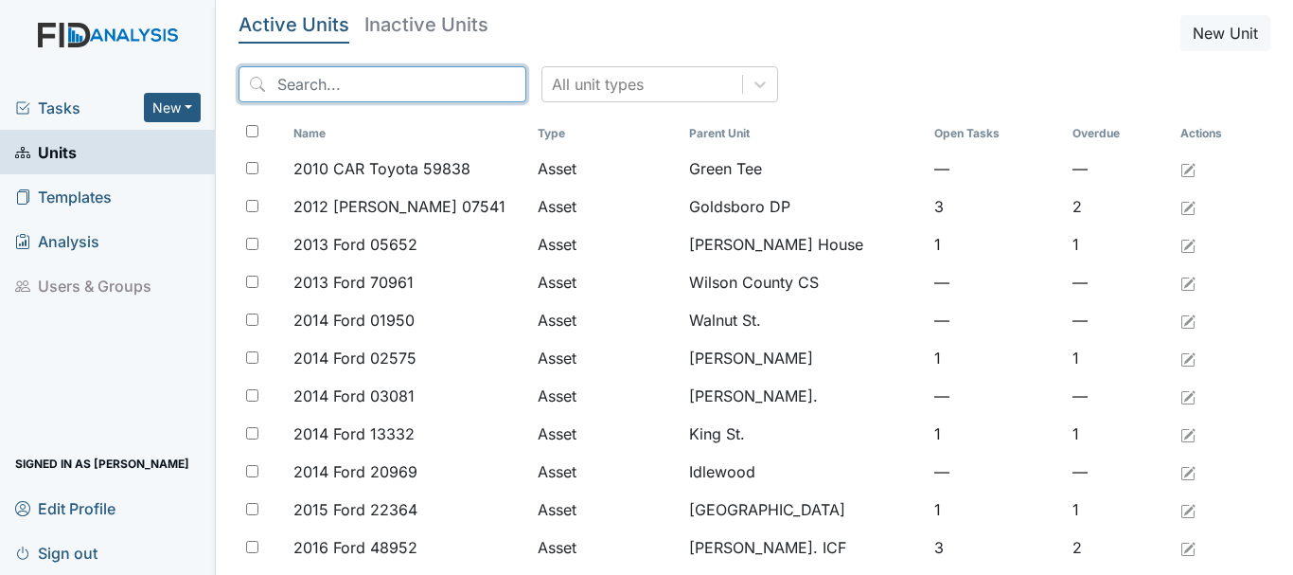
click at [364, 82] on input "search" at bounding box center [383, 84] width 288 height 36
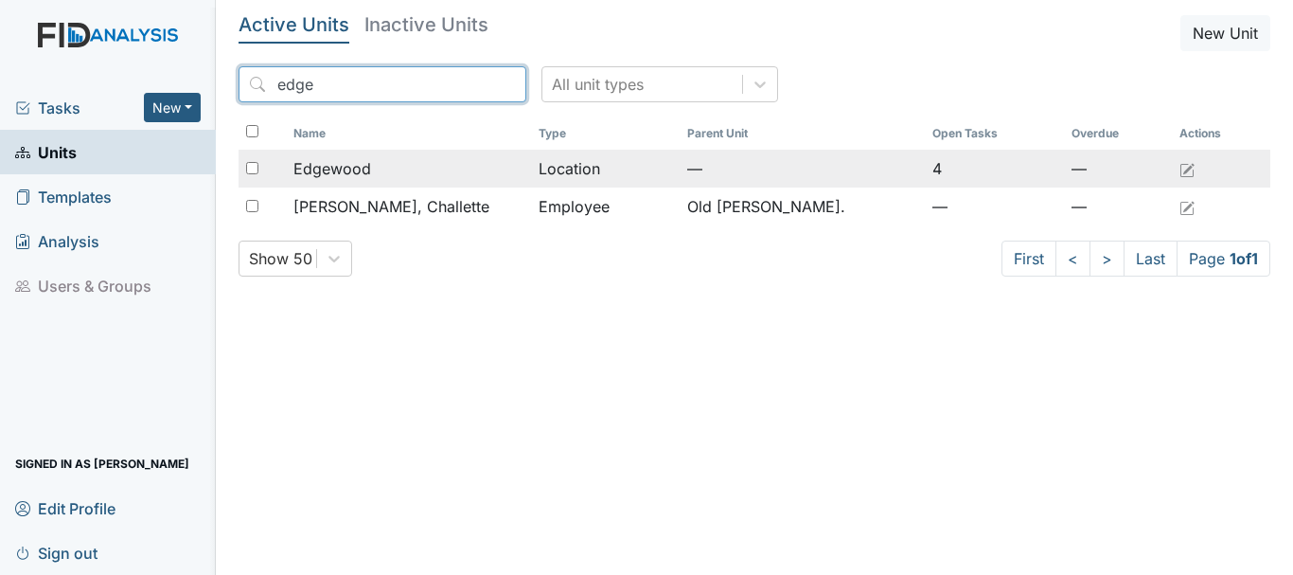
type input "edge"
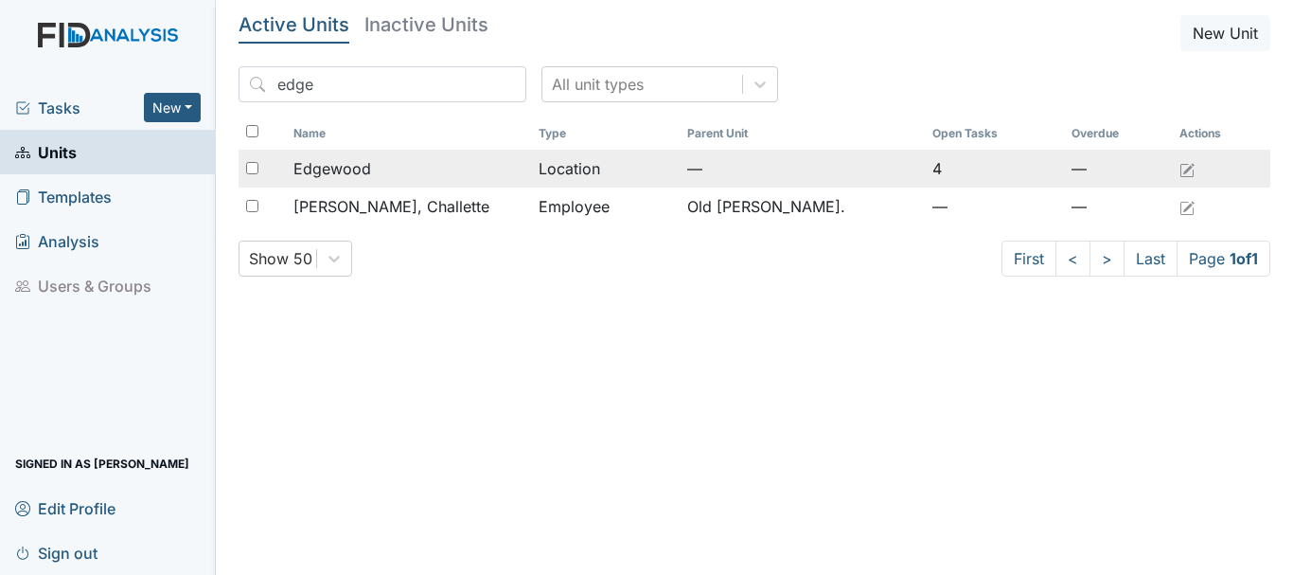
click at [251, 170] on input "checkbox" at bounding box center [252, 168] width 12 height 12
checkbox input "true"
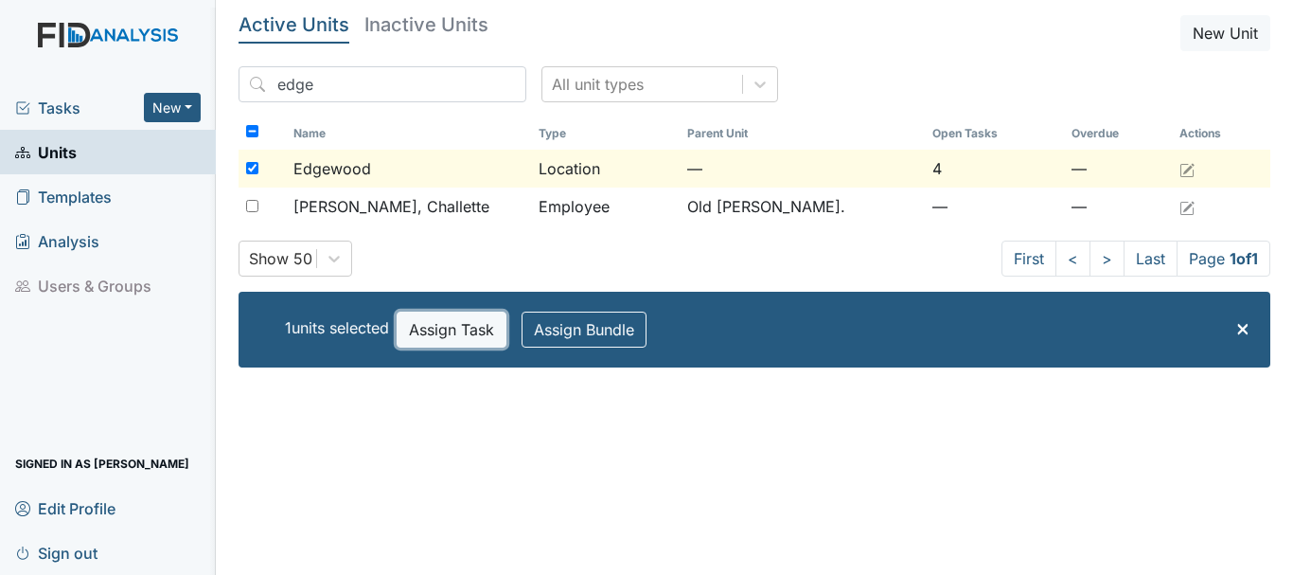
click at [420, 327] on button "Assign Task" at bounding box center [452, 329] width 110 height 36
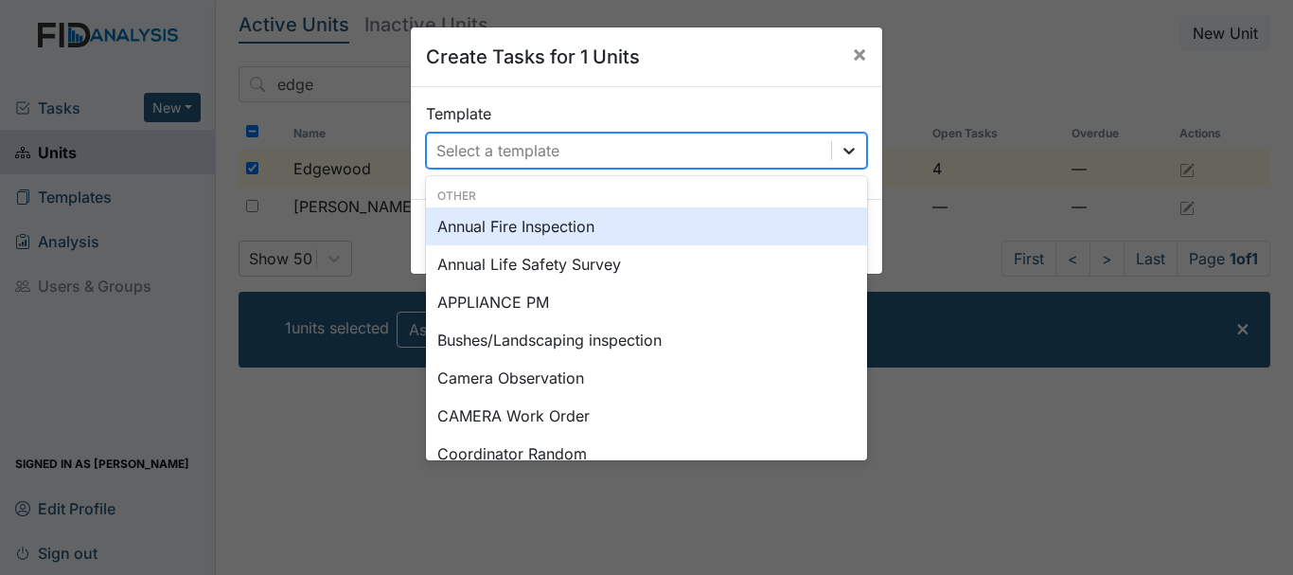
click at [844, 149] on icon at bounding box center [849, 150] width 19 height 19
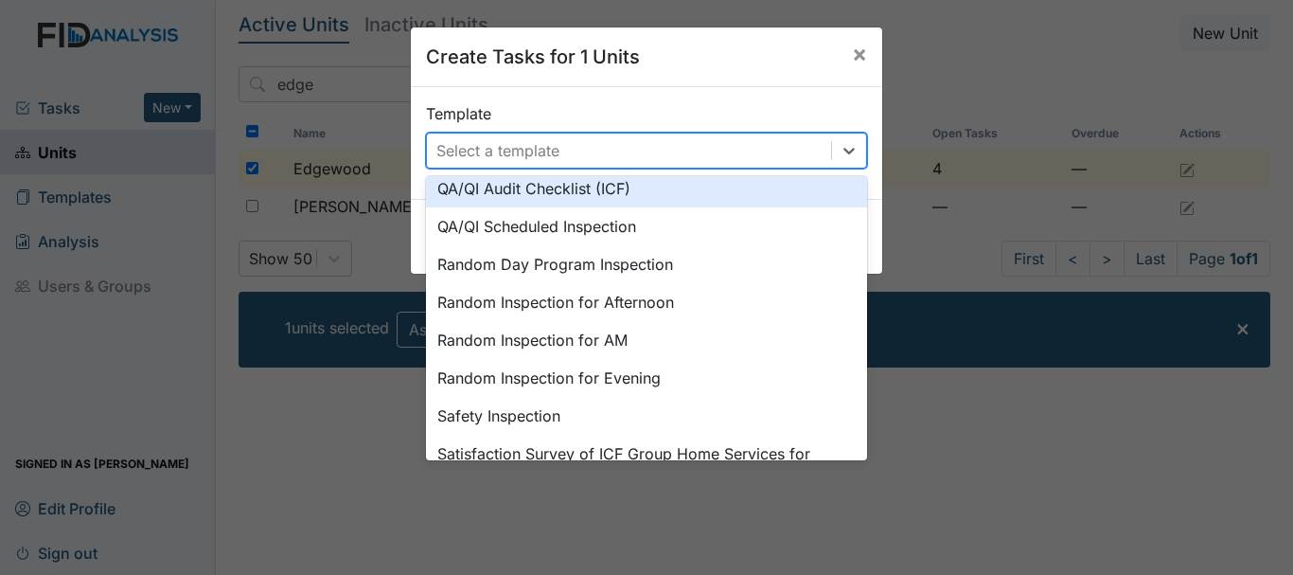
scroll to position [879, 0]
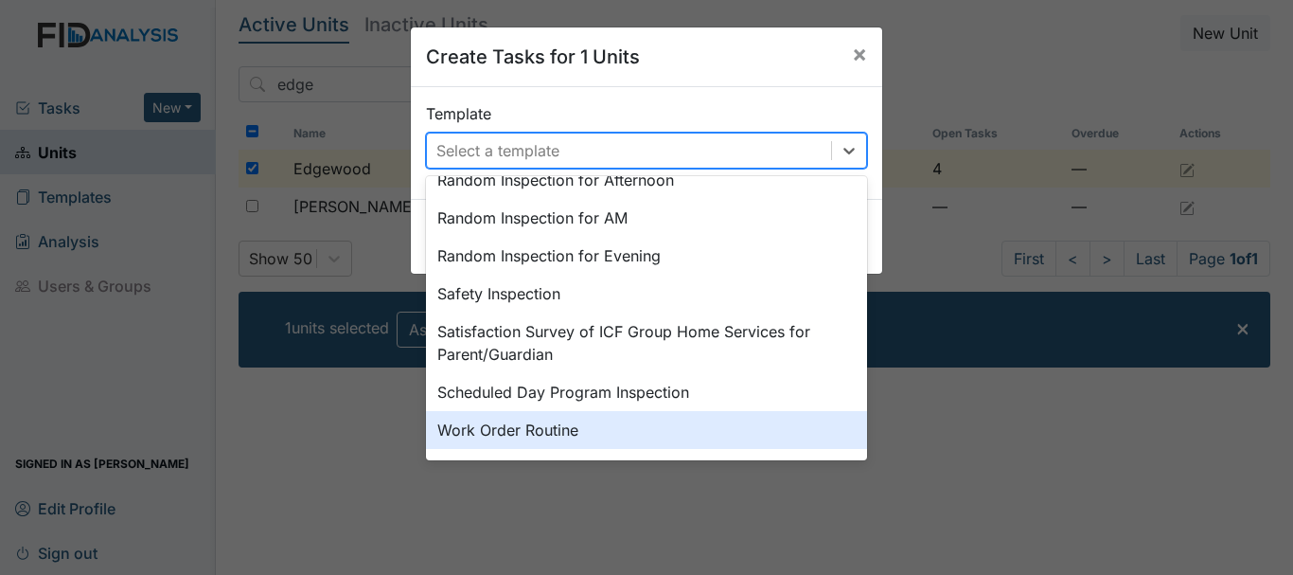
click at [485, 438] on div "Work Order Routine" at bounding box center [646, 430] width 441 height 38
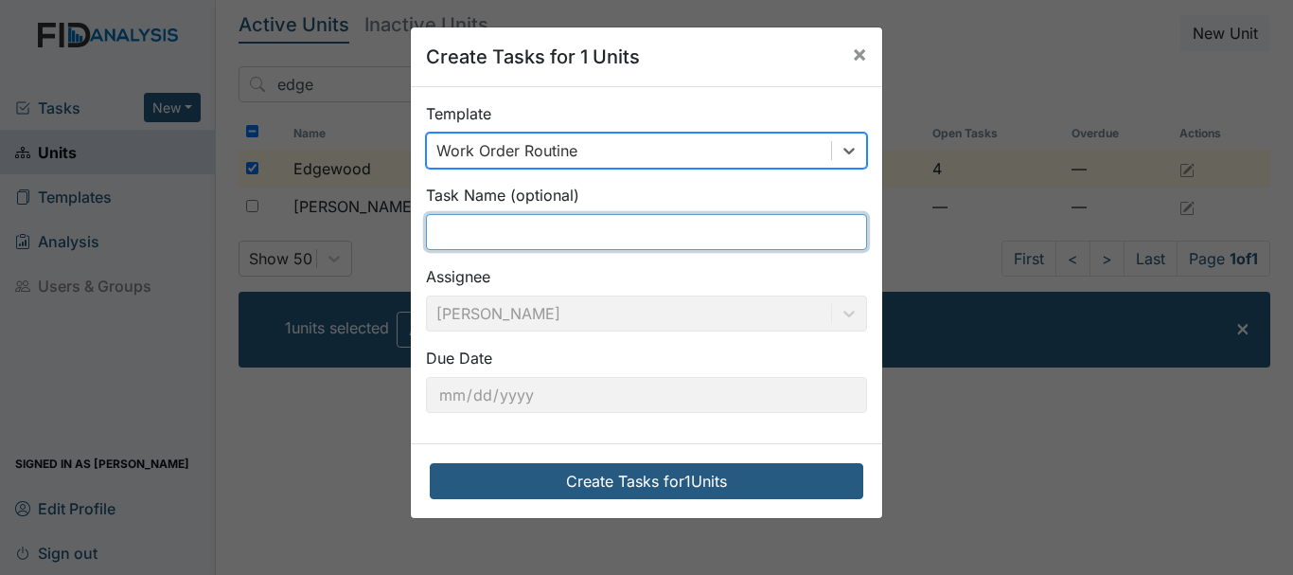
click at [523, 231] on input "text" at bounding box center [646, 232] width 441 height 36
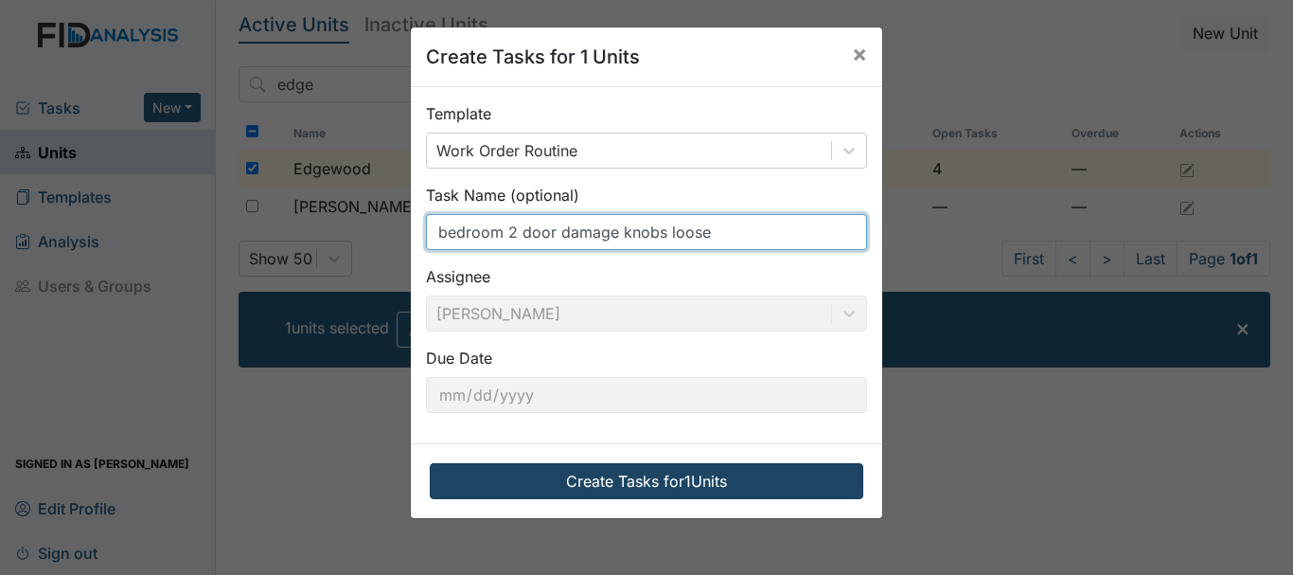
type input "bedroom 2 door damage knobs loose"
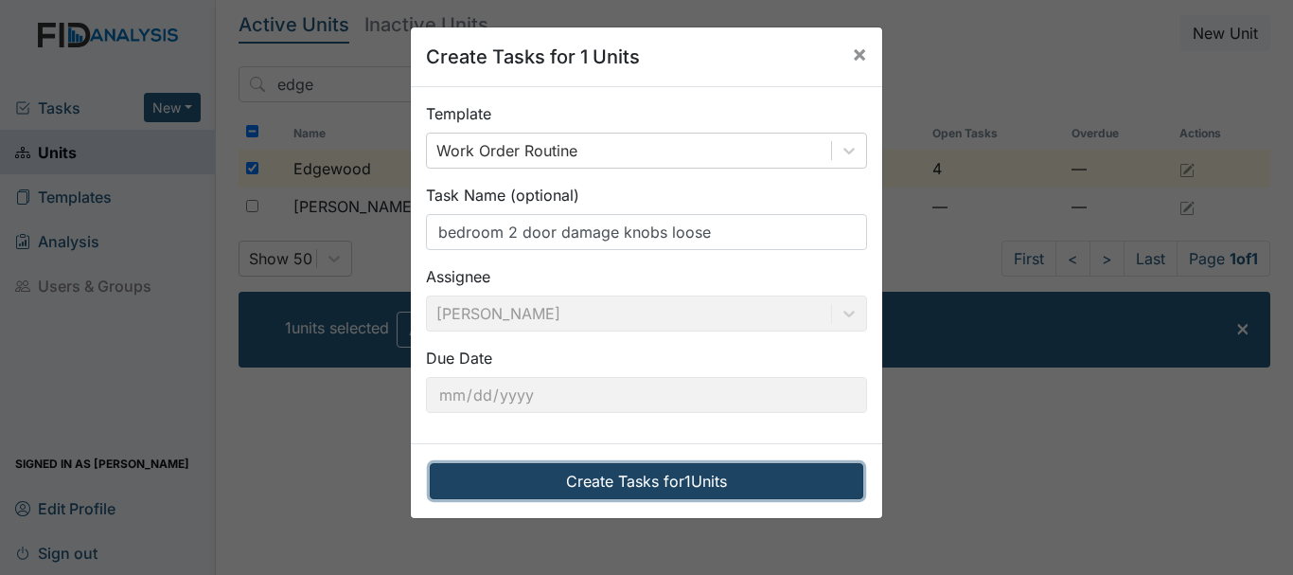
click at [604, 483] on button "Create Tasks for 1 Units" at bounding box center [647, 481] width 434 height 36
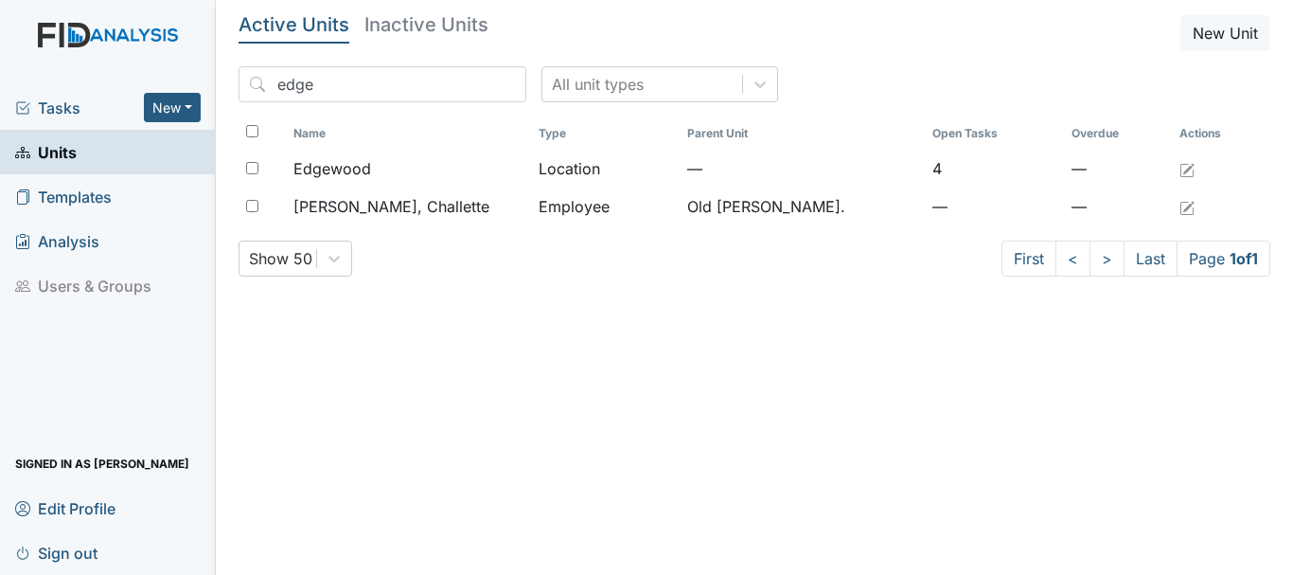
click at [66, 111] on span "Tasks" at bounding box center [79, 108] width 129 height 23
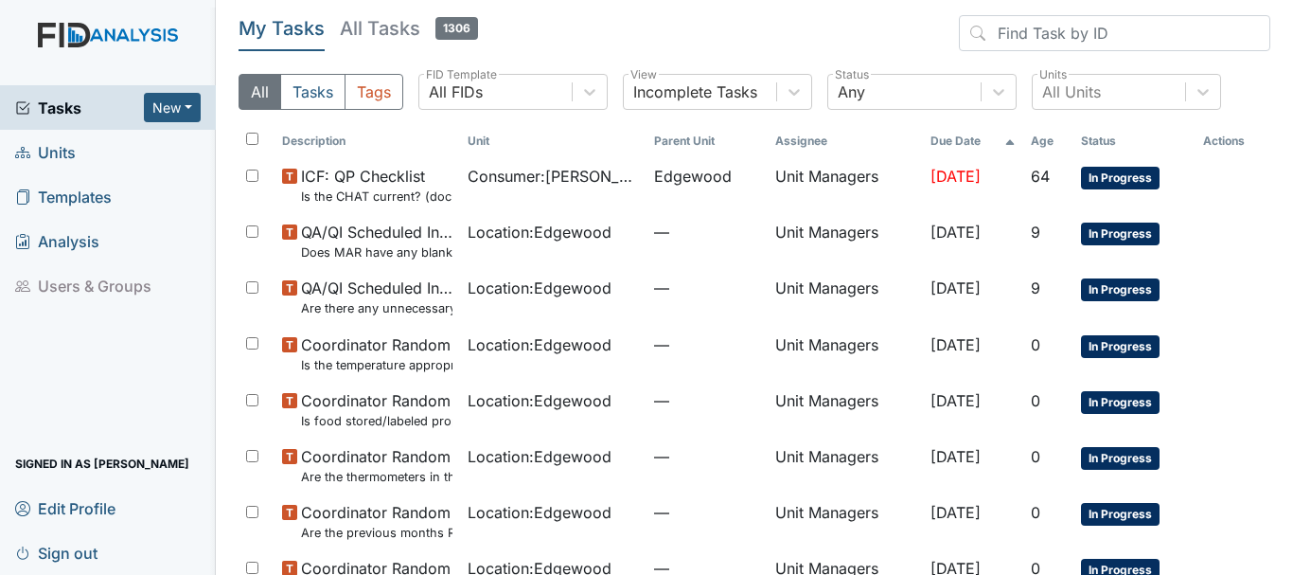
click at [47, 146] on span "Units" at bounding box center [45, 151] width 61 height 29
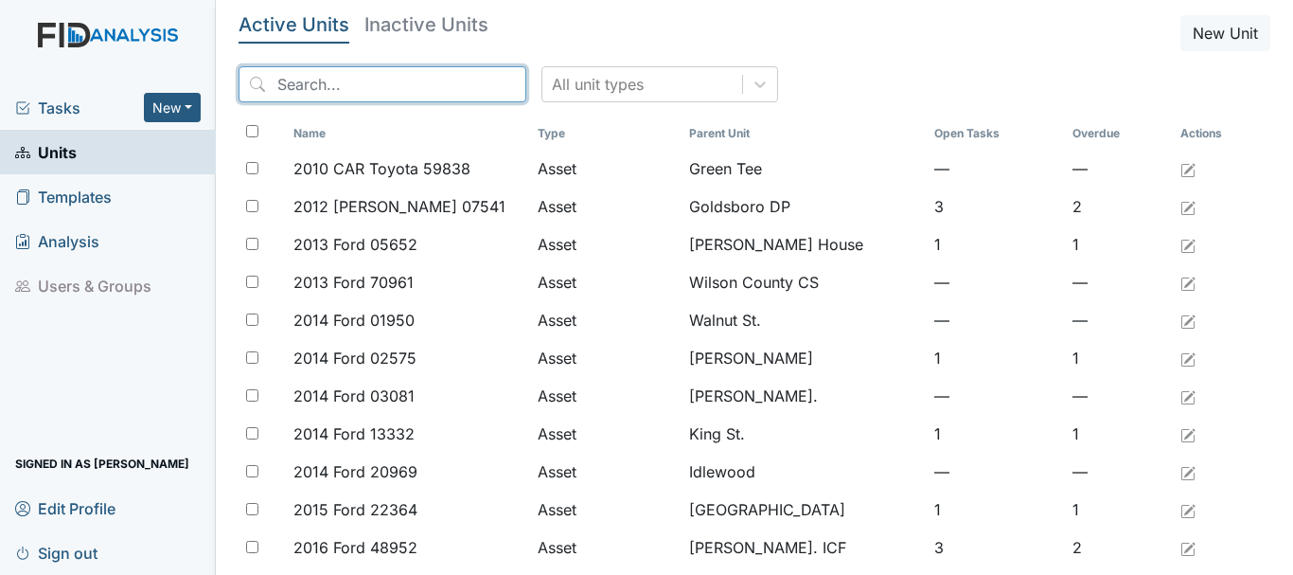
click at [320, 84] on input "search" at bounding box center [383, 84] width 288 height 36
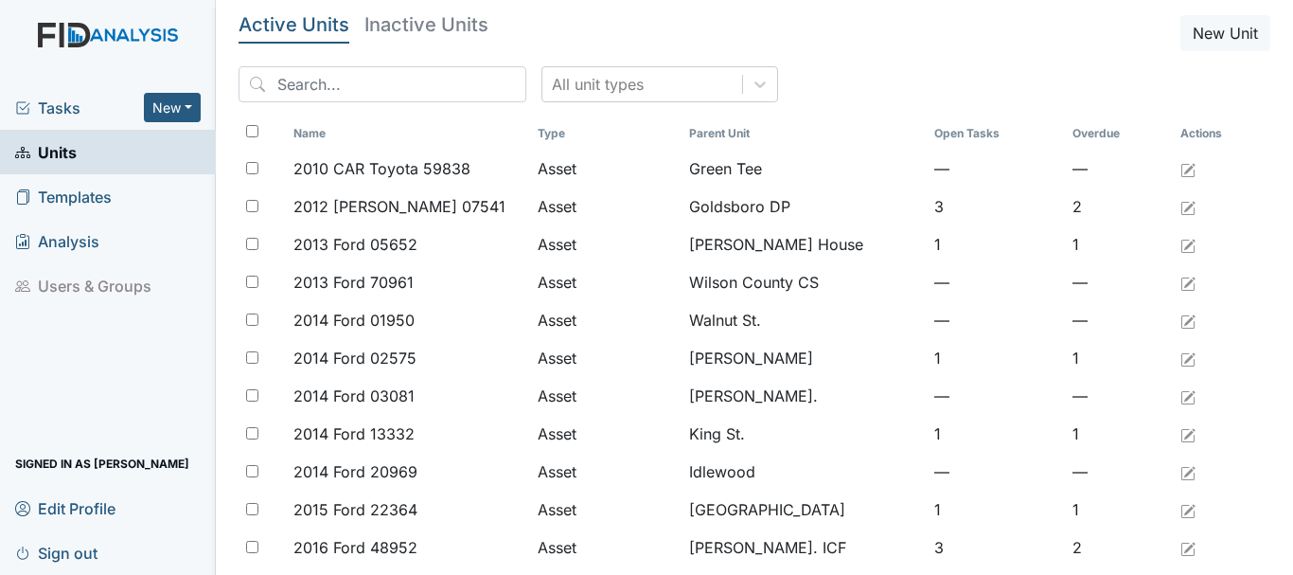
click at [69, 110] on span "Tasks" at bounding box center [79, 108] width 129 height 23
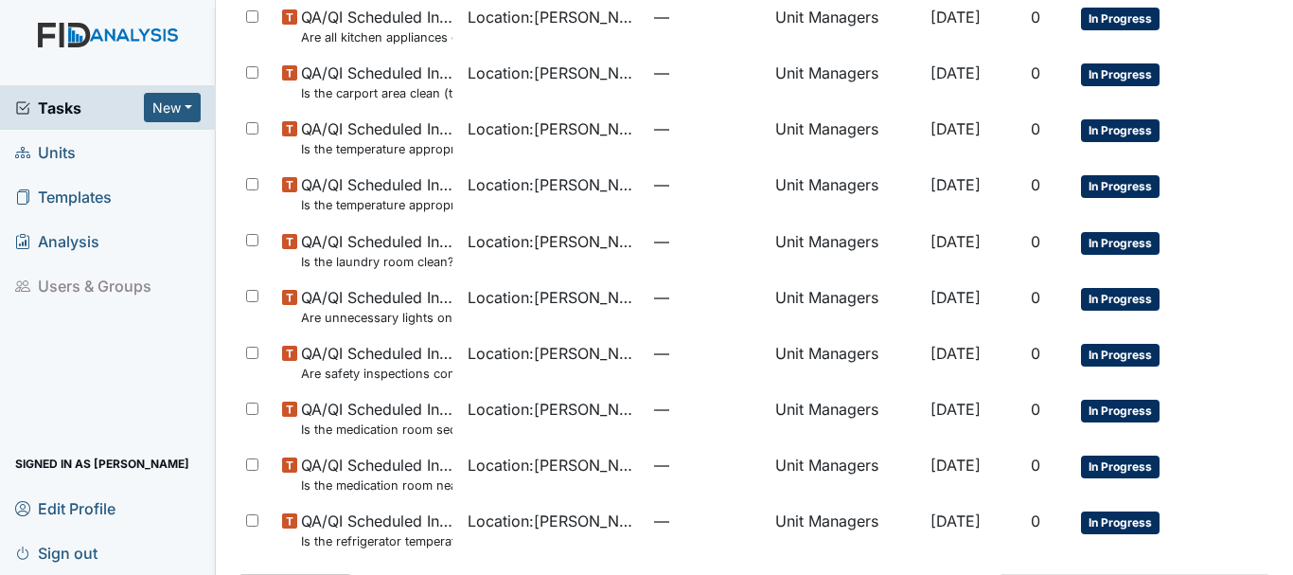
scroll to position [1345, 0]
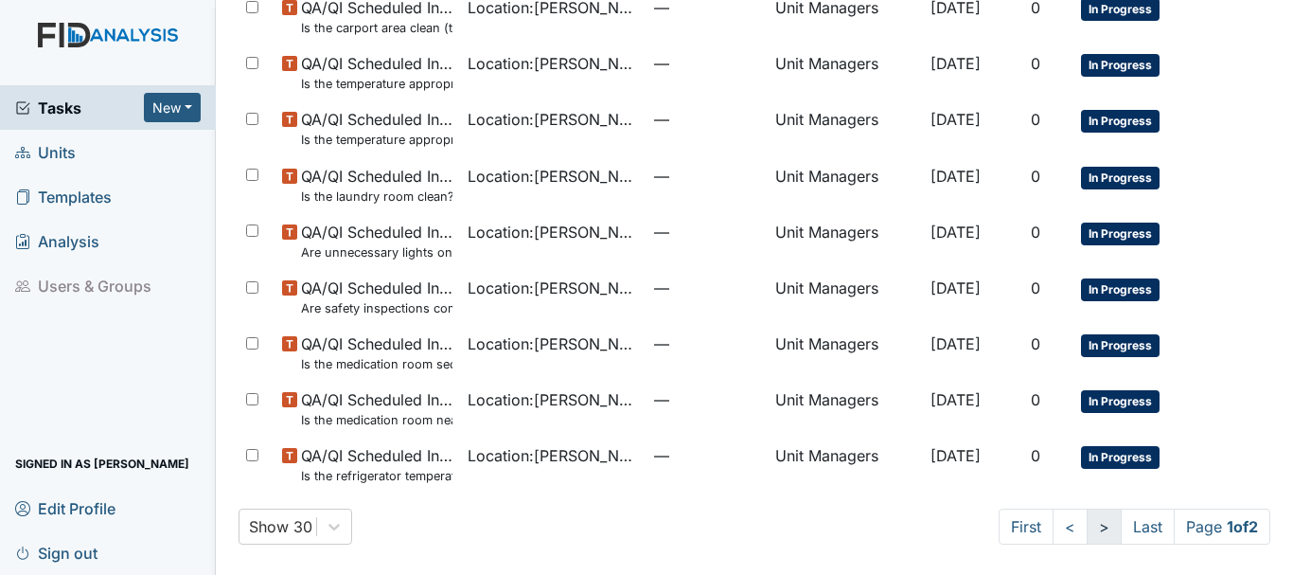
click at [1087, 524] on link ">" at bounding box center [1104, 526] width 35 height 36
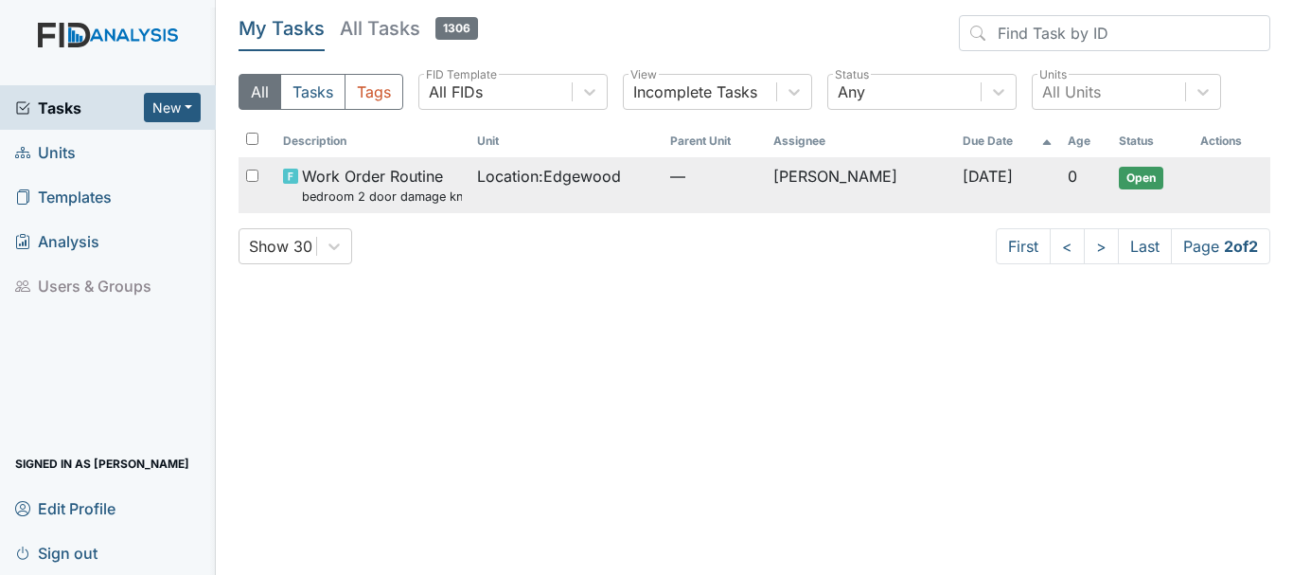
click at [406, 198] on small "bedroom 2 door damage knobs loose" at bounding box center [381, 196] width 159 height 18
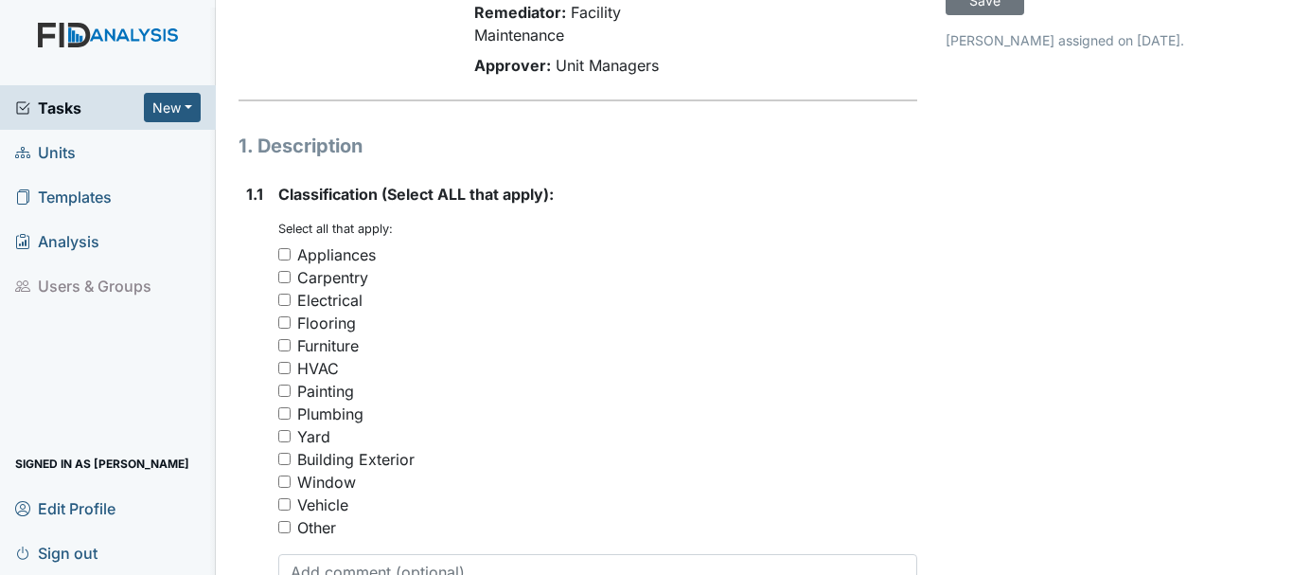
scroll to position [189, 0]
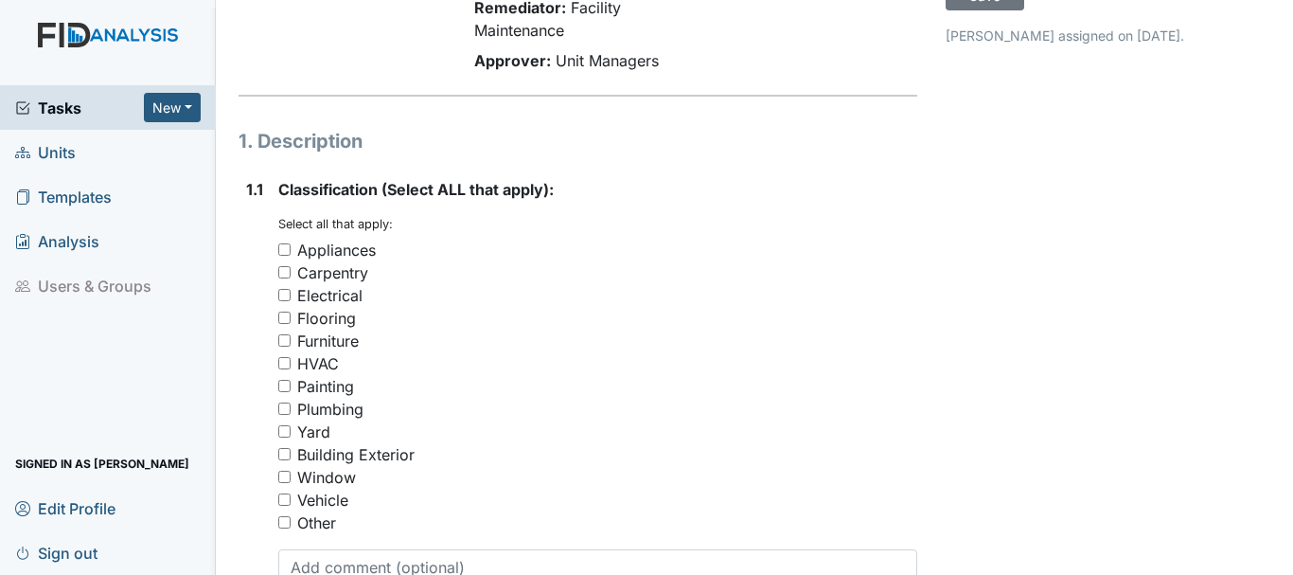
click at [282, 451] on input "Building Exterior" at bounding box center [284, 454] width 12 height 12
checkbox input "true"
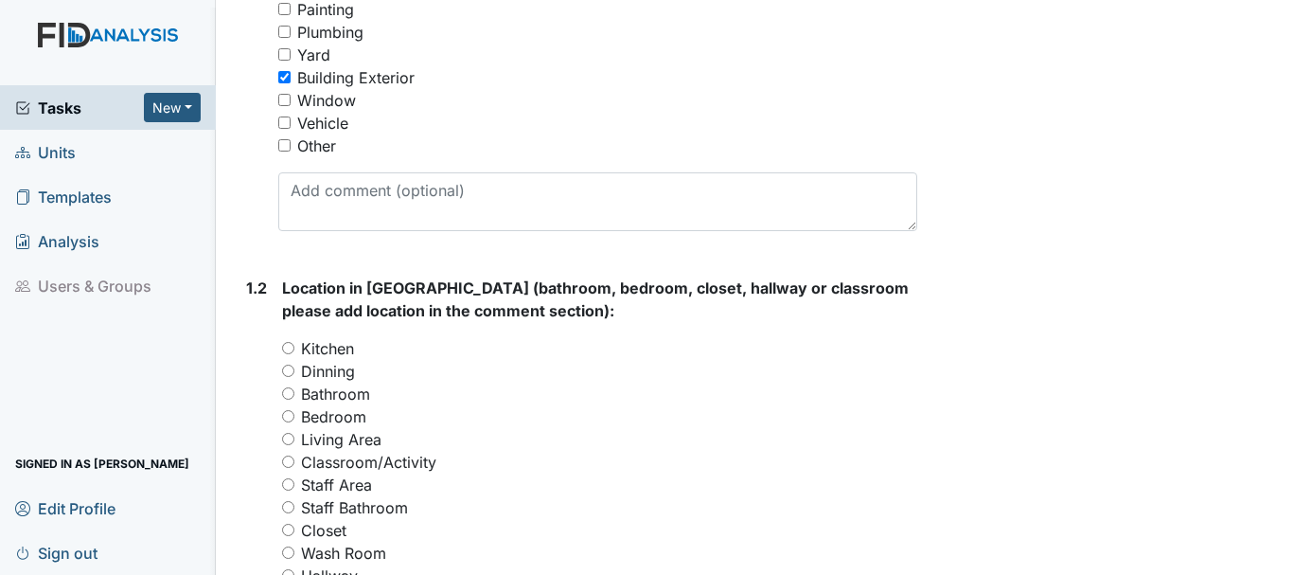
scroll to position [568, 0]
click at [290, 414] on input "Bedroom" at bounding box center [288, 414] width 12 height 12
radio input "true"
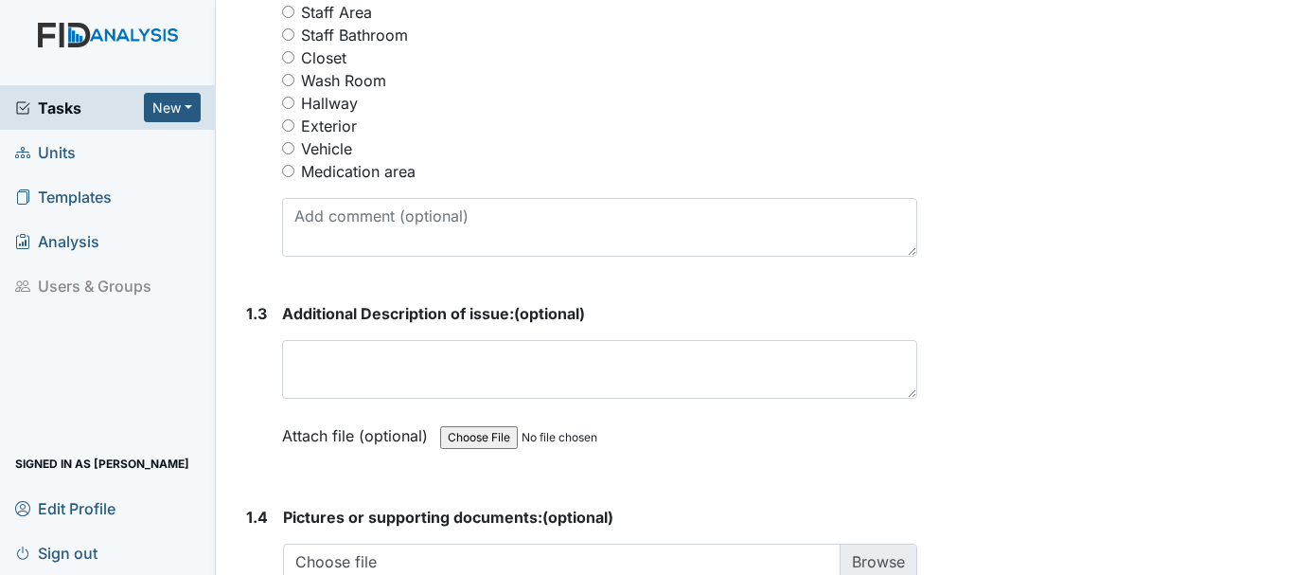
scroll to position [1041, 0]
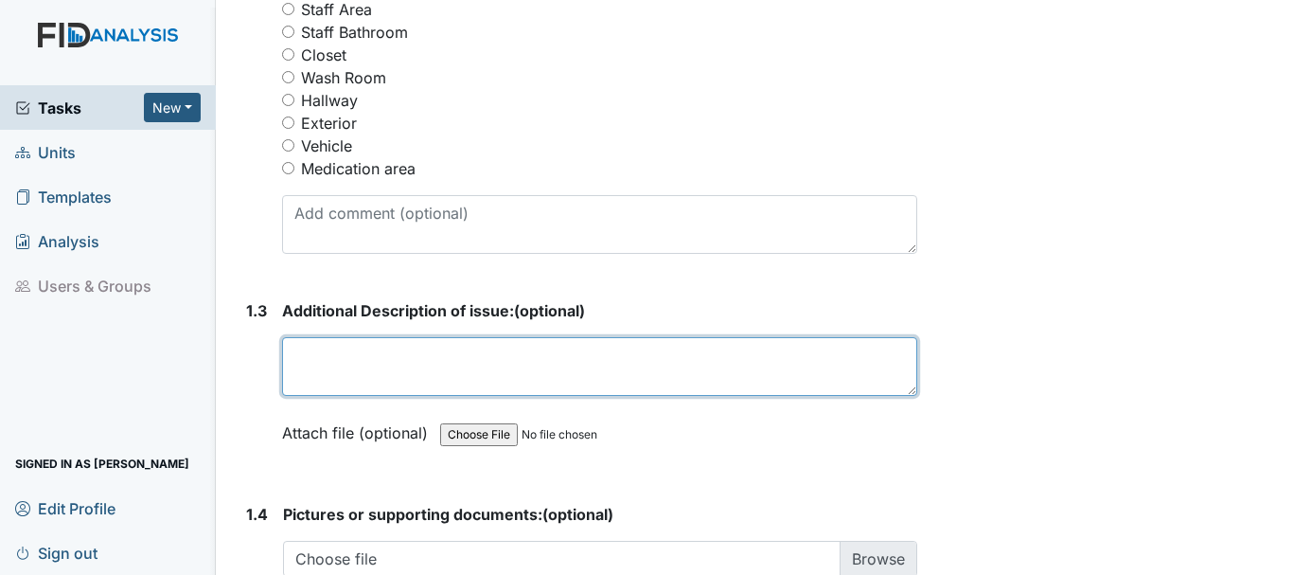
click at [406, 362] on textarea at bounding box center [599, 366] width 635 height 59
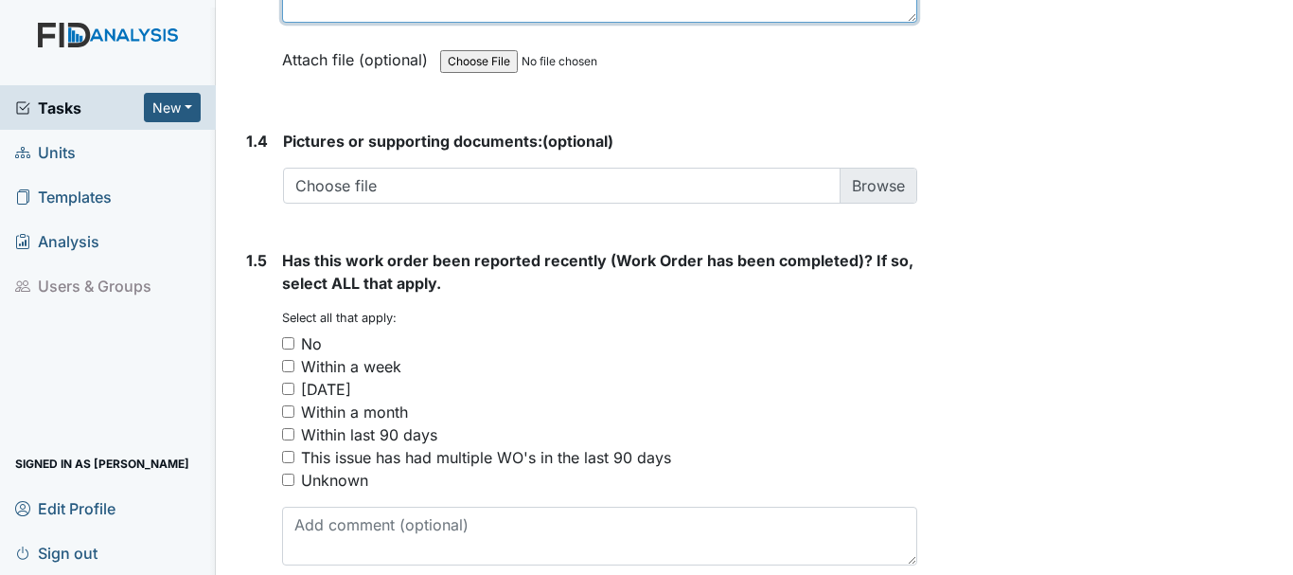
scroll to position [1420, 0]
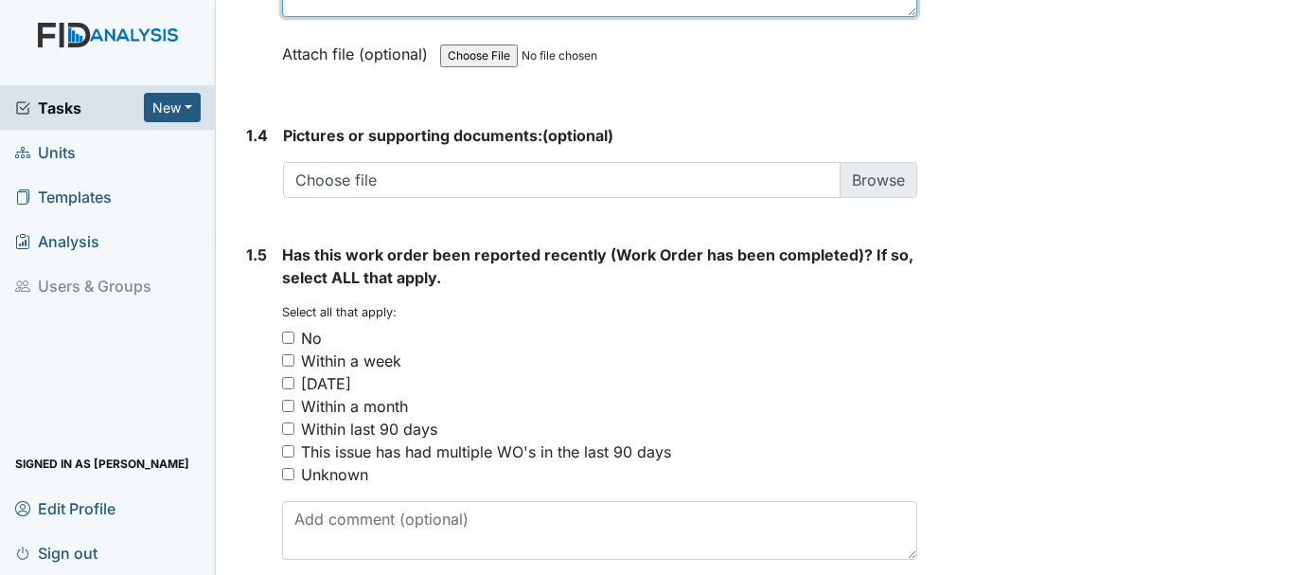
type textarea "bedroom 2 door damage knob loose"
click at [290, 339] on input "No" at bounding box center [288, 337] width 12 height 12
checkbox input "true"
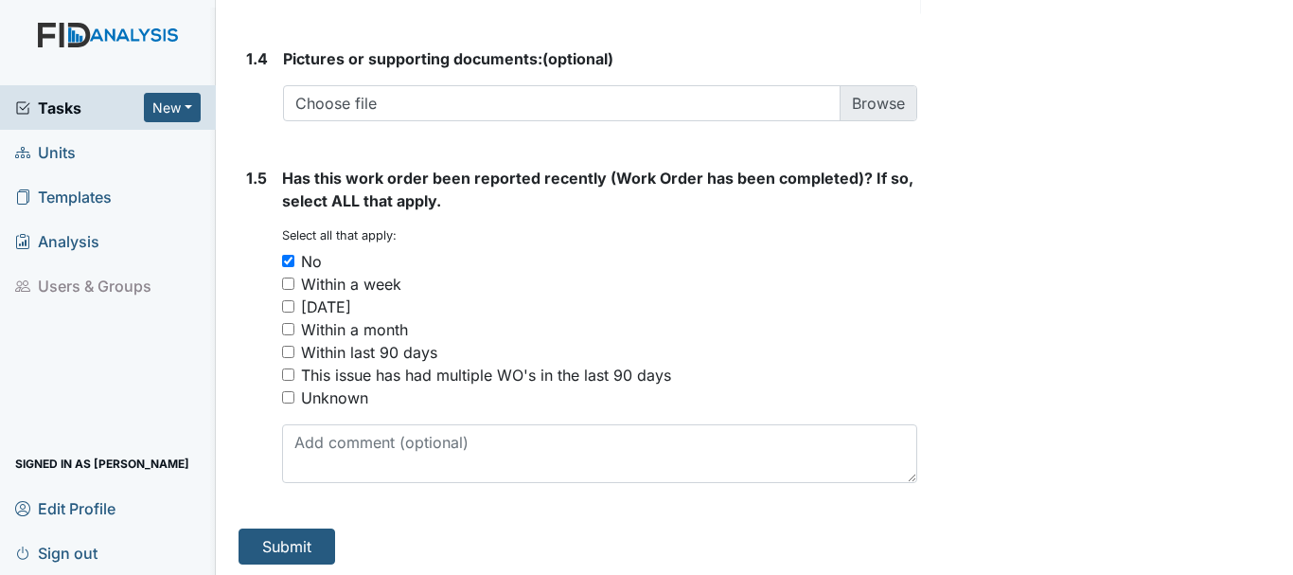
scroll to position [1501, 0]
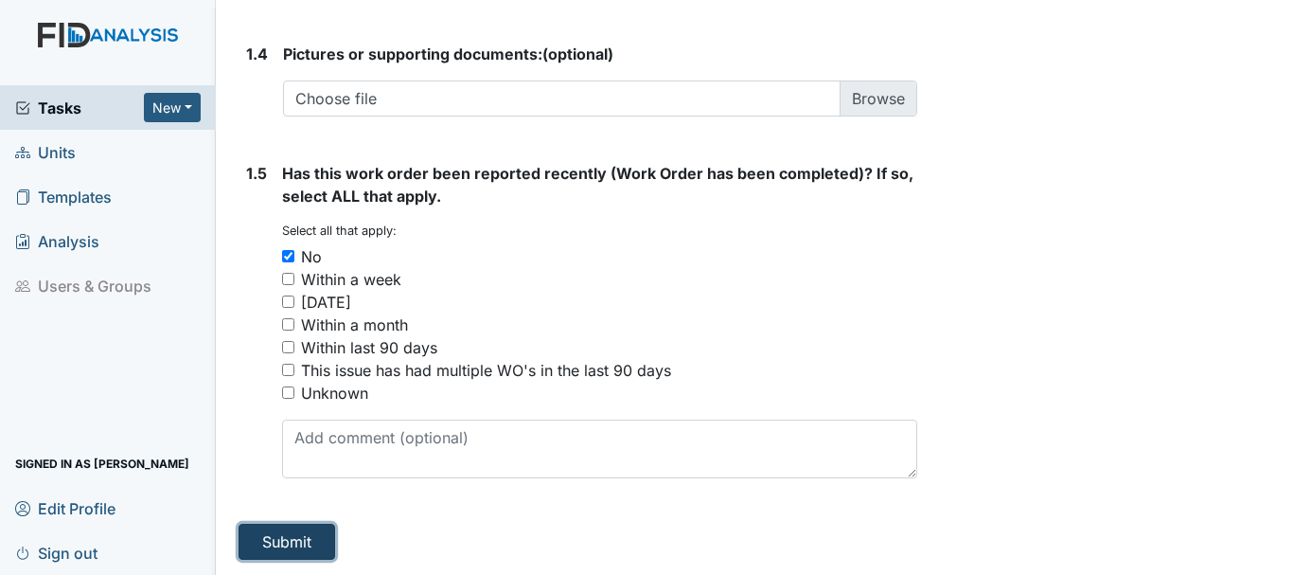
click at [292, 531] on button "Submit" at bounding box center [287, 542] width 97 height 36
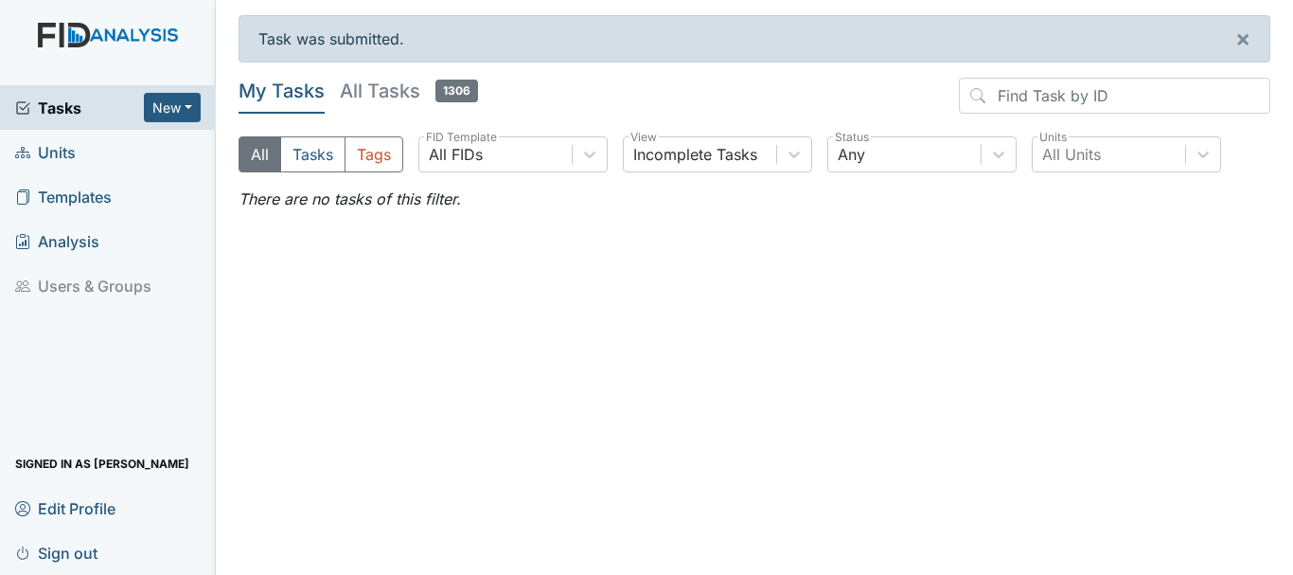
click at [63, 150] on span "Units" at bounding box center [45, 151] width 61 height 29
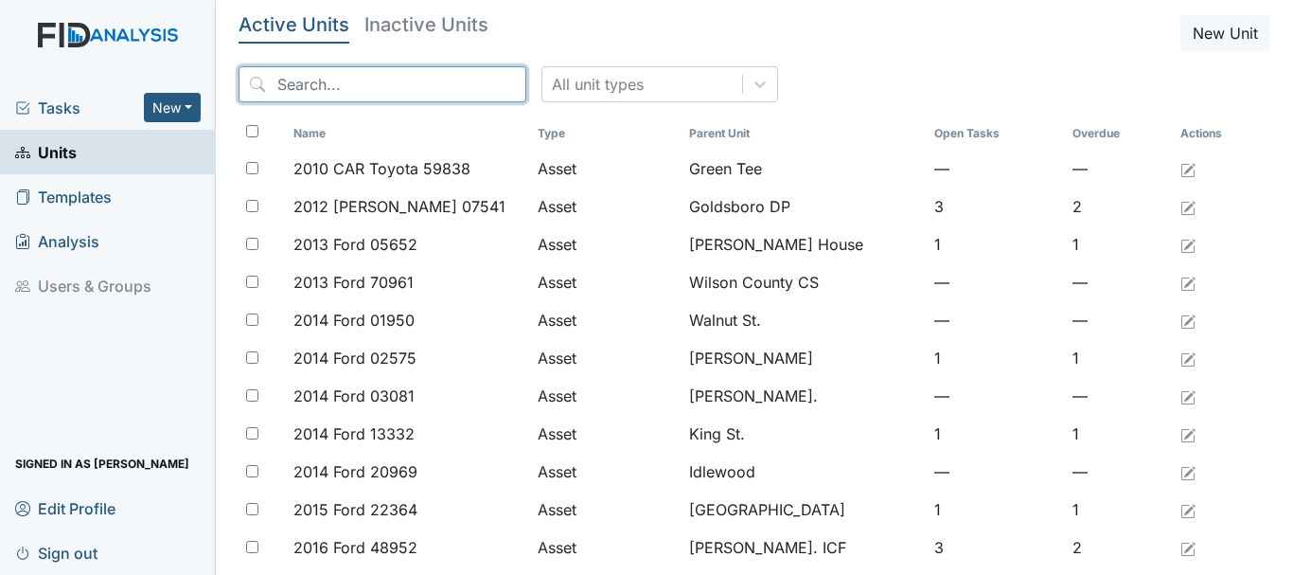
click at [329, 85] on input "search" at bounding box center [383, 84] width 288 height 36
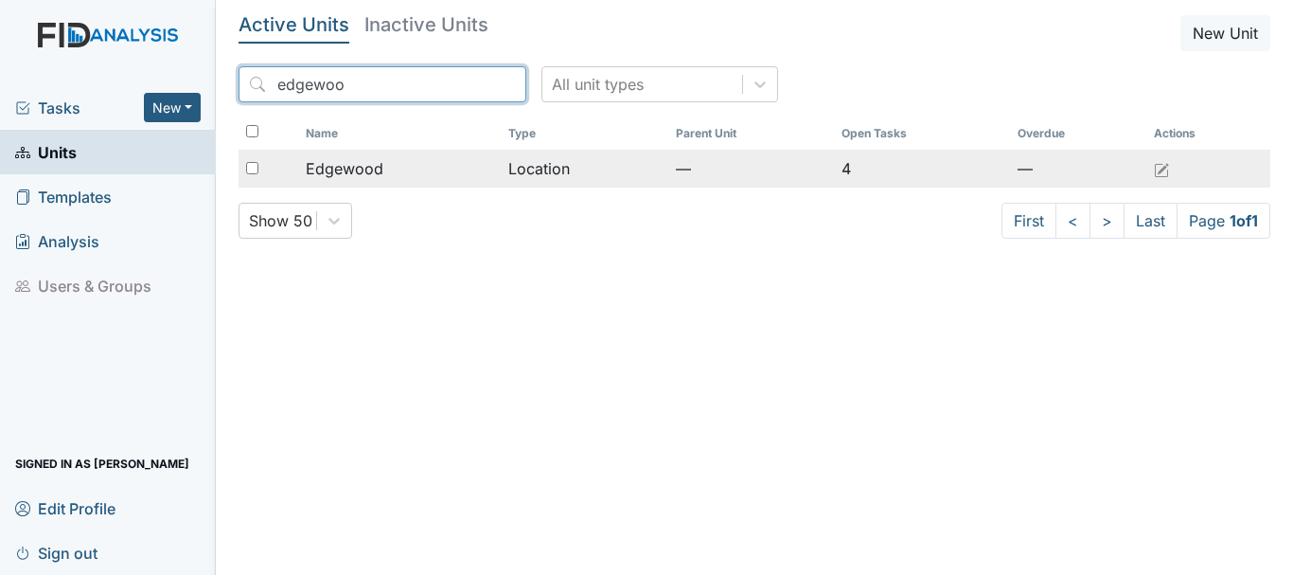
type input "edgewoo"
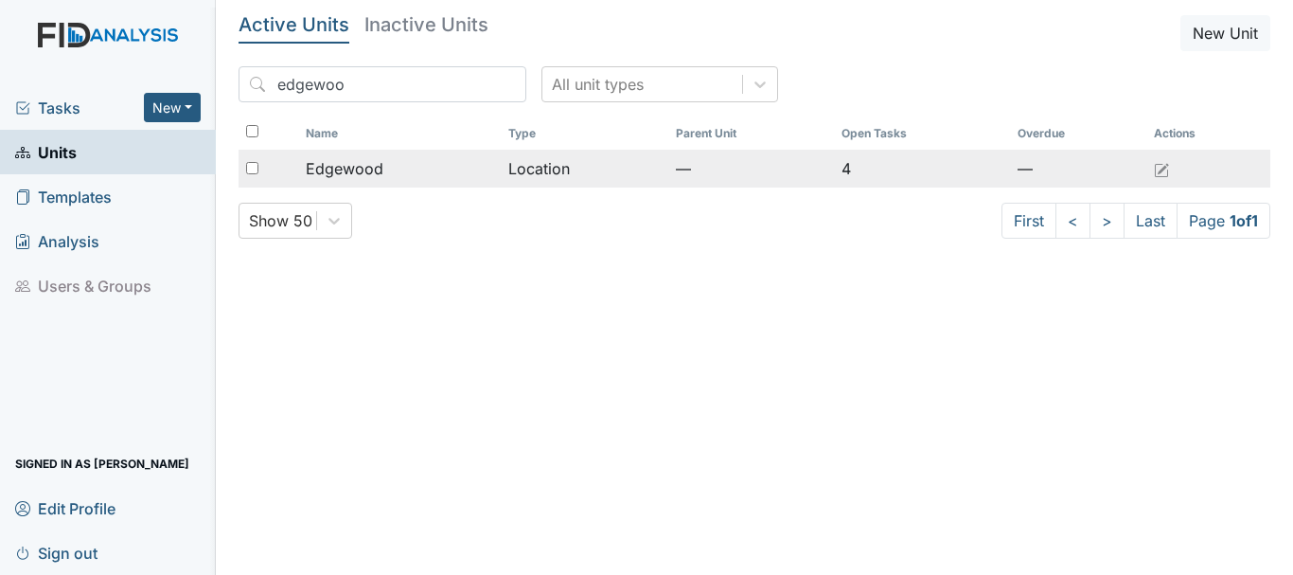
click at [265, 166] on div at bounding box center [269, 169] width 60 height 38
checkbox input "true"
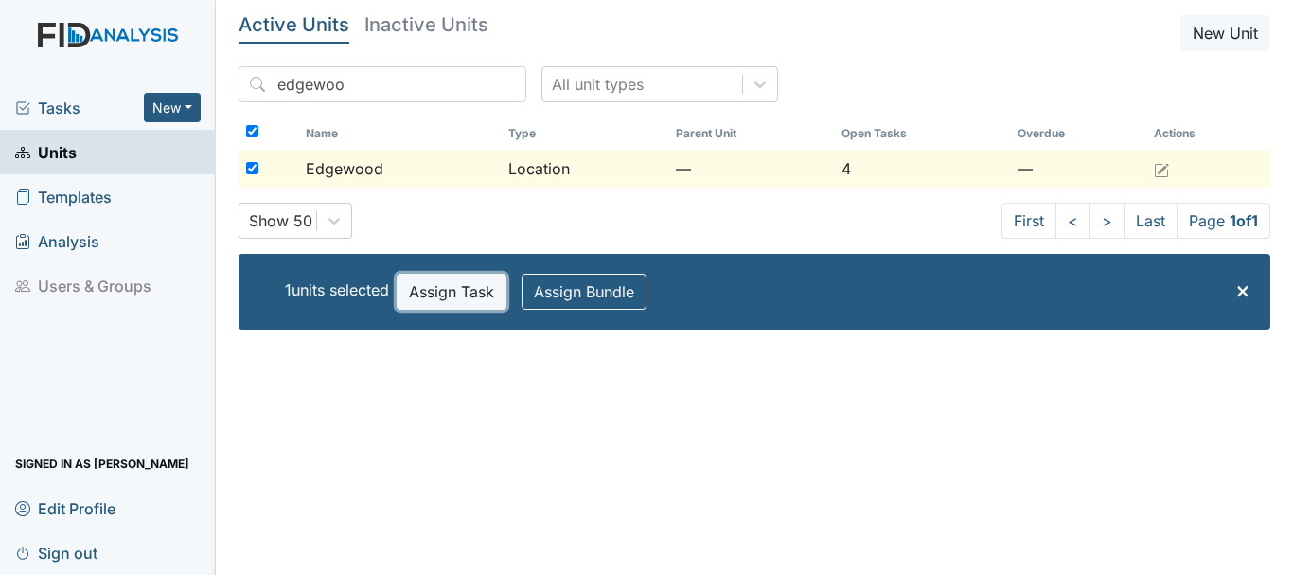
click at [471, 286] on button "Assign Task" at bounding box center [452, 292] width 110 height 36
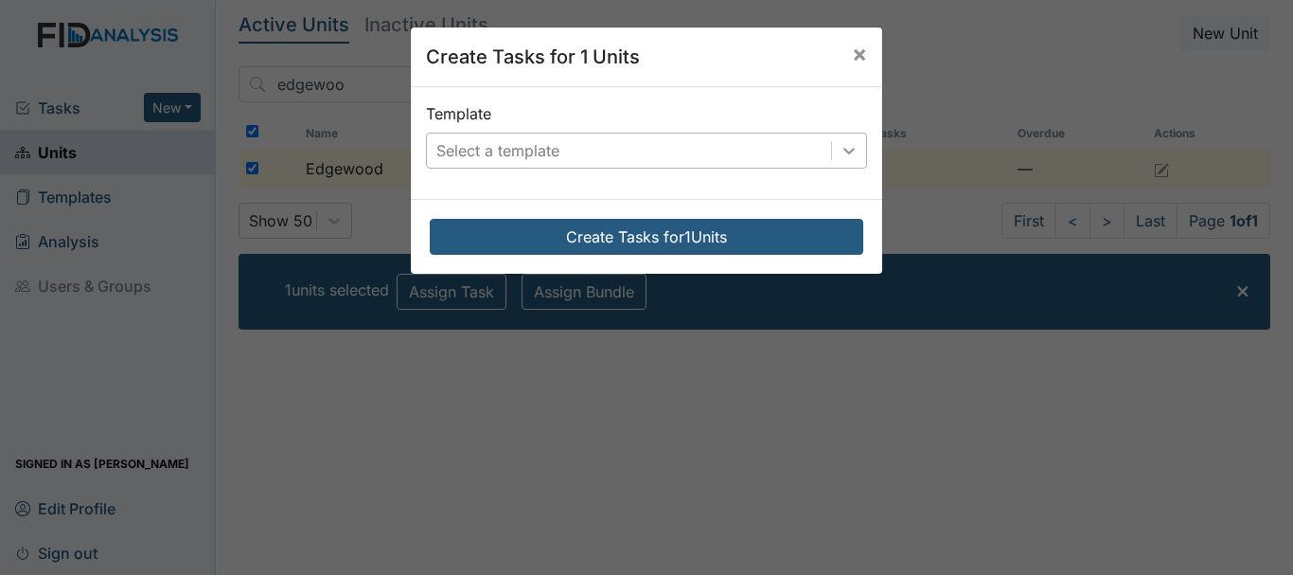
click at [832, 151] on div at bounding box center [849, 150] width 34 height 34
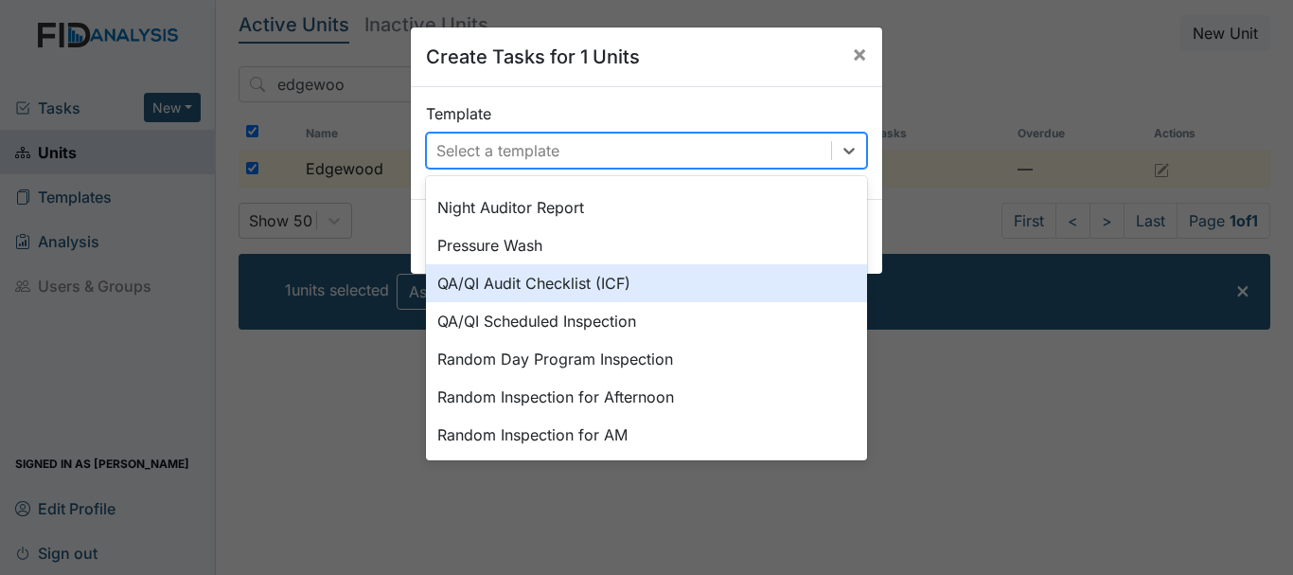
scroll to position [879, 0]
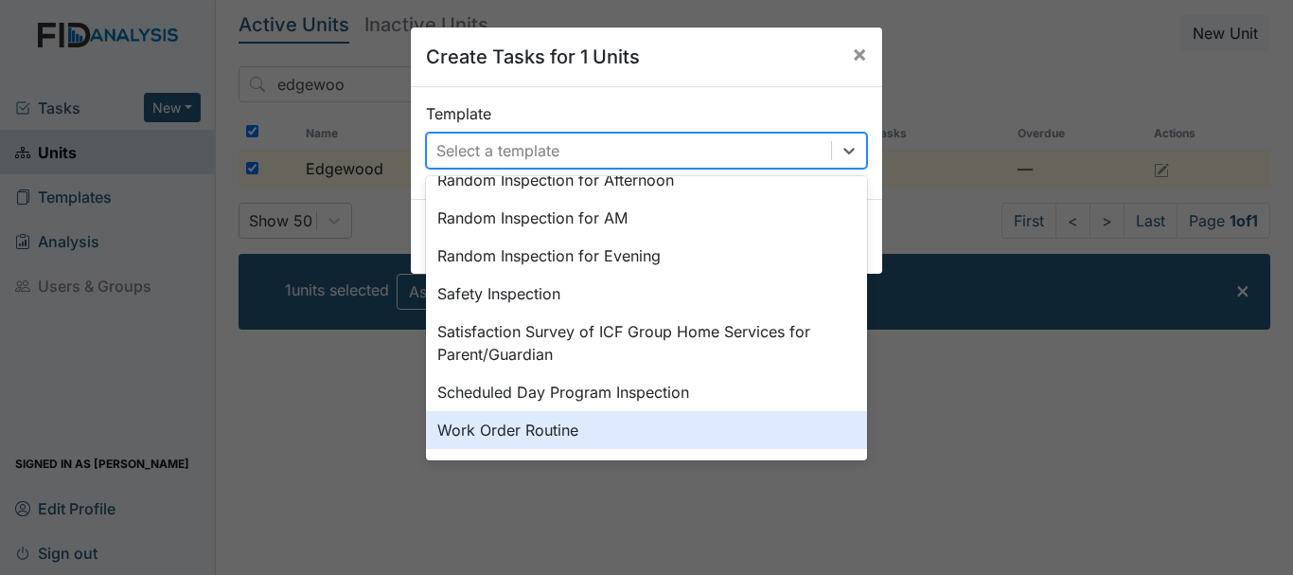
click at [508, 433] on div "Work Order Routine" at bounding box center [646, 430] width 441 height 38
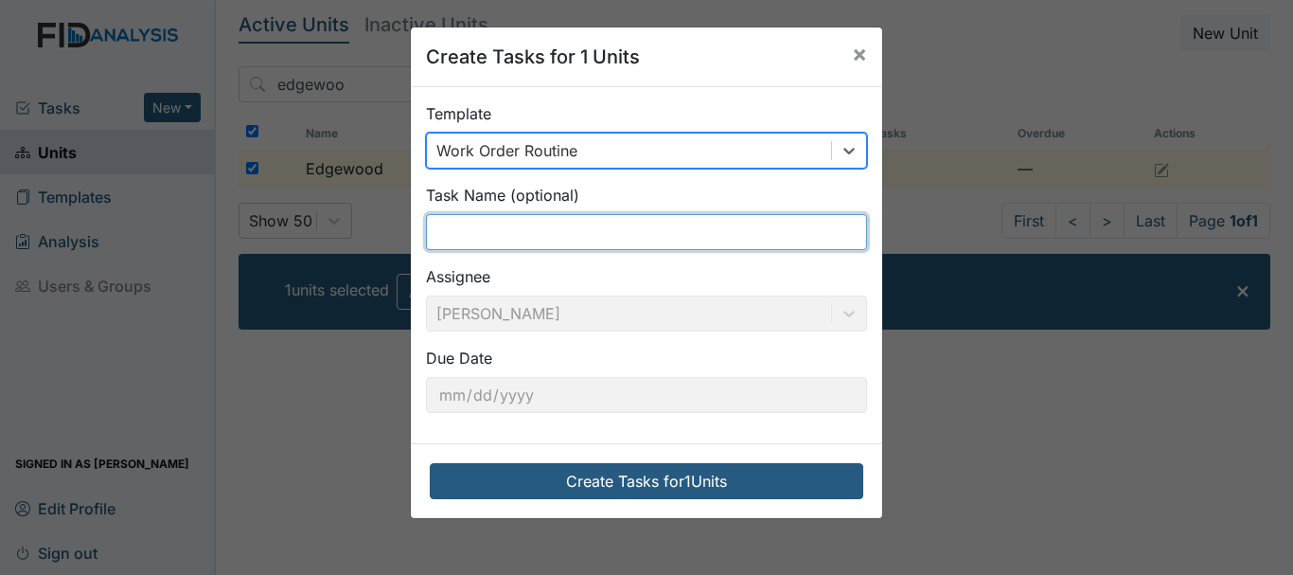
click at [488, 233] on input "text" at bounding box center [646, 232] width 441 height 36
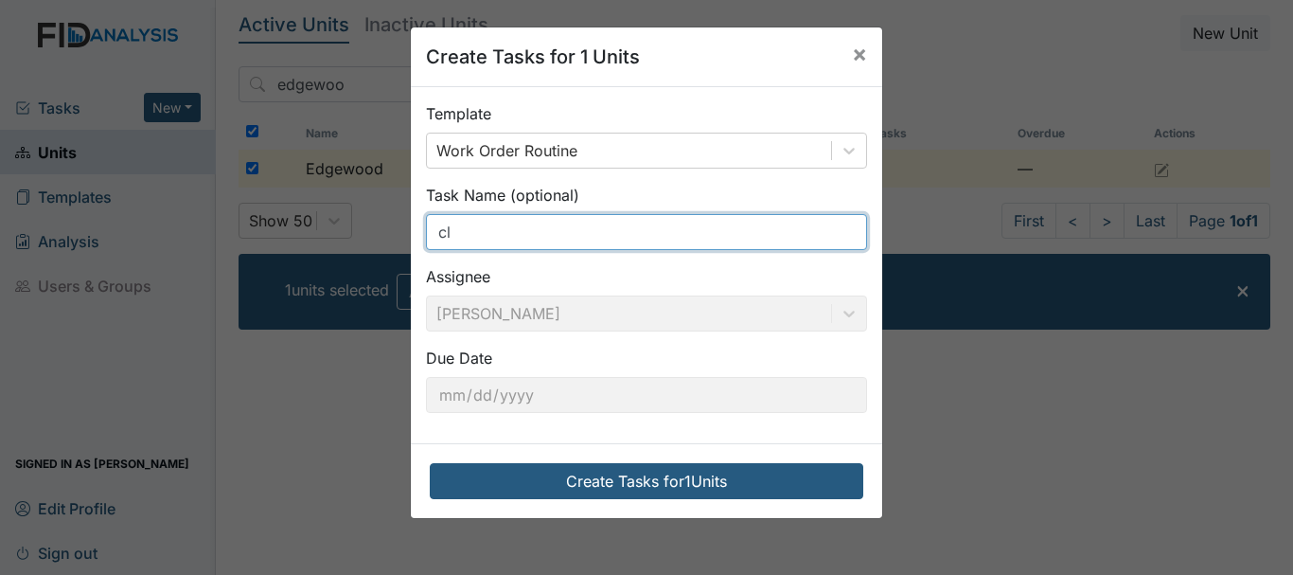
type input "c"
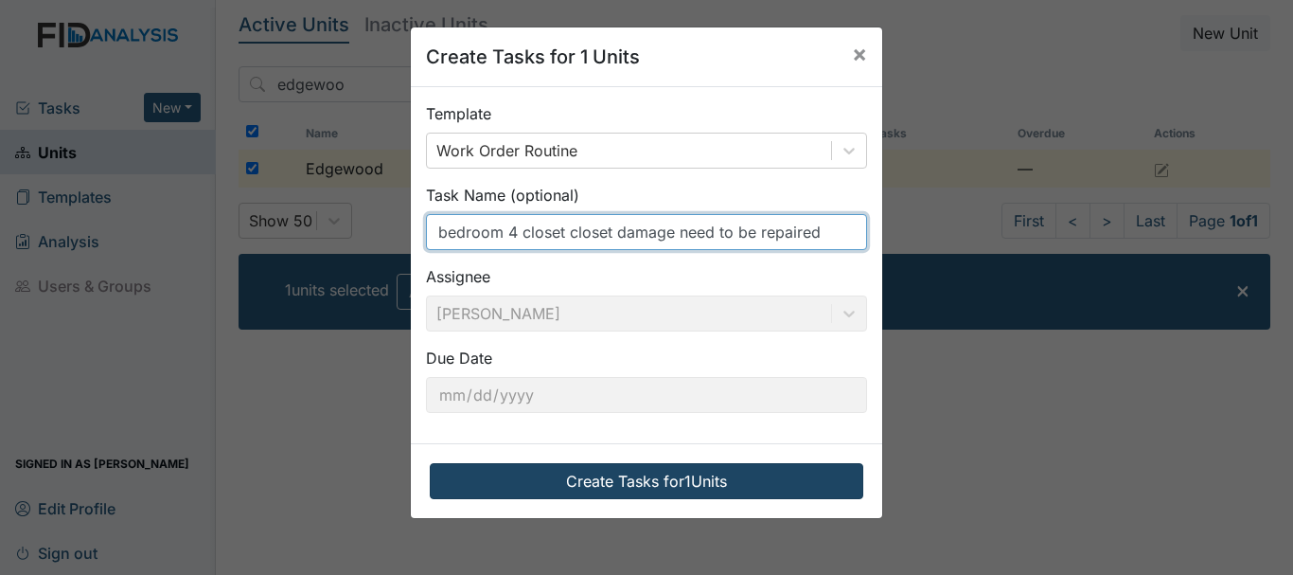
type input "bedroom 4 closet closet damage need to be repaired"
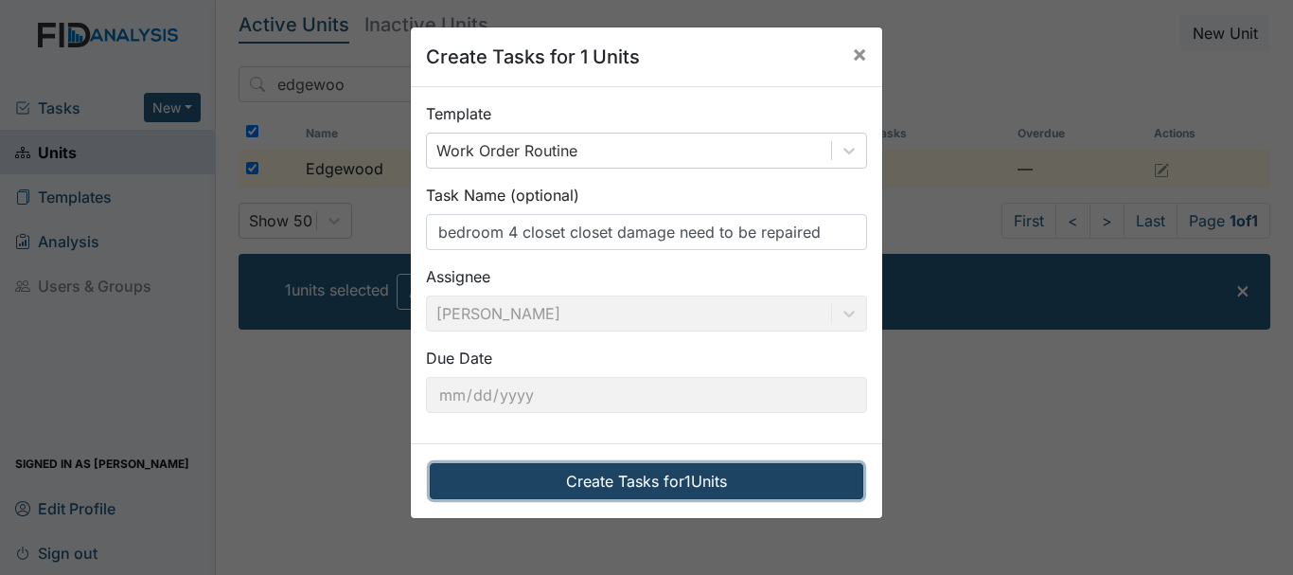
click at [613, 479] on button "Create Tasks for 1 Units" at bounding box center [647, 481] width 434 height 36
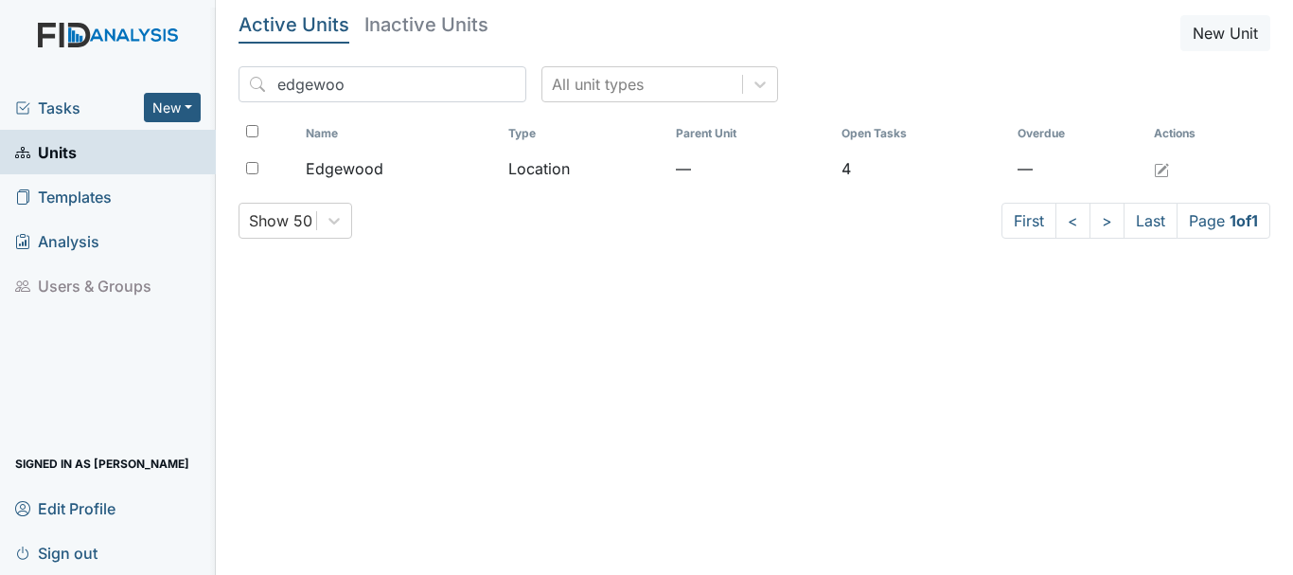
click at [64, 114] on span "Tasks" at bounding box center [79, 108] width 129 height 23
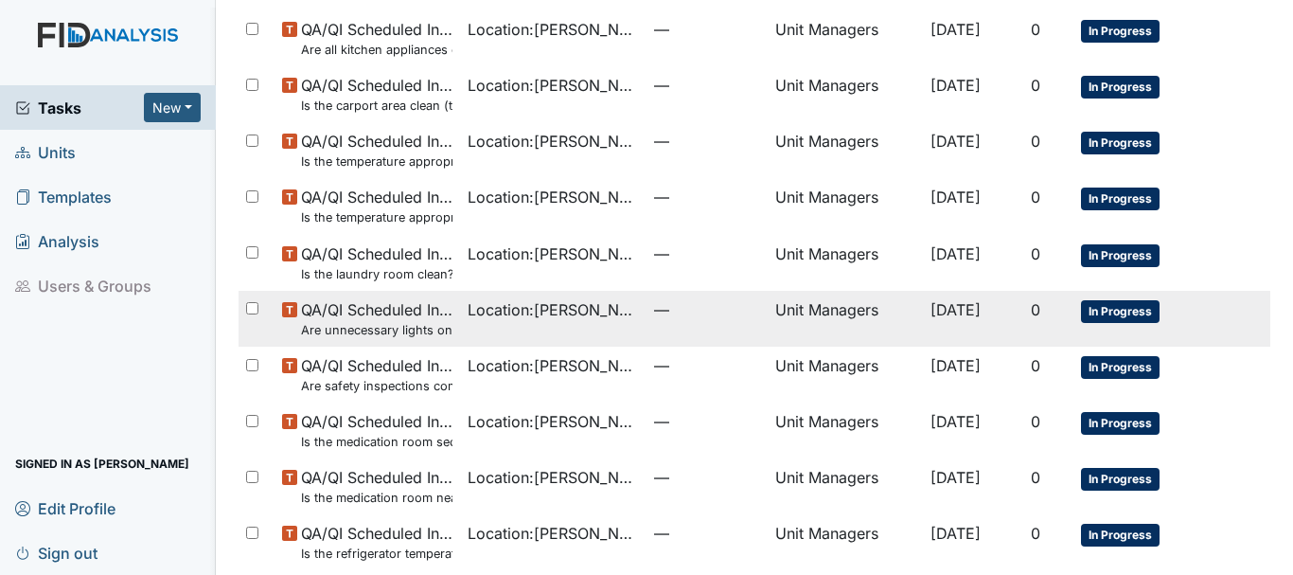
scroll to position [1345, 0]
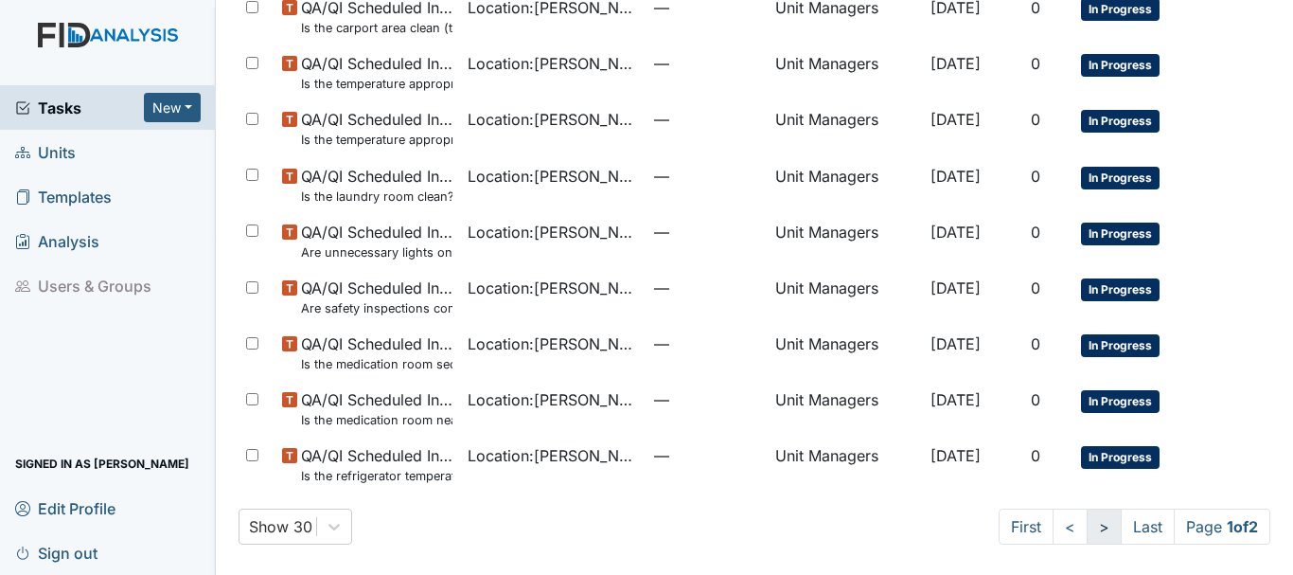
click at [1087, 523] on link ">" at bounding box center [1104, 526] width 35 height 36
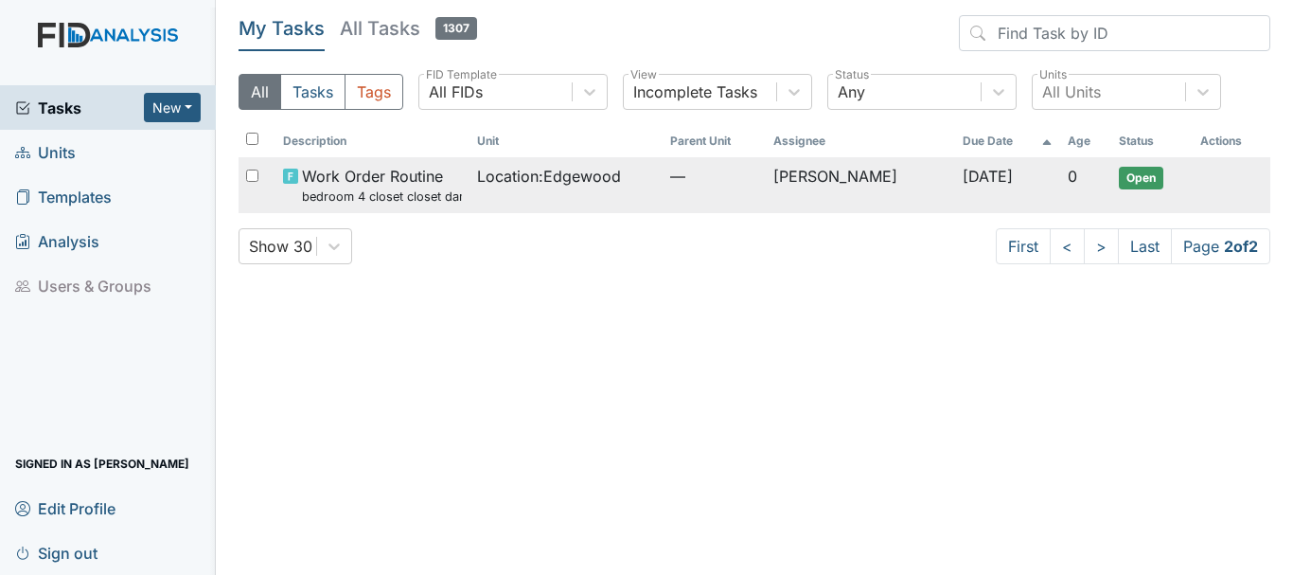
click at [455, 188] on small "bedroom 4 closet closet damage need to be repaired" at bounding box center [381, 196] width 159 height 18
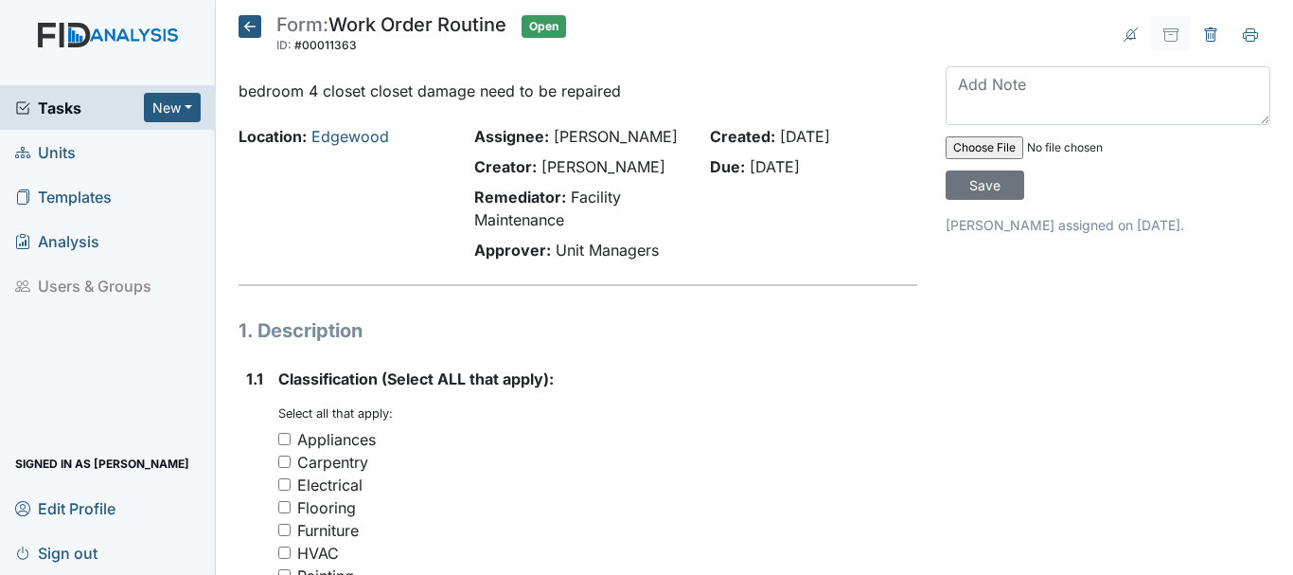
scroll to position [189, 0]
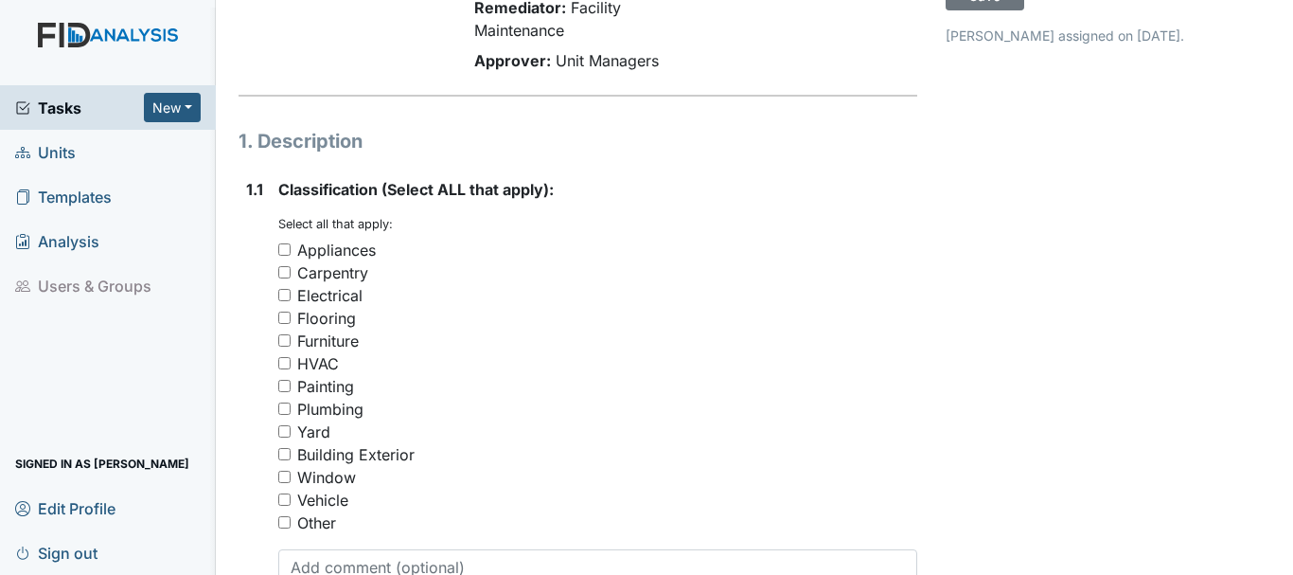
click at [286, 454] on input "Building Exterior" at bounding box center [284, 454] width 12 height 12
checkbox input "true"
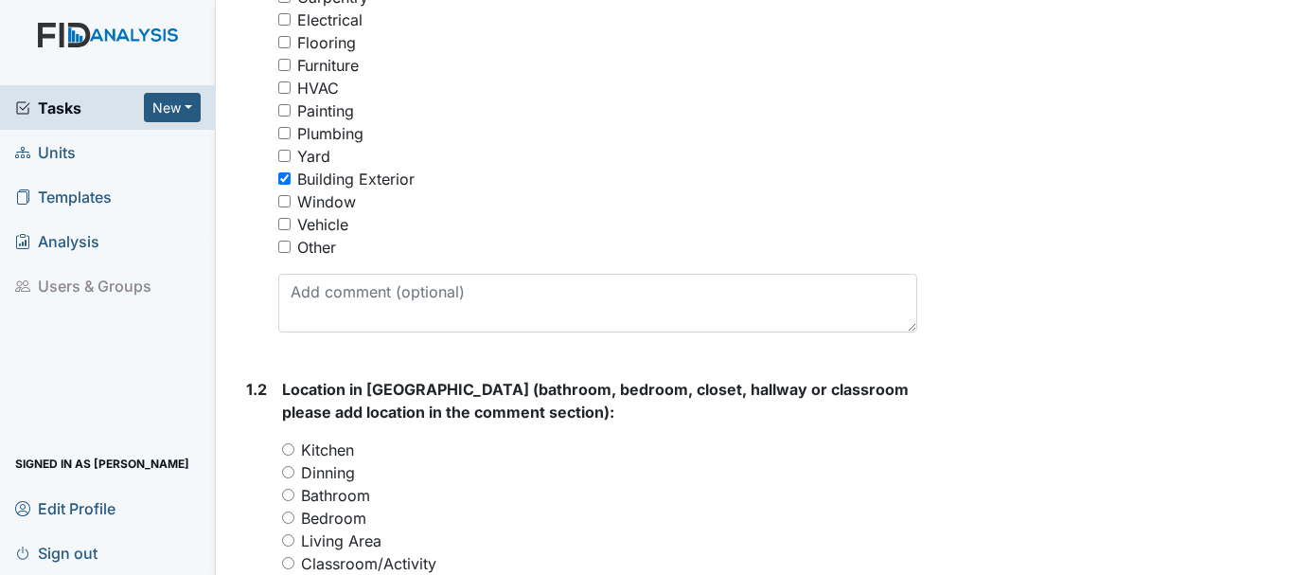
scroll to position [568, 0]
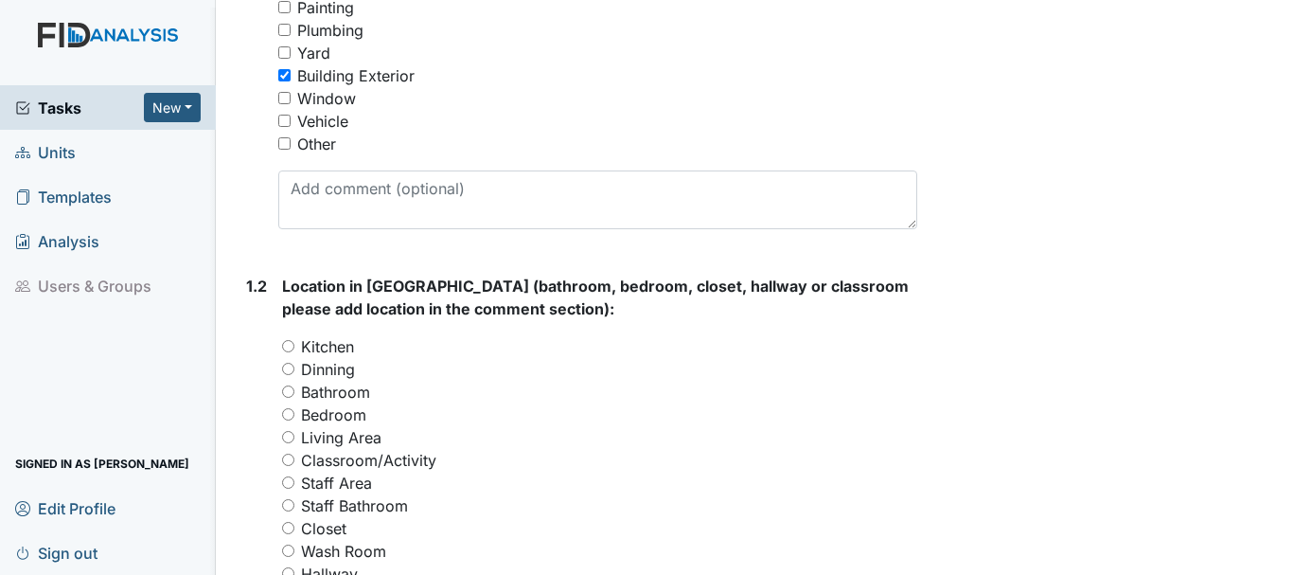
click at [290, 413] on input "Bedroom" at bounding box center [288, 414] width 12 height 12
radio input "true"
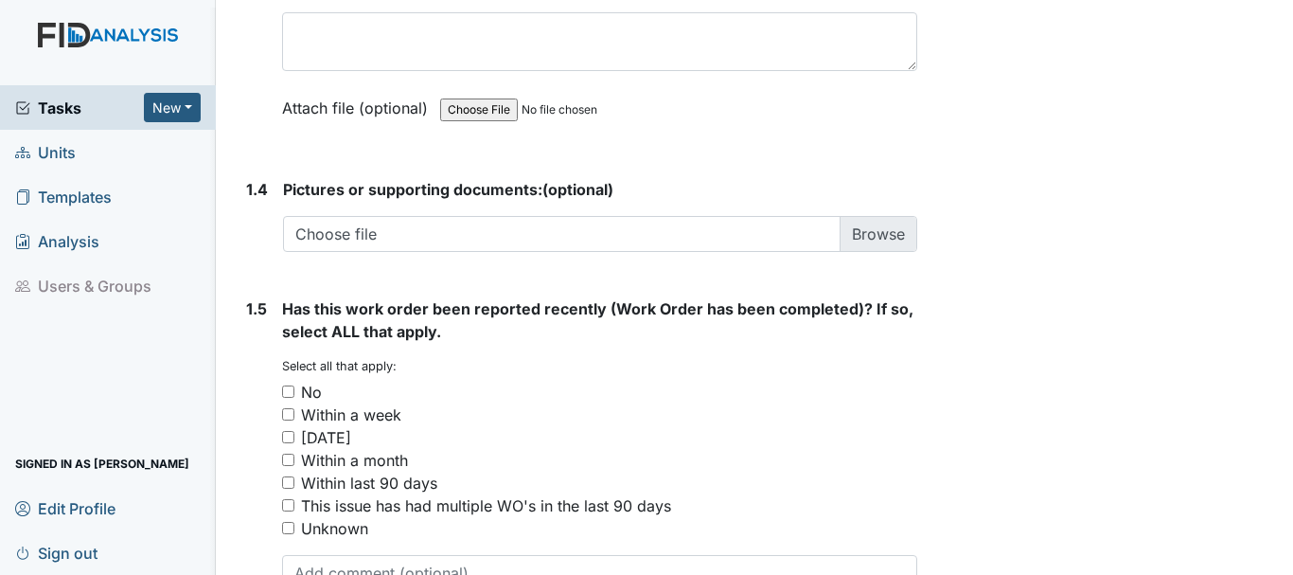
scroll to position [1420, 0]
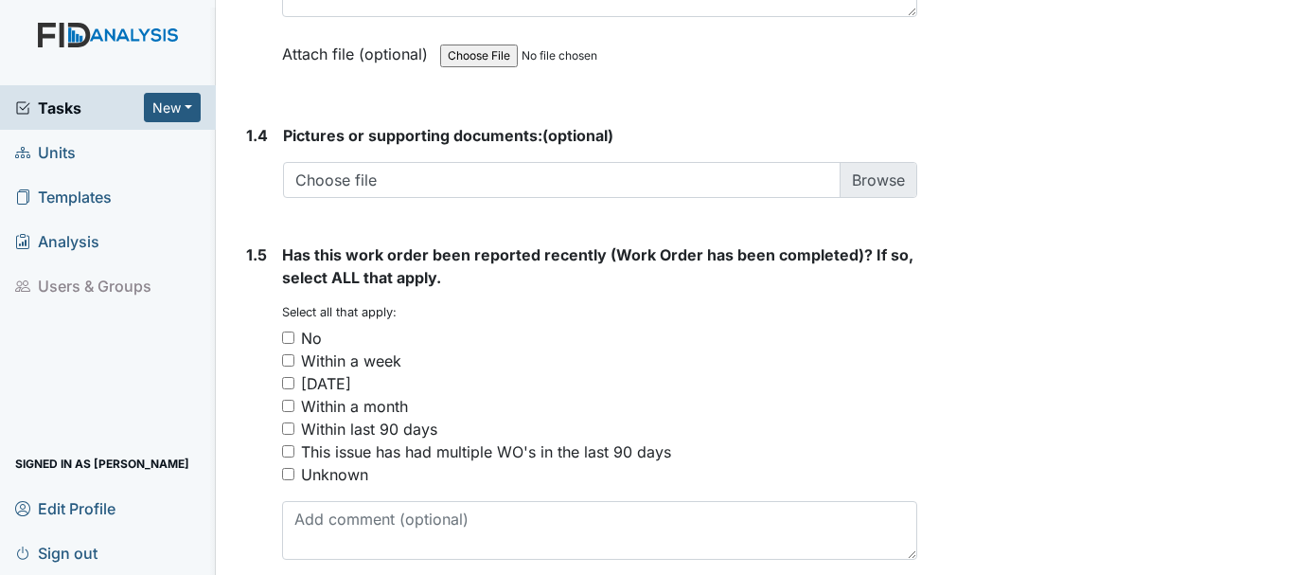
click at [290, 338] on input "No" at bounding box center [288, 337] width 12 height 12
checkbox input "true"
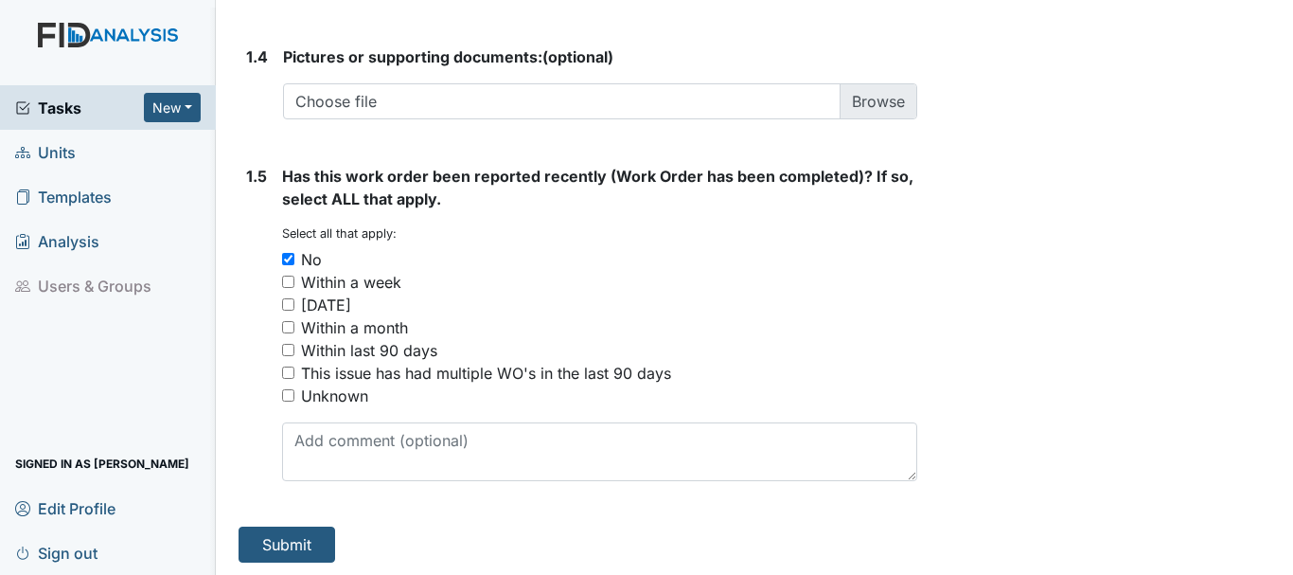
scroll to position [1501, 0]
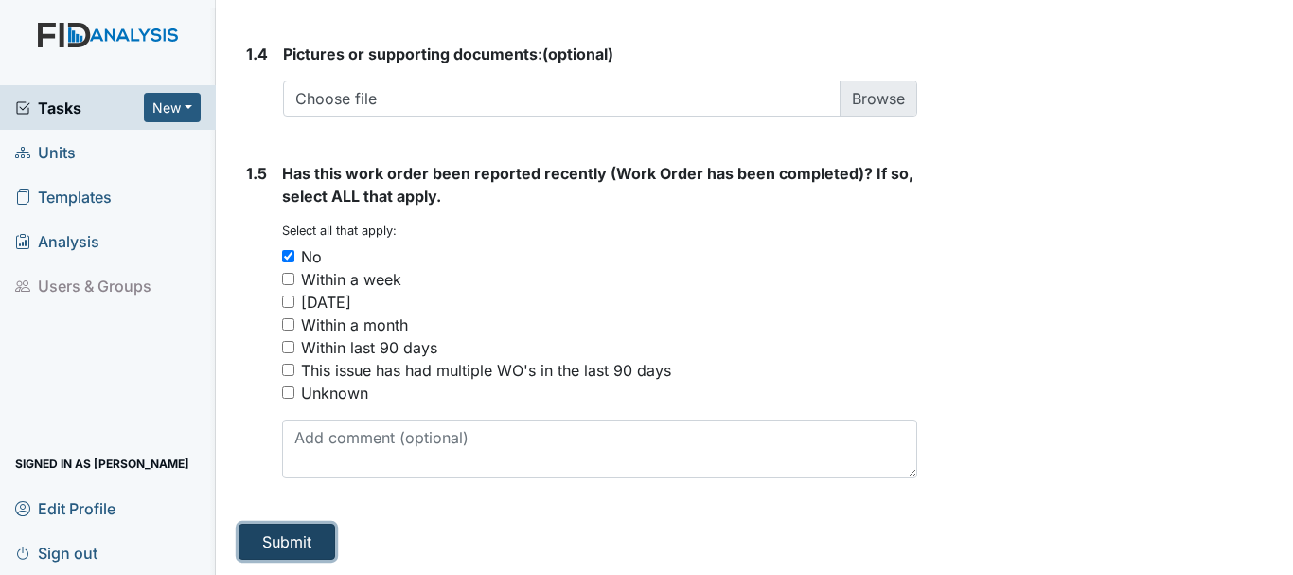
click at [302, 537] on button "Submit" at bounding box center [287, 542] width 97 height 36
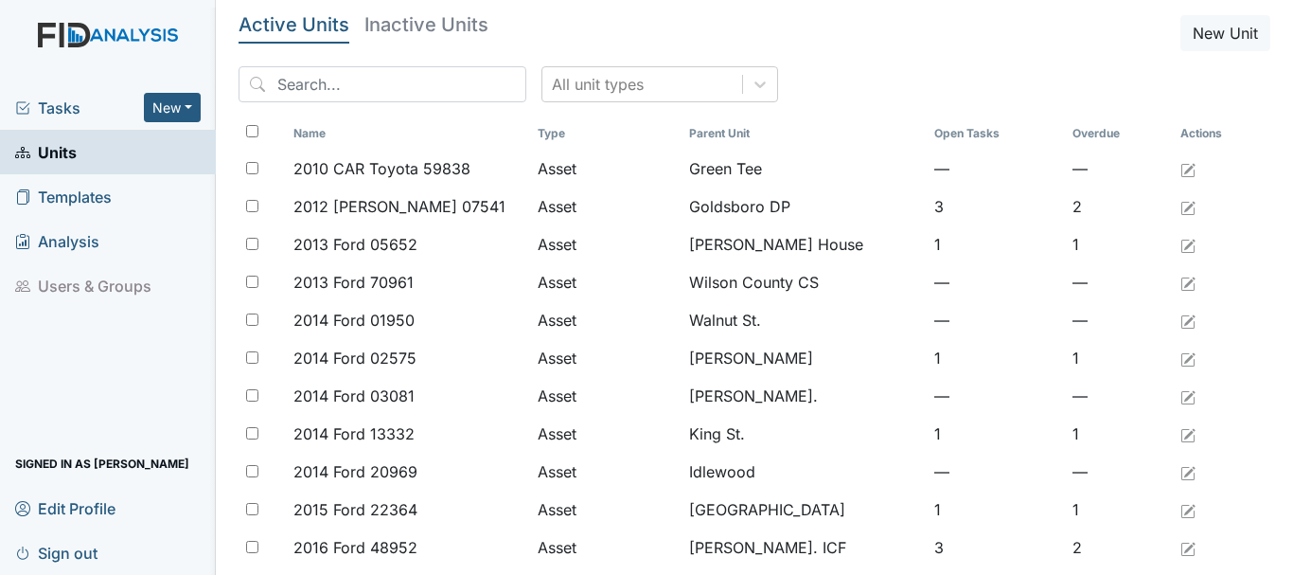
click at [59, 103] on span "Tasks" at bounding box center [79, 108] width 129 height 23
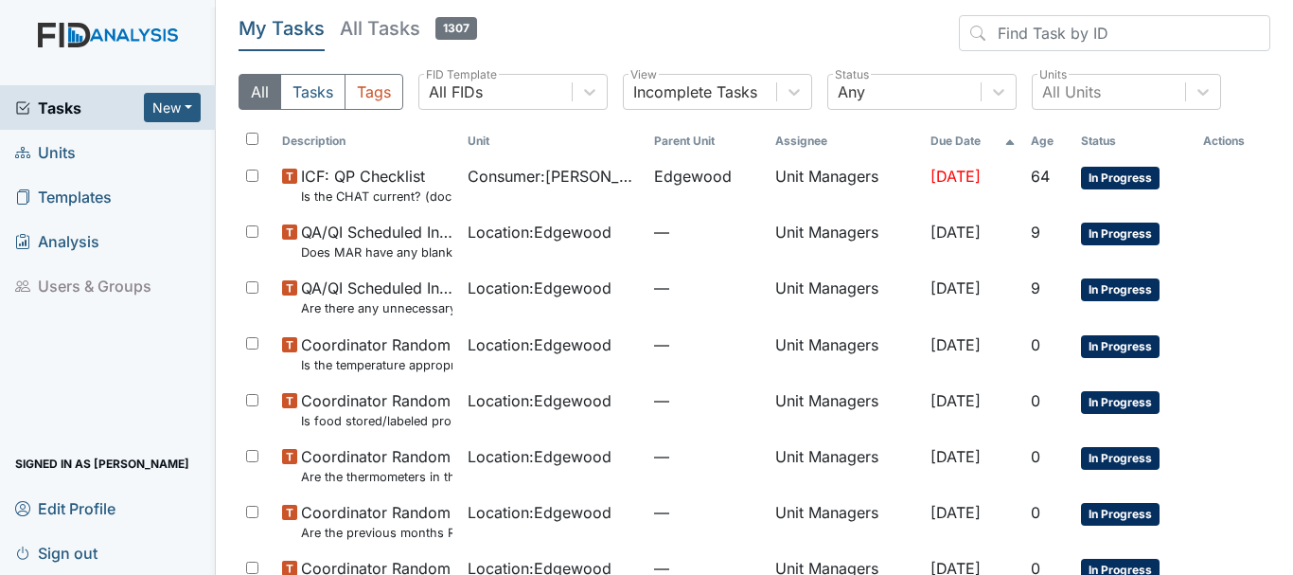
click at [55, 155] on span "Units" at bounding box center [45, 151] width 61 height 29
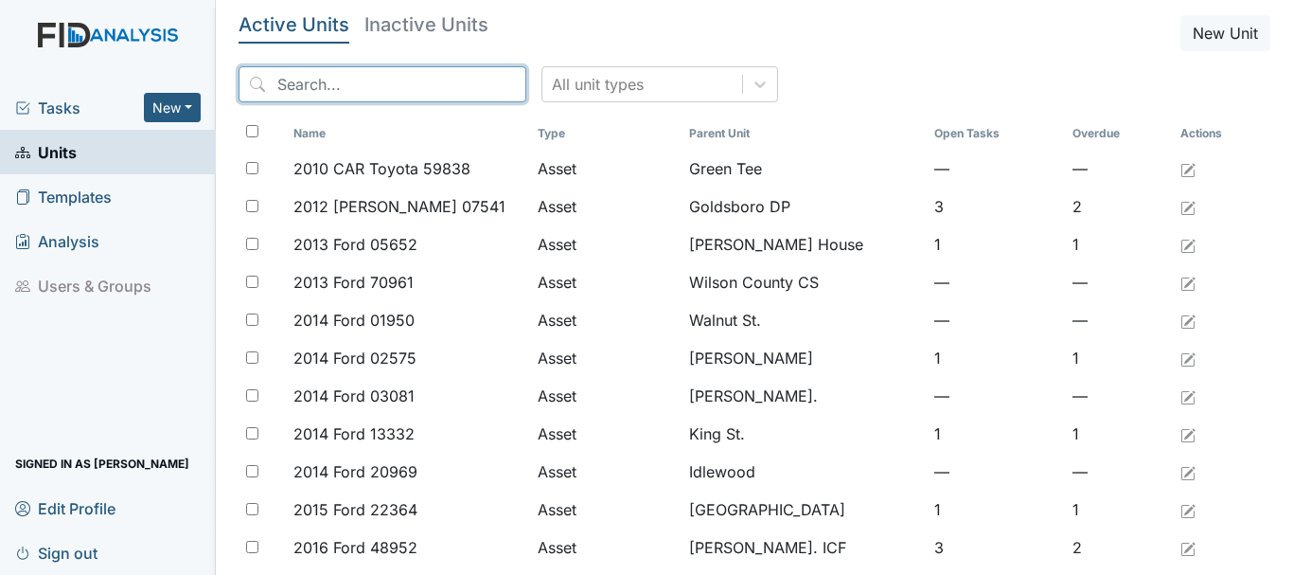
click at [330, 89] on input "search" at bounding box center [383, 84] width 288 height 36
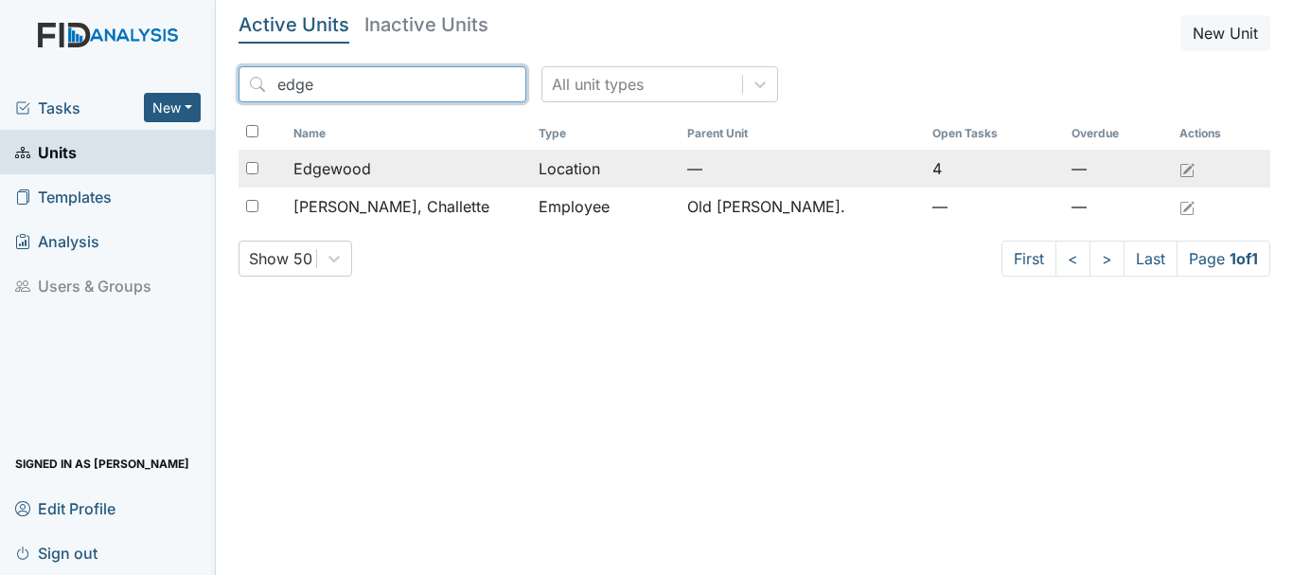
type input "edge"
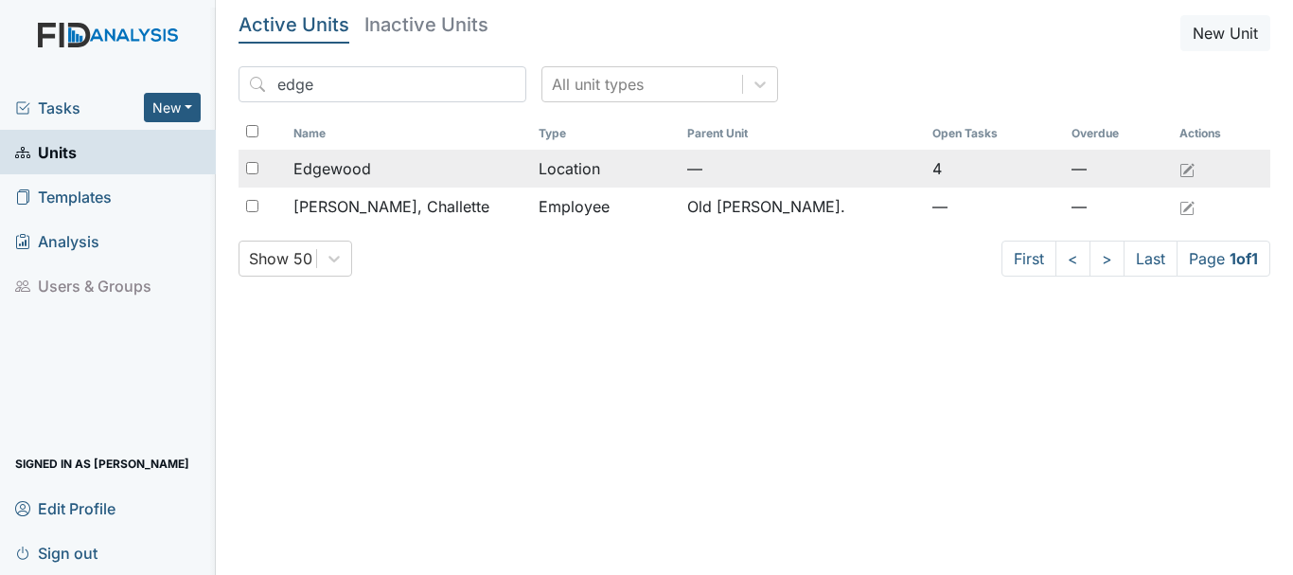
click at [246, 166] on input "checkbox" at bounding box center [252, 168] width 12 height 12
checkbox input "true"
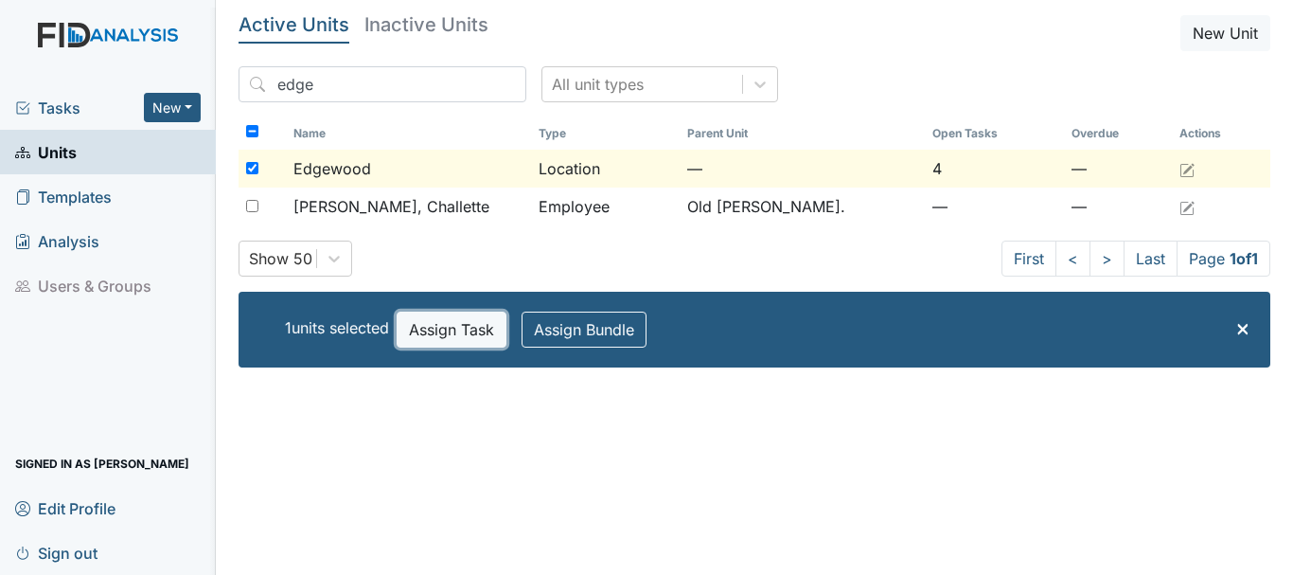
click at [417, 324] on button "Assign Task" at bounding box center [452, 329] width 110 height 36
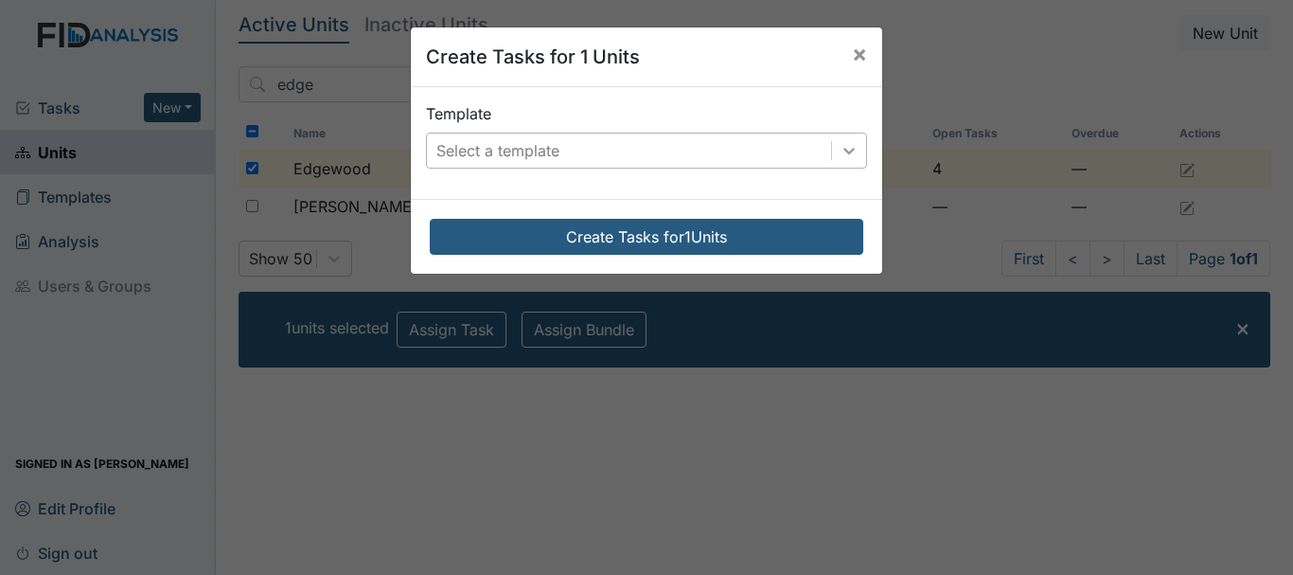
click at [840, 148] on icon at bounding box center [849, 150] width 19 height 19
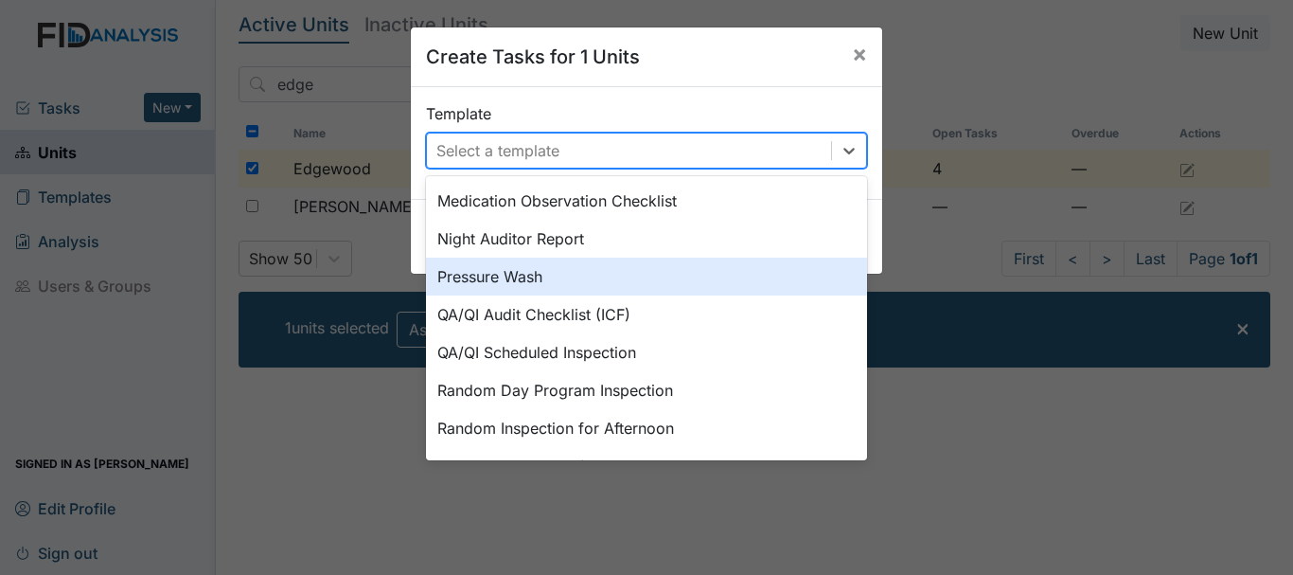
scroll to position [879, 0]
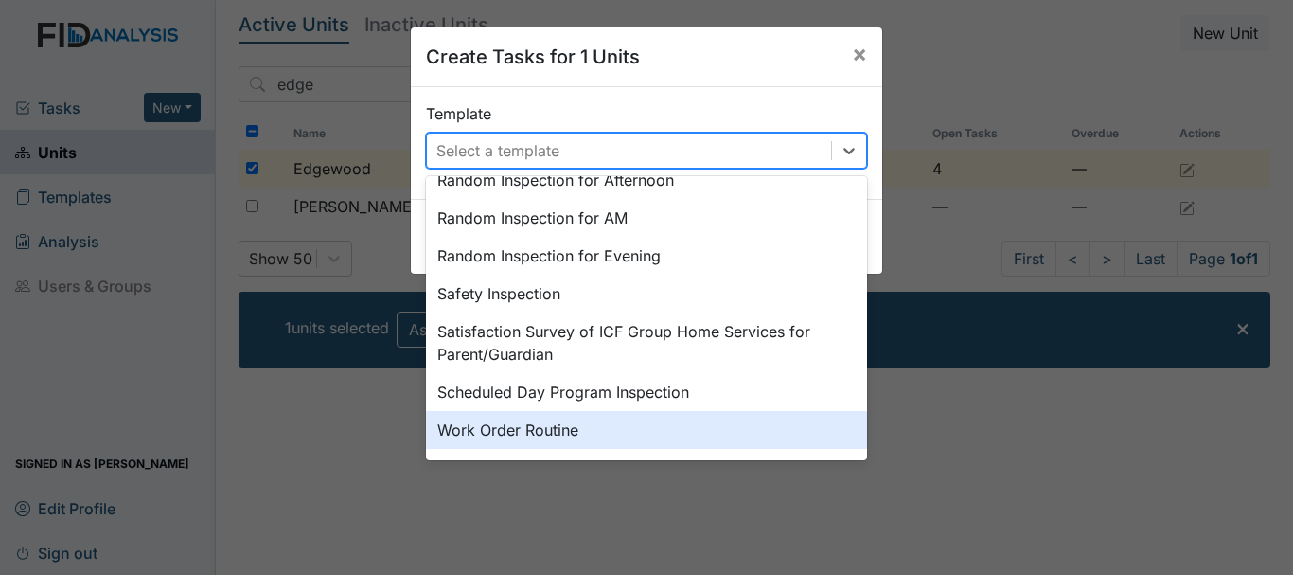
click at [476, 432] on div "Work Order Routine" at bounding box center [646, 430] width 441 height 38
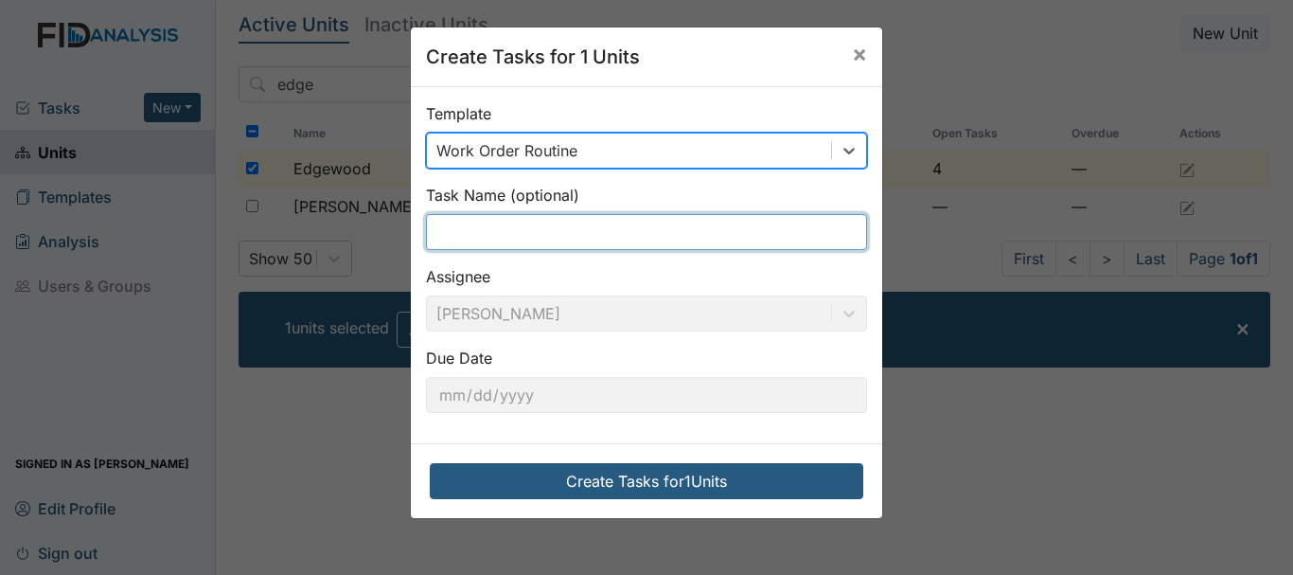
click at [480, 237] on input "text" at bounding box center [646, 232] width 441 height 36
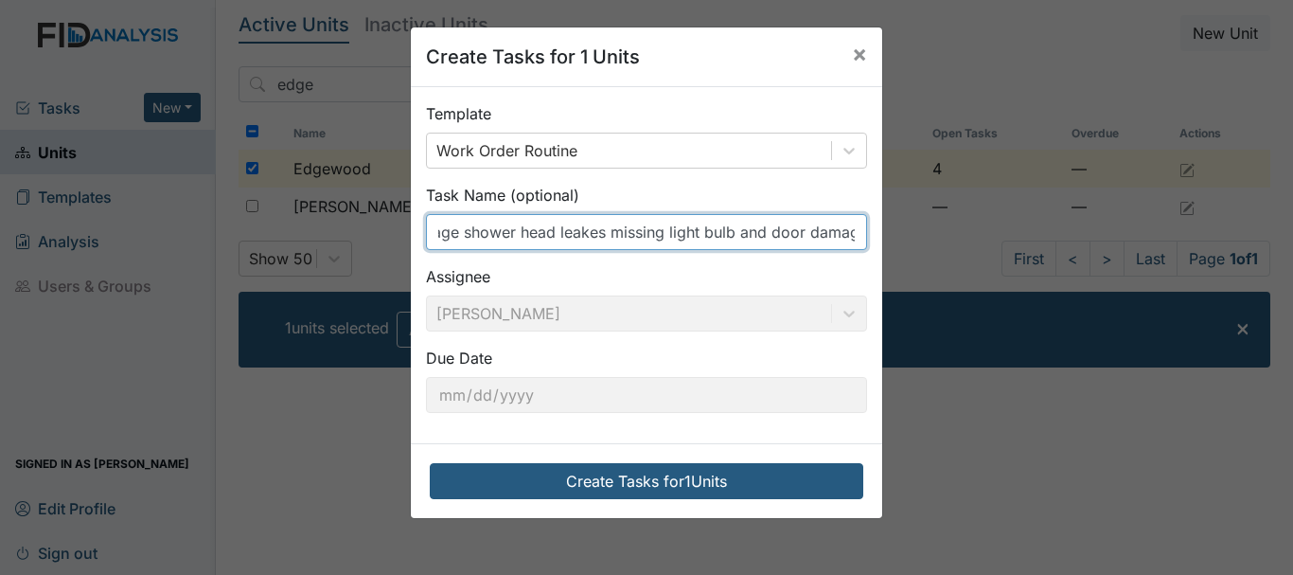
scroll to position [0, 182]
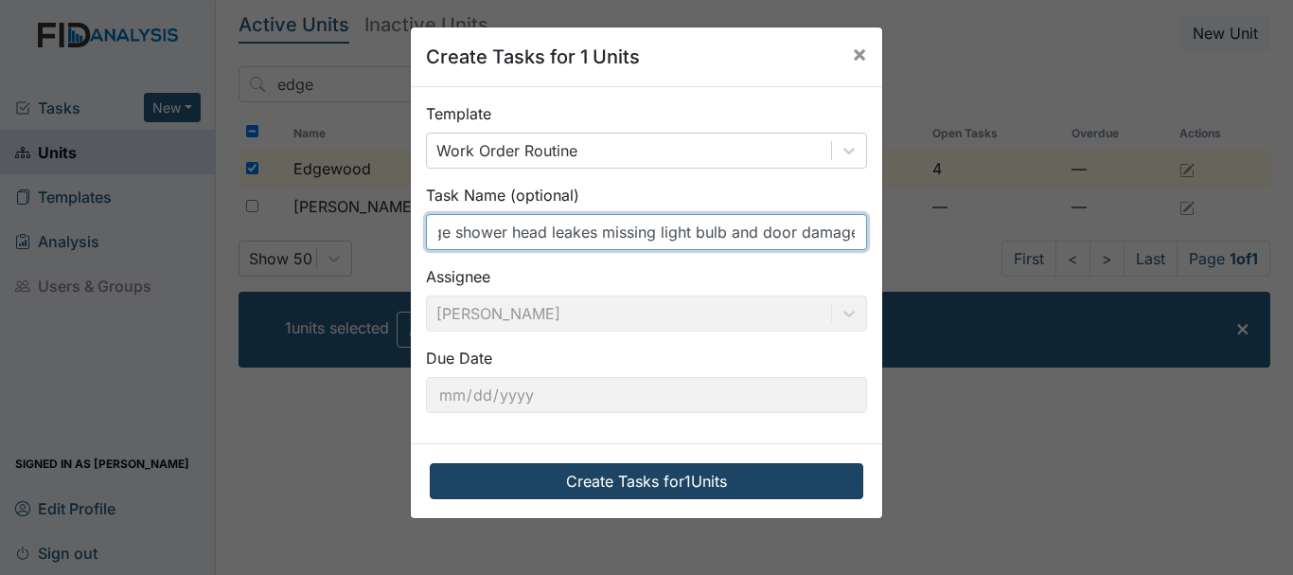
type input "bedroom3 shower damage shower head leakes missing light bulb and door damage"
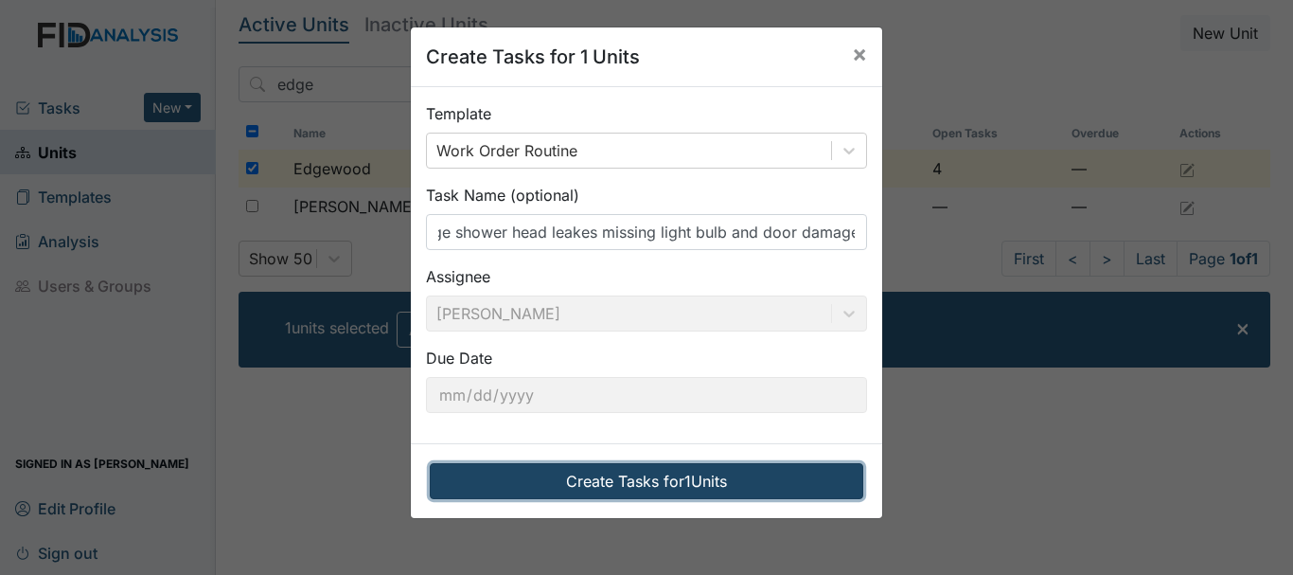
click at [633, 472] on button "Create Tasks for 1 Units" at bounding box center [647, 481] width 434 height 36
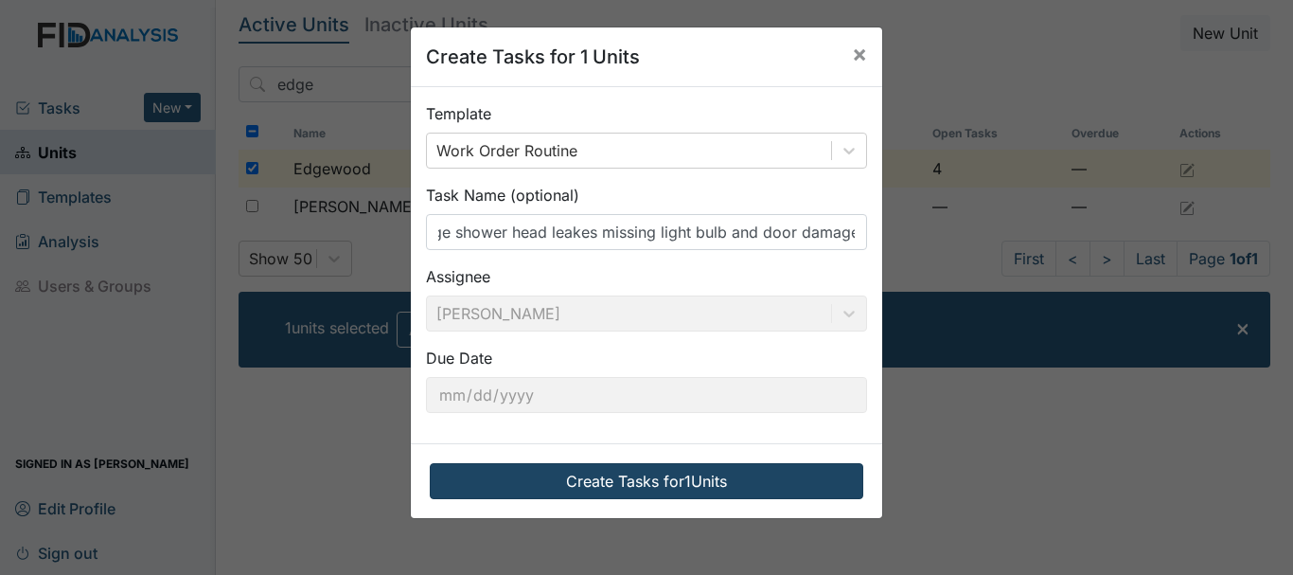
scroll to position [0, 0]
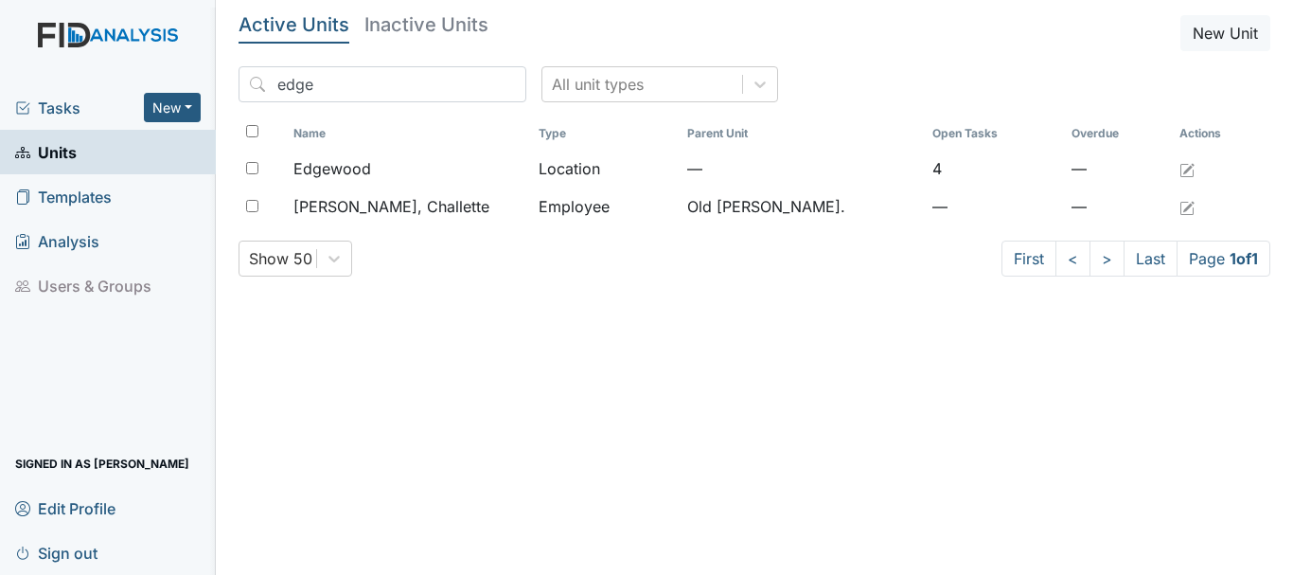
click at [50, 112] on span "Tasks" at bounding box center [79, 108] width 129 height 23
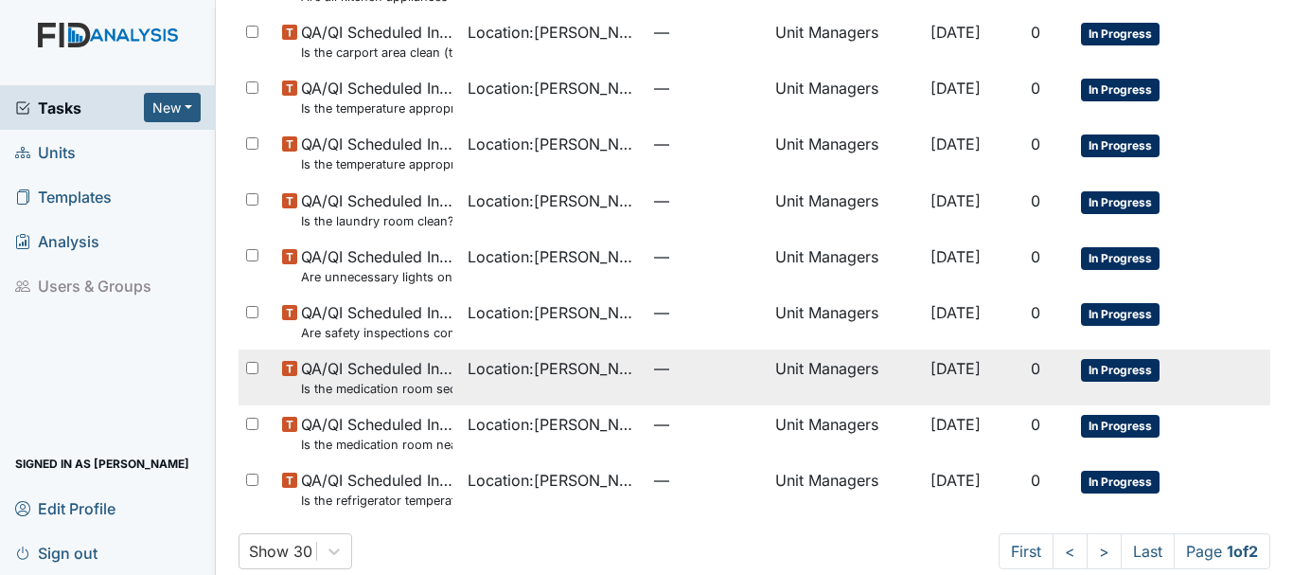
scroll to position [1345, 0]
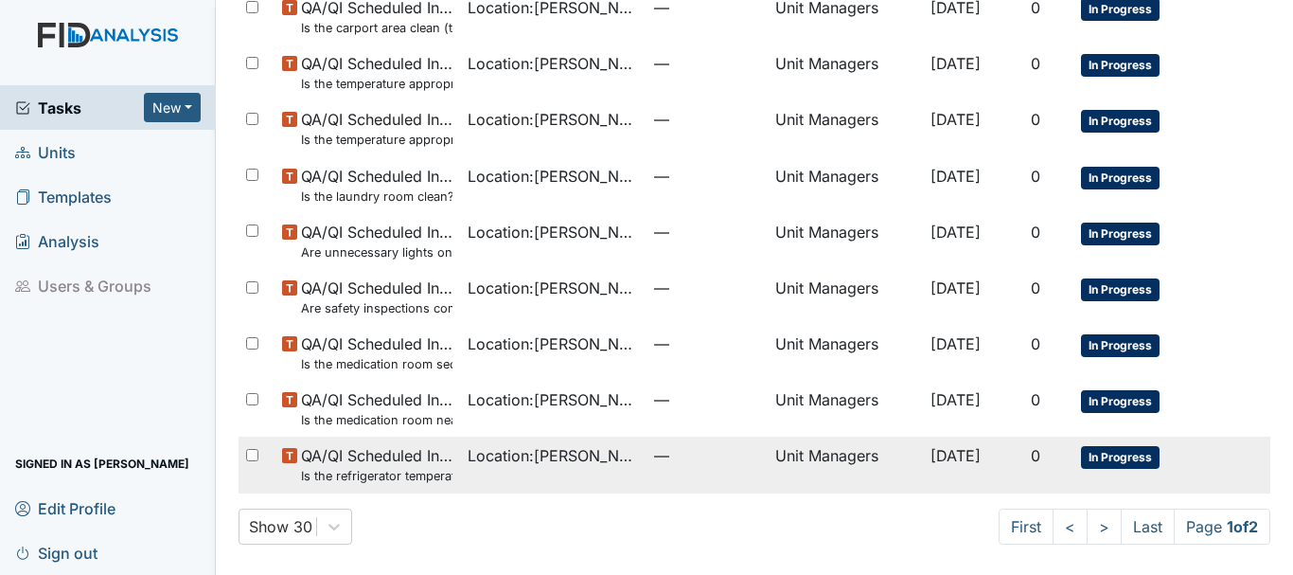
click at [516, 450] on span "Location : [PERSON_NAME]." at bounding box center [553, 455] width 171 height 23
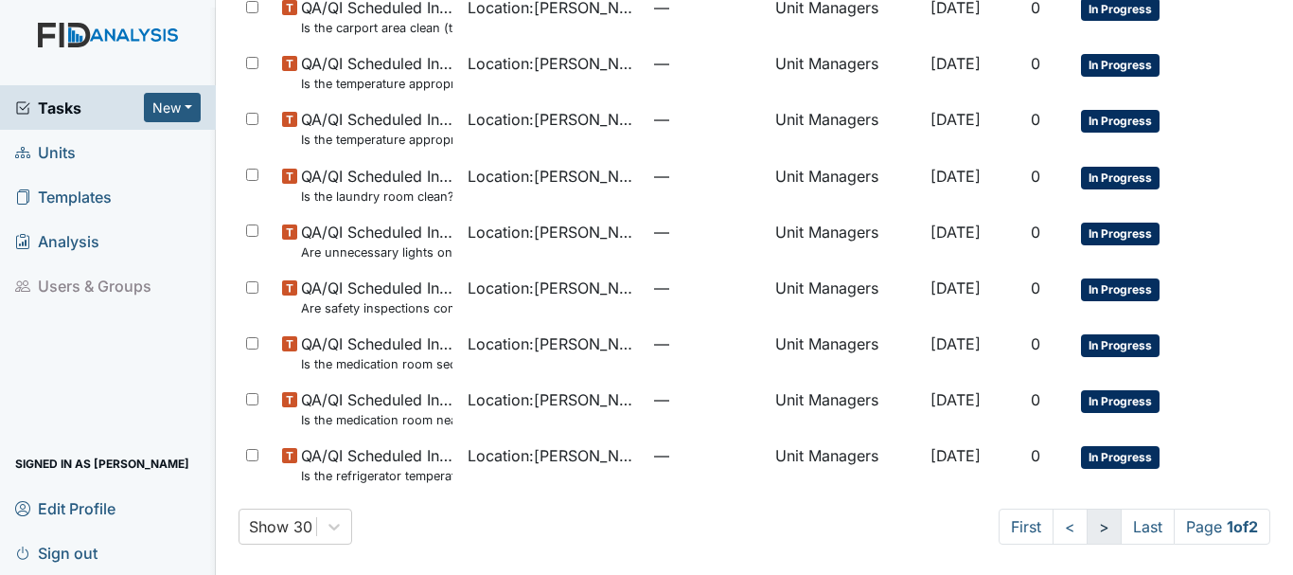
click at [1087, 528] on link ">" at bounding box center [1104, 526] width 35 height 36
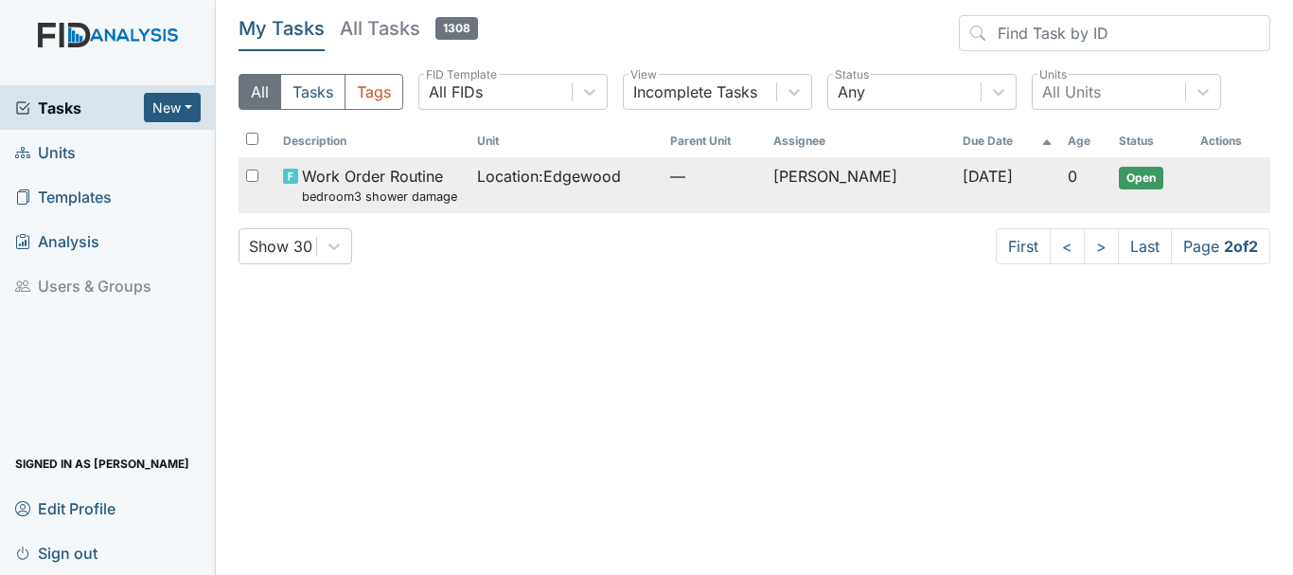
click at [505, 176] on span "Location : Edgewood" at bounding box center [549, 176] width 144 height 23
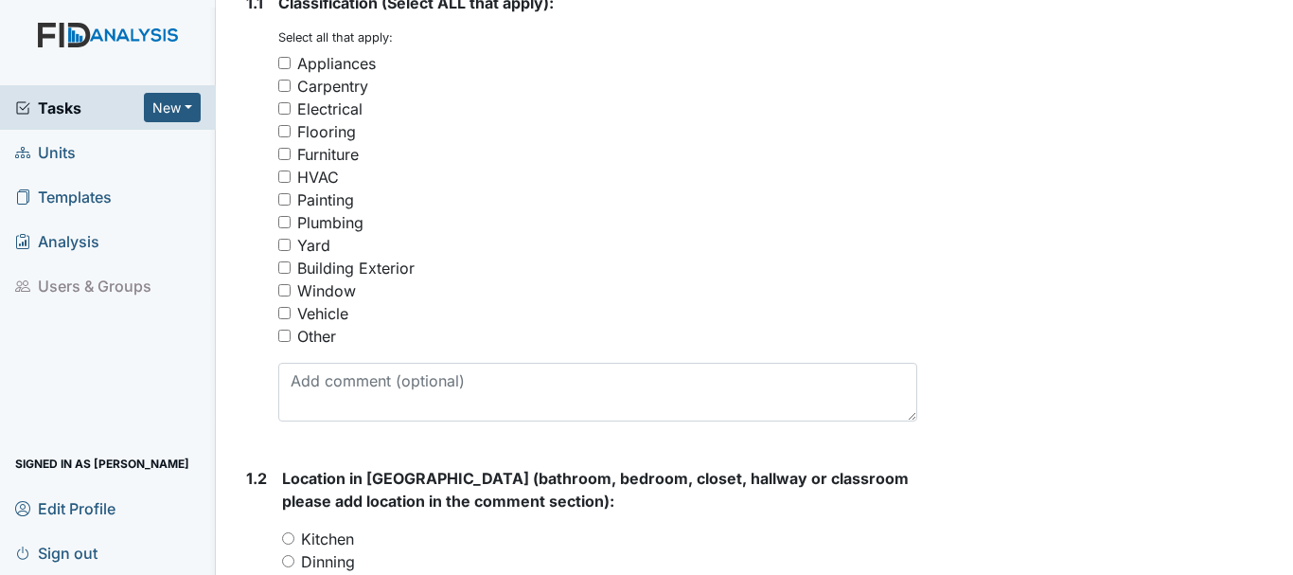
scroll to position [379, 0]
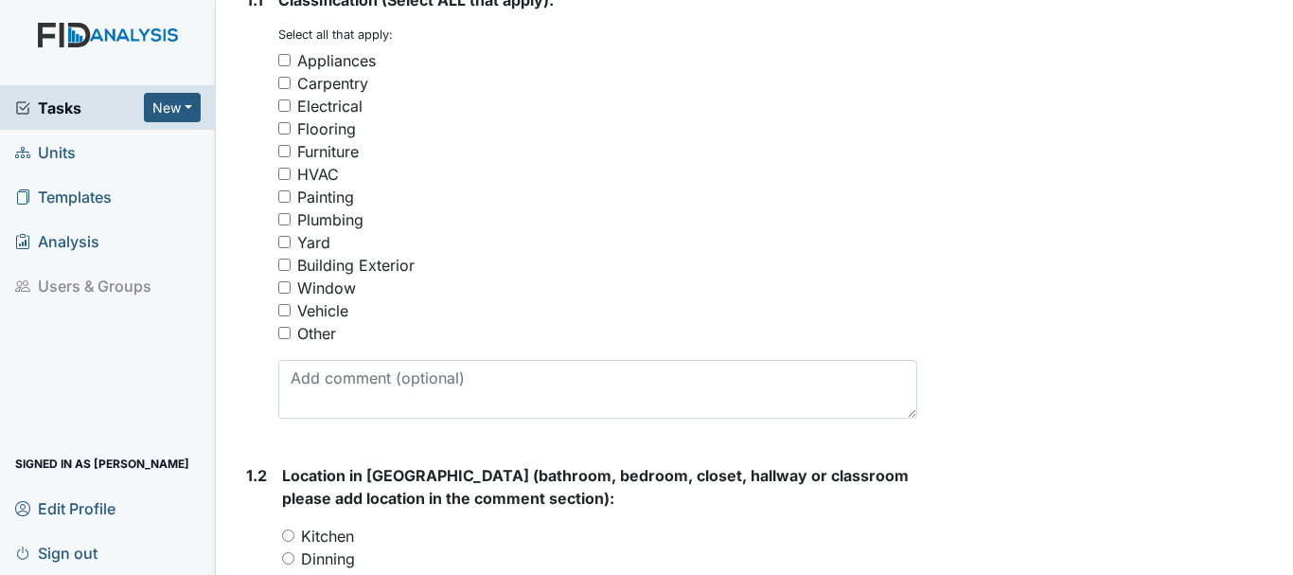
click at [282, 215] on input "Plumbing" at bounding box center [284, 219] width 12 height 12
checkbox input "true"
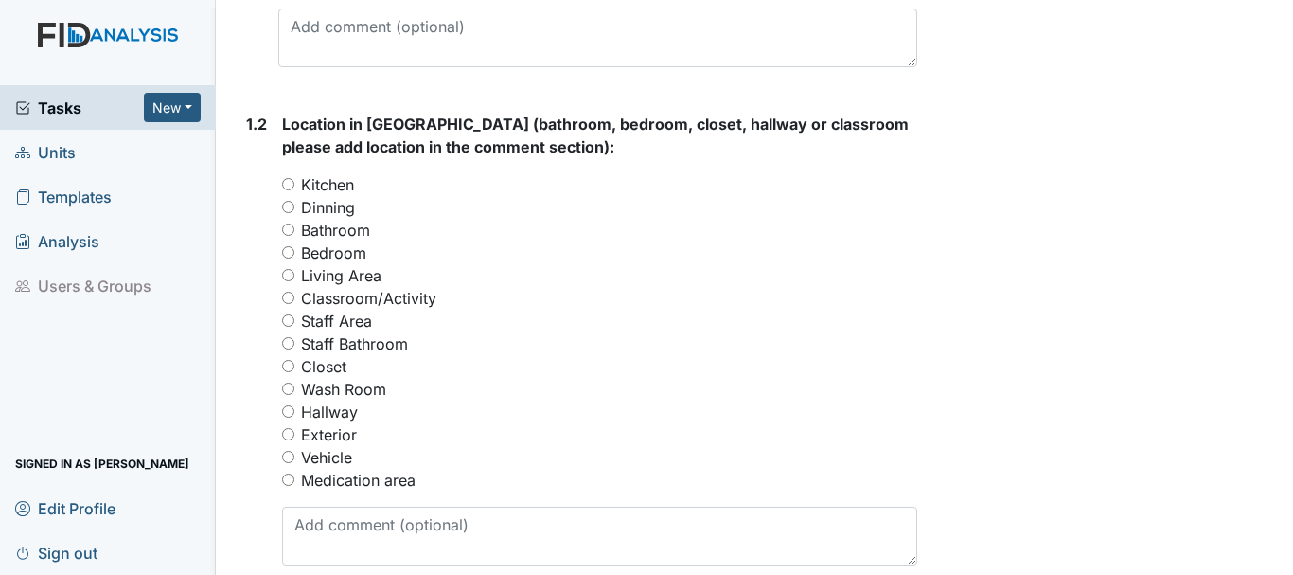
scroll to position [757, 0]
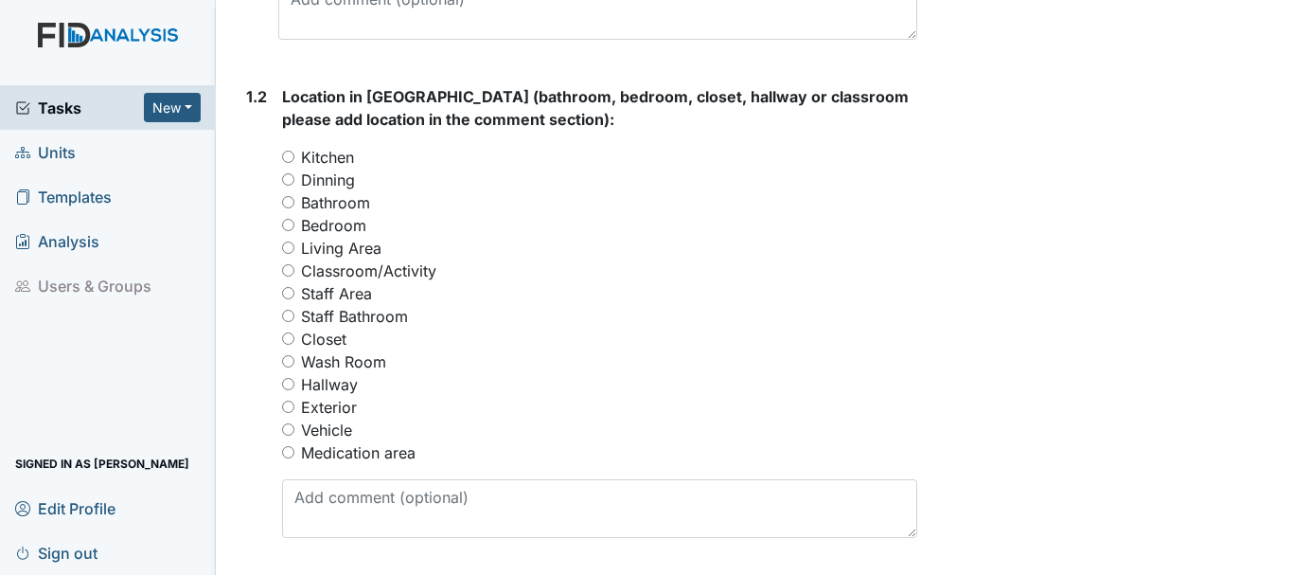
click at [290, 225] on input "Bedroom" at bounding box center [288, 225] width 12 height 12
radio input "true"
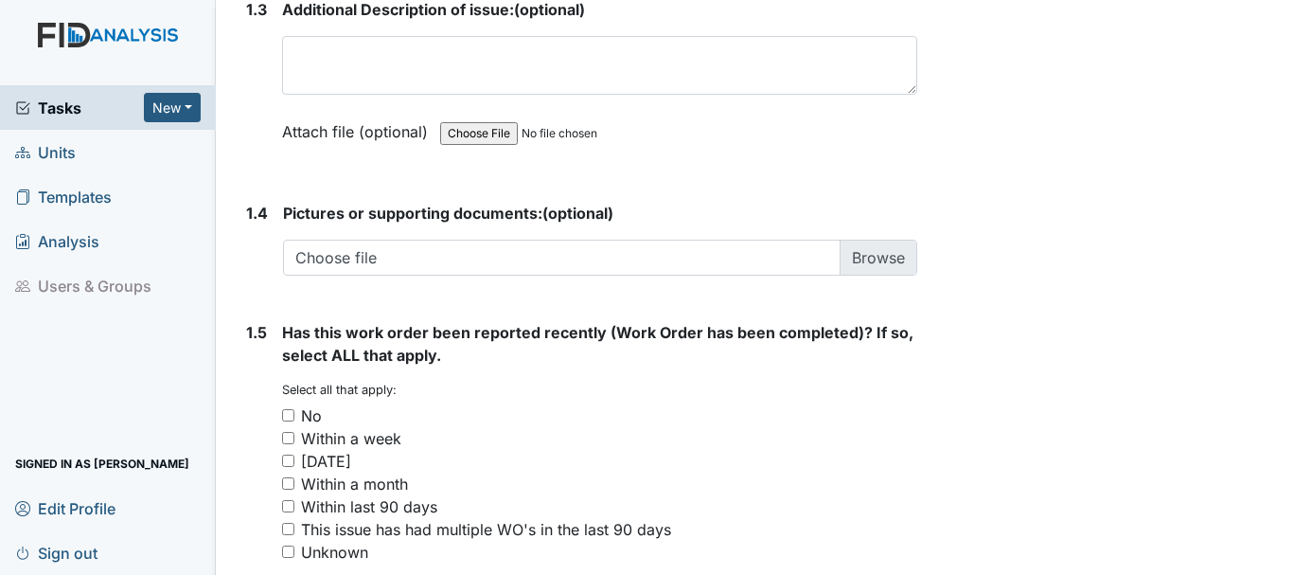
scroll to position [1501, 0]
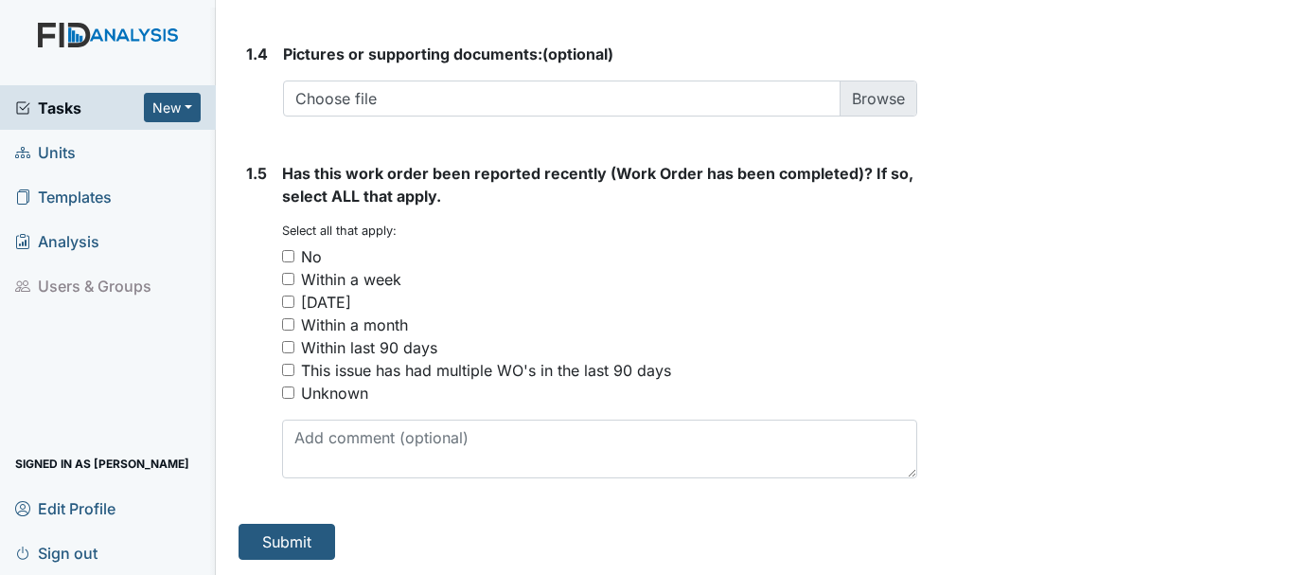
click at [287, 253] on input "No" at bounding box center [288, 256] width 12 height 12
checkbox input "true"
click at [299, 544] on button "Submit" at bounding box center [287, 542] width 97 height 36
